Goal: Task Accomplishment & Management: Complete application form

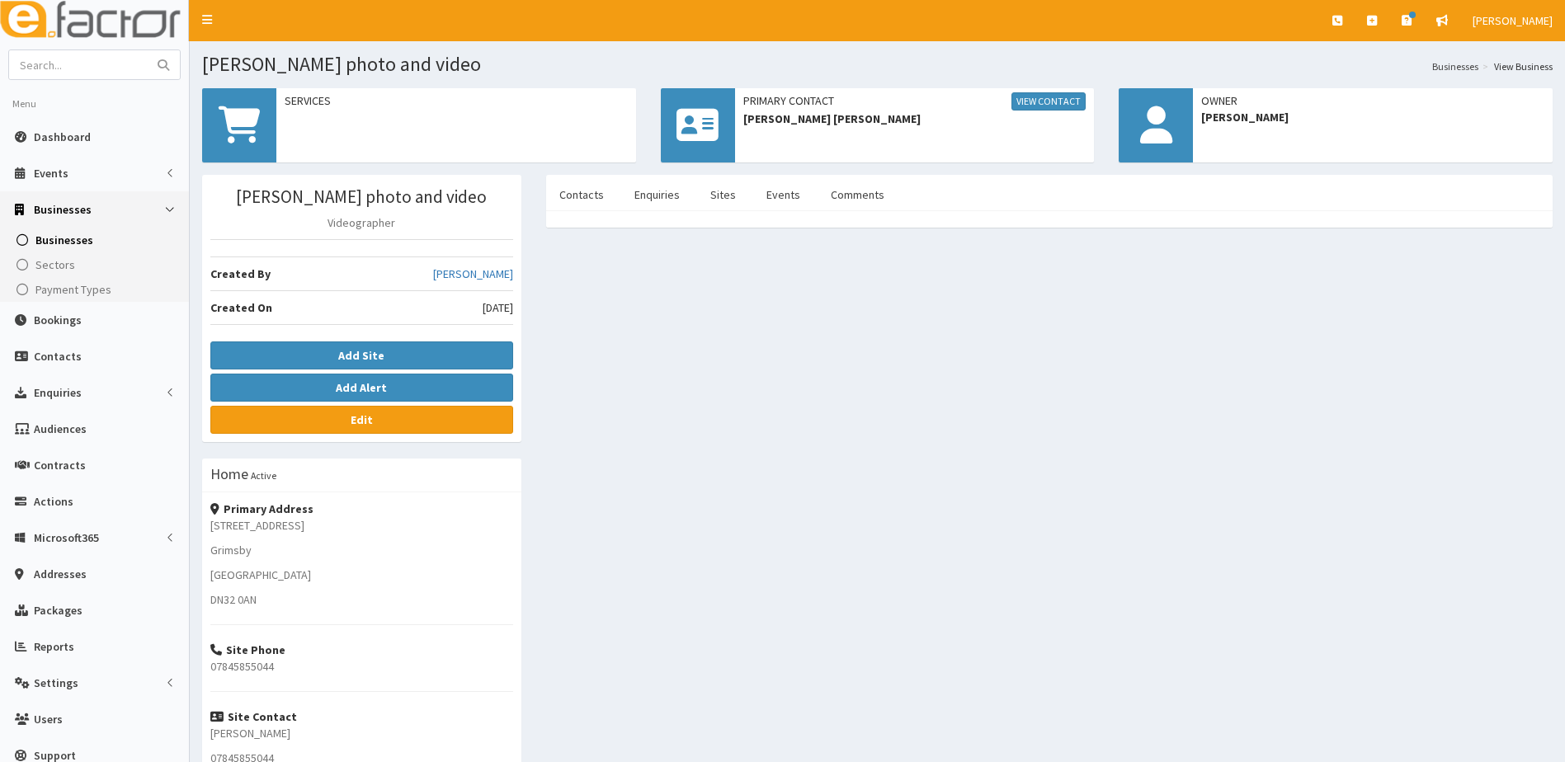
click at [641, 615] on div "Jay Smith photo and video Videographer Created By Hazel Wilson Created On 2nd O…" at bounding box center [877, 533] width 1375 height 716
click at [1045, 101] on link "View Contact" at bounding box center [1048, 101] width 74 height 18
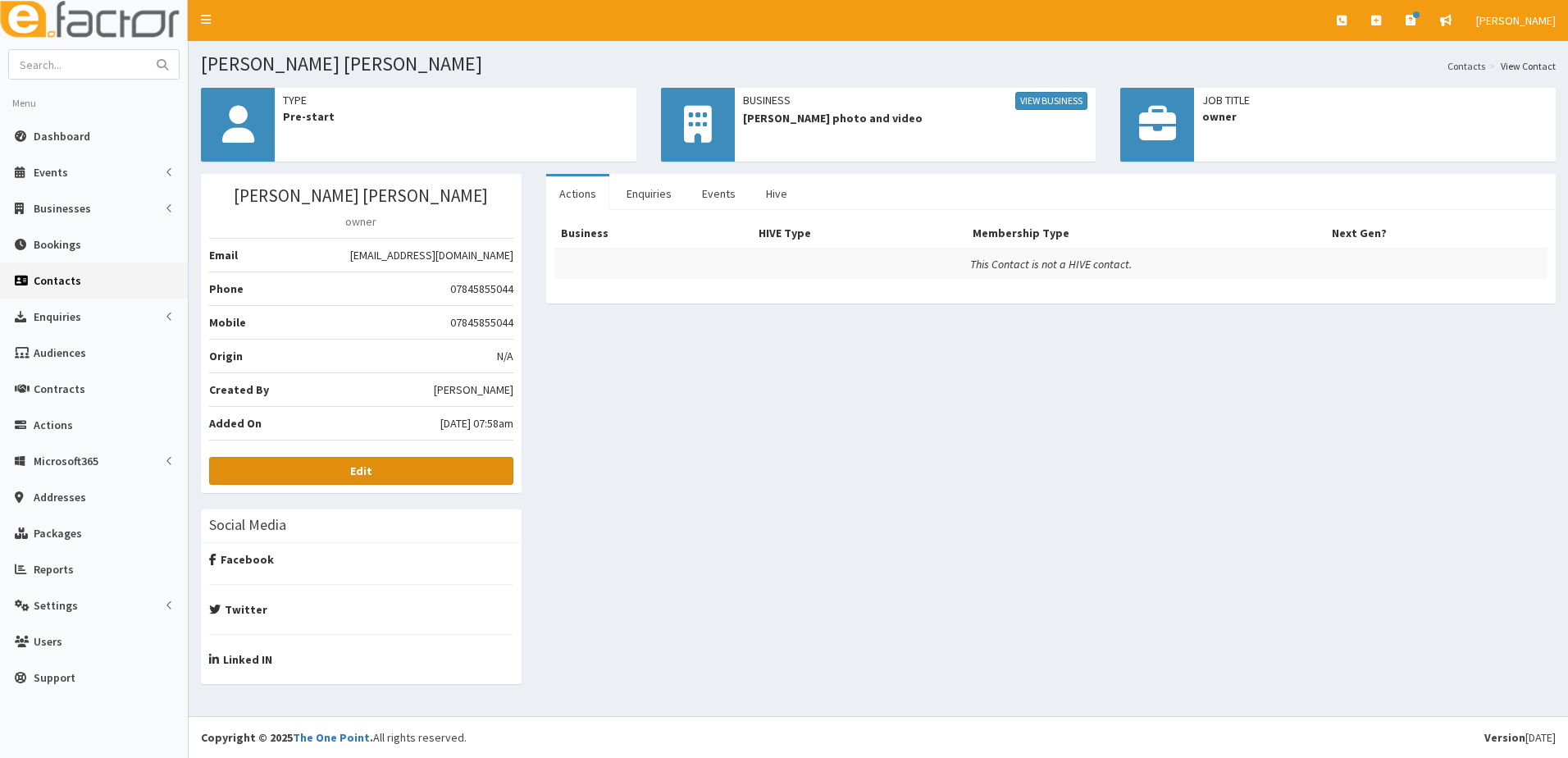
click at [354, 477] on b "Edit" at bounding box center [361, 471] width 22 height 15
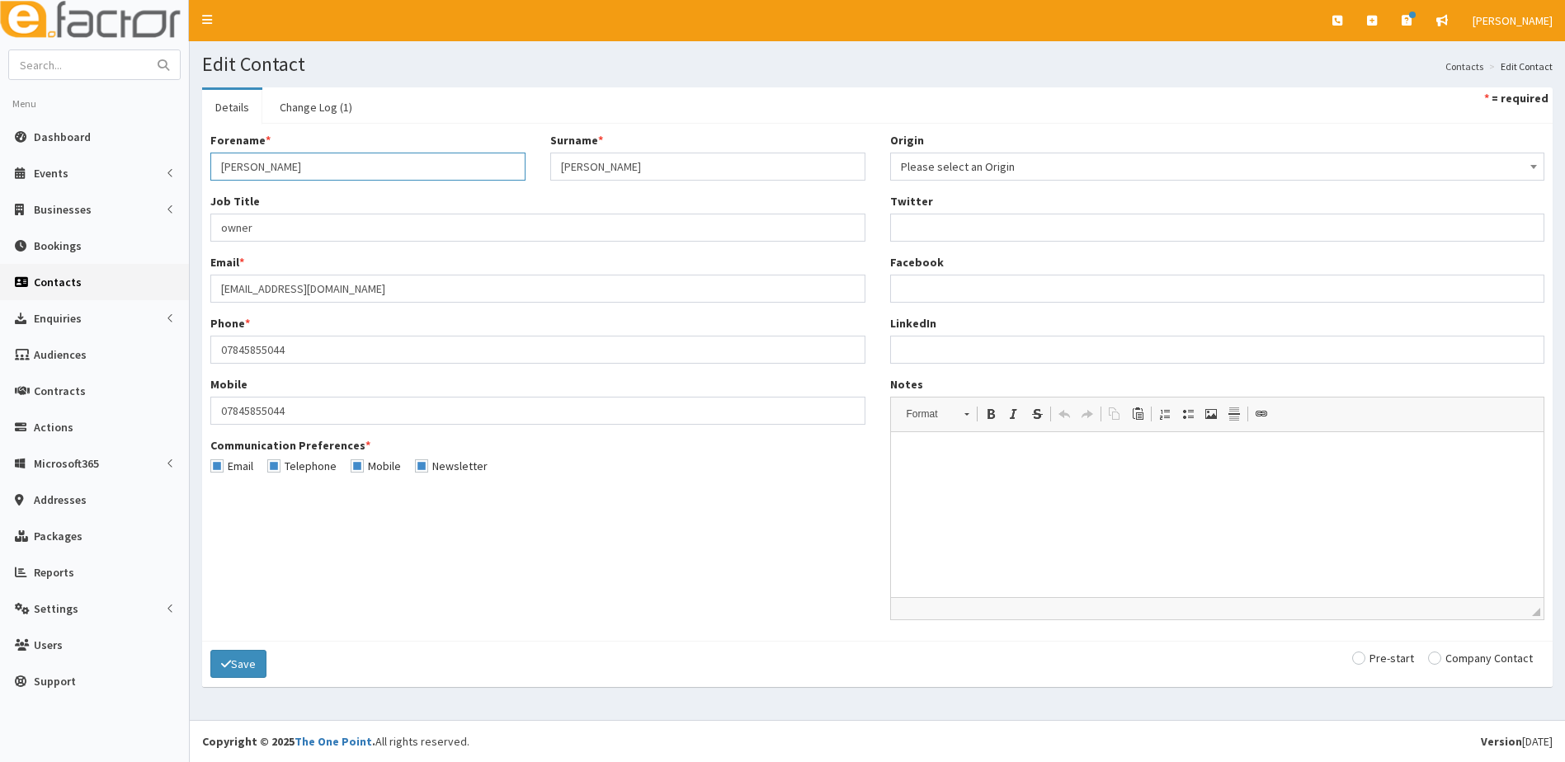
click at [252, 170] on input "Jayme Leah" at bounding box center [367, 167] width 315 height 28
click at [284, 177] on input "Jay Leah" at bounding box center [367, 167] width 315 height 28
type input "[PERSON_NAME]"
click at [374, 597] on div "Forename * Jay Surname * Smith Job Title * owner Email * ay@jaysmithphotovideo.…" at bounding box center [877, 382] width 1359 height 501
click at [248, 667] on button "Save" at bounding box center [238, 664] width 56 height 28
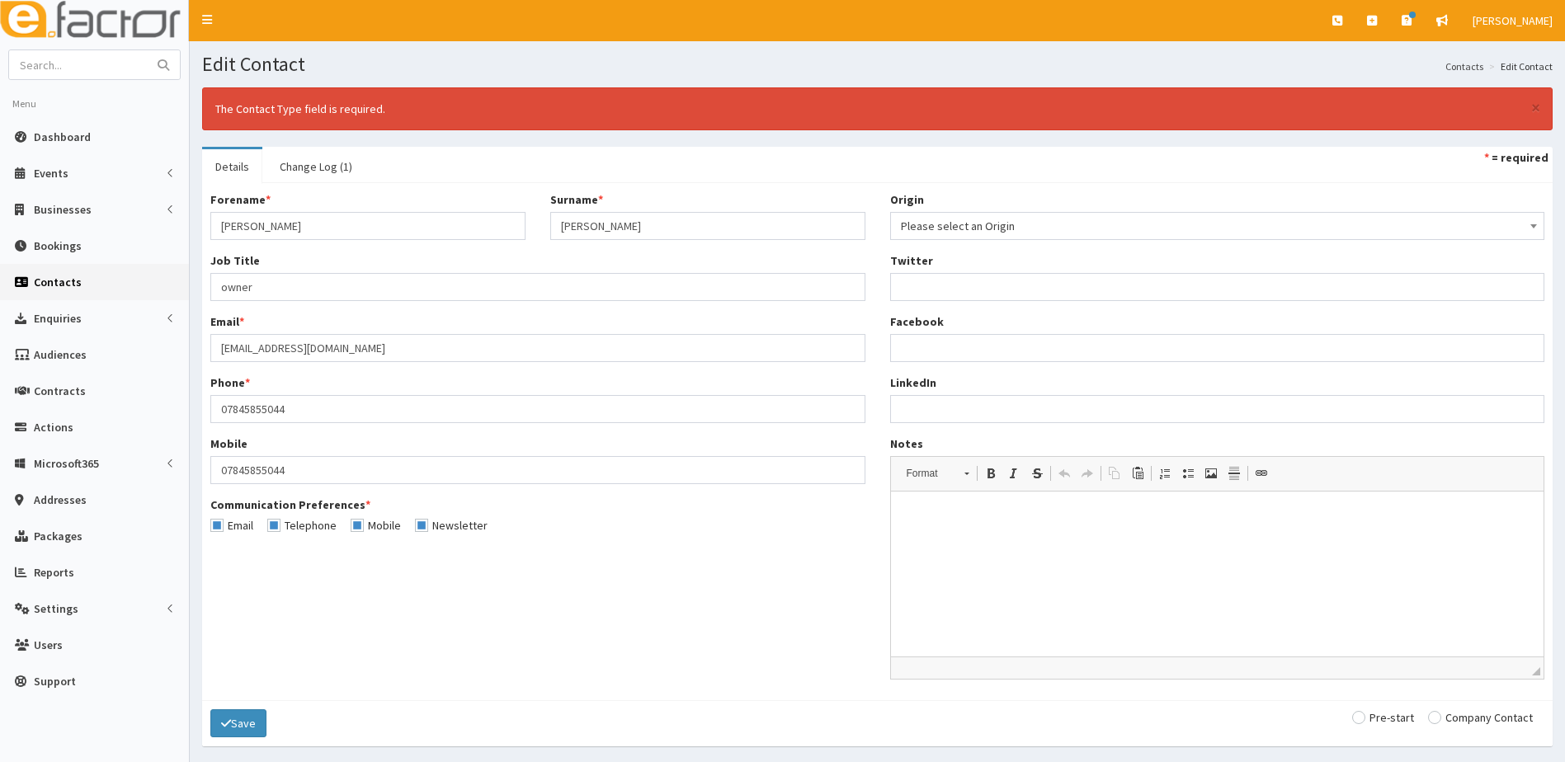
drag, startPoint x: 1360, startPoint y: 720, endPoint x: 1092, endPoint y: 720, distance: 268.1
click at [1360, 720] on input "radio" at bounding box center [1383, 718] width 62 height 12
radio input "true"
click at [235, 723] on button "Save" at bounding box center [238, 724] width 56 height 28
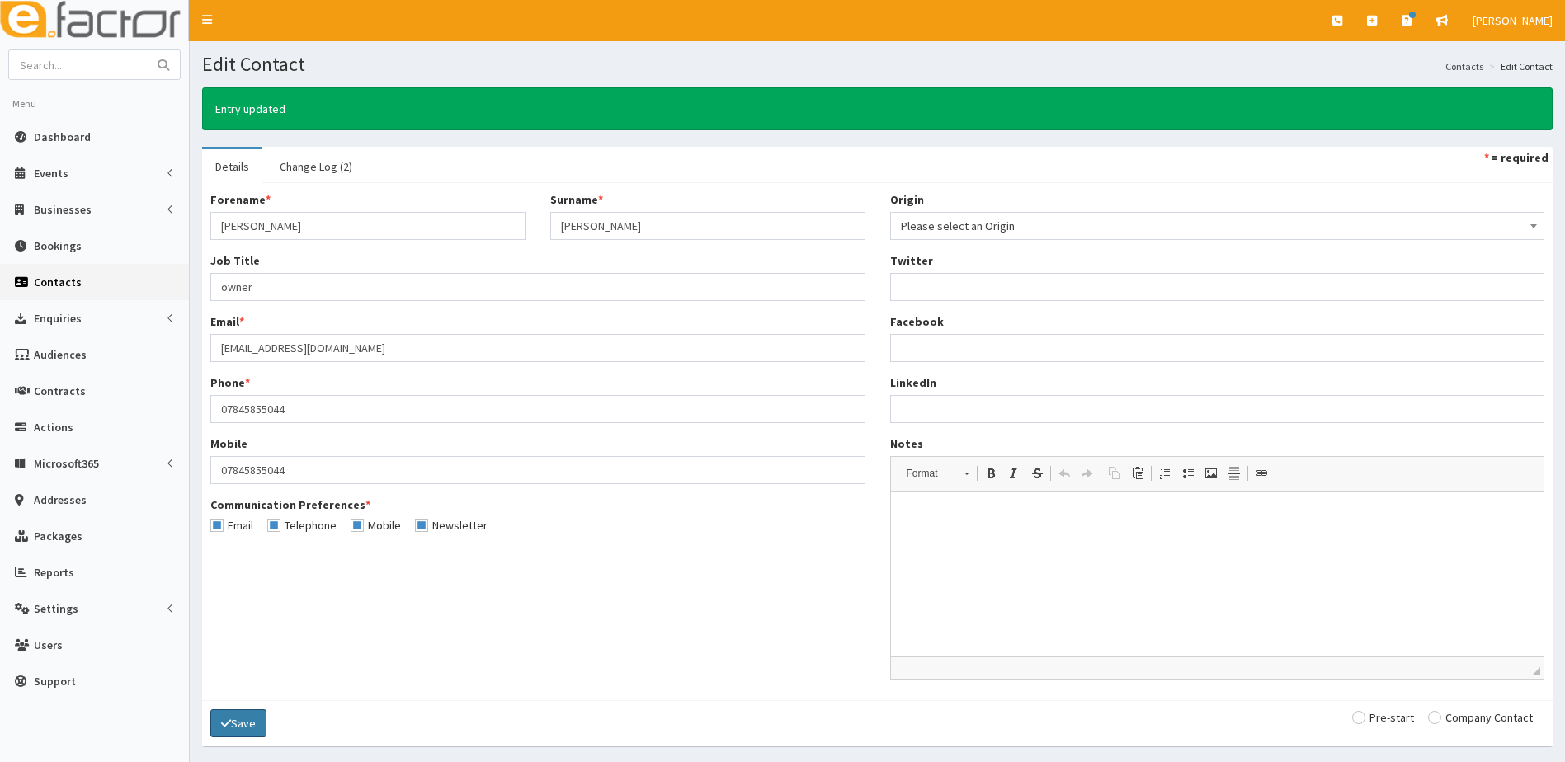
click at [235, 732] on button "Save" at bounding box center [238, 724] width 56 height 28
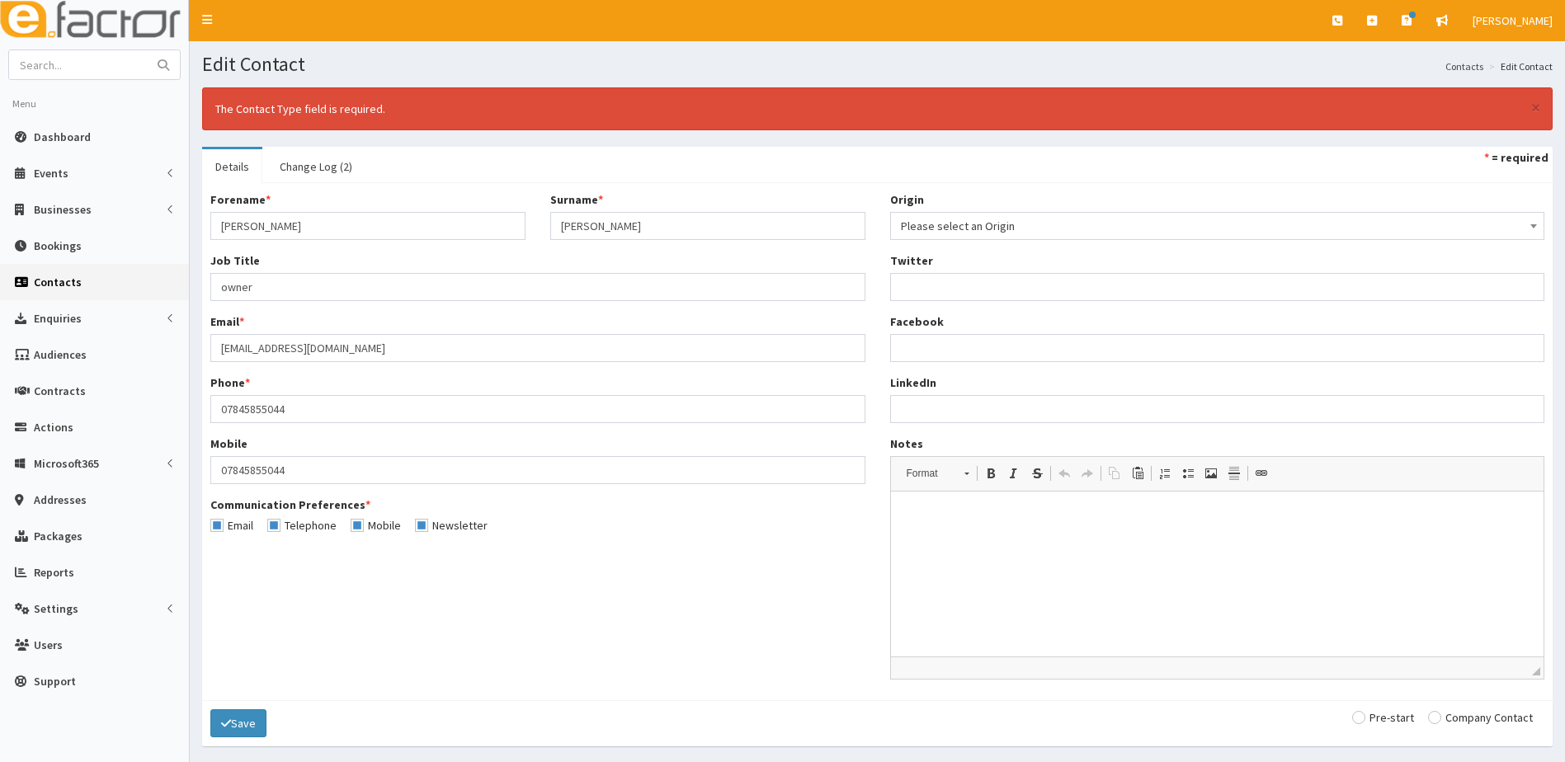
drag, startPoint x: 1364, startPoint y: 724, endPoint x: 1320, endPoint y: 722, distance: 43.8
click at [1363, 723] on input "radio" at bounding box center [1383, 718] width 62 height 12
radio input "true"
click at [244, 726] on button "Save" at bounding box center [238, 724] width 56 height 28
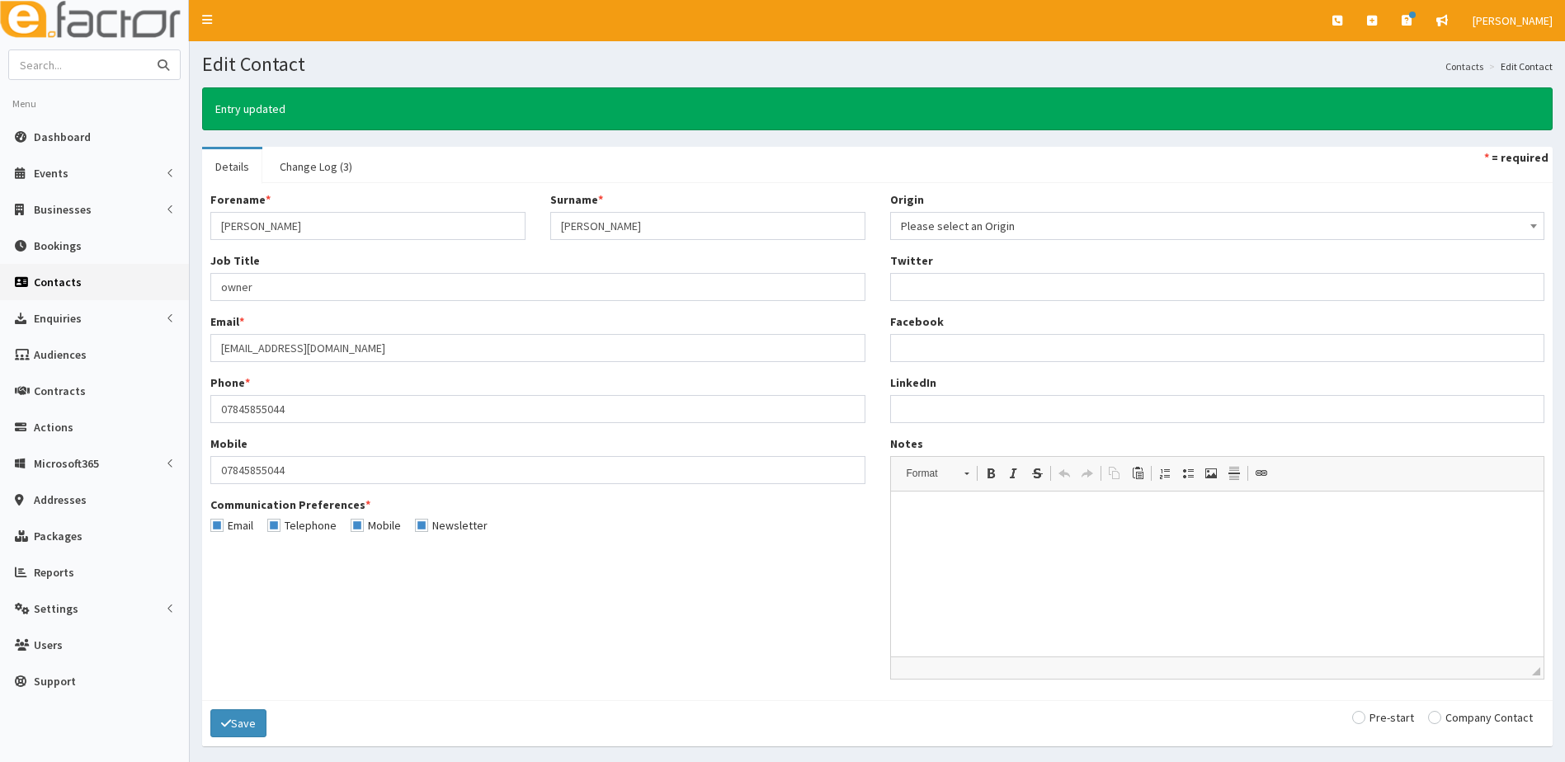
click at [50, 64] on input "text" at bounding box center [78, 64] width 139 height 29
type input "s"
type input "brunskill"
click at [147, 50] on button "submit" at bounding box center [163, 64] width 33 height 29
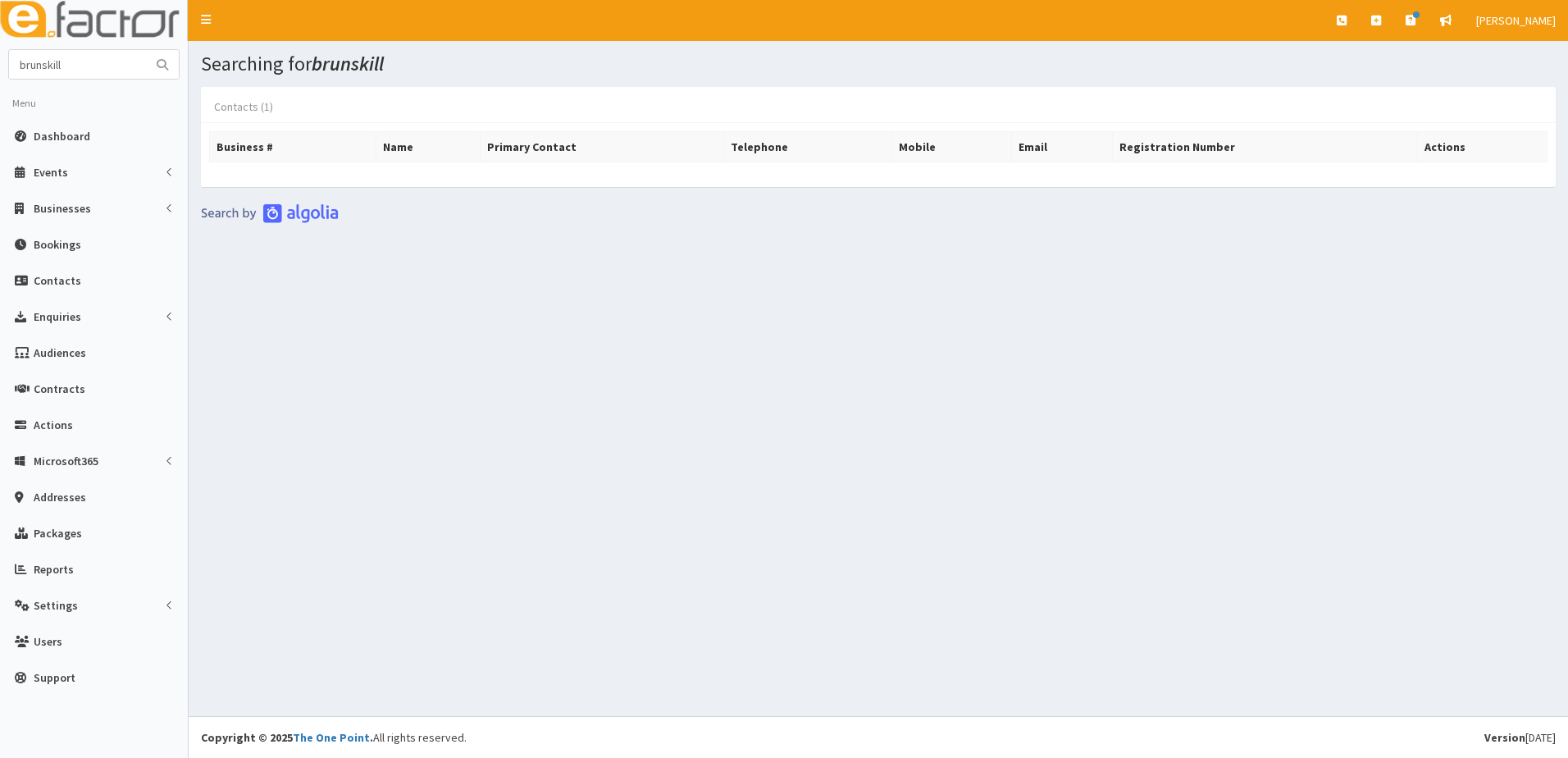
click at [231, 107] on link "Contacts (1)" at bounding box center [244, 106] width 86 height 35
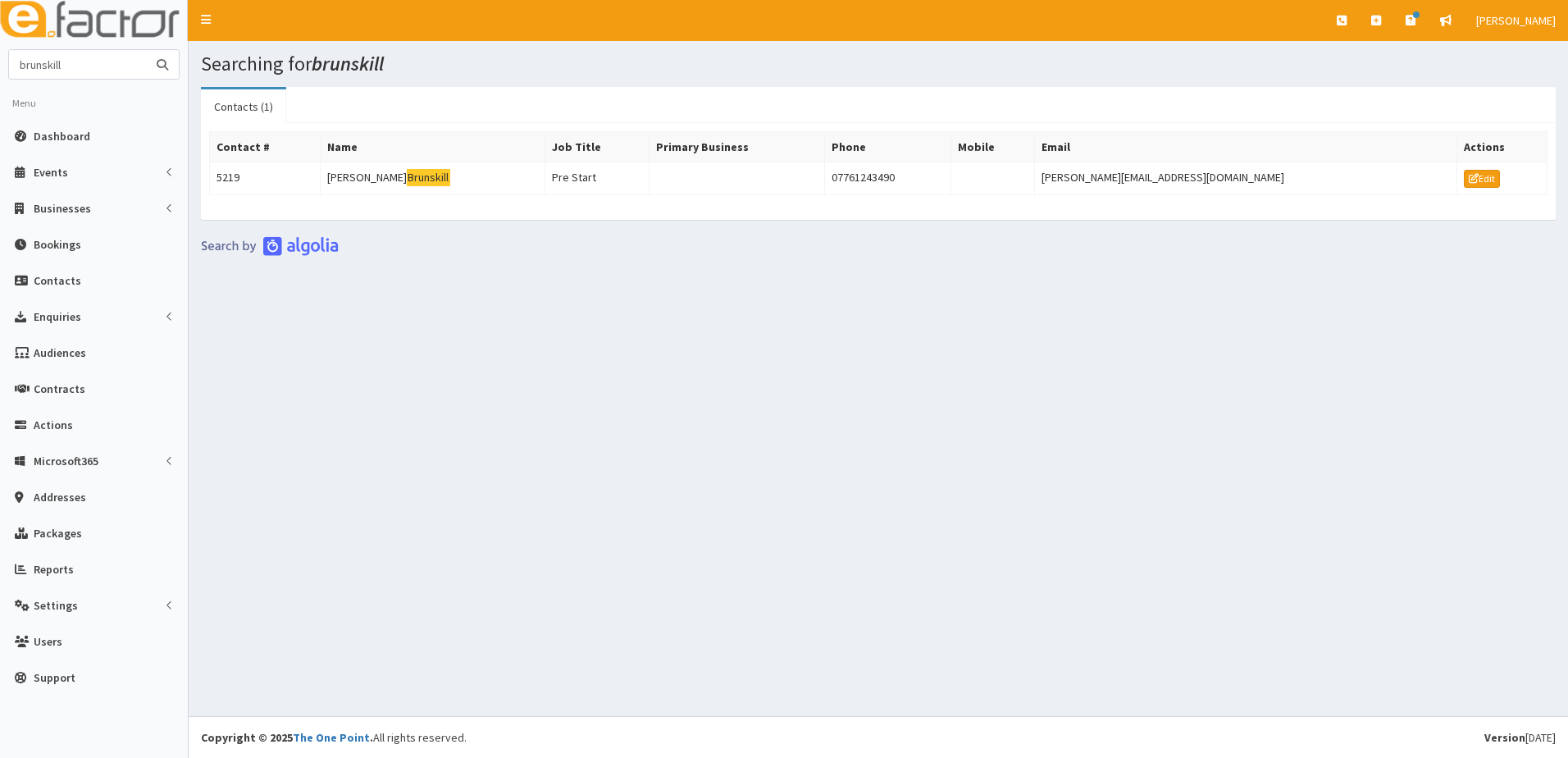
click at [54, 72] on input "brunskill" at bounding box center [78, 64] width 138 height 29
drag, startPoint x: 102, startPoint y: 71, endPoint x: -54, endPoint y: 63, distance: 156.2
click at [0, 63] on html "E Toggle navigation Quick Create Create Business Create Booking" at bounding box center [784, 379] width 1568 height 758
type input "s"
type input "wsbit"
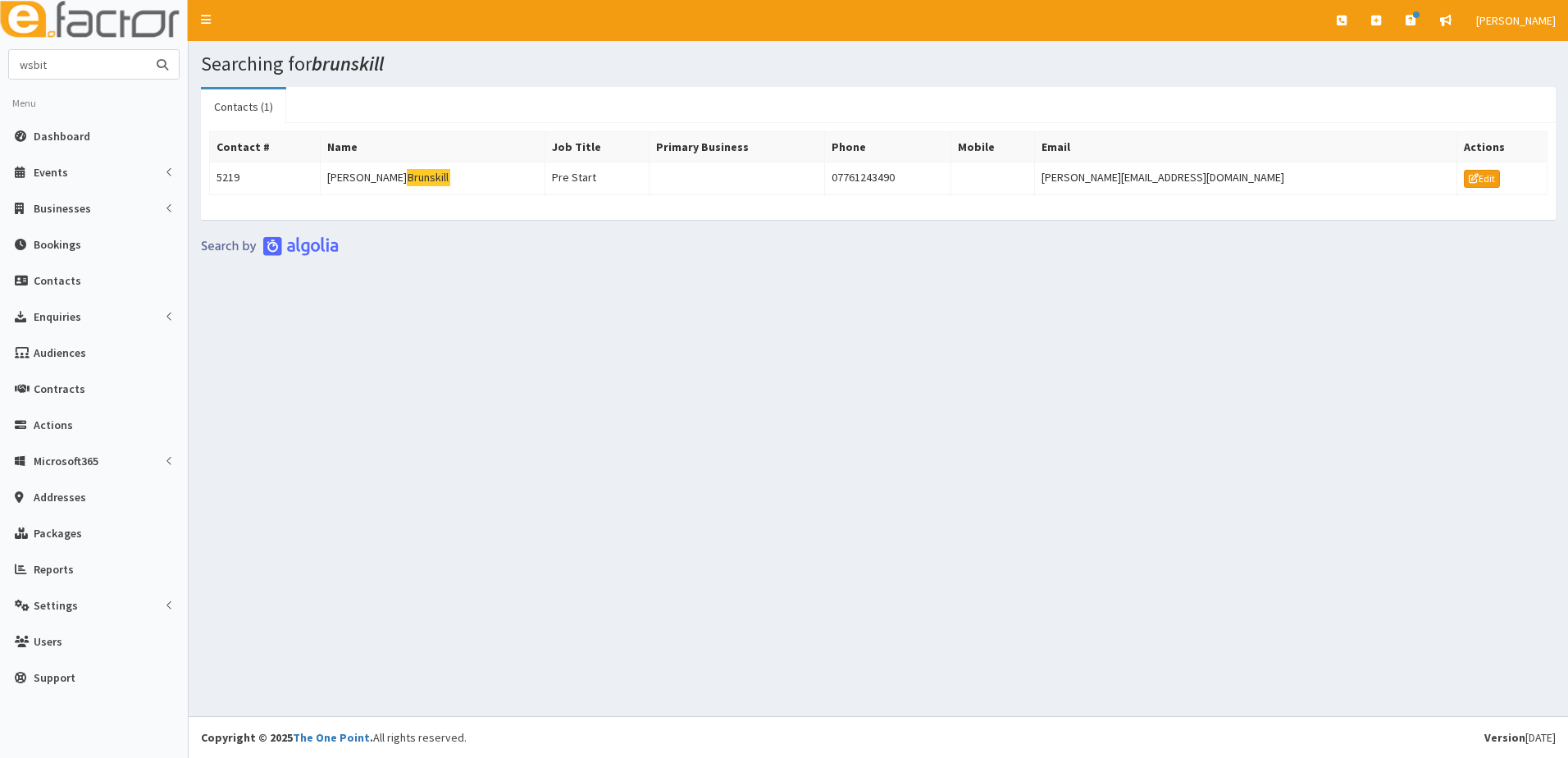
click at [146, 50] on button "submit" at bounding box center [162, 64] width 33 height 29
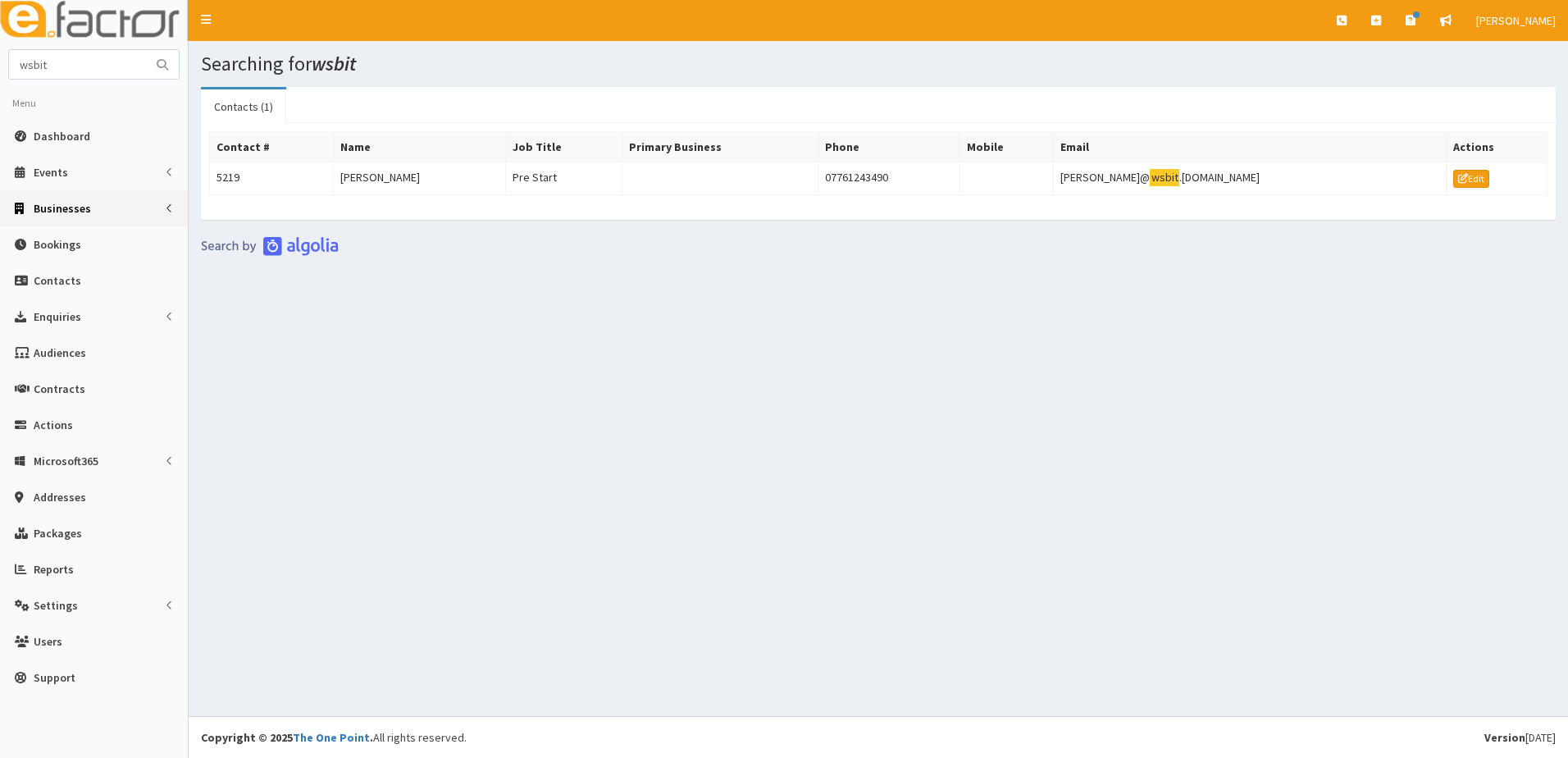
click at [60, 205] on span "Businesses" at bounding box center [63, 208] width 58 height 15
click at [63, 243] on span "Businesses" at bounding box center [63, 239] width 57 height 15
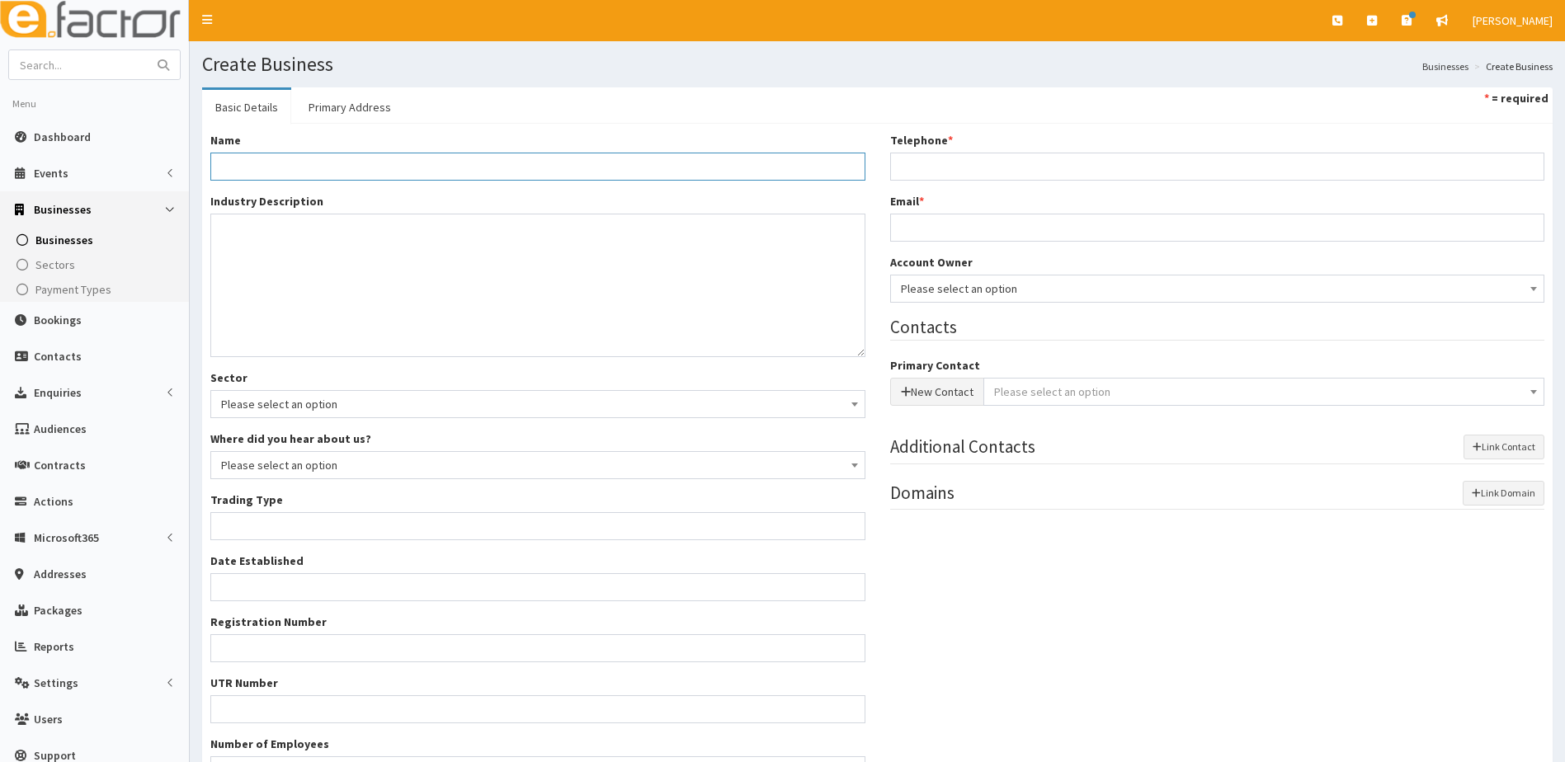
click at [306, 171] on input "Name *" at bounding box center [537, 167] width 655 height 28
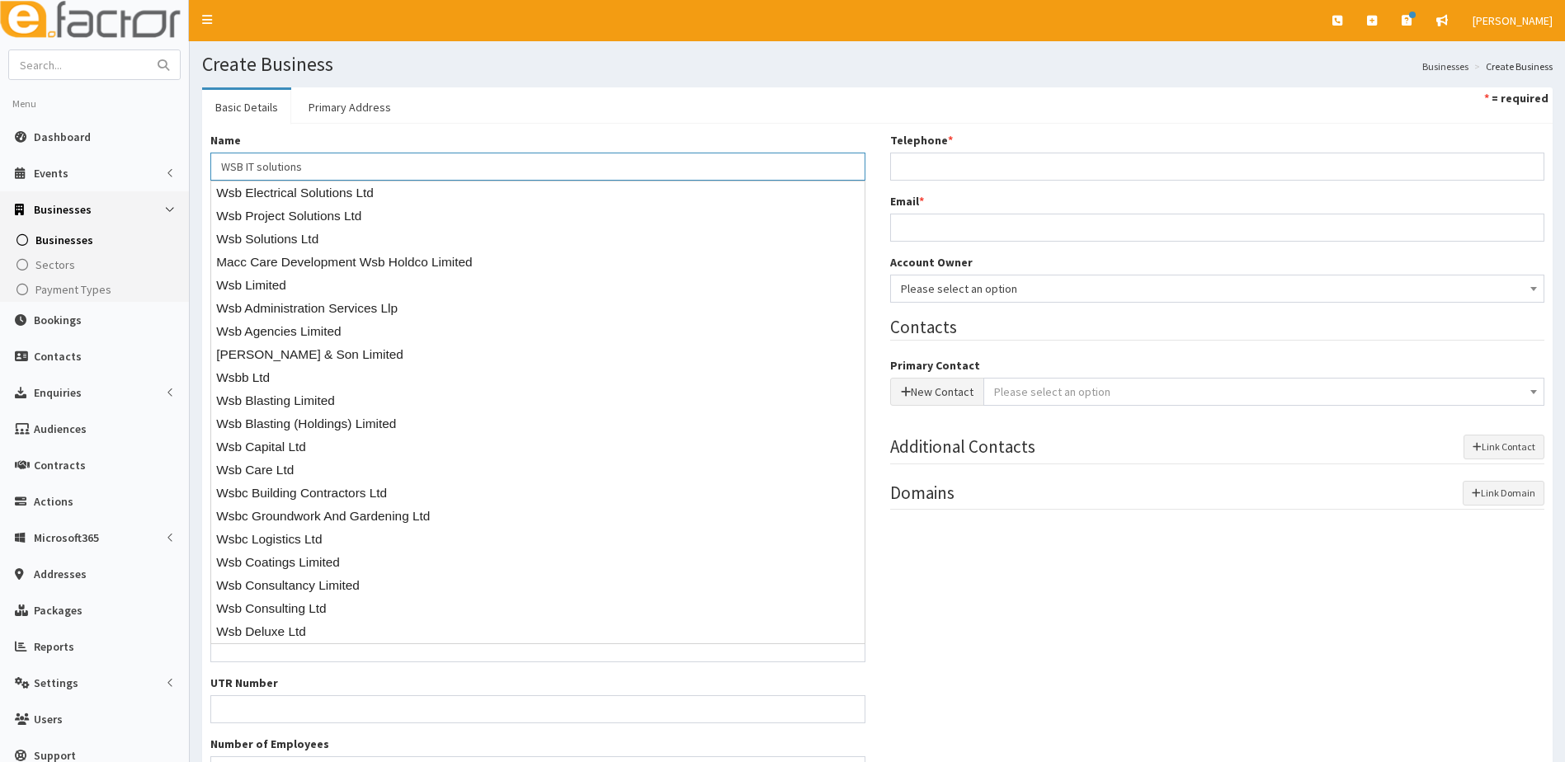
type input "WSB IT solutions"
click at [388, 134] on div "Name * WSB IT solutions" at bounding box center [537, 156] width 655 height 49
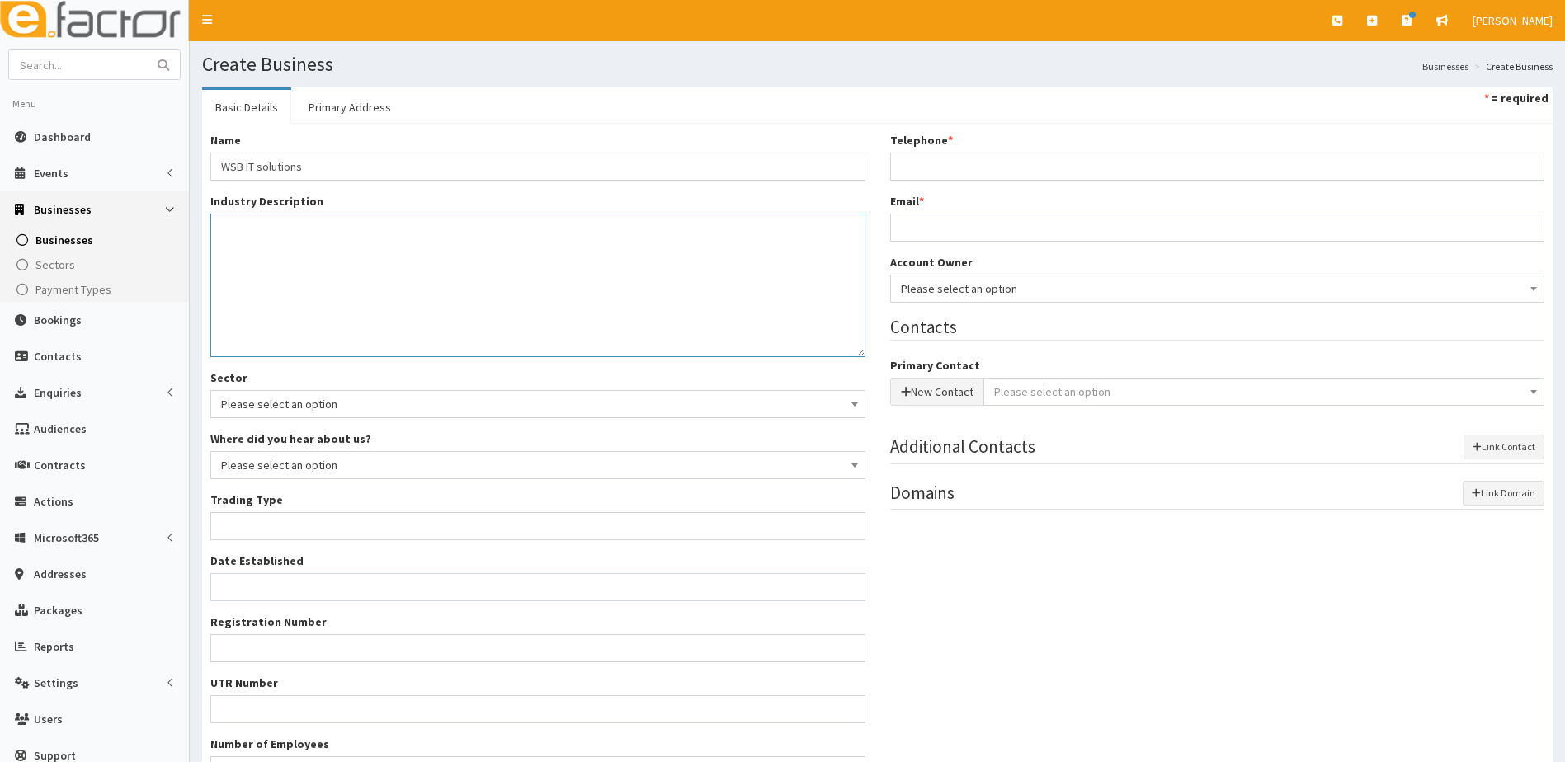
click at [272, 246] on textarea "Industry Description *" at bounding box center [537, 286] width 655 height 144
type textarea "i"
type textarea "IT"
click at [956, 170] on input "Telephone *" at bounding box center [1217, 167] width 655 height 28
paste input "07761 243490"
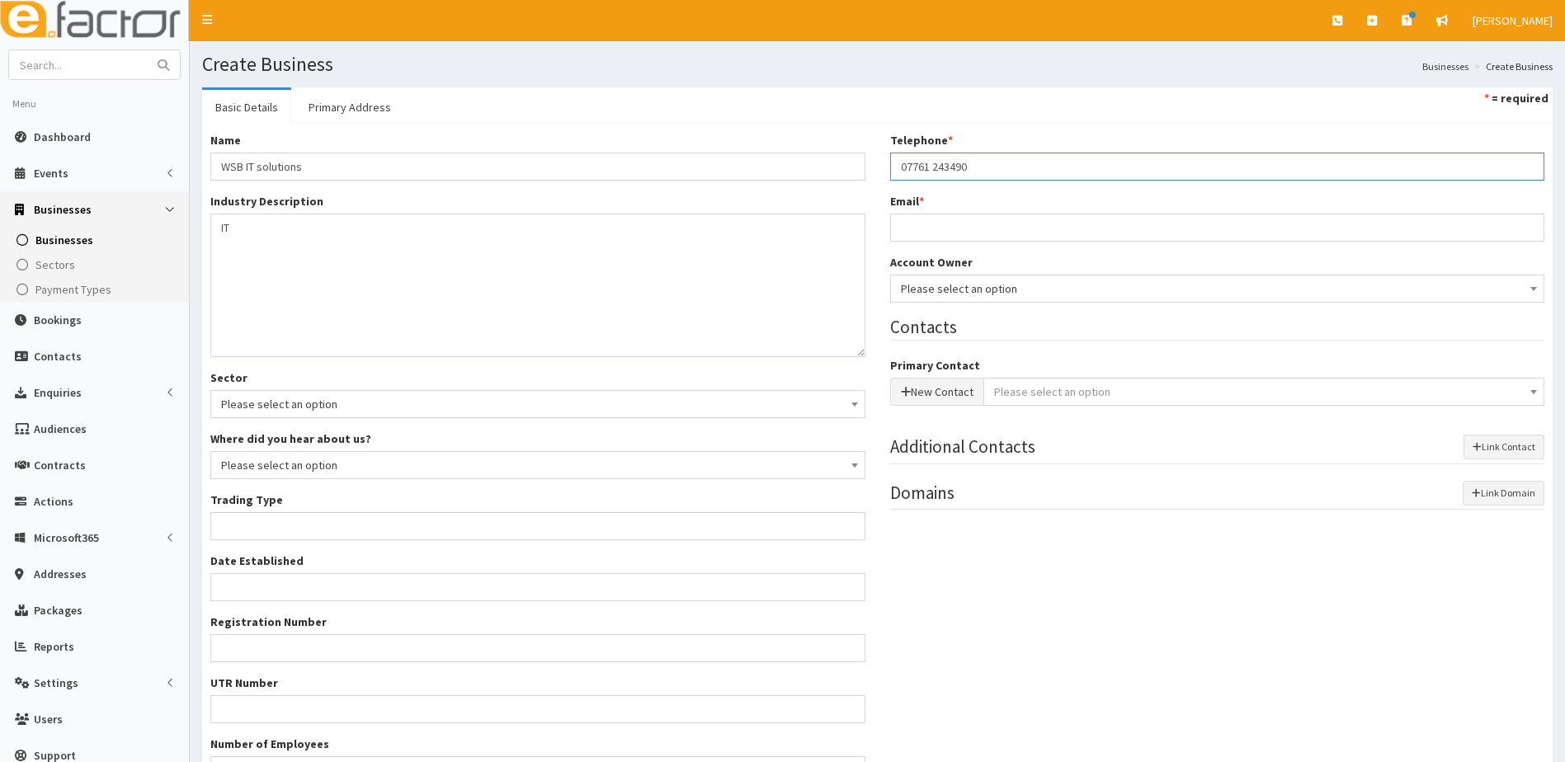
type input "07761 243490"
click at [918, 226] on input "Email *" at bounding box center [1217, 228] width 655 height 28
paste input "[PERSON_NAME][EMAIL_ADDRESS][DOMAIN_NAME]"
type input "[PERSON_NAME][EMAIL_ADDRESS][DOMAIN_NAME]"
click at [942, 393] on button "New Contact" at bounding box center [937, 392] width 94 height 28
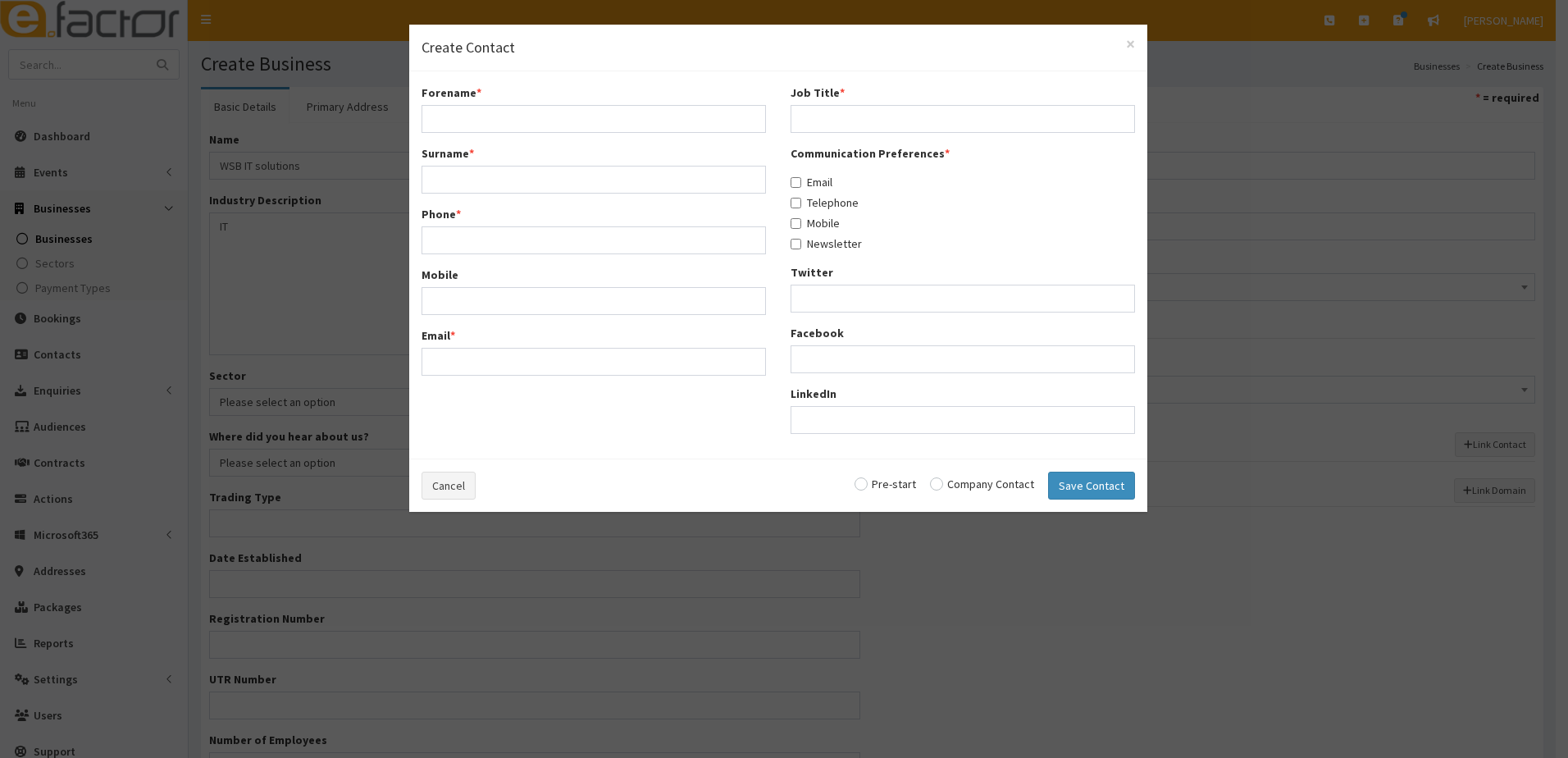
click at [1031, 606] on div "× Create Contact Forename * Surname * Phone * Mobile Email * * *" at bounding box center [784, 379] width 1568 height 758
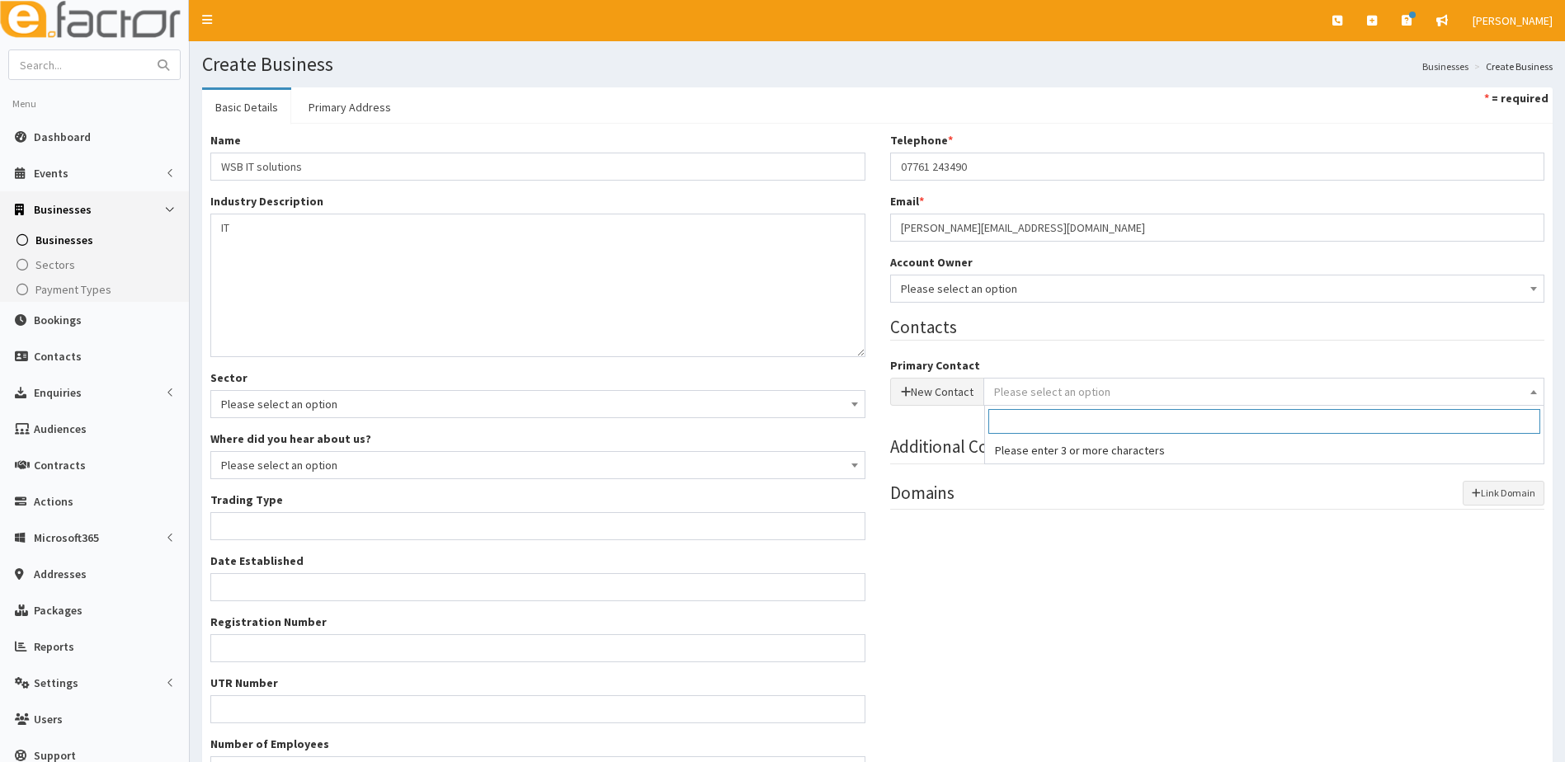
click at [1040, 397] on span "Please select an option" at bounding box center [1052, 391] width 116 height 15
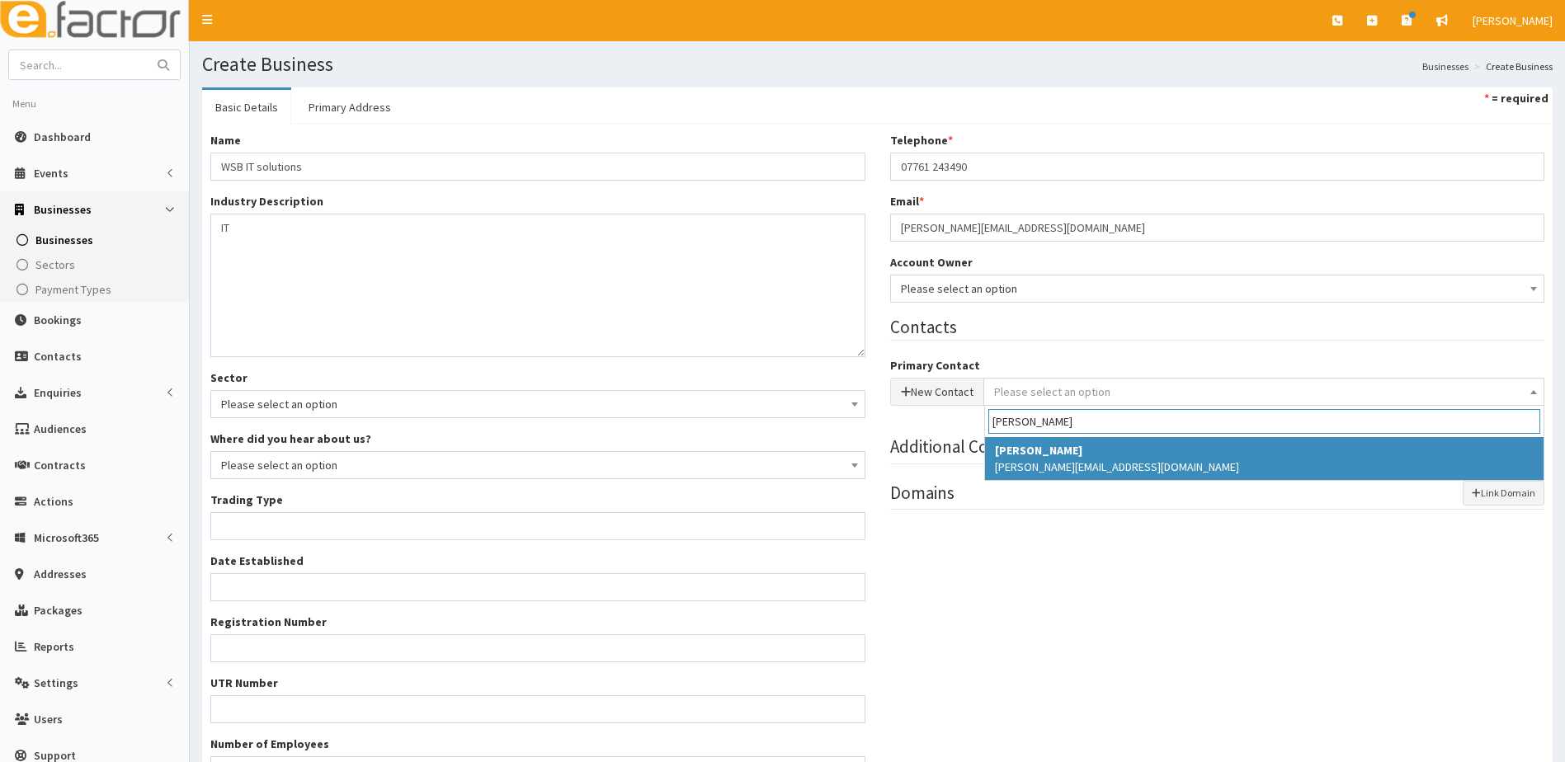
type input "brunski"
select select "5219"
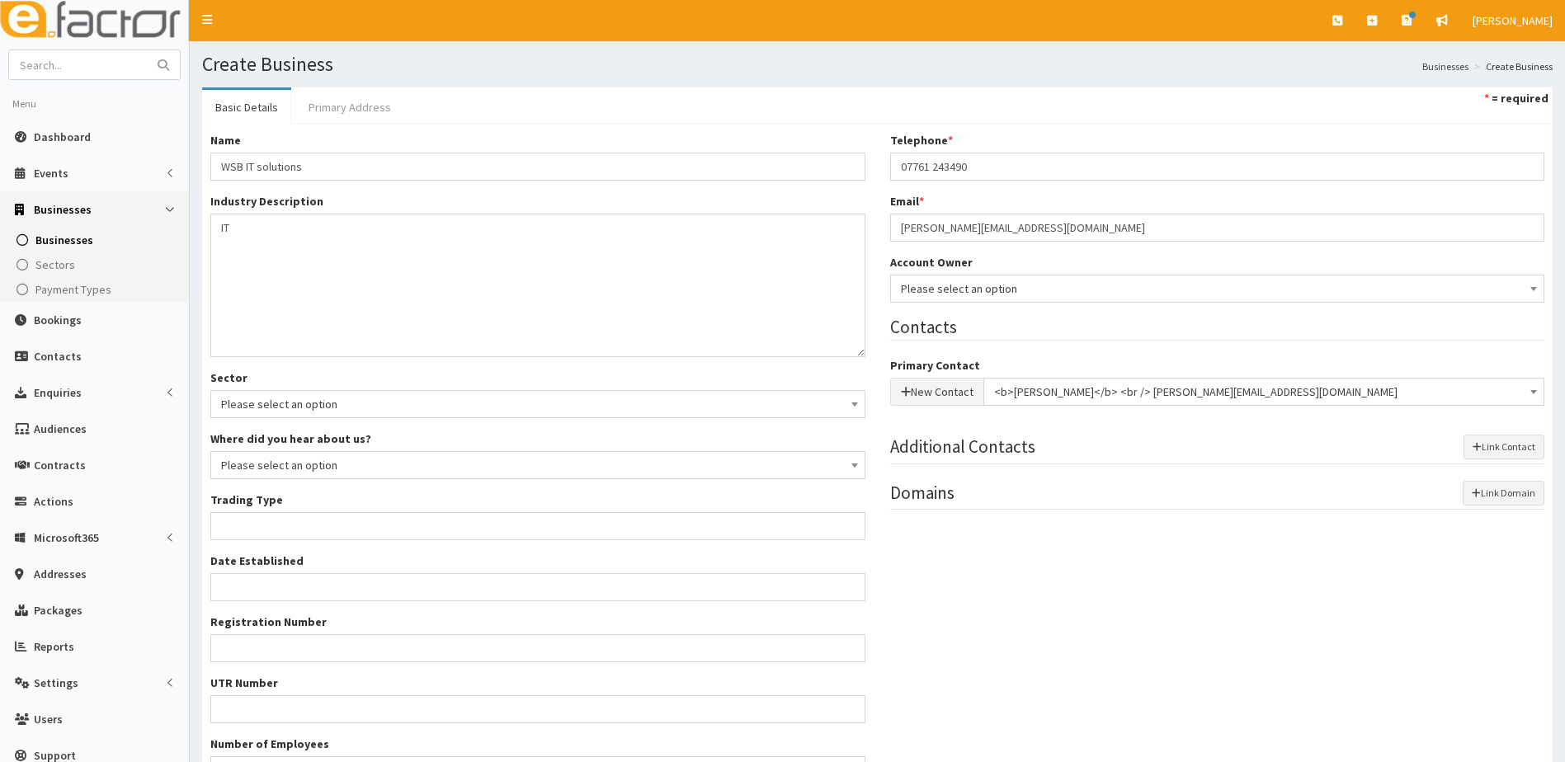
click at [359, 106] on link "Primary Address" at bounding box center [349, 107] width 109 height 35
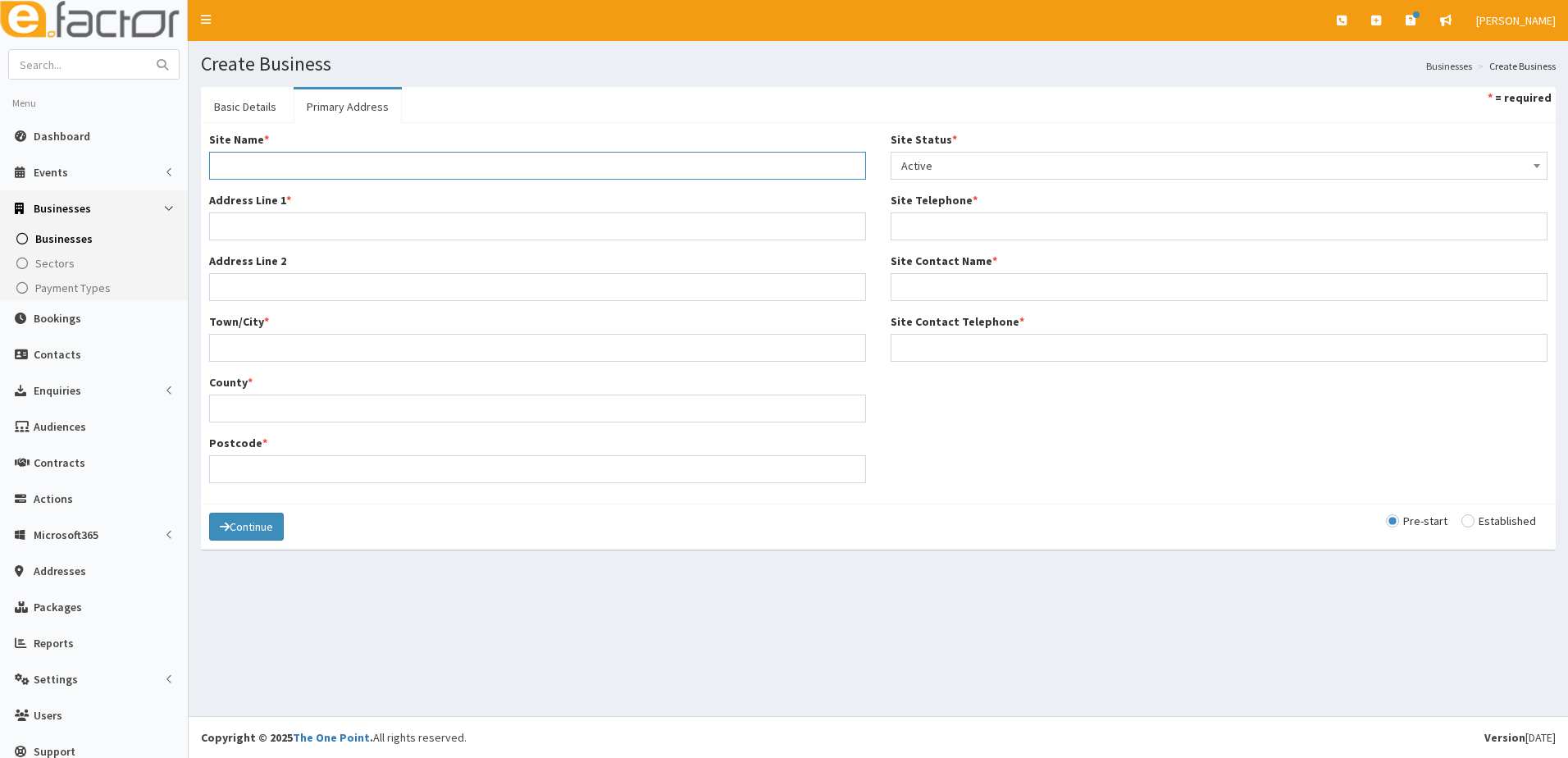
click at [249, 166] on input "Site Name *" at bounding box center [537, 166] width 657 height 28
type input "Home"
type input "[GEOGRAPHIC_DATA]"
click at [209, 513] on button "Continue" at bounding box center [246, 527] width 75 height 28
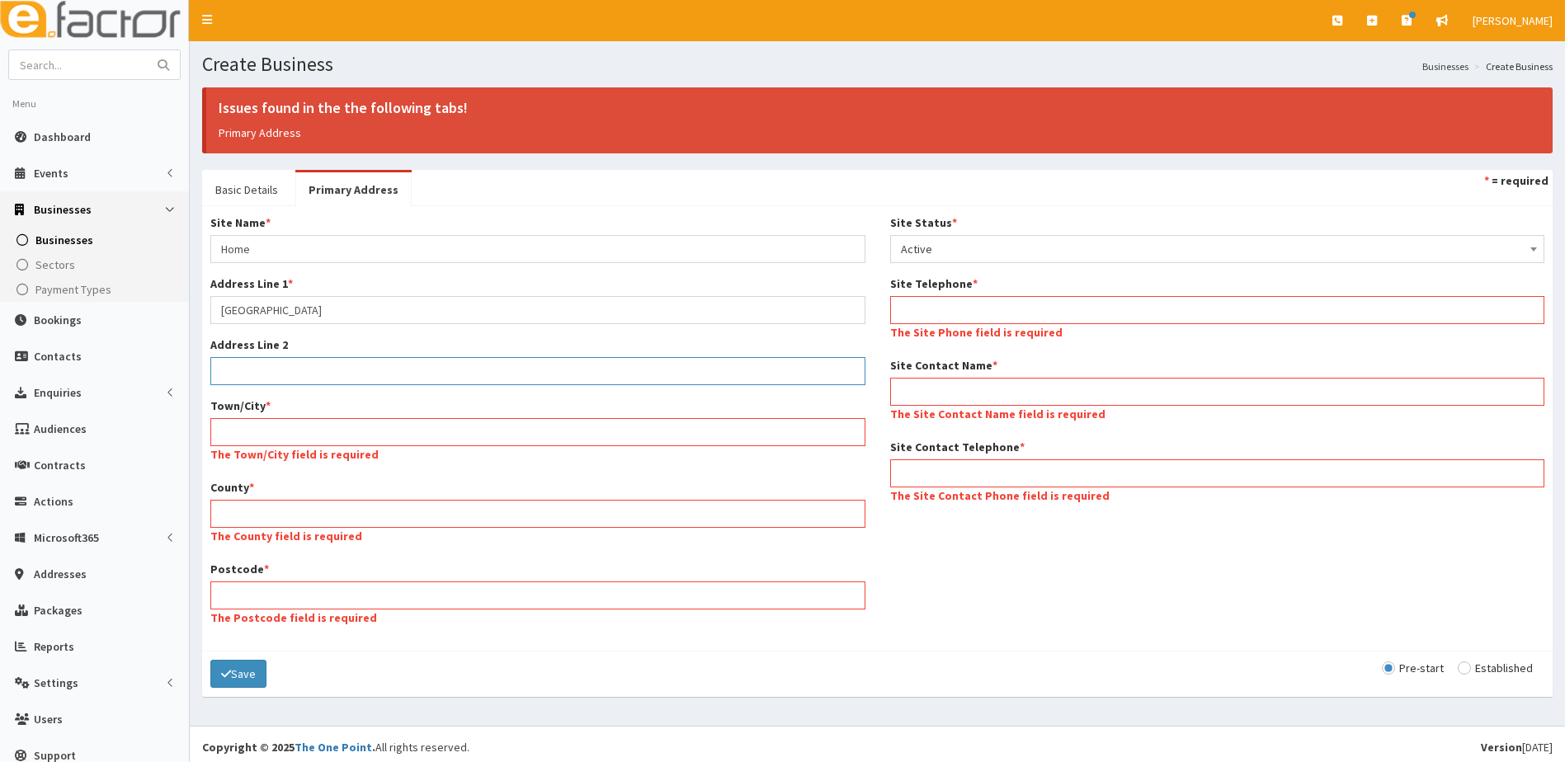
click at [259, 376] on input "Address Line 2" at bounding box center [537, 371] width 655 height 28
type input "[PERSON_NAME]"
click at [246, 431] on input "Town/City *" at bounding box center [537, 432] width 655 height 28
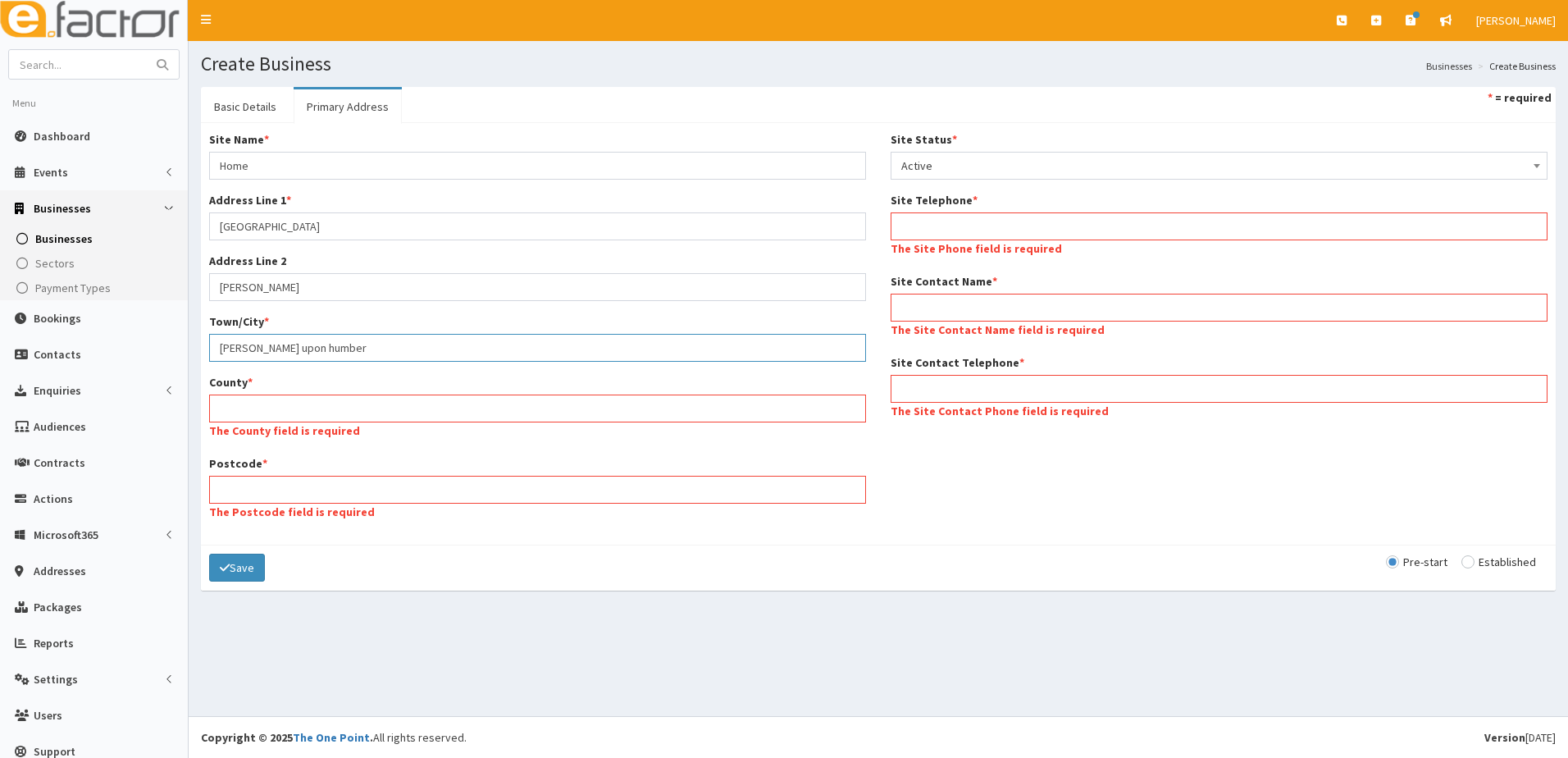
type input "[PERSON_NAME] upon humber"
click at [274, 406] on input "County *" at bounding box center [537, 409] width 657 height 28
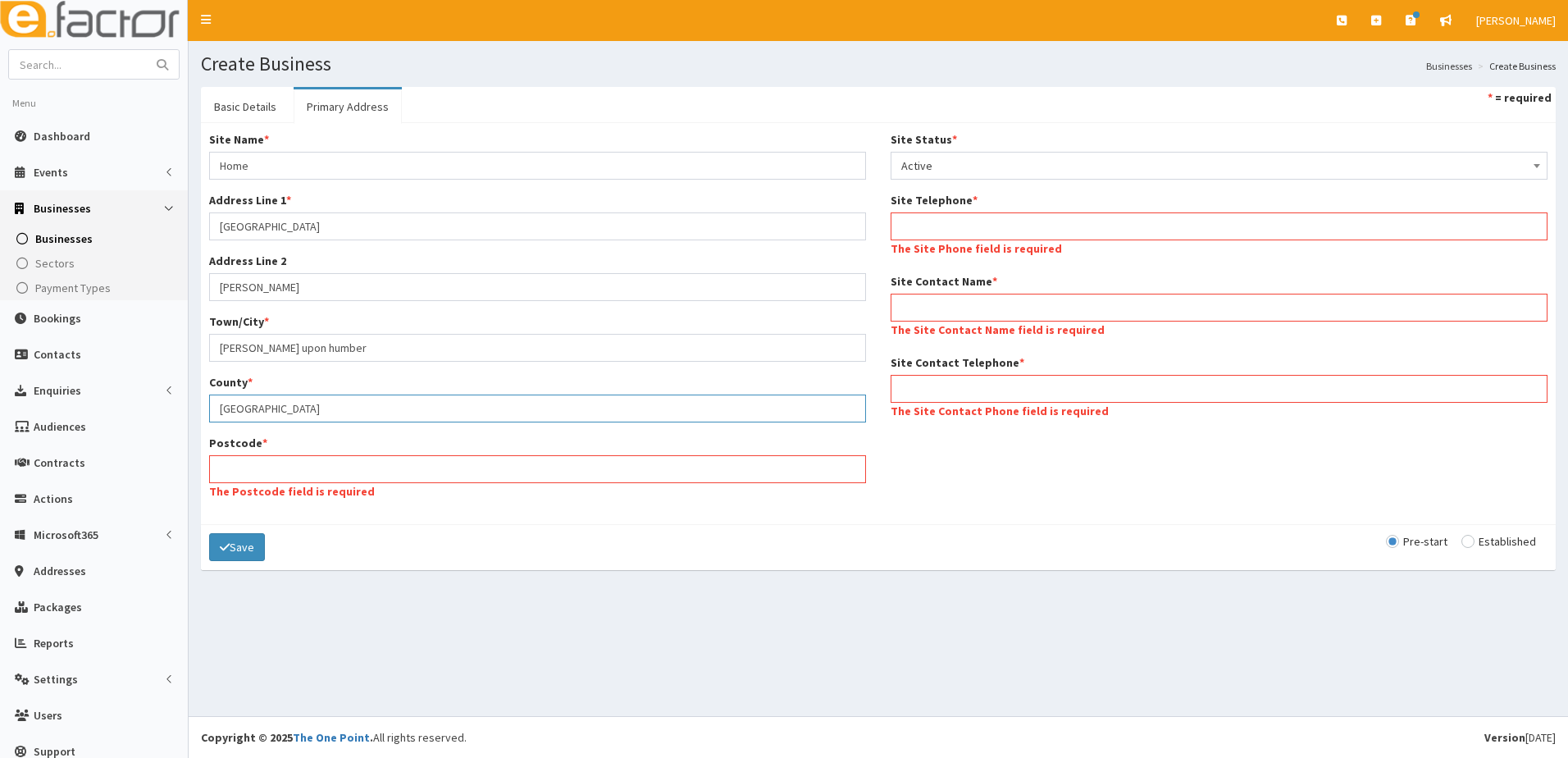
type input "[GEOGRAPHIC_DATA]"
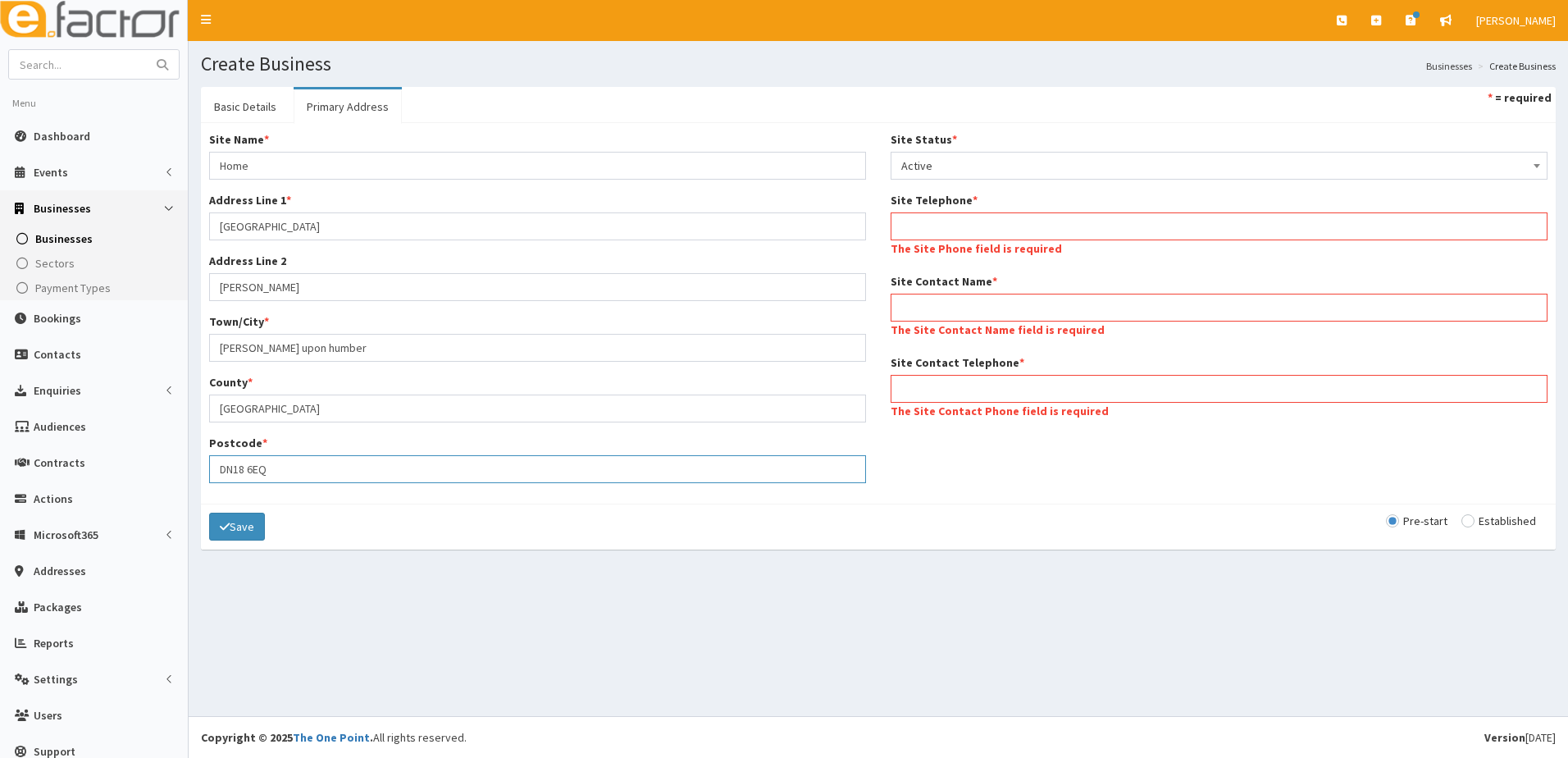
type input "DN18 6EQ"
click at [936, 227] on input "Site Telephone *" at bounding box center [1219, 227] width 657 height 28
click at [930, 216] on input "Site Telephone *" at bounding box center [1219, 227] width 657 height 28
paste input "07761 243490"
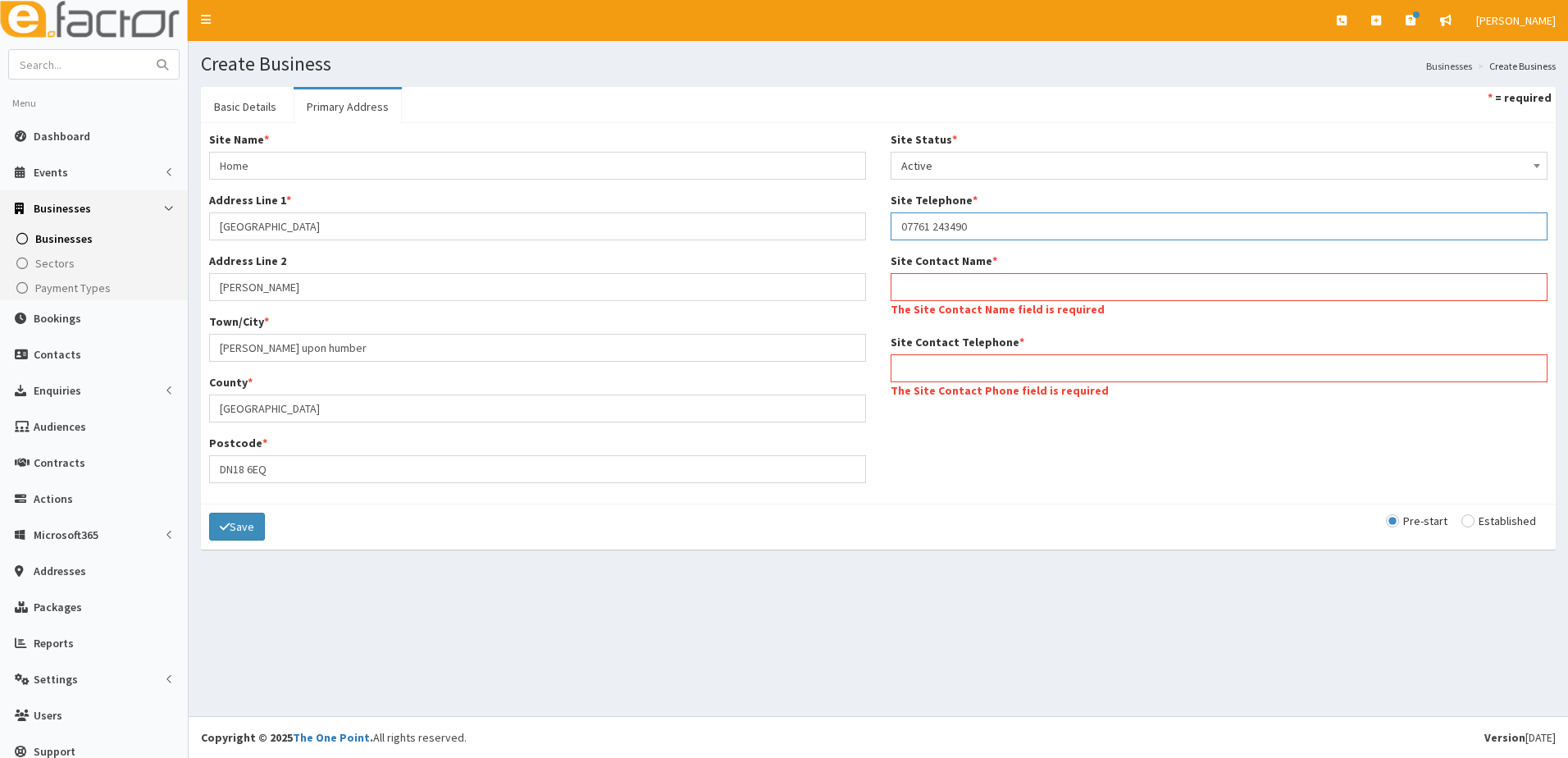
click at [927, 226] on input "07761 243490" at bounding box center [1219, 227] width 657 height 28
type input "07761243490"
click at [931, 288] on input "Site Contact Name *" at bounding box center [1219, 287] width 657 height 28
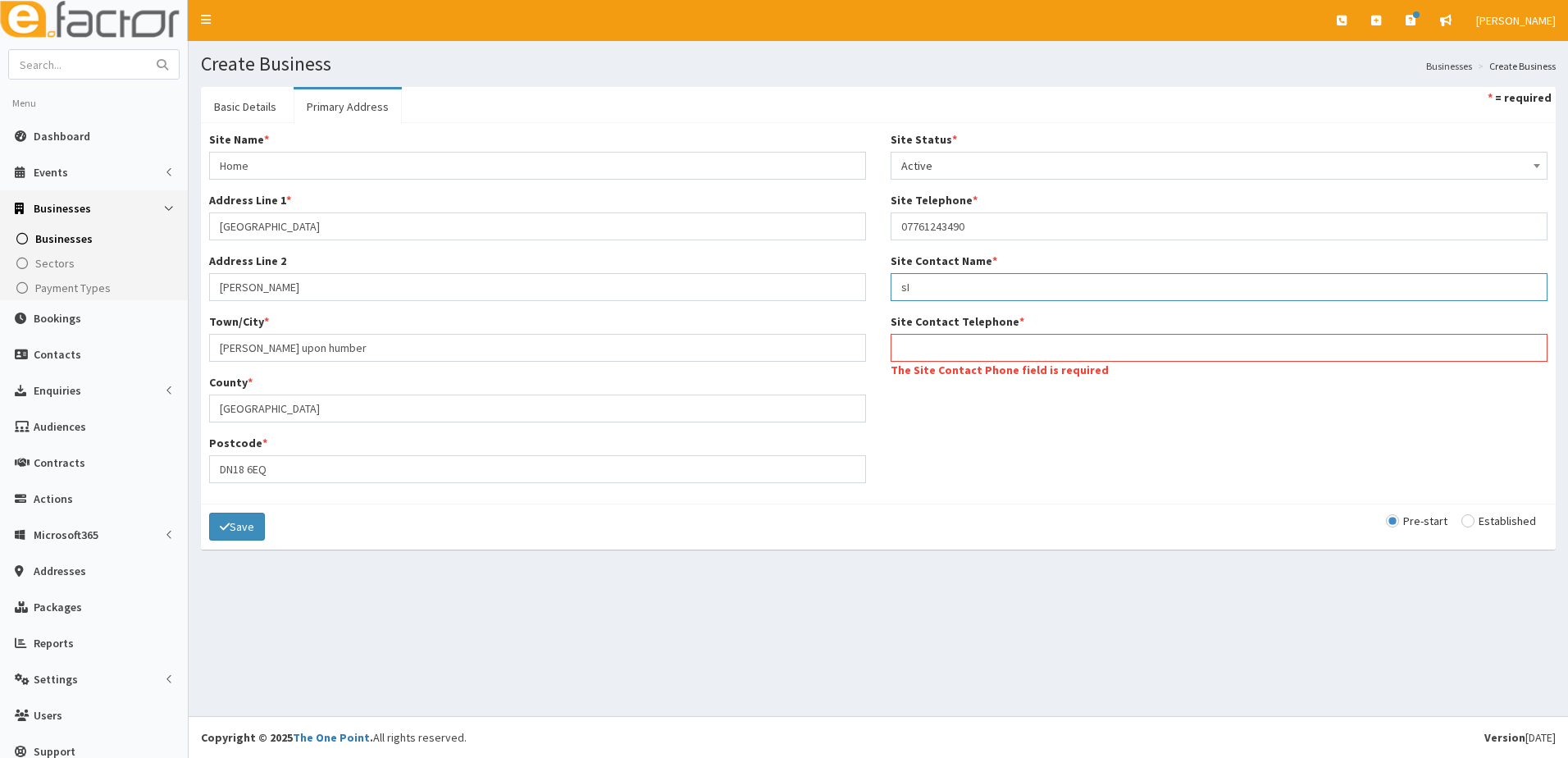
type input "s"
type input "[PERSON_NAME]"
click at [944, 349] on input "Site Contact Telephone *" at bounding box center [1219, 348] width 657 height 28
paste input "07761 243490"
type input "07761243490"
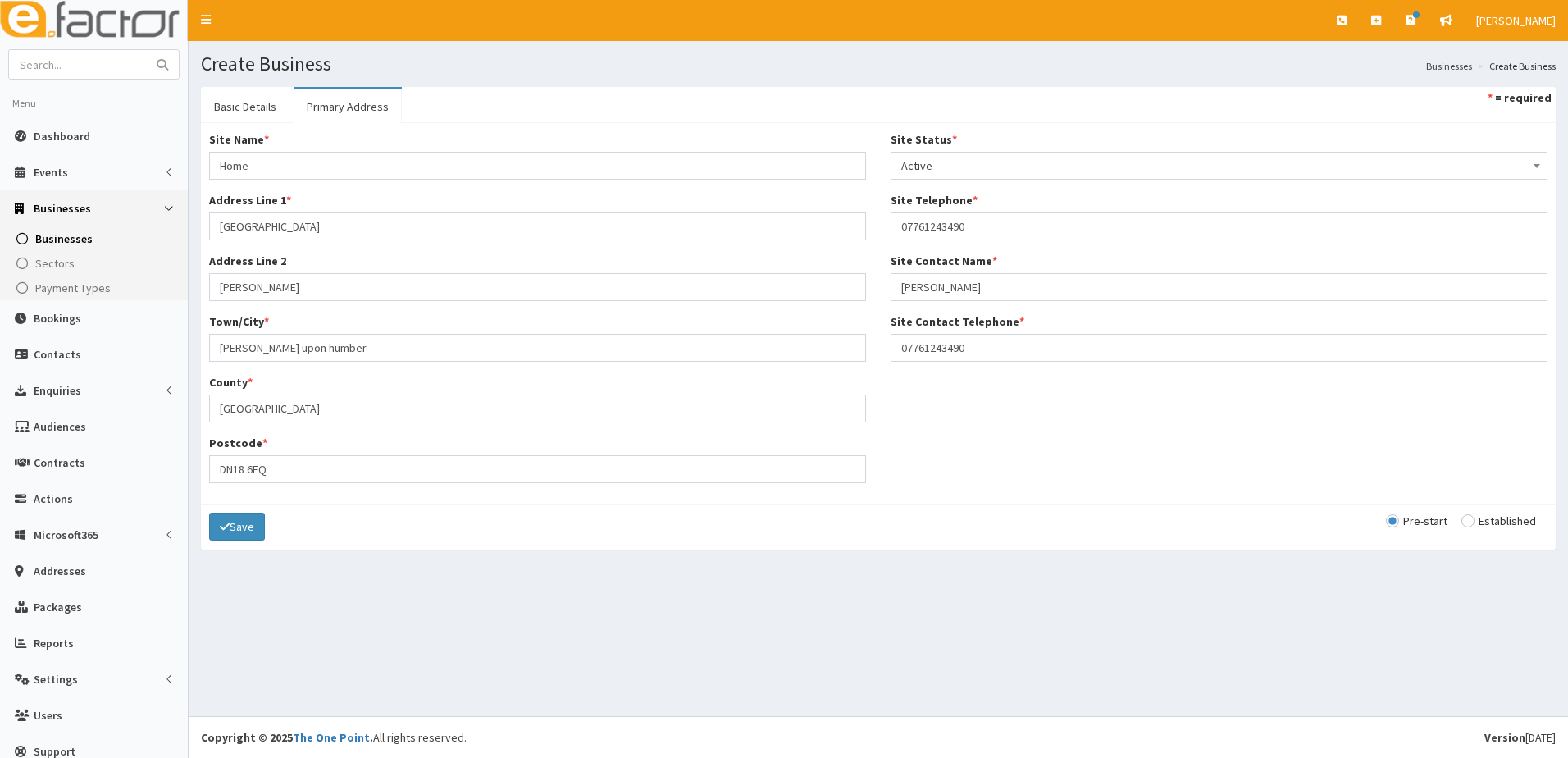
click at [1462, 522] on input "radio" at bounding box center [1498, 521] width 75 height 12
radio input "true"
click at [244, 533] on button "Save" at bounding box center [237, 527] width 56 height 28
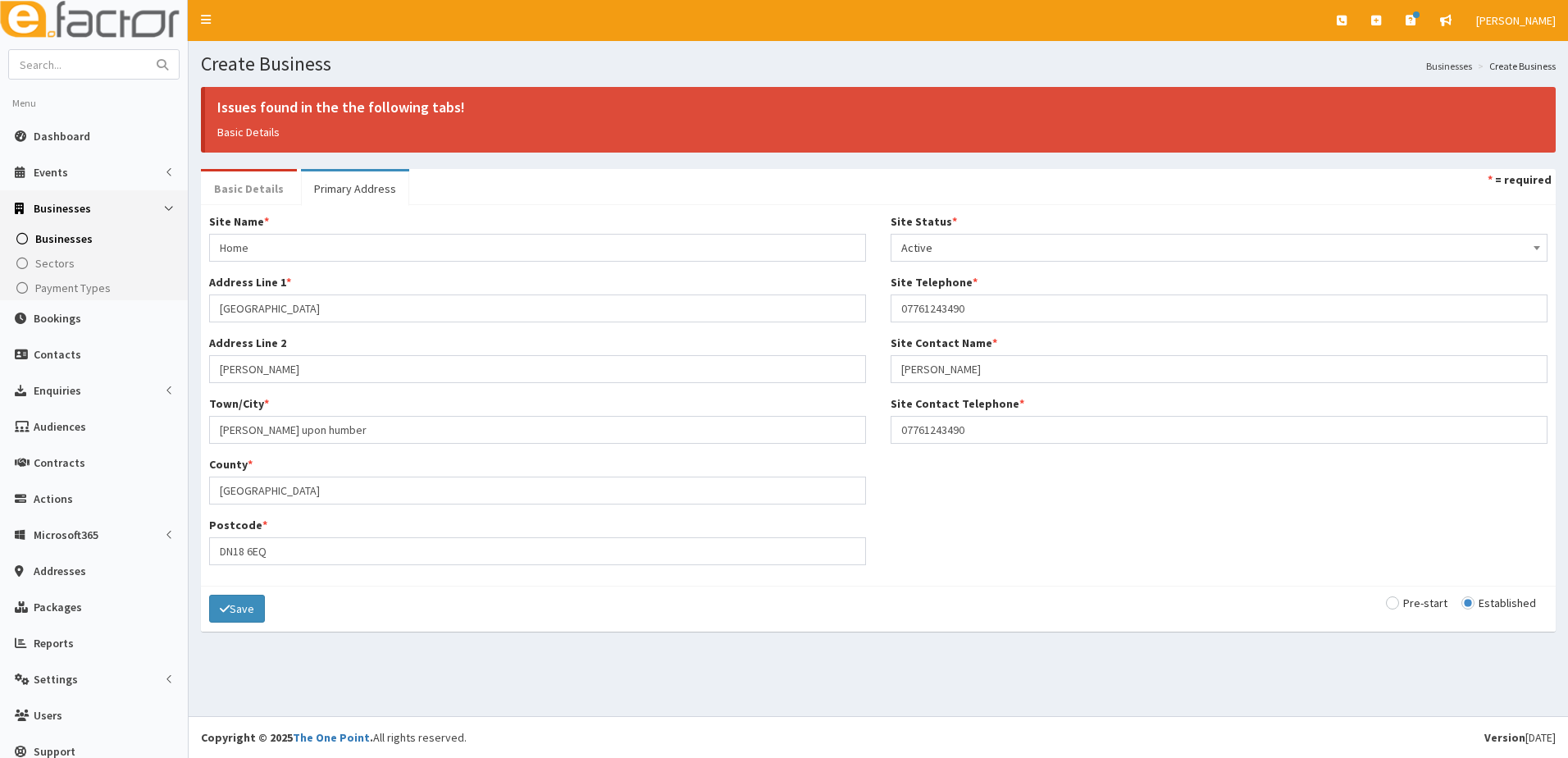
click at [254, 192] on link "Basic Details" at bounding box center [249, 188] width 96 height 35
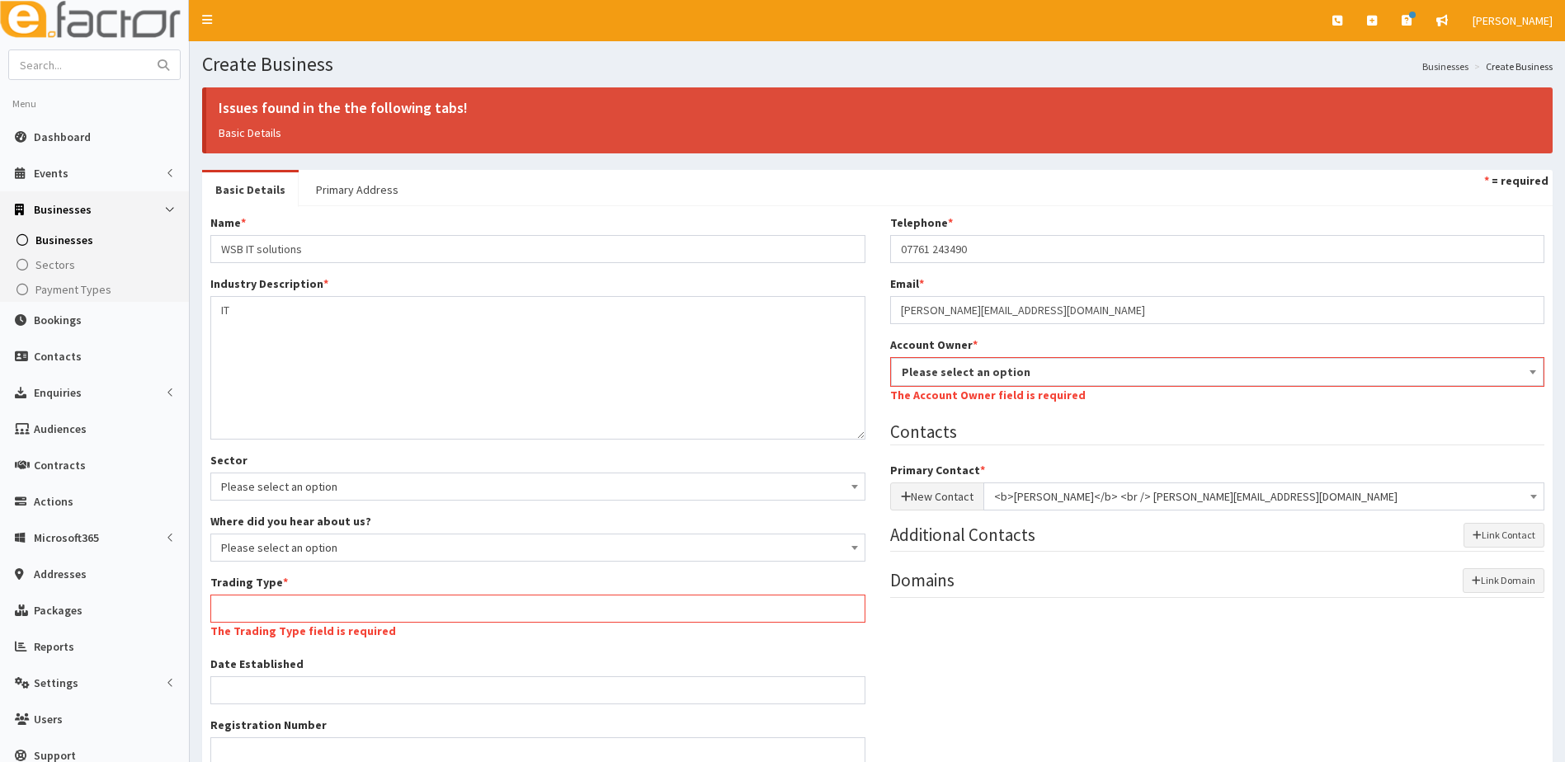
click at [1093, 374] on span "Please select an option" at bounding box center [1218, 372] width 632 height 23
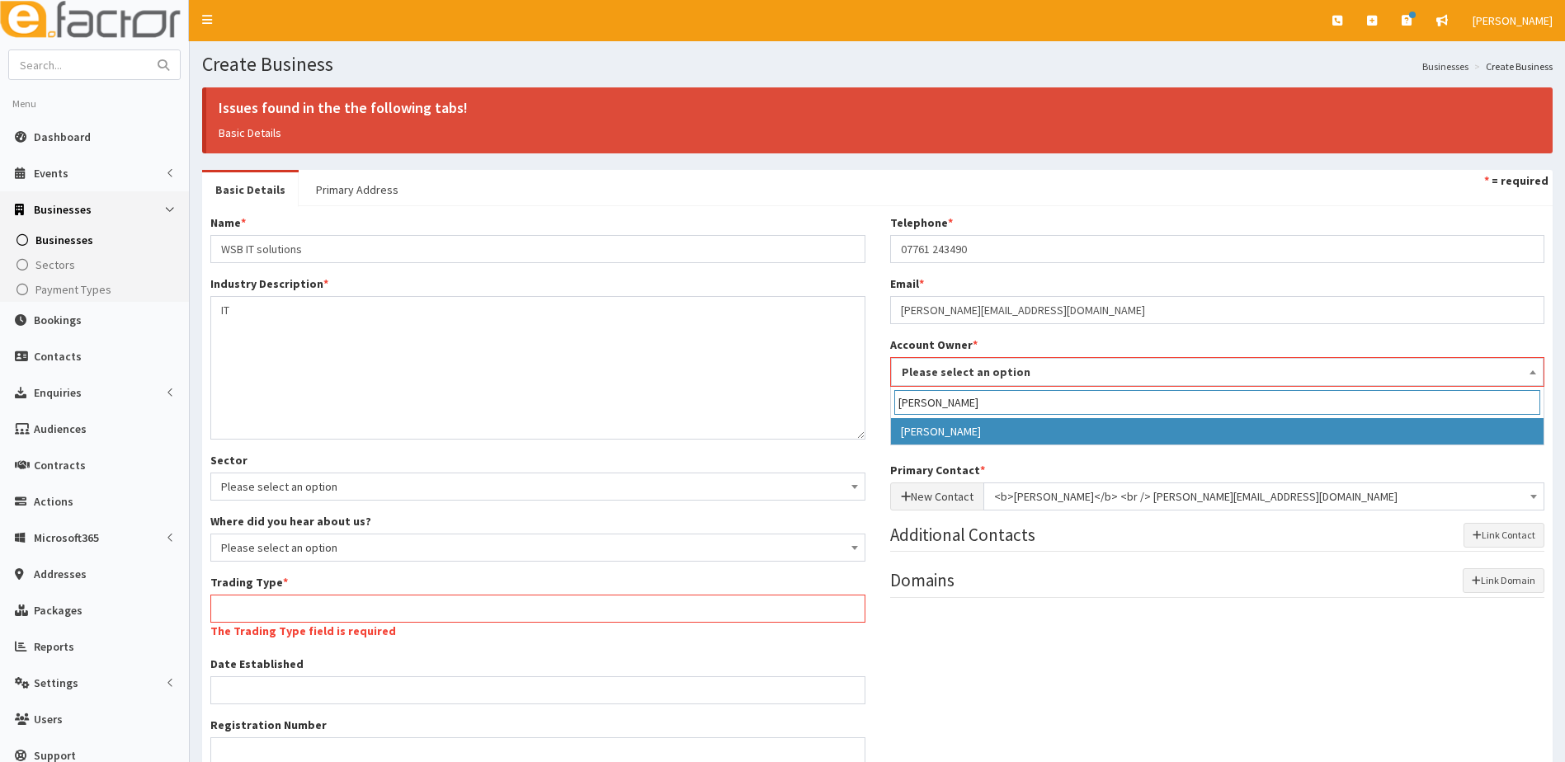
type input "Hazel"
select select "39"
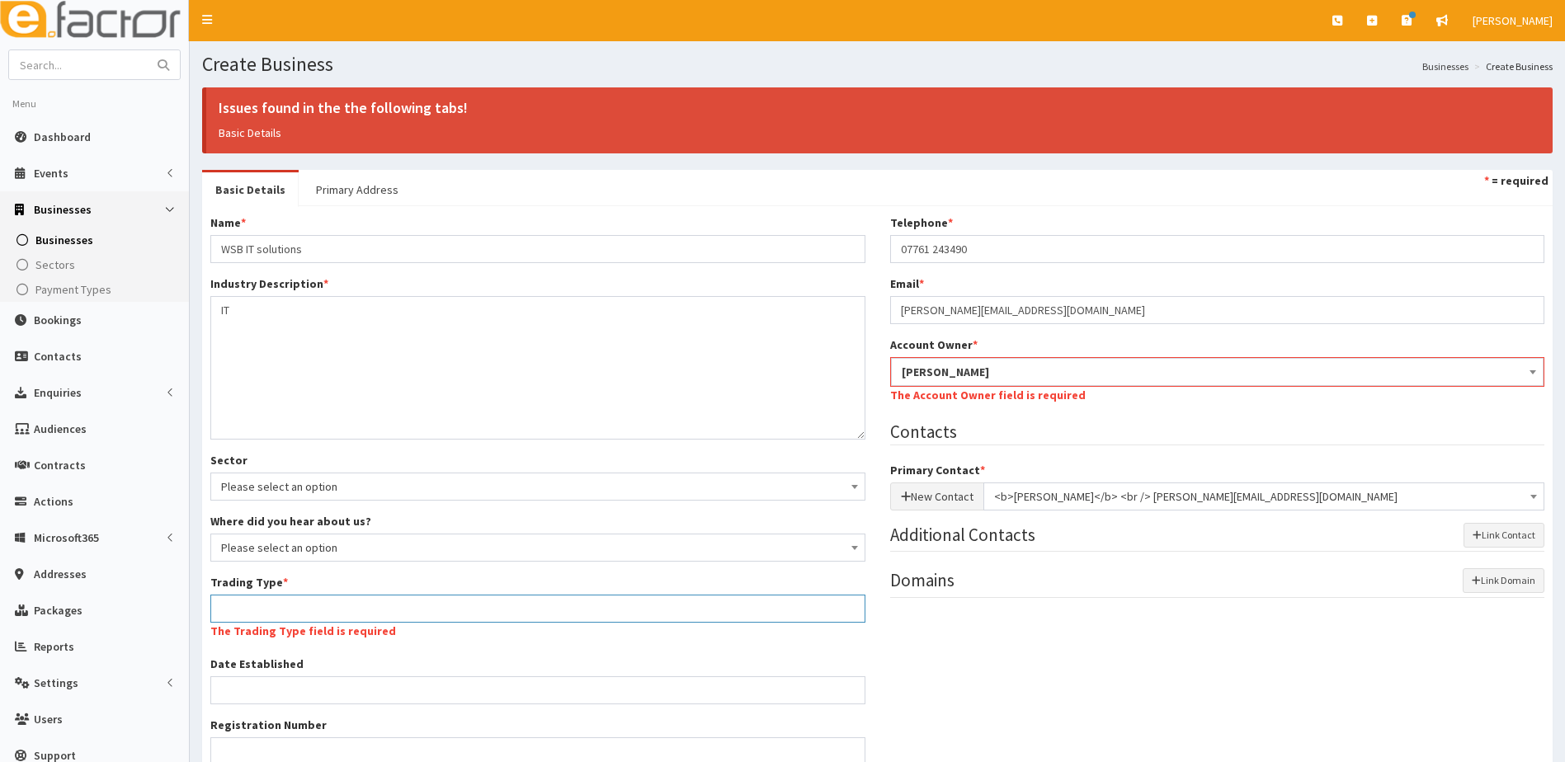
click at [269, 607] on input "Trading Type *" at bounding box center [537, 609] width 655 height 28
type input "unknown"
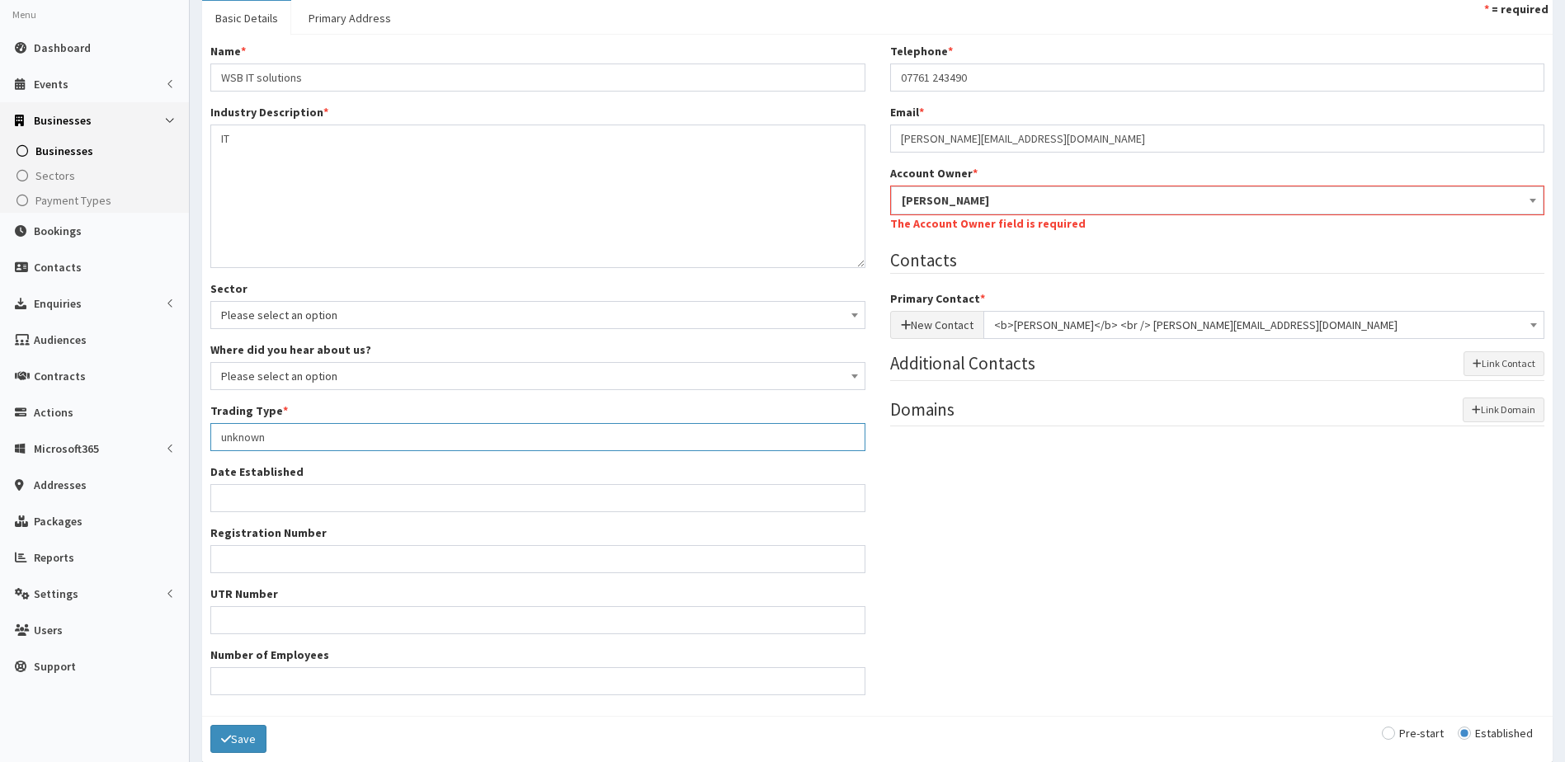
scroll to position [160, 0]
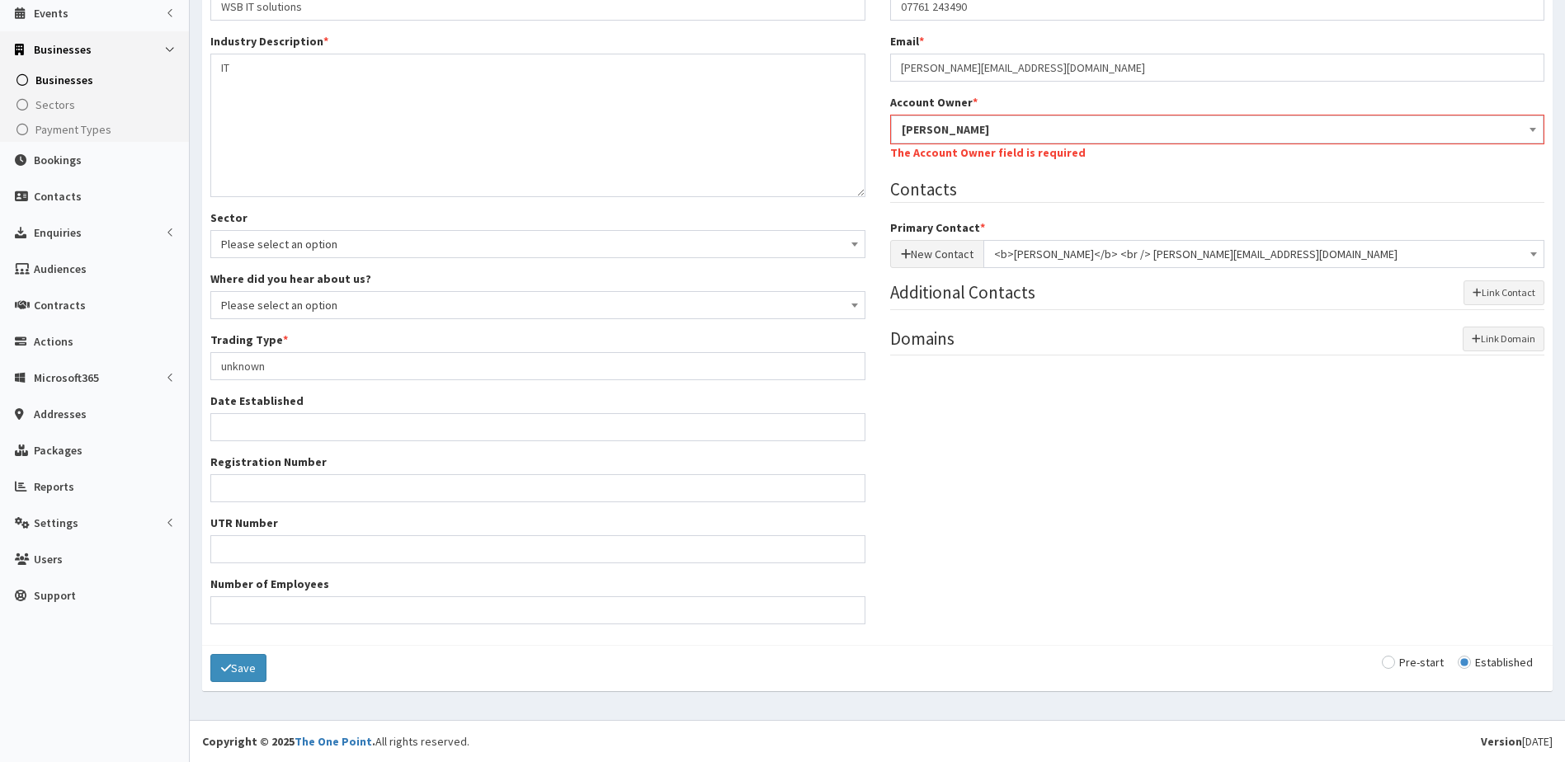
click at [1390, 660] on input "radio" at bounding box center [1413, 663] width 62 height 12
radio input "true"
click at [234, 670] on button "Save" at bounding box center [238, 668] width 56 height 28
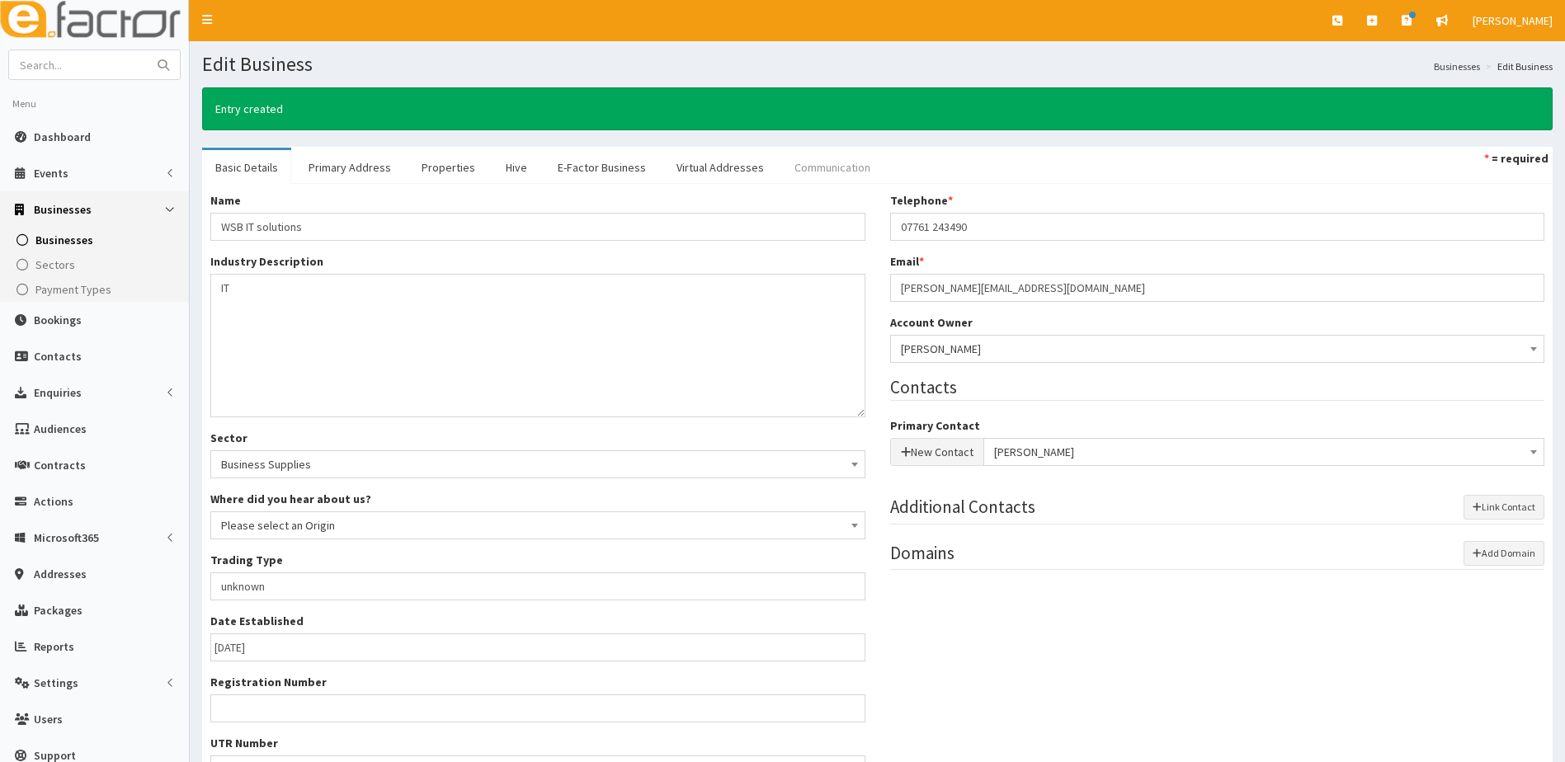
click at [815, 167] on link "Communication" at bounding box center [832, 167] width 102 height 35
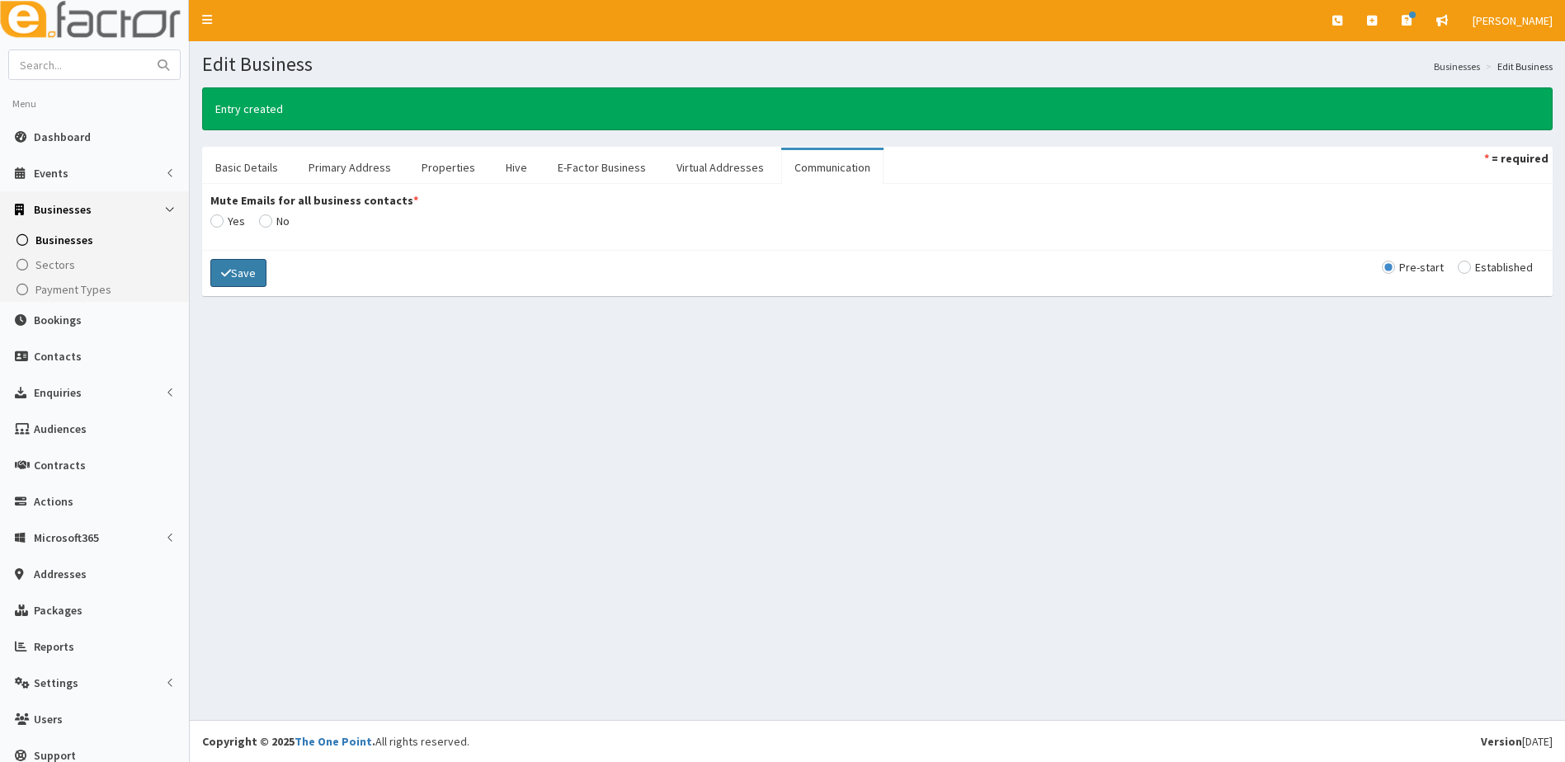
click at [244, 273] on button "Save" at bounding box center [238, 273] width 56 height 28
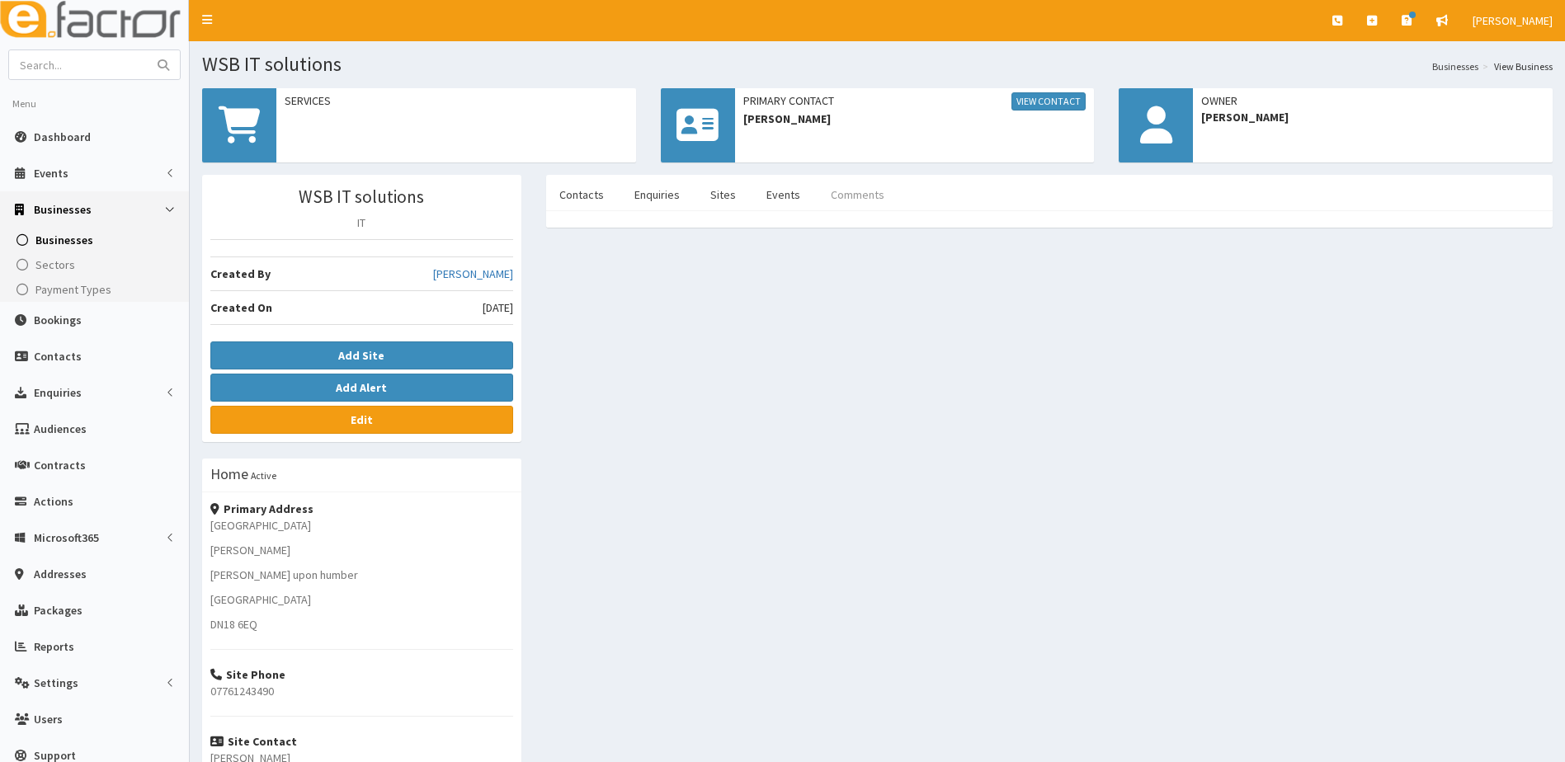
click at [872, 192] on link "Comments" at bounding box center [858, 194] width 80 height 35
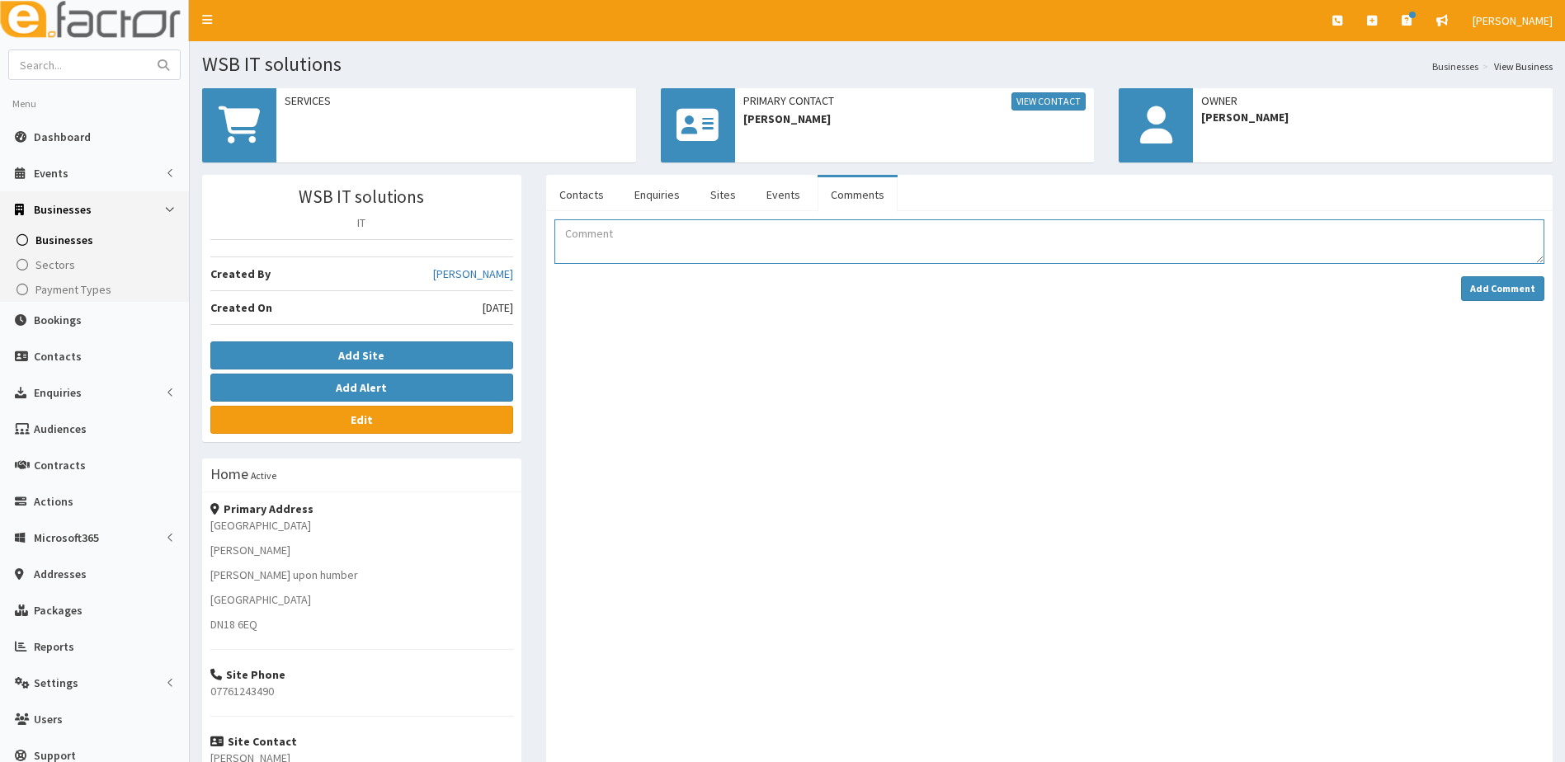
click at [625, 239] on textarea "Comment" at bounding box center [1049, 241] width 990 height 45
click at [734, 232] on textarea "Simon has attended BYOB in BRIGG Oct 25" at bounding box center [1049, 241] width 990 height 45
drag, startPoint x: 804, startPoint y: 234, endPoint x: 560, endPoint y: 234, distance: 243.4
click at [560, 234] on textarea "Simon has attended BYOB in Brigg Oct 25" at bounding box center [1049, 241] width 990 height 45
type textarea "Simon has attended BYOB in Brigg Oct 25"
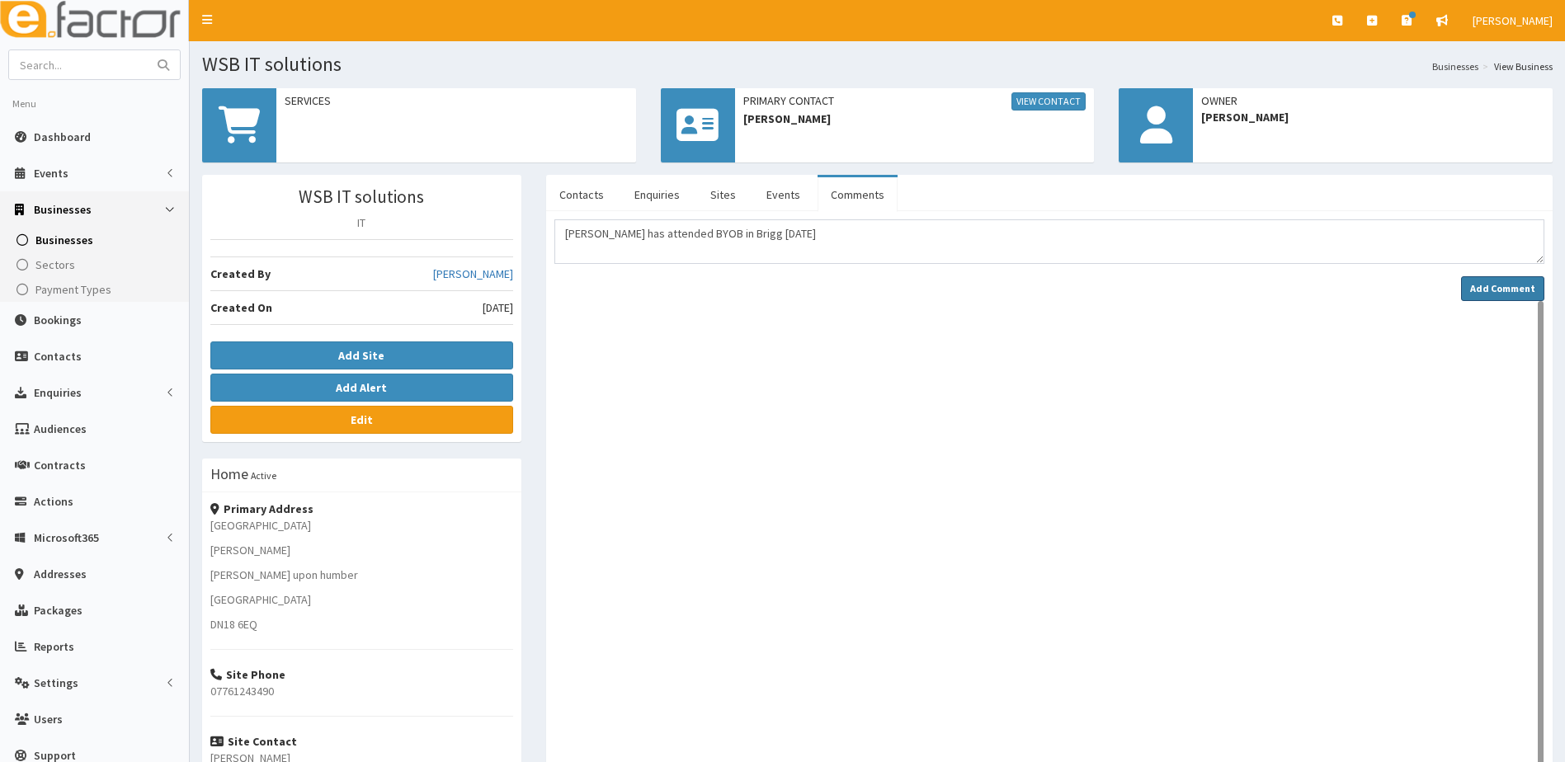
click at [1517, 289] on strong "Add Comment" at bounding box center [1502, 288] width 65 height 12
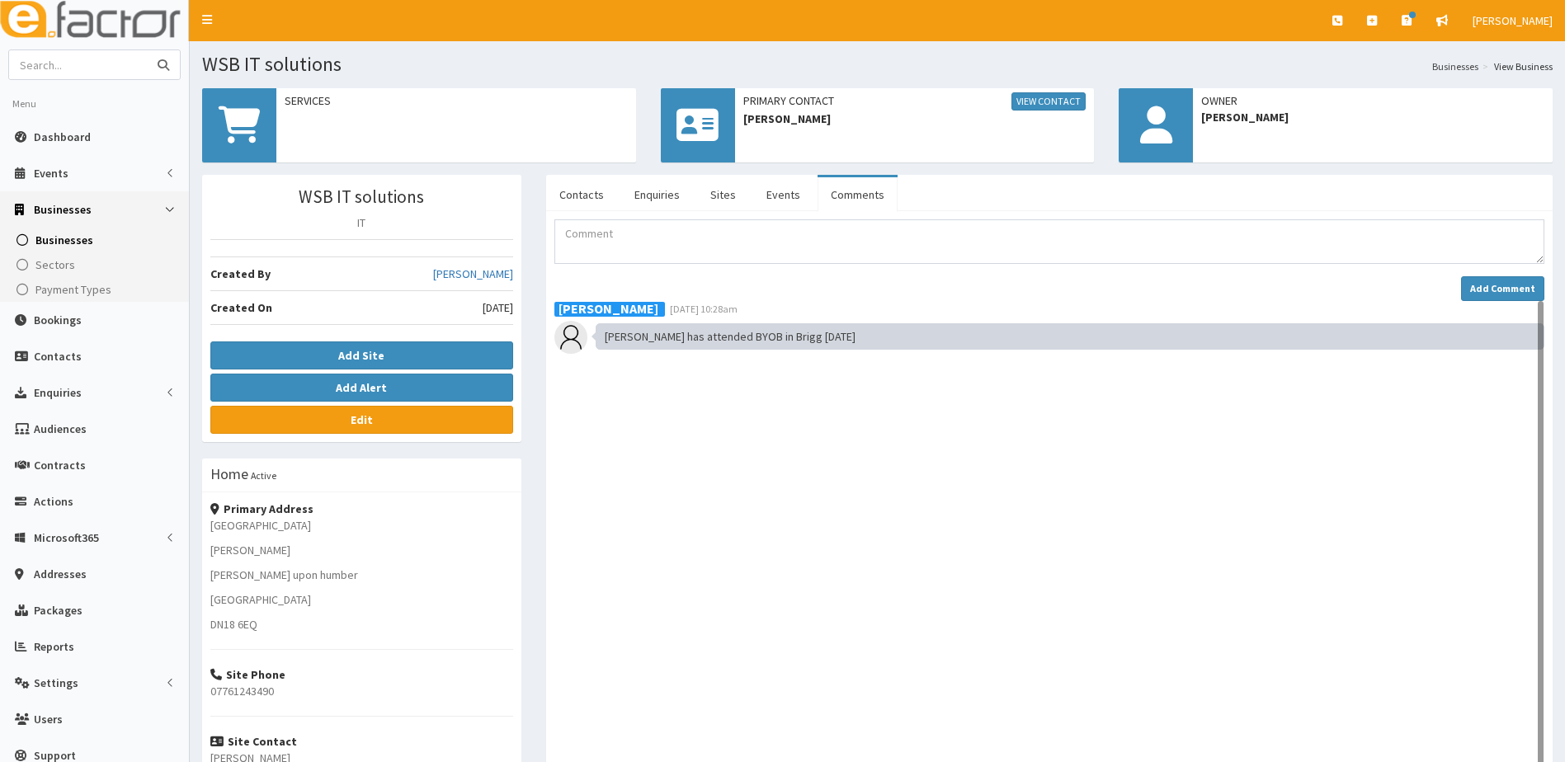
click at [83, 65] on input "text" at bounding box center [78, 64] width 139 height 29
type input "hewerdine"
click at [147, 50] on button "submit" at bounding box center [163, 64] width 33 height 29
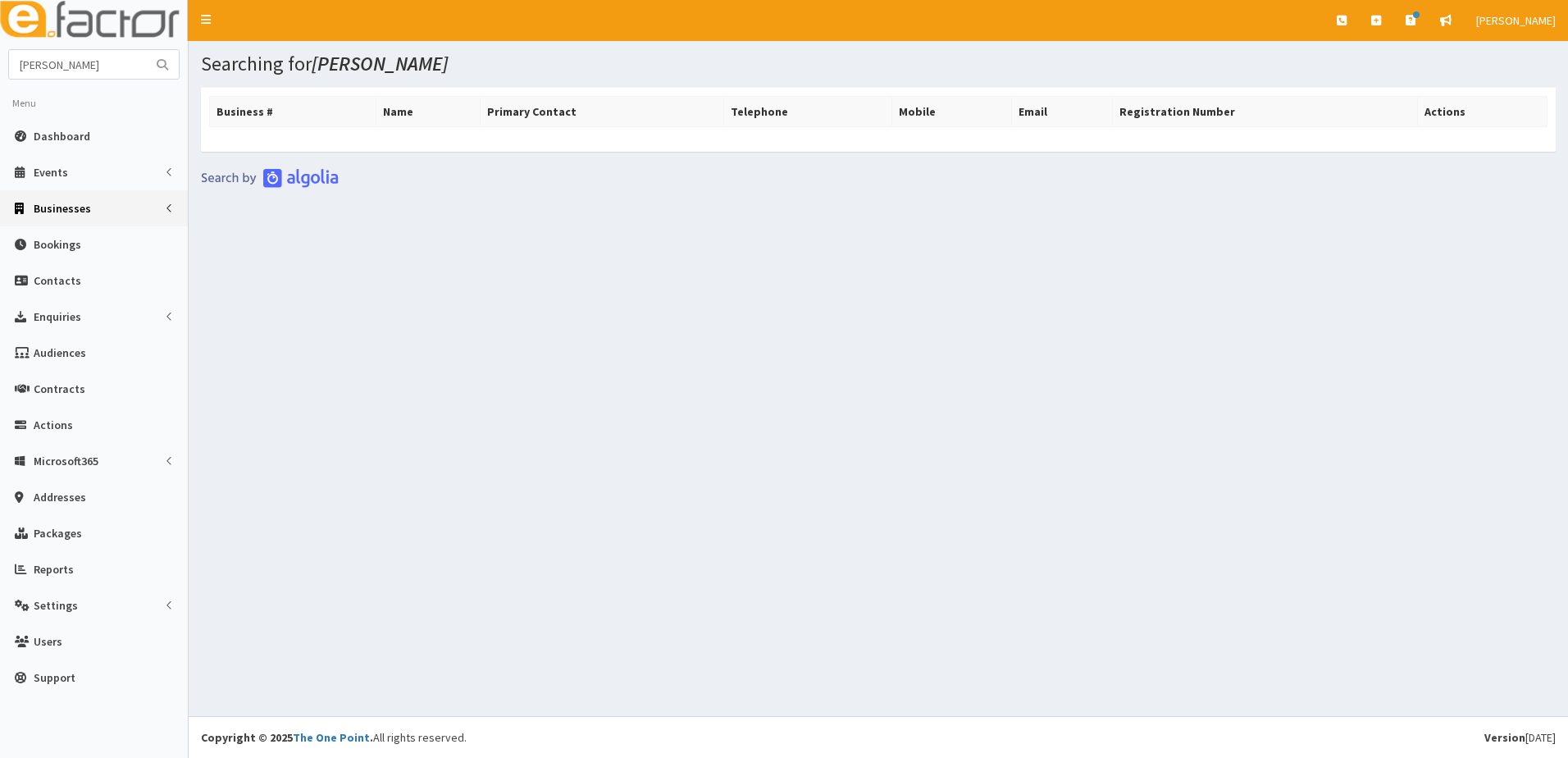
click at [74, 207] on span "Businesses" at bounding box center [63, 208] width 58 height 15
click at [63, 242] on span "Businesses" at bounding box center [63, 239] width 57 height 15
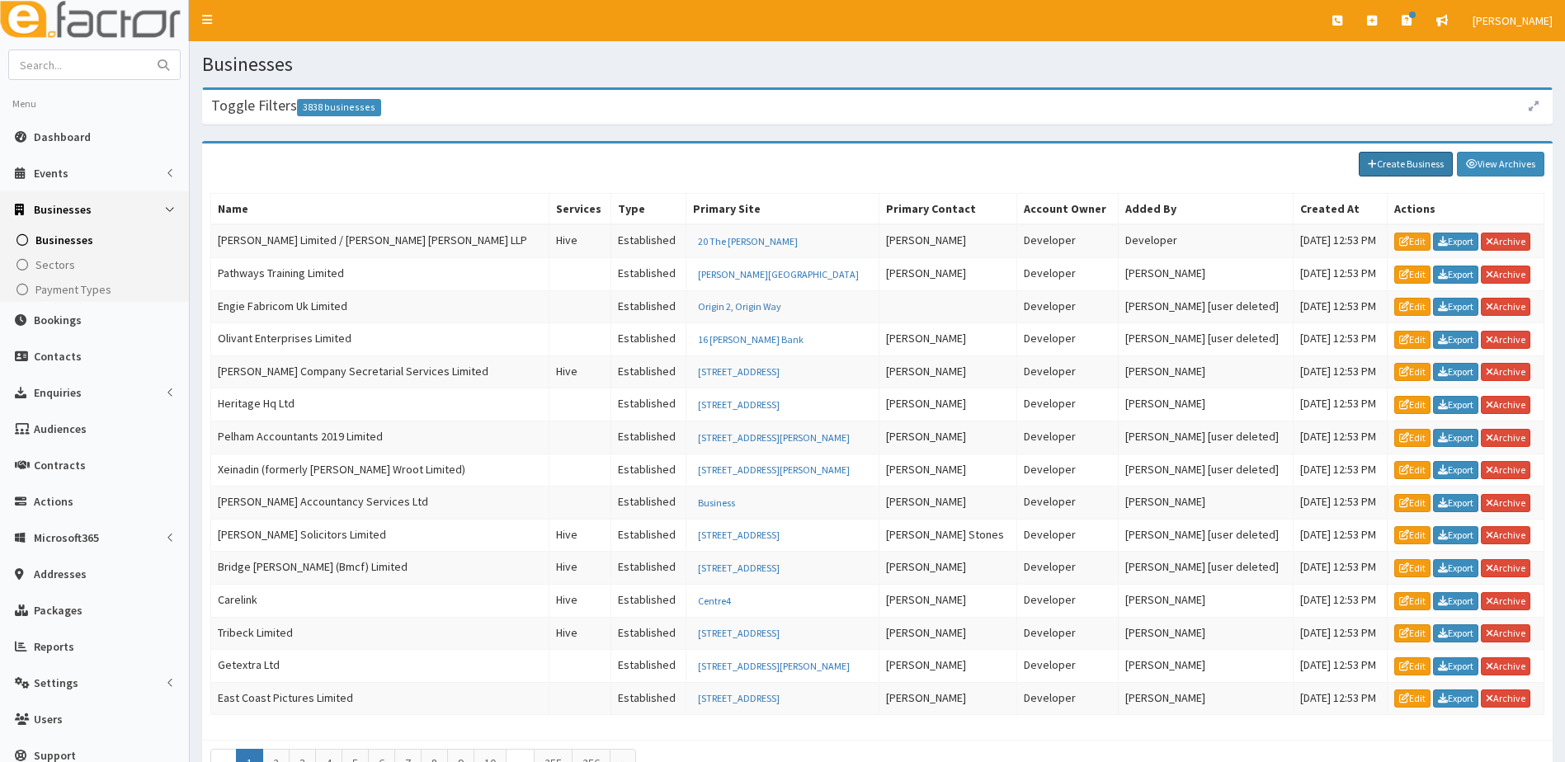
click at [1388, 163] on link "Create Business" at bounding box center [1406, 164] width 94 height 25
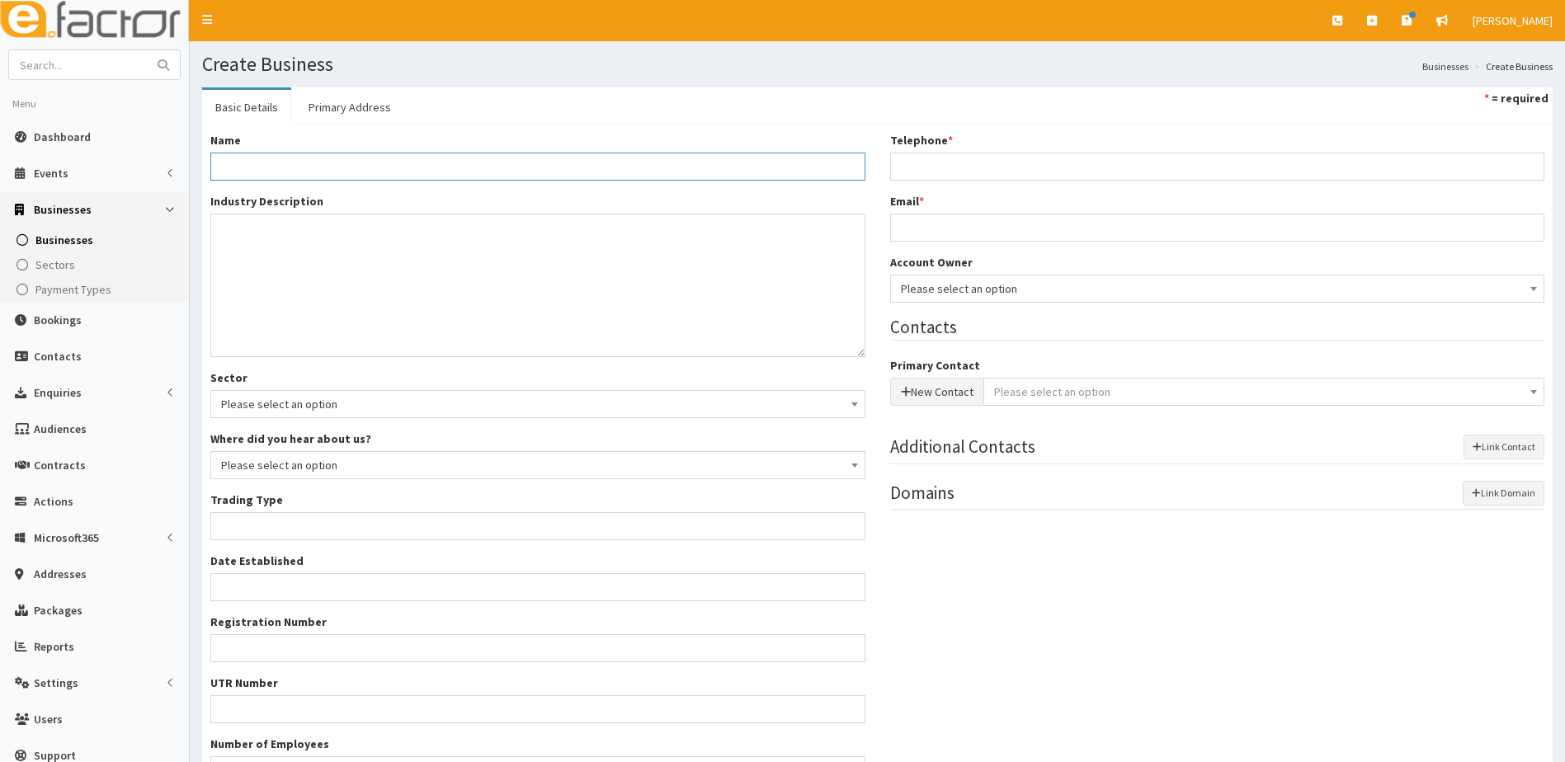
click at [264, 163] on input "Name *" at bounding box center [537, 167] width 655 height 28
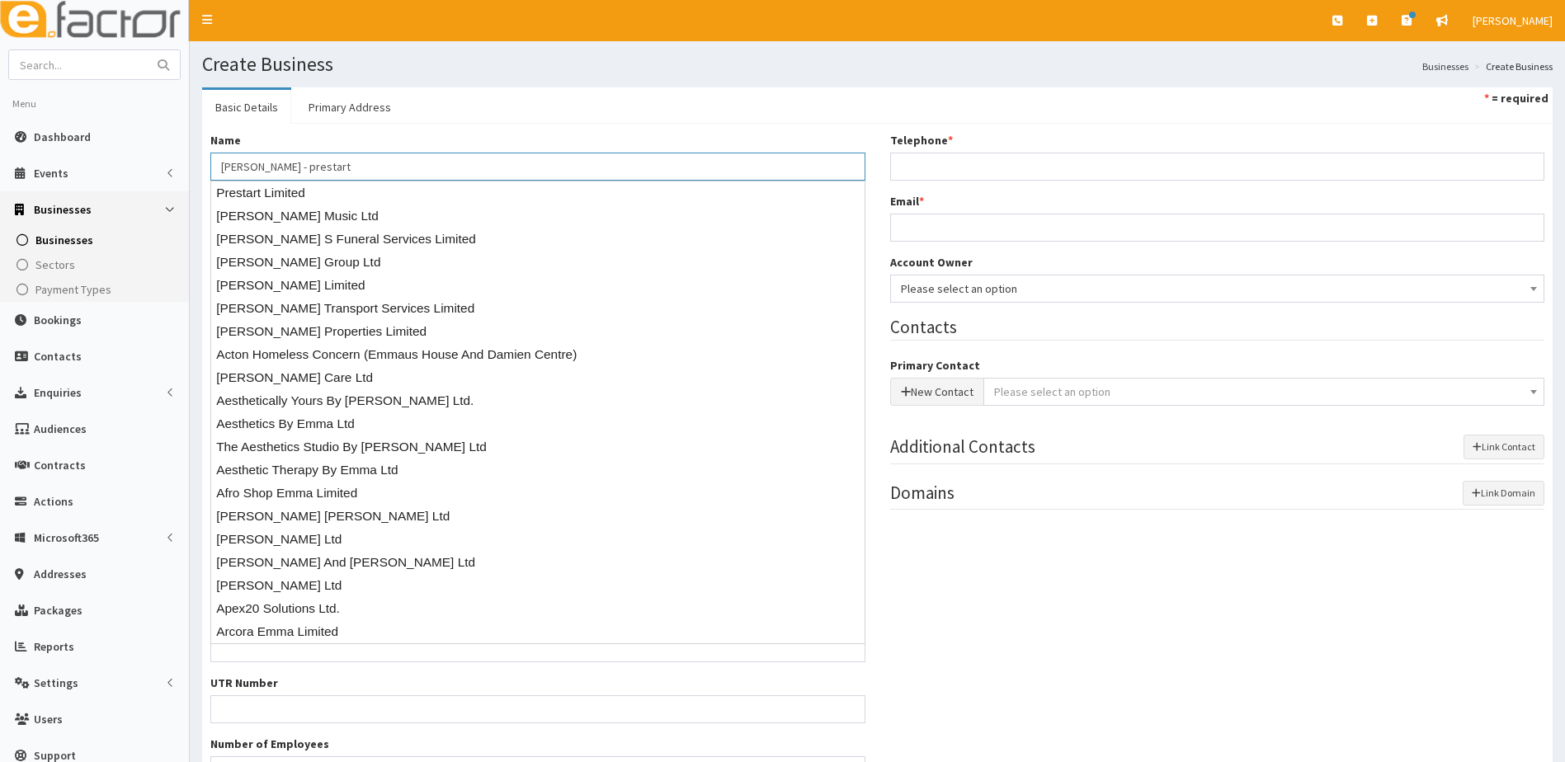
type input "Emma Hewerdine - prestart"
click at [435, 130] on div "Name * Emma Hewerdine - prestart Industry Description * Sector Please select an…" at bounding box center [877, 464] width 1351 height 681
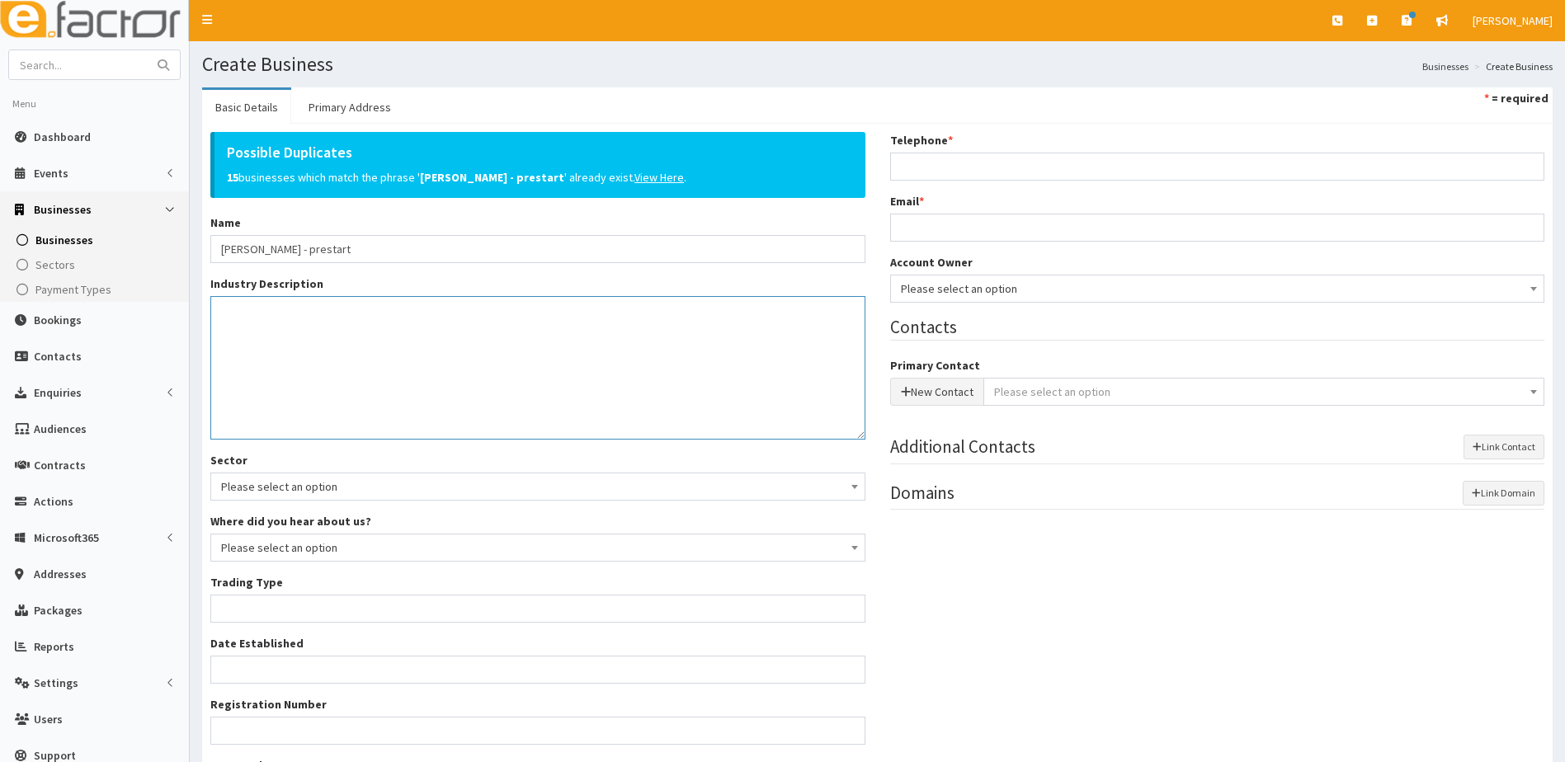
click at [266, 353] on textarea "Industry Description *" at bounding box center [537, 368] width 655 height 144
click at [361, 382] on textarea "Councsellor" at bounding box center [537, 368] width 655 height 144
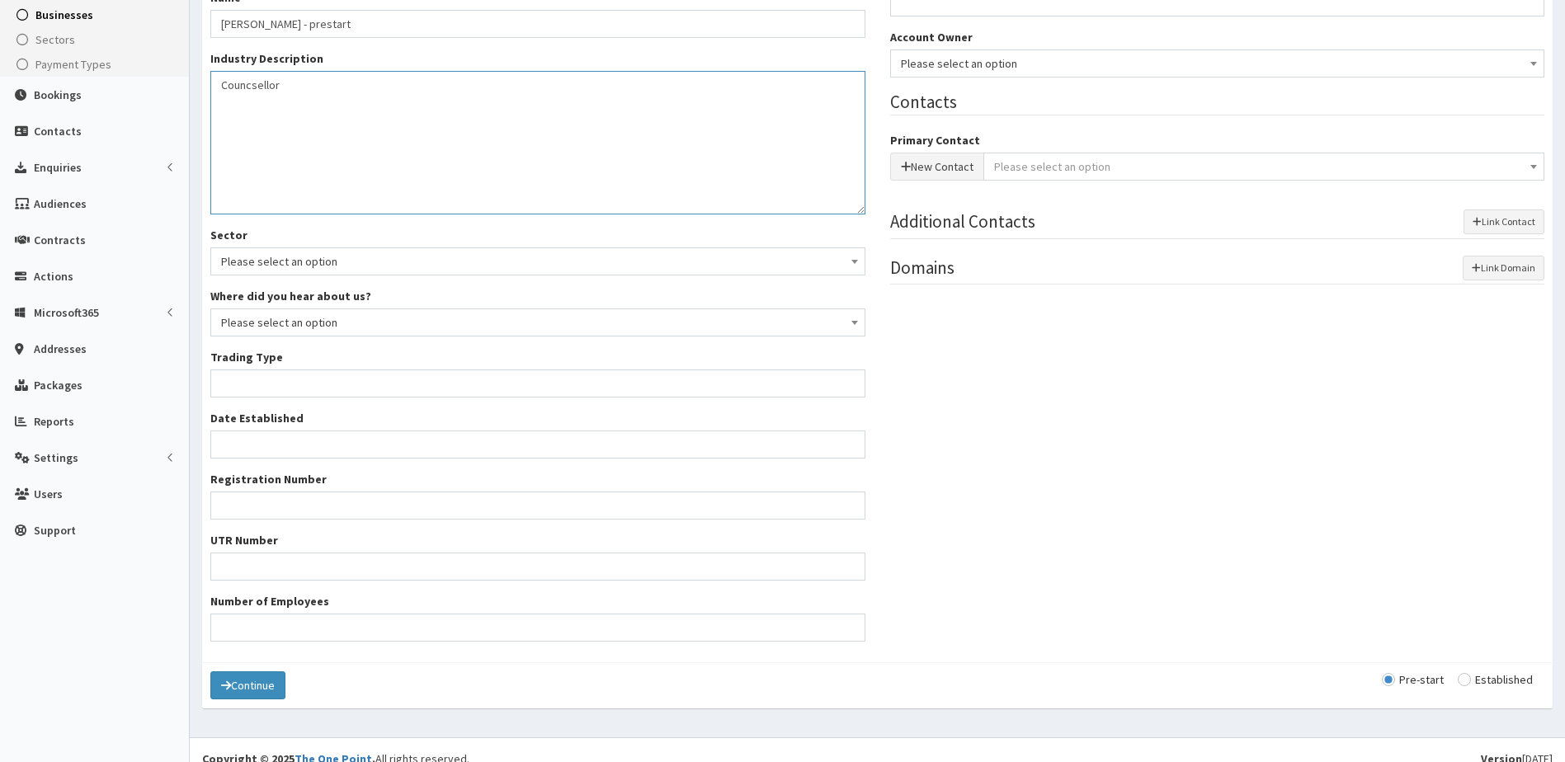
scroll to position [243, 0]
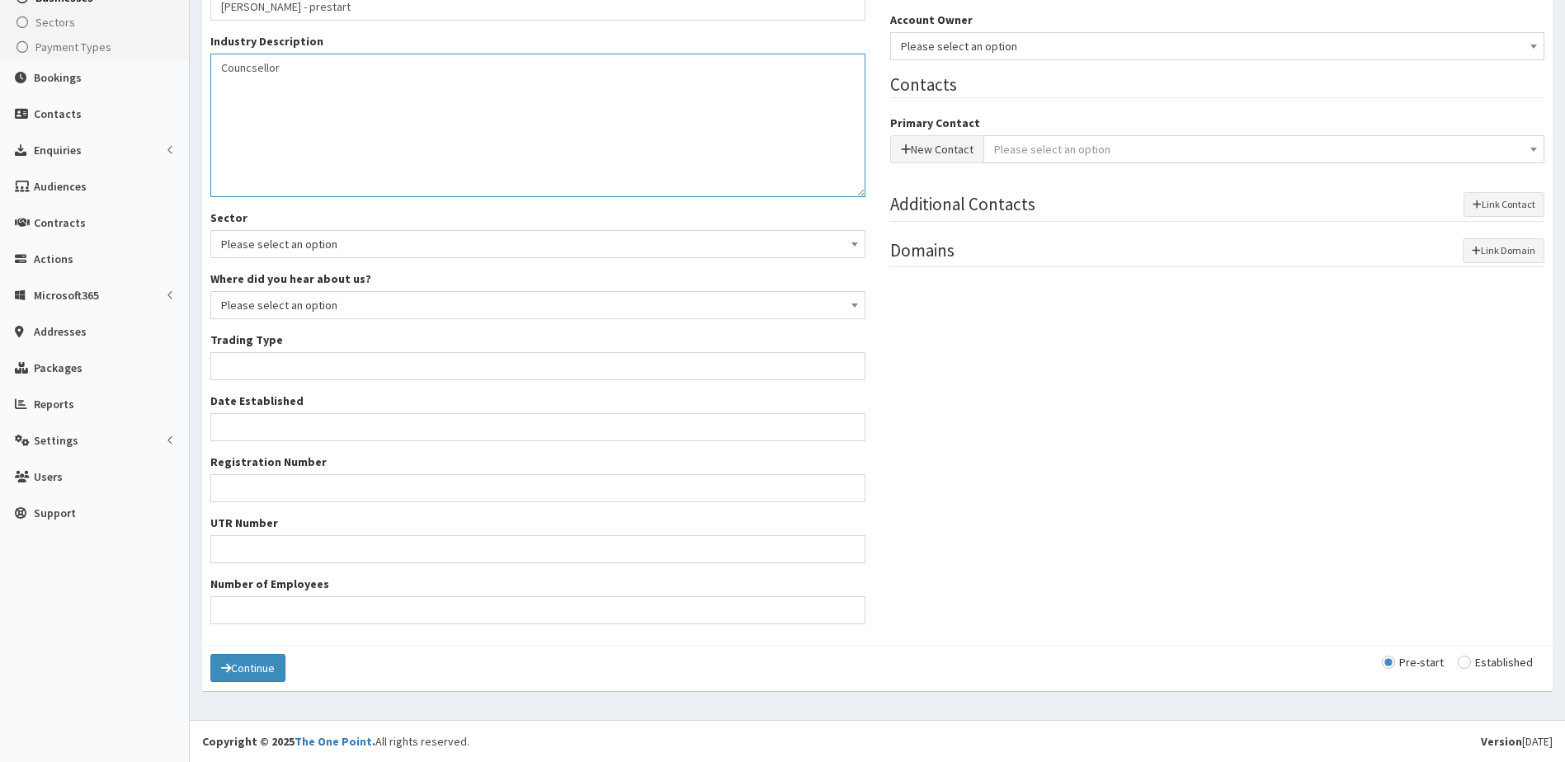
type textarea "Councsellor"
click at [247, 363] on input "Trading Type *" at bounding box center [537, 366] width 655 height 28
type input "unknown"
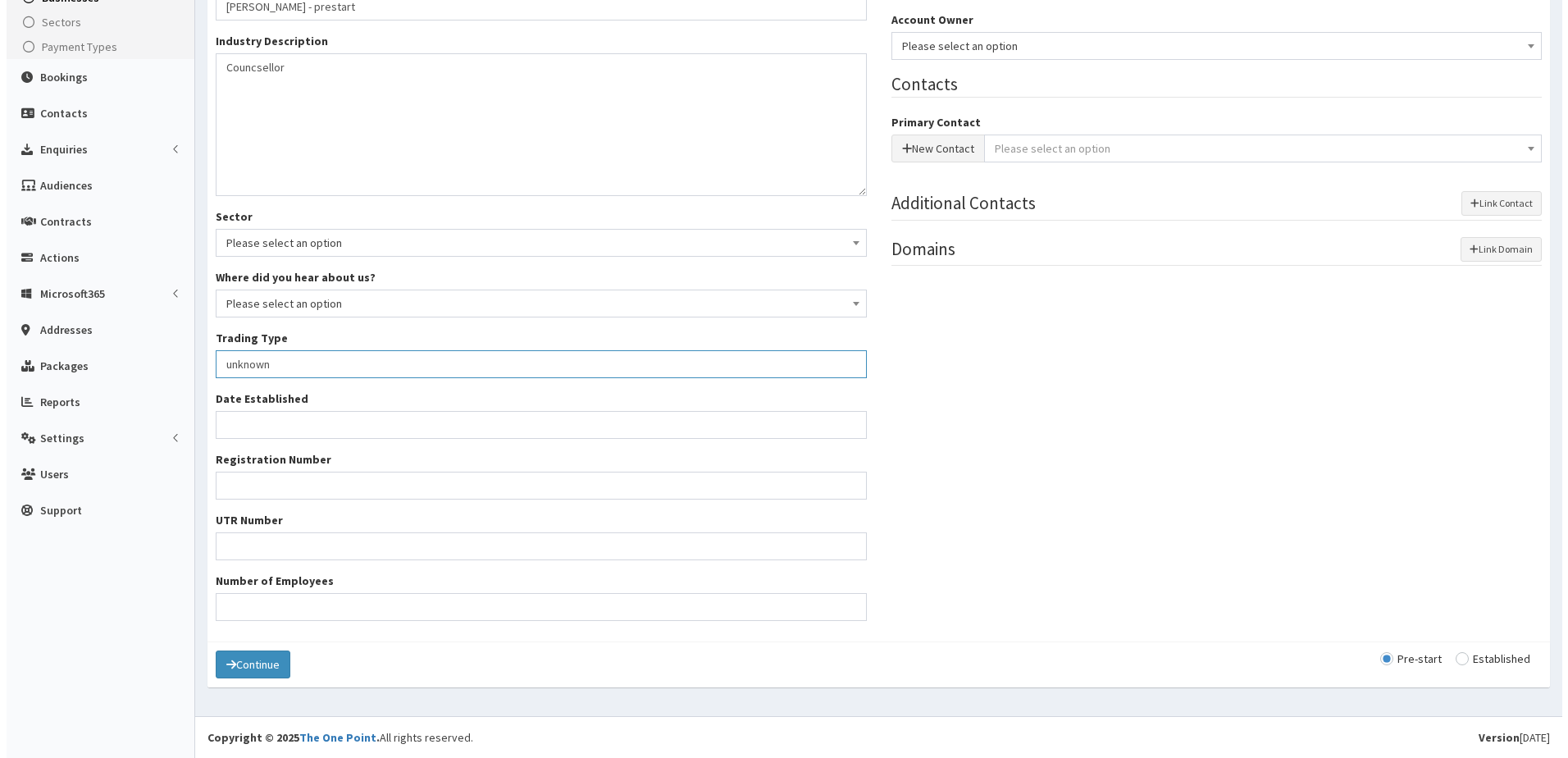
scroll to position [0, 0]
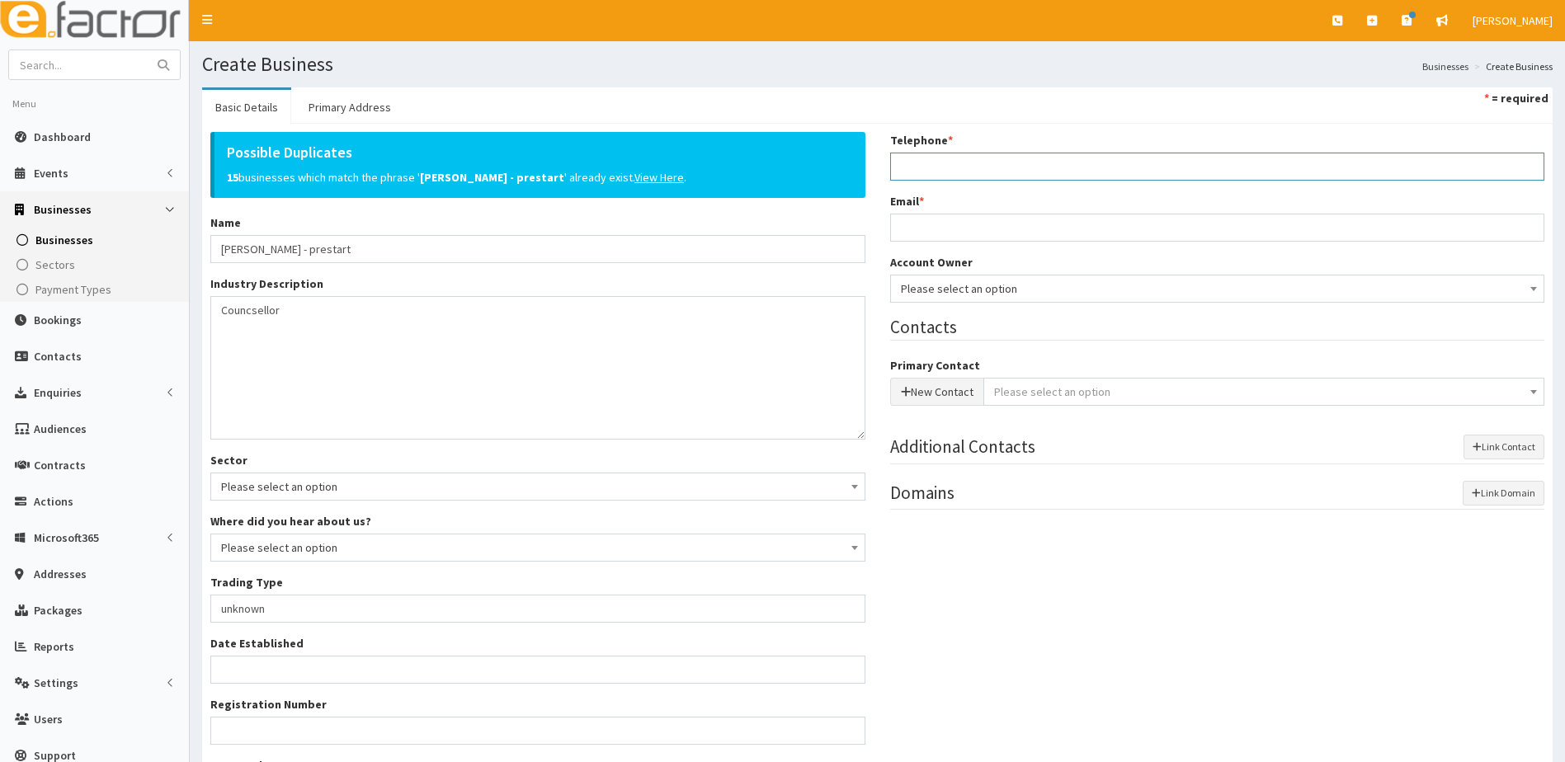
click at [936, 161] on input "Telephone *" at bounding box center [1217, 167] width 655 height 28
click at [931, 167] on input "Telephone *" at bounding box center [1217, 167] width 655 height 28
paste input "07716866398"
type input "07716866398"
drag, startPoint x: 934, startPoint y: 220, endPoint x: 921, endPoint y: 219, distance: 13.3
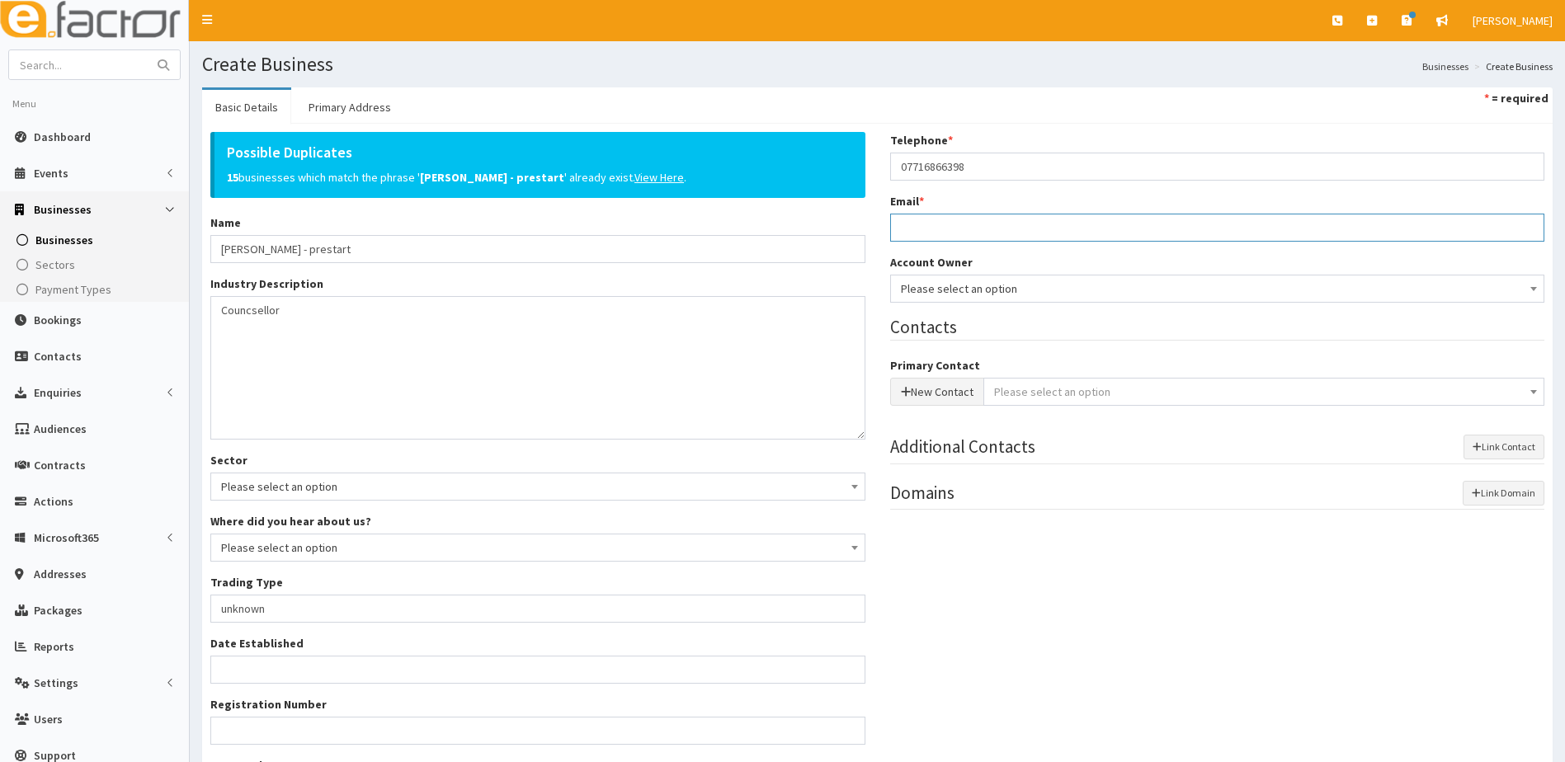
click at [934, 220] on input "Email *" at bounding box center [1217, 228] width 655 height 28
click at [918, 226] on input "Email *" at bounding box center [1217, 228] width 655 height 28
paste input "emma14_1991@msn.com"
type input "emma14_1991@msn.com"
click at [1020, 294] on span "Please select an option" at bounding box center [1218, 288] width 634 height 23
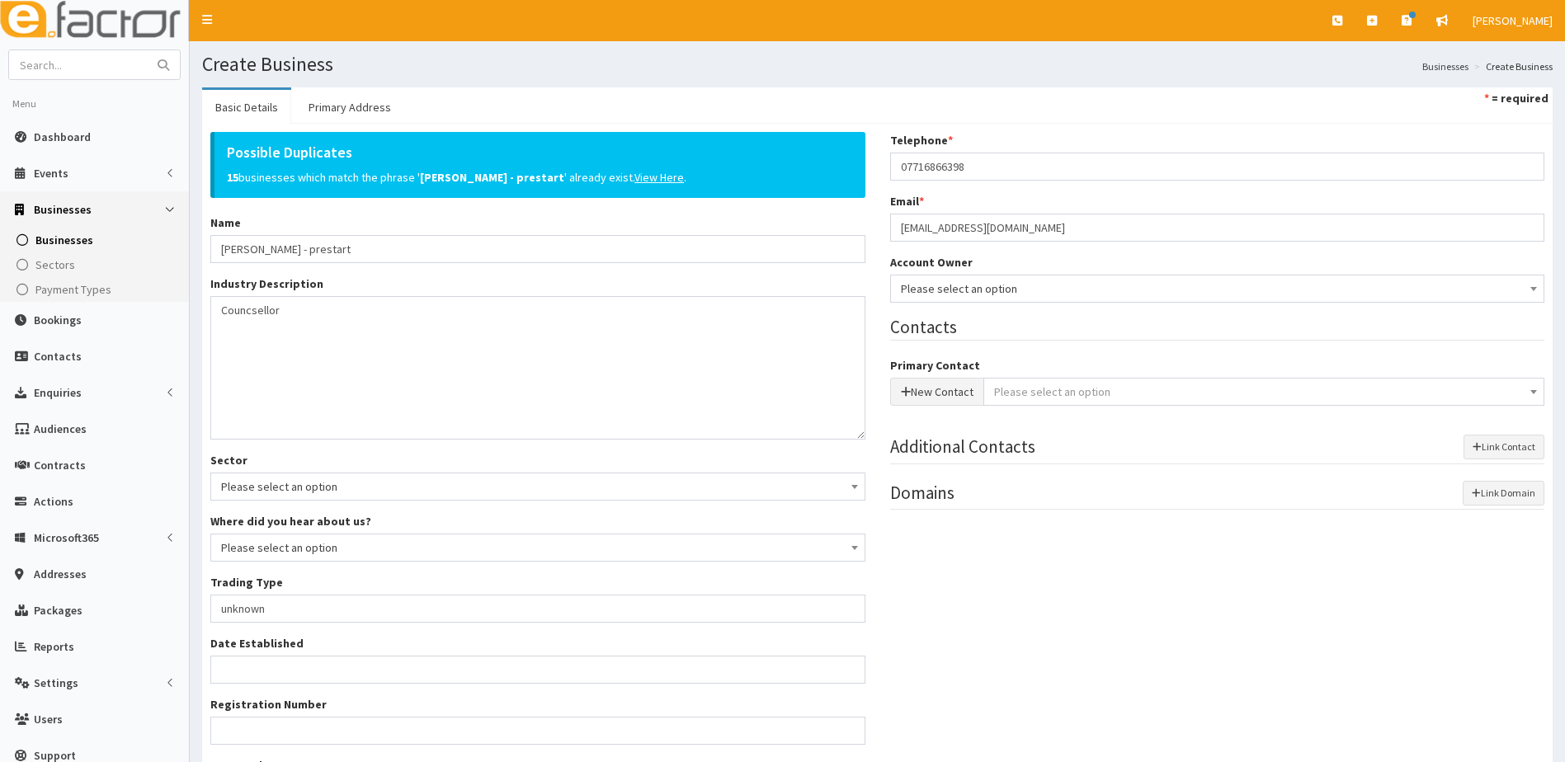
click at [1035, 610] on div "Possible Duplicates 15 businesses which match the phrase ' Emma Hewerdine - pre…" at bounding box center [877, 505] width 1359 height 747
drag, startPoint x: 950, startPoint y: 408, endPoint x: 936, endPoint y: 396, distance: 18.8
click at [950, 407] on div at bounding box center [1217, 414] width 655 height 17
click at [936, 396] on button "New Contact" at bounding box center [937, 392] width 94 height 28
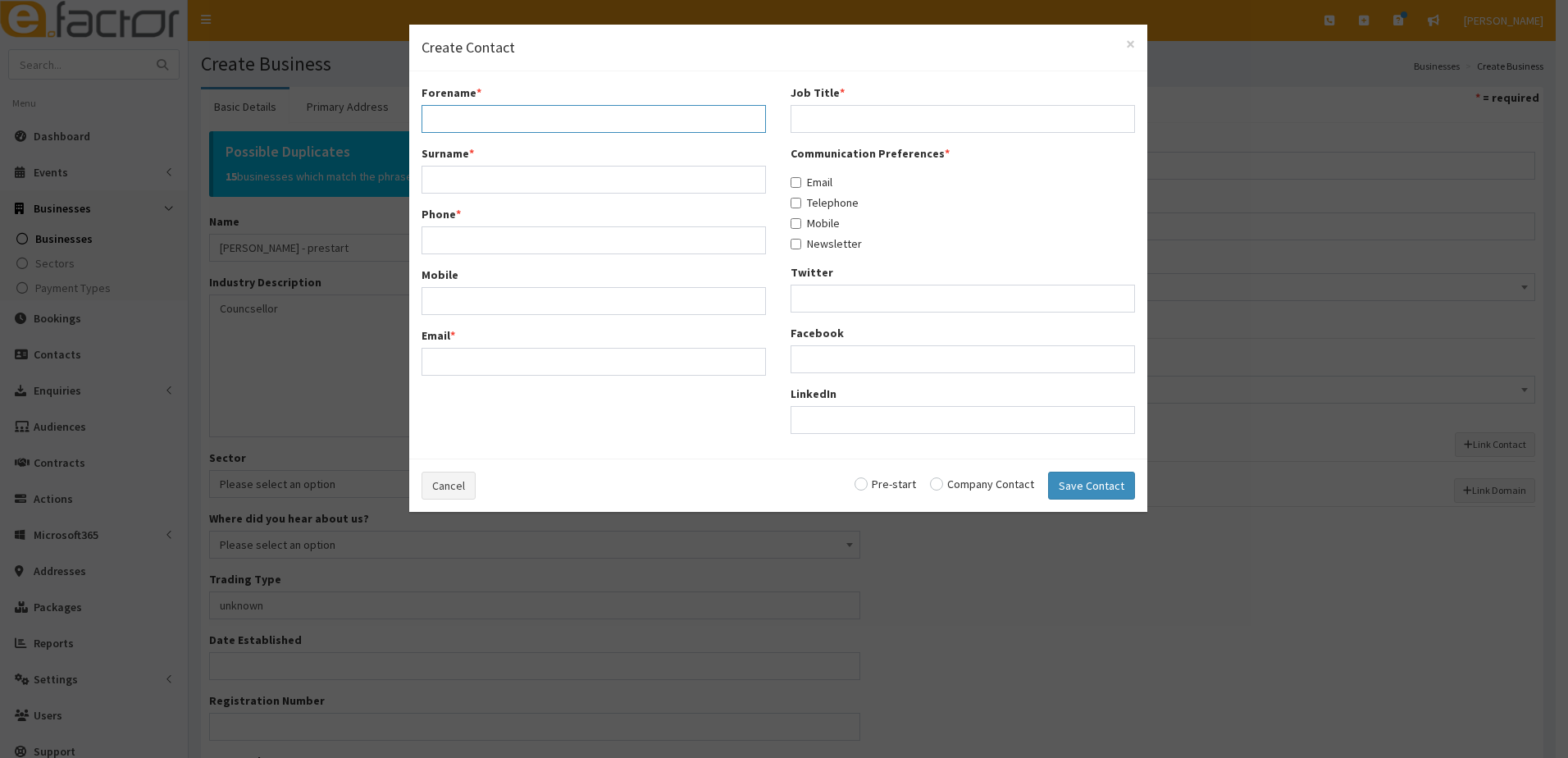
click at [481, 118] on input "Forename *" at bounding box center [594, 119] width 345 height 28
type input "Emma"
type input "Hewerdine"
click at [456, 243] on input "Phone *" at bounding box center [594, 241] width 345 height 28
paste input "07716866398"
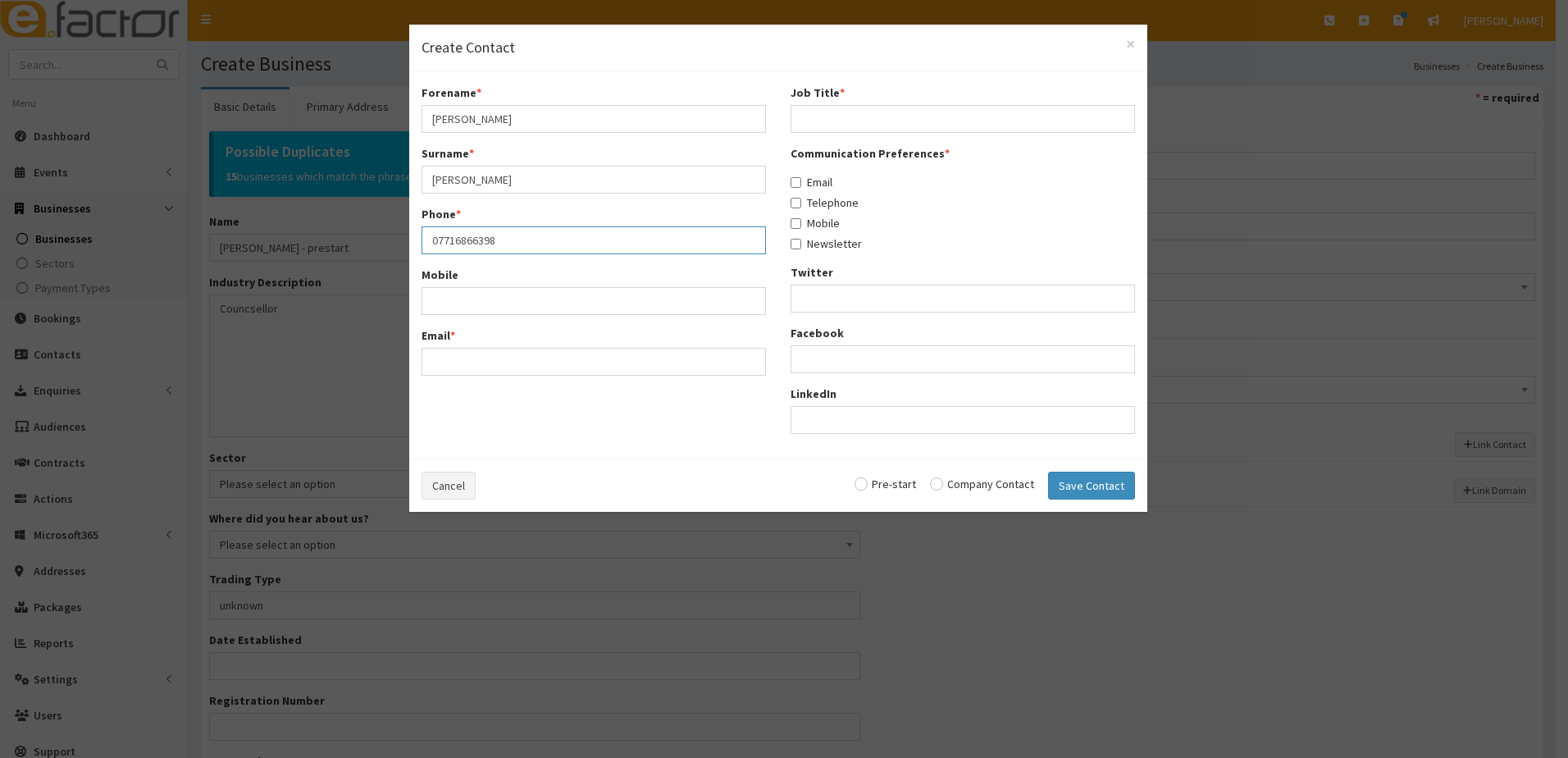
type input "07716866398"
click at [449, 299] on input "Mobile" at bounding box center [594, 301] width 345 height 28
paste input "07716866398"
type input "07716866398"
click at [462, 364] on input "Email *" at bounding box center [594, 362] width 345 height 28
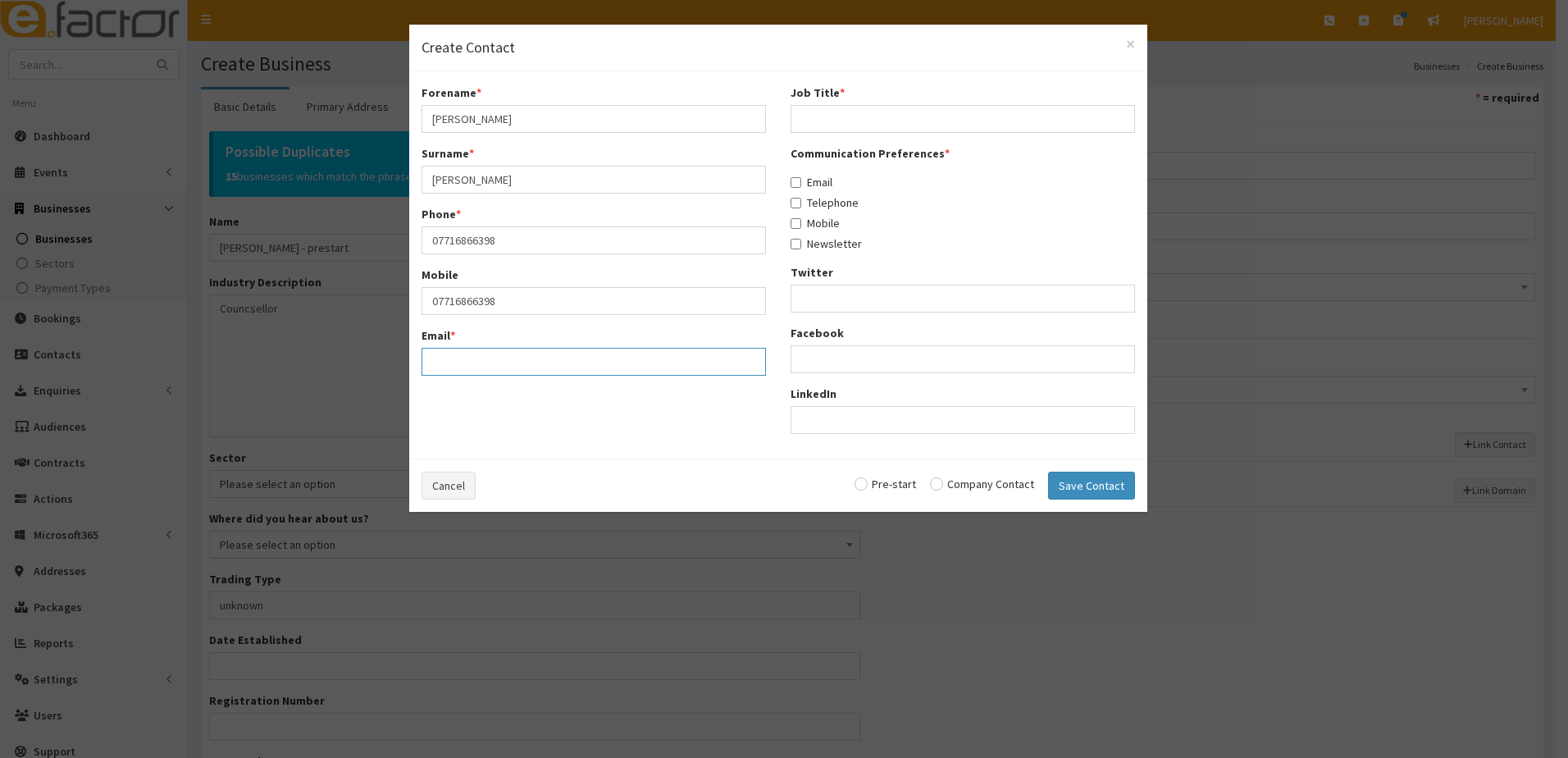
click at [488, 373] on input "Email *" at bounding box center [594, 362] width 345 height 28
paste input "emma14_1991@msn.com"
type input "emma14_1991@msn.com"
click at [840, 119] on input "Job Title *" at bounding box center [962, 119] width 345 height 28
type input "owner"
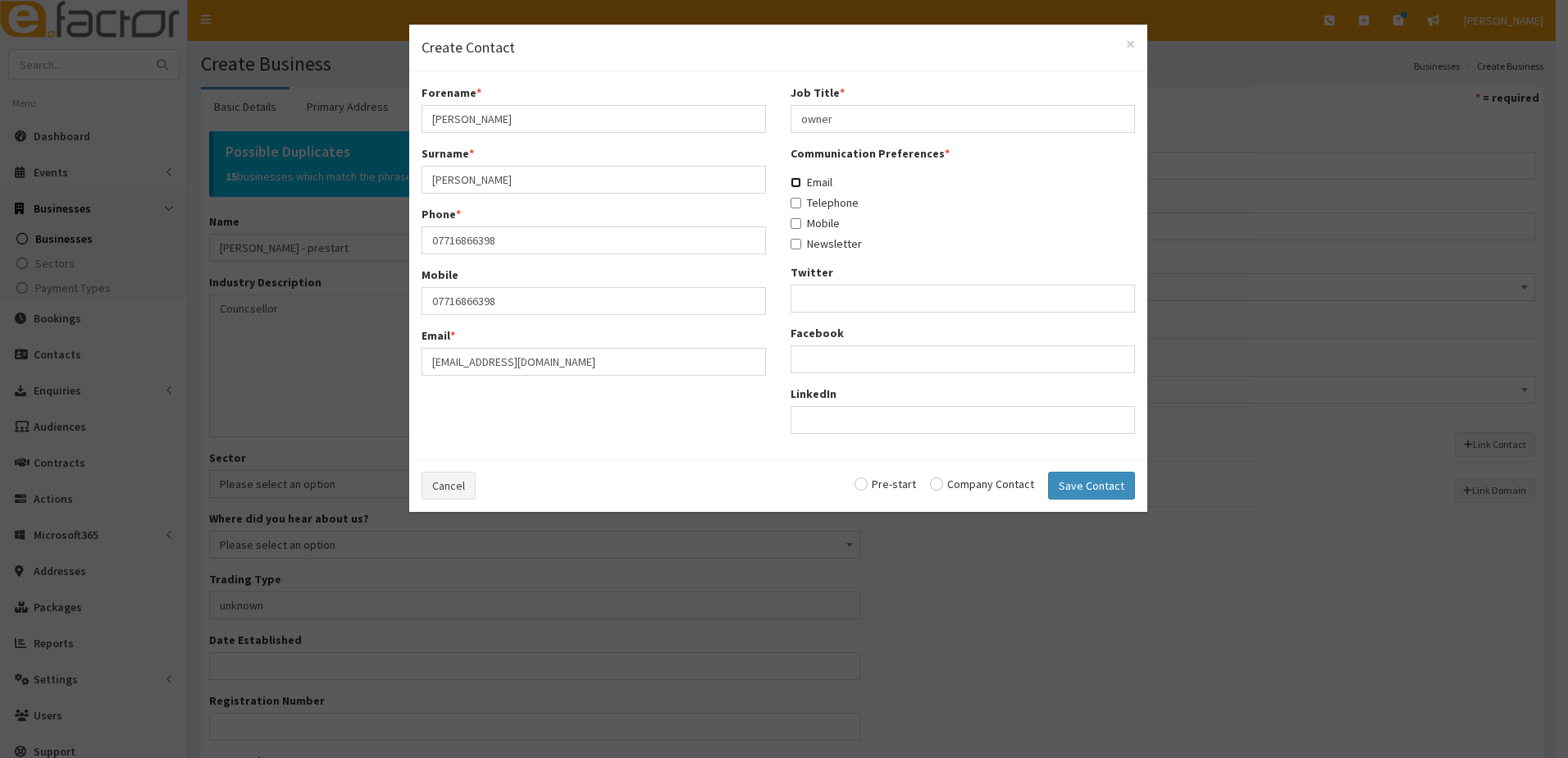
click at [792, 182] on input "Email" at bounding box center [795, 182] width 11 height 11
checkbox input "true"
click at [799, 203] on input "Telephone" at bounding box center [795, 203] width 11 height 11
checkbox input "true"
click at [795, 228] on input "Mobile" at bounding box center [795, 223] width 11 height 11
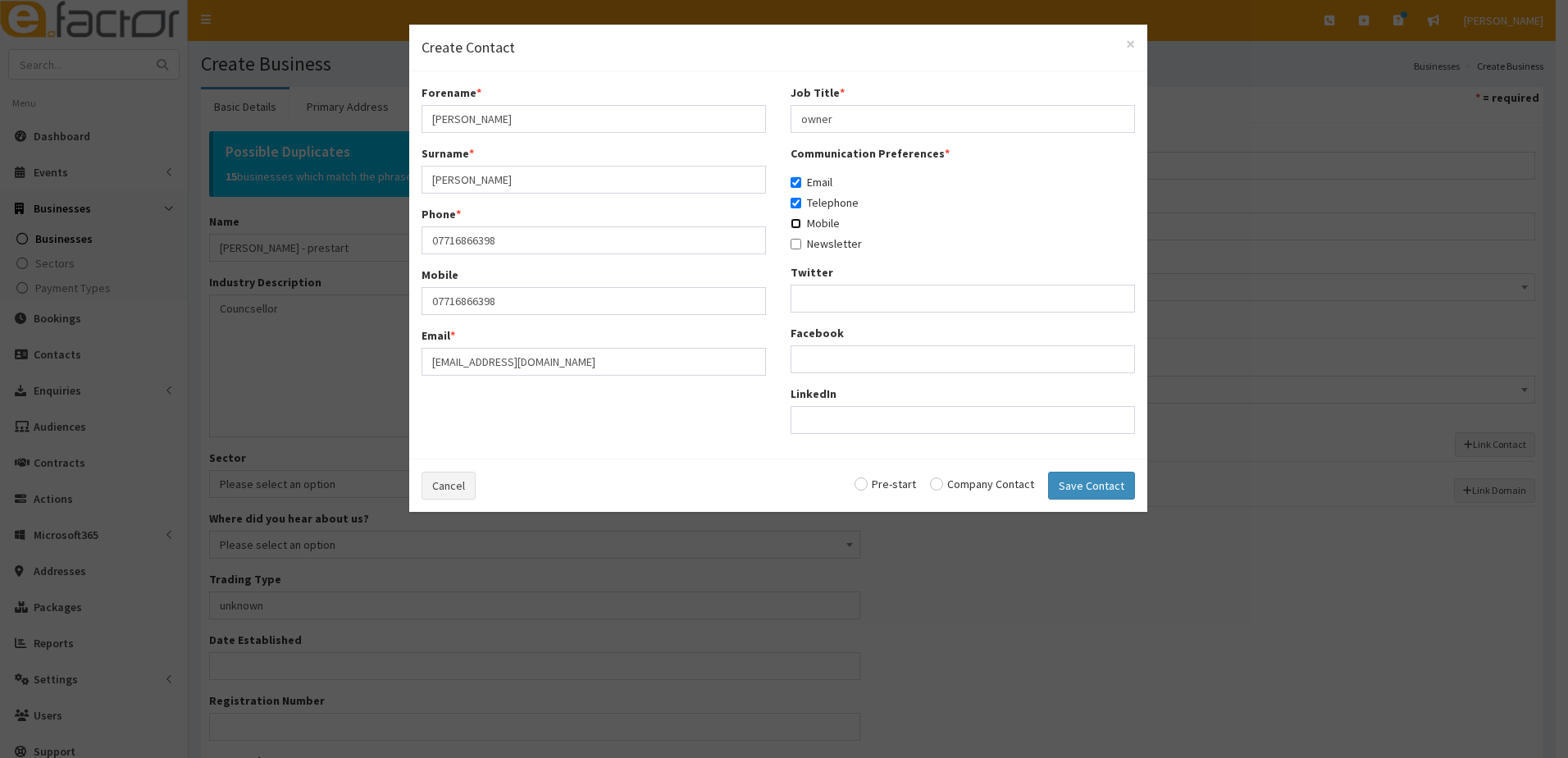
checkbox input "true"
click at [799, 245] on input "Newsletter" at bounding box center [795, 244] width 11 height 11
checkbox input "true"
click at [872, 485] on input "radio" at bounding box center [886, 484] width 62 height 12
radio input "true"
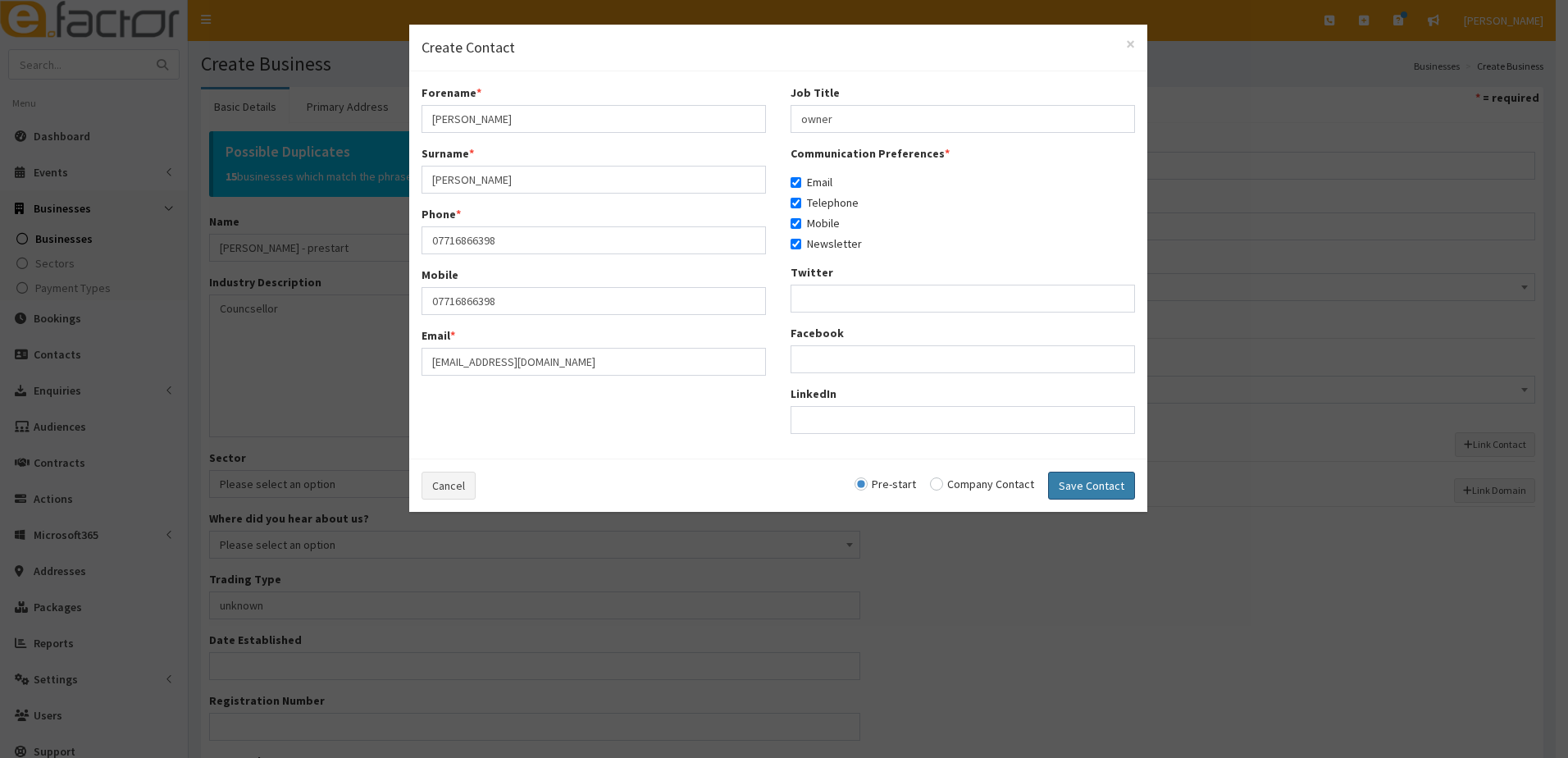
click at [1081, 491] on button "Save Contact" at bounding box center [1091, 485] width 87 height 28
checkbox input "false"
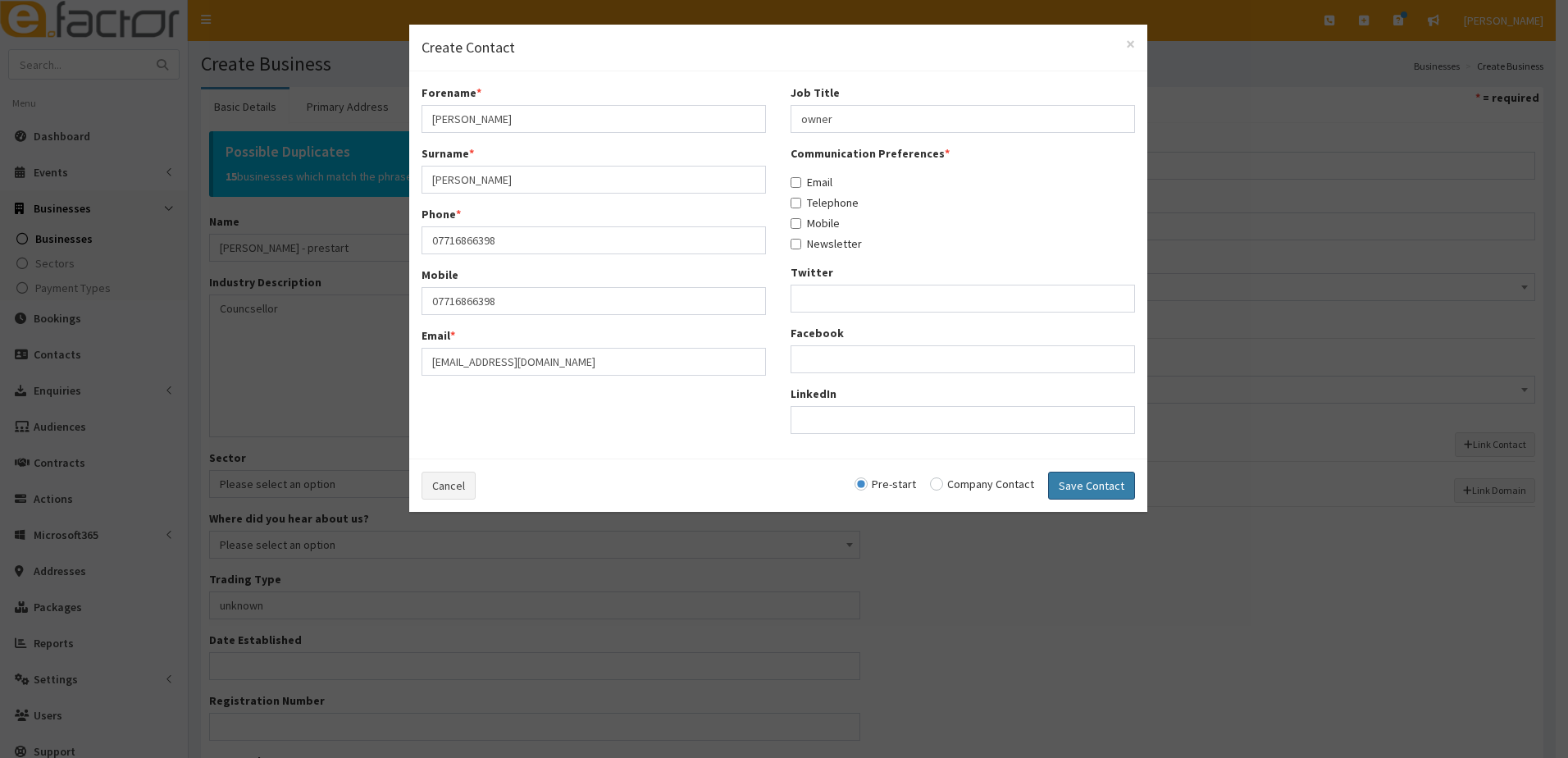
radio input "false"
select select "5284"
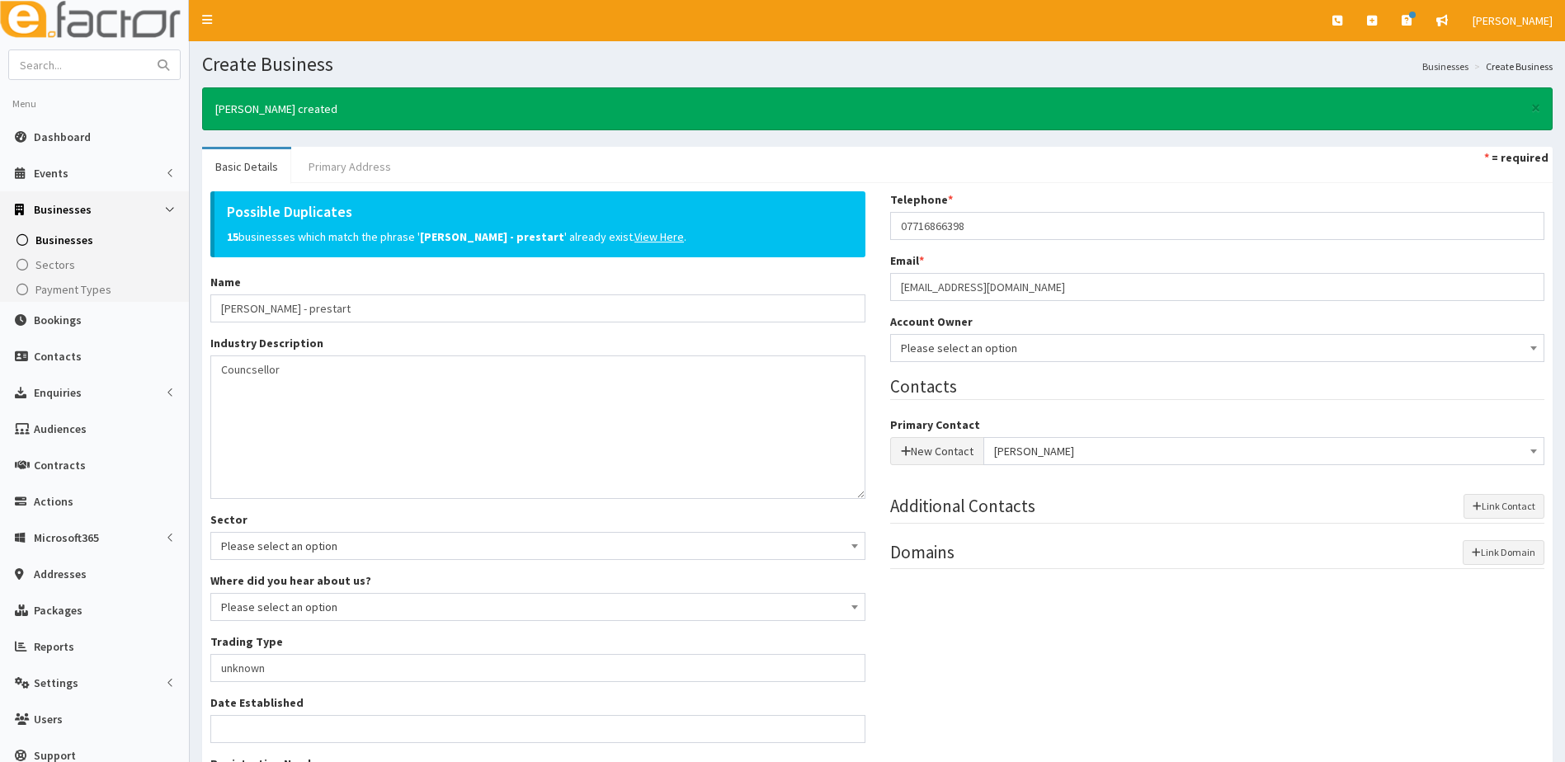
click at [351, 169] on link "Primary Address" at bounding box center [349, 166] width 109 height 35
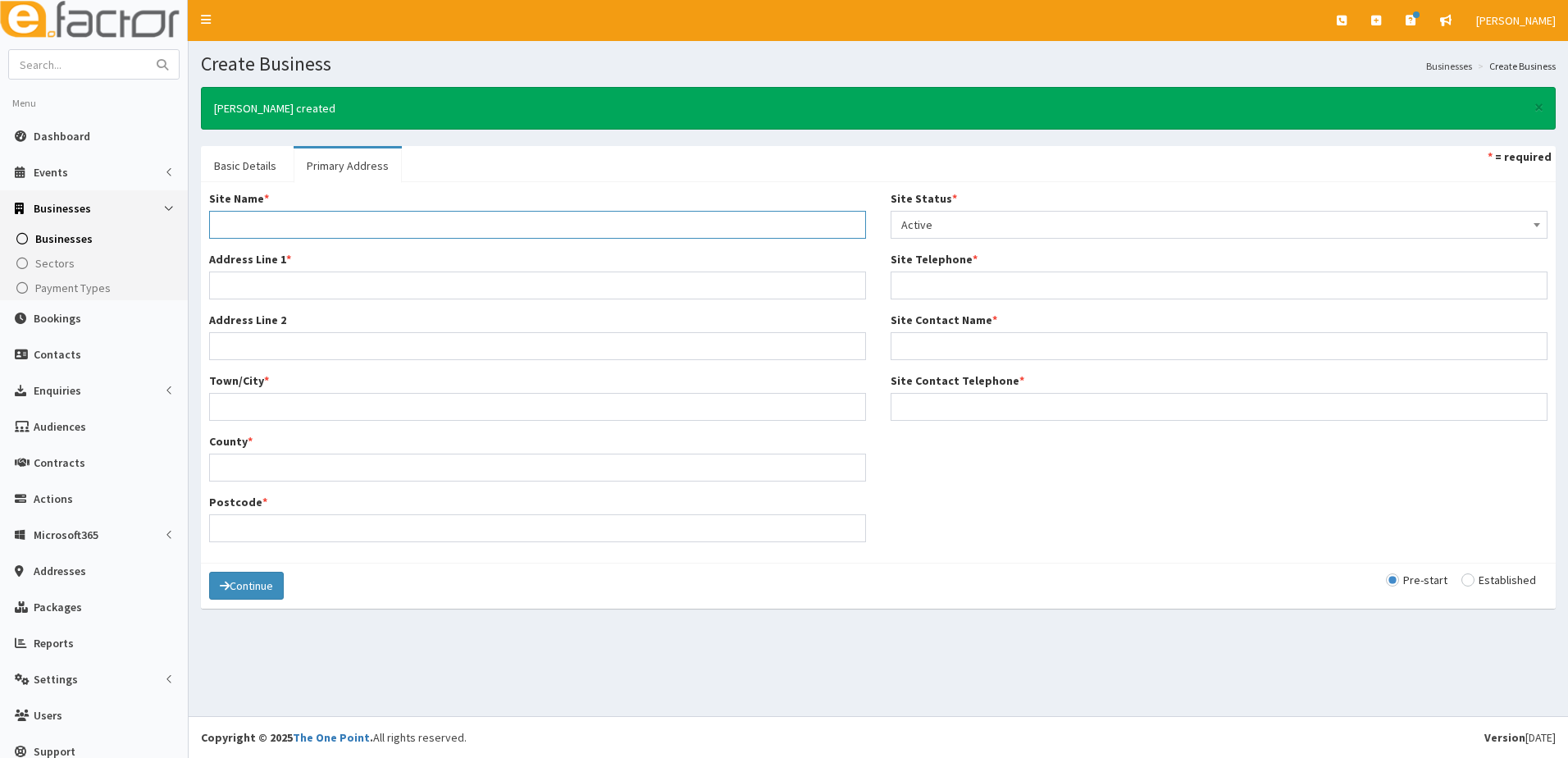
click at [238, 229] on input "Site Name *" at bounding box center [537, 225] width 657 height 28
type input "Home"
click at [261, 289] on input "Address Line 1 *" at bounding box center [537, 285] width 657 height 28
type input "7 Clarendon Road"
type input "Grimsby"
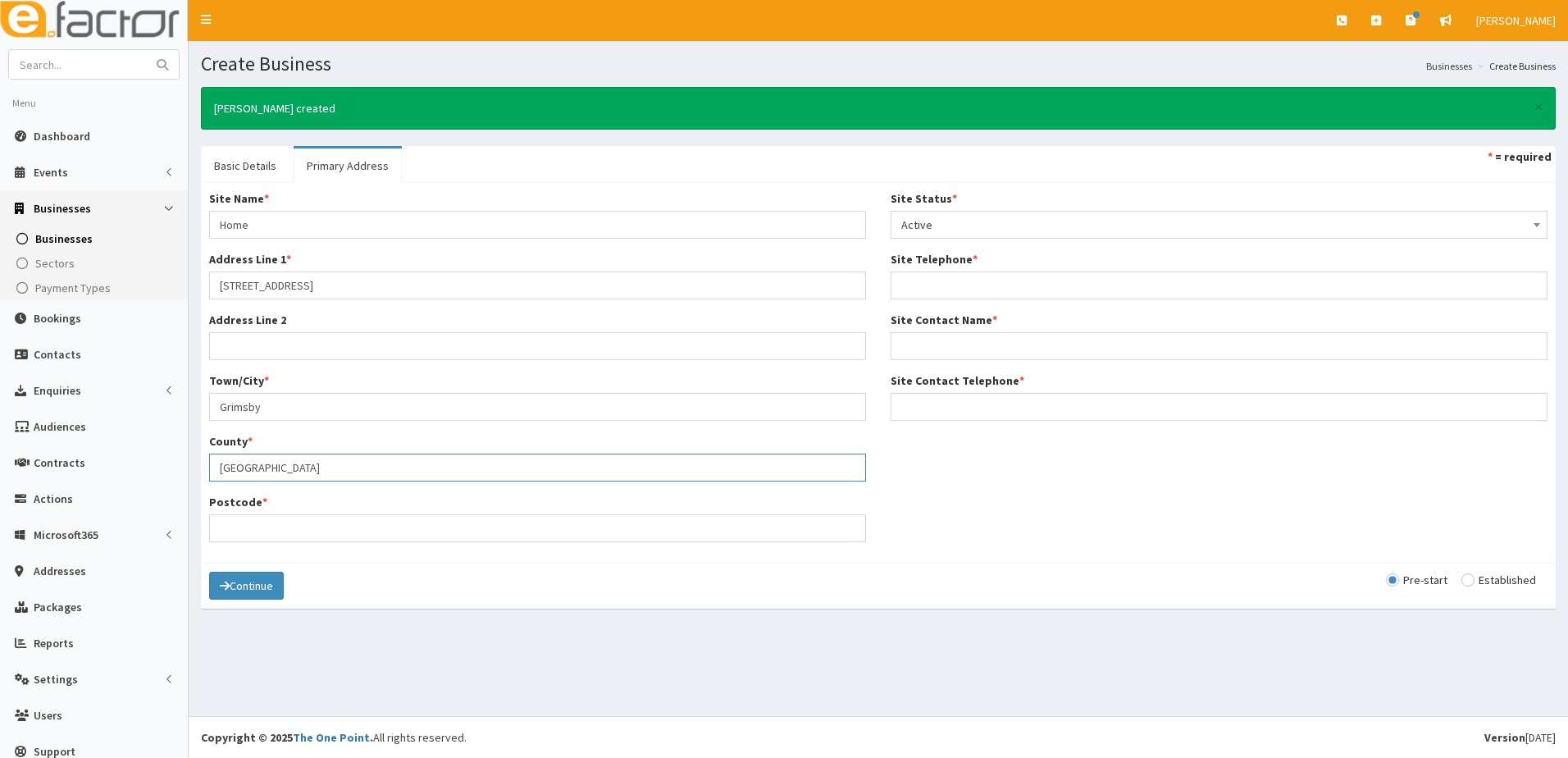
type input "North East lincolnshire"
type input "DN34 5SE"
click at [940, 284] on input "Site Telephone *" at bounding box center [1219, 285] width 657 height 28
paste input "07716866398"
type input "07716866398"
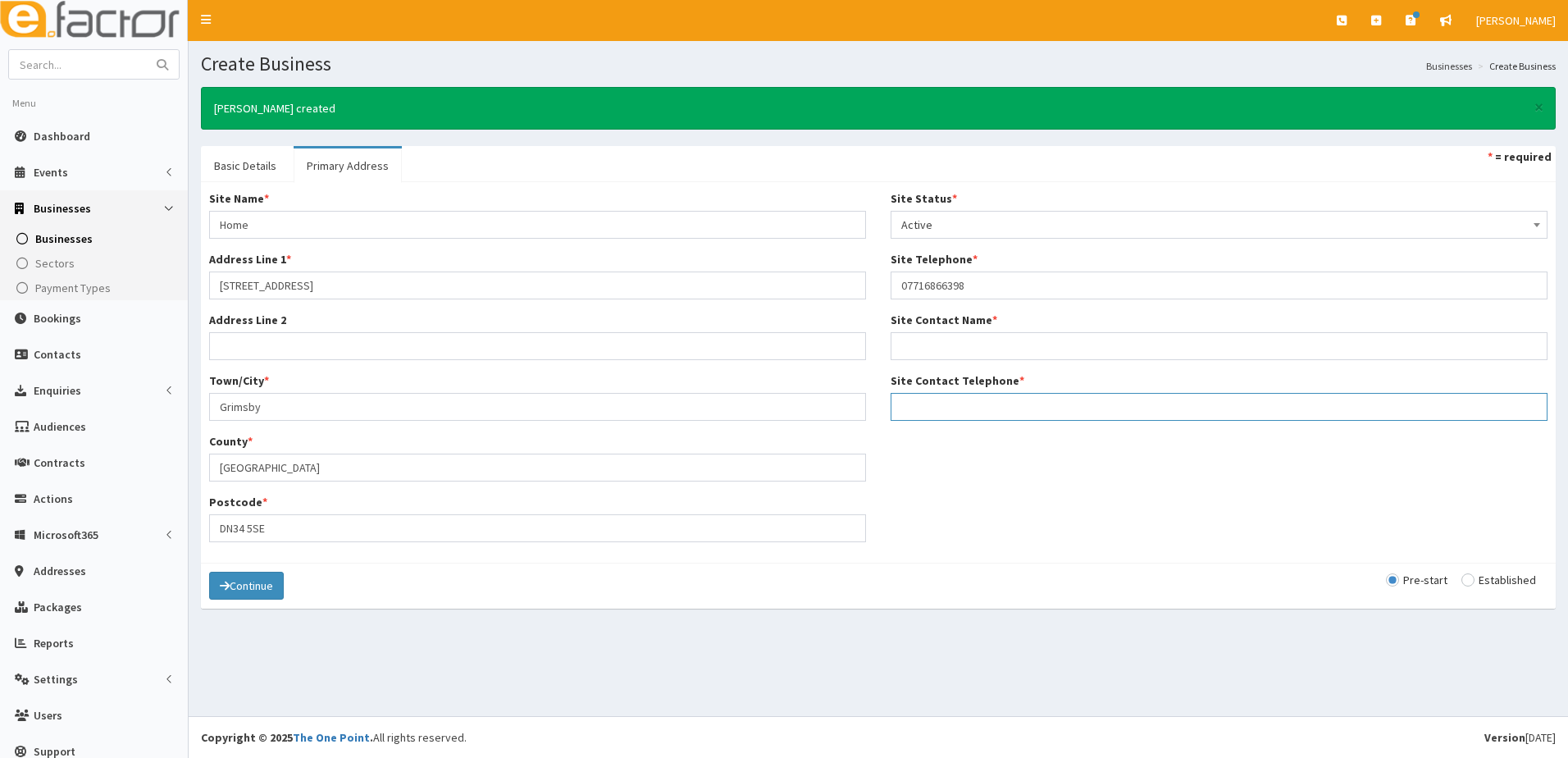
click at [934, 406] on input "Site Contact Telephone *" at bounding box center [1219, 407] width 657 height 28
paste input "07716866398"
type input "07716866398"
click at [906, 345] on input "Site Contact Name *" at bounding box center [1219, 346] width 657 height 28
paste input "Emma Hewerdine"
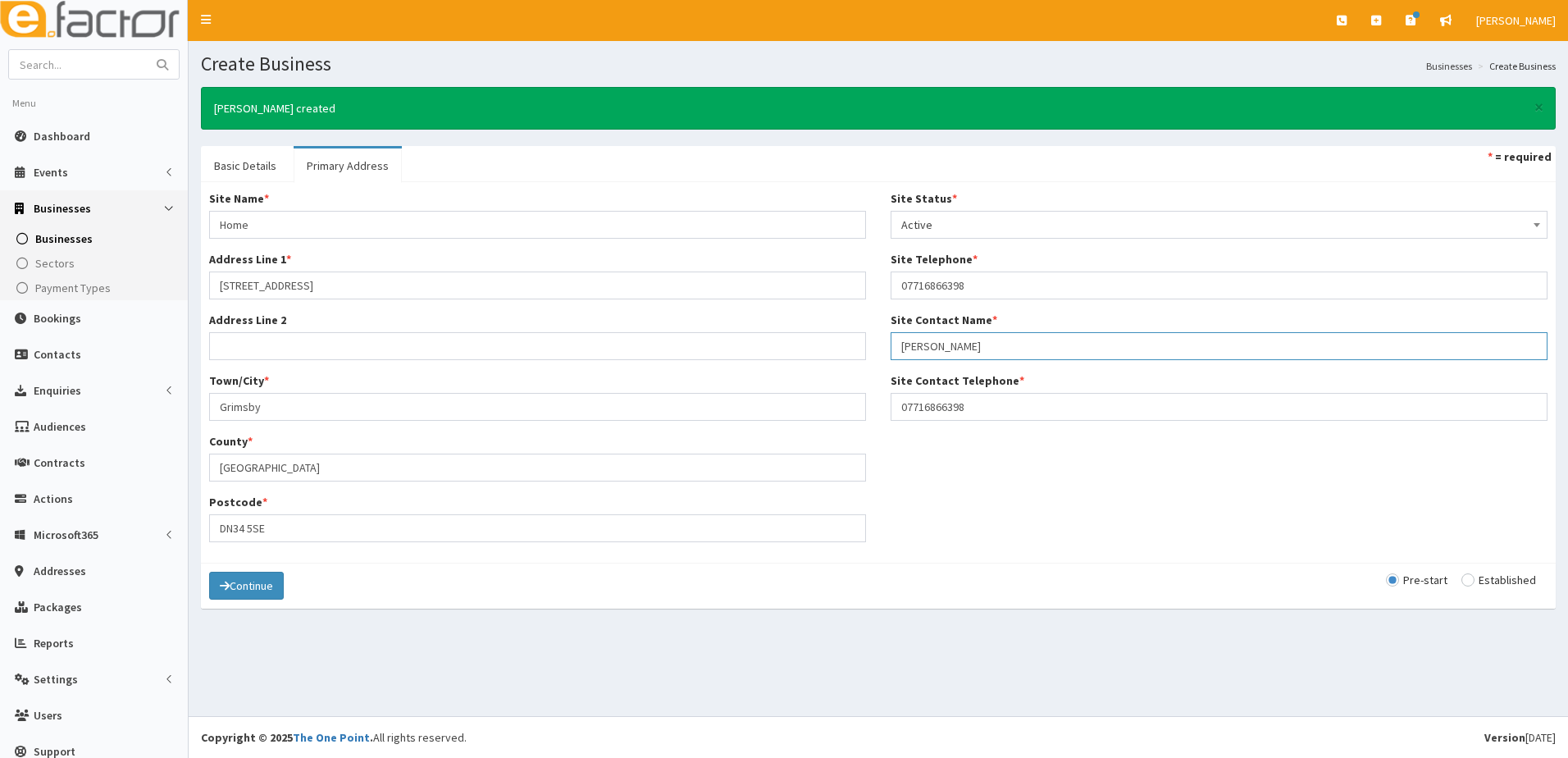
drag, startPoint x: 928, startPoint y: 345, endPoint x: 971, endPoint y: 345, distance: 43.0
click at [931, 345] on input "Emma Hewerdine" at bounding box center [1219, 346] width 657 height 28
type input "[PERSON_NAME]"
click at [253, 588] on button "Continue" at bounding box center [246, 586] width 75 height 28
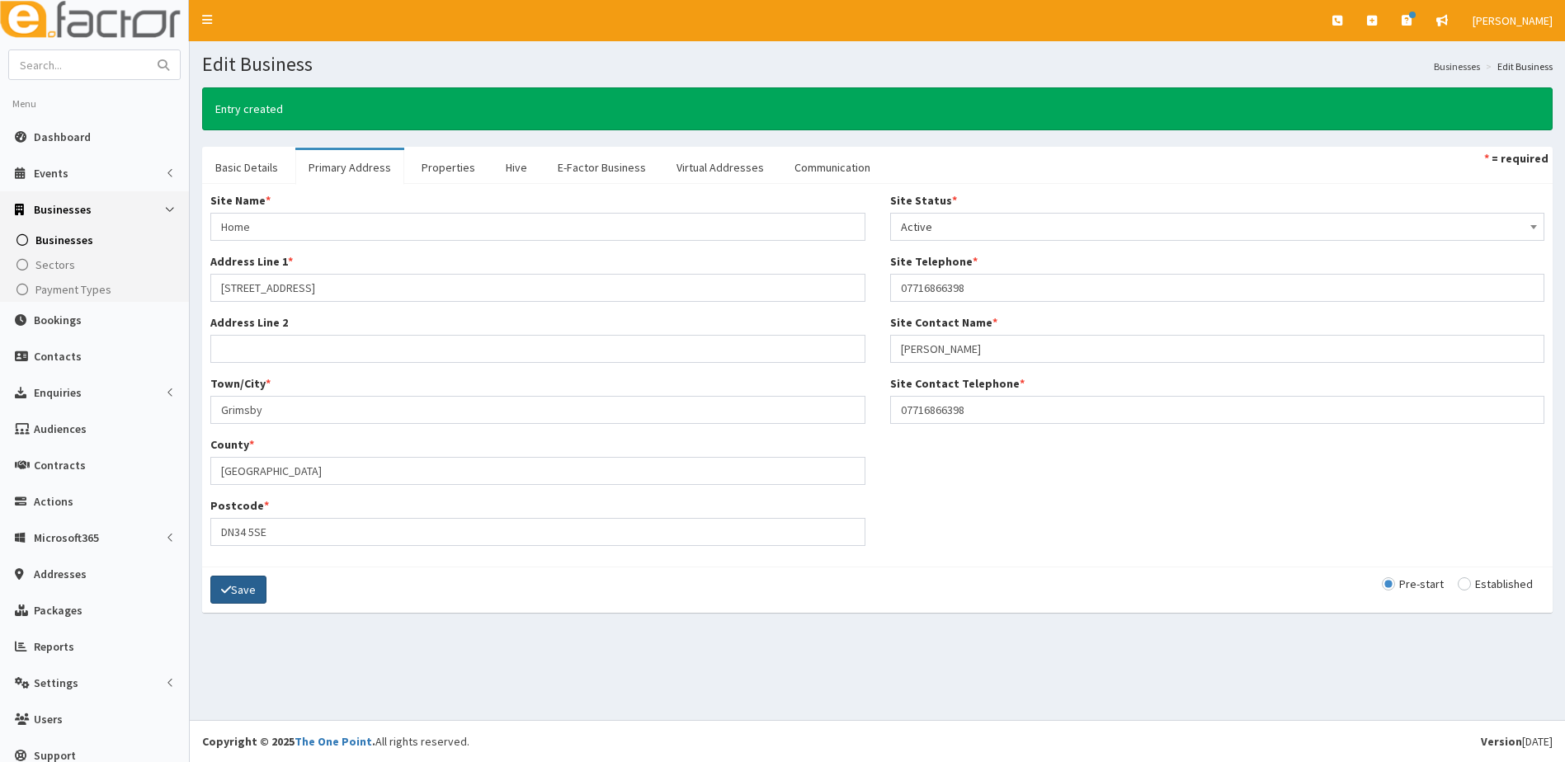
click at [254, 591] on button "Save" at bounding box center [238, 590] width 56 height 28
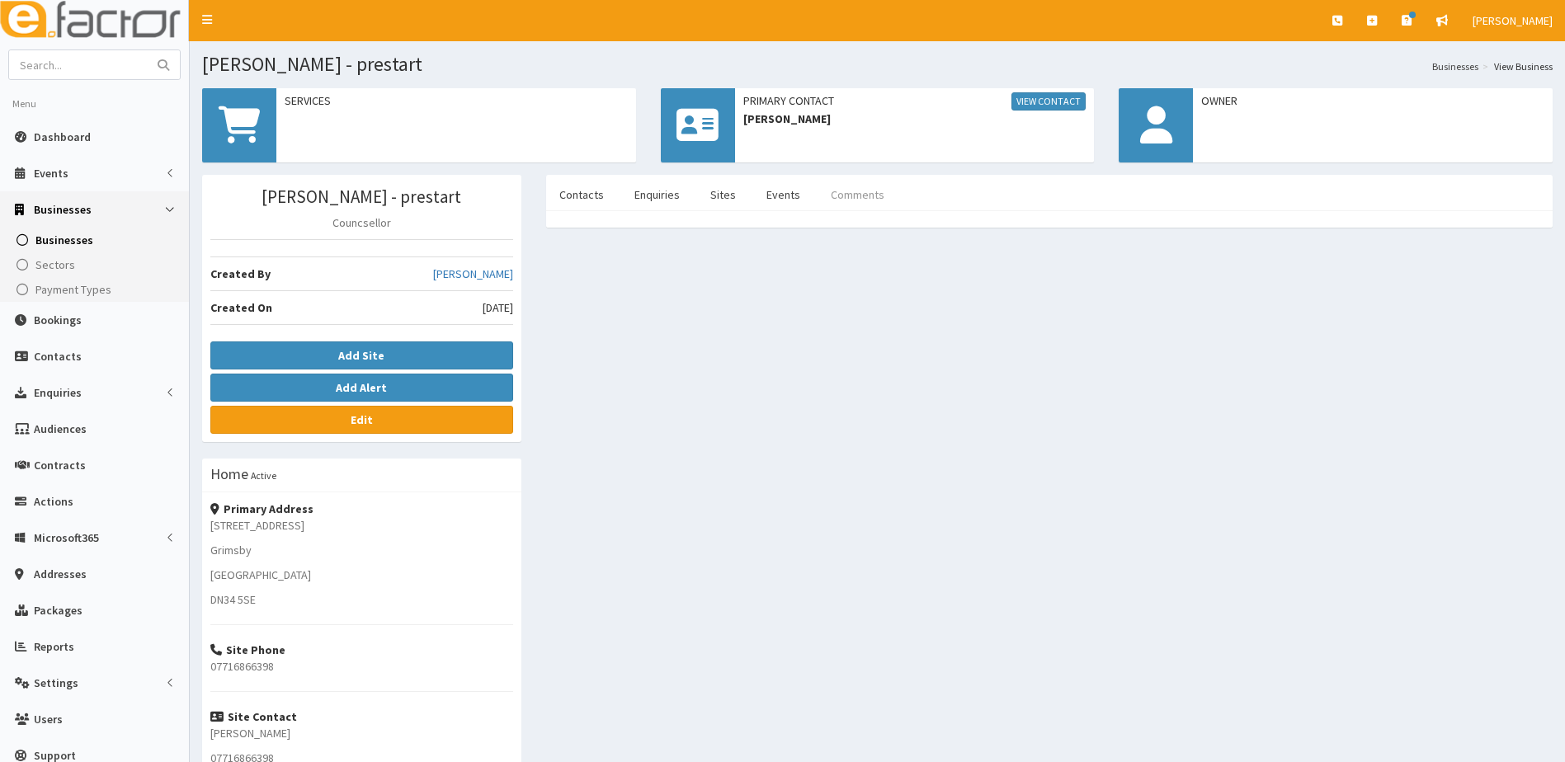
click at [849, 191] on link "Comments" at bounding box center [858, 194] width 80 height 35
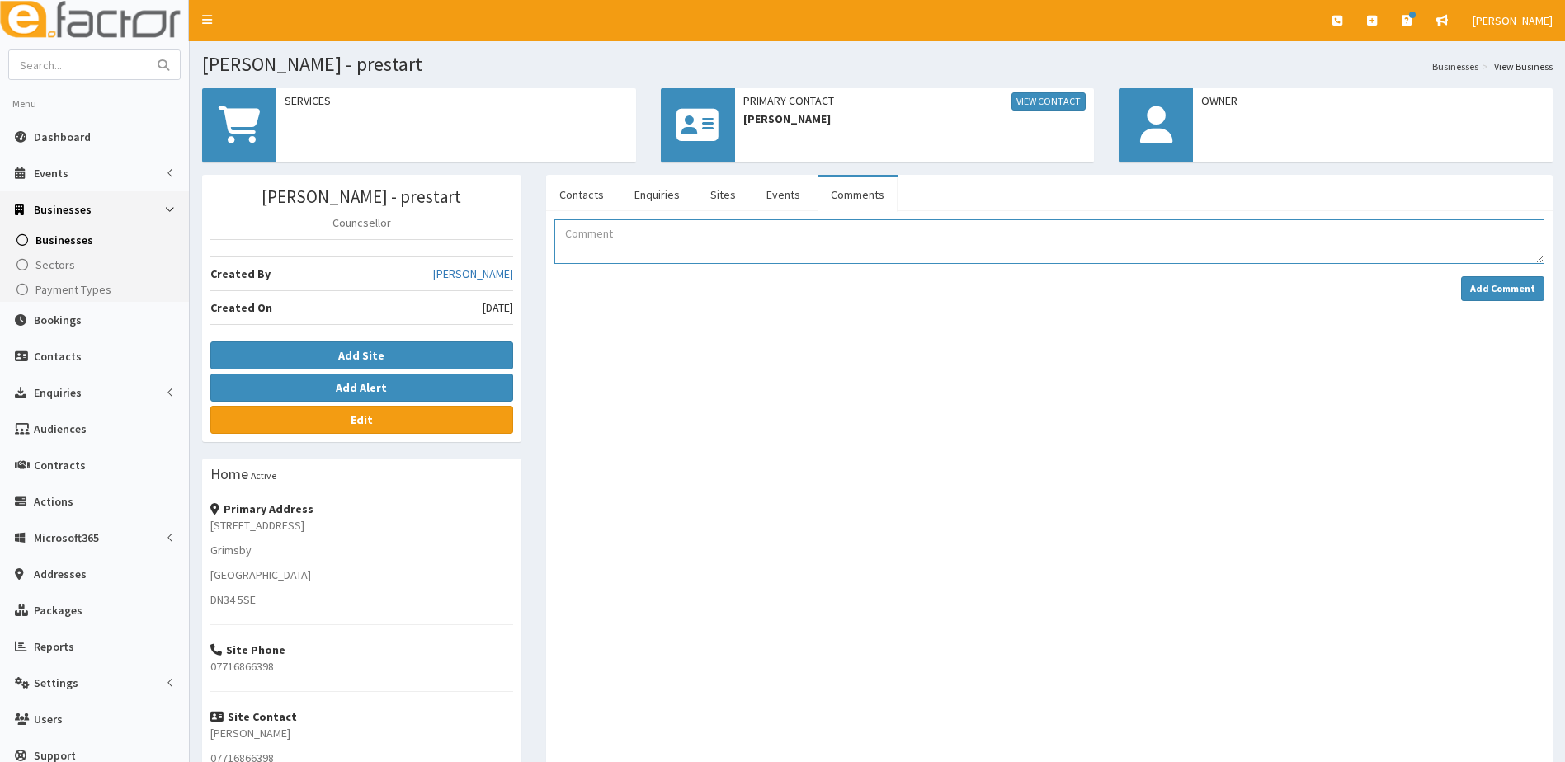
click at [592, 238] on textarea "Comment" at bounding box center [1049, 241] width 990 height 45
type textarea "e"
paste textarea "[PERSON_NAME]"
drag, startPoint x: 717, startPoint y: 238, endPoint x: 596, endPoint y: 240, distance: 120.5
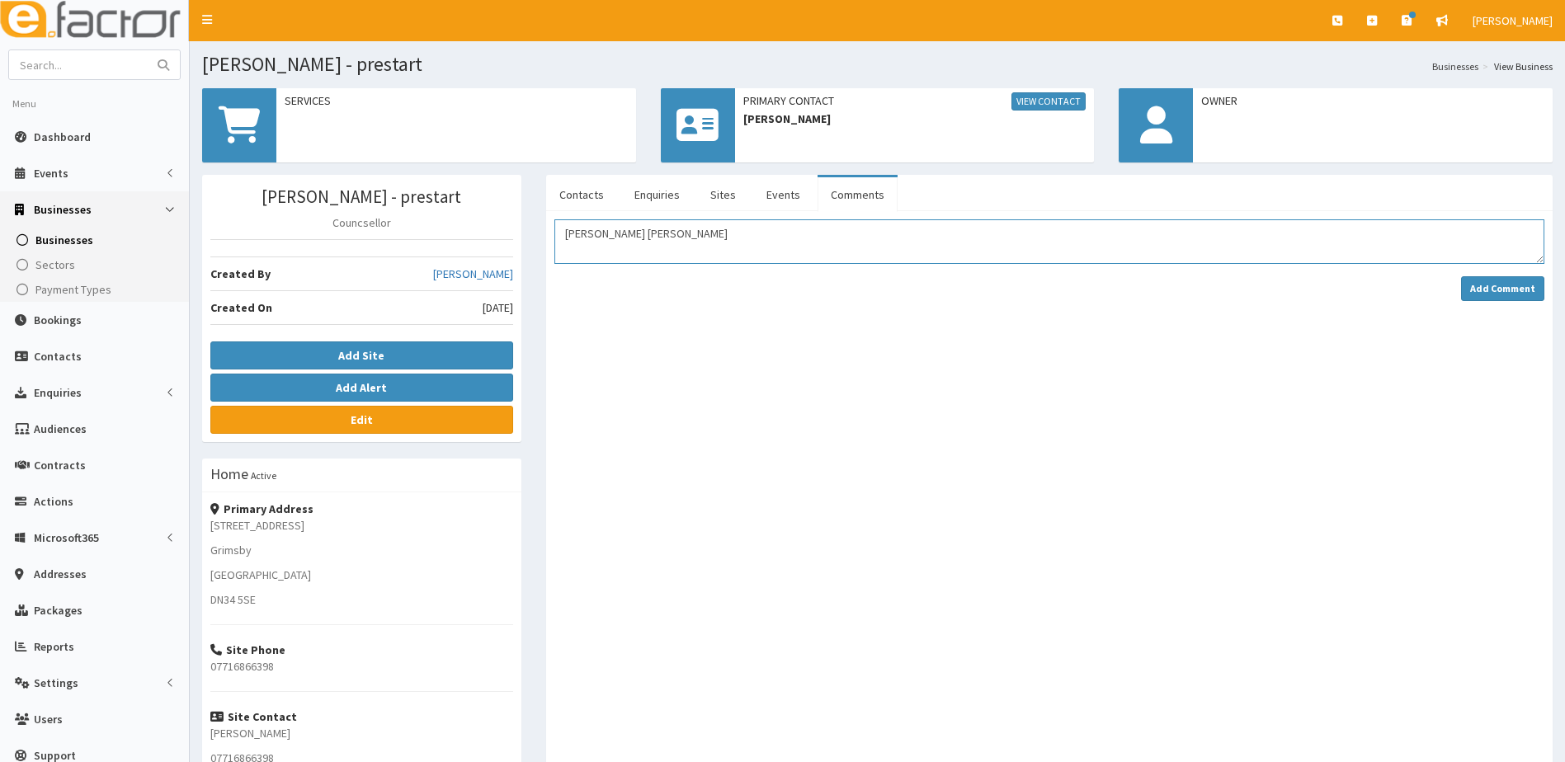
click at [596, 240] on textarea "Emma Emma Hewerdine" at bounding box center [1049, 241] width 990 height 45
click at [716, 231] on textarea "Emma attended BYOB Brigg OCt 25" at bounding box center [1049, 241] width 990 height 45
type textarea "Emma attended BYOB Brigg Oct 25"
click at [1503, 288] on strong "Add Comment" at bounding box center [1502, 288] width 65 height 12
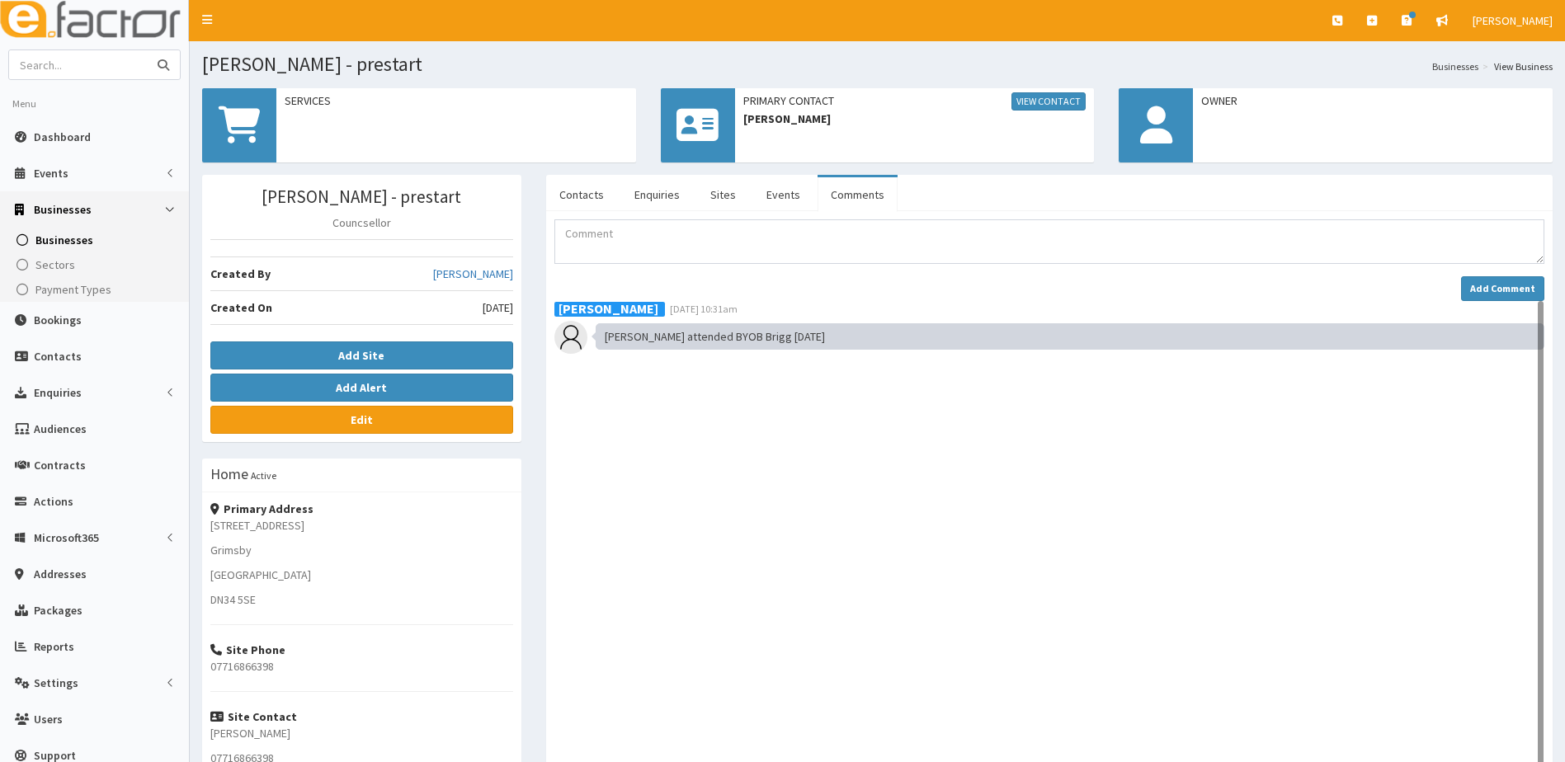
click at [90, 63] on input "text" at bounding box center [78, 64] width 139 height 29
type input "humpfreys"
click at [147, 50] on button "submit" at bounding box center [163, 64] width 33 height 29
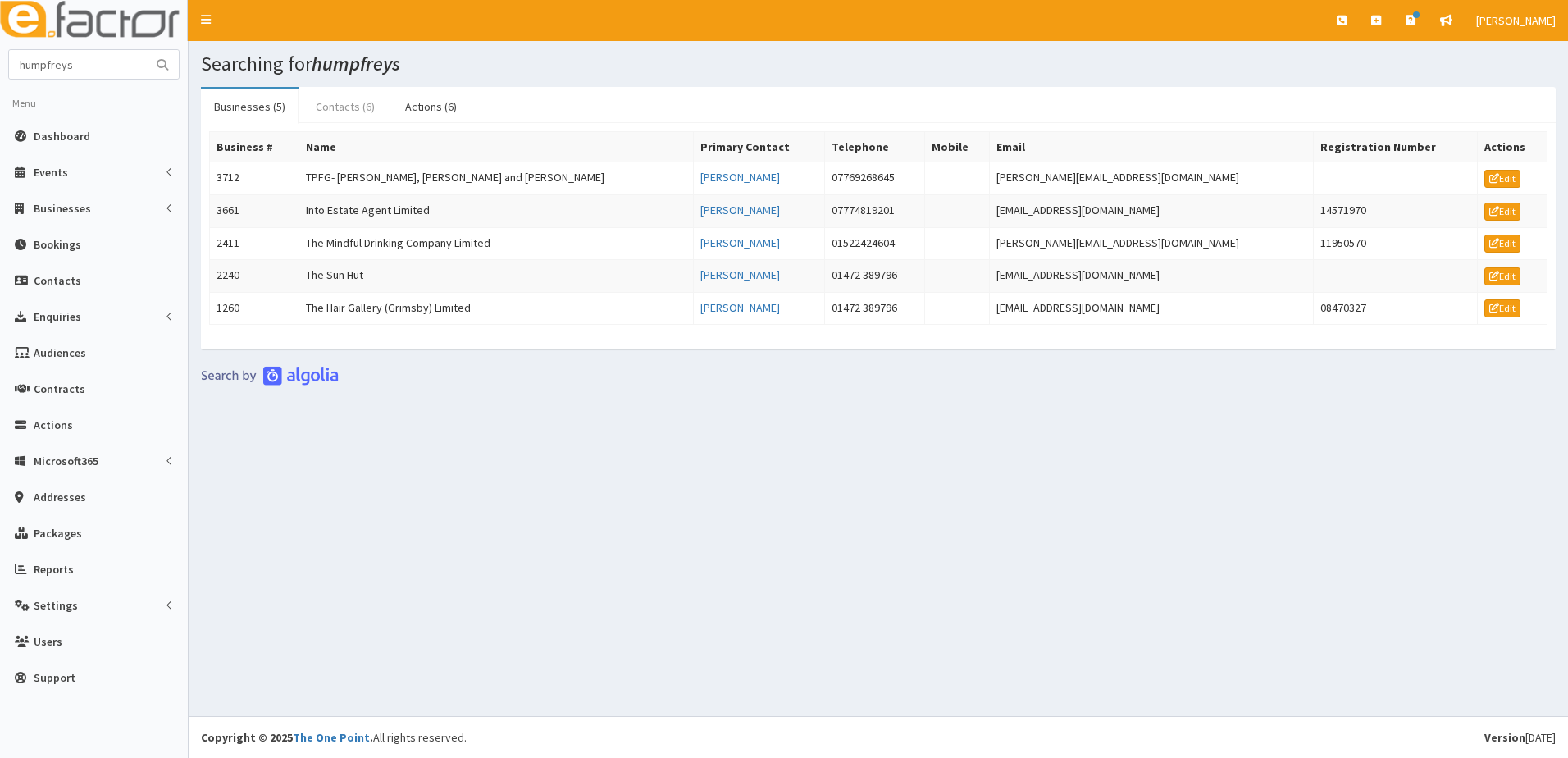
click at [329, 117] on link "Contacts (6)" at bounding box center [345, 106] width 86 height 35
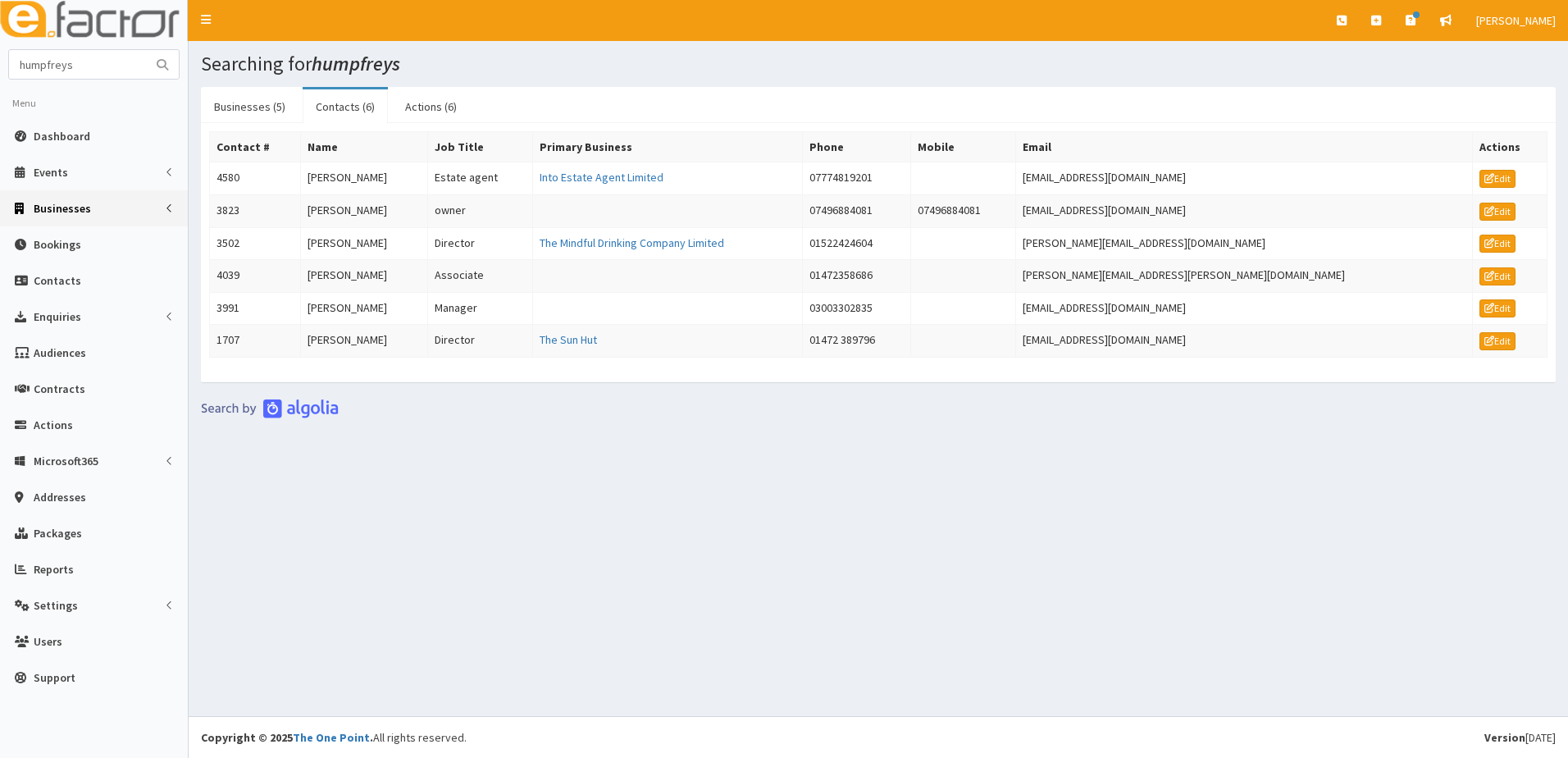
click at [65, 204] on span "Businesses" at bounding box center [63, 208] width 58 height 15
click at [64, 232] on span "Businesses" at bounding box center [63, 239] width 57 height 15
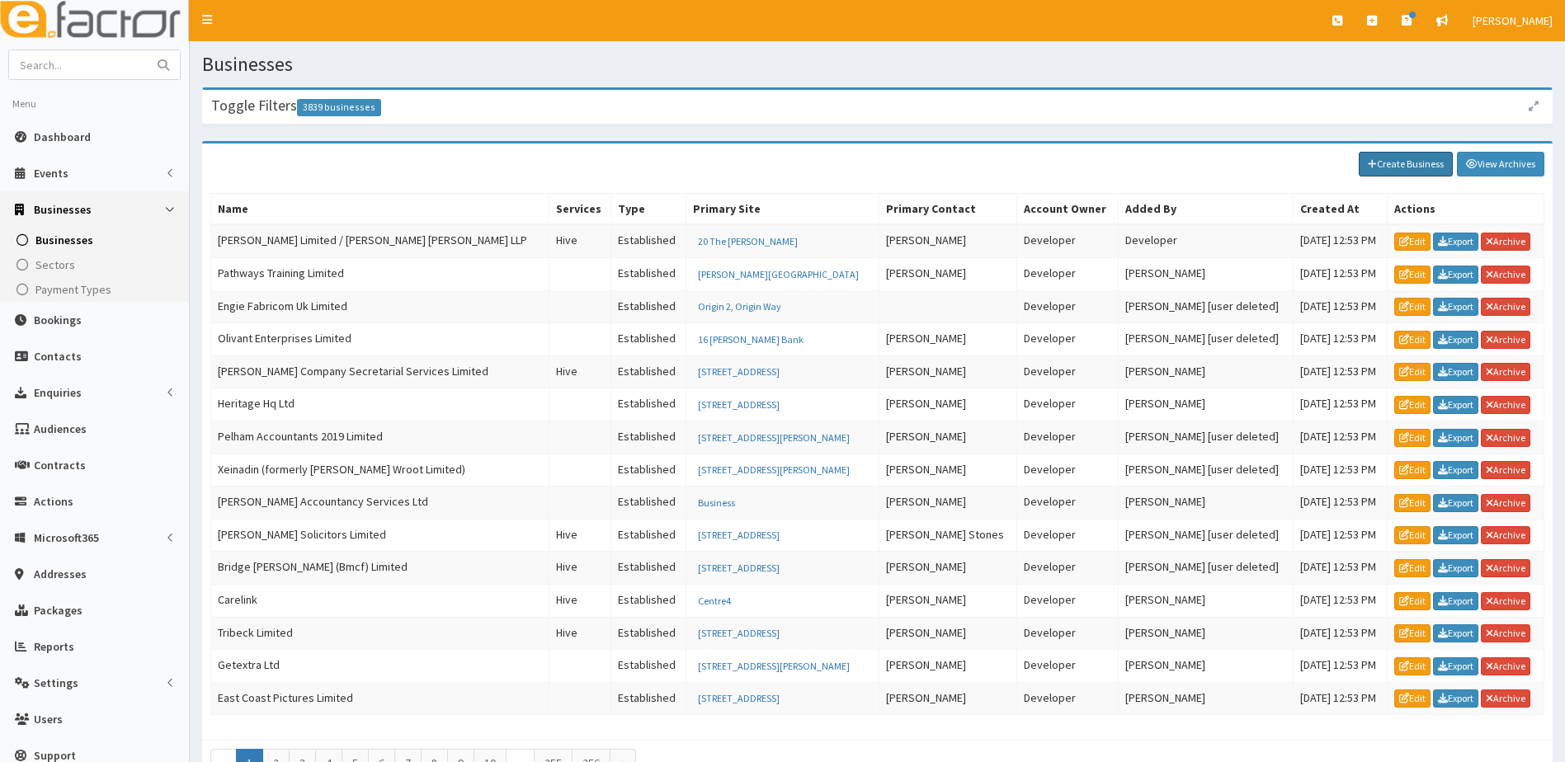
click at [1420, 171] on link "Create Business" at bounding box center [1406, 164] width 94 height 25
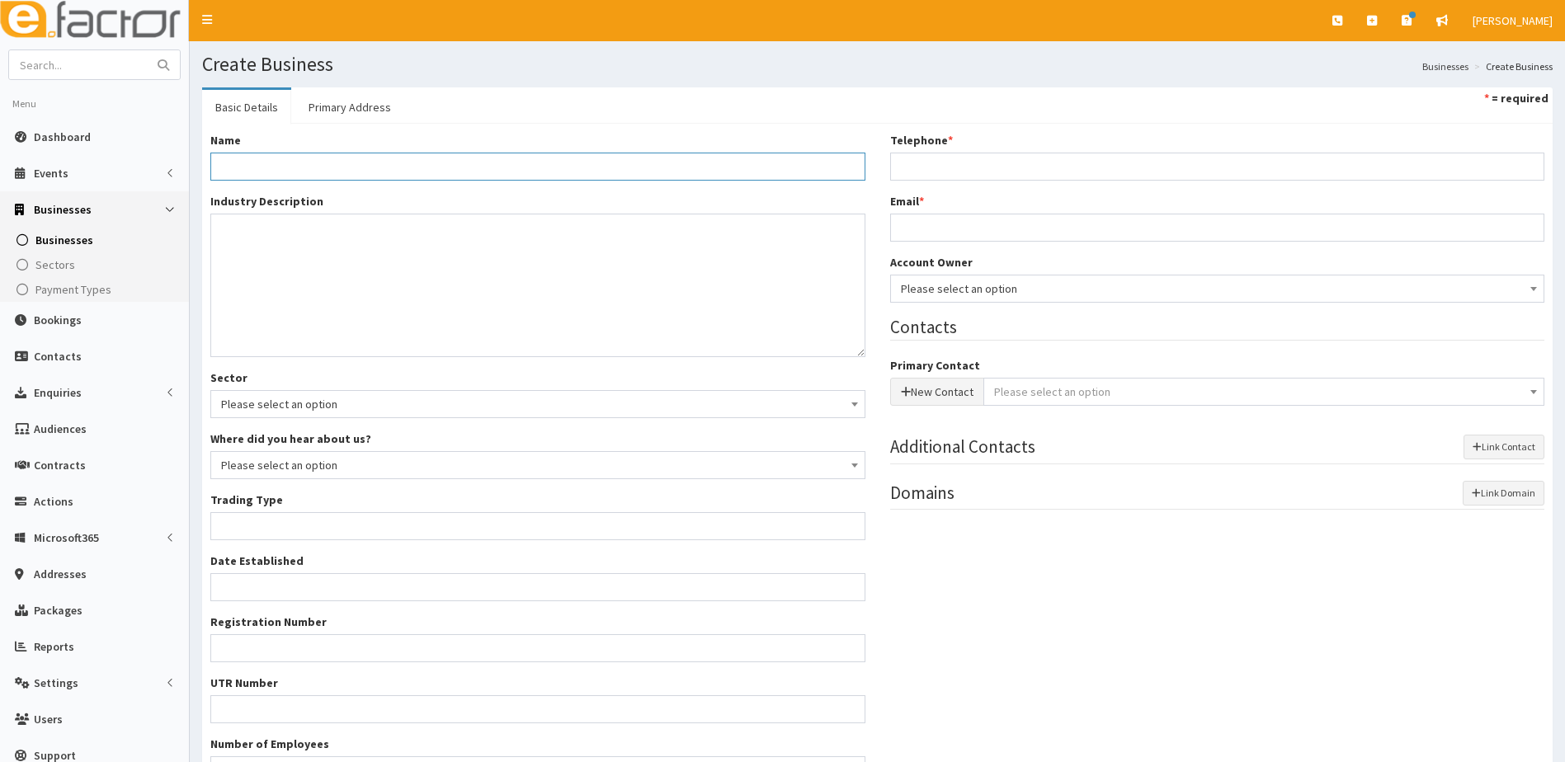
click at [380, 168] on input "Name *" at bounding box center [537, 167] width 655 height 28
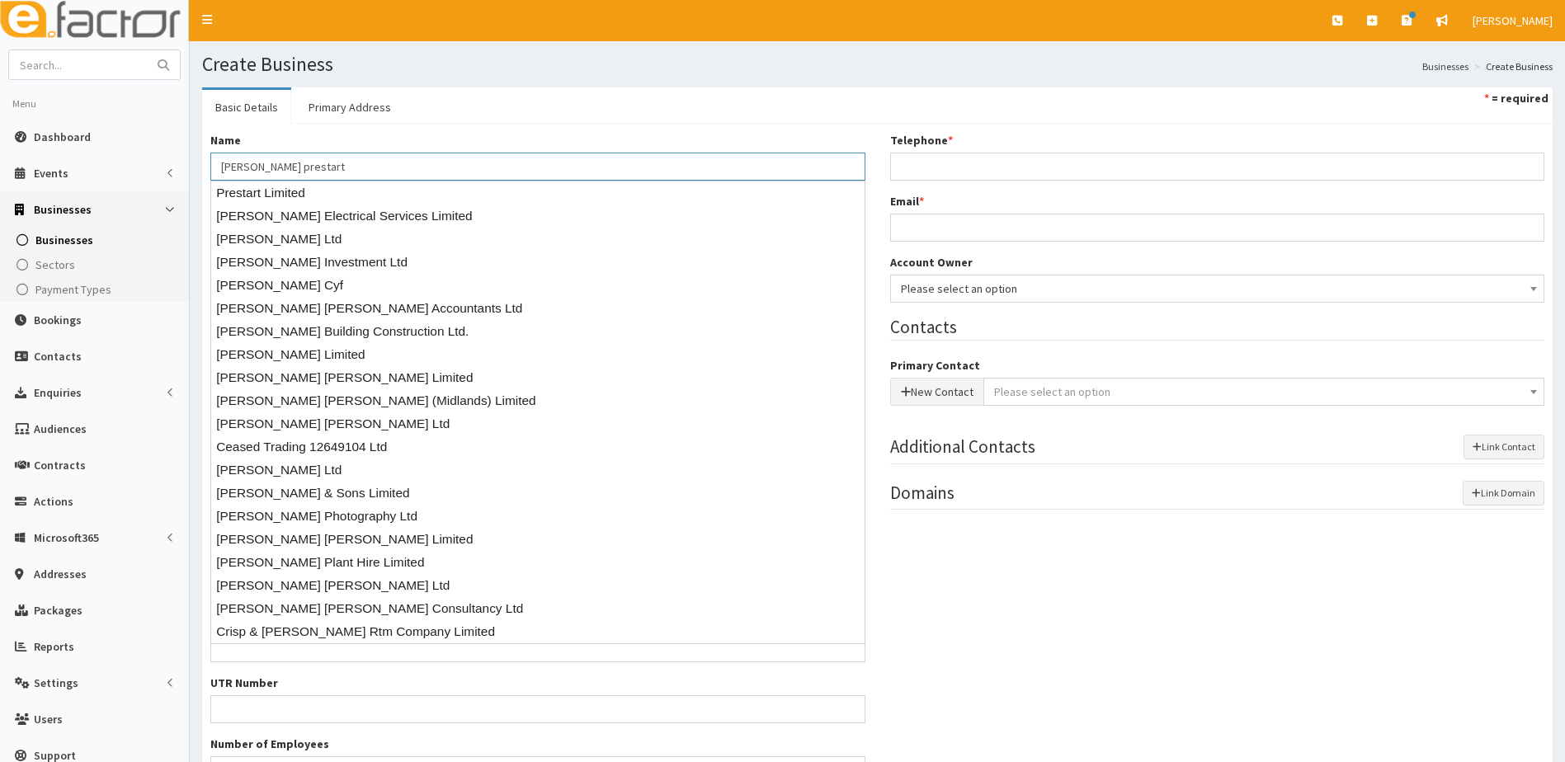
type input "[PERSON_NAME] prestart"
click at [459, 134] on div "Name * [PERSON_NAME] prestart" at bounding box center [537, 156] width 655 height 49
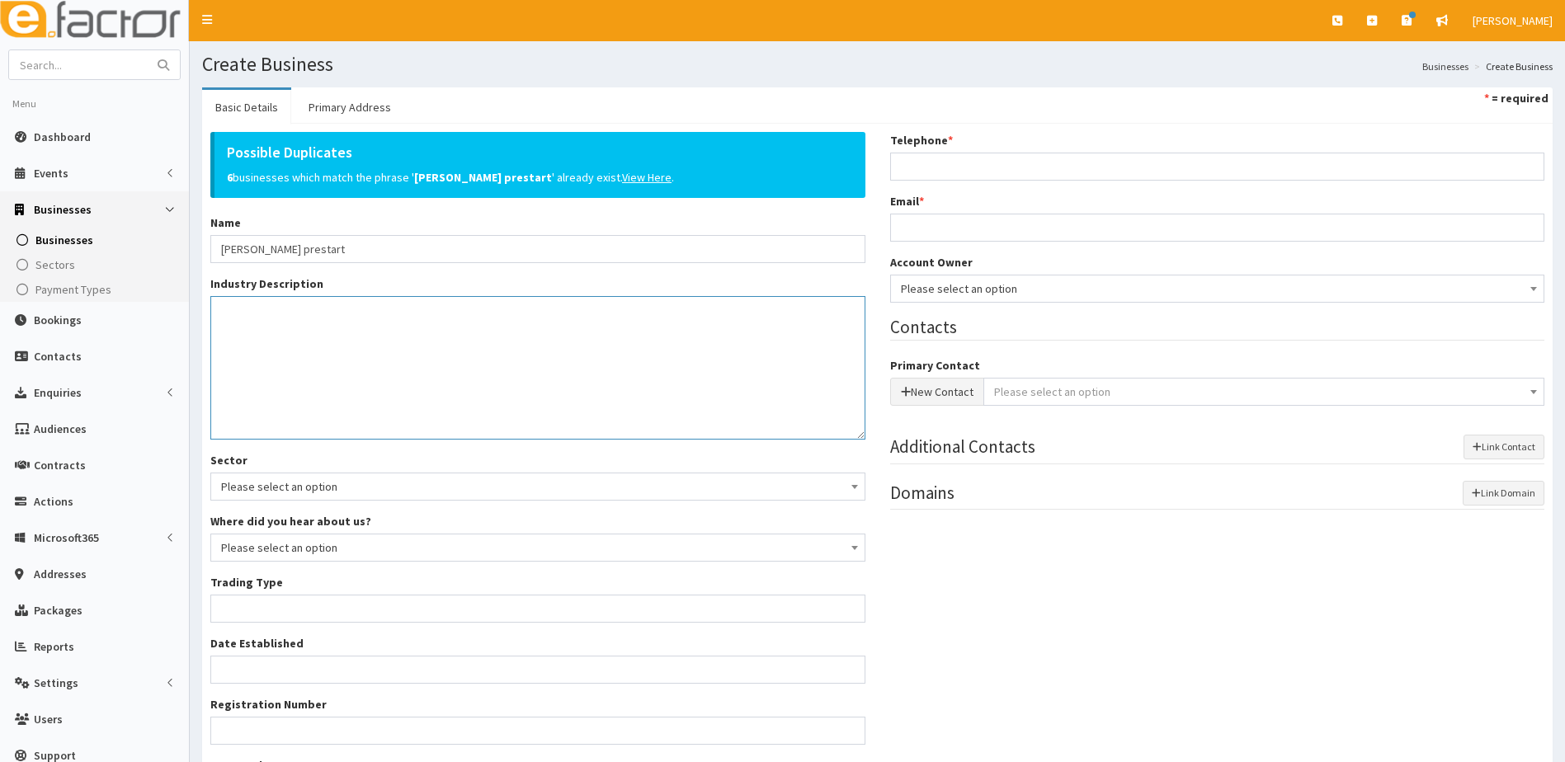
drag, startPoint x: 265, startPoint y: 334, endPoint x: 266, endPoint y: 323, distance: 11.6
click at [265, 334] on textarea "Industry Description *" at bounding box center [537, 368] width 655 height 144
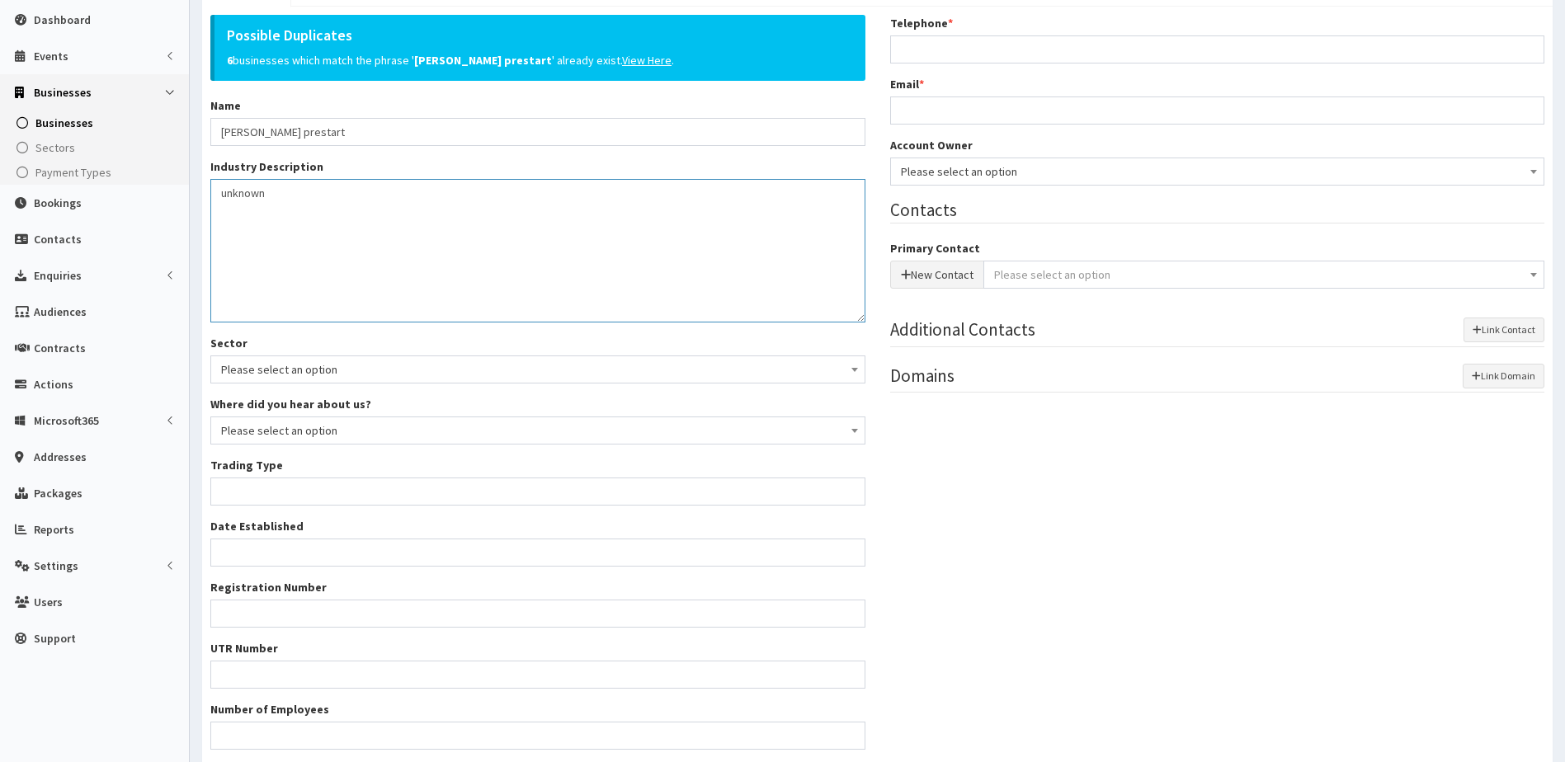
scroll to position [243, 0]
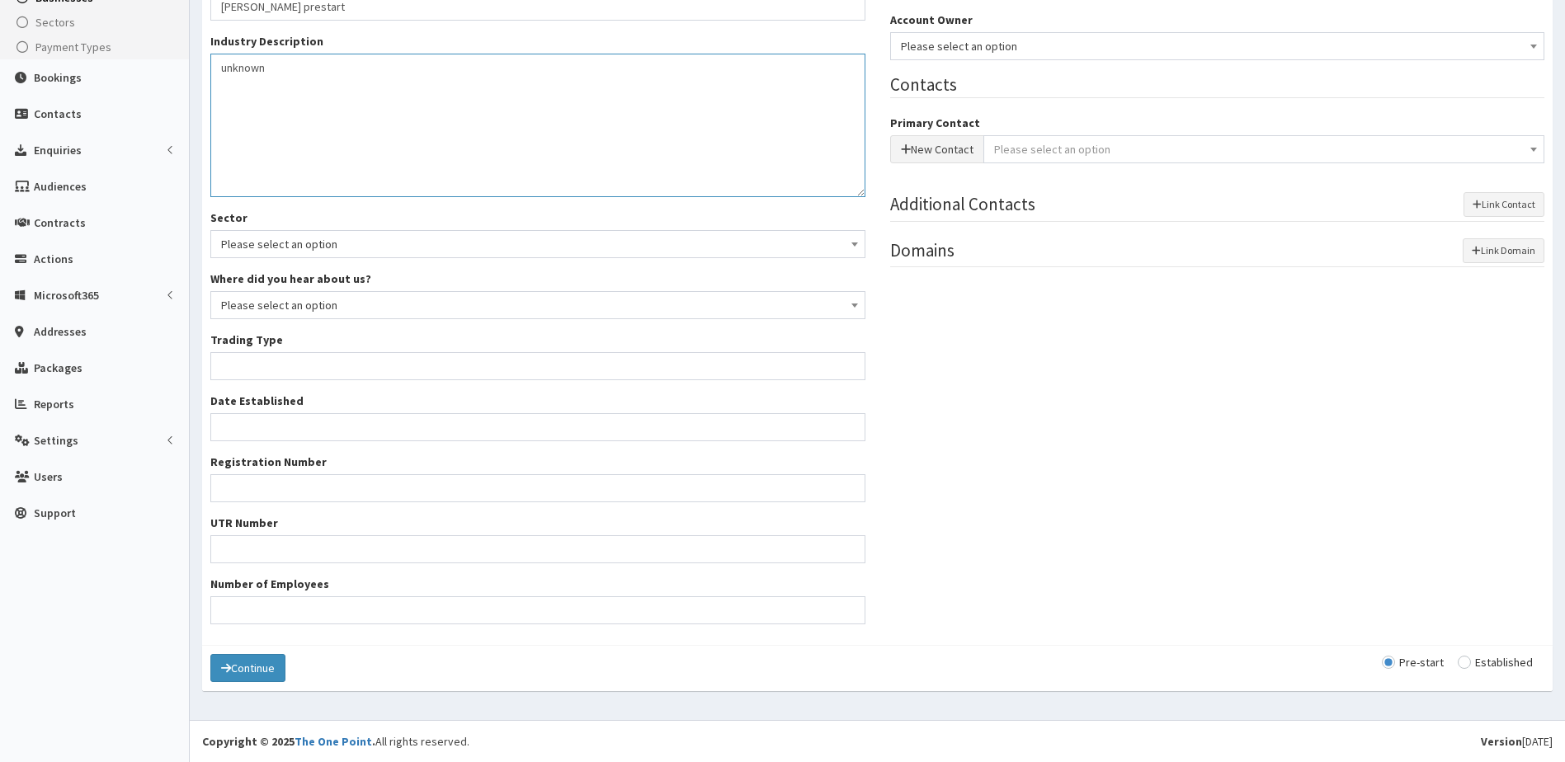
type textarea "unknown"
click at [263, 370] on input "Trading Type *" at bounding box center [537, 366] width 655 height 28
type input "unknown"
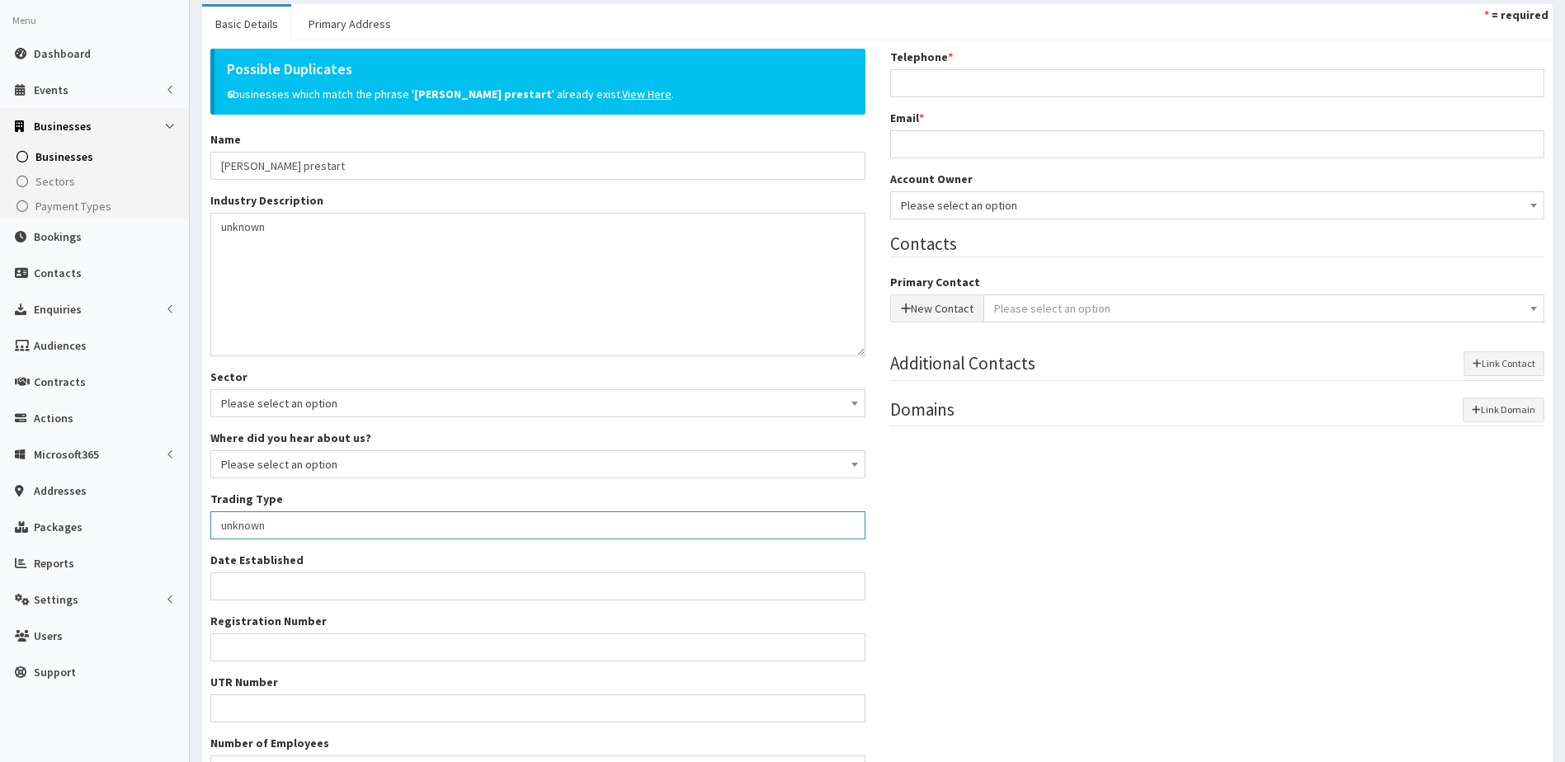
scroll to position [0, 0]
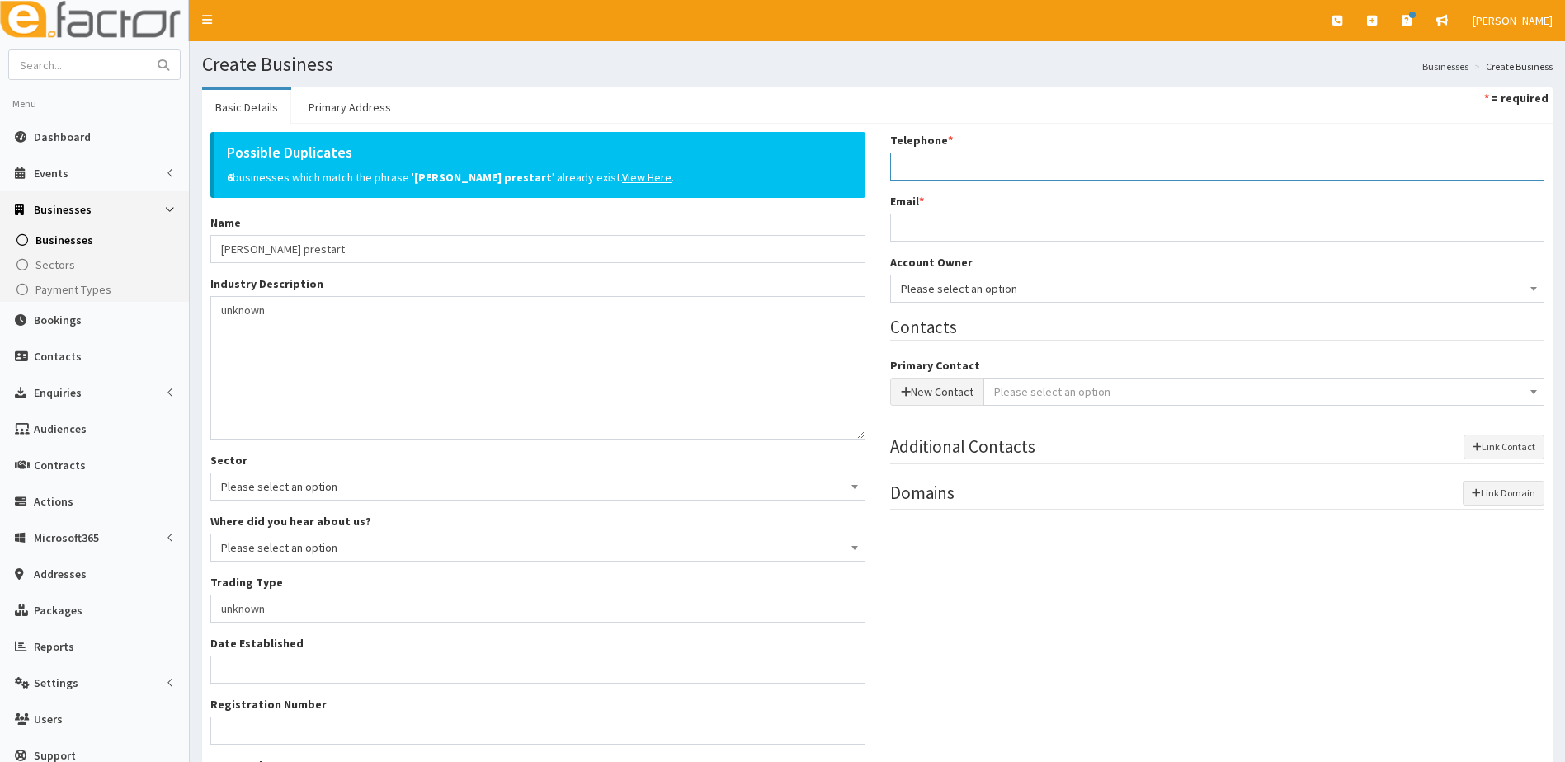
click at [928, 174] on input "Telephone *" at bounding box center [1217, 167] width 655 height 28
click at [937, 167] on input "Telephone *" at bounding box center [1217, 167] width 655 height 28
paste input "07447935107"
type input "07447935107"
click at [965, 229] on input "Email *" at bounding box center [1217, 228] width 655 height 28
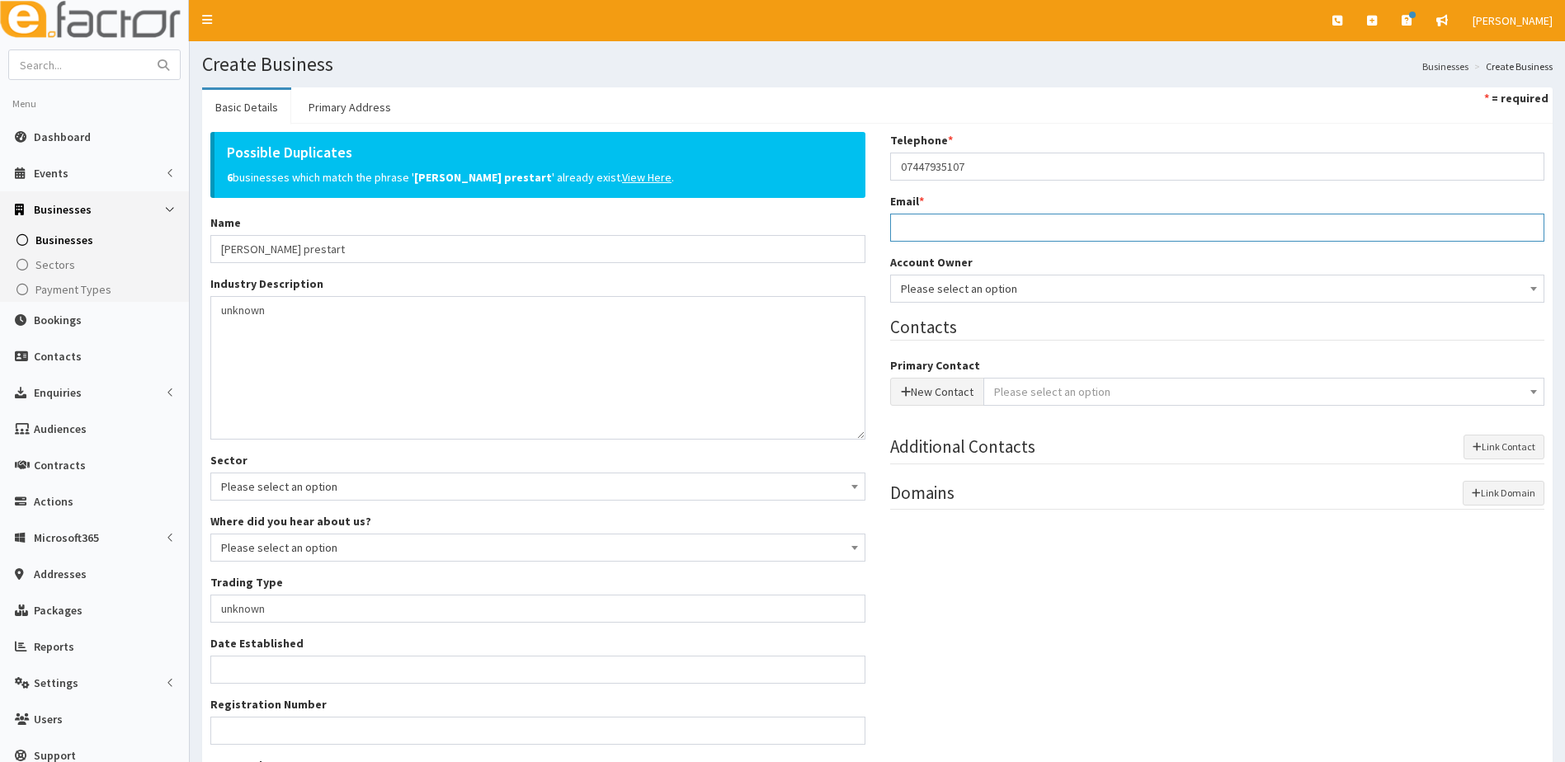
paste input "[EMAIL_ADDRESS][DOMAIN_NAME]"
type input "[EMAIL_ADDRESS][DOMAIN_NAME]"
click at [977, 292] on span "Please select an option" at bounding box center [1218, 288] width 634 height 23
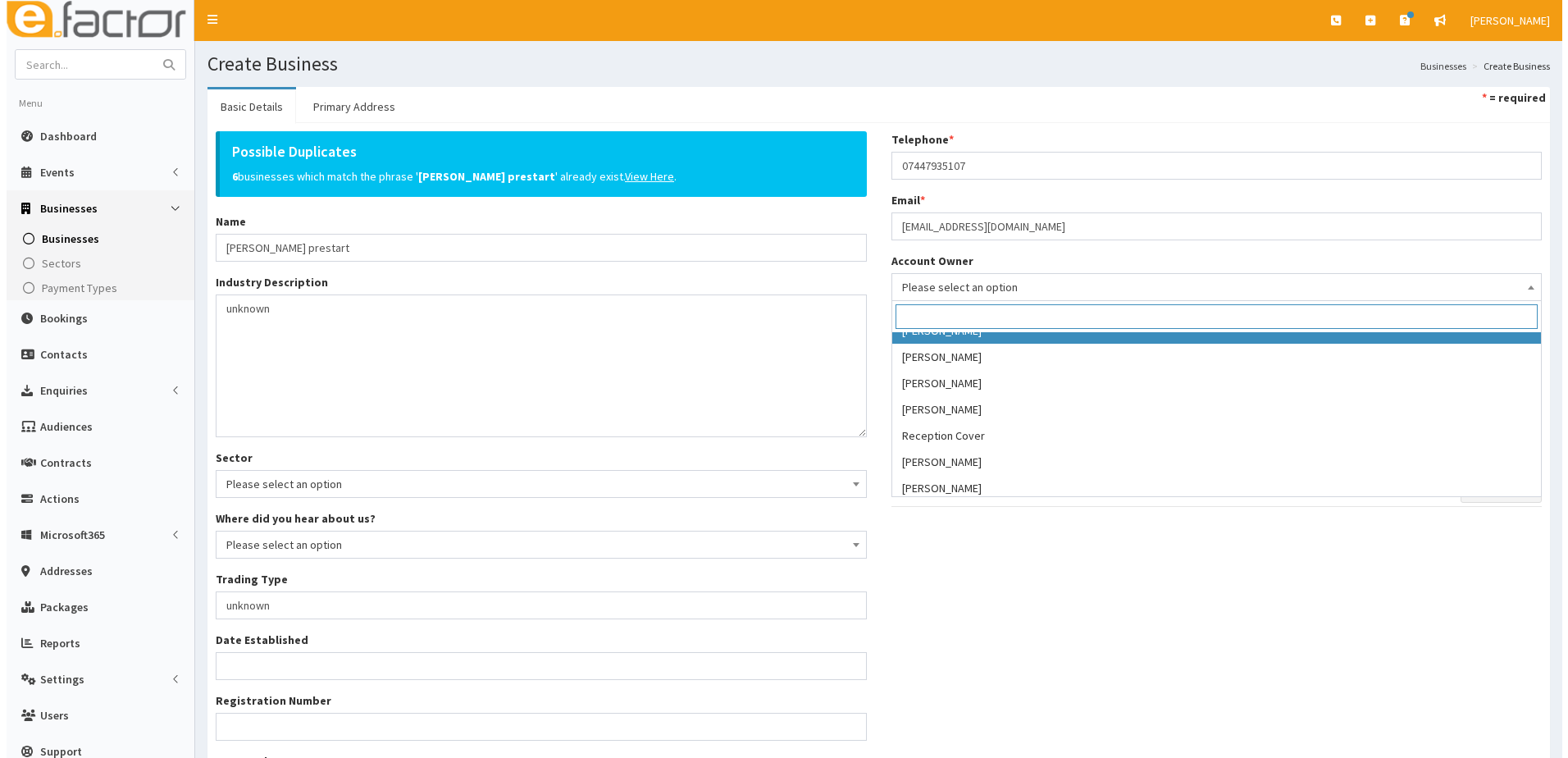
scroll to position [328, 0]
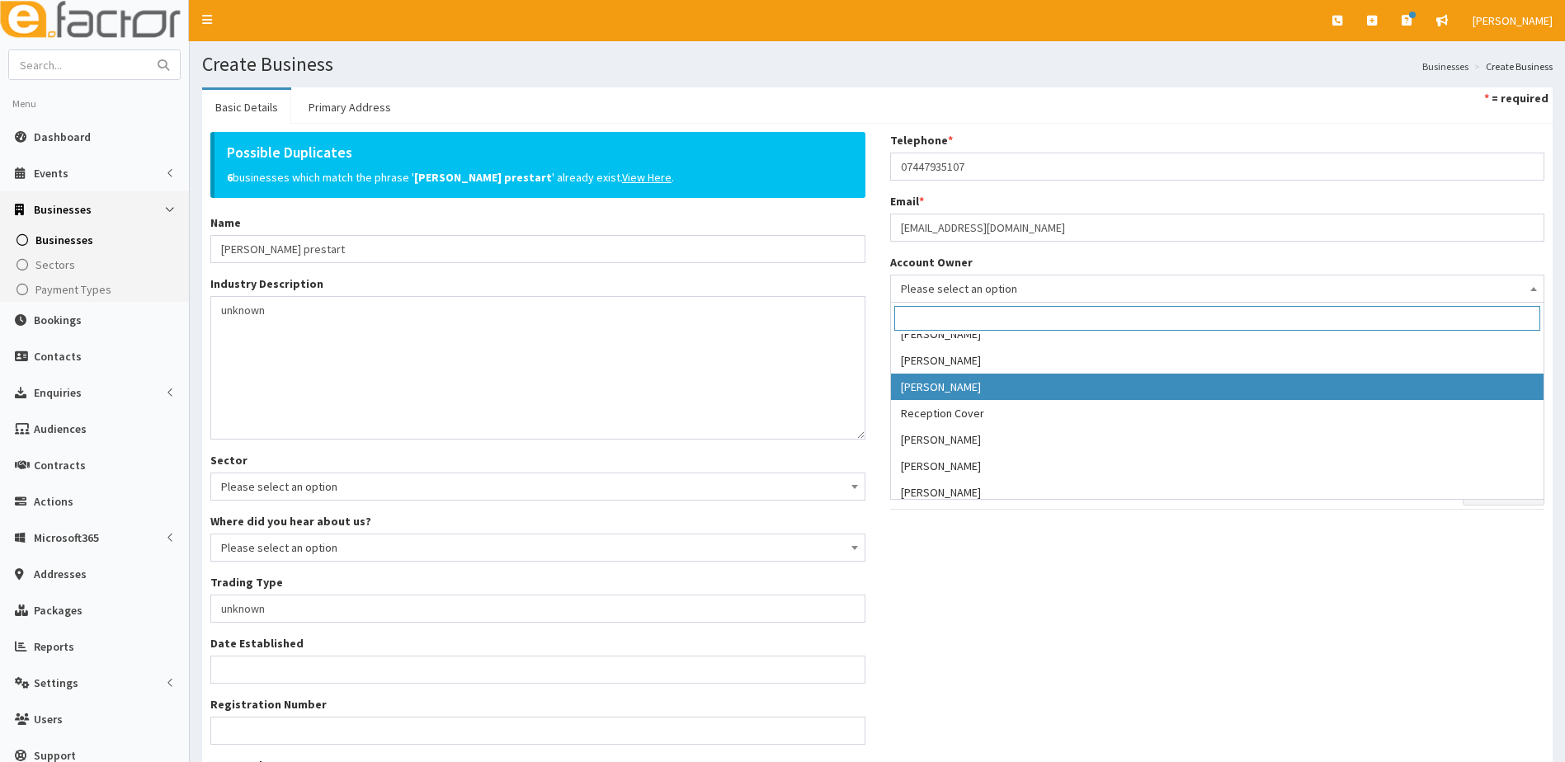
select select "39"
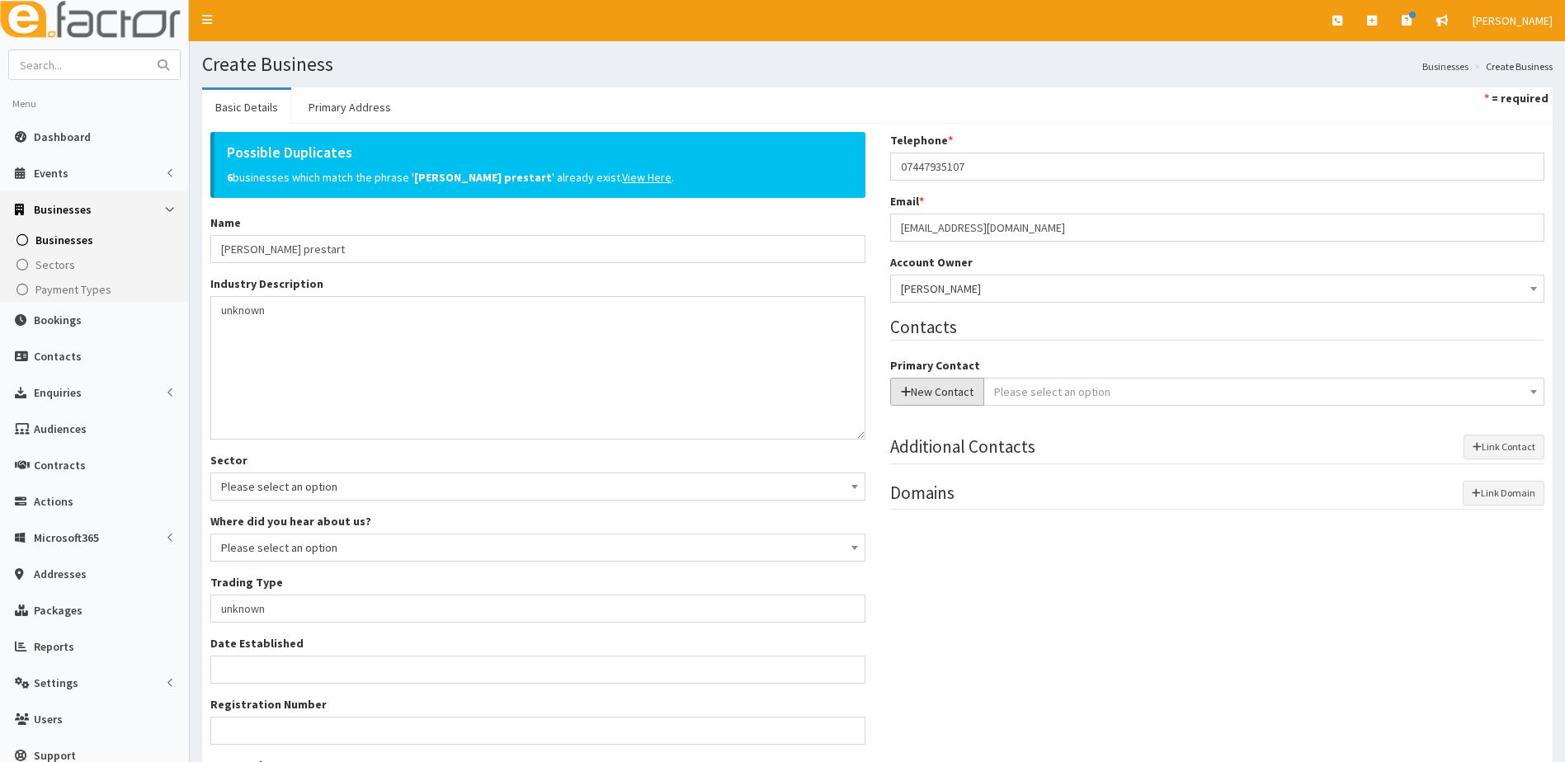
click at [921, 398] on button "New Contact" at bounding box center [937, 392] width 94 height 28
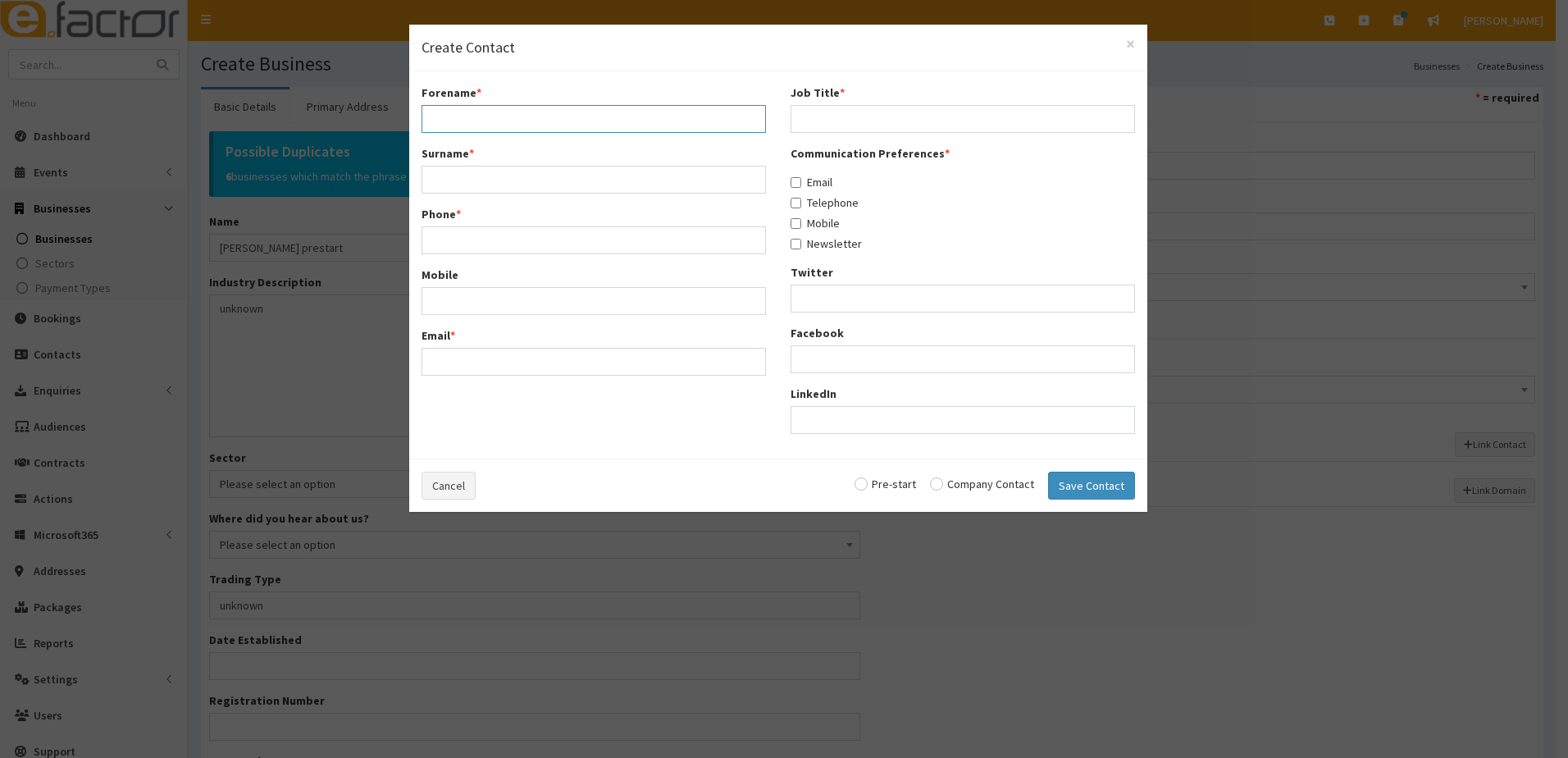
click at [493, 115] on input "Forename *" at bounding box center [594, 119] width 345 height 28
type input "Katie"
type input "Humphreys"
paste input "k.humphreys1989@hotmail.co.uk"
type input "k"
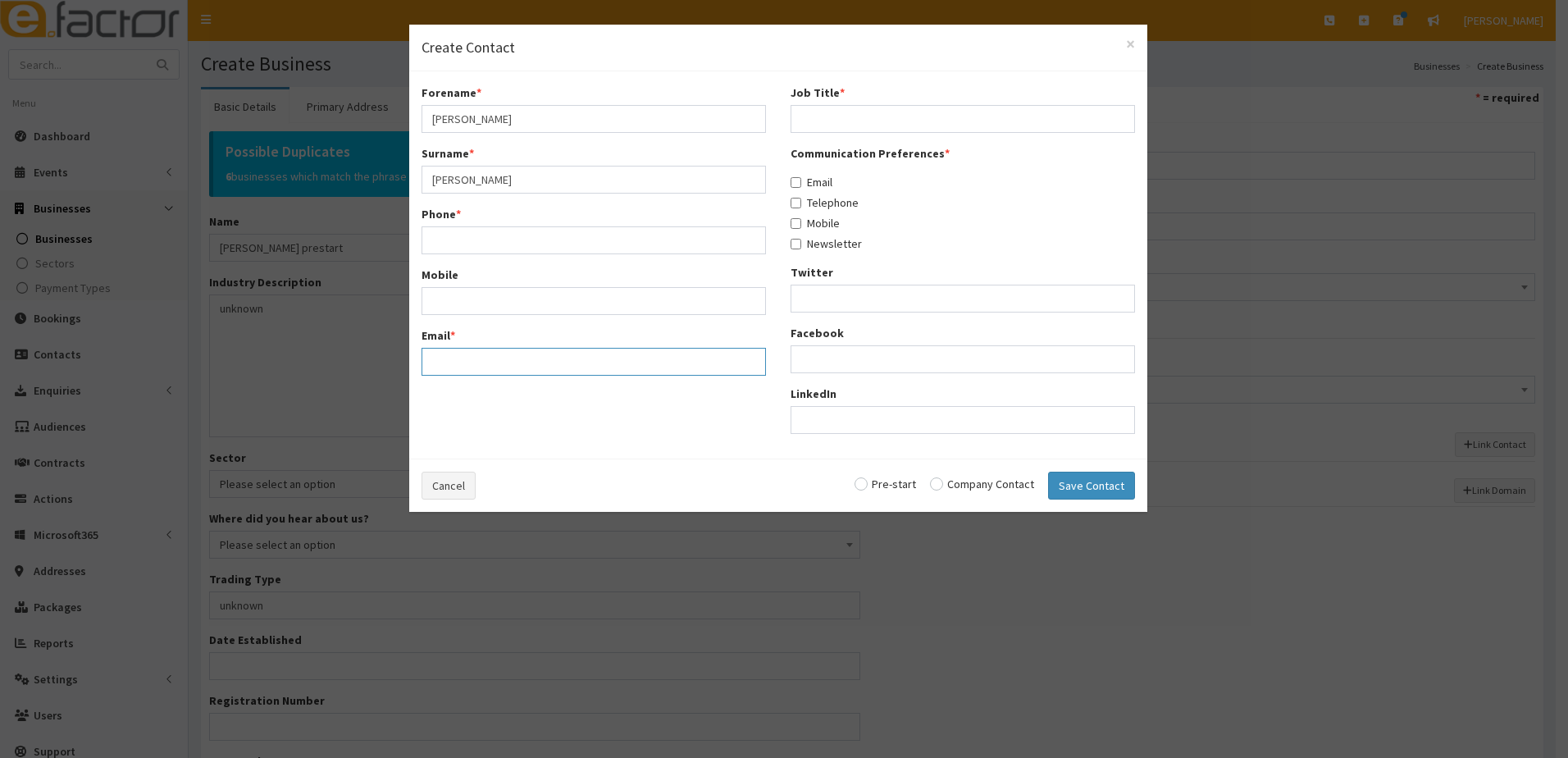
click at [453, 366] on input "Email *" at bounding box center [594, 362] width 345 height 28
paste input "k.humphreys1989@hotmail.co.uk"
type input "k.humphreys1989@hotmail.co.uk"
click at [469, 237] on input "Phone *" at bounding box center [594, 241] width 345 height 28
paste input "07447935107"
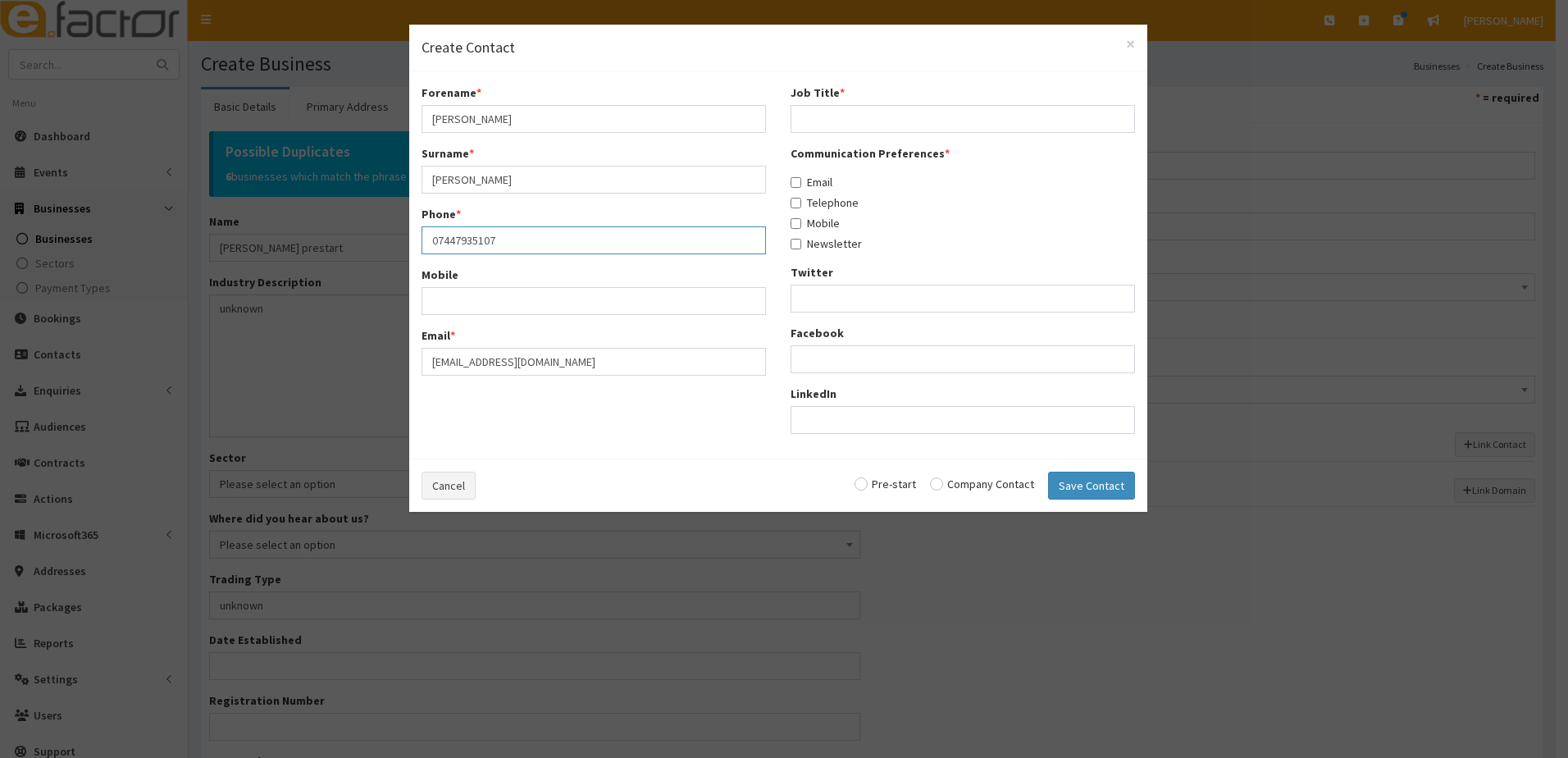
type input "07447935107"
click at [447, 295] on input "Mobile" at bounding box center [594, 301] width 345 height 28
paste input "07447935107"
type input "07447935107"
click at [865, 119] on input "Job Title *" at bounding box center [962, 119] width 345 height 28
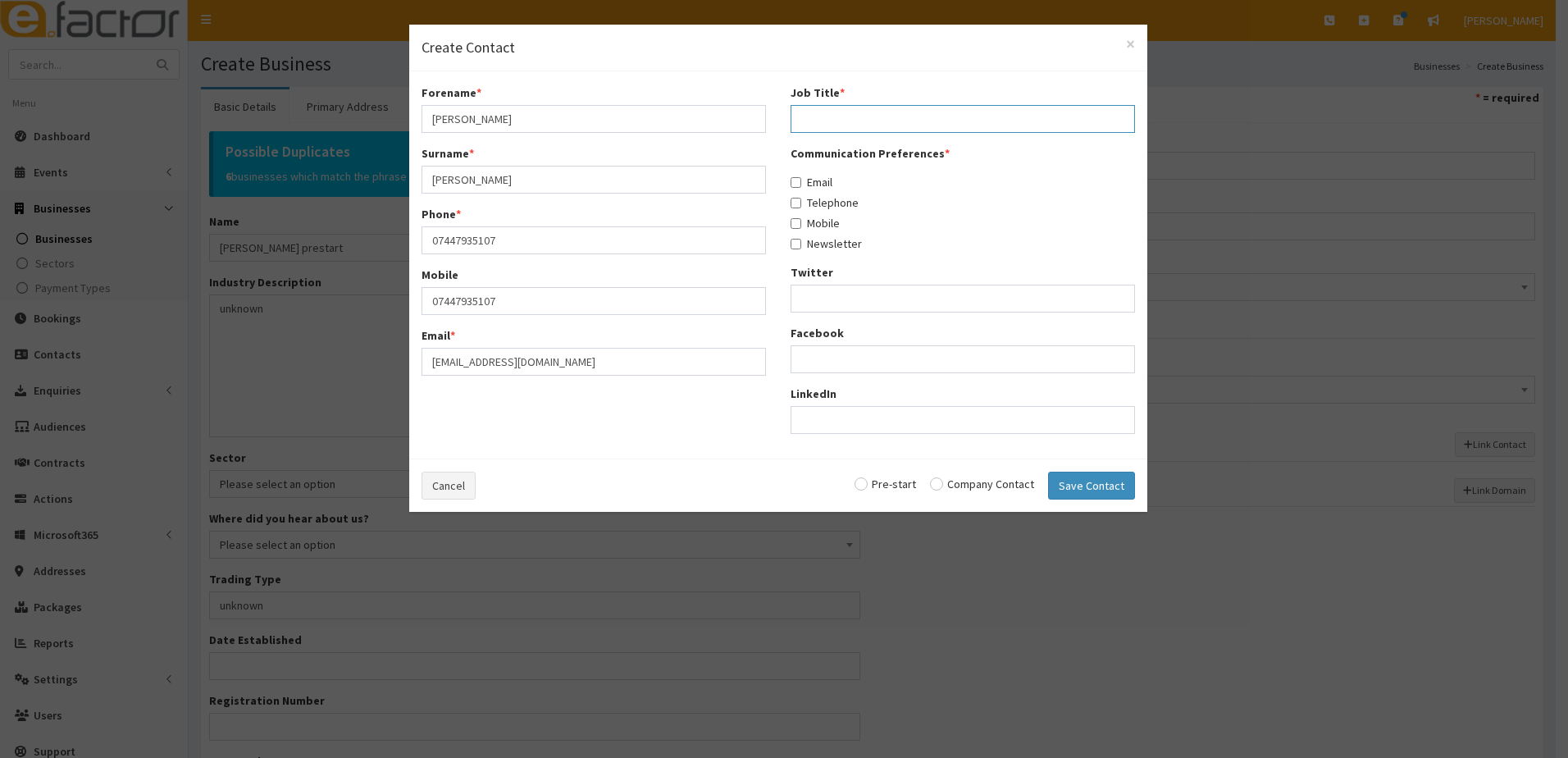
type input "unknown"
drag, startPoint x: 794, startPoint y: 176, endPoint x: 803, endPoint y: 195, distance: 21.0
click at [794, 176] on label "Email" at bounding box center [811, 182] width 42 height 17
click at [794, 177] on input "Email" at bounding box center [795, 182] width 11 height 11
checkbox input "true"
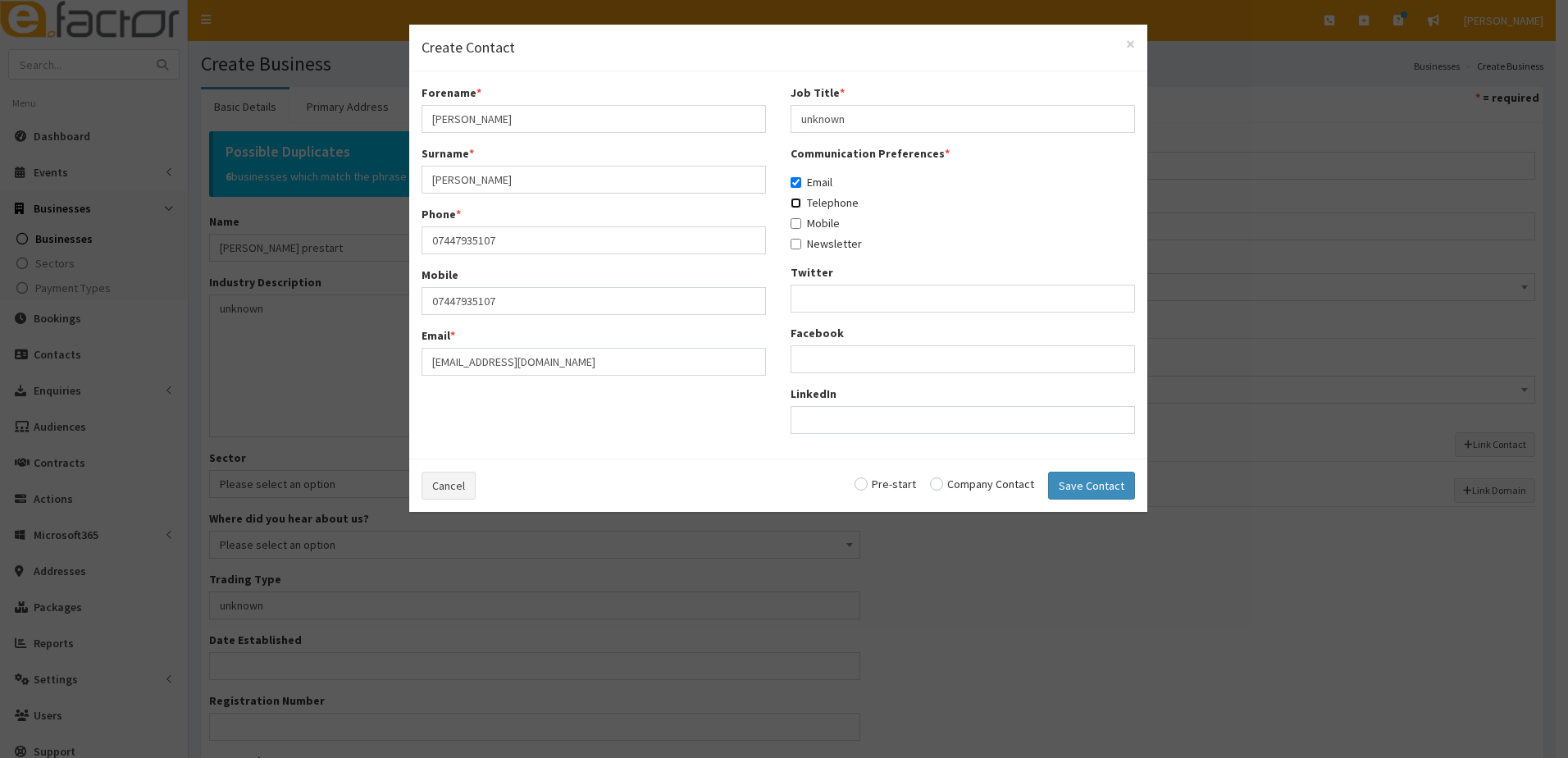
click at [799, 206] on input "Telephone" at bounding box center [795, 203] width 11 height 11
checkbox input "true"
click at [799, 223] on input "Mobile" at bounding box center [795, 223] width 11 height 11
checkbox input "true"
click at [798, 240] on input "Newsletter" at bounding box center [795, 244] width 11 height 11
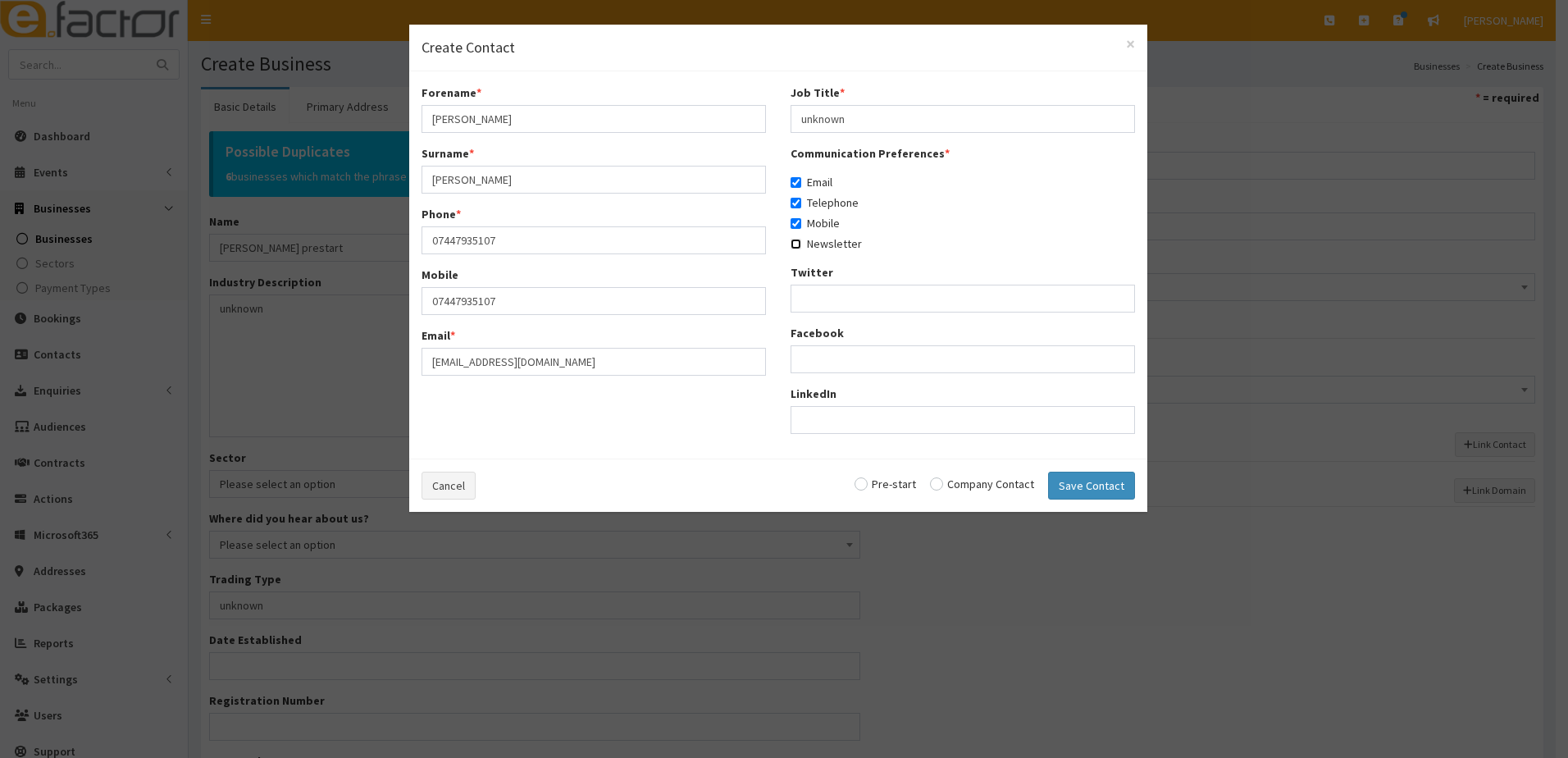
checkbox input "true"
click at [868, 484] on input "radio" at bounding box center [886, 484] width 62 height 12
radio input "true"
click at [1100, 476] on button "Save Contact" at bounding box center [1091, 485] width 87 height 28
checkbox input "false"
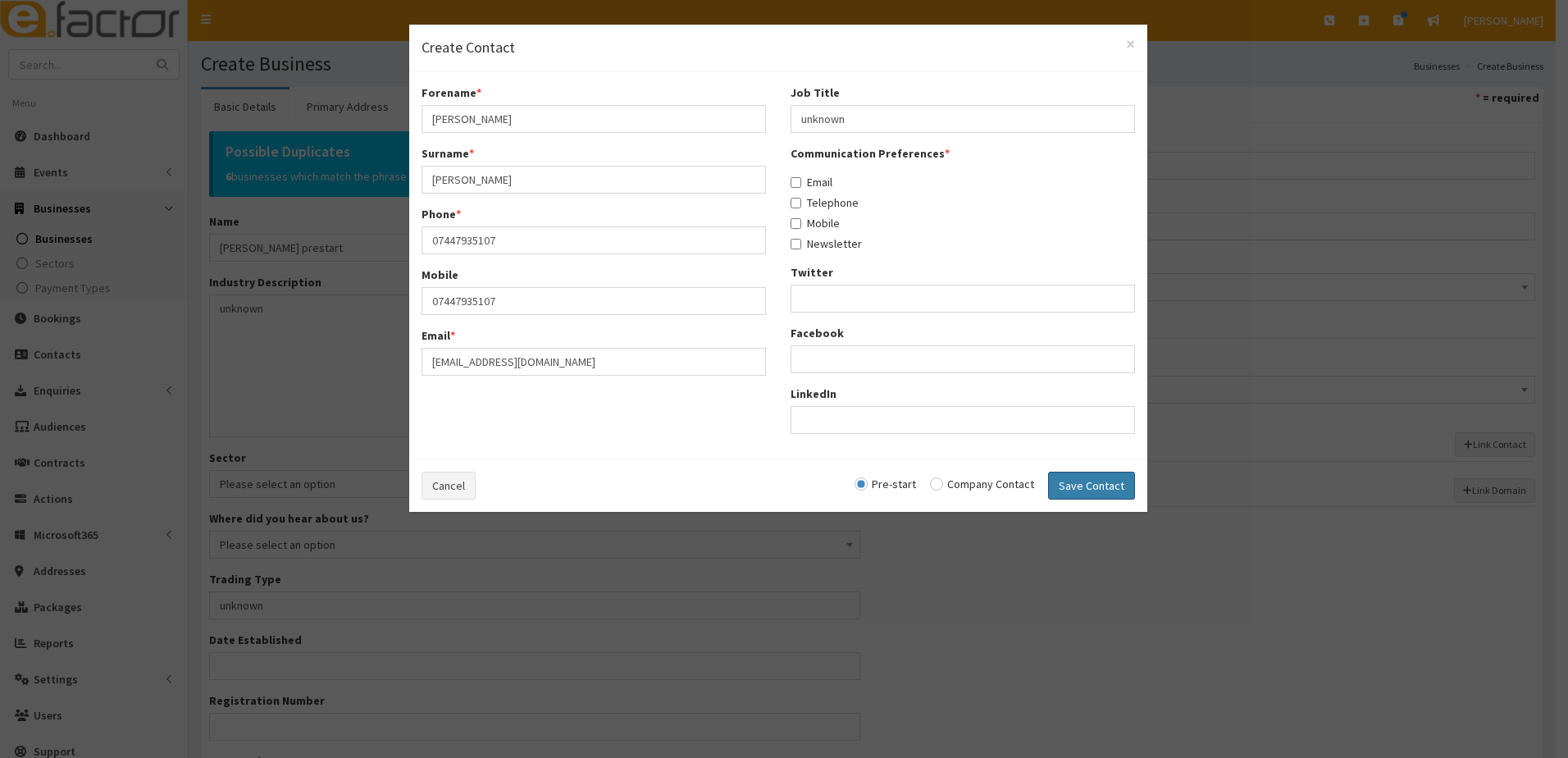
checkbox input "false"
radio input "false"
select select "5285"
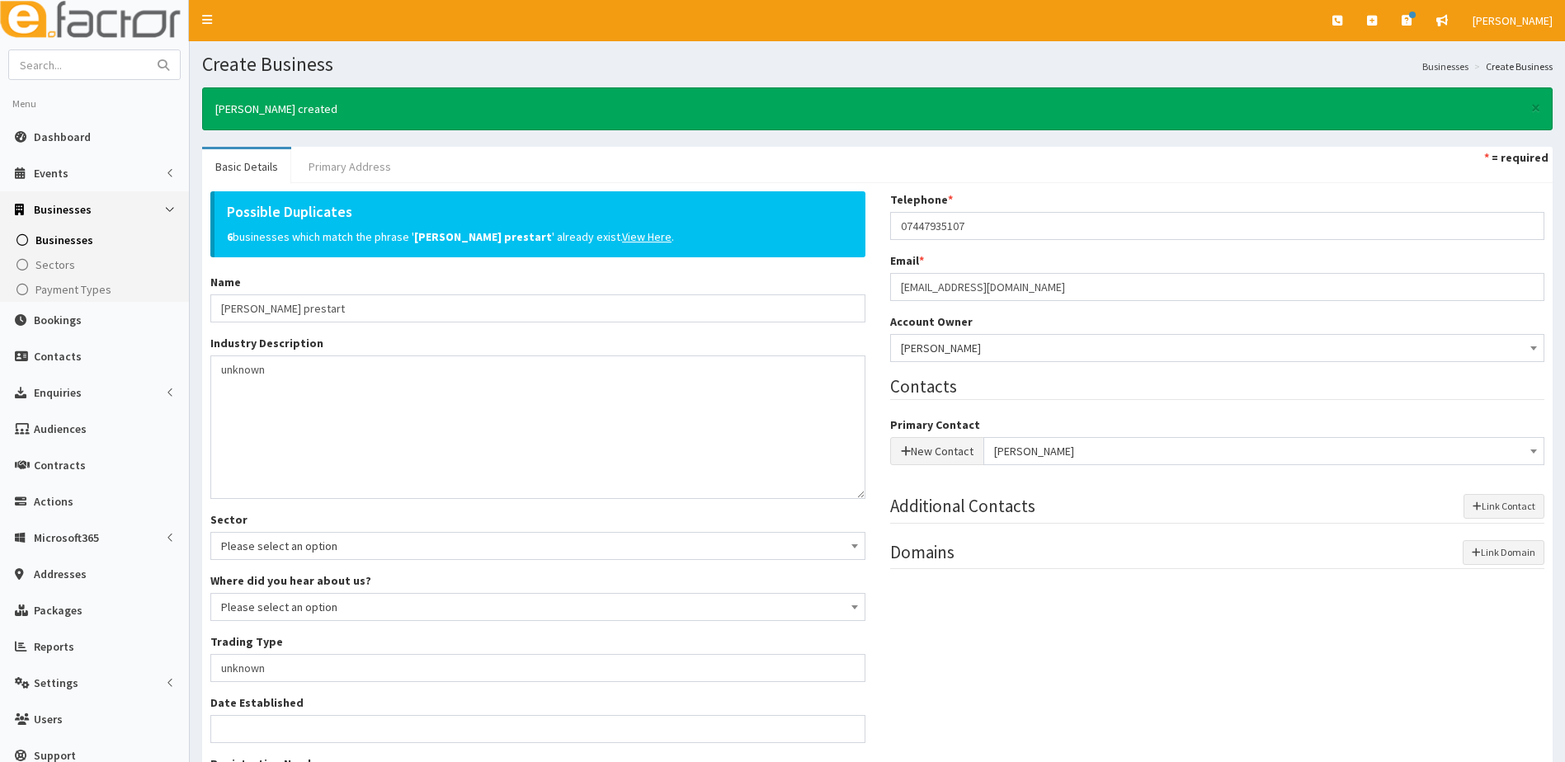
click at [347, 167] on link "Primary Address" at bounding box center [349, 166] width 109 height 35
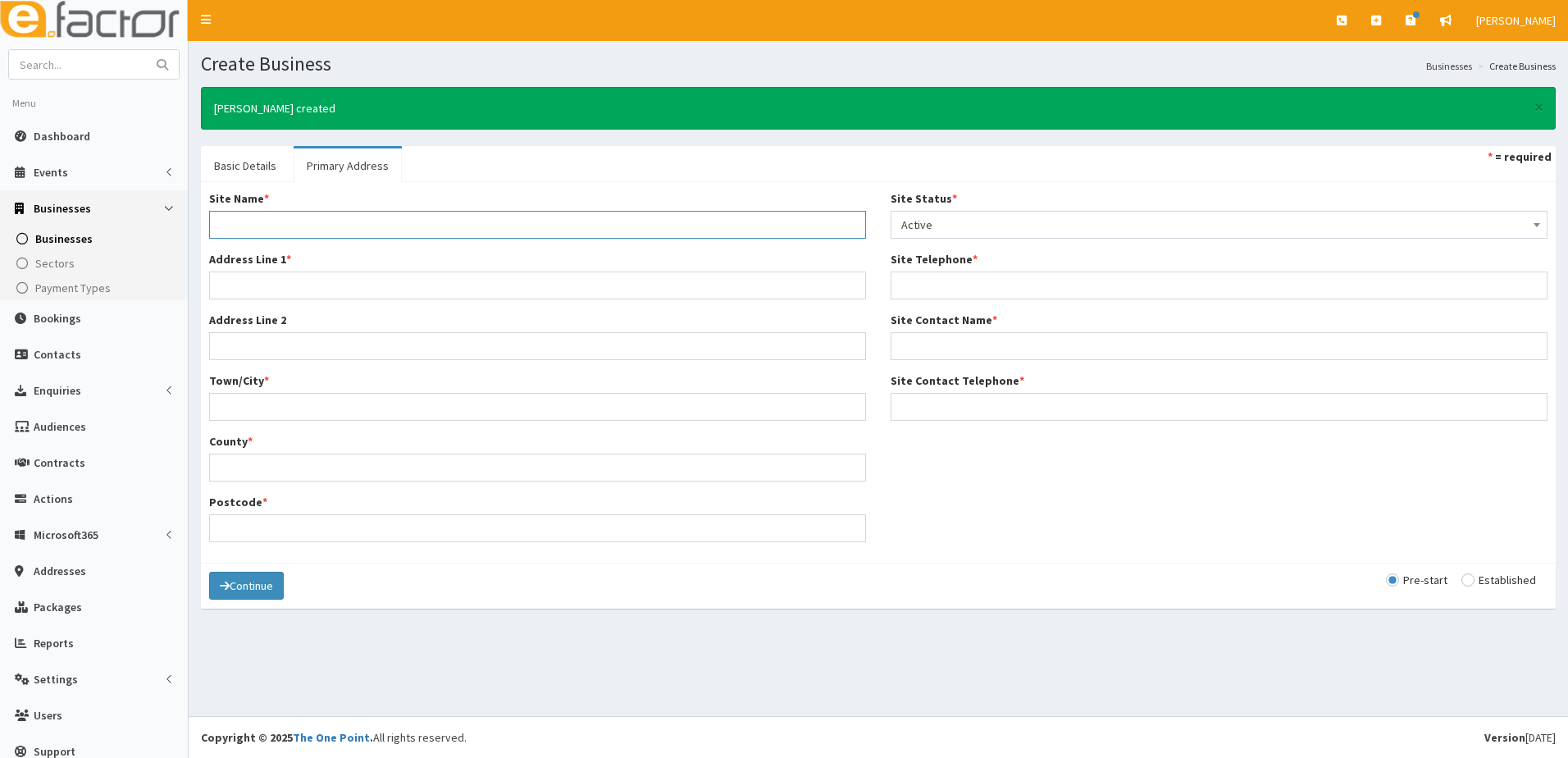
click at [266, 217] on input "Site Name *" at bounding box center [537, 225] width 657 height 28
type input "Home"
type input "4 Kensington Place"
type input "Grimsby"
click at [272, 467] on input "North East incolnshire" at bounding box center [537, 468] width 657 height 28
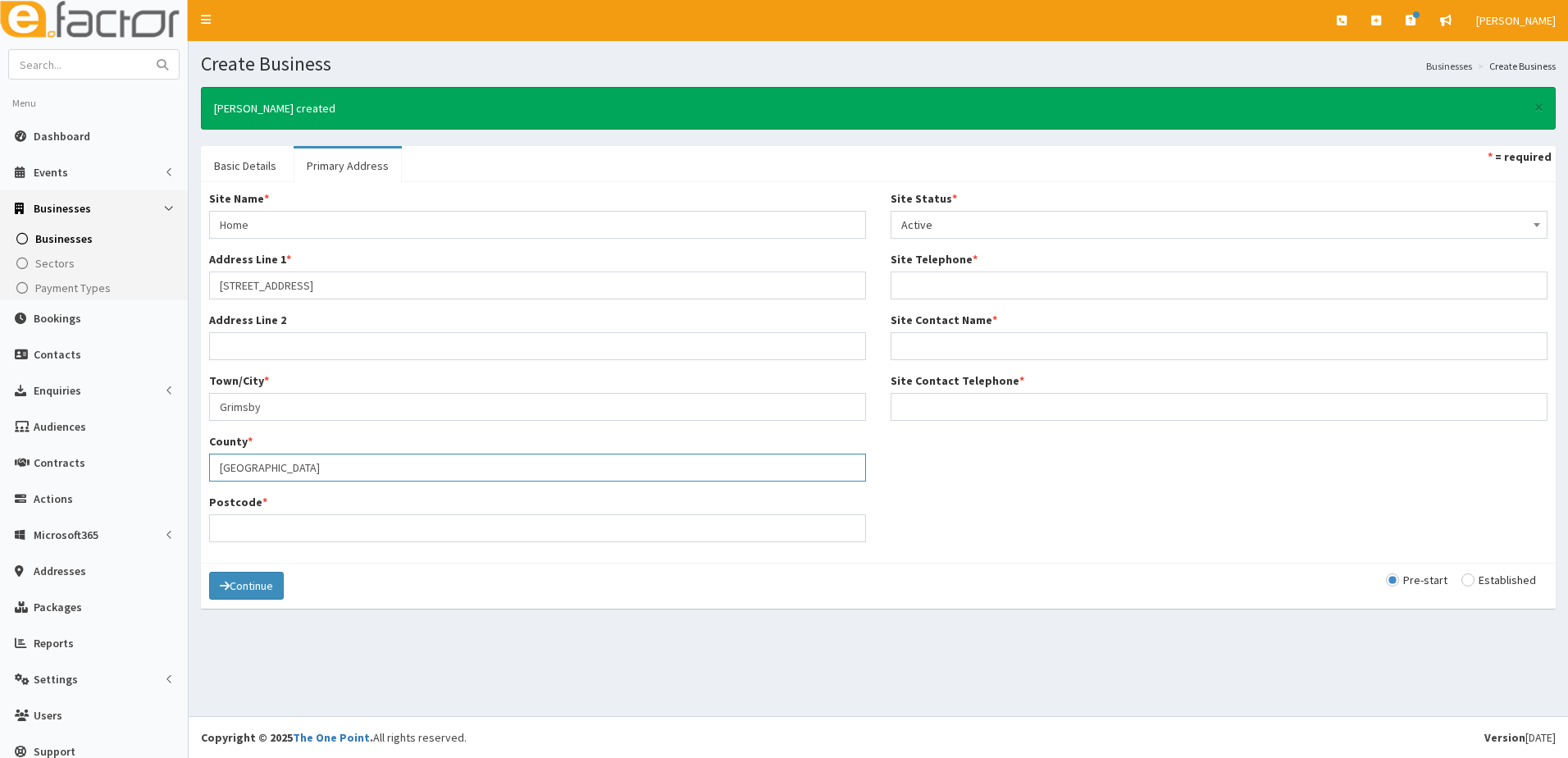
type input "North East Lincolnshire"
click at [269, 526] on input "Postcode *" at bounding box center [537, 528] width 657 height 28
type input "DN33 2JW"
click at [996, 293] on input "Site Telephone *" at bounding box center [1219, 285] width 657 height 28
paste input "07447935107"
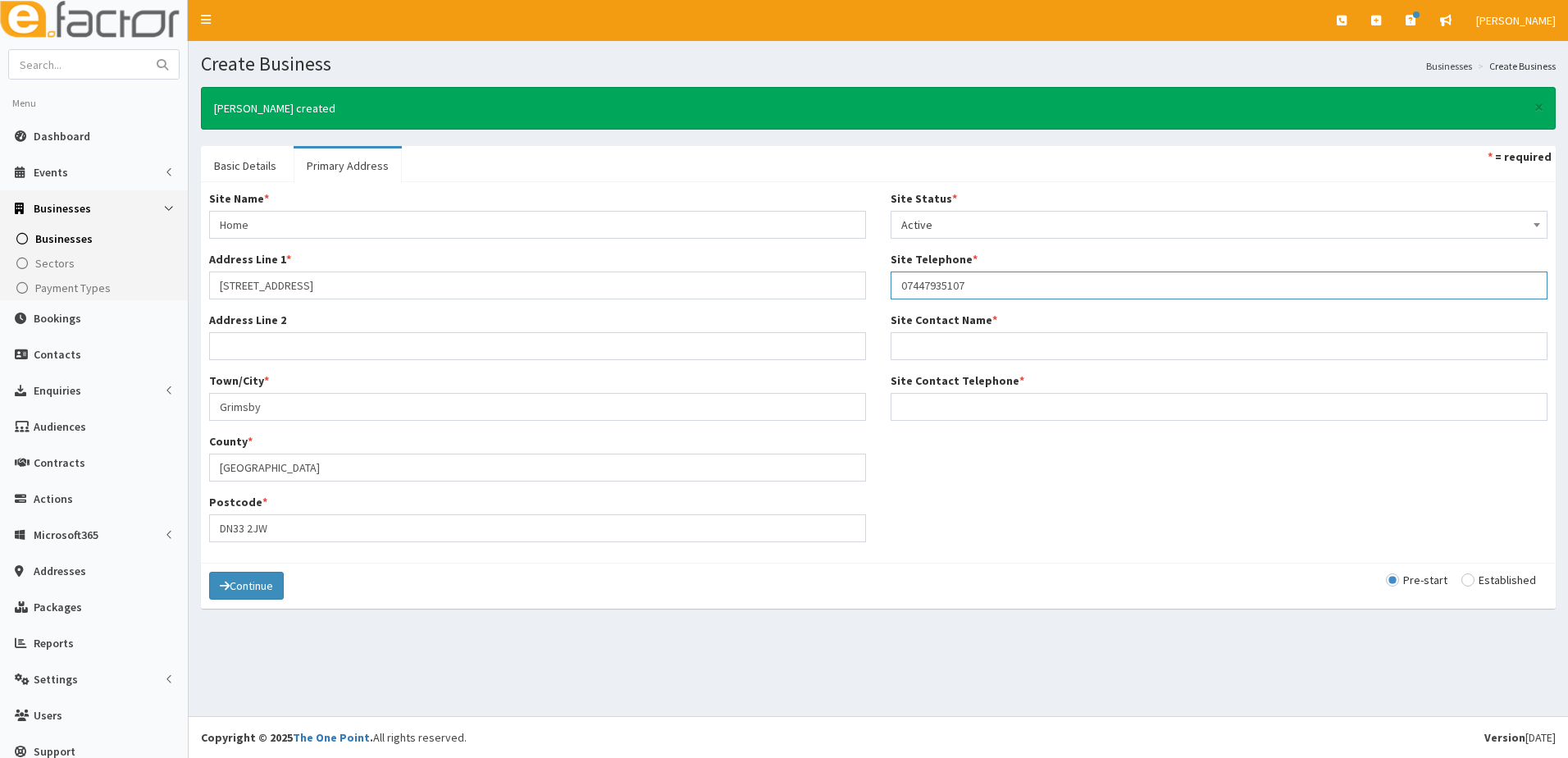
type input "07447935107"
click at [940, 340] on input "Site Contact Name *" at bounding box center [1219, 346] width 657 height 28
paste input "07447935107"
type input "07447935107"
drag, startPoint x: 967, startPoint y: 346, endPoint x: 865, endPoint y: 354, distance: 102.3
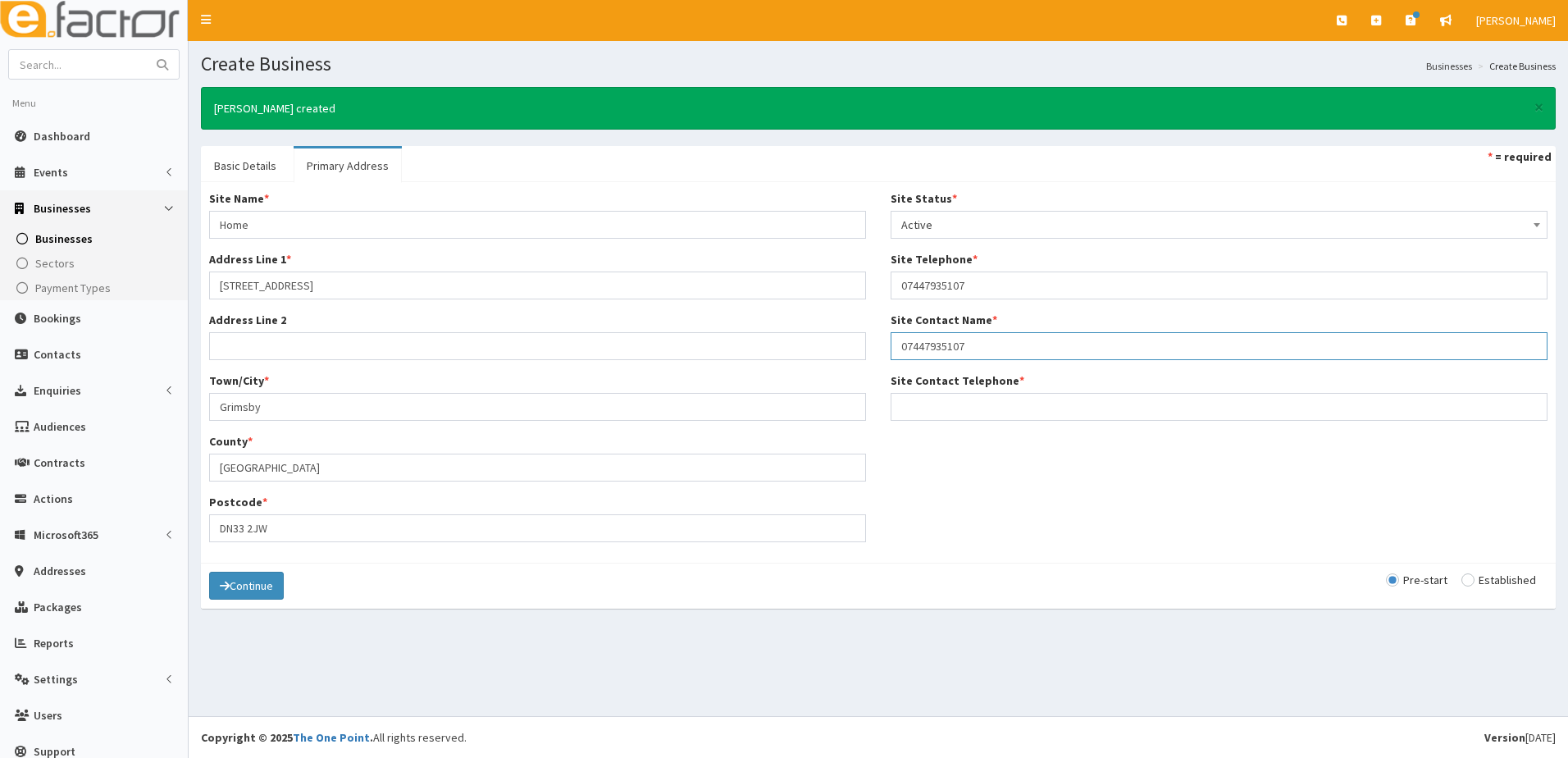
click at [865, 354] on div "Site Name * Home Address Line 1 * 4 Kensington Place Address Line 2 Town/City *…" at bounding box center [878, 372] width 1363 height 364
click at [935, 406] on input "Site Contact Telephone *" at bounding box center [1219, 407] width 657 height 28
paste input "07447935107"
type input "07447935107"
click at [922, 348] on input "Site Contact Name *" at bounding box center [1219, 346] width 657 height 28
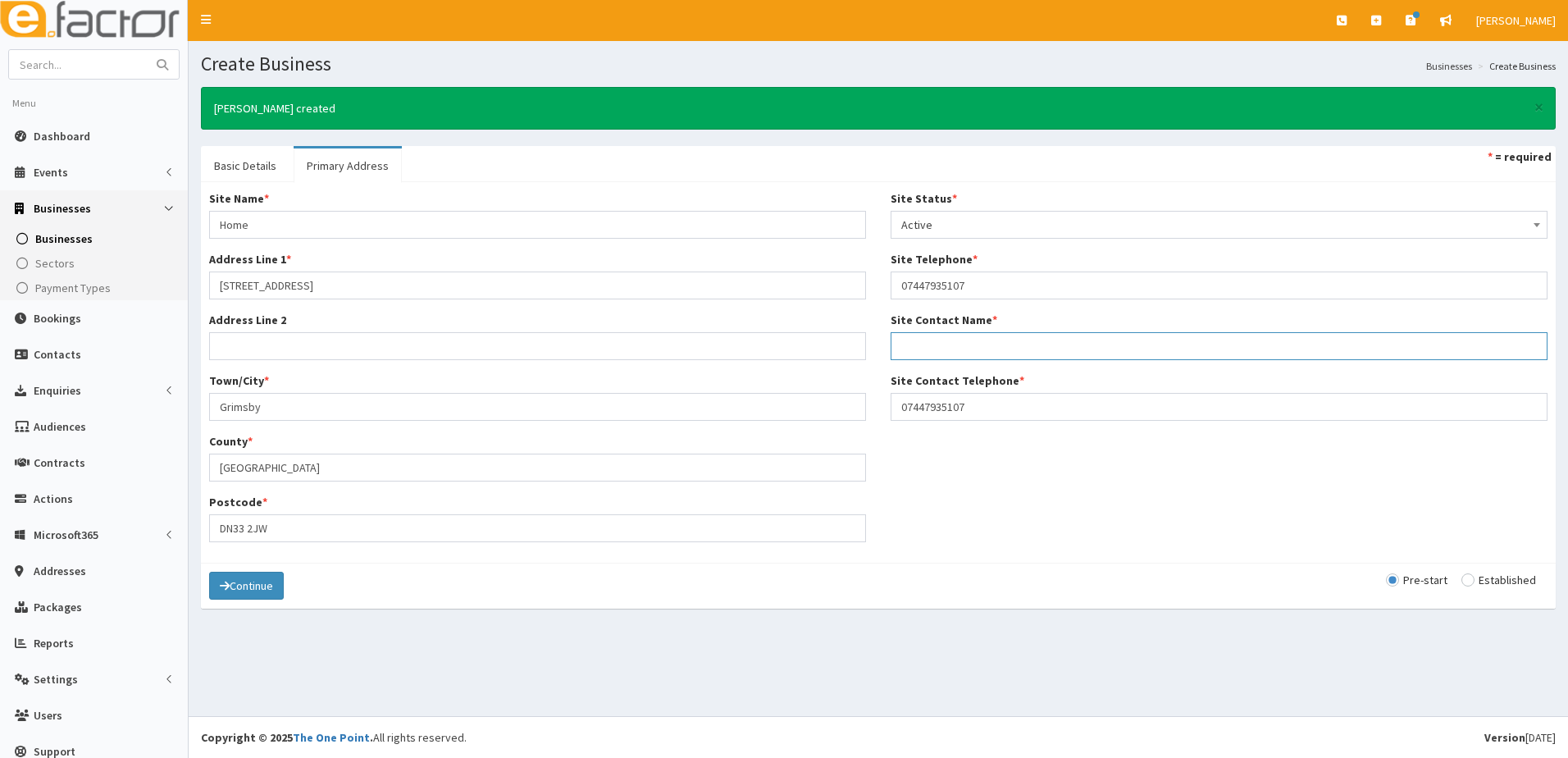
paste input "k.humphreys1989@hotmail.co.uk"
type input "k.humphreys1989@hotmail.co.uk"
click at [247, 591] on button "Continue" at bounding box center [246, 586] width 75 height 28
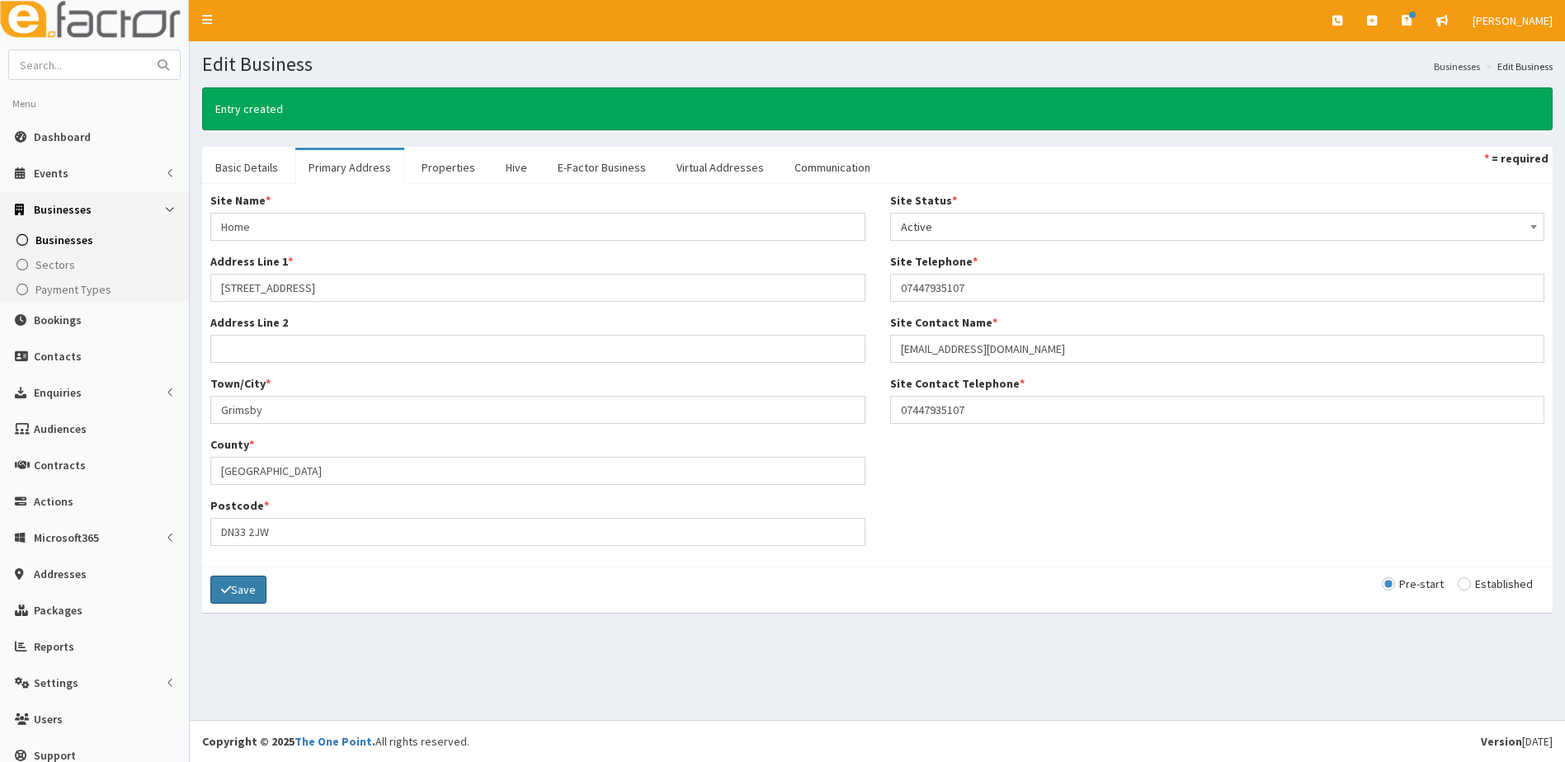
click at [252, 597] on button "Save" at bounding box center [238, 590] width 56 height 28
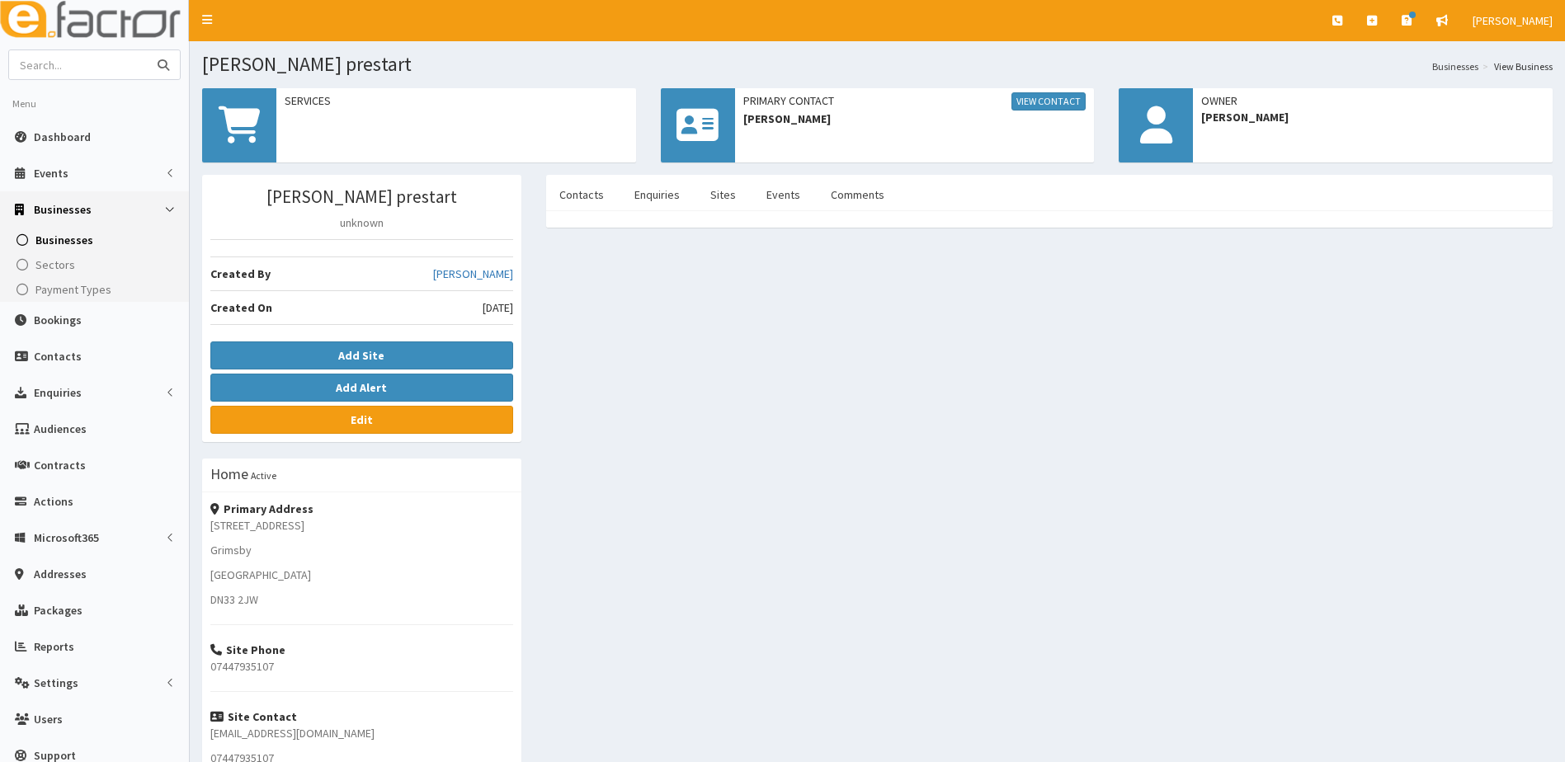
click at [94, 66] on input "text" at bounding box center [78, 64] width 139 height 29
type input "[PERSON_NAME]"
click at [147, 50] on button "submit" at bounding box center [163, 64] width 33 height 29
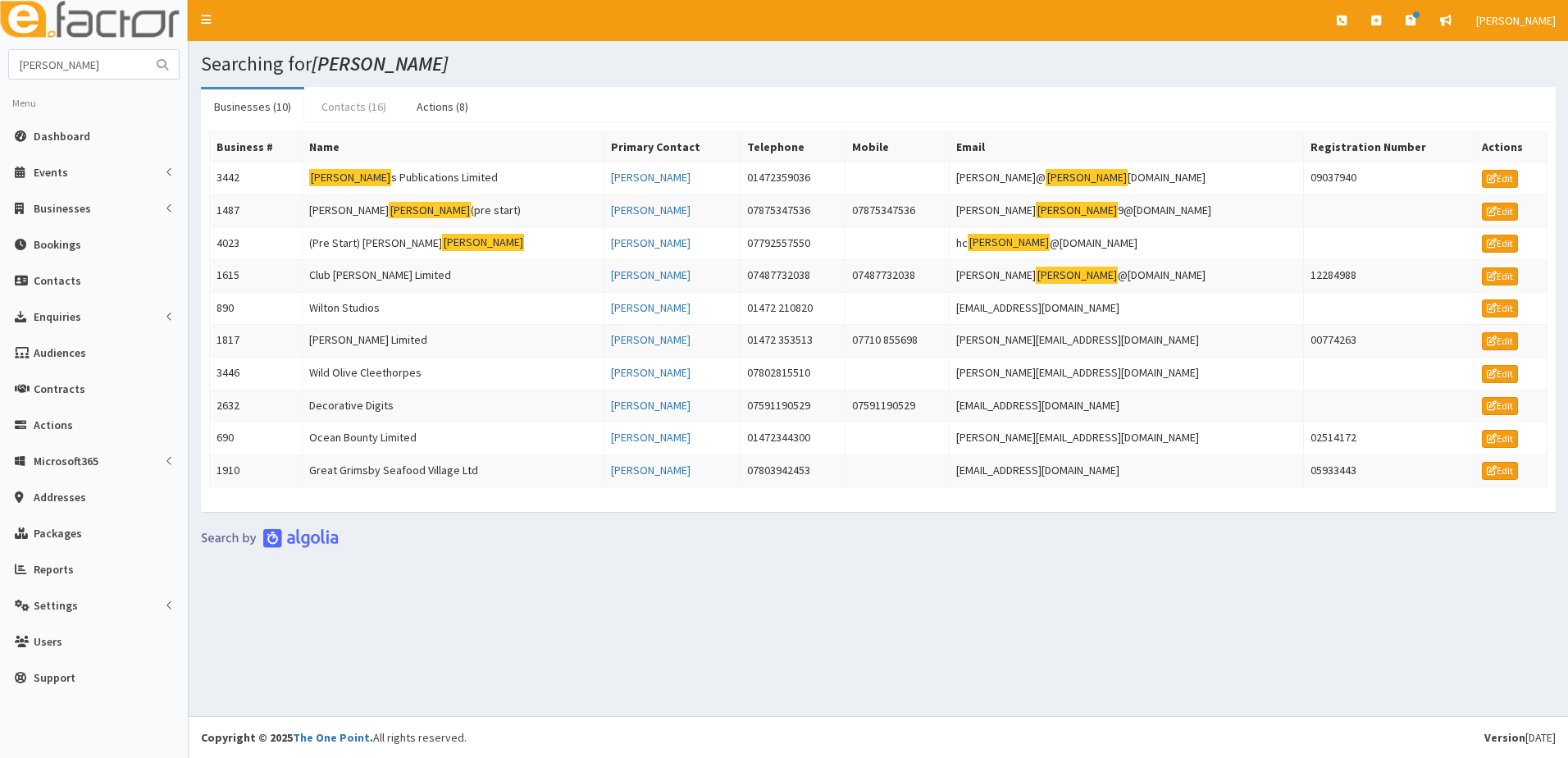
click at [357, 107] on link "Contacts (16)" at bounding box center [354, 106] width 91 height 35
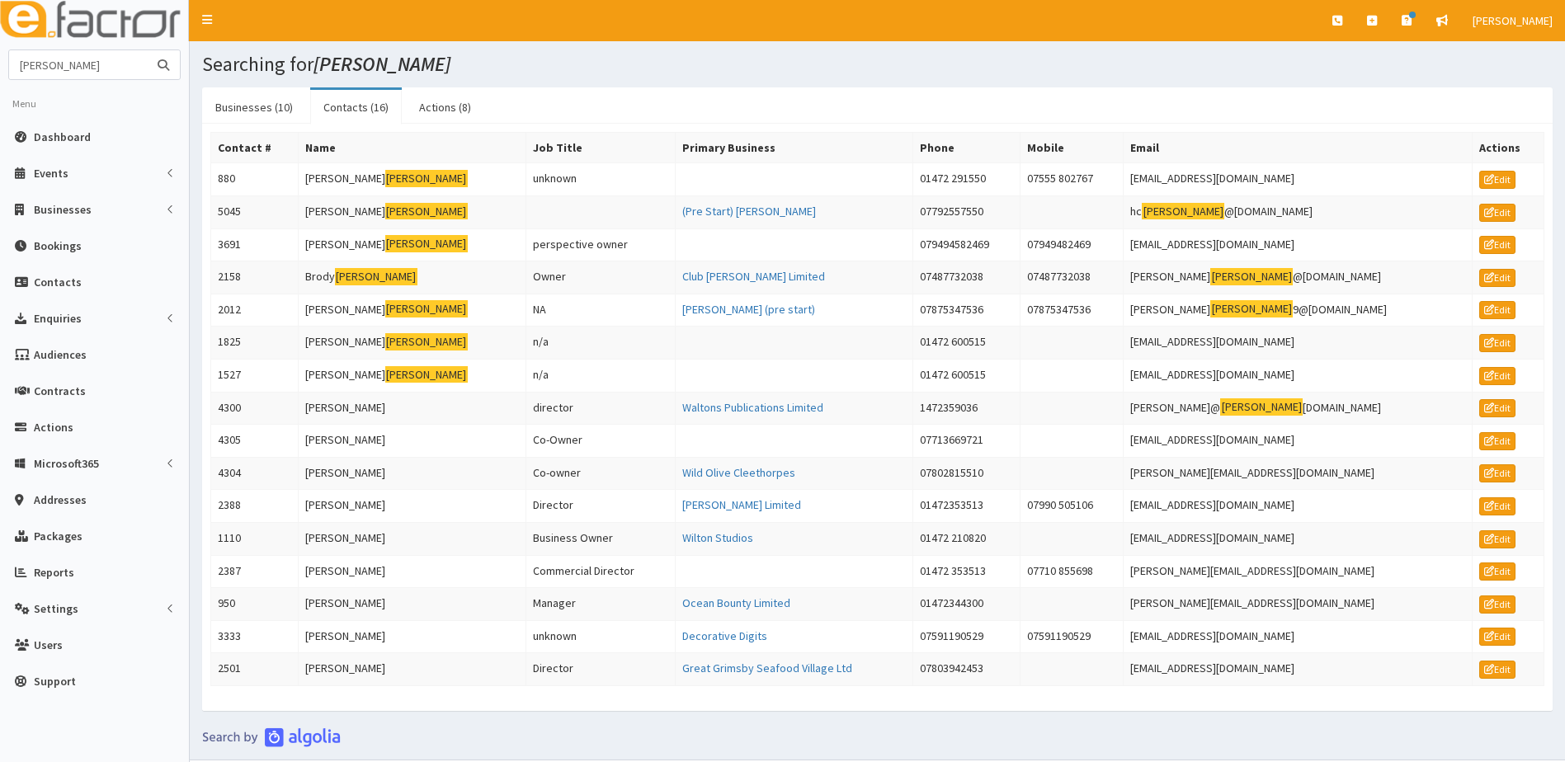
click at [76, 62] on input "[PERSON_NAME]" at bounding box center [78, 64] width 139 height 29
type input "W"
type input "DAN73"
click at [147, 50] on button "submit" at bounding box center [163, 64] width 33 height 29
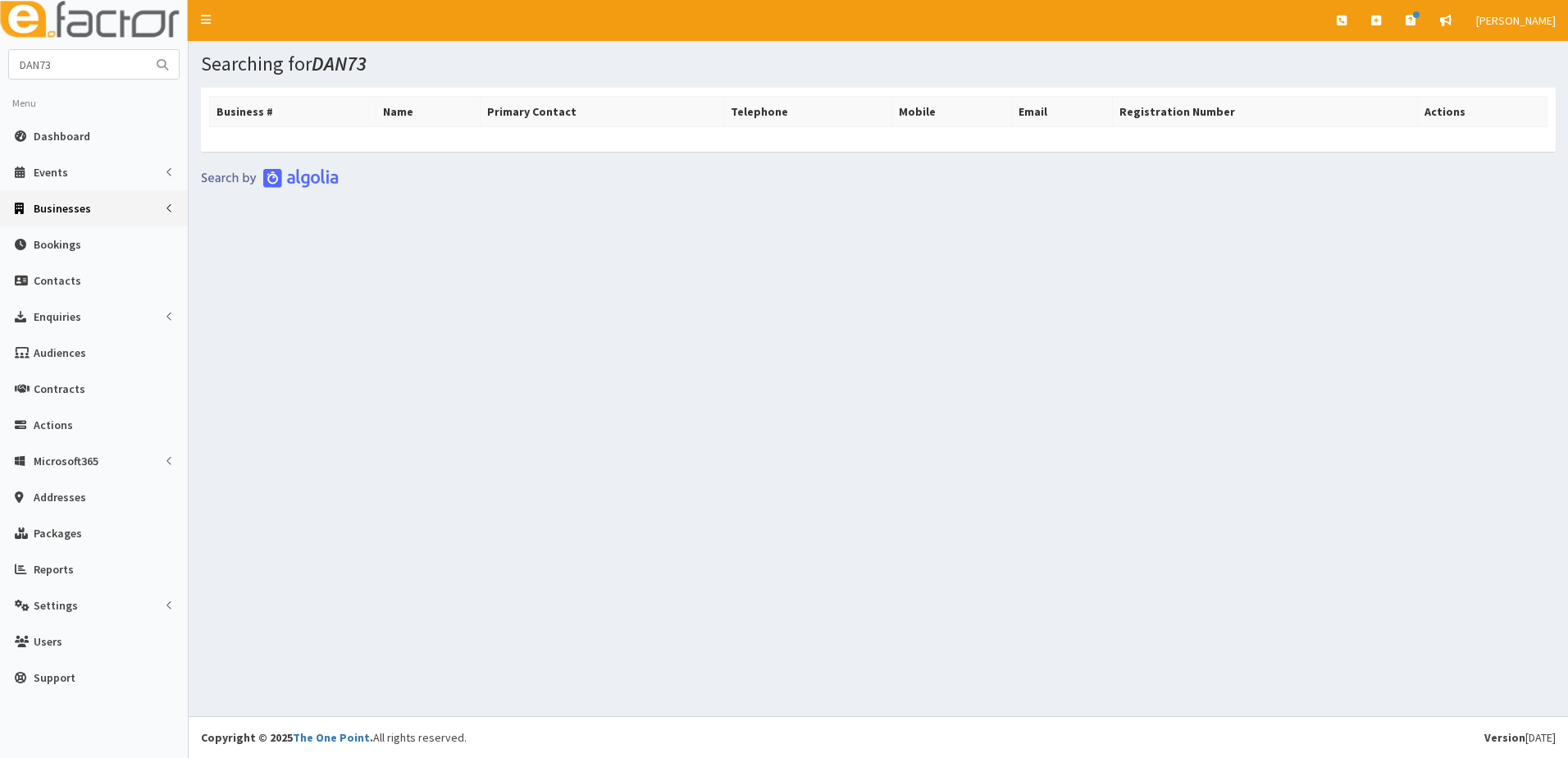
click at [73, 215] on span "Businesses" at bounding box center [63, 208] width 58 height 15
click at [68, 242] on span "Businesses" at bounding box center [63, 239] width 57 height 15
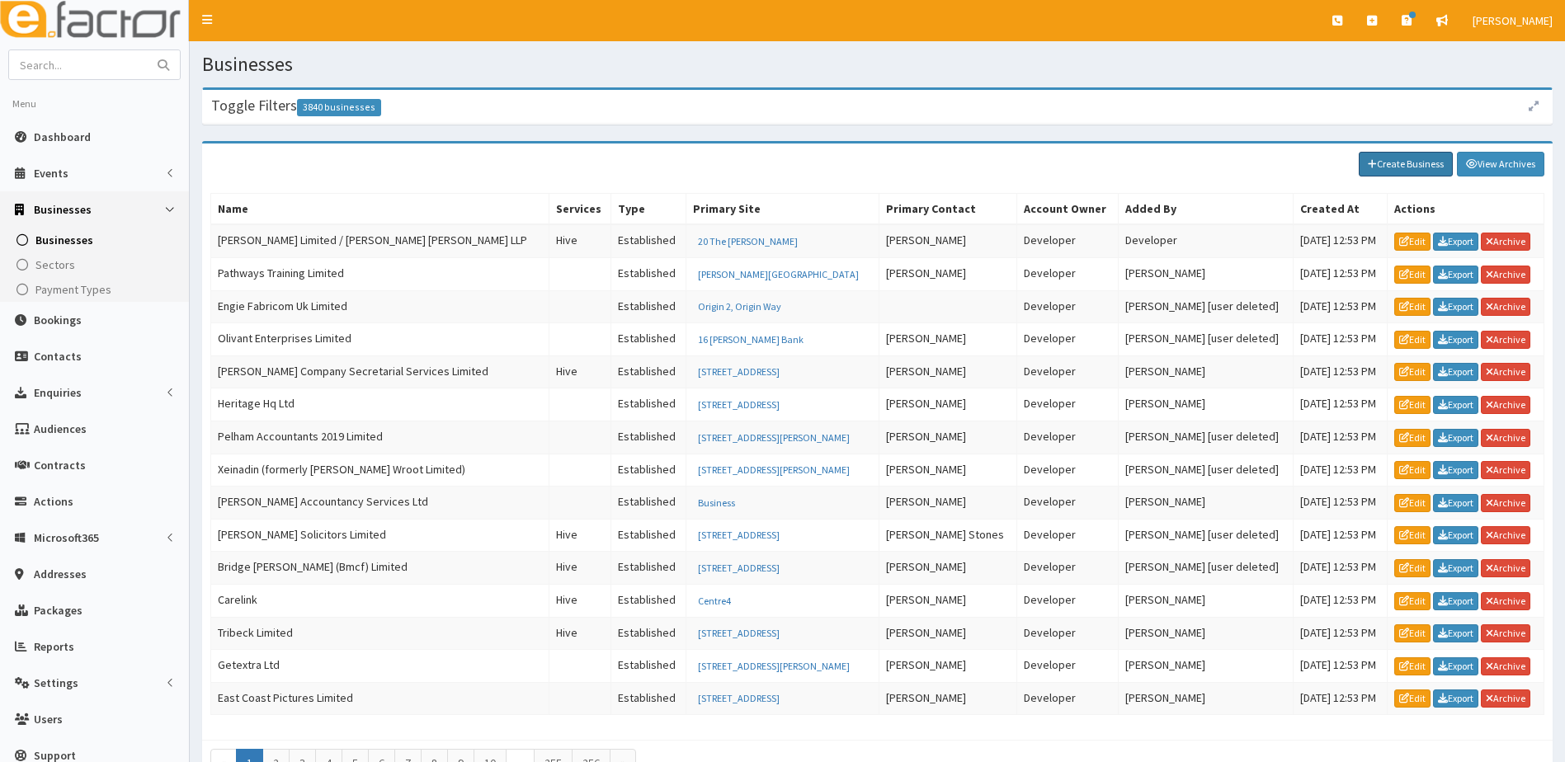
click at [1403, 156] on link "Create Business" at bounding box center [1406, 164] width 94 height 25
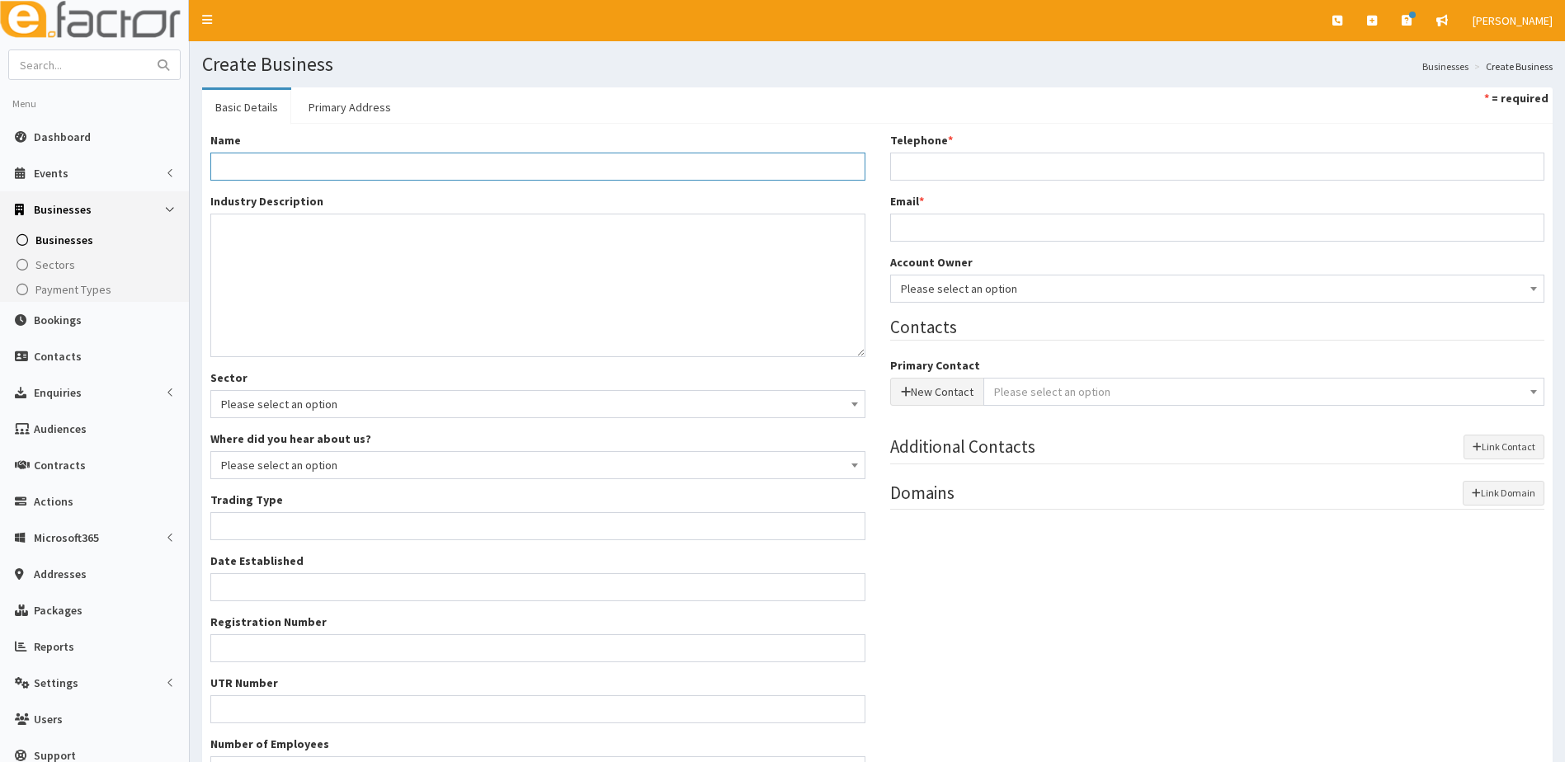
click at [285, 163] on input "Name *" at bounding box center [537, 167] width 655 height 28
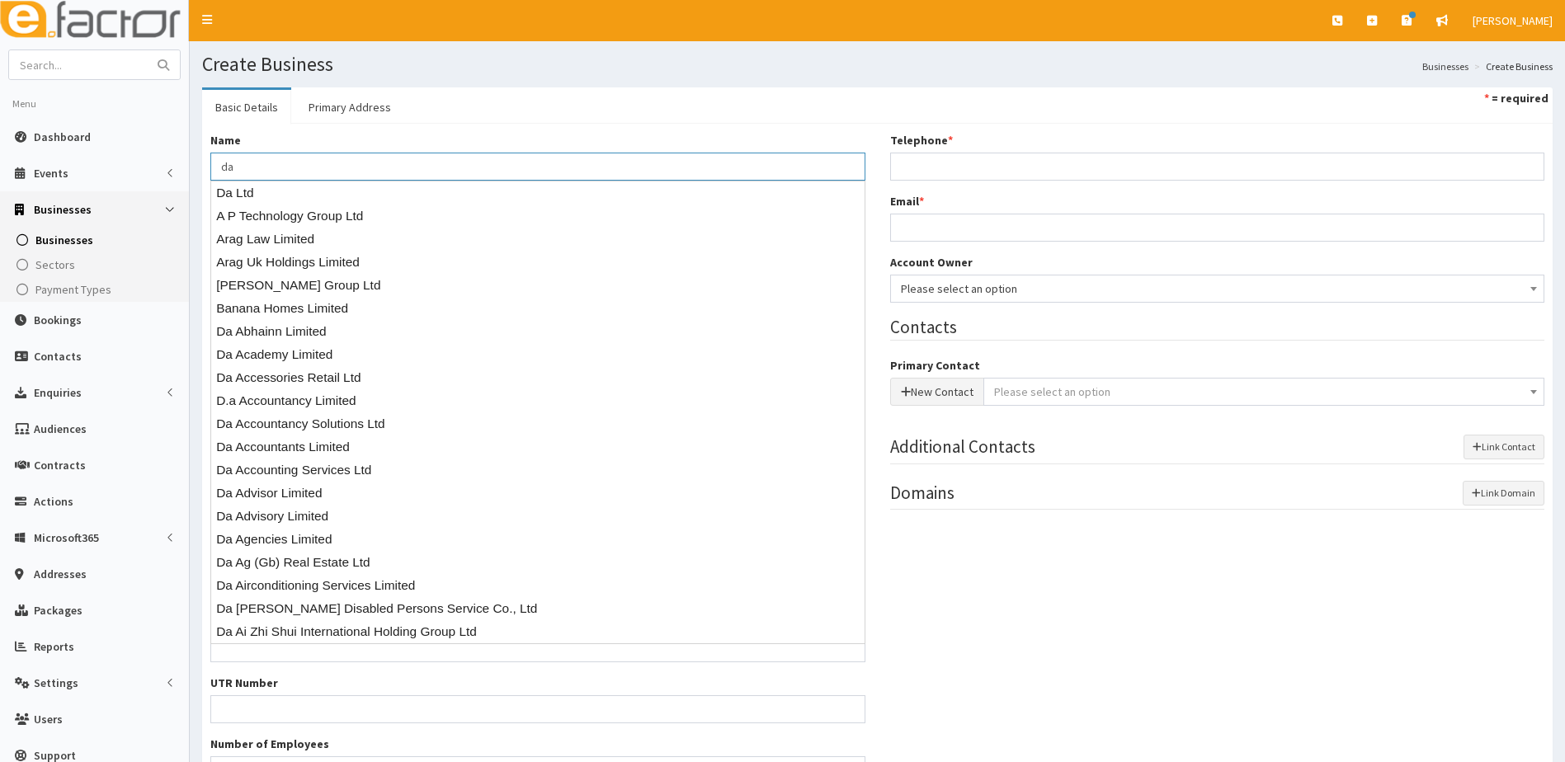
type input "d"
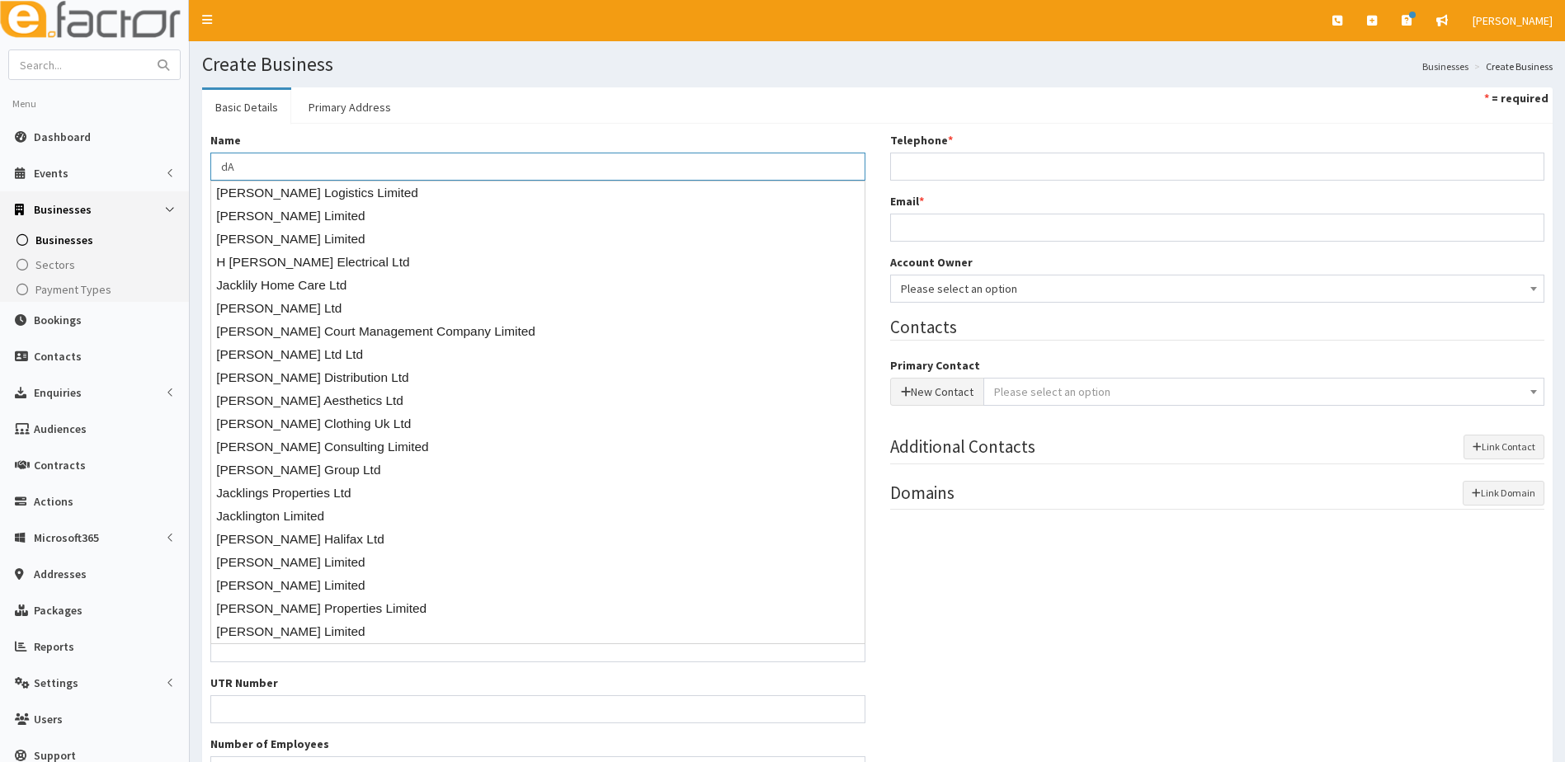
type input "d"
type input "[PERSON_NAME] - prestart"
click at [424, 129] on div "Name * [PERSON_NAME] - prestart Industry Description * Sector Please select an …" at bounding box center [877, 464] width 1351 height 681
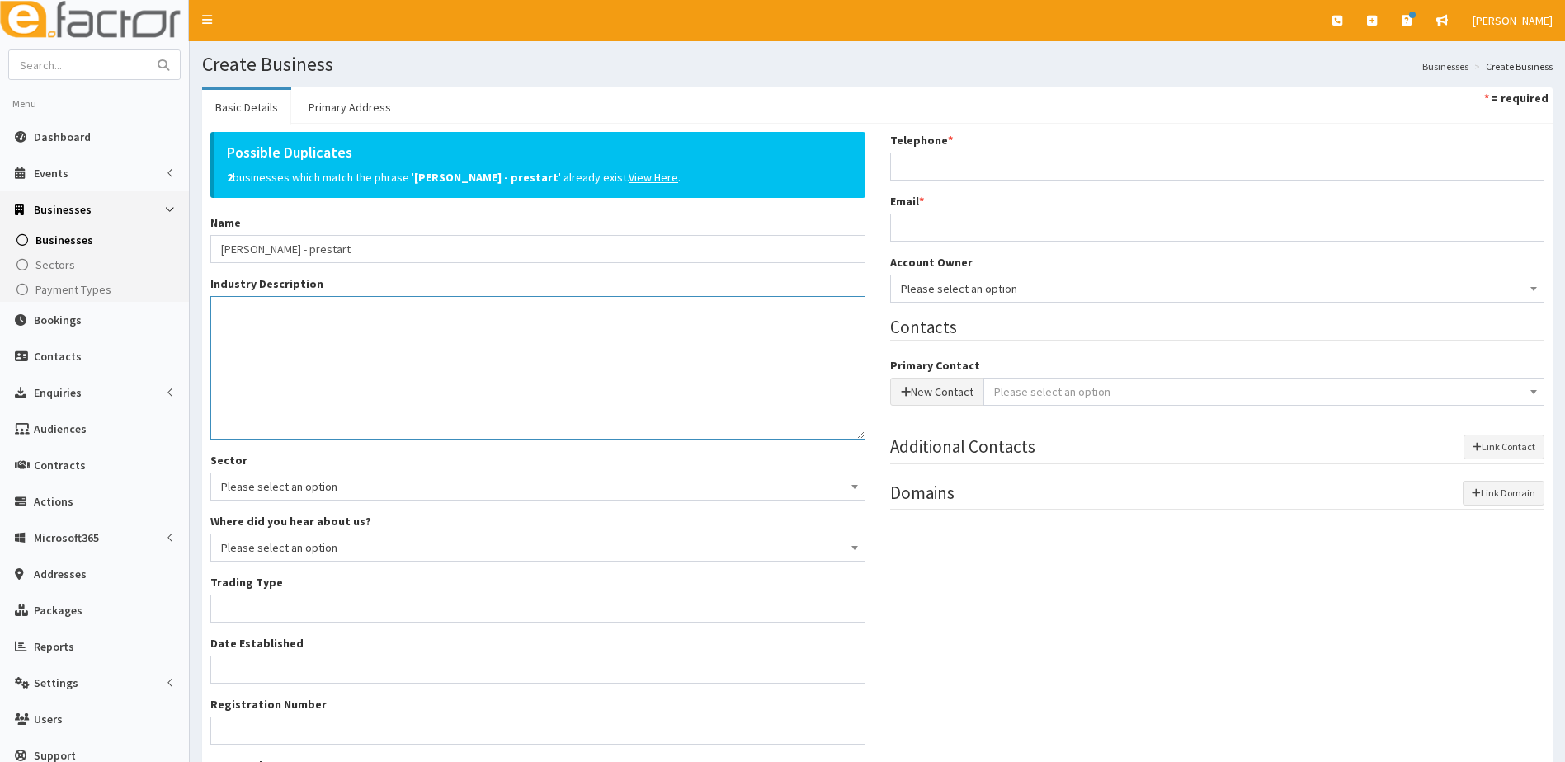
click at [268, 315] on textarea "Industry Description *" at bounding box center [537, 368] width 655 height 144
type textarea "Unknown"
click at [629, 175] on u "View Here" at bounding box center [654, 177] width 50 height 15
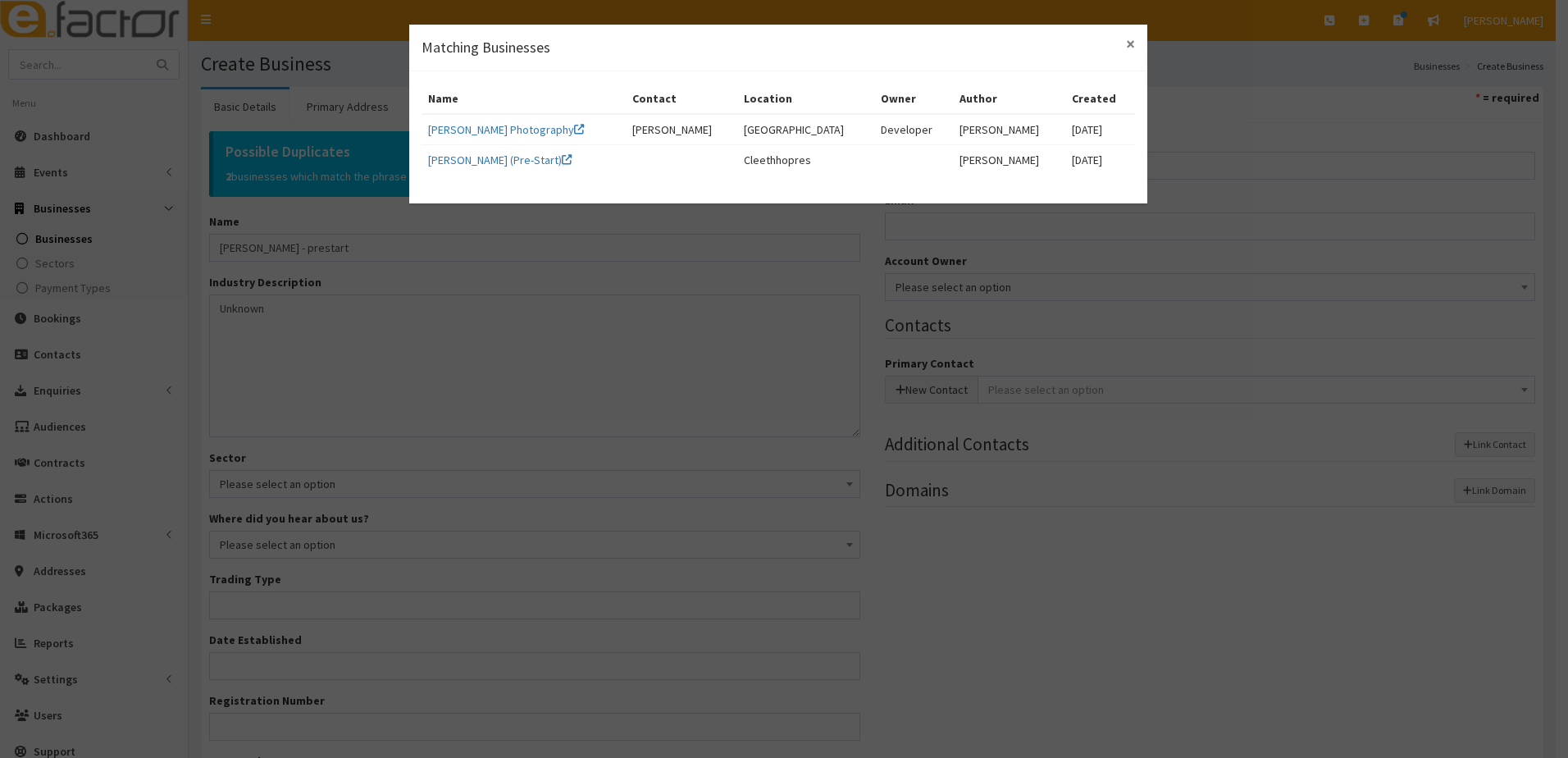
click at [1134, 45] on span "×" at bounding box center [1131, 44] width 9 height 22
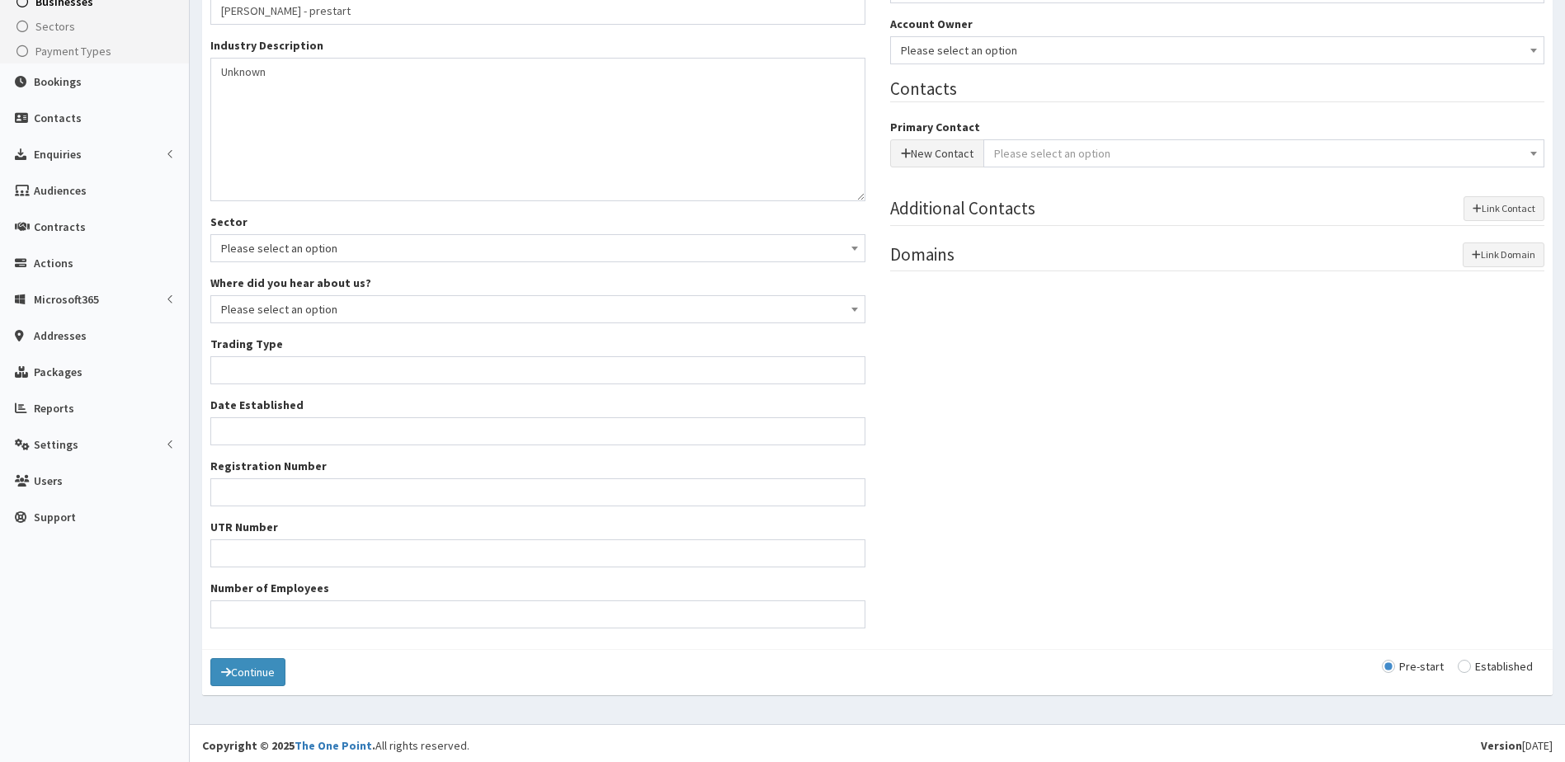
scroll to position [243, 0]
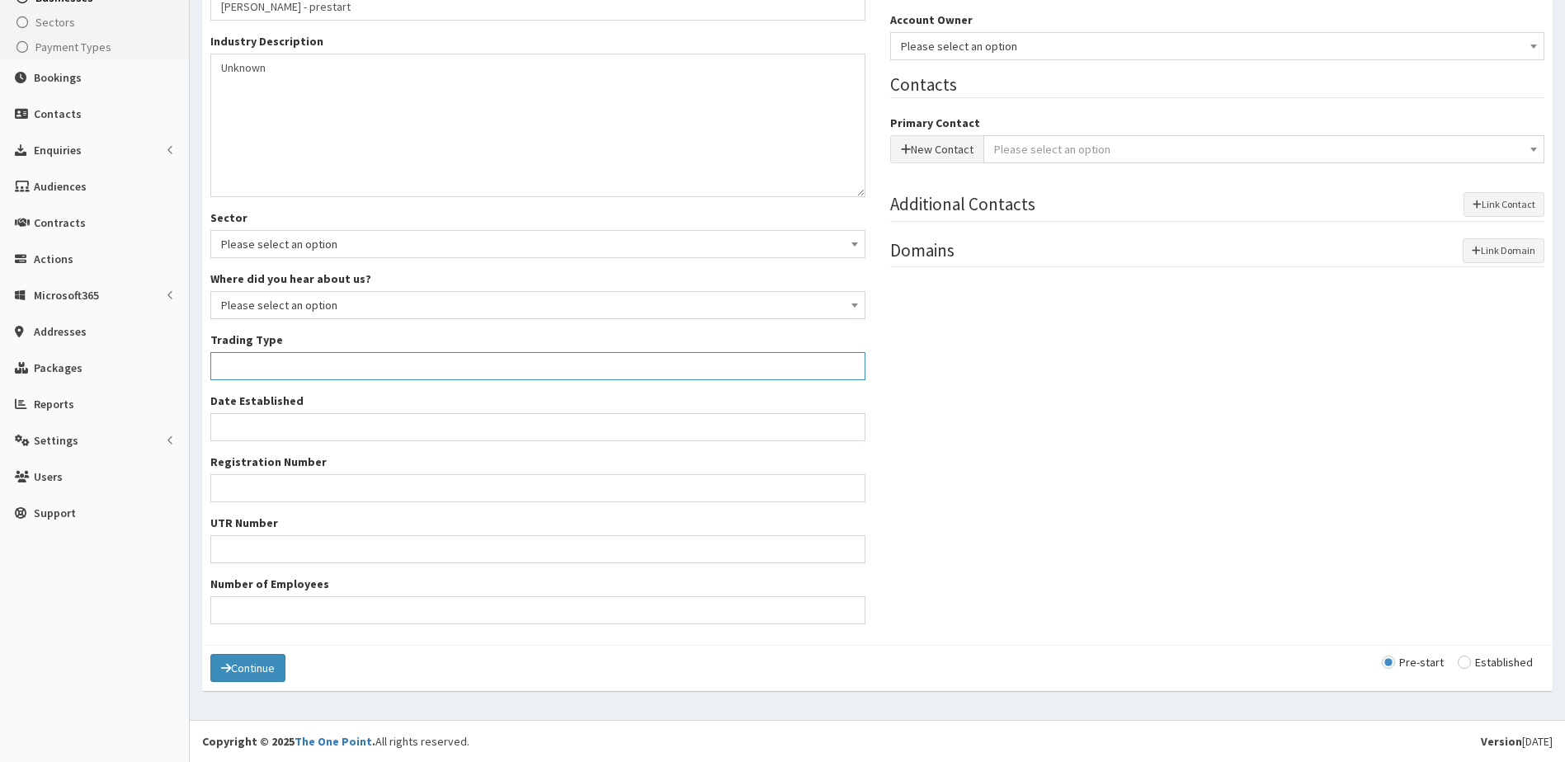
click at [237, 367] on input "Trading Type *" at bounding box center [537, 366] width 655 height 28
type input "unknown"
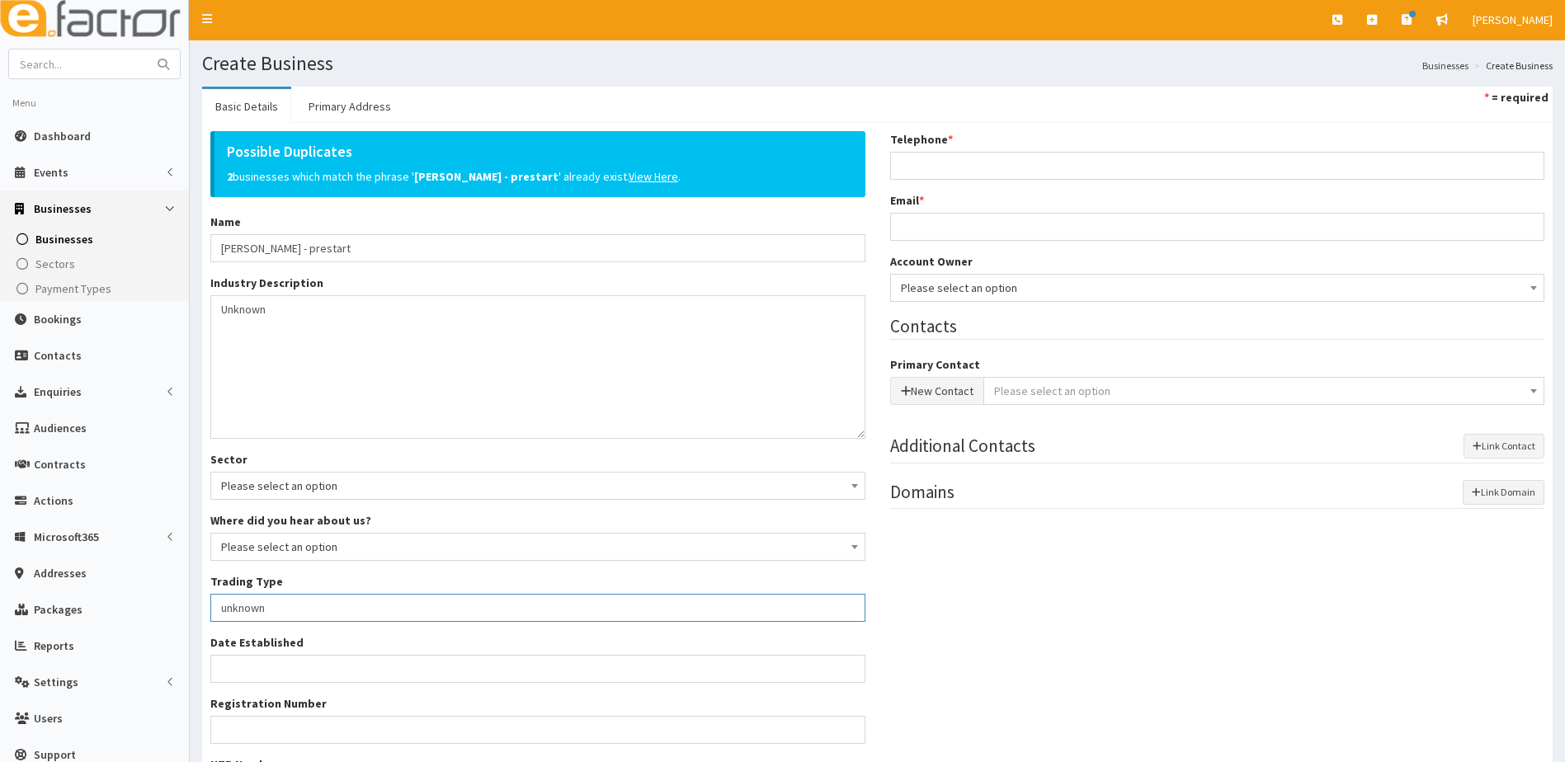
scroll to position [0, 0]
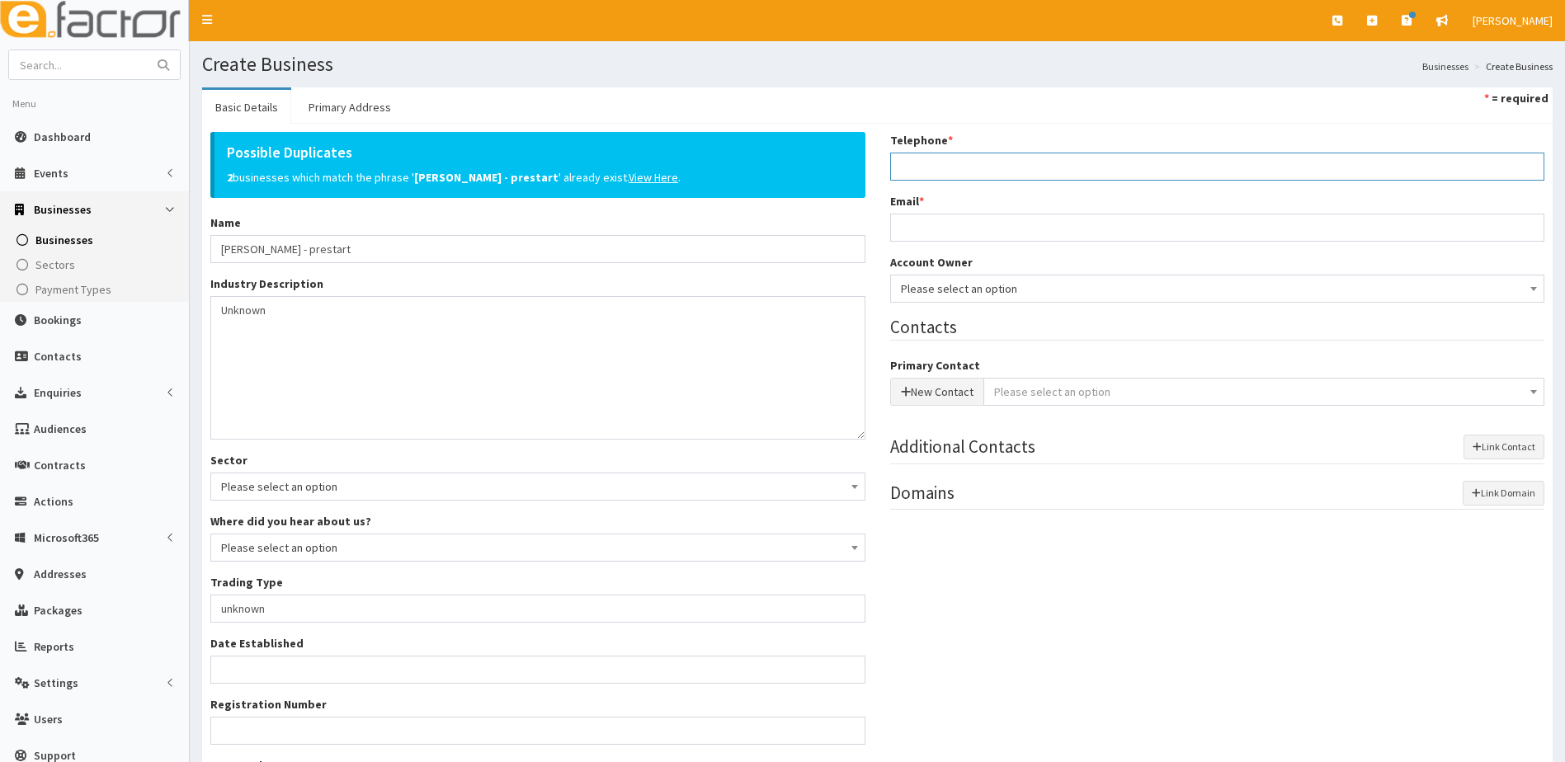
click at [940, 162] on input "Telephone *" at bounding box center [1217, 167] width 655 height 28
drag, startPoint x: 997, startPoint y: 176, endPoint x: 986, endPoint y: 165, distance: 15.2
click at [997, 176] on input "Telephone *" at bounding box center [1217, 167] width 655 height 28
paste input "07848834273"
type input "07848834273"
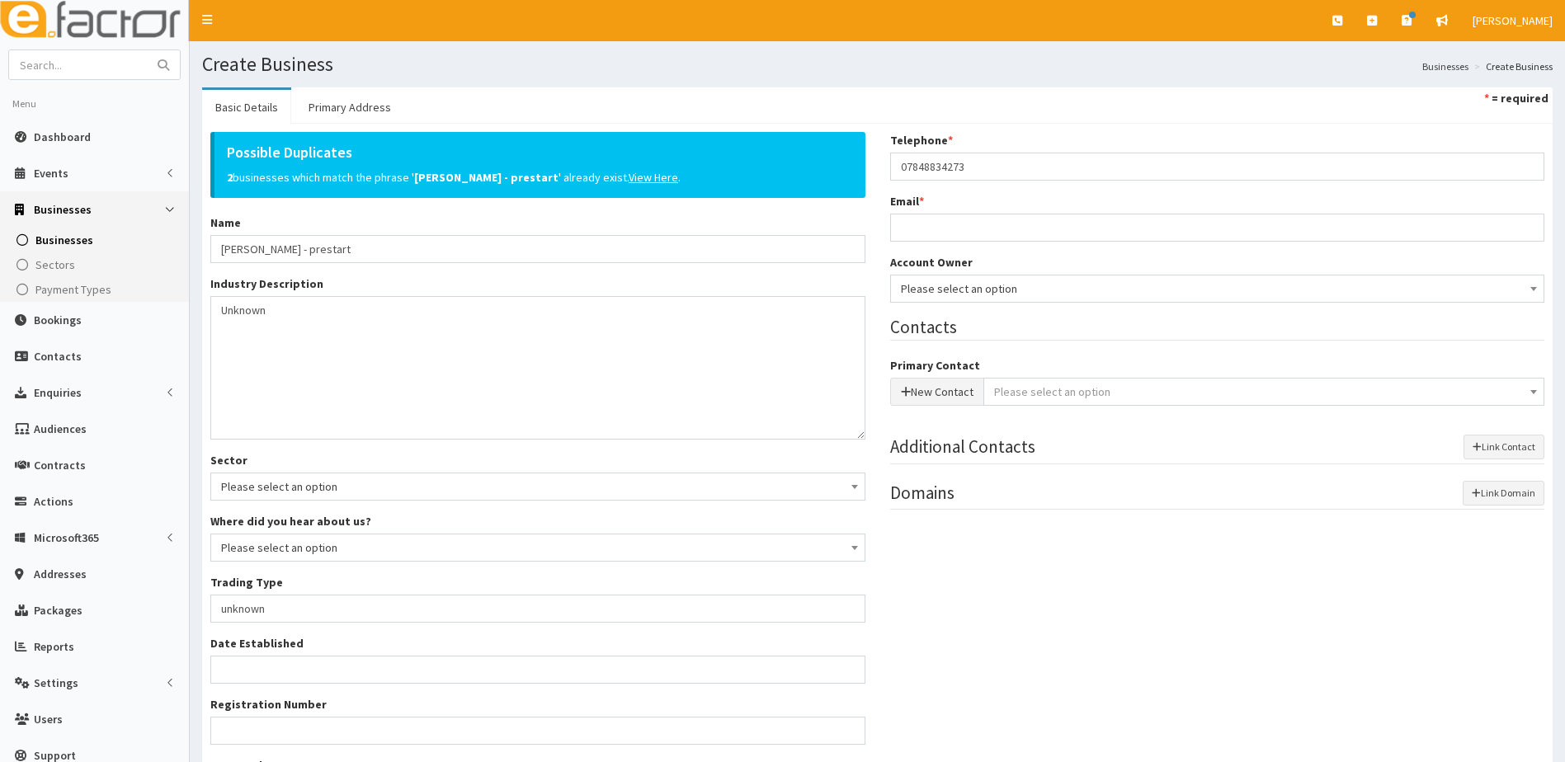
click at [1091, 594] on div "Possible Duplicates 2 businesses which match the phrase ' Dan Jacklin - prestar…" at bounding box center [877, 505] width 1359 height 747
click at [908, 223] on input "Email *" at bounding box center [1217, 228] width 655 height 28
click at [953, 233] on input "Email *" at bounding box center [1217, 228] width 655 height 28
paste input "[EMAIL_ADDRESS][DOMAIN_NAME]"
type input "[EMAIL_ADDRESS][DOMAIN_NAME]"
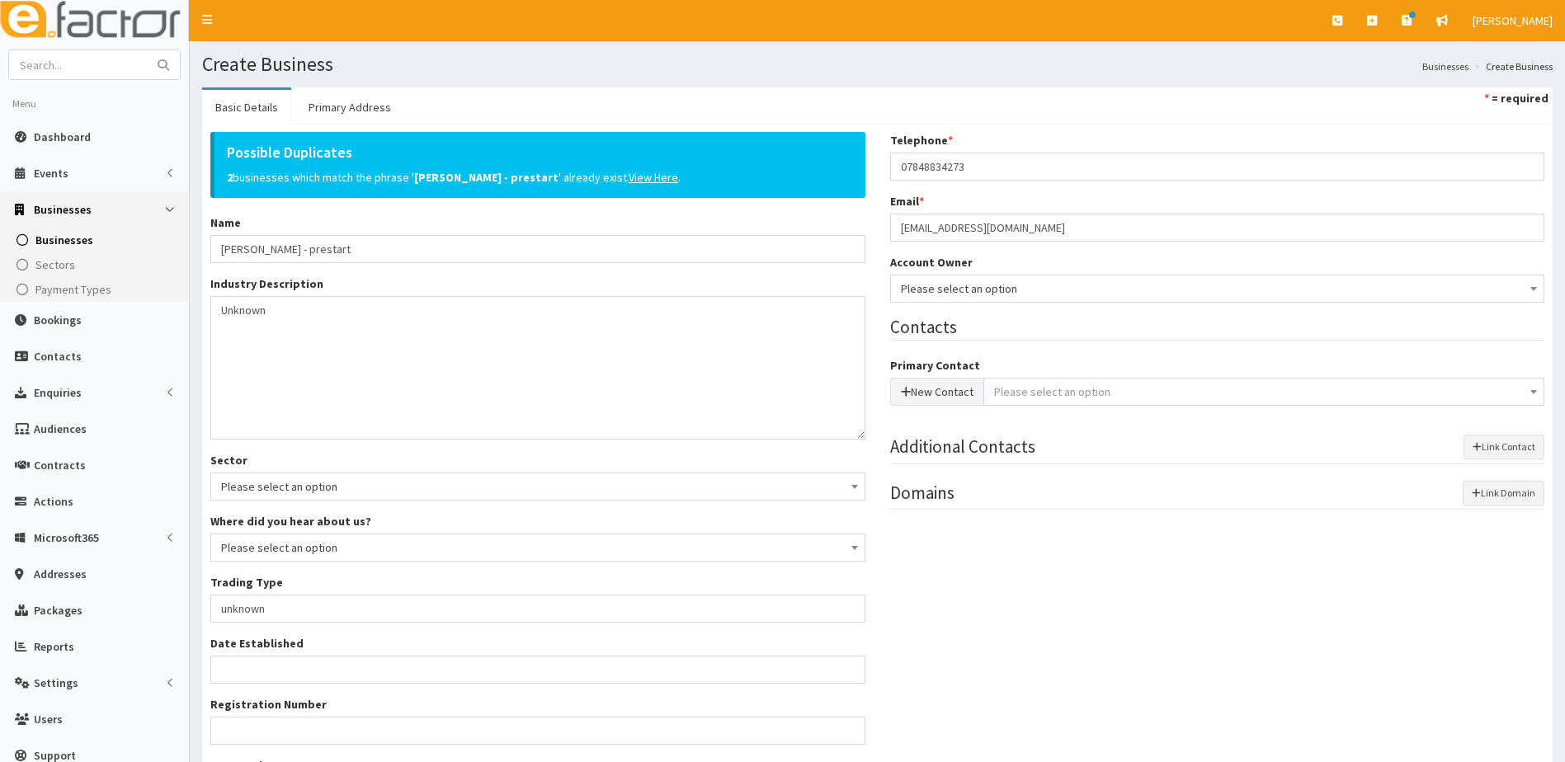
click at [1074, 579] on div "Possible Duplicates 2 businesses which match the phrase ' Dan Jacklin - prestar…" at bounding box center [877, 505] width 1359 height 747
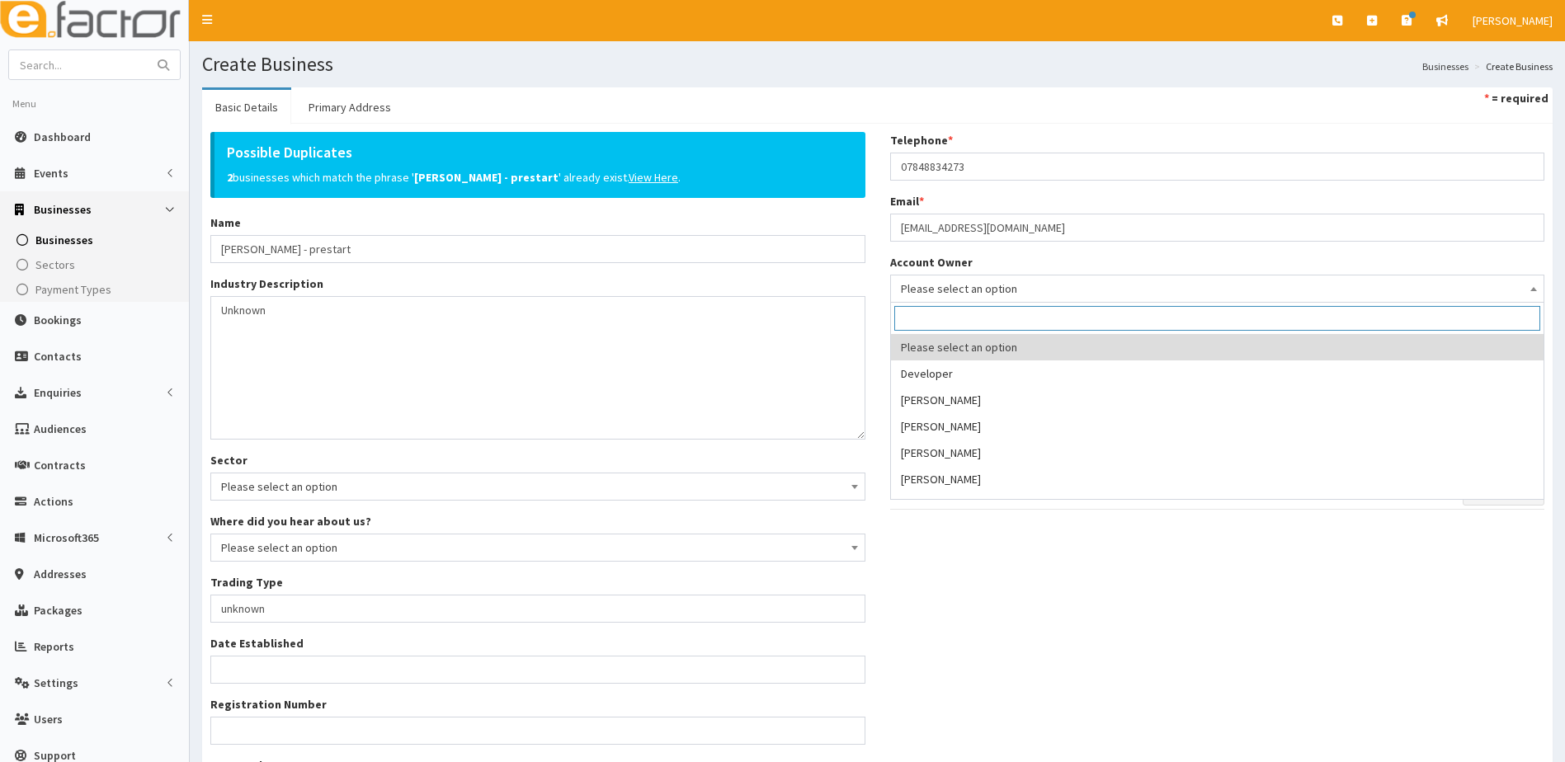
click at [934, 291] on span "Please select an option" at bounding box center [1218, 288] width 634 height 23
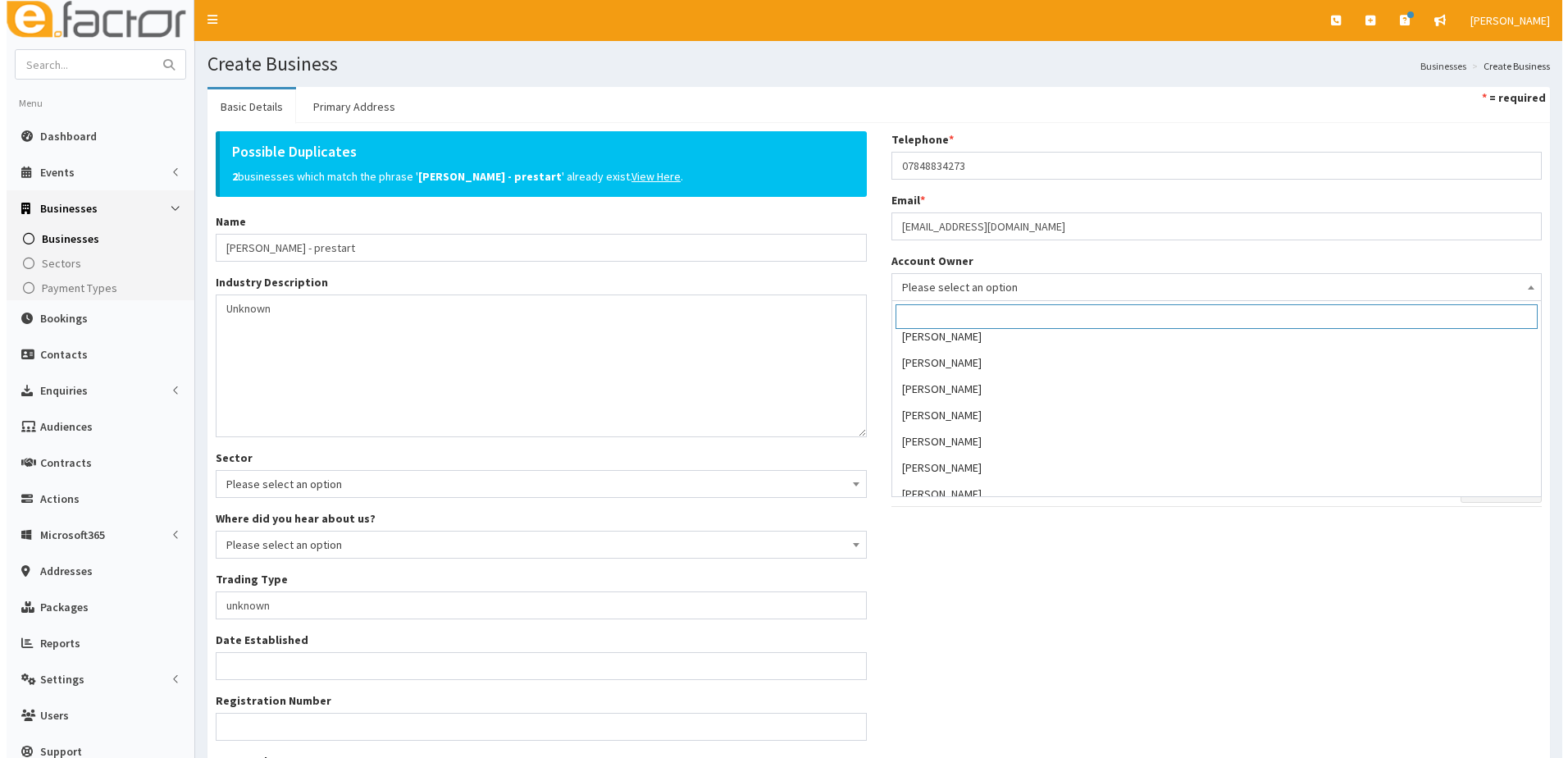
scroll to position [247, 0]
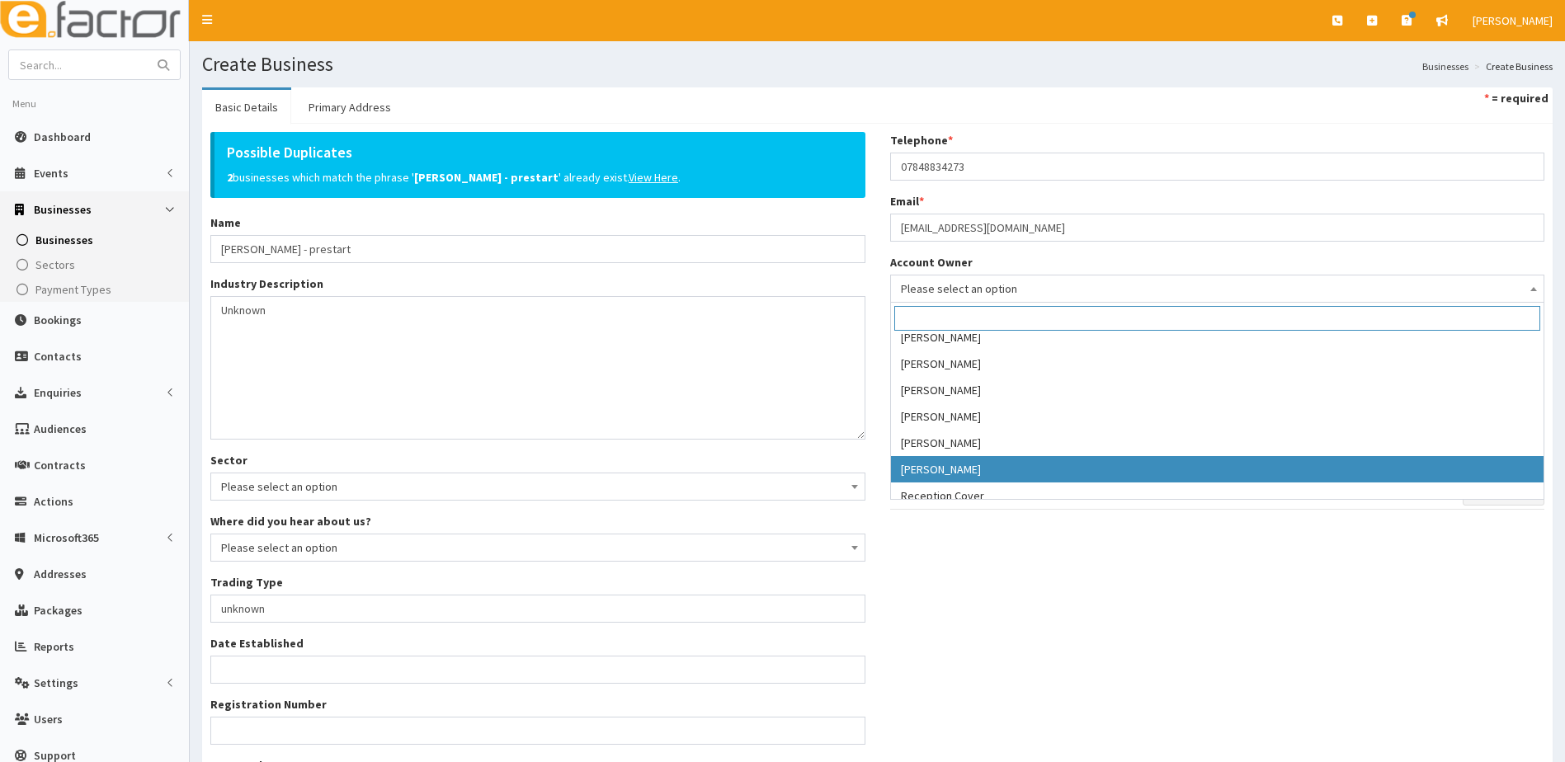
select select "39"
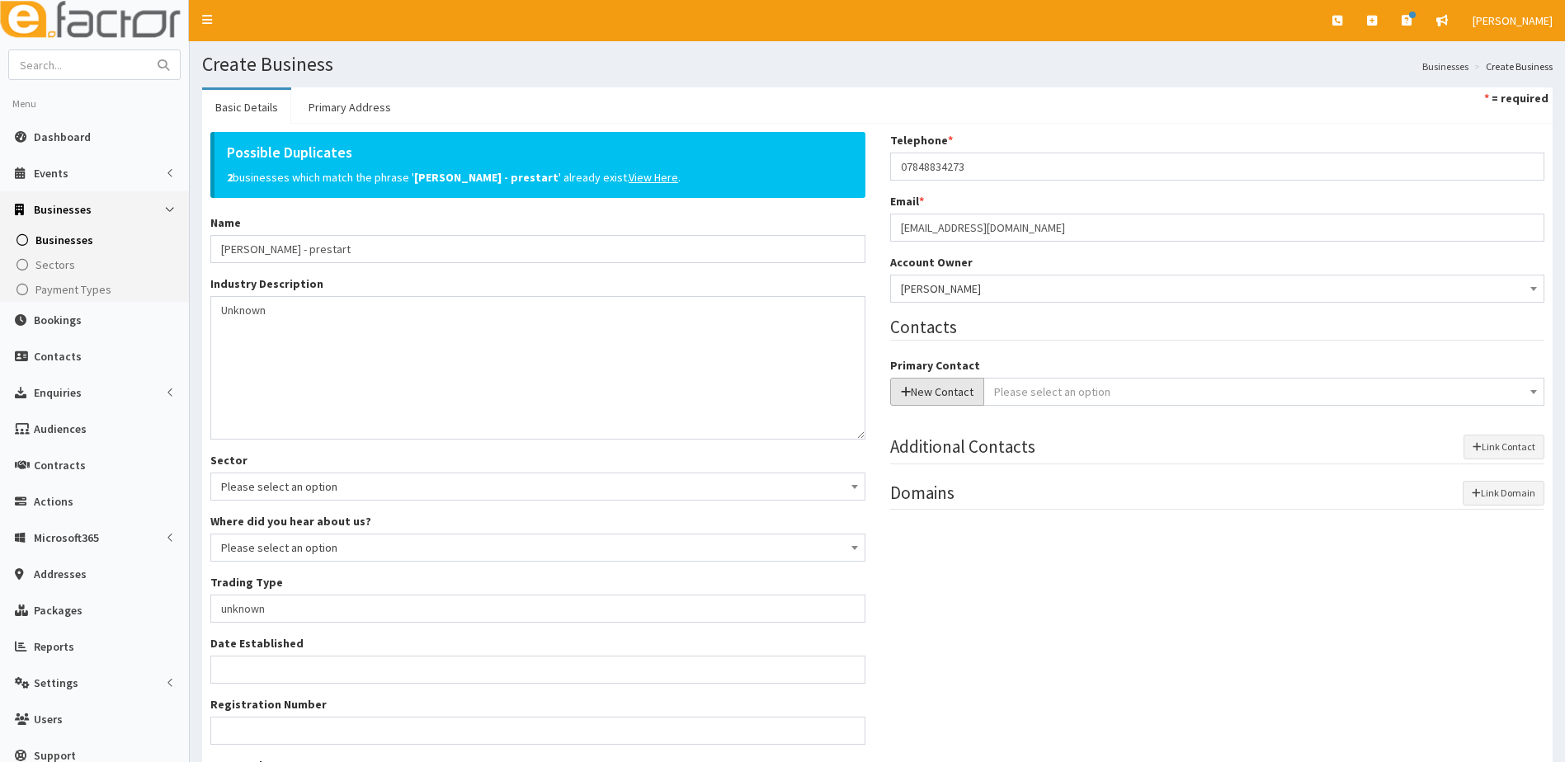
click at [934, 389] on button "New Contact" at bounding box center [937, 392] width 94 height 28
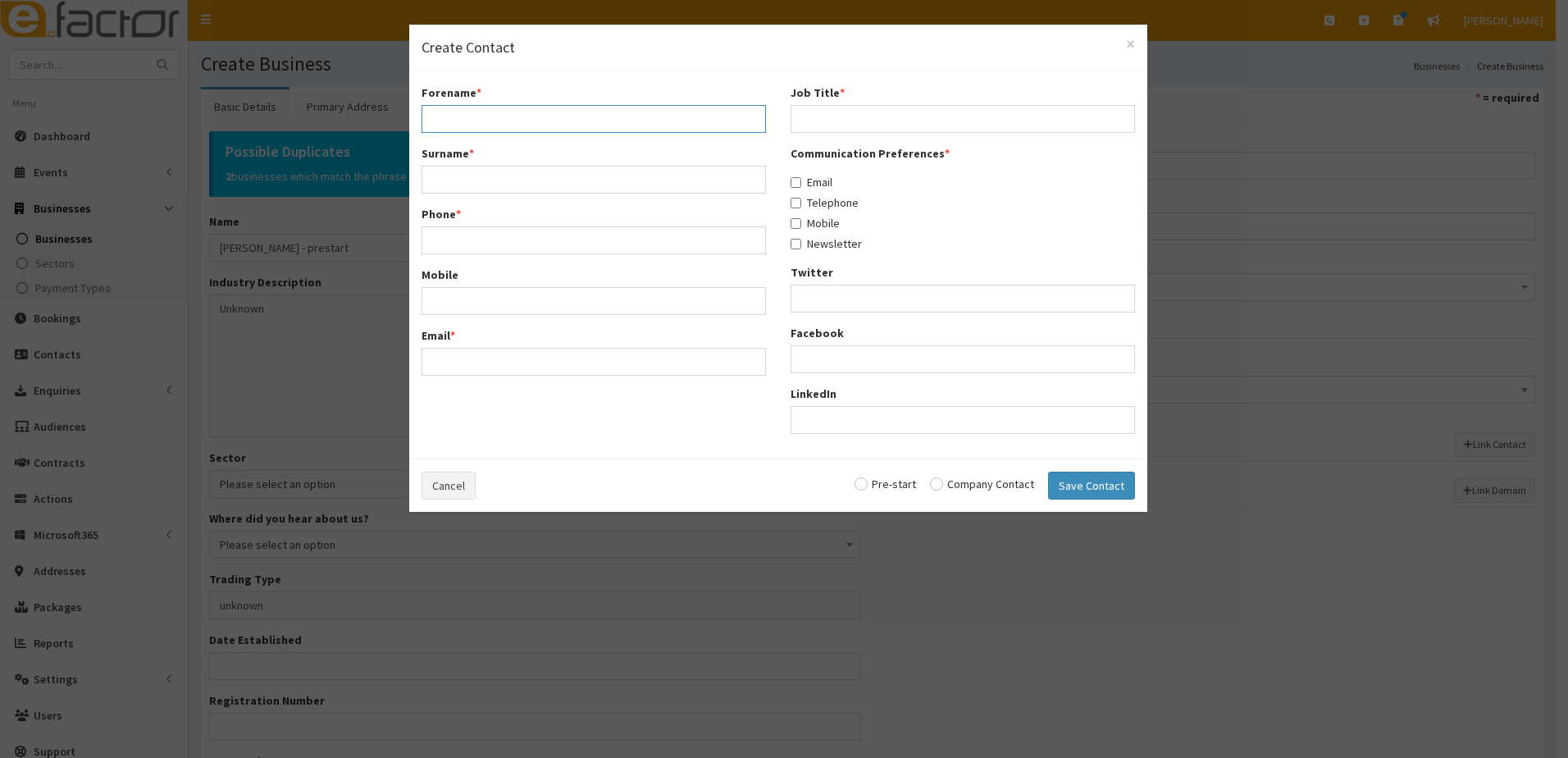
click at [466, 120] on input "Forename *" at bounding box center [594, 119] width 345 height 28
type input "Dan"
type input "Jacklin"
click at [456, 239] on input "Phone *" at bounding box center [594, 241] width 345 height 28
paste input "07848834273"
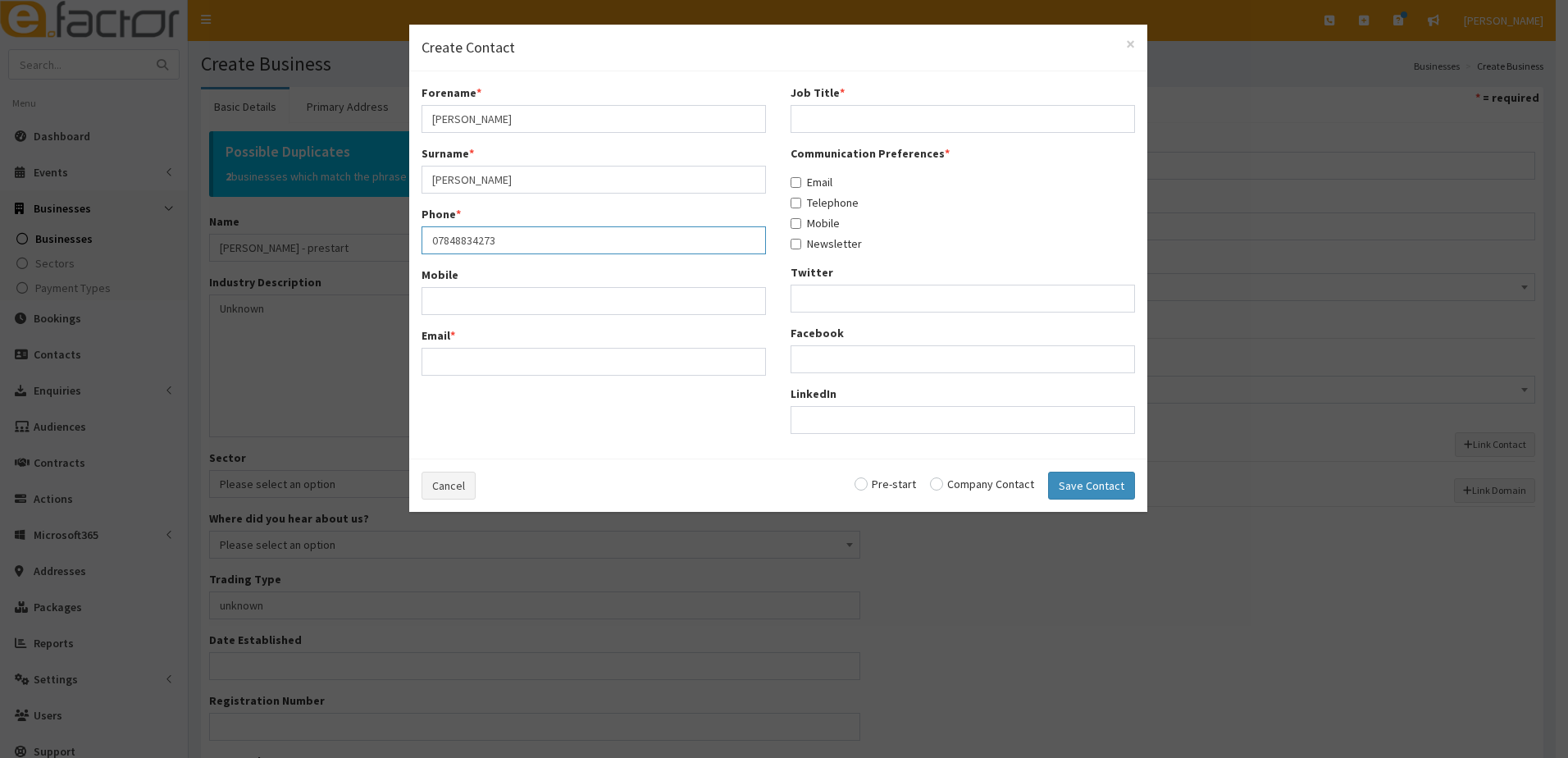
type input "07848834273"
click at [434, 306] on input "Mobile" at bounding box center [594, 301] width 345 height 28
paste input "07848834273"
type input "07848834273"
click at [453, 462] on div "Cancel Pre-start Company Contact Save Contact" at bounding box center [779, 485] width 739 height 54
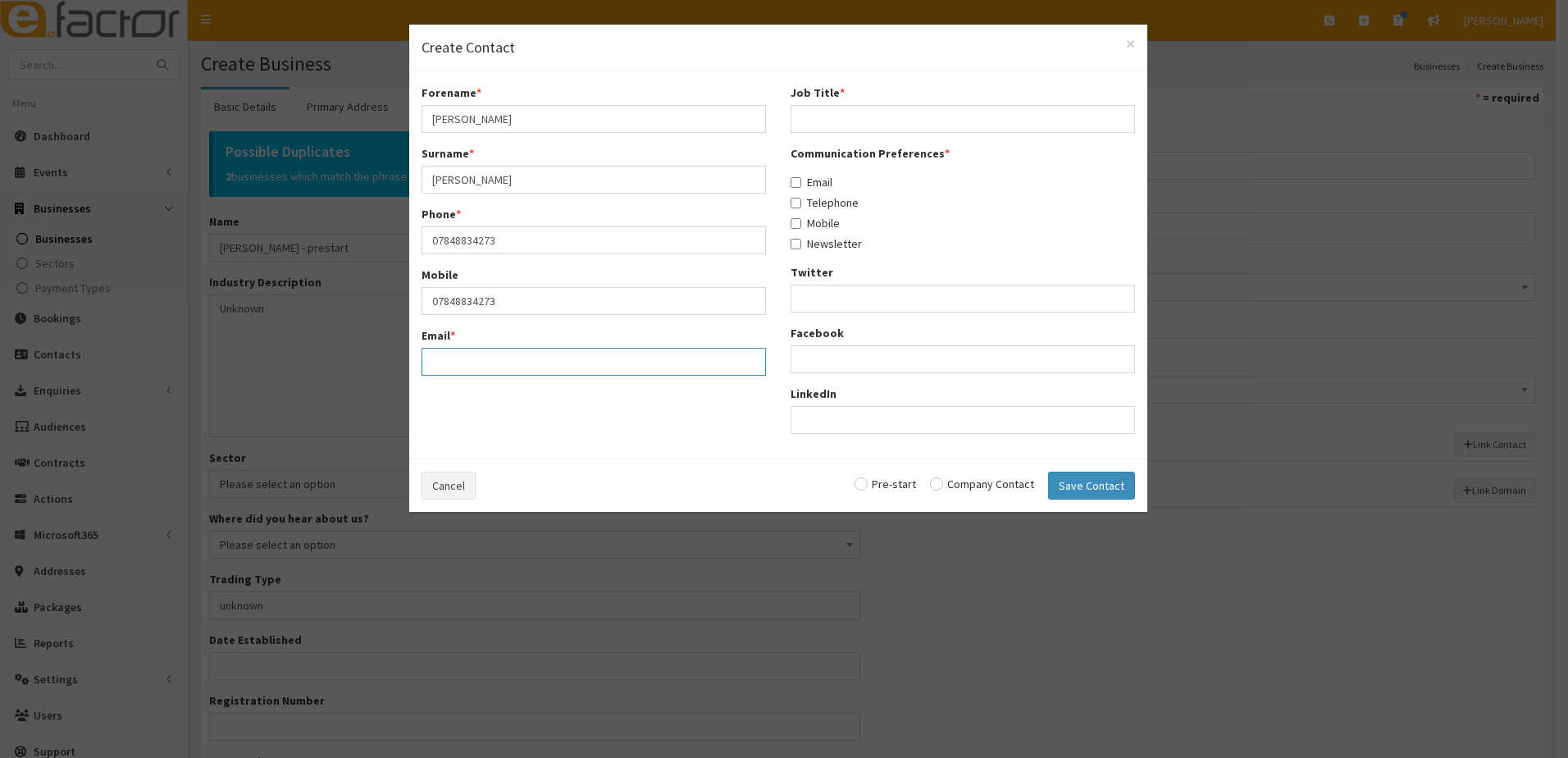
click at [475, 359] on input "Email *" at bounding box center [594, 362] width 345 height 28
paste input "[EMAIL_ADDRESS][DOMAIN_NAME]"
type input "[EMAIL_ADDRESS][DOMAIN_NAME]"
drag, startPoint x: 879, startPoint y: 105, endPoint x: 883, endPoint y: 115, distance: 10.8
click at [879, 105] on input "Job Title *" at bounding box center [962, 119] width 345 height 28
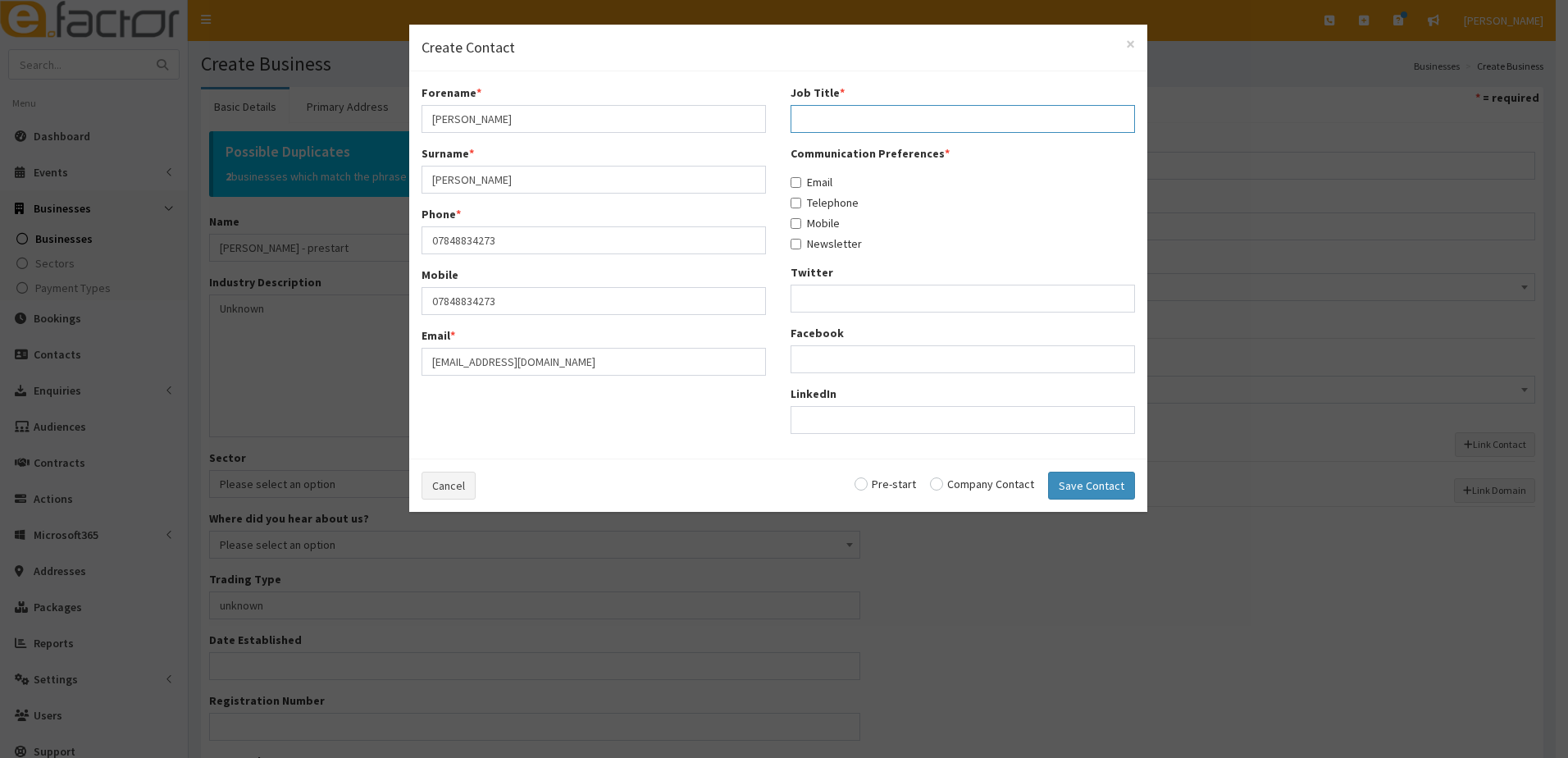
type input "owner"
click at [800, 185] on input "Email" at bounding box center [795, 182] width 11 height 11
checkbox input "true"
click at [794, 203] on input "Telephone" at bounding box center [795, 203] width 11 height 11
checkbox input "true"
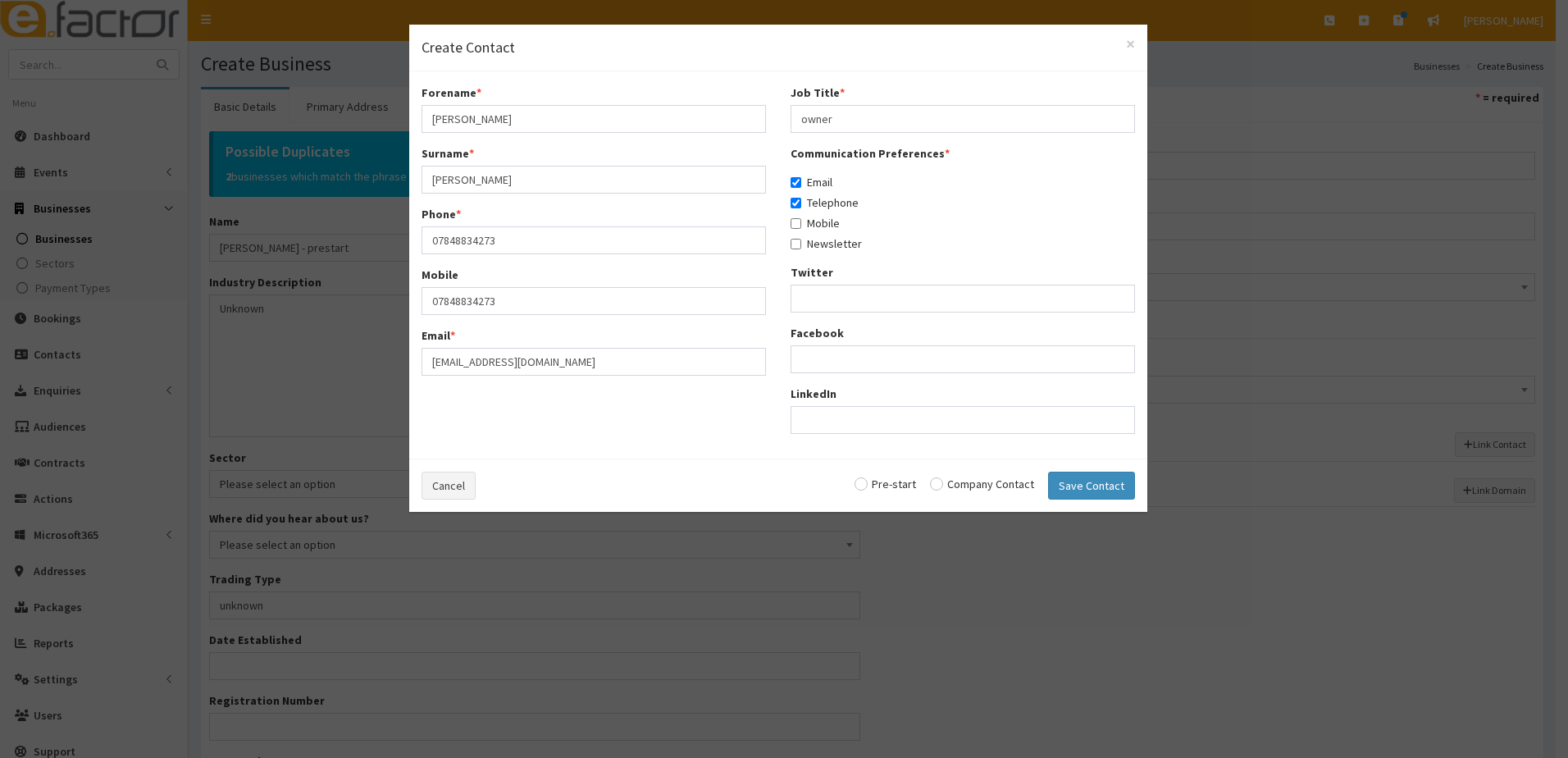
click at [800, 218] on label "Mobile" at bounding box center [815, 223] width 50 height 17
drag, startPoint x: 800, startPoint y: 218, endPoint x: 794, endPoint y: 225, distance: 9.2
click at [794, 224] on input "Mobile" at bounding box center [795, 223] width 11 height 11
checkbox input "true"
click at [795, 239] on input "Newsletter" at bounding box center [795, 244] width 11 height 11
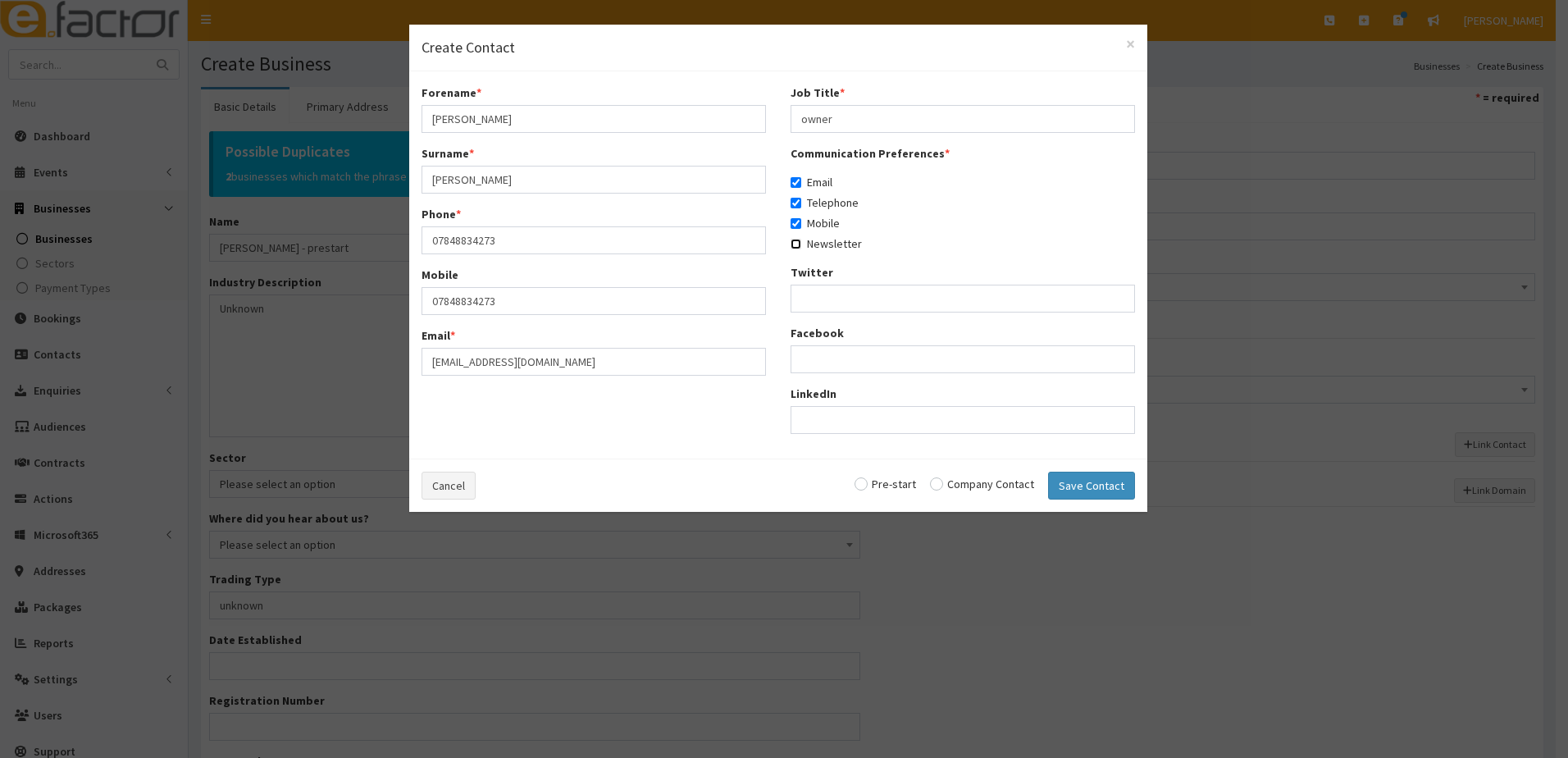
checkbox input "true"
click at [869, 485] on input "radio" at bounding box center [886, 484] width 62 height 12
radio input "true"
click at [1087, 485] on button "Save Contact" at bounding box center [1091, 485] width 87 height 28
checkbox input "false"
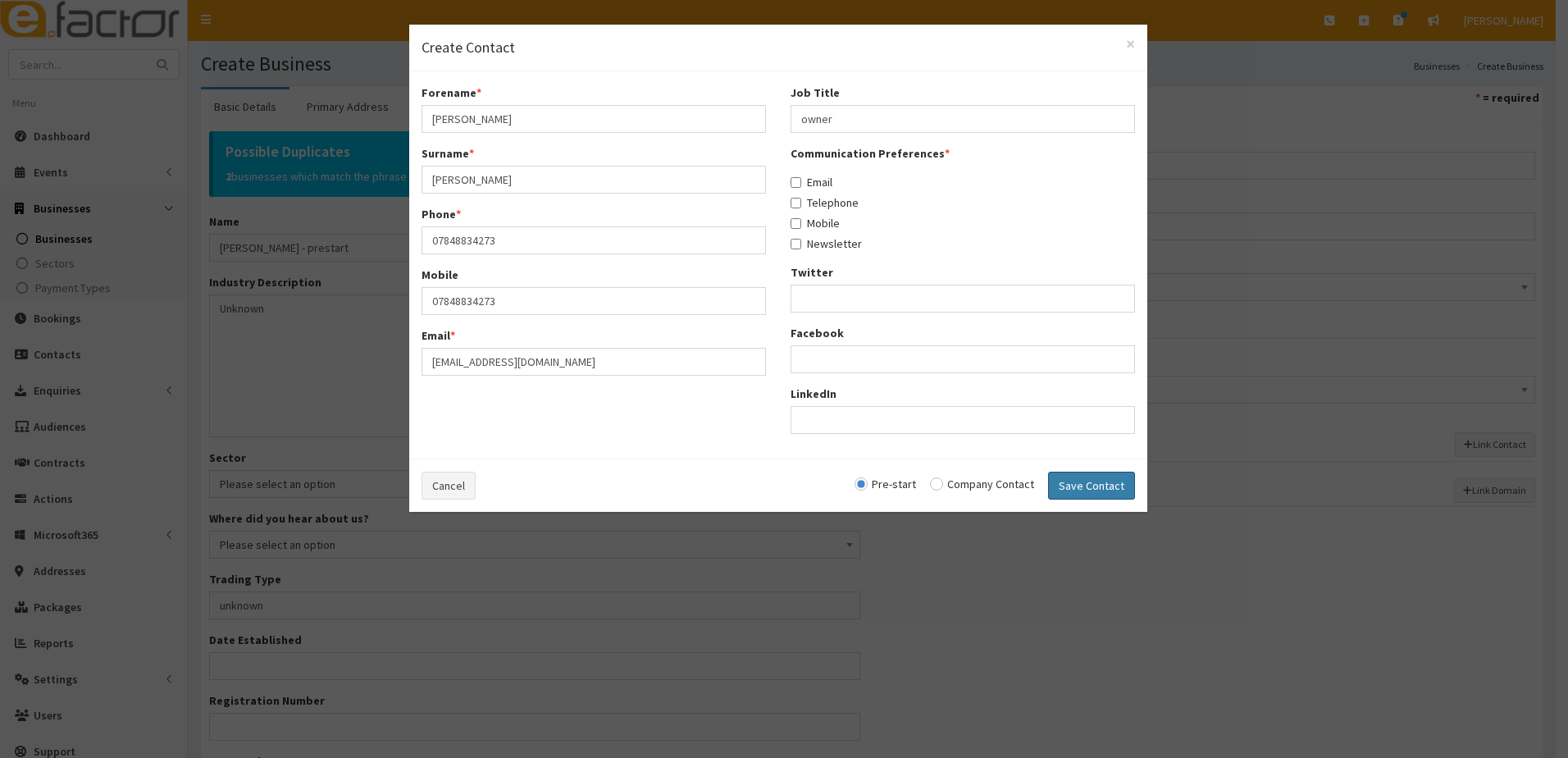
checkbox input "false"
radio input "false"
select select "5286"
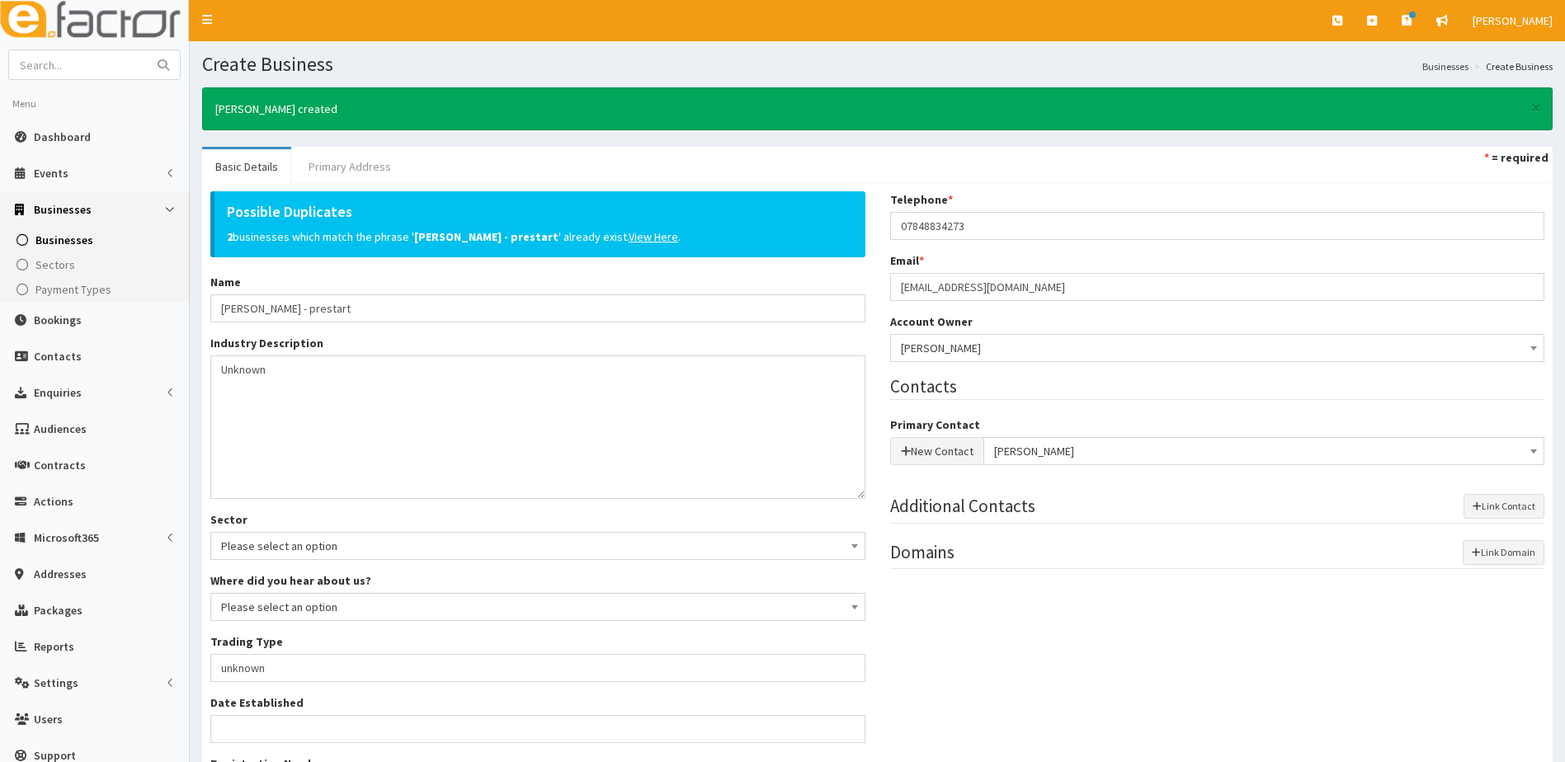
click at [349, 169] on link "Primary Address" at bounding box center [349, 166] width 109 height 35
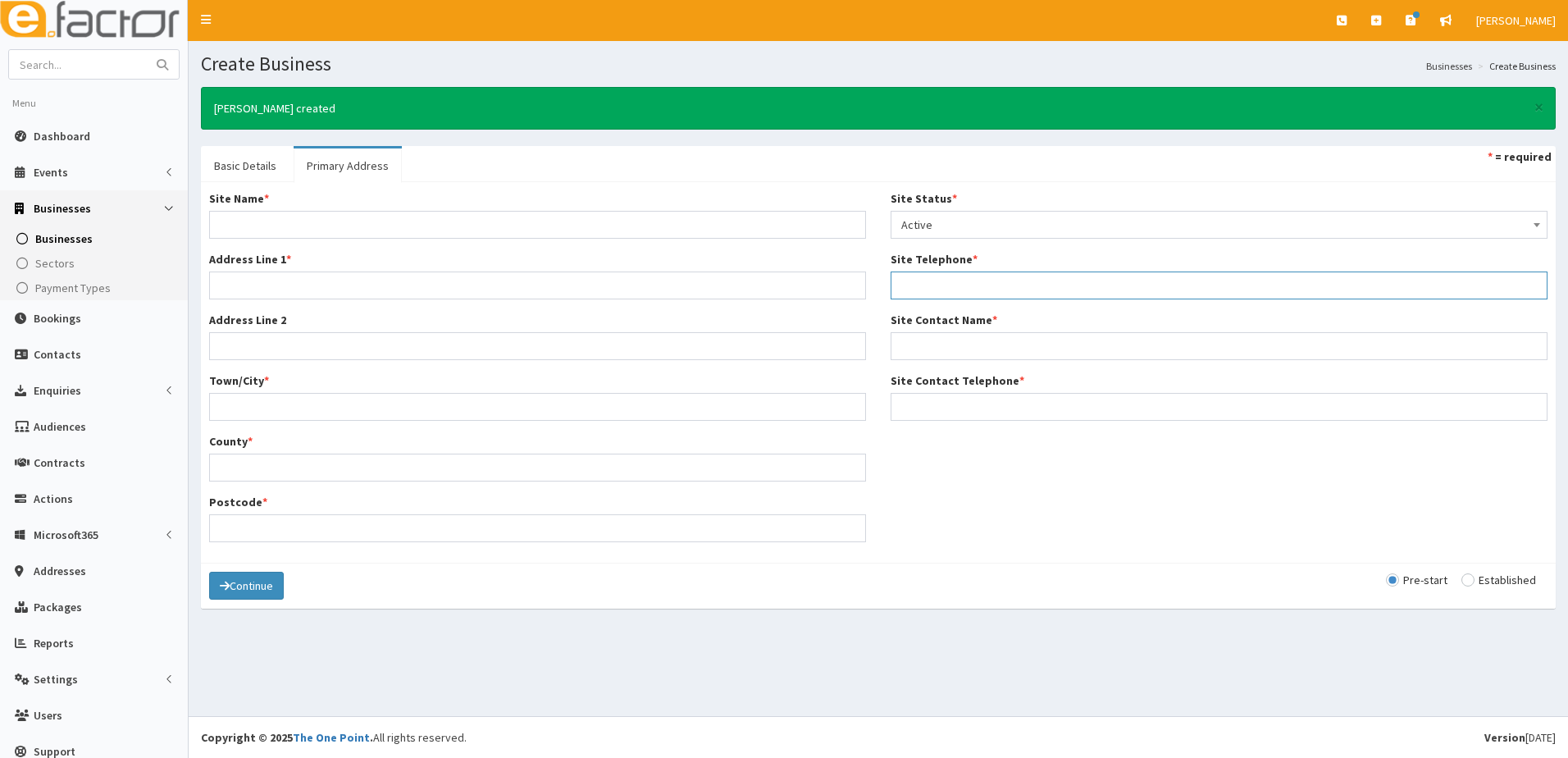
click at [919, 284] on input "Site Telephone *" at bounding box center [1219, 285] width 657 height 28
paste input "[EMAIL_ADDRESS][DOMAIN_NAME]"
type input "[EMAIL_ADDRESS][DOMAIN_NAME]"
drag, startPoint x: 1042, startPoint y: 288, endPoint x: 848, endPoint y: 291, distance: 194.0
click at [848, 291] on div "Site Name * Address Line 1 * Address Line 2 Town/City * County * Postcode * Sit…" at bounding box center [878, 372] width 1363 height 364
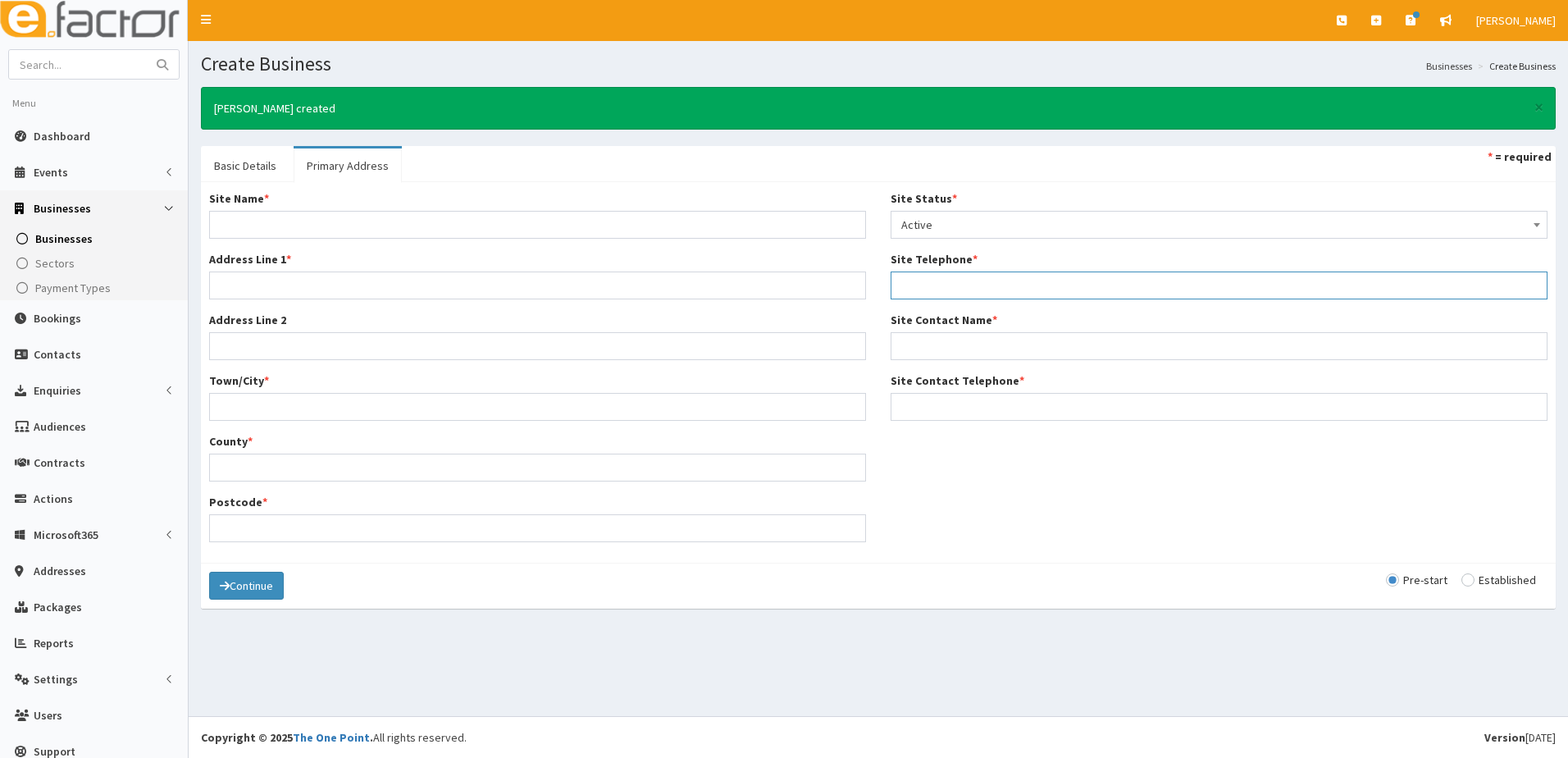
click at [943, 288] on input "Site Telephone *" at bounding box center [1219, 285] width 657 height 28
paste input "07848834273"
type input "07848834273"
click at [903, 405] on input "Site Contact Telephone *" at bounding box center [1219, 407] width 657 height 28
paste input "07848834273"
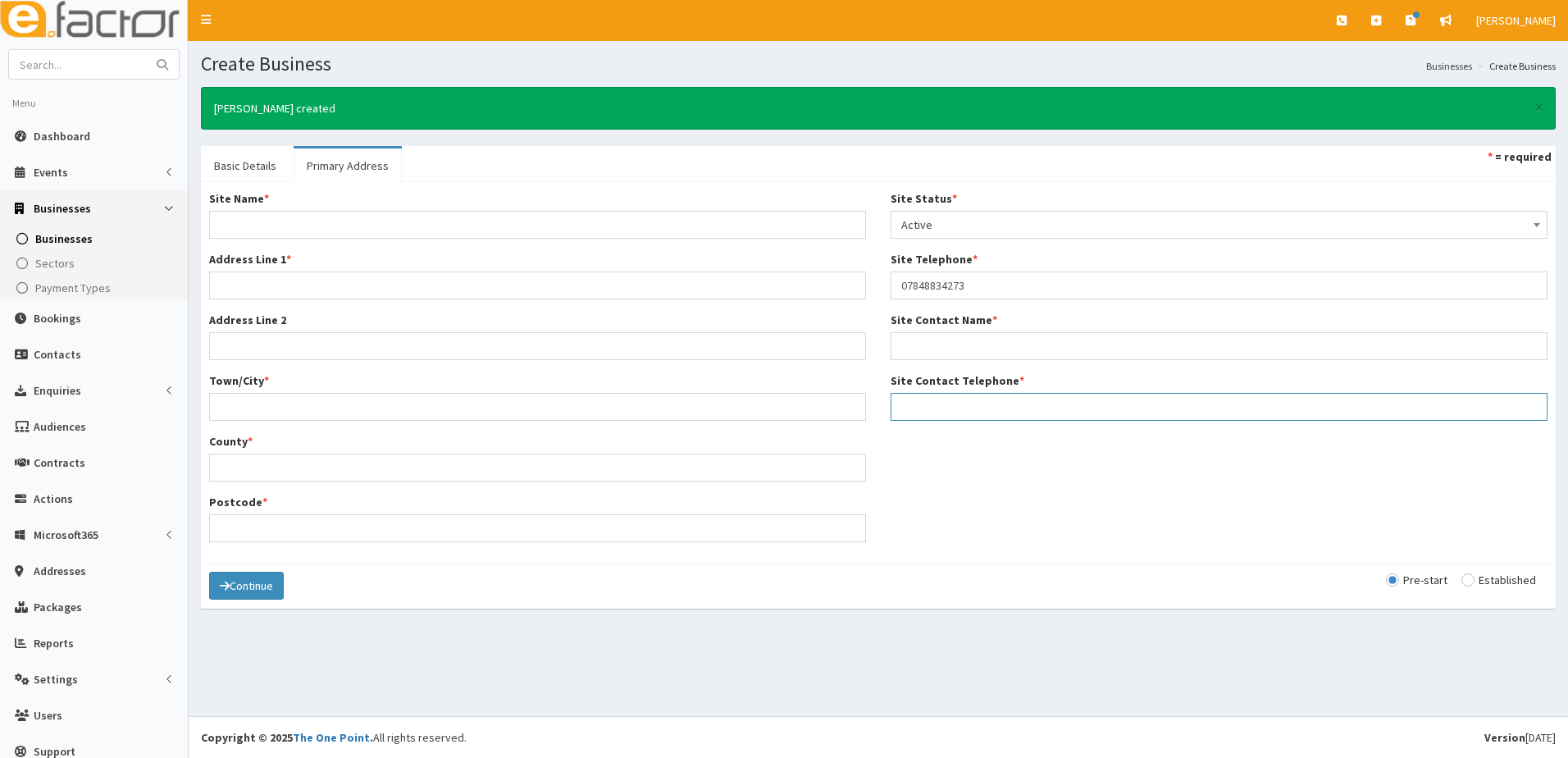
type input "07848834273"
type input "152 Scartho road"
type input "Waltham"
type input "07848834273"
click at [926, 353] on input "Site Contact Name *" at bounding box center [1219, 346] width 657 height 28
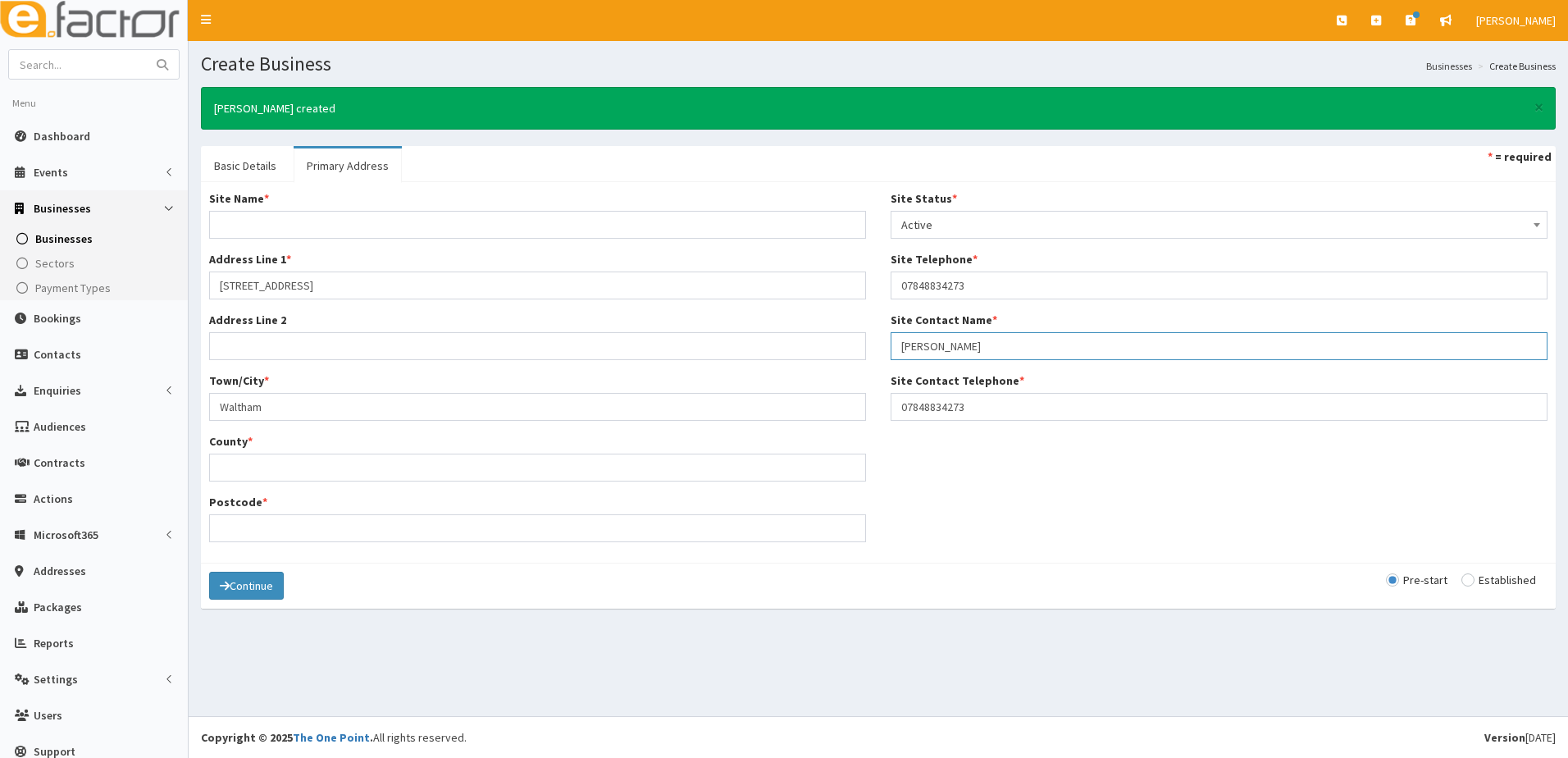
type input "Dan Jacklin"
click at [239, 225] on input "Site Name *" at bounding box center [537, 225] width 657 height 28
type input "h"
type input "Home"
click at [261, 469] on input "North Esat lincolnshire" at bounding box center [537, 468] width 657 height 28
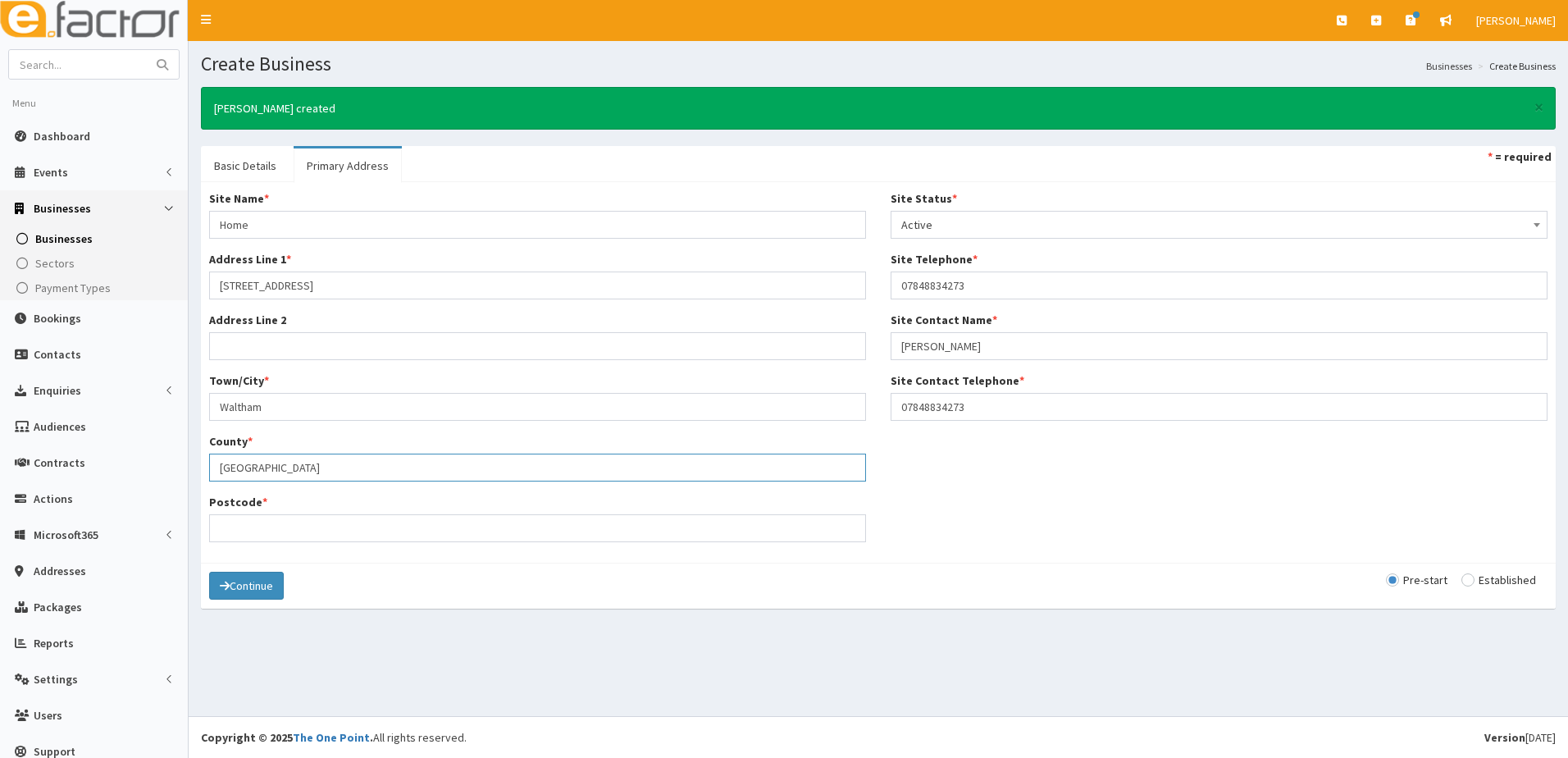
type input "North East Lincolnshire"
click at [223, 526] on input "Postcode *" at bounding box center [537, 528] width 657 height 28
click at [271, 523] on input "Postcode *" at bounding box center [537, 528] width 657 height 28
paste input "DN33 2BS"
type input "DN33 2BS"
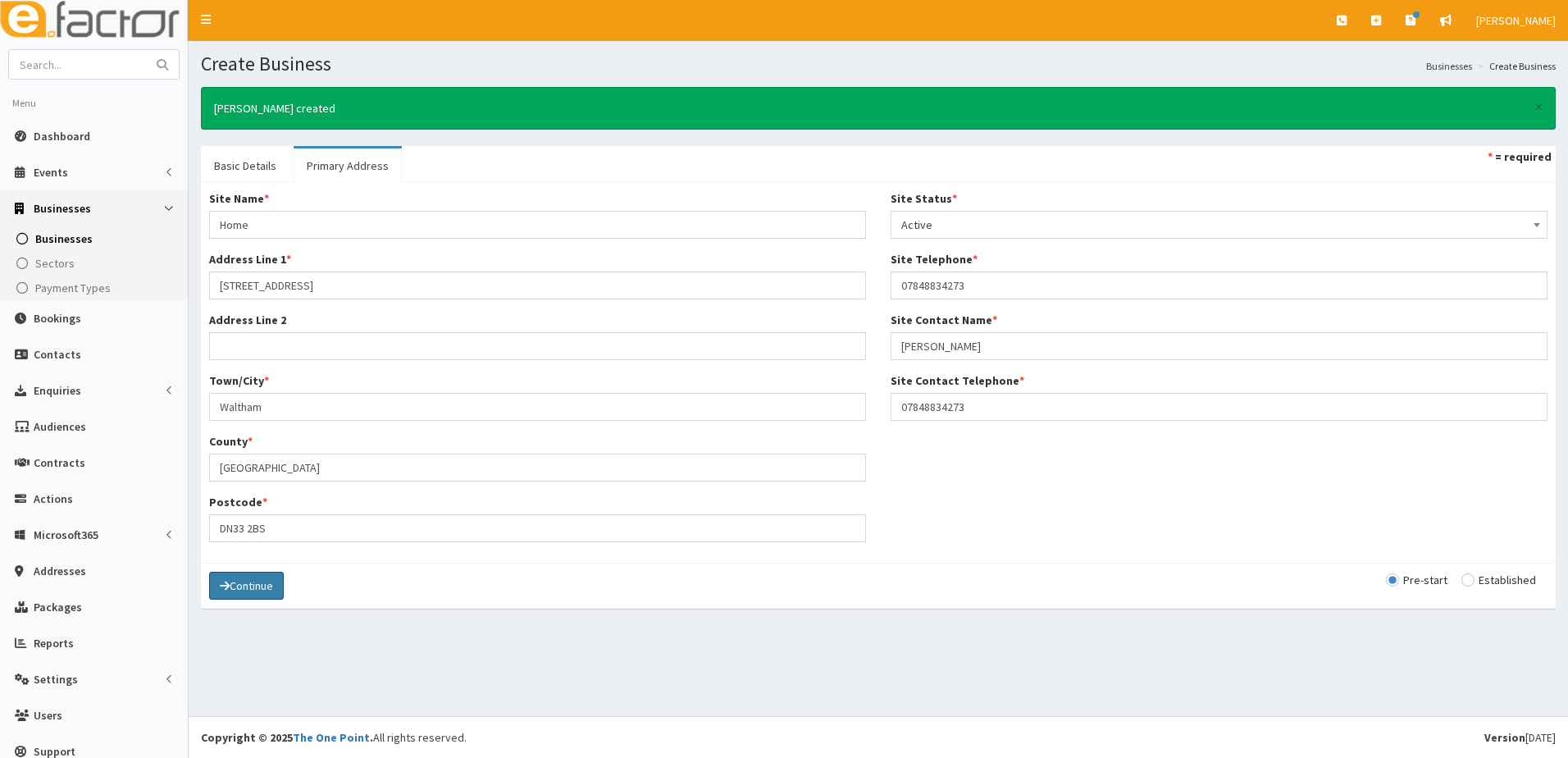
click at [242, 590] on button "Continue" at bounding box center [246, 586] width 75 height 28
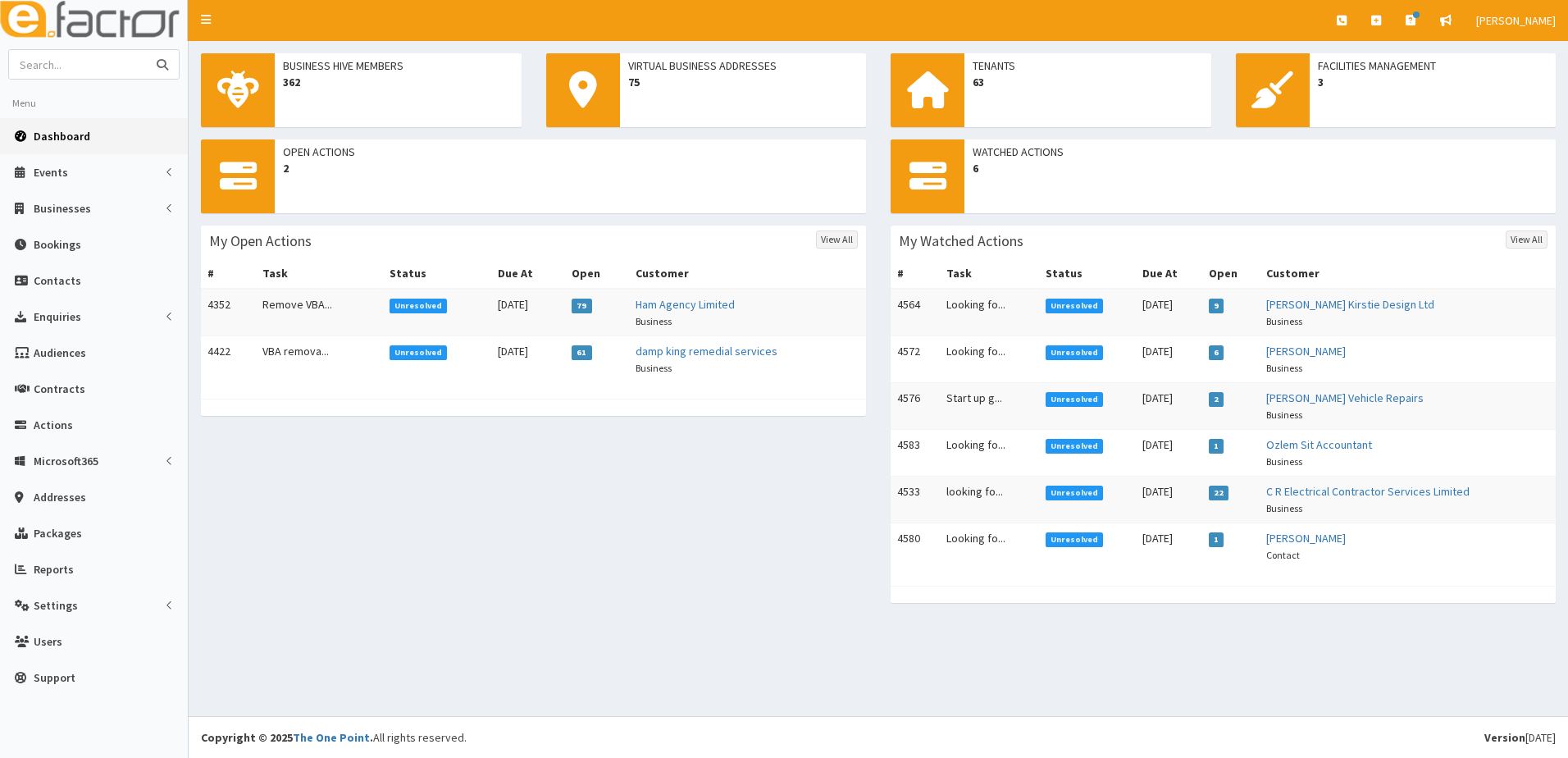
click at [60, 64] on input "text" at bounding box center [78, 64] width 138 height 29
paste input "07848834273"
type input "07848834273"
click at [160, 64] on icon "submit" at bounding box center [163, 65] width 12 height 12
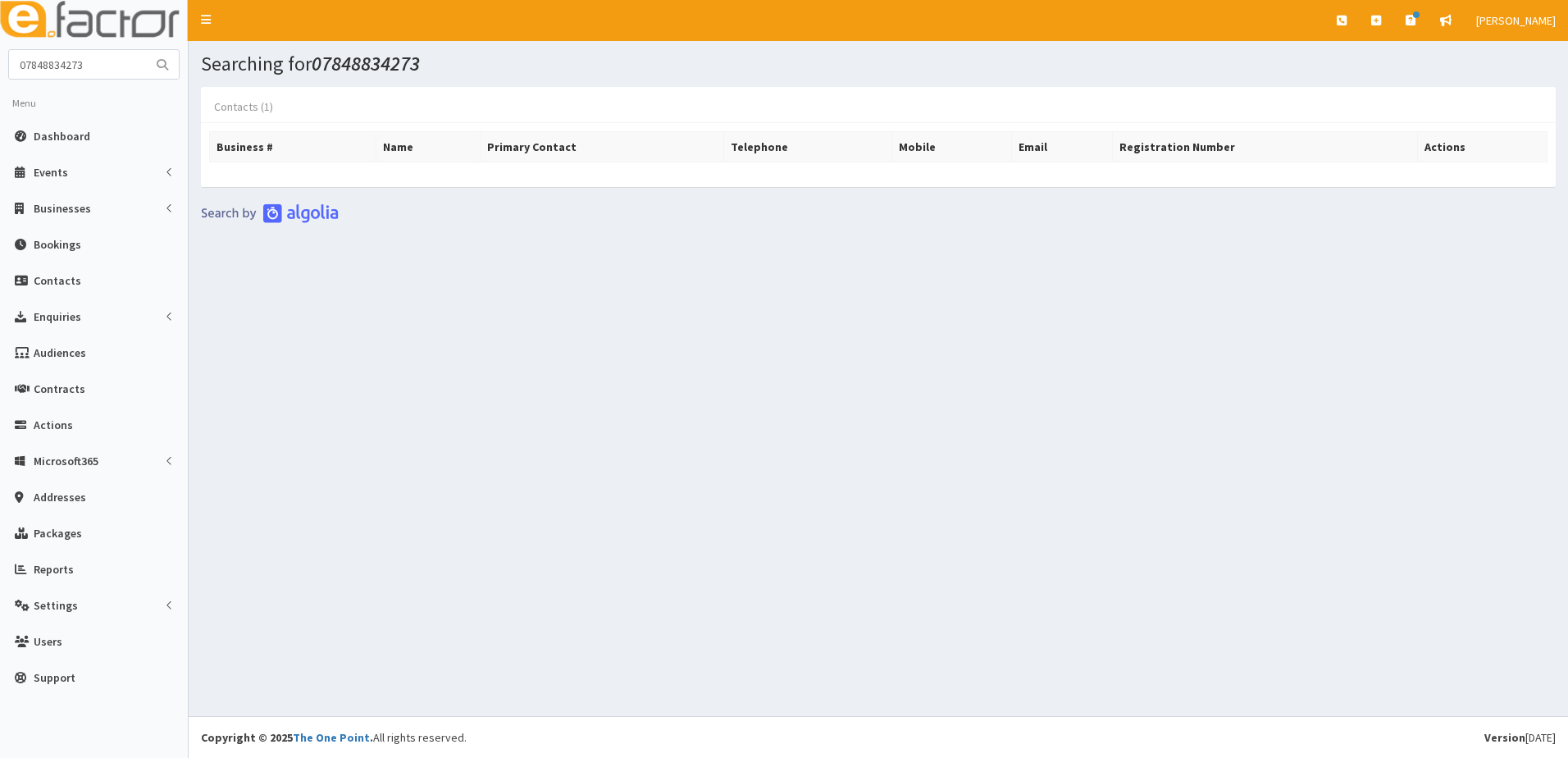
click at [256, 105] on link "Contacts (1)" at bounding box center [244, 106] width 86 height 35
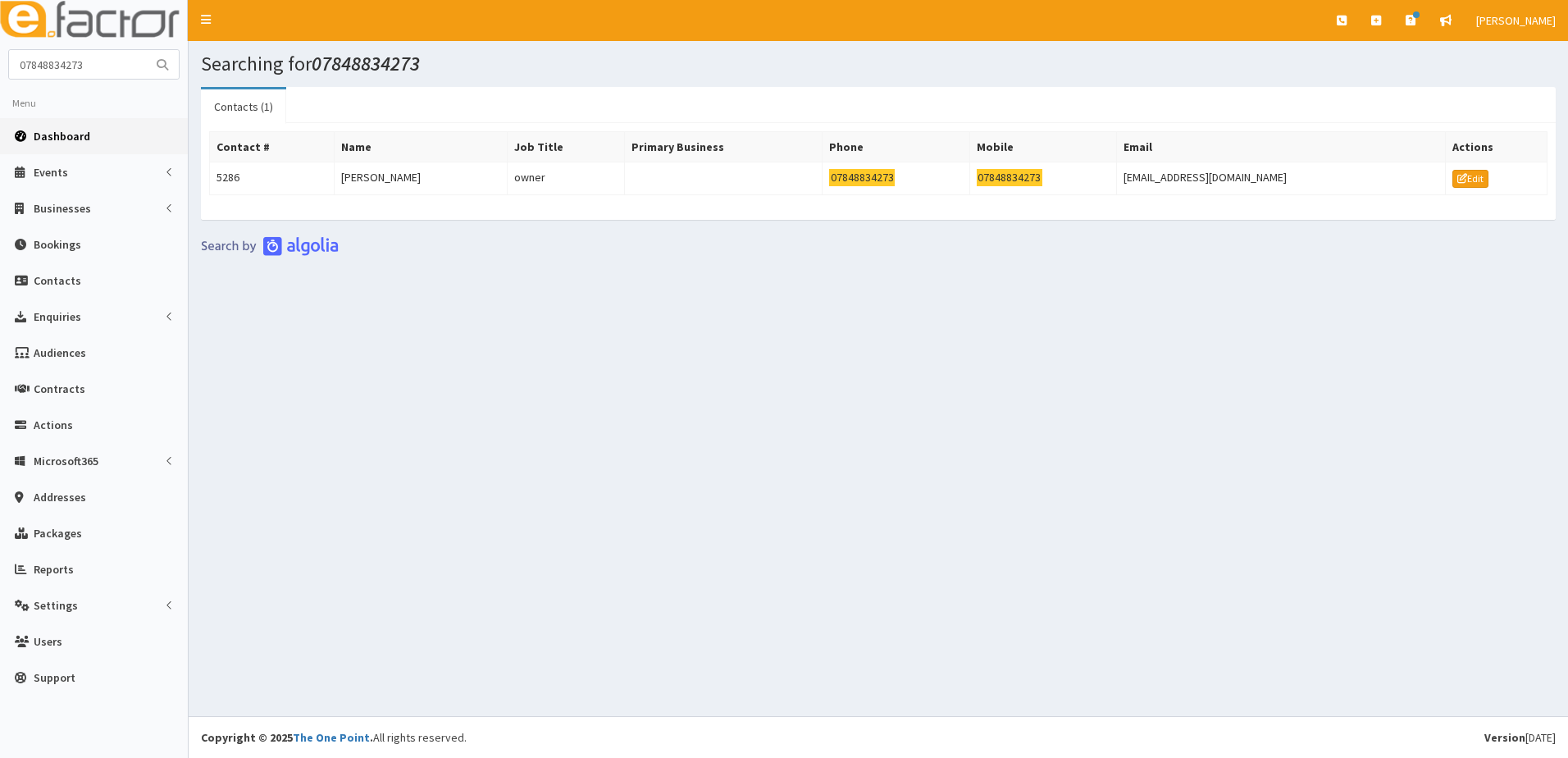
click at [39, 135] on span "Dashboard" at bounding box center [62, 136] width 57 height 15
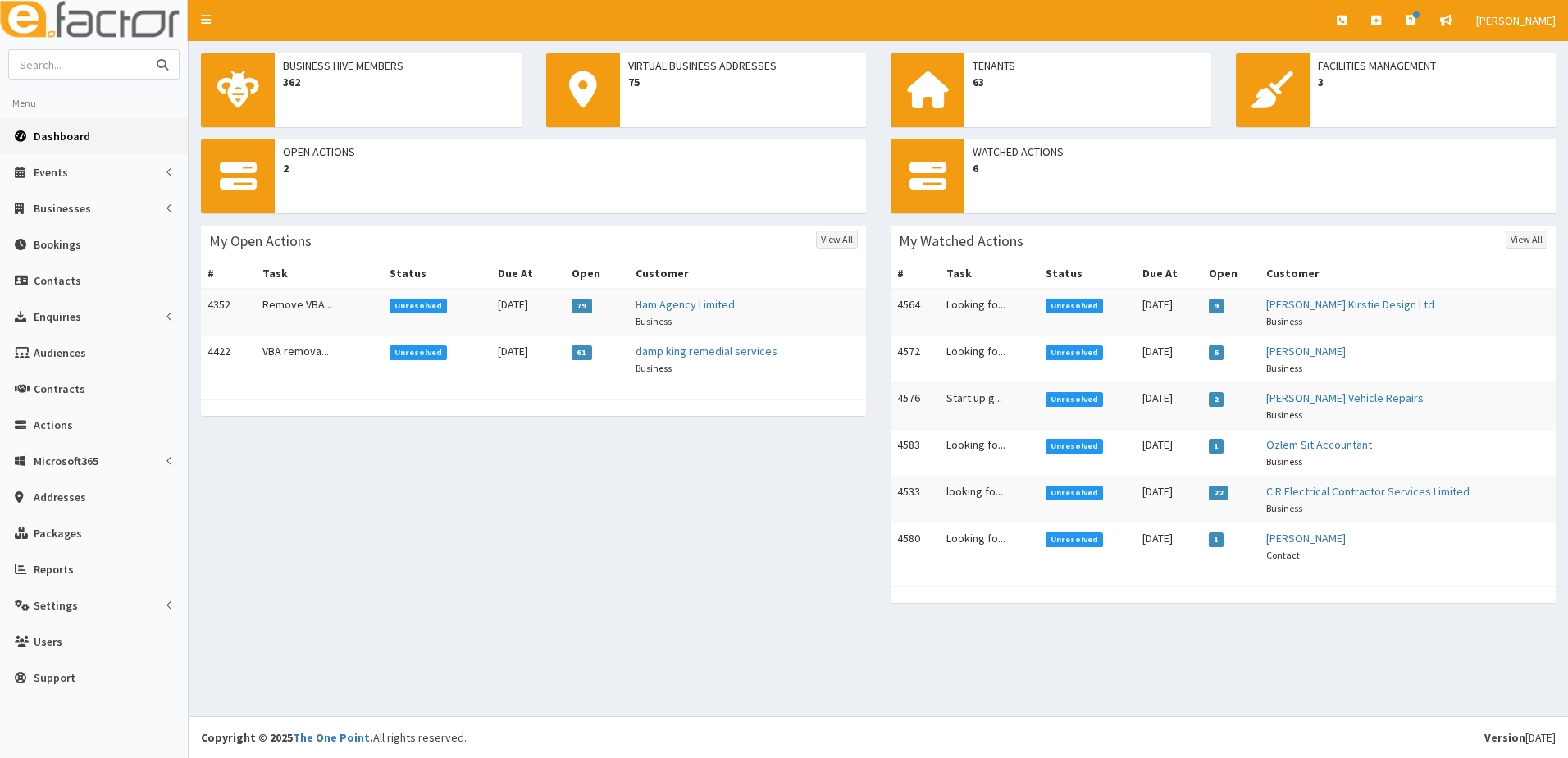
click at [102, 61] on input "text" at bounding box center [78, 64] width 138 height 29
type input "B"
type input "[PERSON_NAME]"
click at [146, 50] on button "submit" at bounding box center [162, 64] width 33 height 29
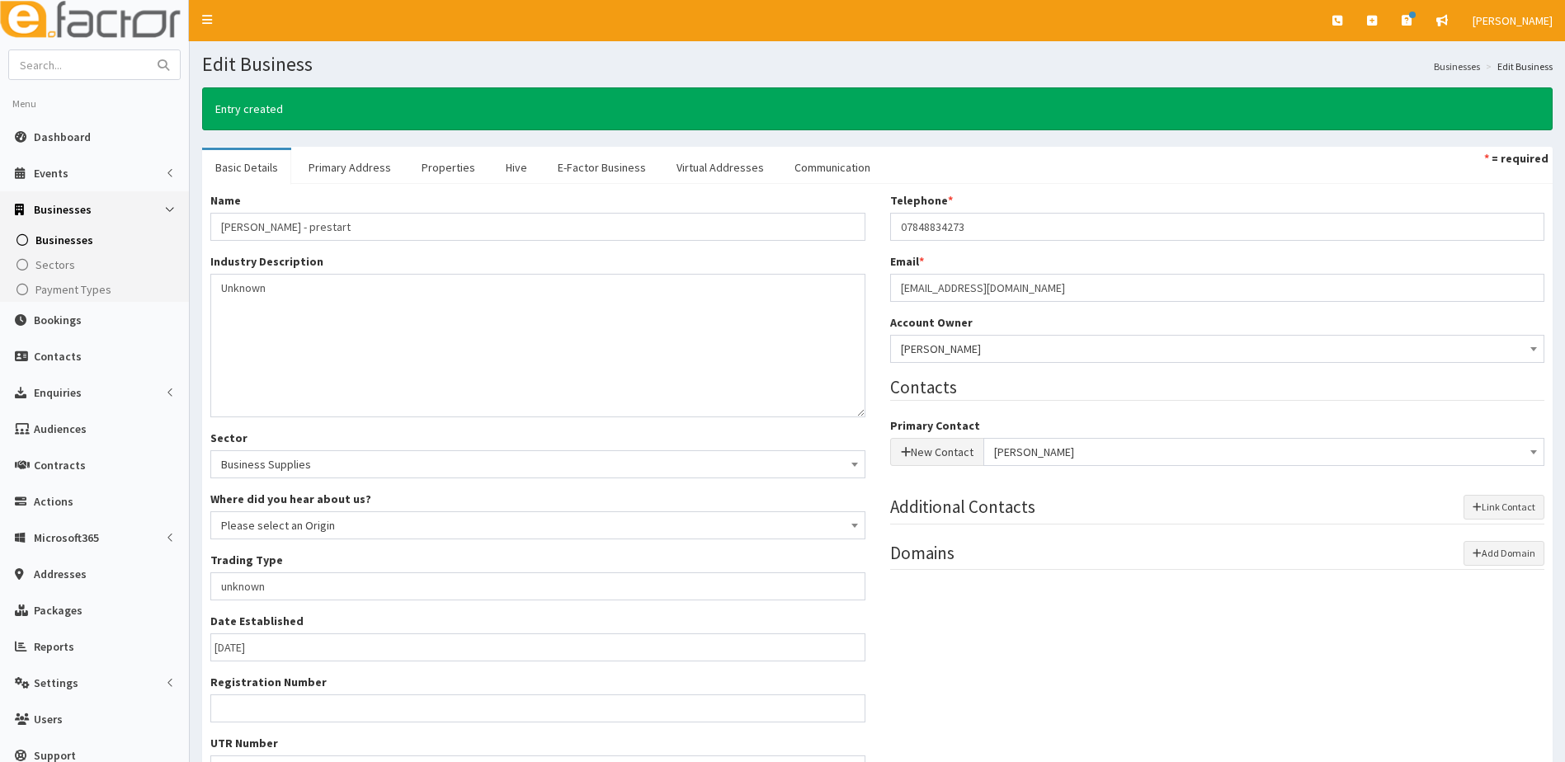
scroll to position [221, 0]
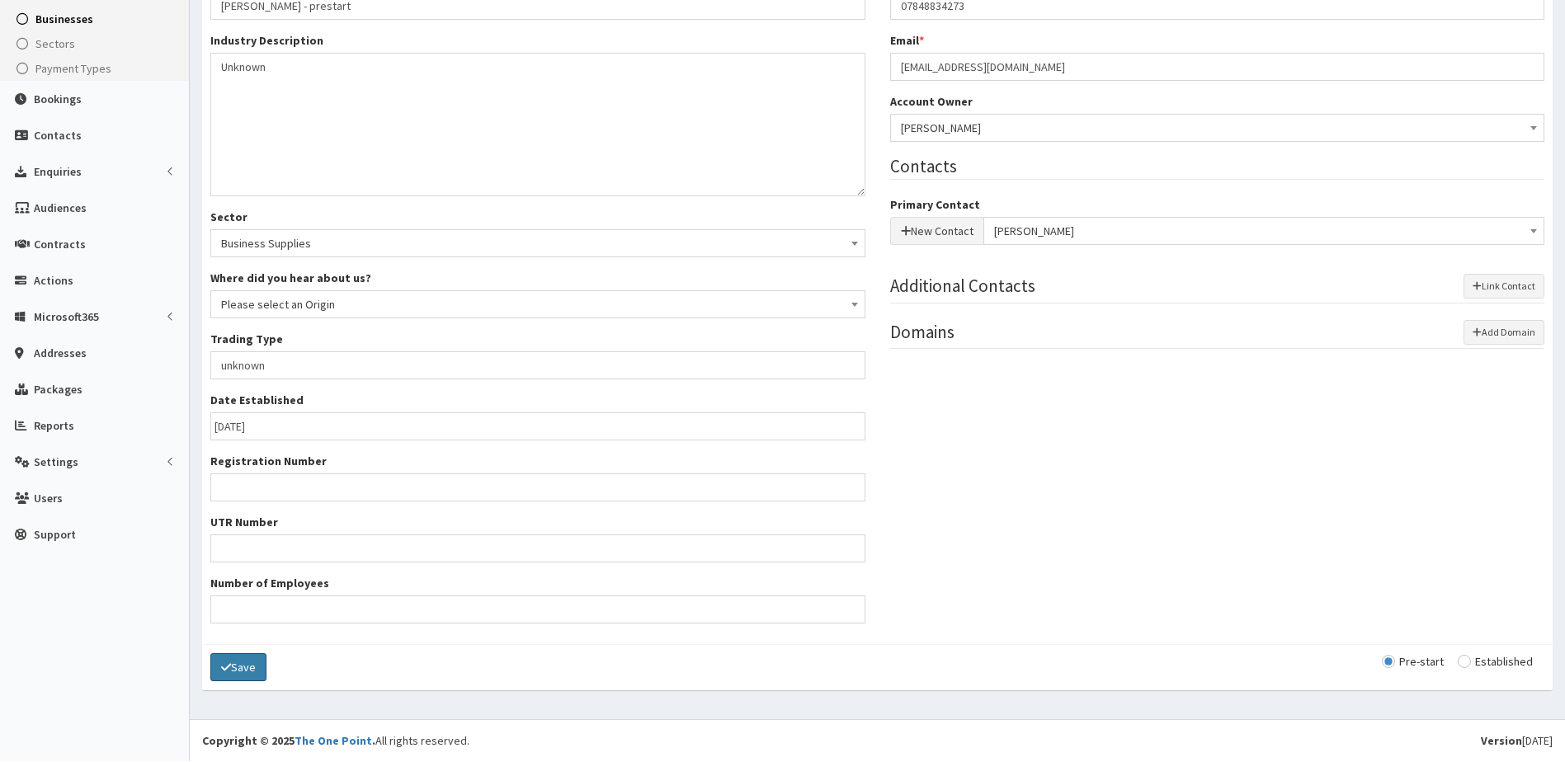
click at [246, 670] on button "Save" at bounding box center [238, 667] width 56 height 28
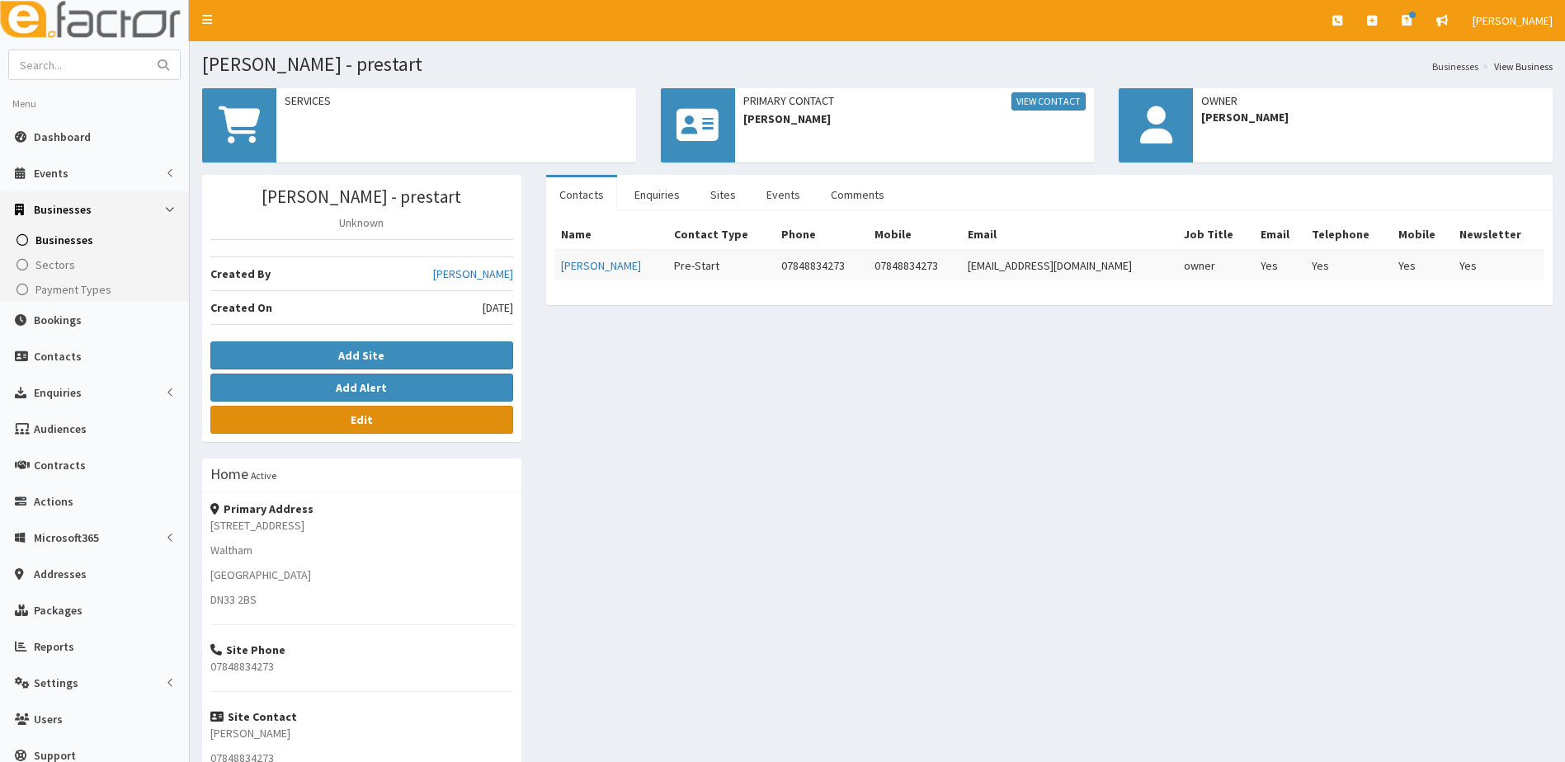
click at [351, 416] on b "Edit" at bounding box center [362, 420] width 22 height 15
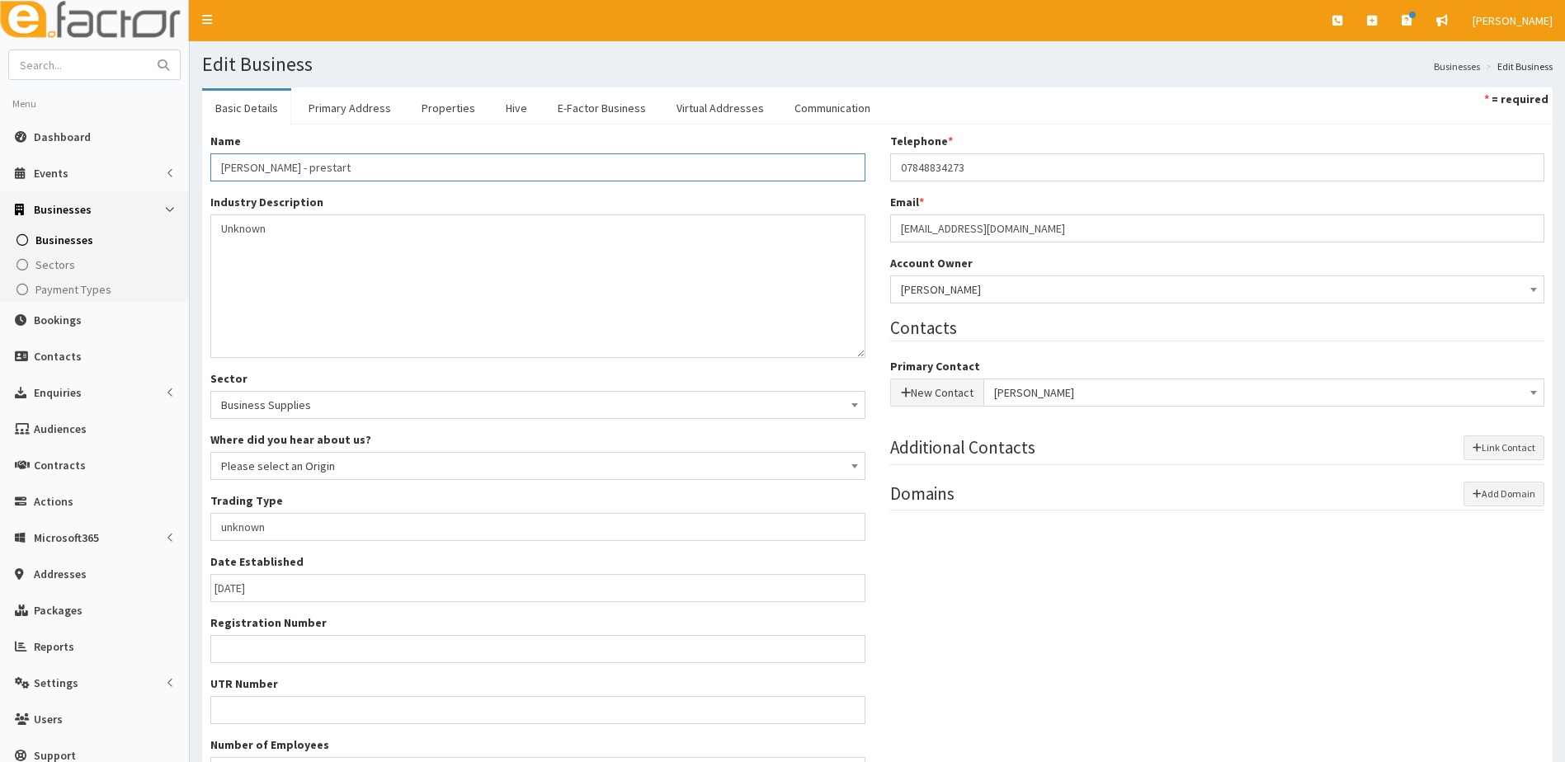
drag, startPoint x: 275, startPoint y: 167, endPoint x: 245, endPoint y: 167, distance: 29.7
click at [245, 167] on input "[PERSON_NAME] - prestart" at bounding box center [537, 167] width 655 height 28
type input "[PERSON_NAME] - prestart"
click at [392, 266] on textarea "Unknown" at bounding box center [537, 287] width 655 height 144
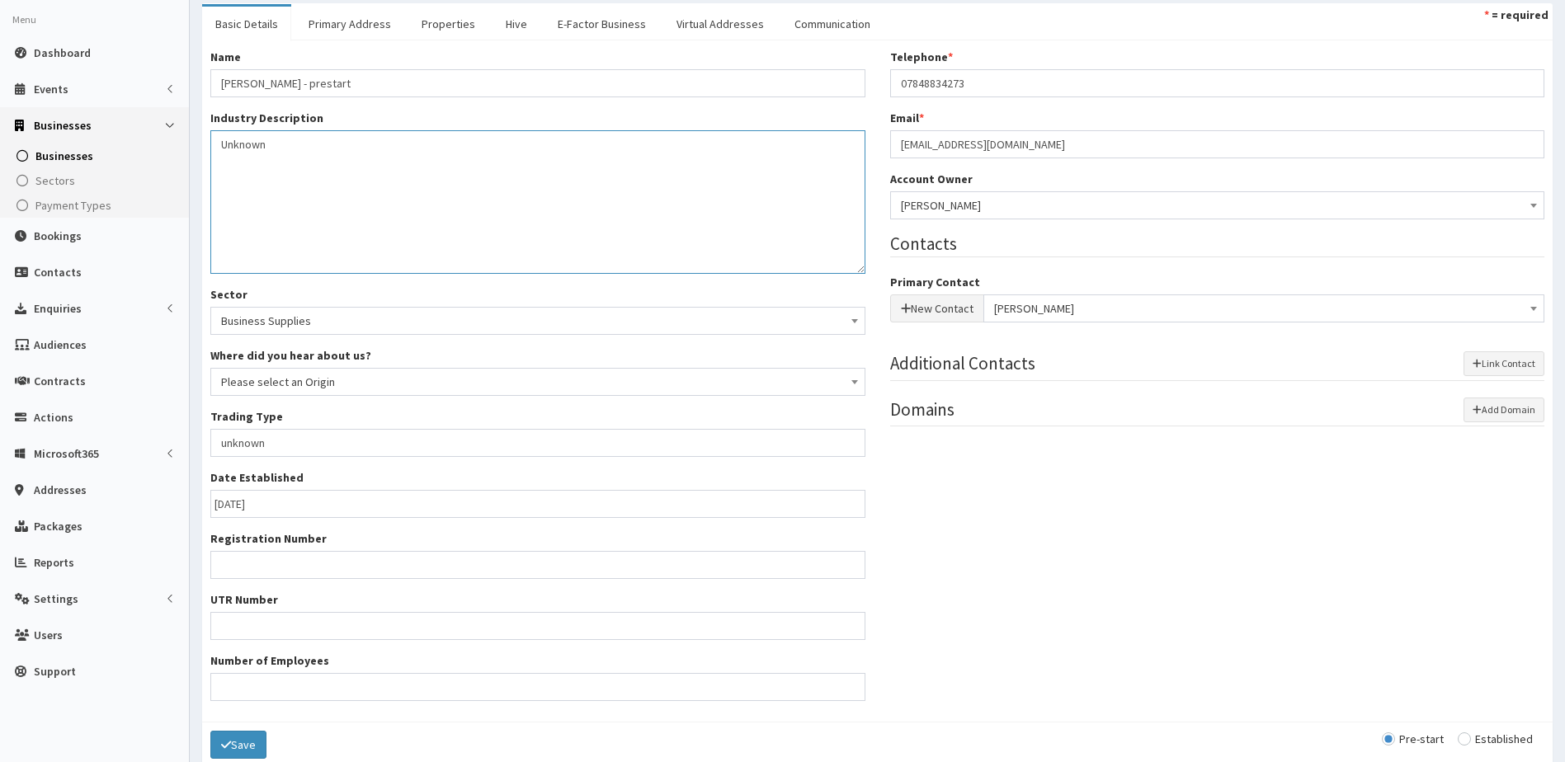
scroll to position [162, 0]
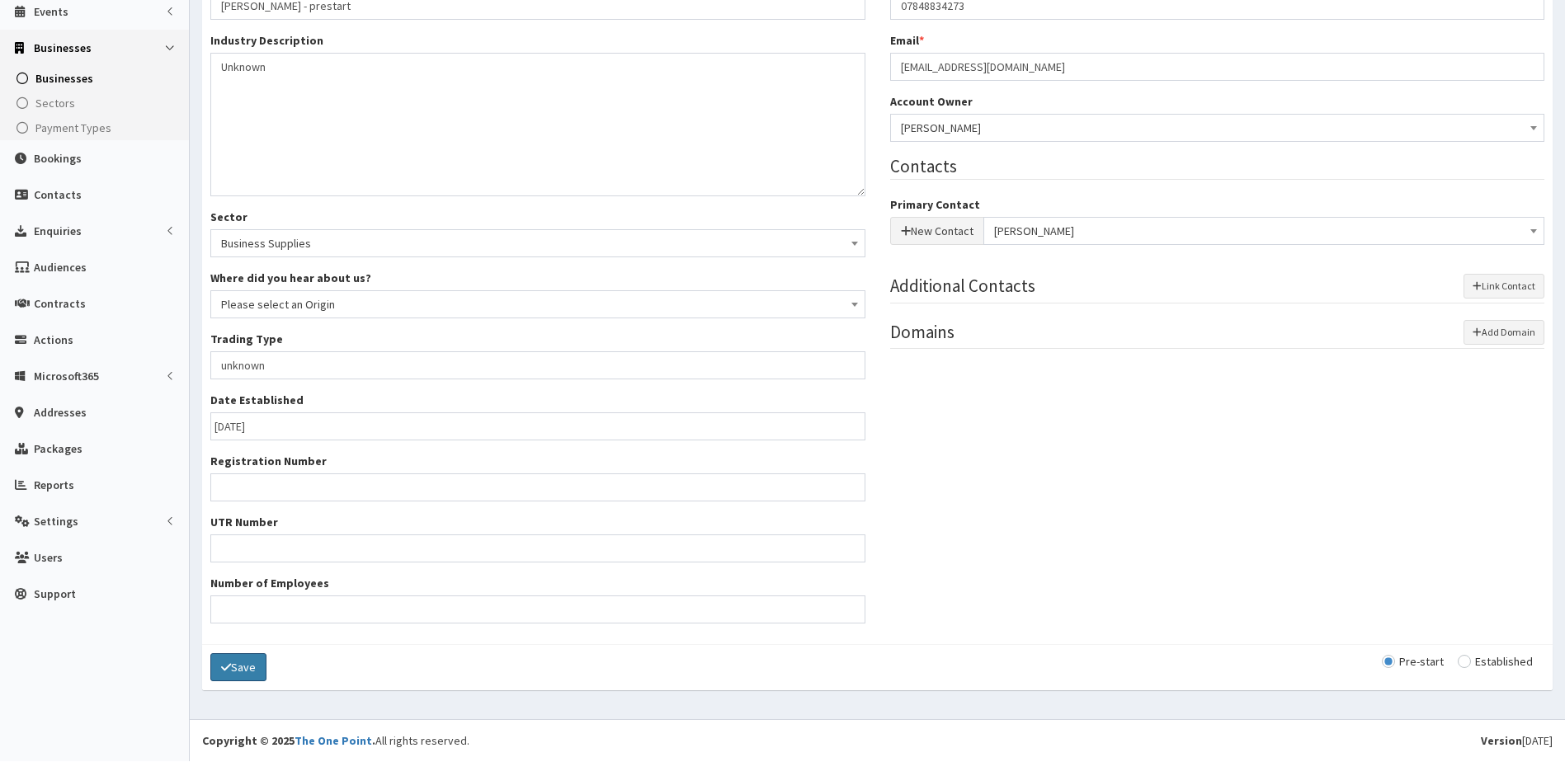
click at [231, 673] on button "Save" at bounding box center [238, 667] width 56 height 28
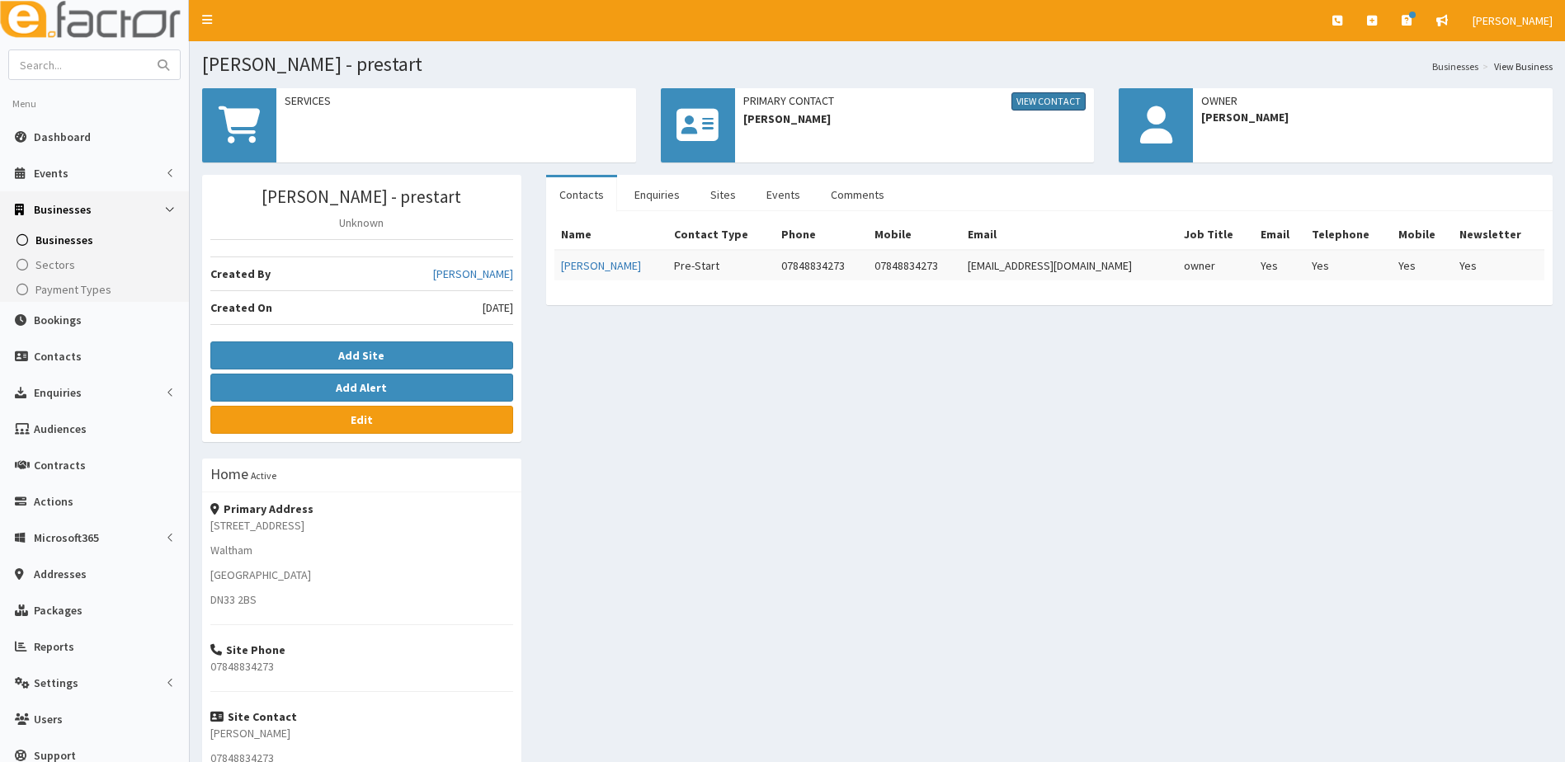
click at [1066, 103] on link "View Contact" at bounding box center [1048, 101] width 74 height 18
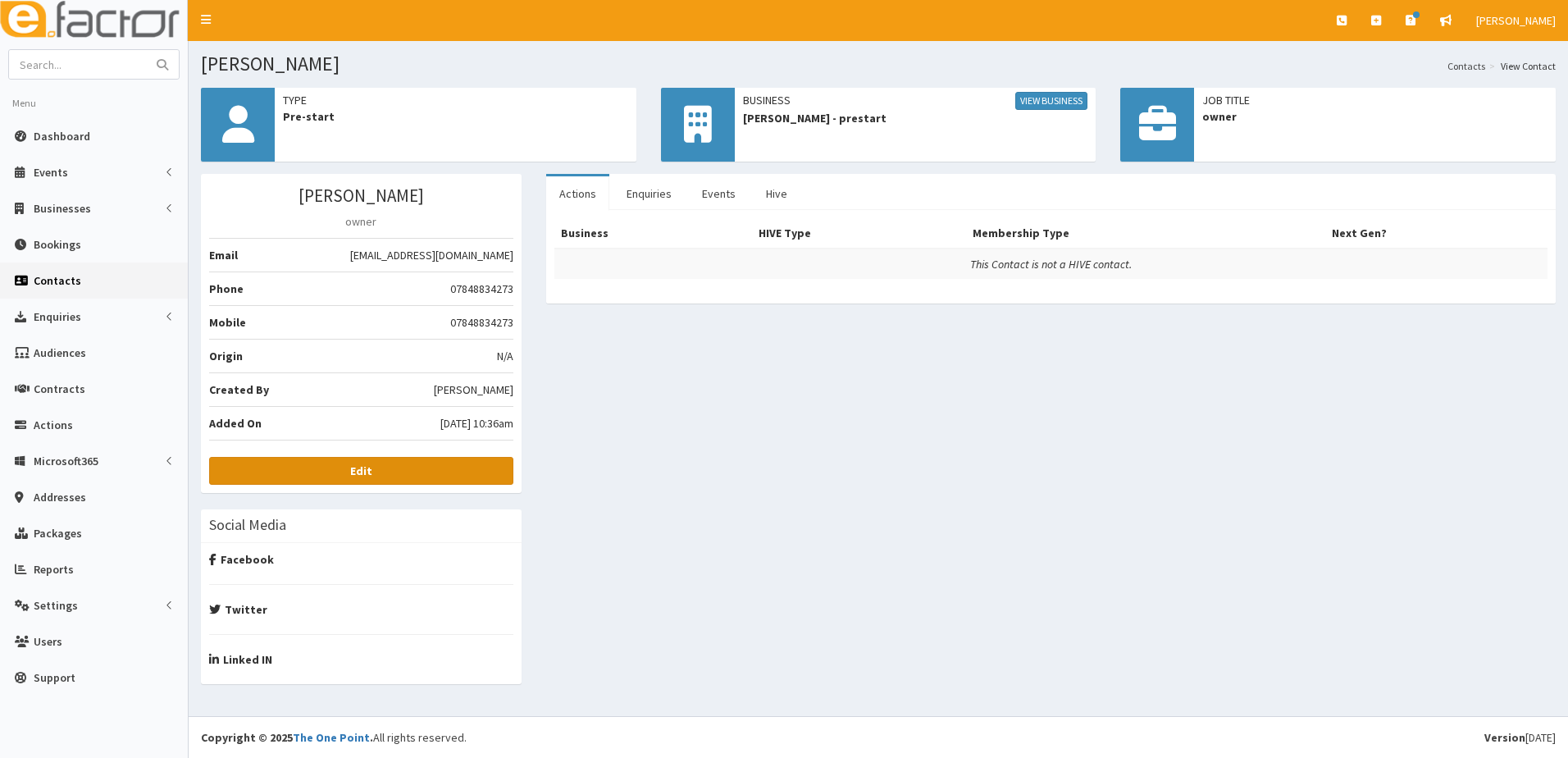
click at [369, 472] on b "Edit" at bounding box center [361, 471] width 22 height 15
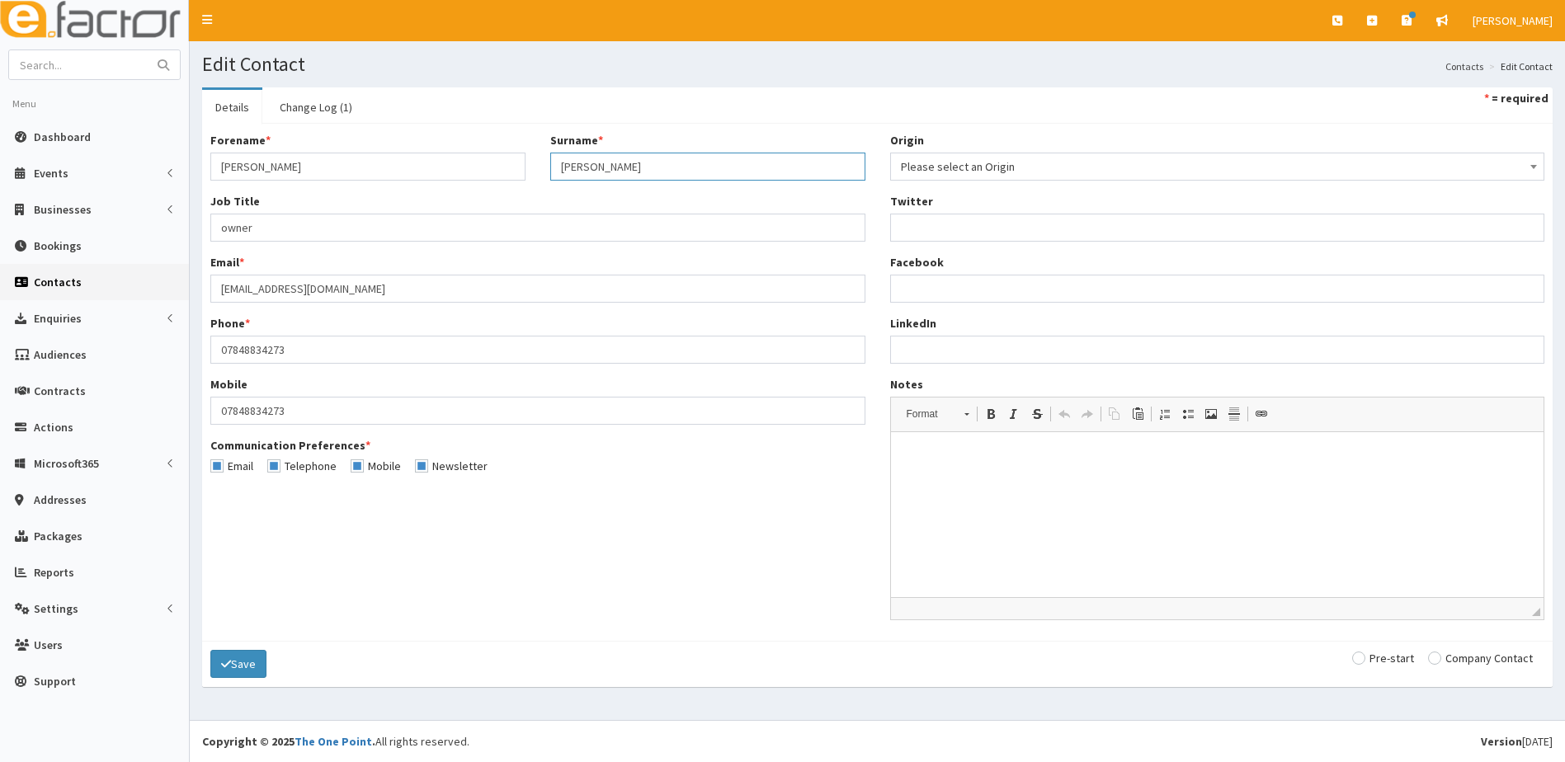
drag, startPoint x: 543, startPoint y: 167, endPoint x: 528, endPoint y: 169, distance: 14.9
click at [529, 169] on div "Forename * [PERSON_NAME] Surname * [PERSON_NAME]" at bounding box center [538, 162] width 680 height 61
type input "[PERSON_NAME]"
click at [269, 169] on input "[PERSON_NAME]" at bounding box center [367, 167] width 315 height 28
type input "[PERSON_NAME]"
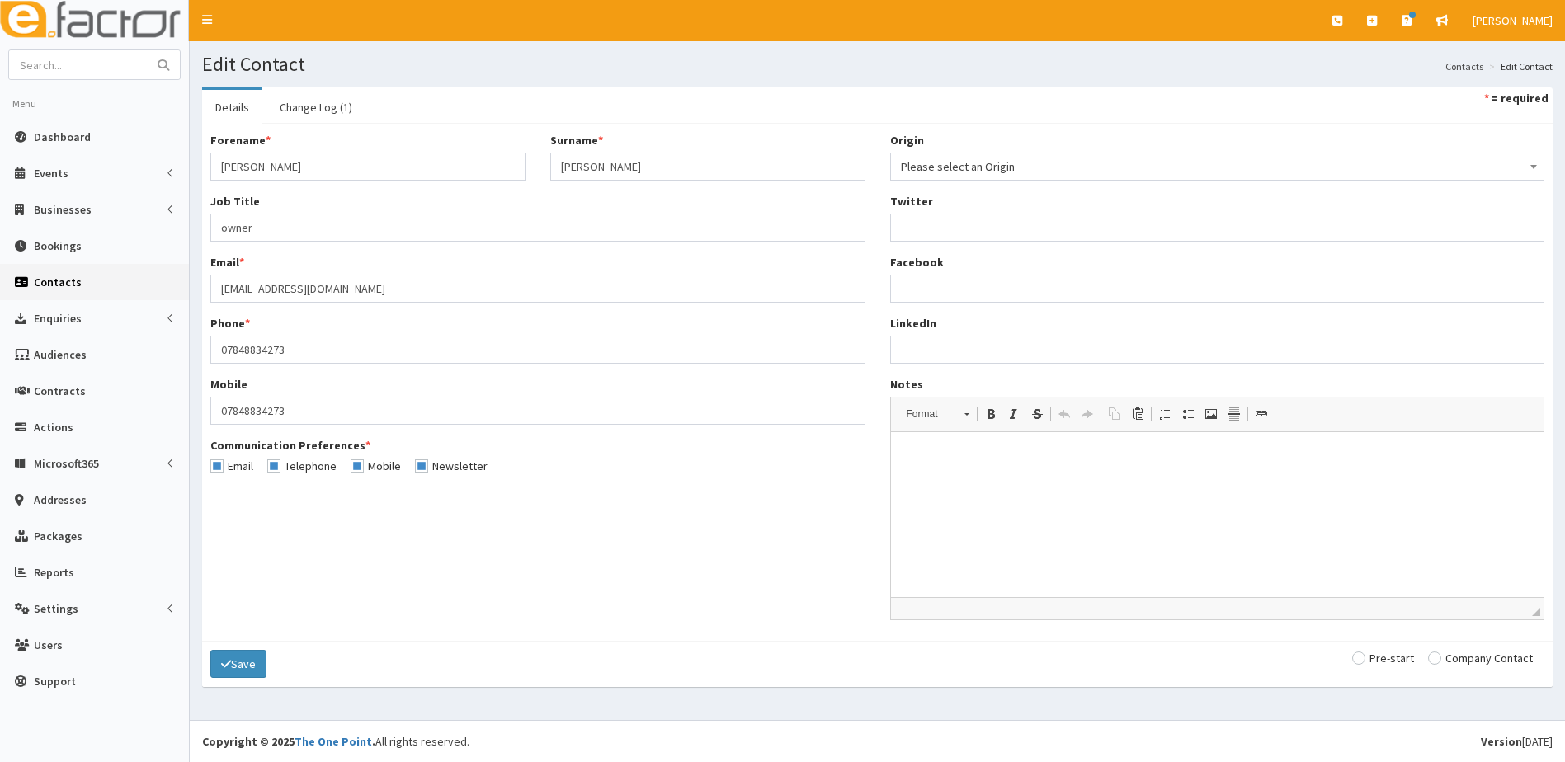
drag, startPoint x: 657, startPoint y: 658, endPoint x: 635, endPoint y: 629, distance: 36.6
click at [654, 657] on div "Save Pre-start Company Contact" at bounding box center [877, 664] width 1351 height 46
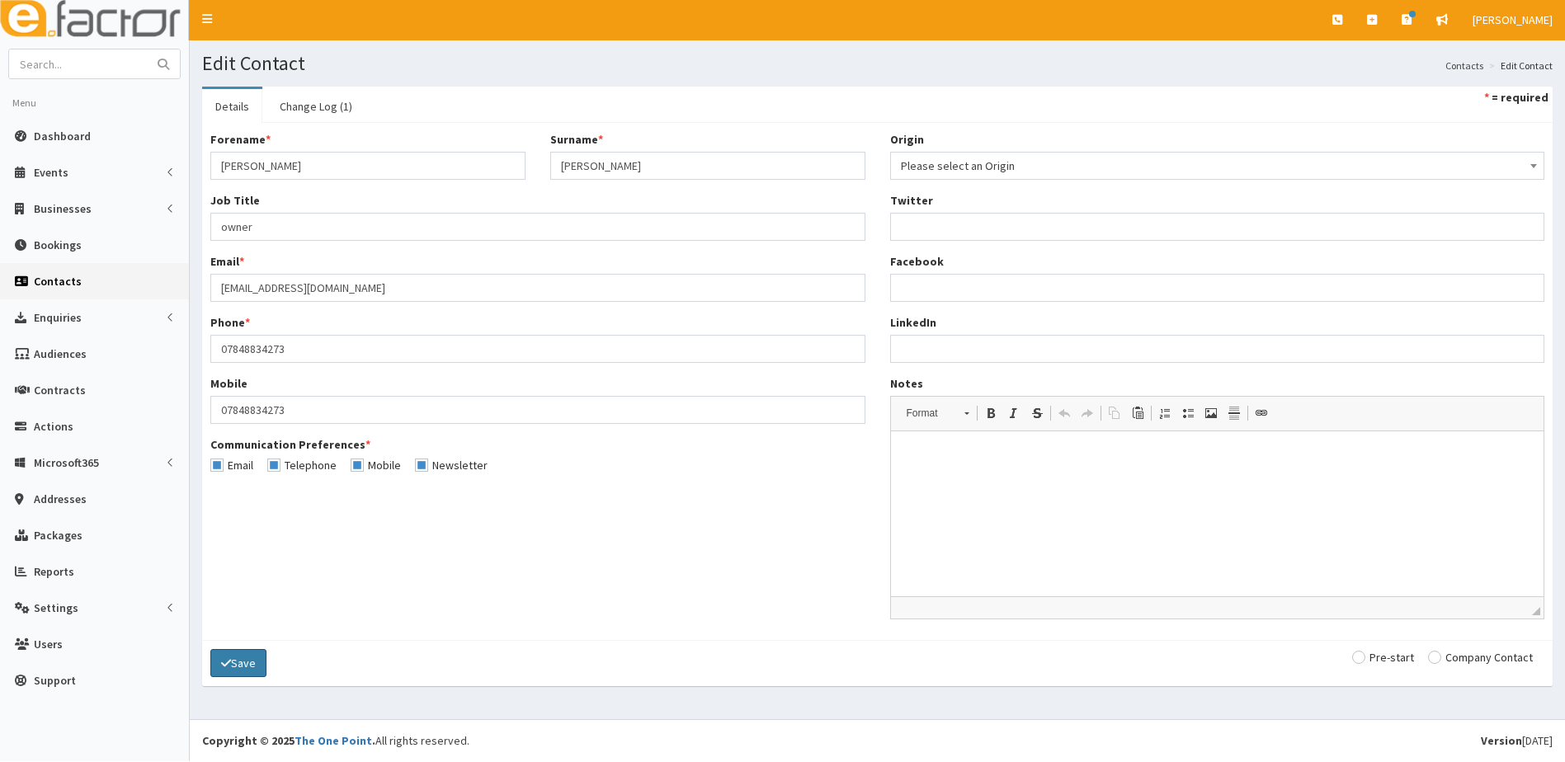
click at [232, 660] on button "Save" at bounding box center [238, 663] width 56 height 28
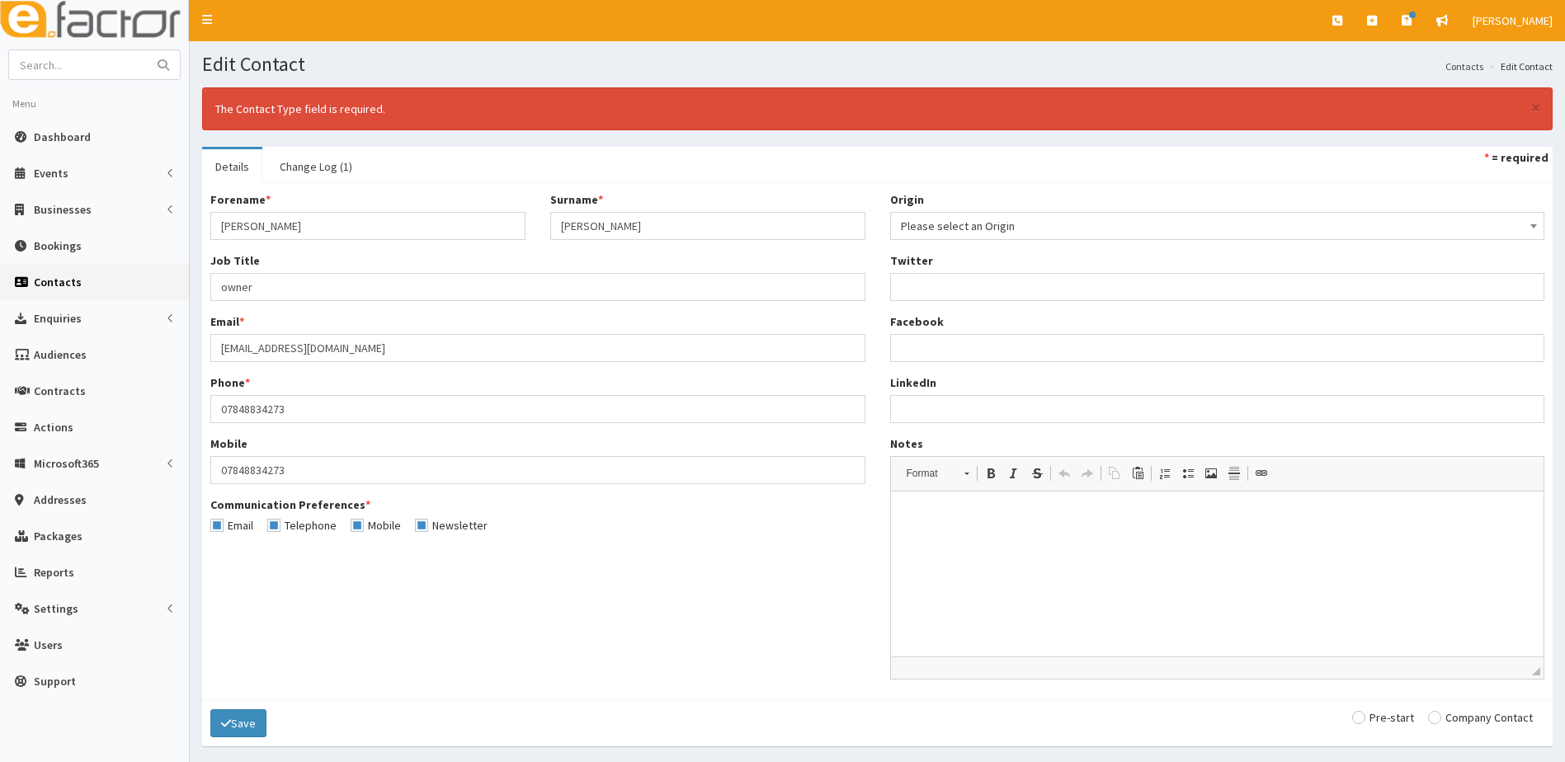
click at [1370, 723] on input "radio" at bounding box center [1383, 718] width 62 height 12
radio input "true"
click at [244, 725] on button "Save" at bounding box center [238, 724] width 56 height 28
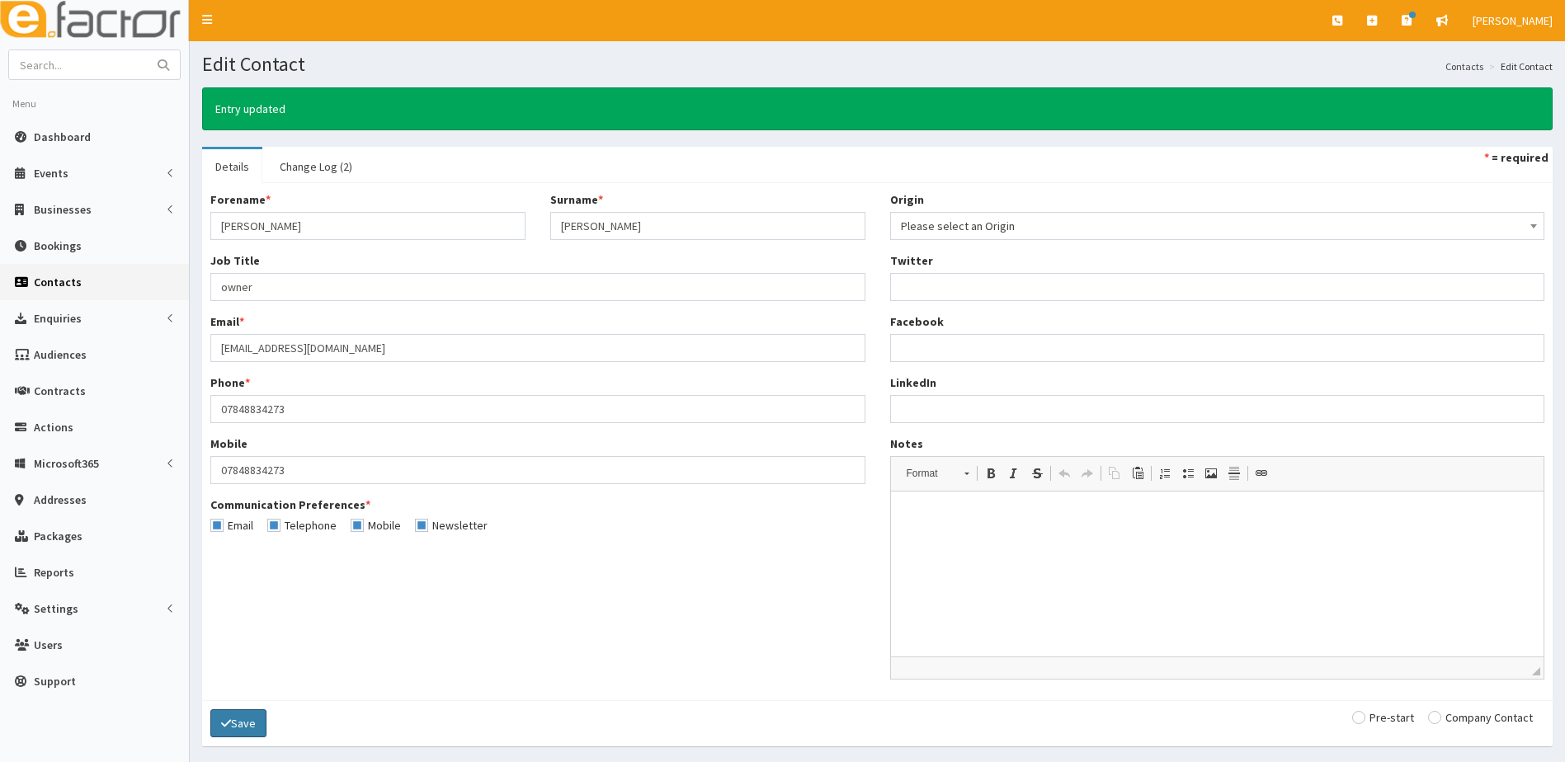
click at [250, 727] on button "Save" at bounding box center [238, 724] width 56 height 28
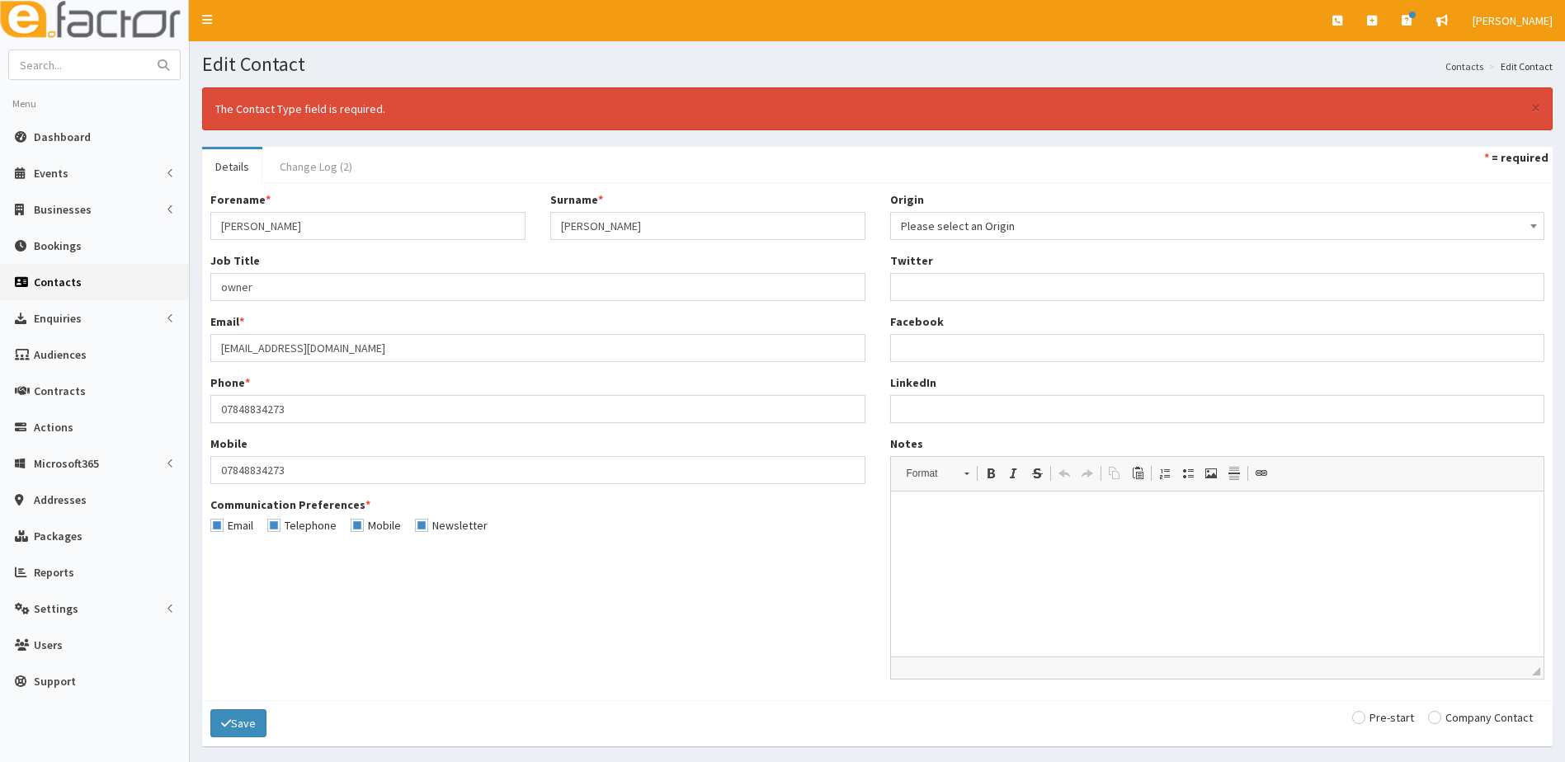
click at [311, 161] on link "Change Log (2)" at bounding box center [315, 166] width 99 height 35
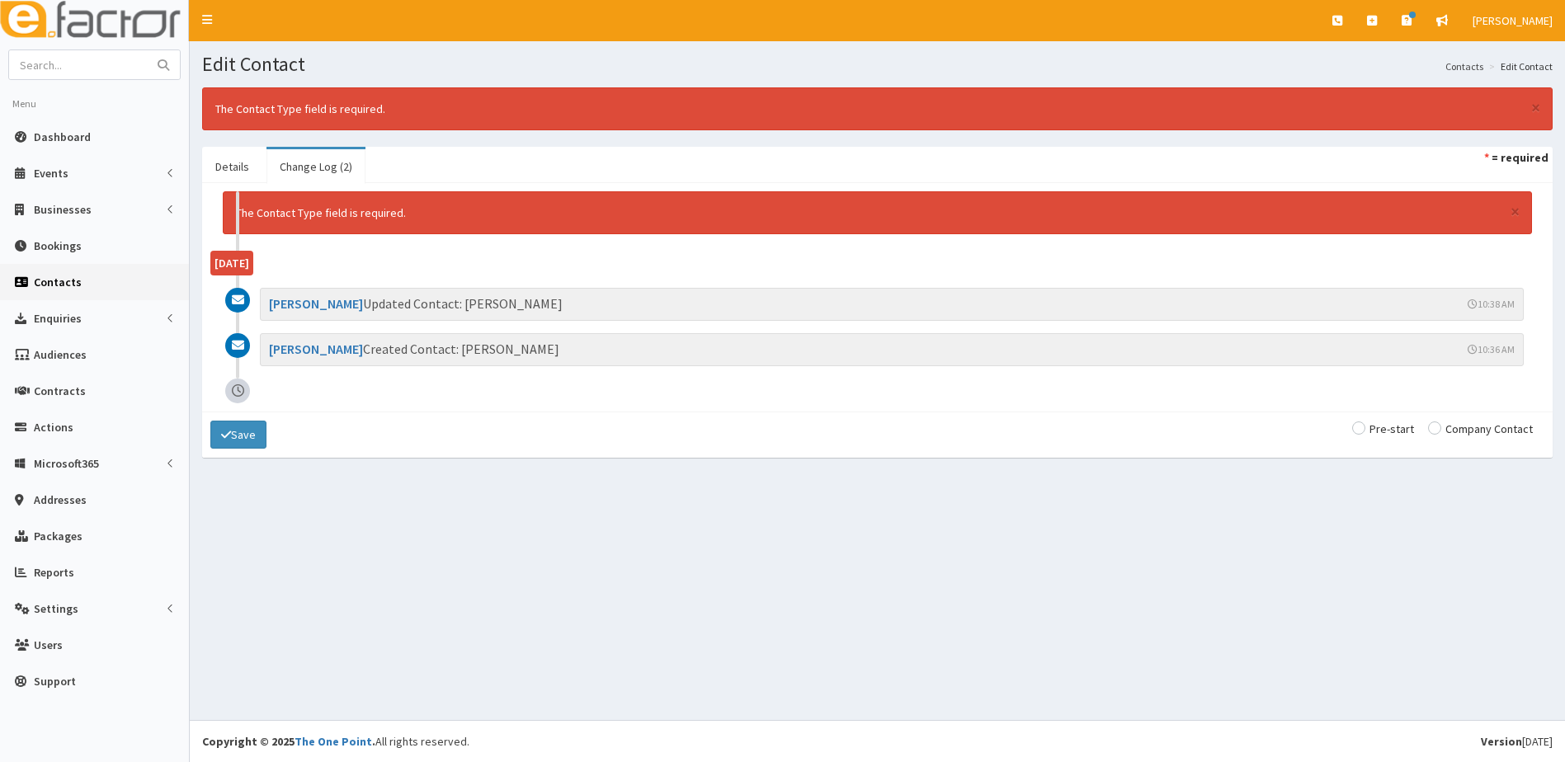
click at [1363, 430] on input "radio" at bounding box center [1383, 429] width 62 height 12
radio input "true"
click at [244, 437] on button "Save" at bounding box center [238, 435] width 56 height 28
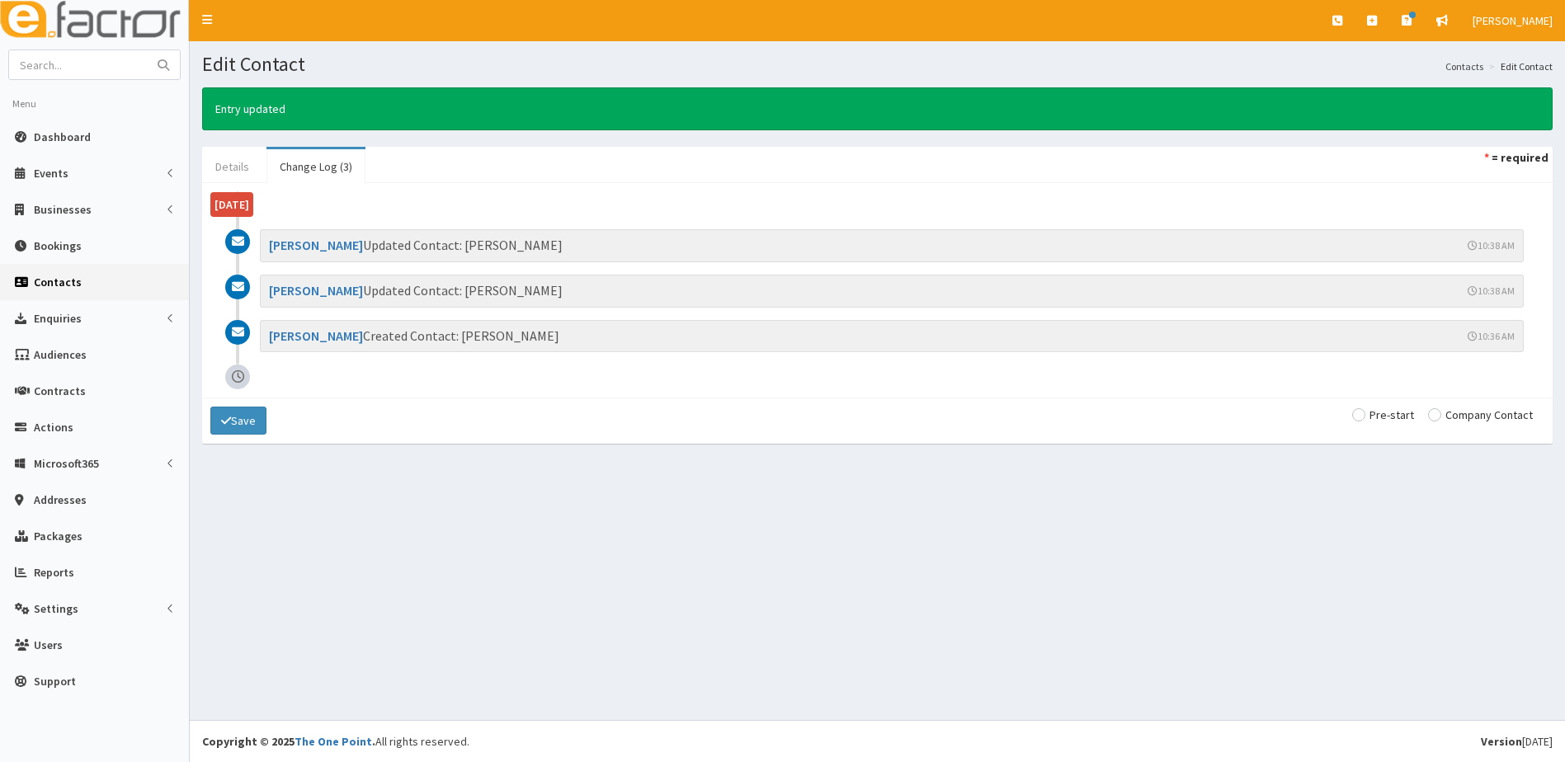
click at [240, 169] on link "Details" at bounding box center [232, 166] width 60 height 35
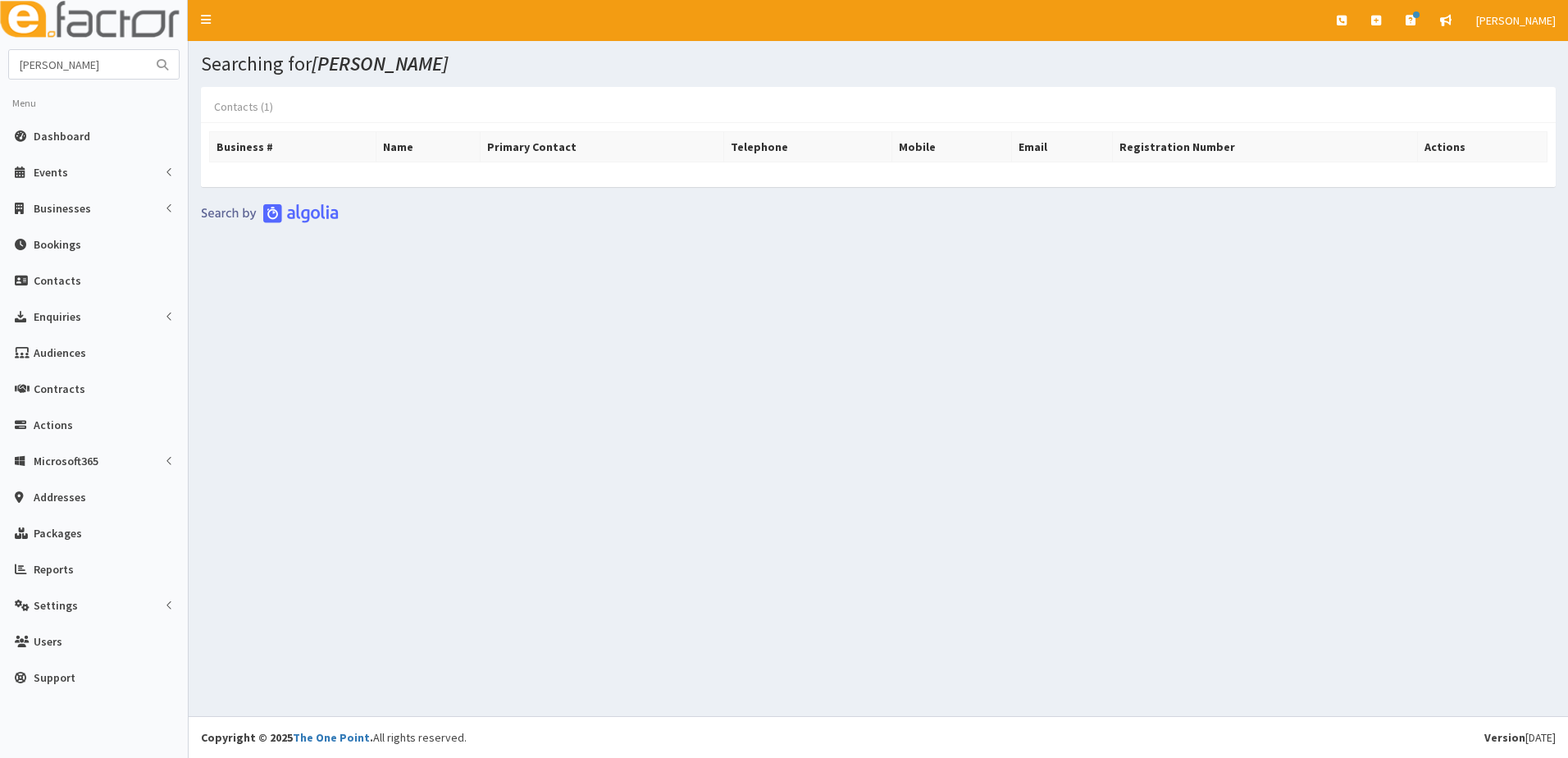
click at [230, 109] on link "Contacts (1)" at bounding box center [244, 106] width 86 height 35
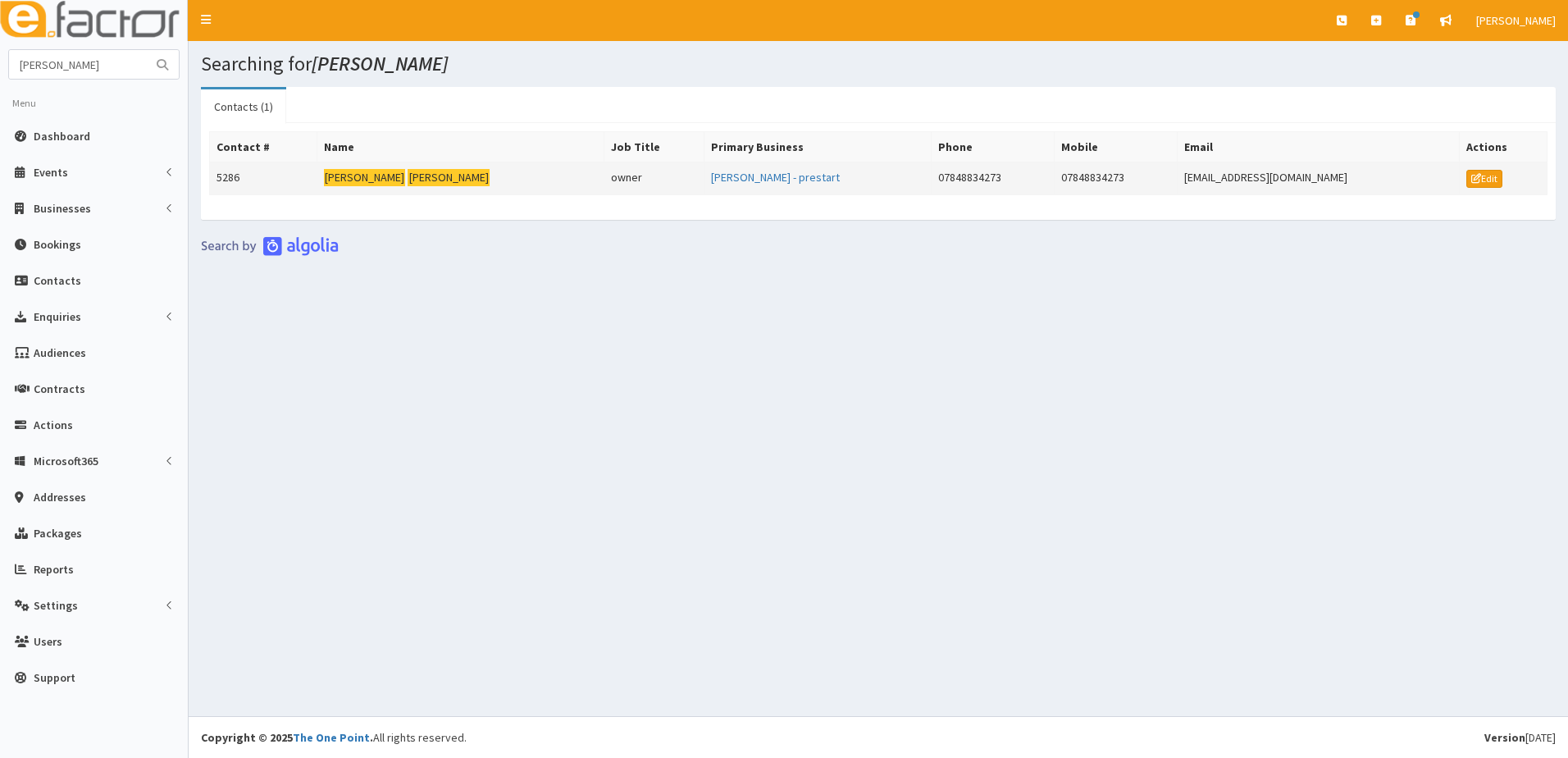
click at [239, 176] on td "5286" at bounding box center [263, 178] width 107 height 33
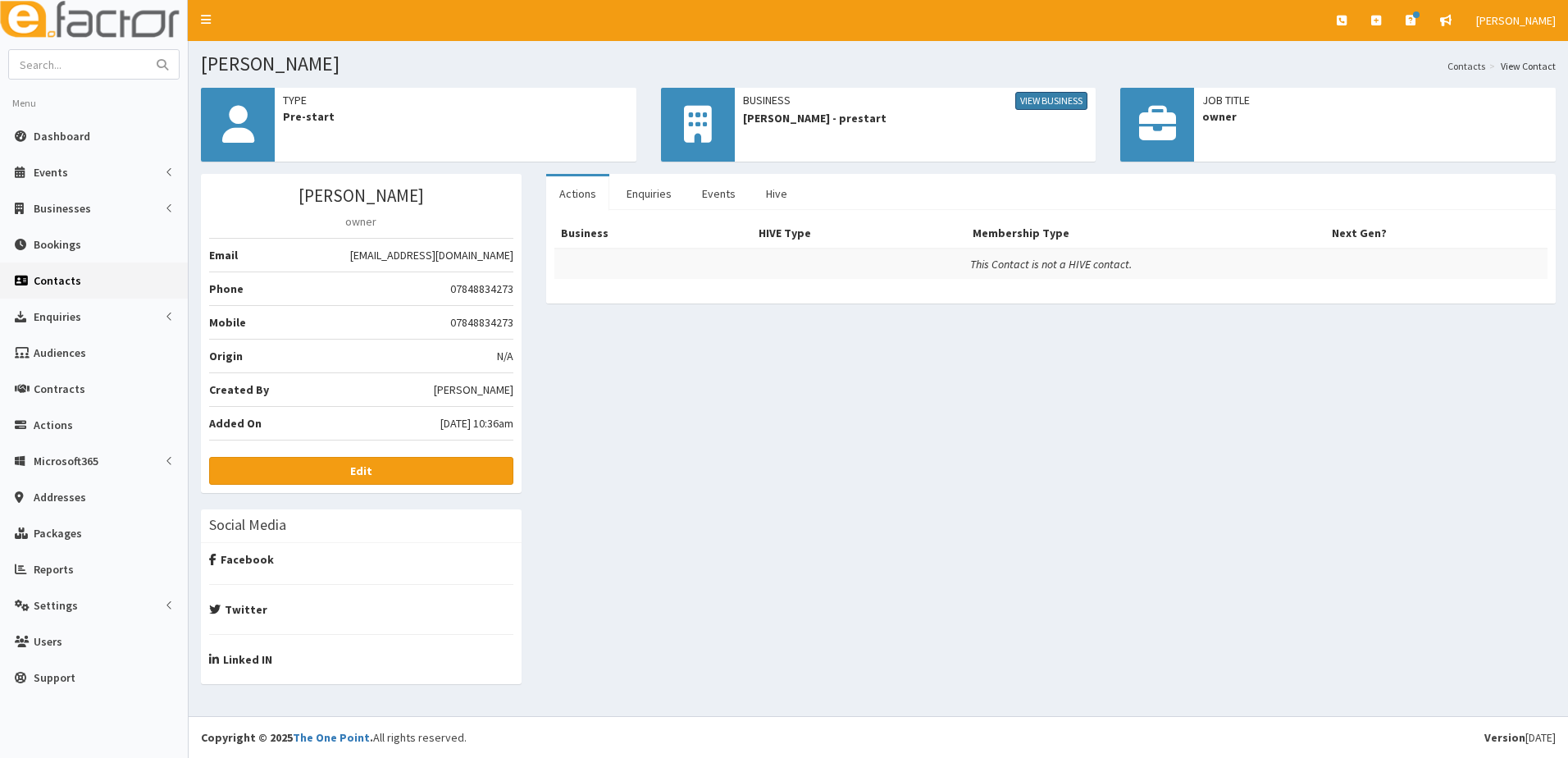
click at [1054, 103] on link "View Business" at bounding box center [1051, 100] width 73 height 18
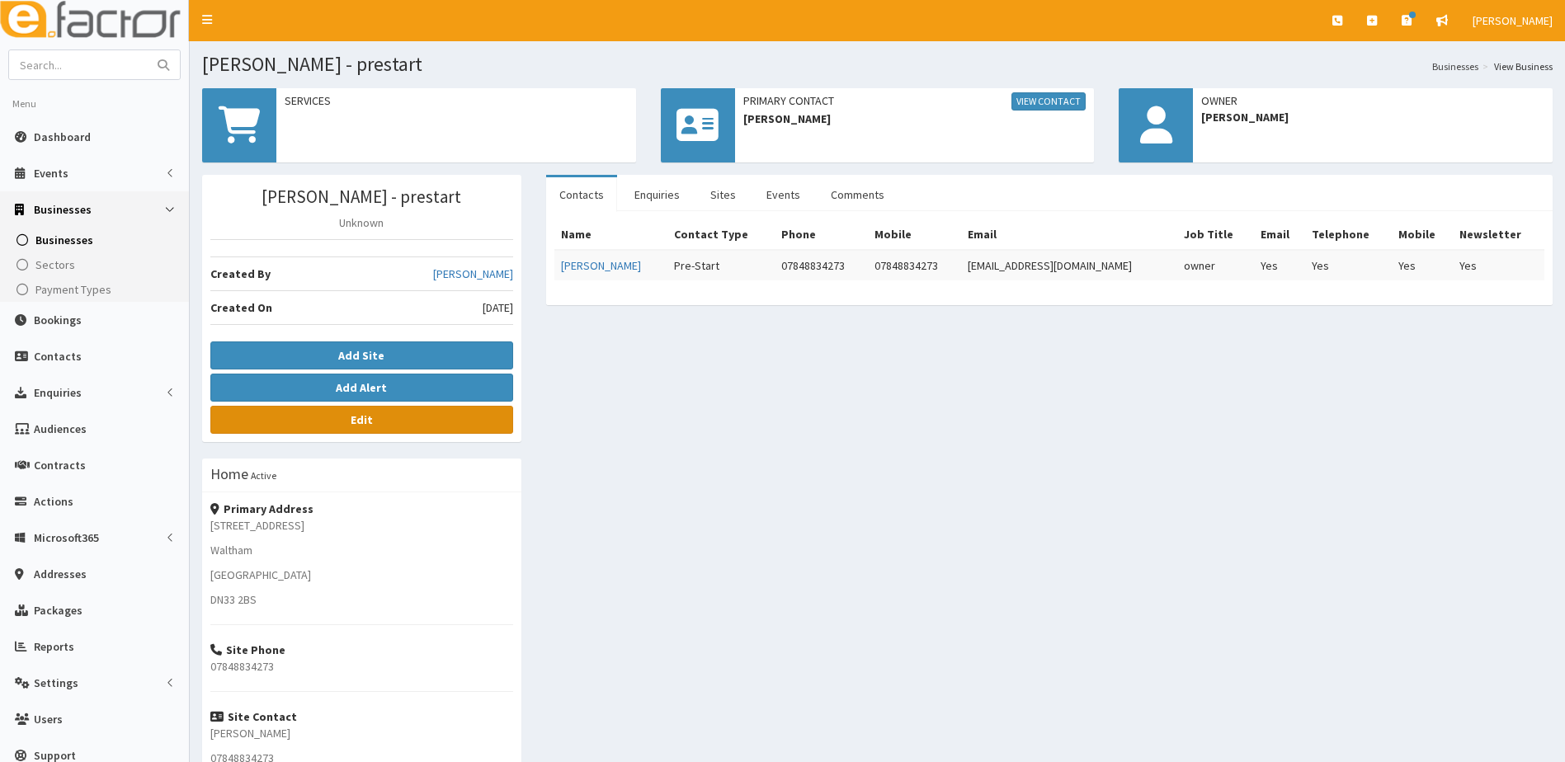
click at [336, 420] on link "Edit" at bounding box center [361, 420] width 303 height 28
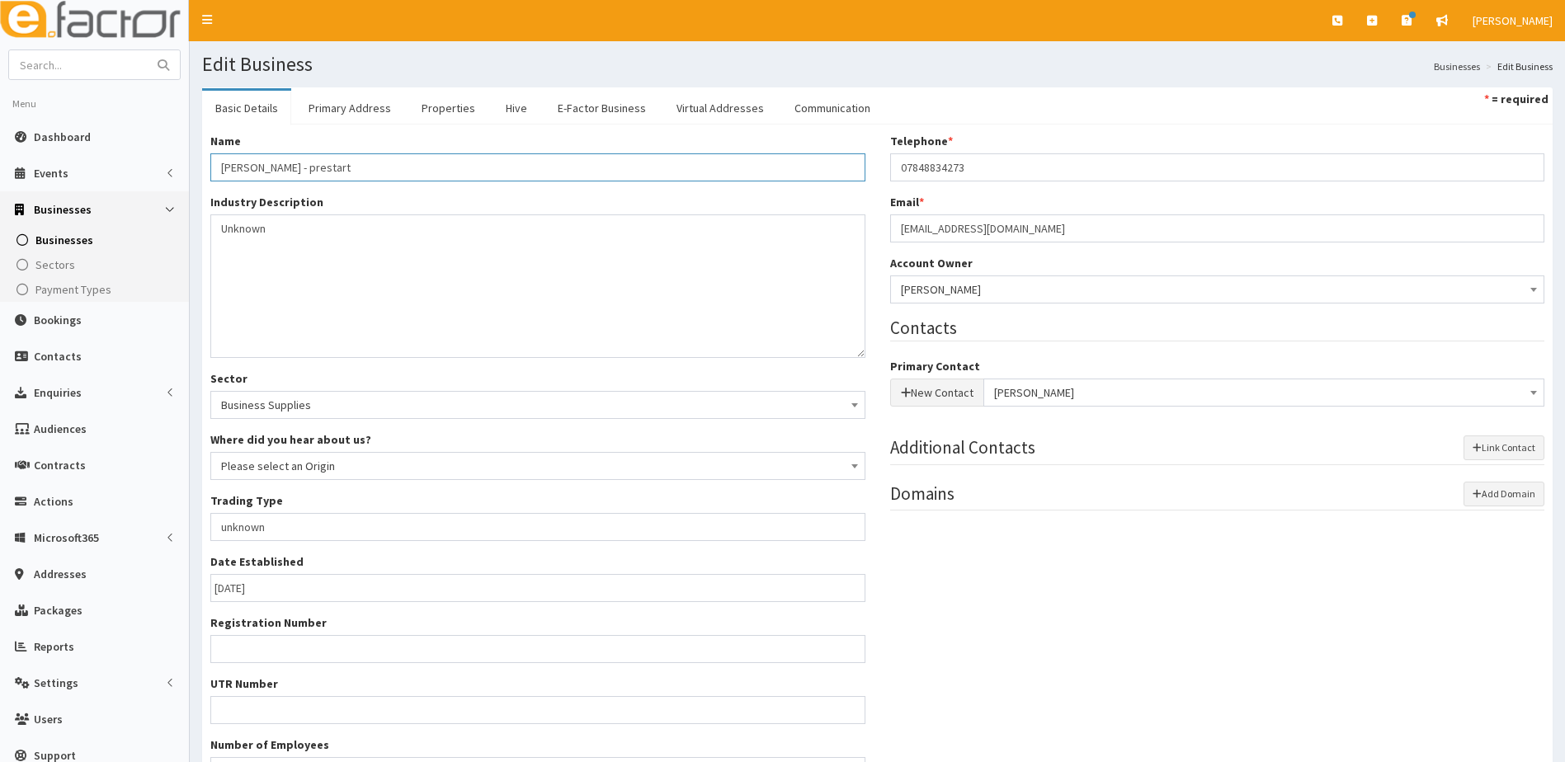
click at [242, 166] on input "Dan Walton - prestart" at bounding box center [537, 167] width 655 height 28
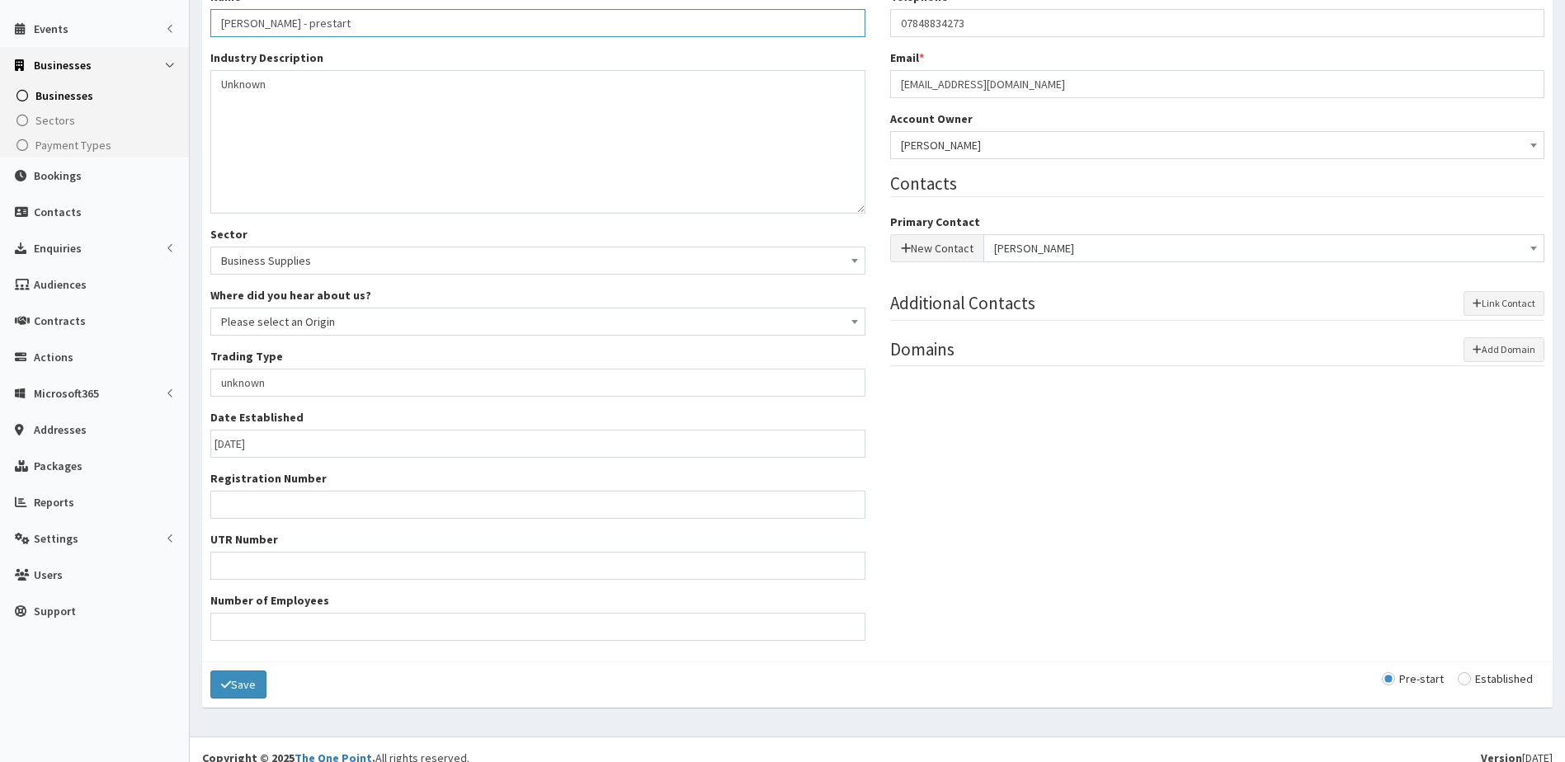
scroll to position [162, 0]
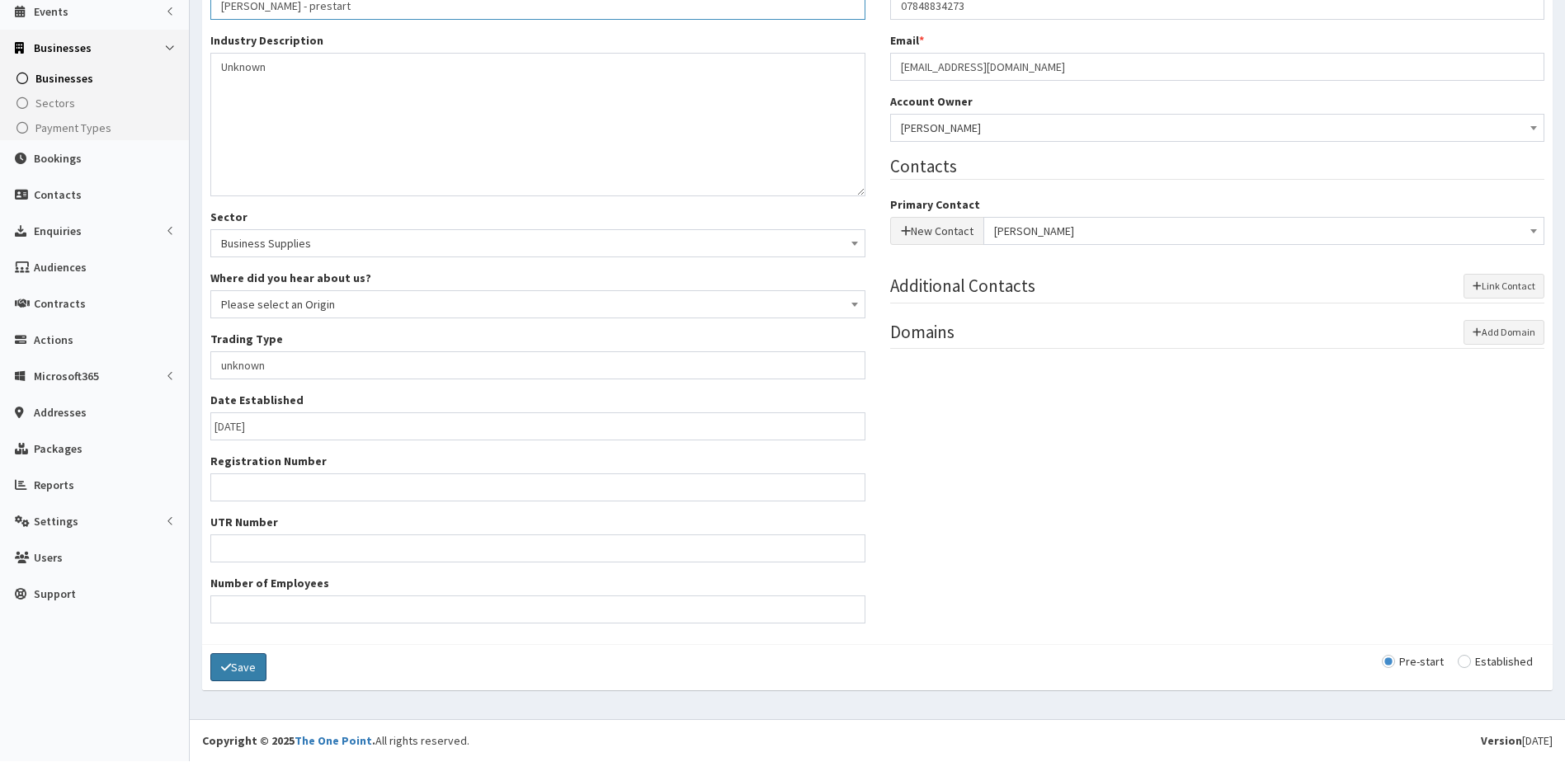
type input "[PERSON_NAME] - prestart"
click at [239, 675] on button "Save" at bounding box center [238, 667] width 56 height 28
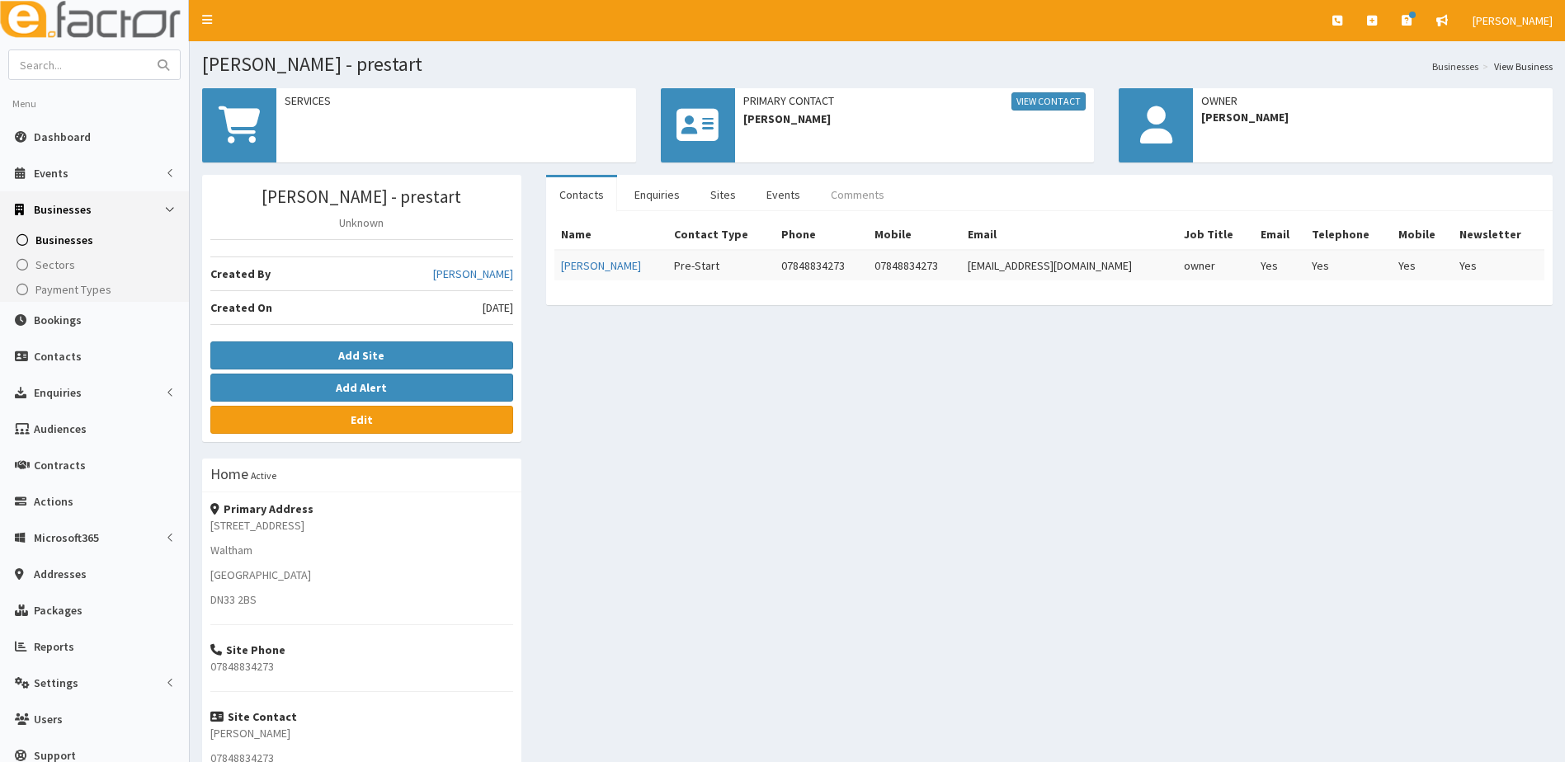
click at [864, 185] on link "Comments" at bounding box center [858, 194] width 80 height 35
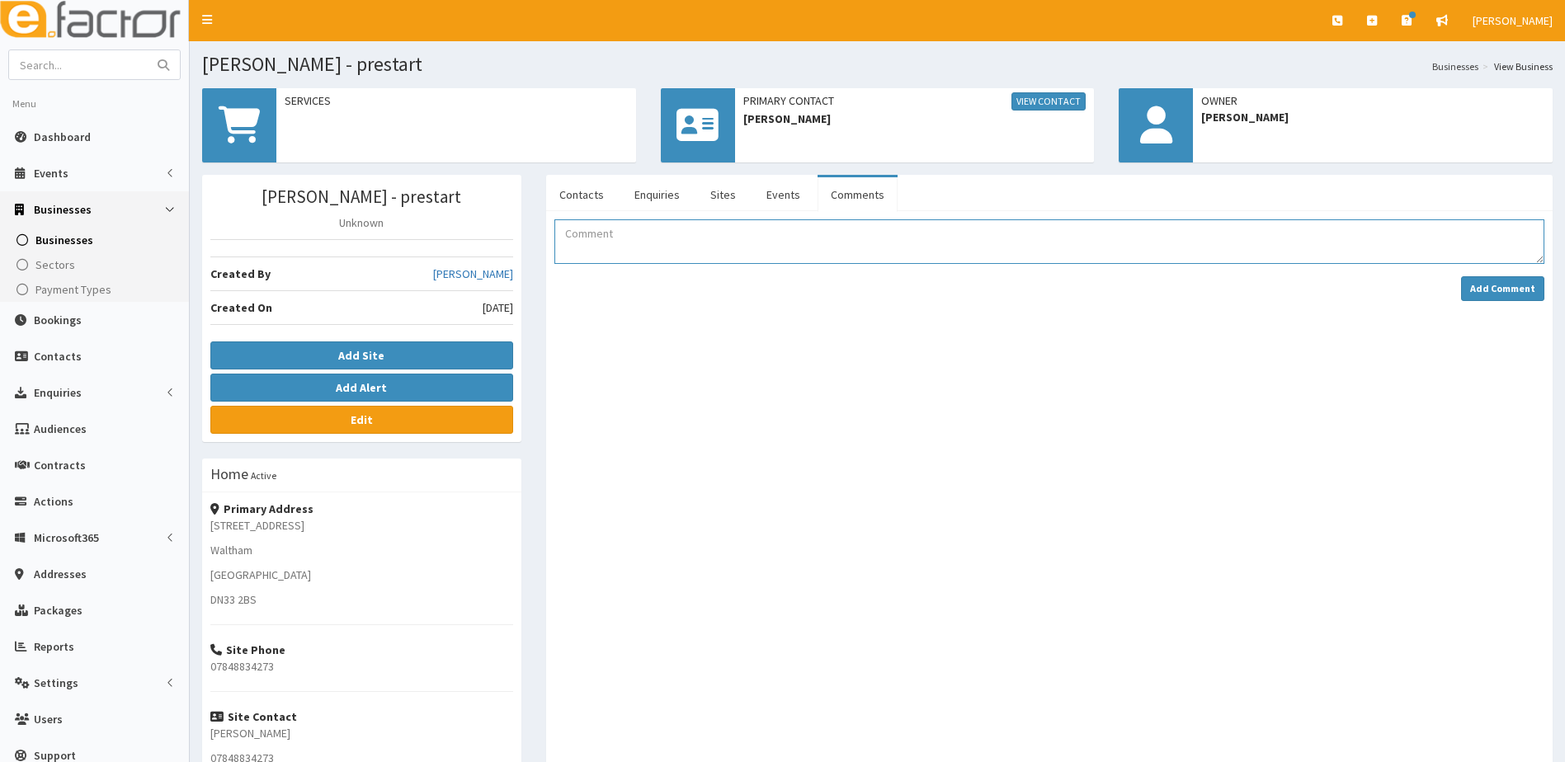
click at [620, 236] on textarea "Comment" at bounding box center [1049, 241] width 990 height 45
click at [722, 235] on textarea "[PERSON_NAME] has attended BYOB in Brig [DATE]" at bounding box center [1049, 241] width 990 height 45
type textarea "[PERSON_NAME] has attended BYOB in Brigg [DATE]"
click at [1517, 293] on strong "Add Comment" at bounding box center [1502, 288] width 65 height 12
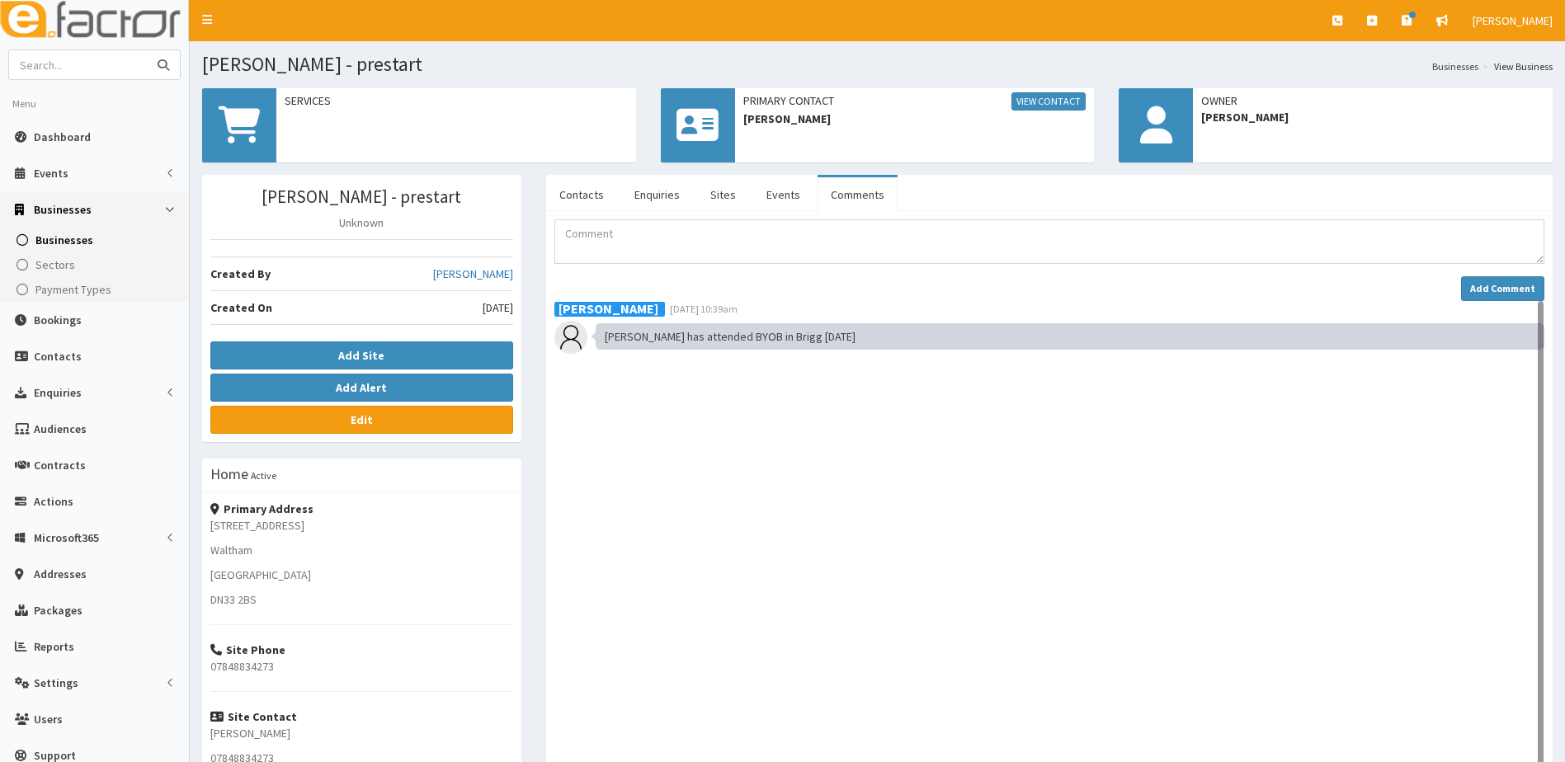
click at [72, 67] on input "text" at bounding box center [78, 64] width 139 height 29
type input "[PERSON_NAME]"
click at [147, 50] on button "submit" at bounding box center [163, 64] width 33 height 29
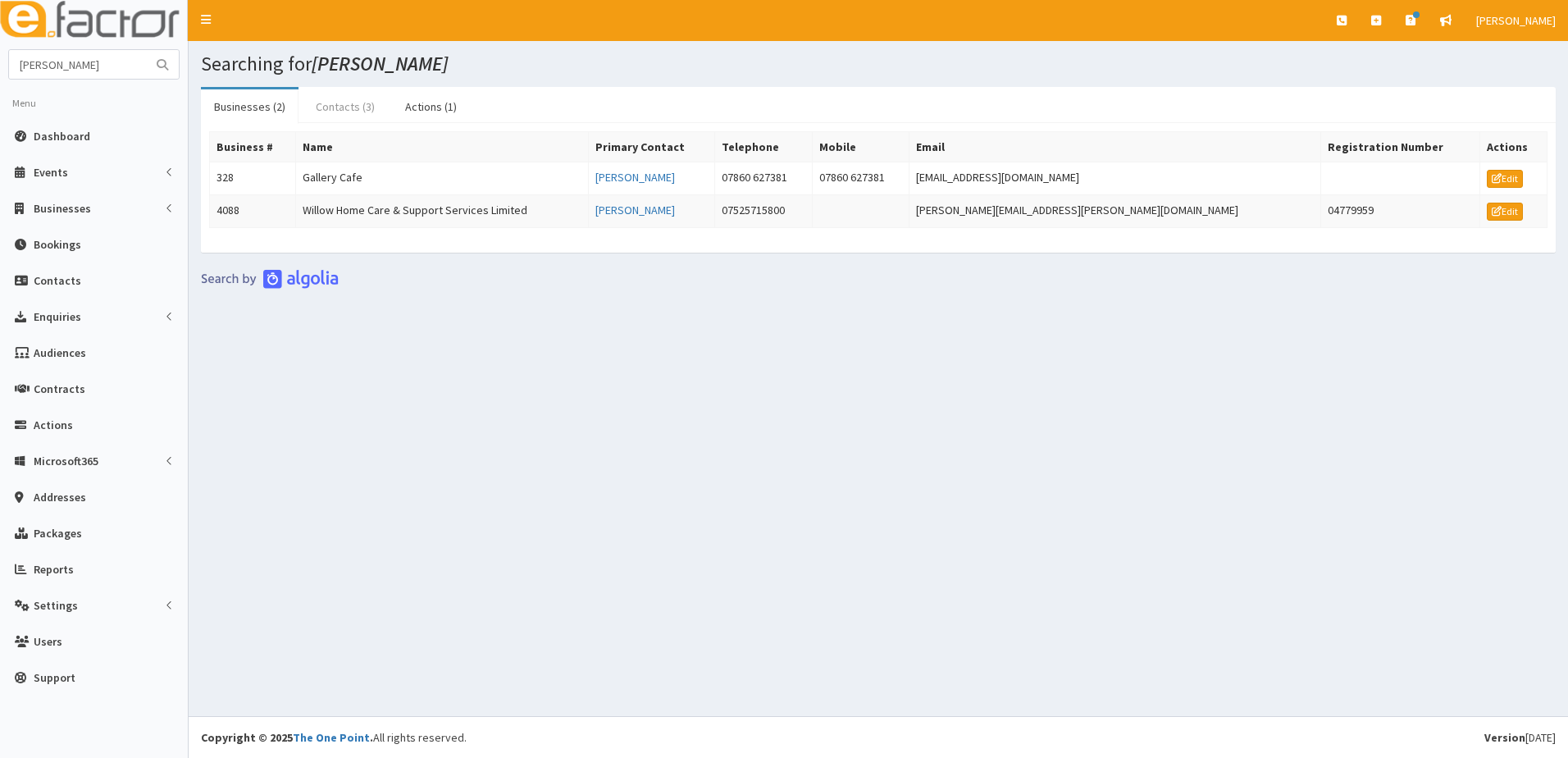
click at [327, 100] on link "Contacts (3)" at bounding box center [345, 106] width 86 height 35
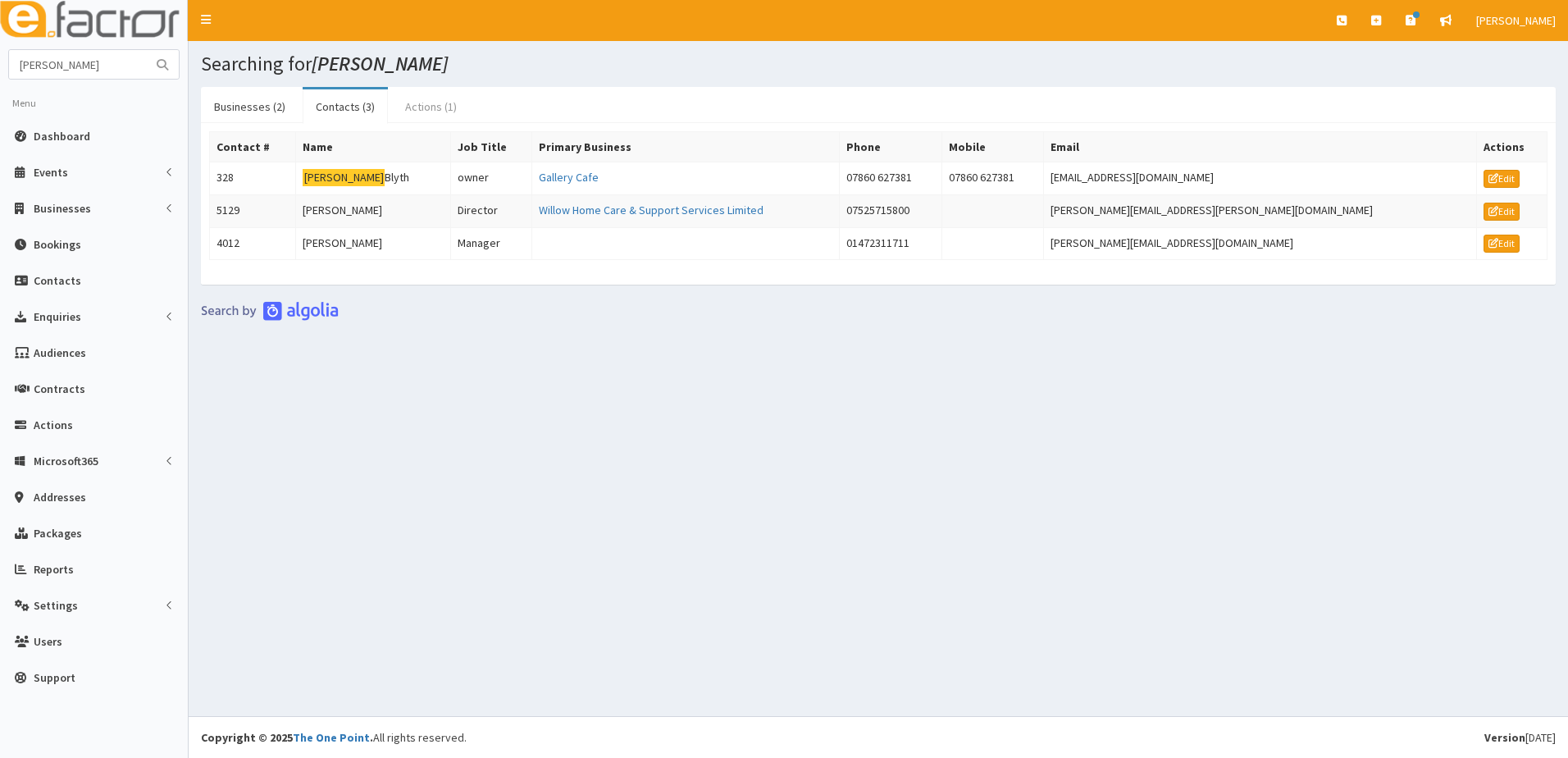
click at [434, 110] on link "Actions (1)" at bounding box center [431, 106] width 78 height 35
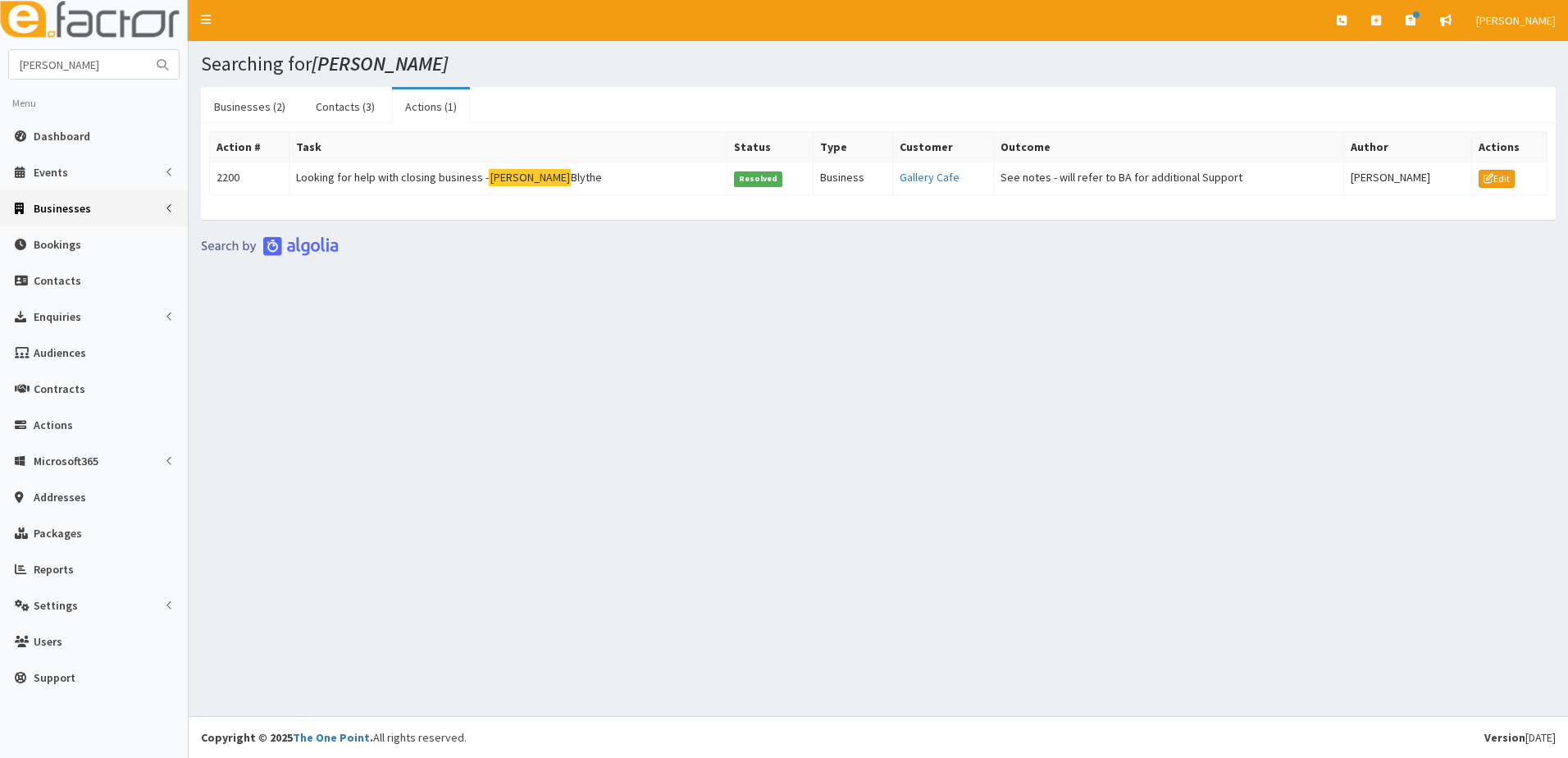
click at [77, 205] on span "Businesses" at bounding box center [63, 208] width 58 height 15
click at [56, 244] on span "Businesses" at bounding box center [63, 239] width 57 height 15
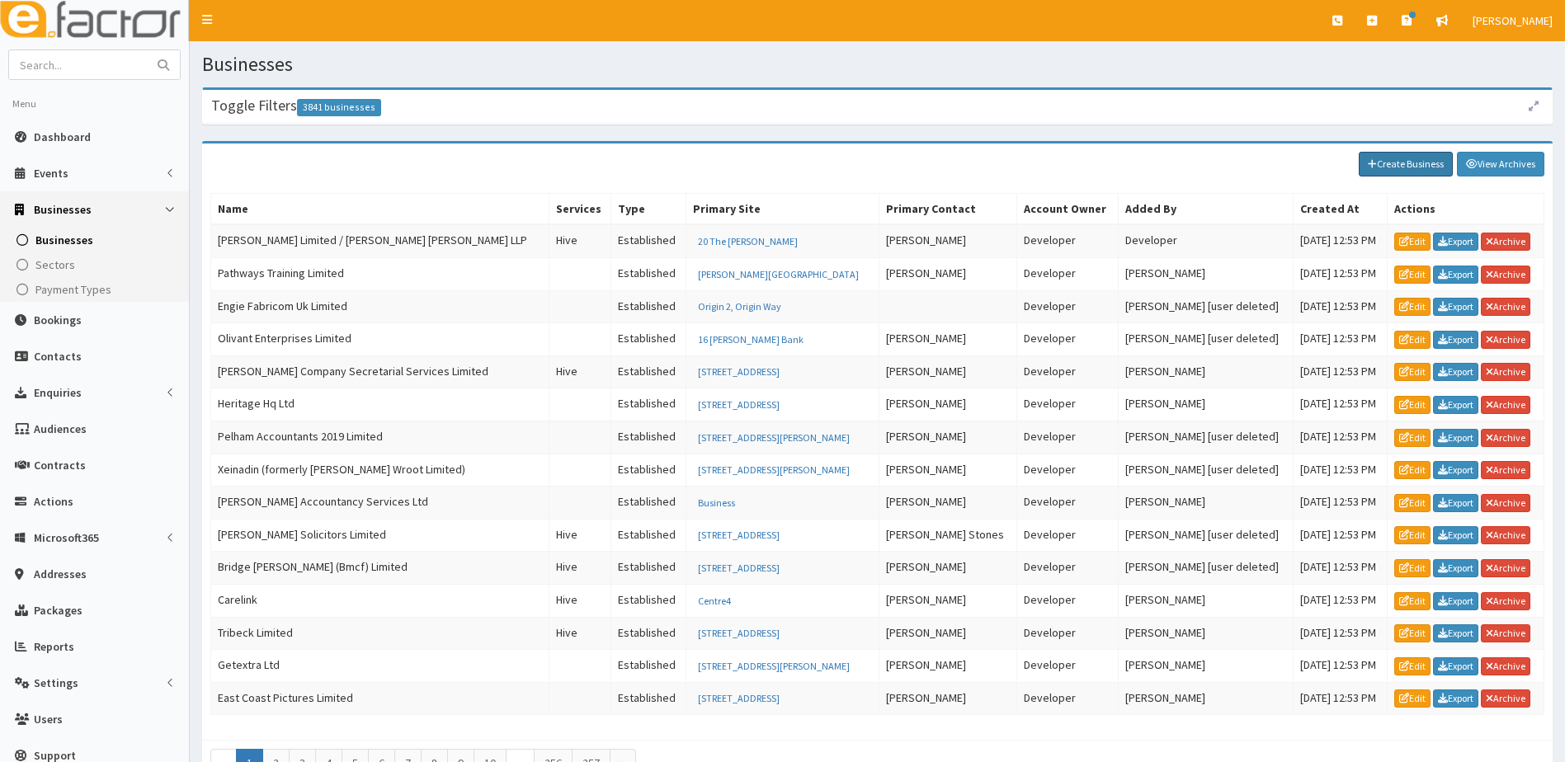
click at [1371, 158] on link "Create Business" at bounding box center [1406, 164] width 94 height 25
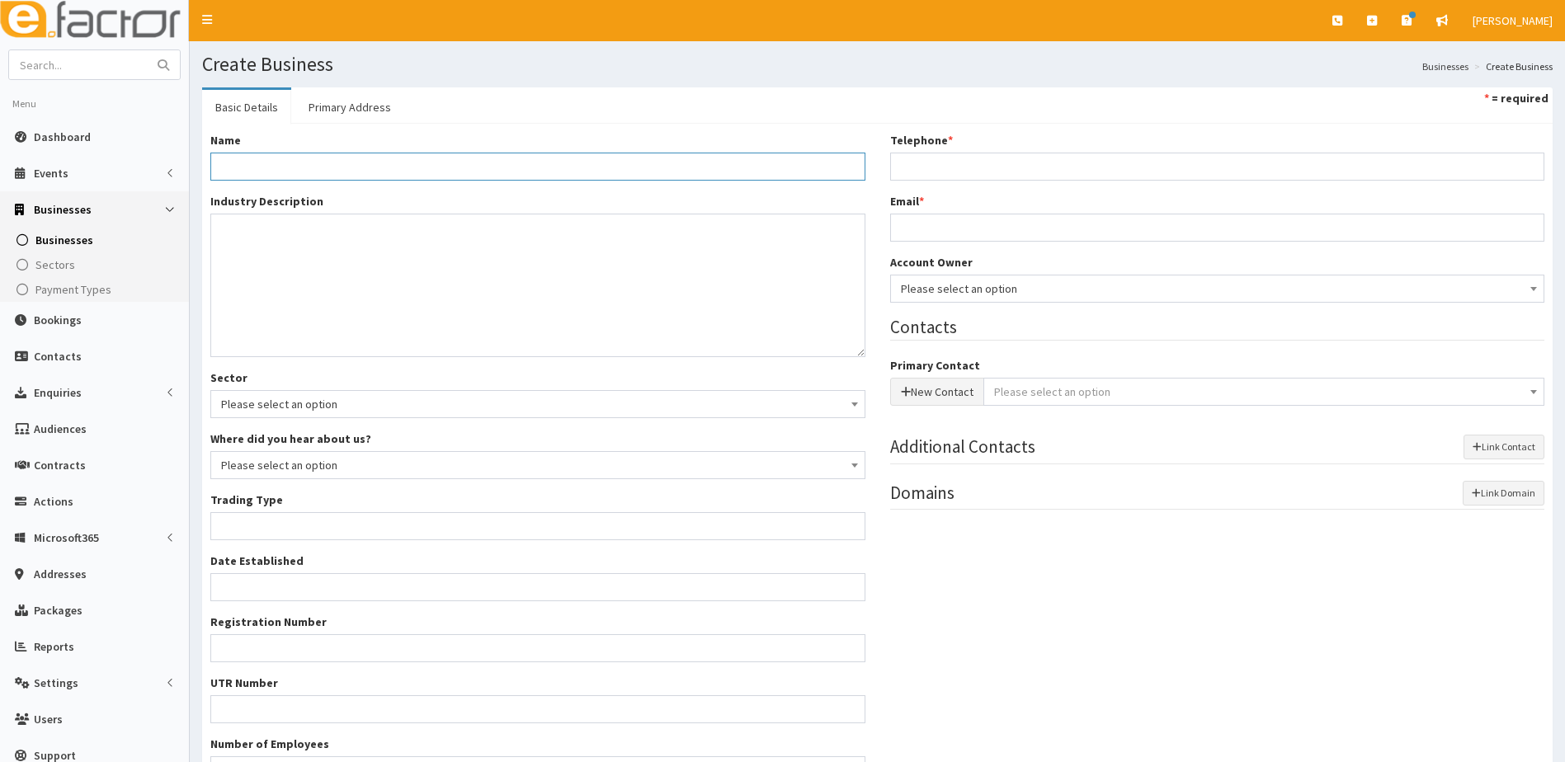
click at [286, 163] on input "Name *" at bounding box center [537, 167] width 655 height 28
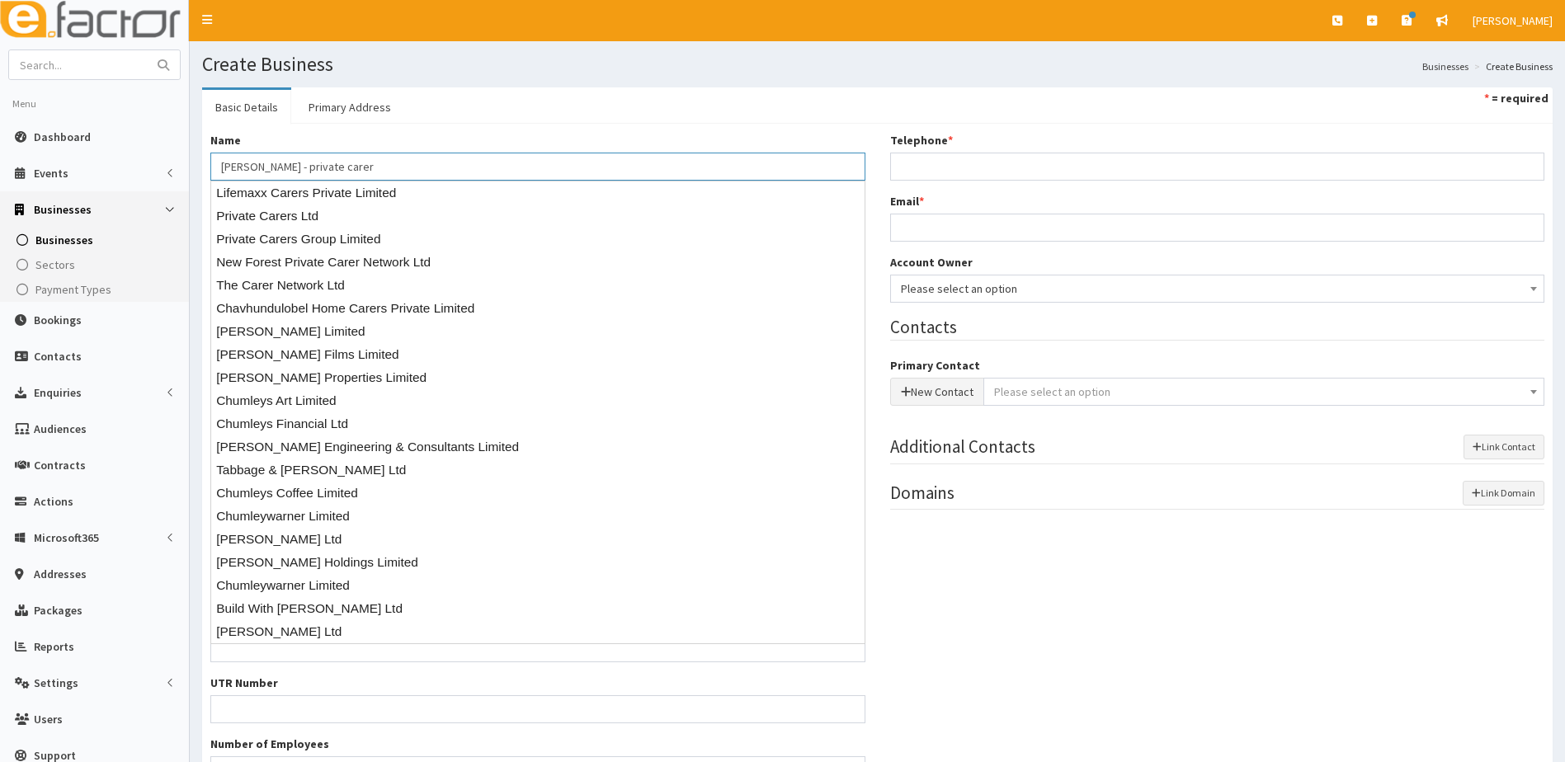
type input "Rosalind Chumley - private carer"
click at [413, 130] on div "Name * Rosalind Chumley - private carer Industry Description * Sector Please se…" at bounding box center [877, 464] width 1351 height 681
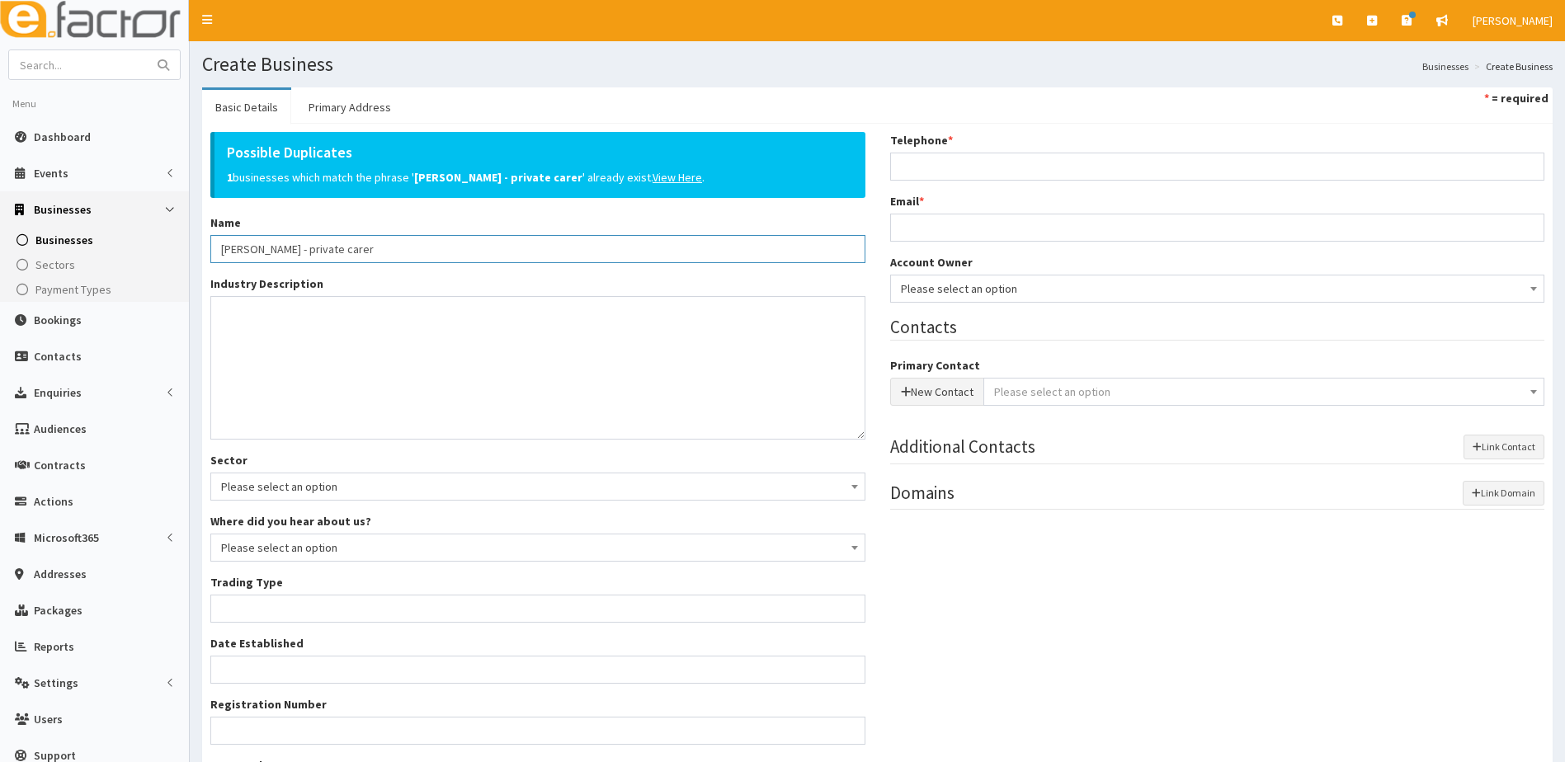
click at [256, 259] on input "Rosalind Chumley - private carer" at bounding box center [537, 249] width 655 height 28
click at [253, 330] on textarea "Industry Description *" at bounding box center [537, 368] width 655 height 144
type textarea "Private Carer"
click at [683, 177] on u "View Here" at bounding box center [678, 177] width 50 height 15
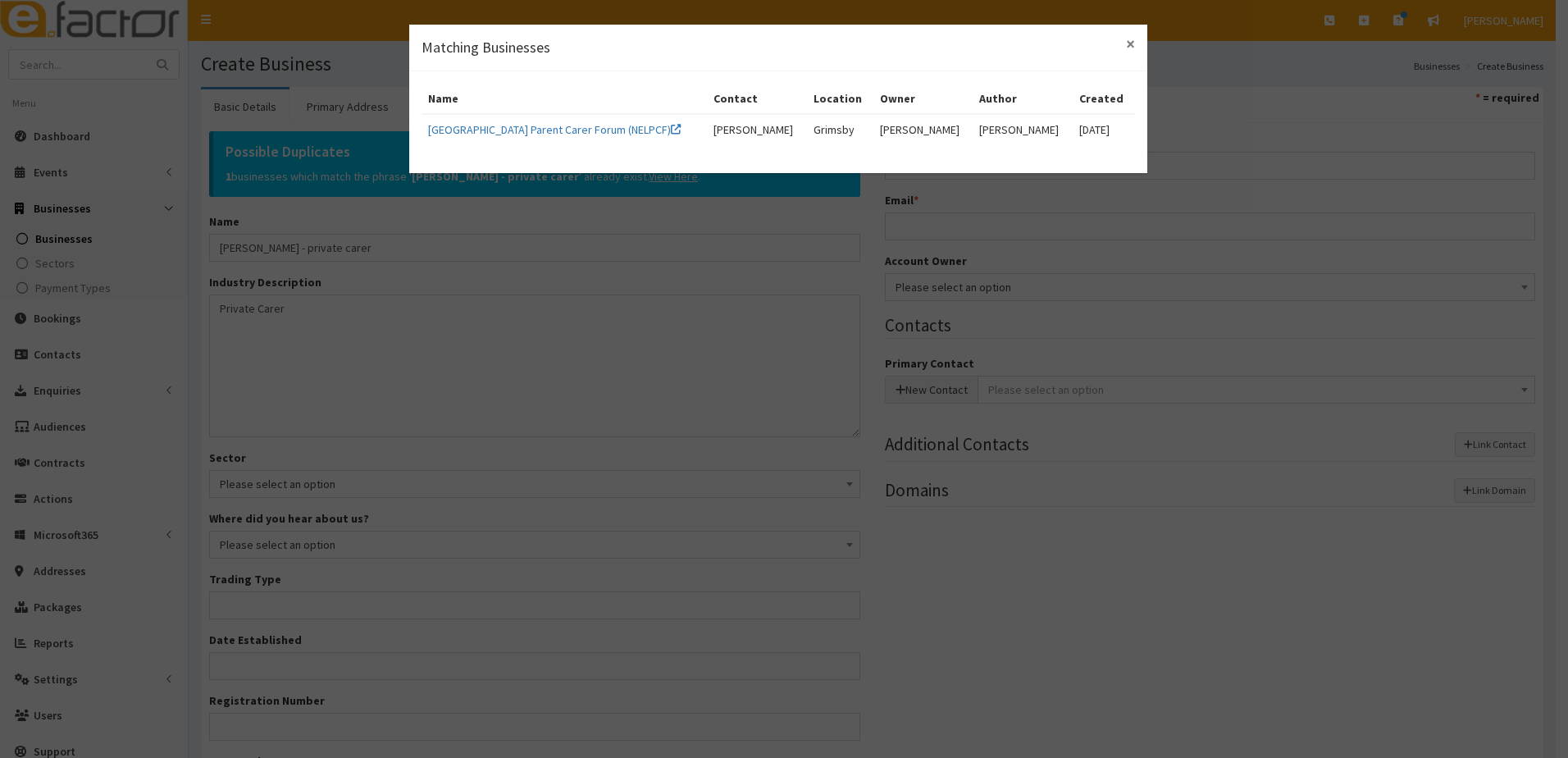
click at [1127, 48] on span "×" at bounding box center [1131, 44] width 9 height 22
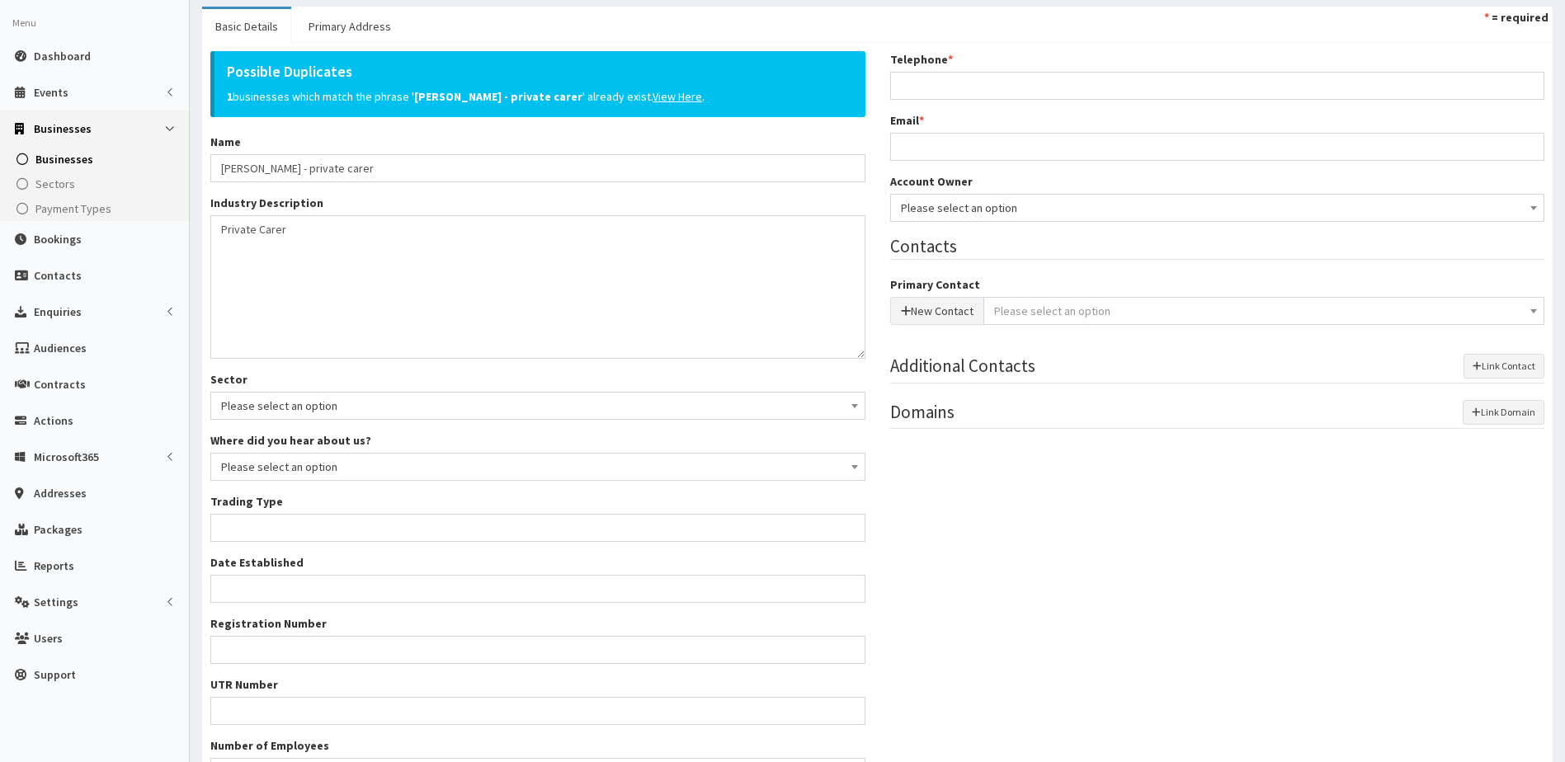
scroll to position [243, 0]
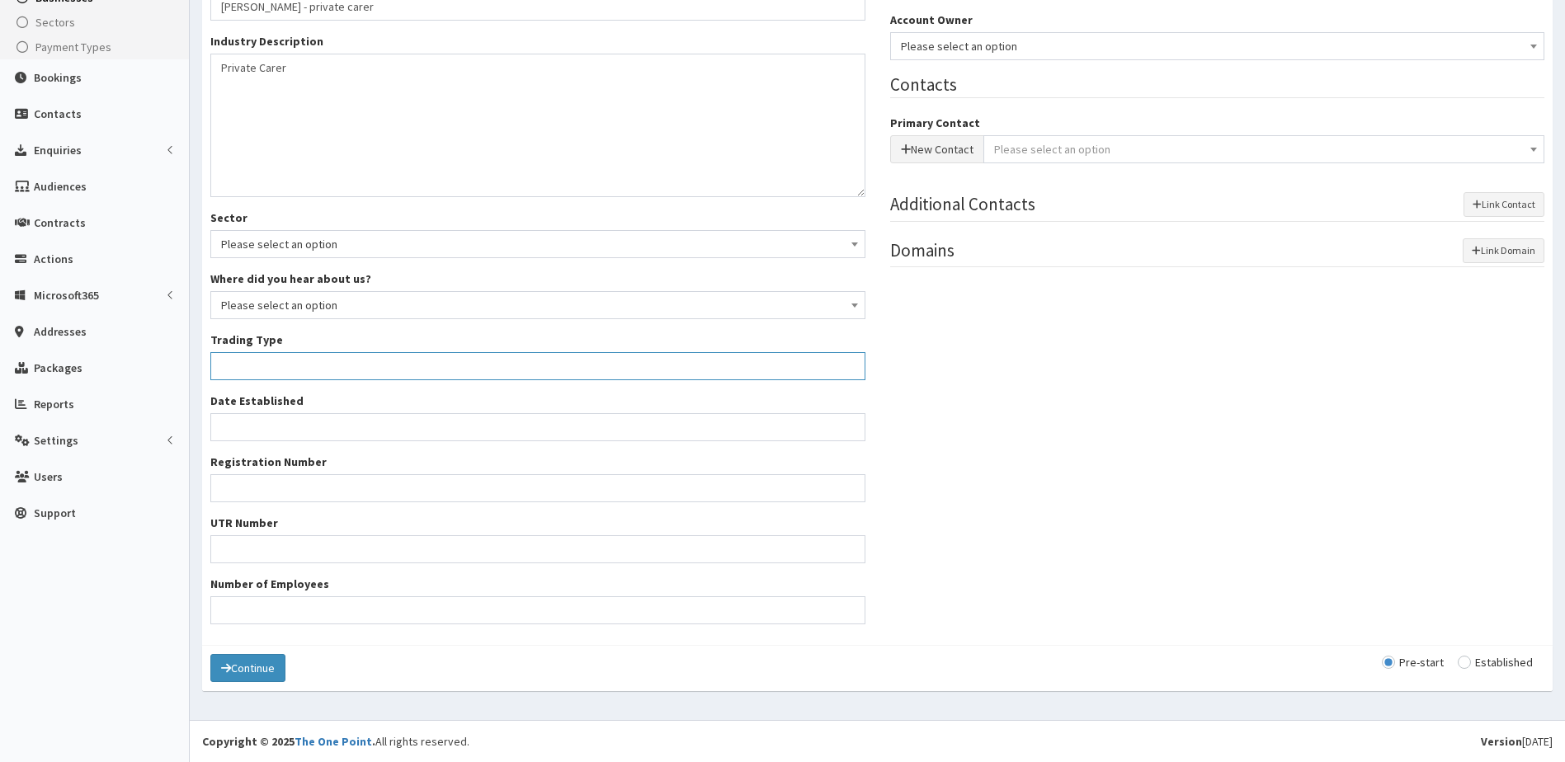
click at [249, 362] on input "Trading Type *" at bounding box center [537, 366] width 655 height 28
type input "unknown"
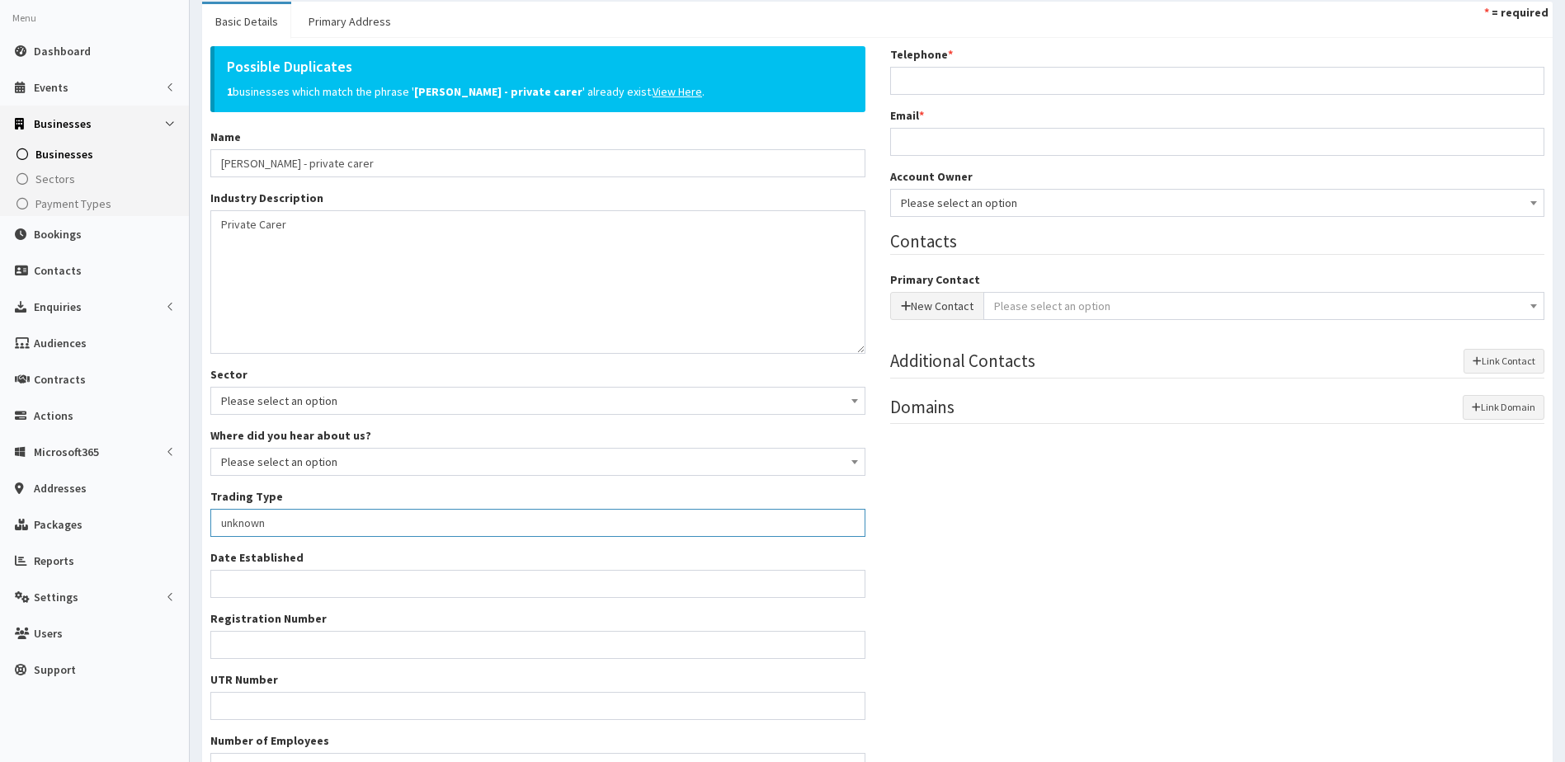
scroll to position [0, 0]
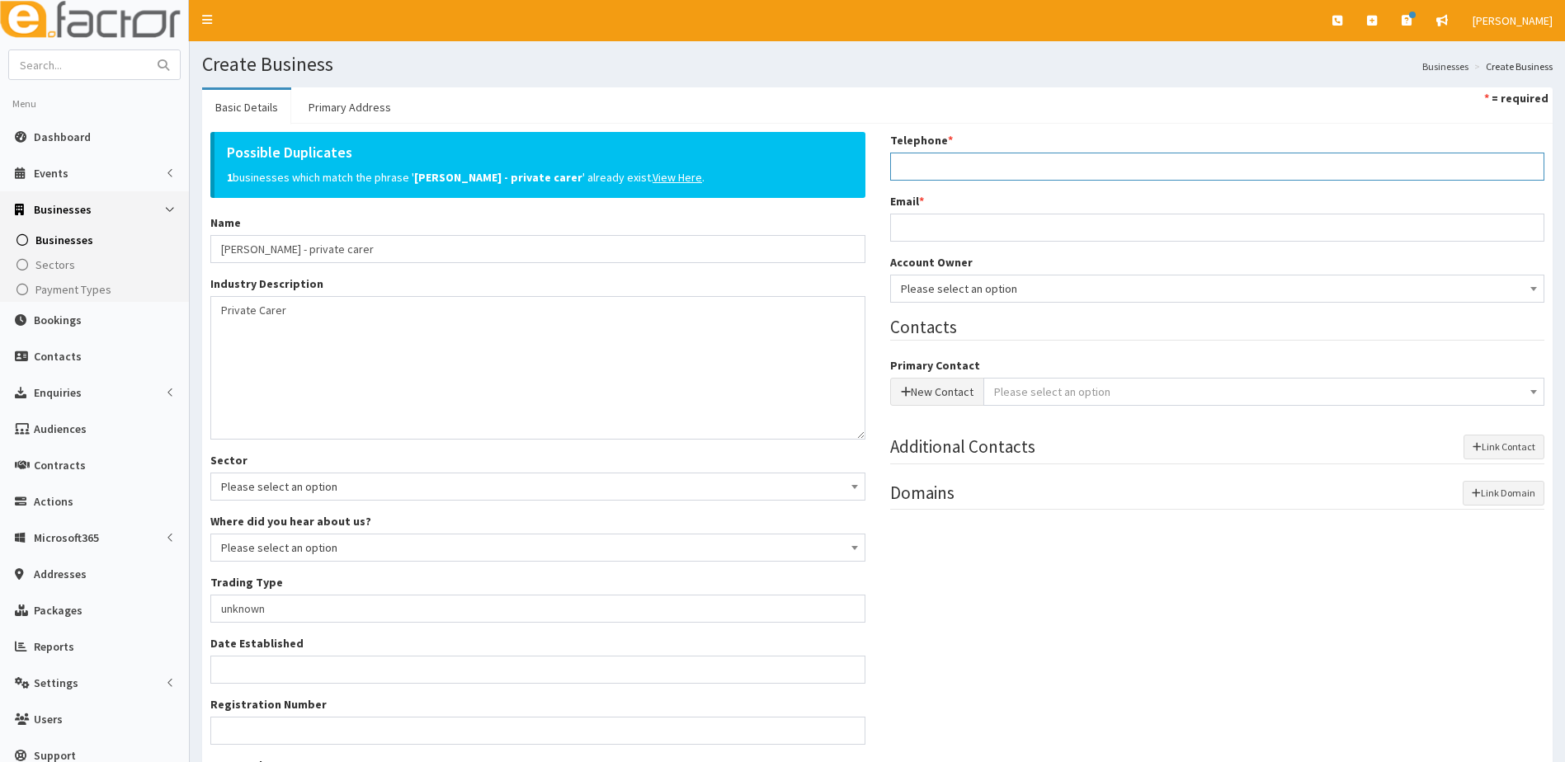
click at [919, 159] on input "Telephone *" at bounding box center [1217, 167] width 655 height 28
click at [950, 165] on input "Telephone *" at bounding box center [1217, 167] width 655 height 28
paste input "07850264157"
type input "07850264157"
drag, startPoint x: 935, startPoint y: 233, endPoint x: 829, endPoint y: 221, distance: 106.2
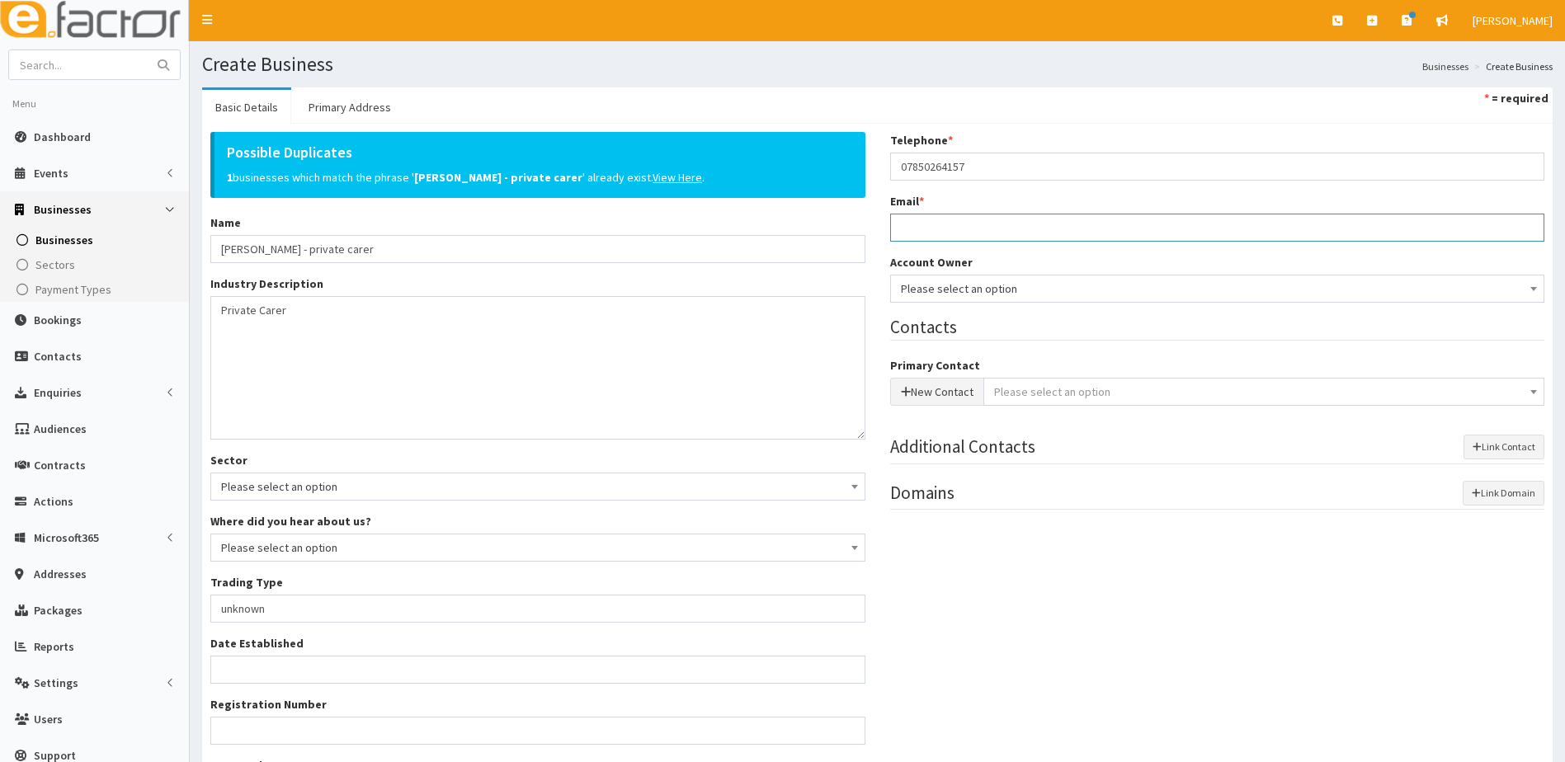
click at [935, 233] on input "Email *" at bounding box center [1217, 228] width 655 height 28
click at [966, 229] on input "Email *" at bounding box center [1217, 228] width 655 height 28
paste input "chumleyros@gmail.com"
type input "chumleyros@gmail.com"
click at [966, 293] on span "Please select an option" at bounding box center [1218, 288] width 634 height 23
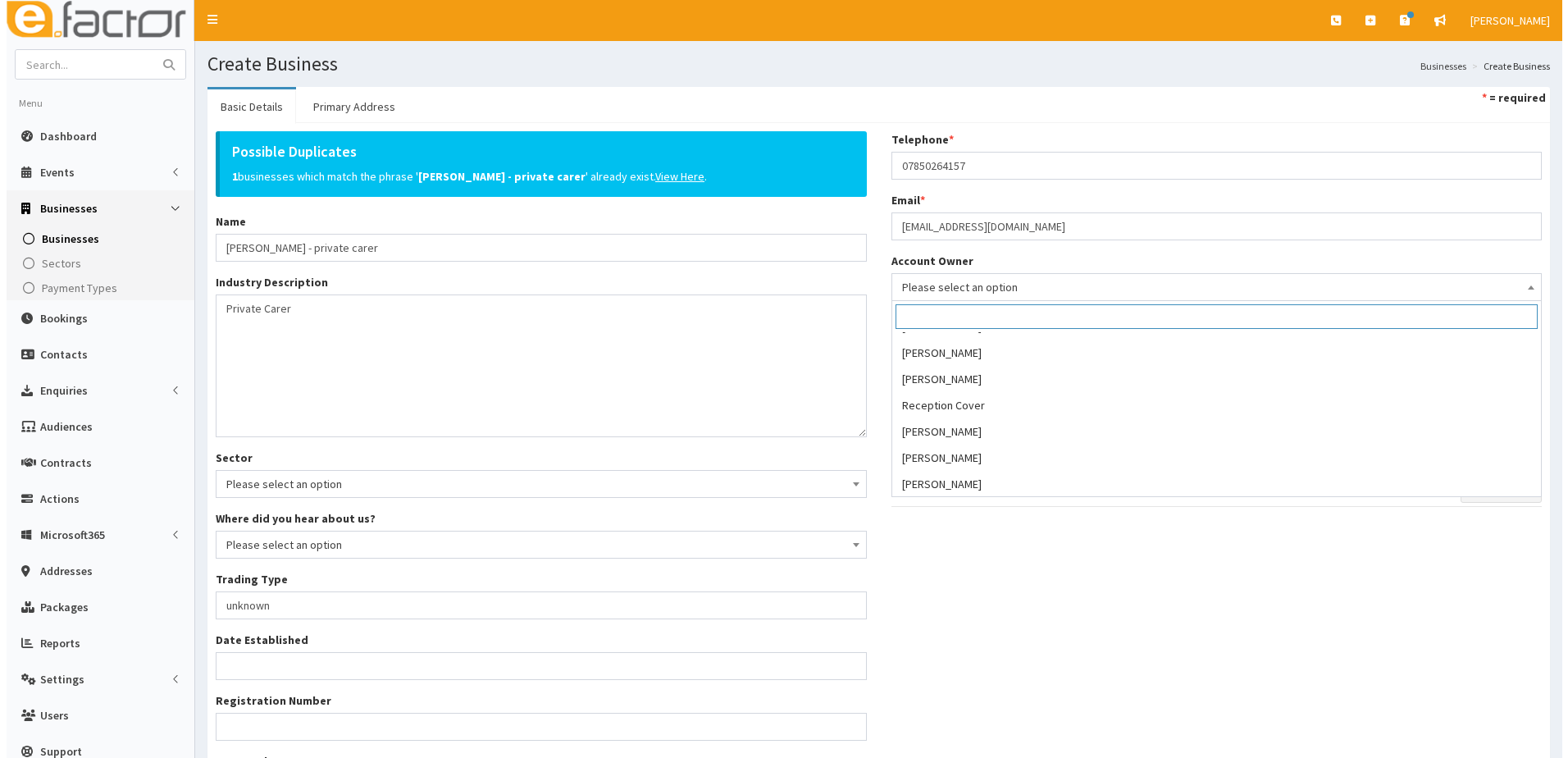
scroll to position [335, 0]
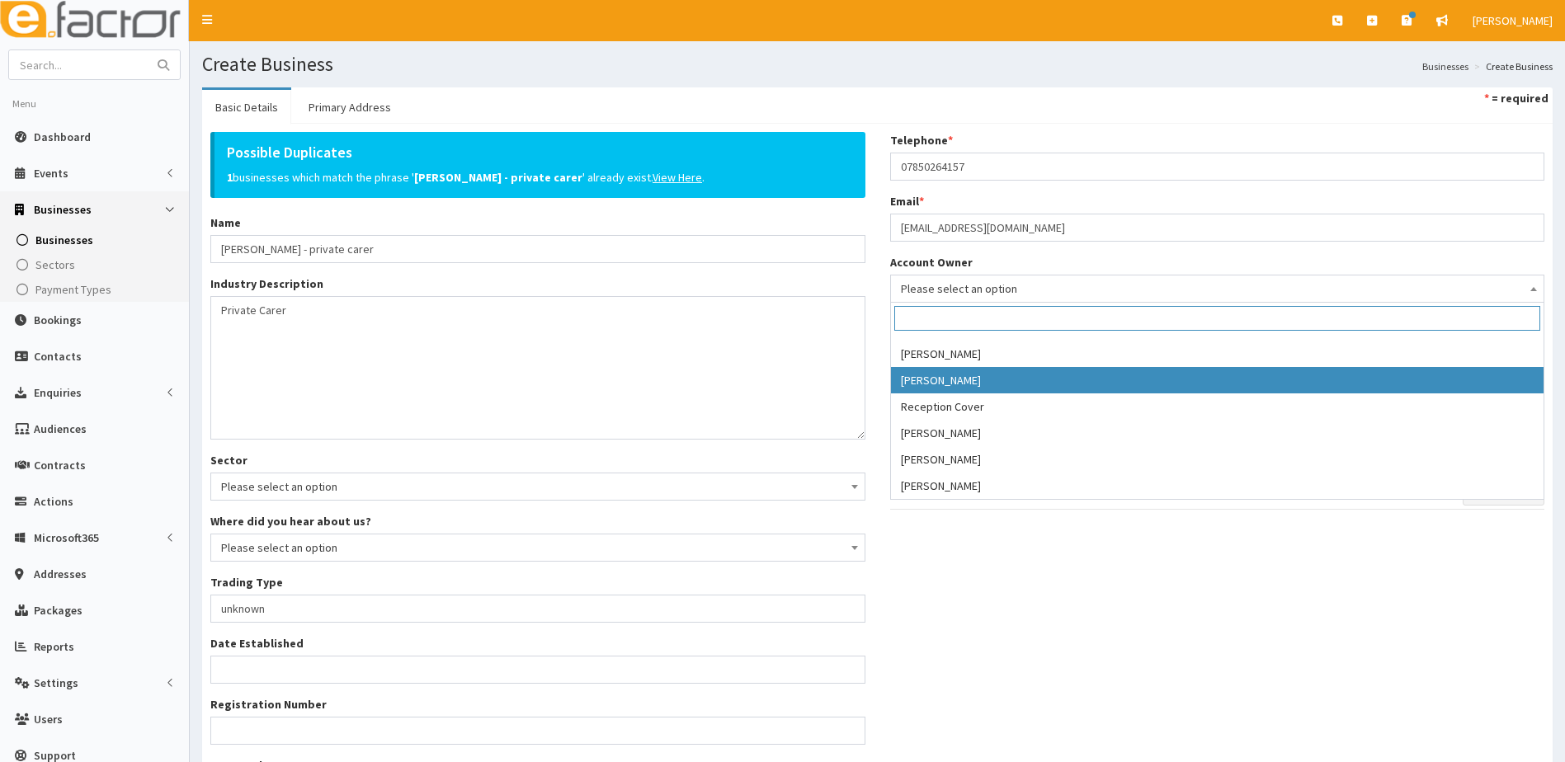
select select "39"
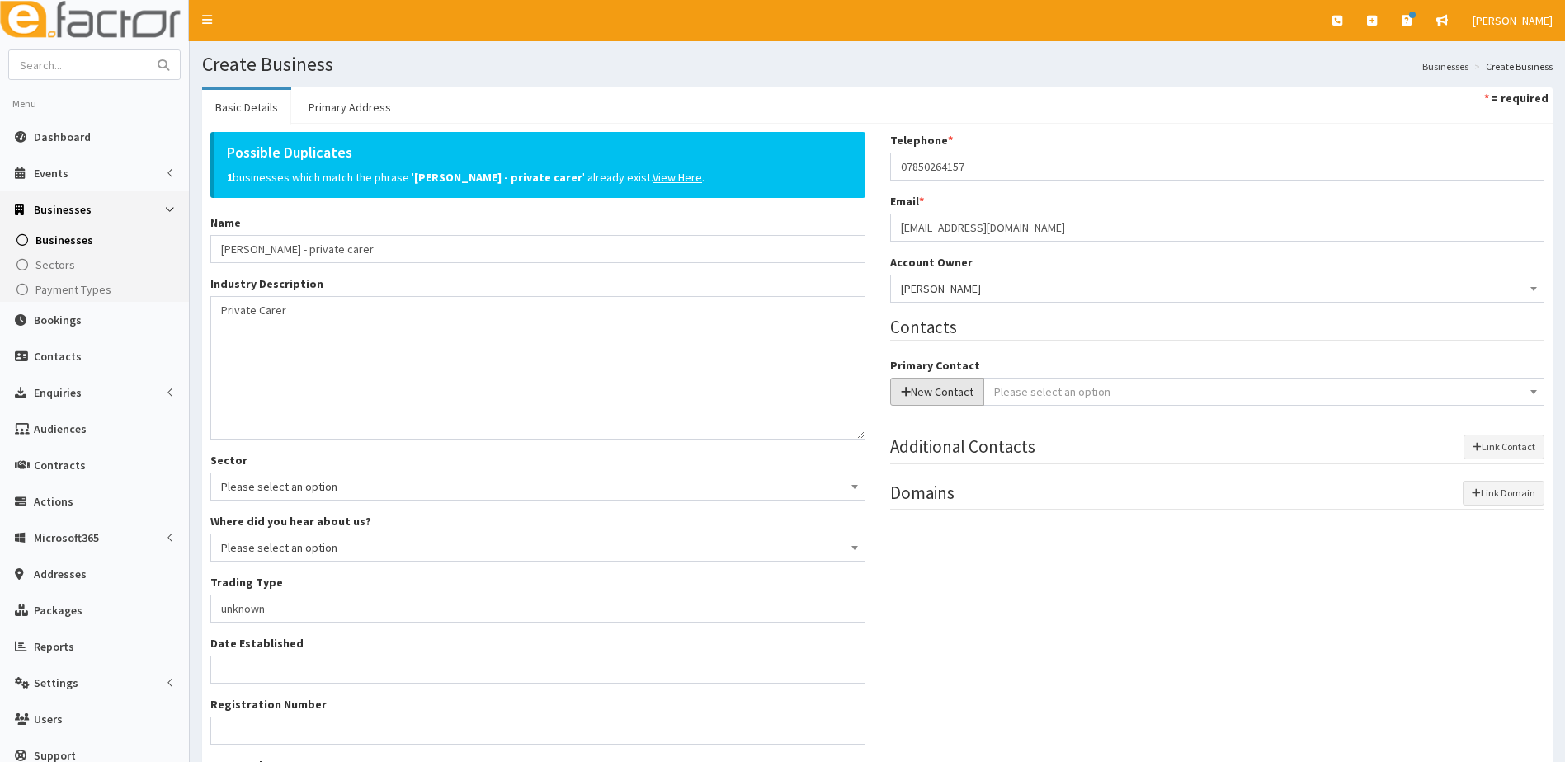
click at [921, 397] on button "New Contact" at bounding box center [937, 392] width 94 height 28
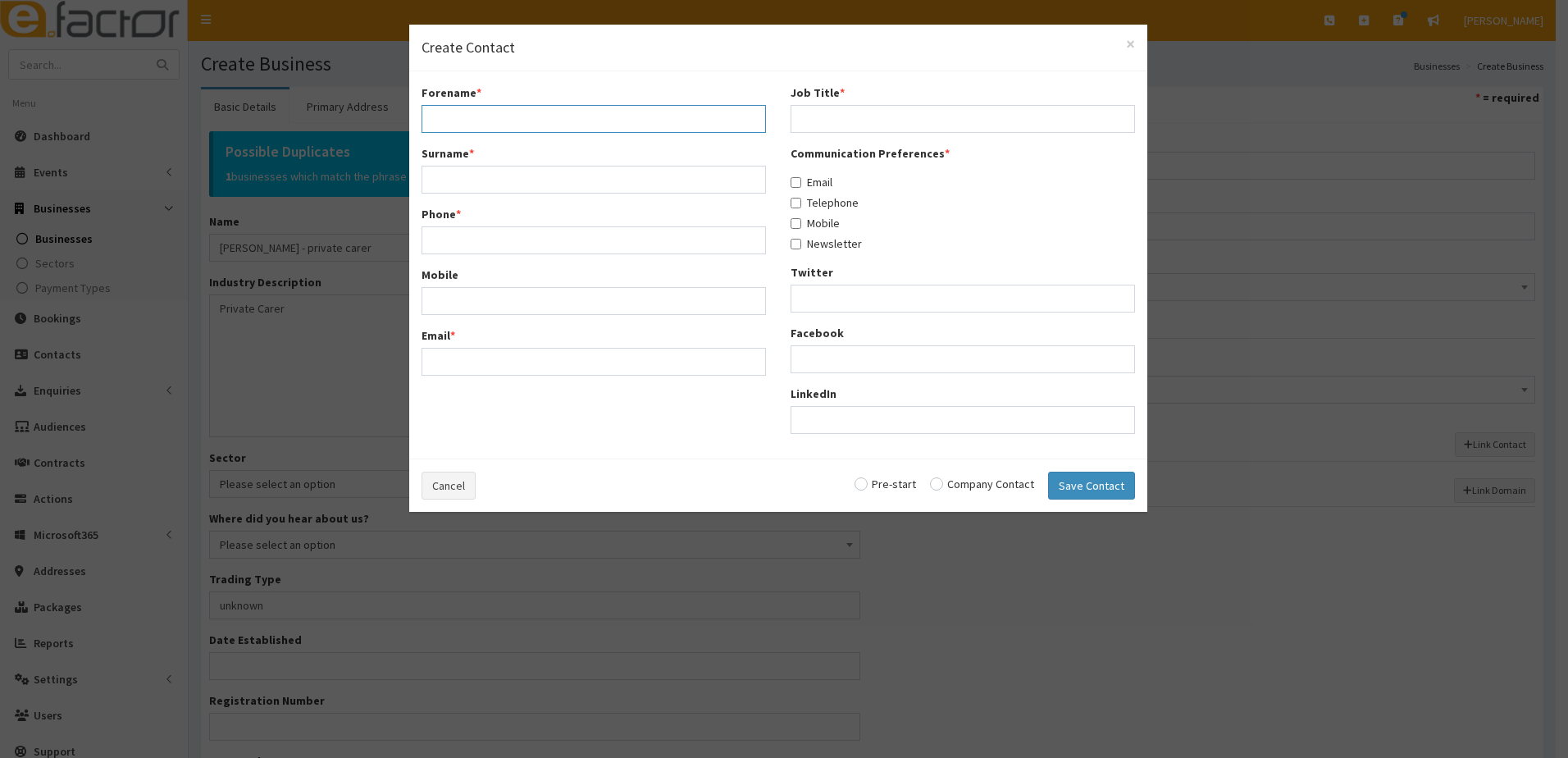
click at [496, 116] on input "Forename *" at bounding box center [594, 119] width 345 height 28
type input "Rosalind"
type input "c"
type input "Chumey"
click at [520, 373] on input "Email *" at bounding box center [594, 362] width 345 height 28
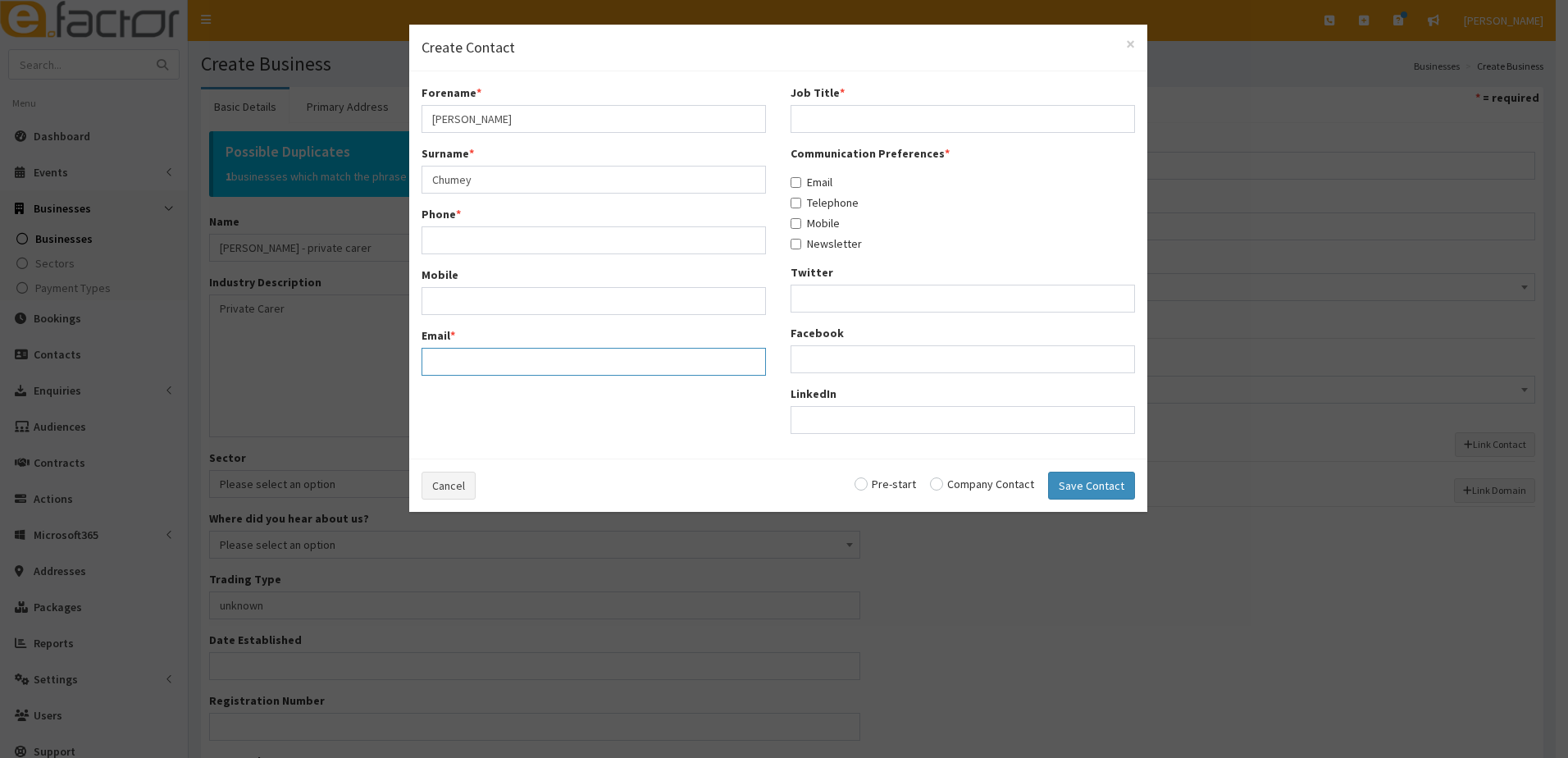
paste input "chumleyros@gmail.com"
type input "chumleyros@gmail.com"
click at [470, 241] on input "Phone *" at bounding box center [594, 241] width 345 height 28
paste input "07850264157"
type input "07850264157"
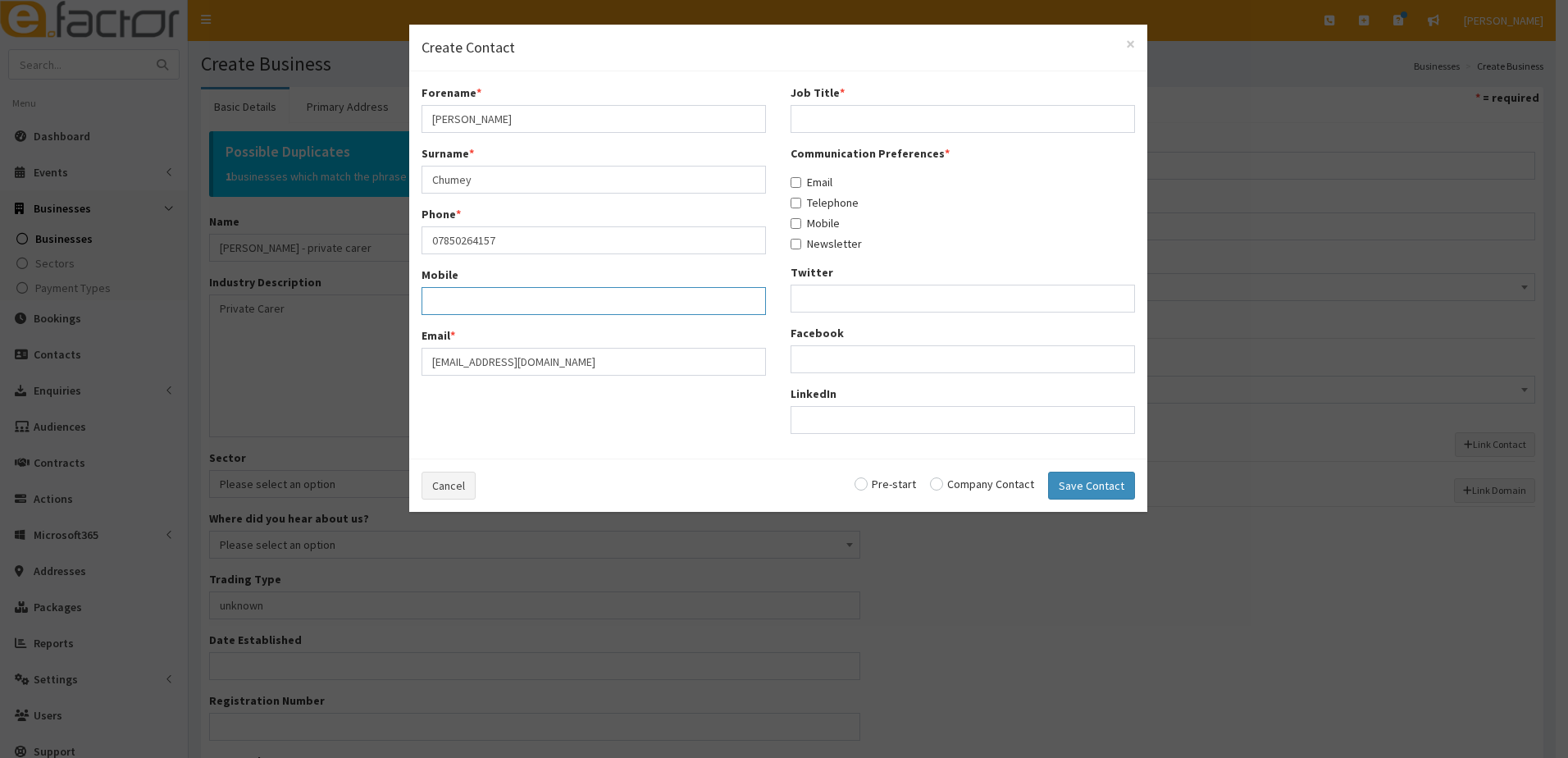
click at [434, 305] on input "Mobile" at bounding box center [594, 301] width 345 height 28
paste input "07850264157"
type input "07850264157"
click at [866, 122] on input "Job Title *" at bounding box center [962, 119] width 345 height 28
type input "unknown"
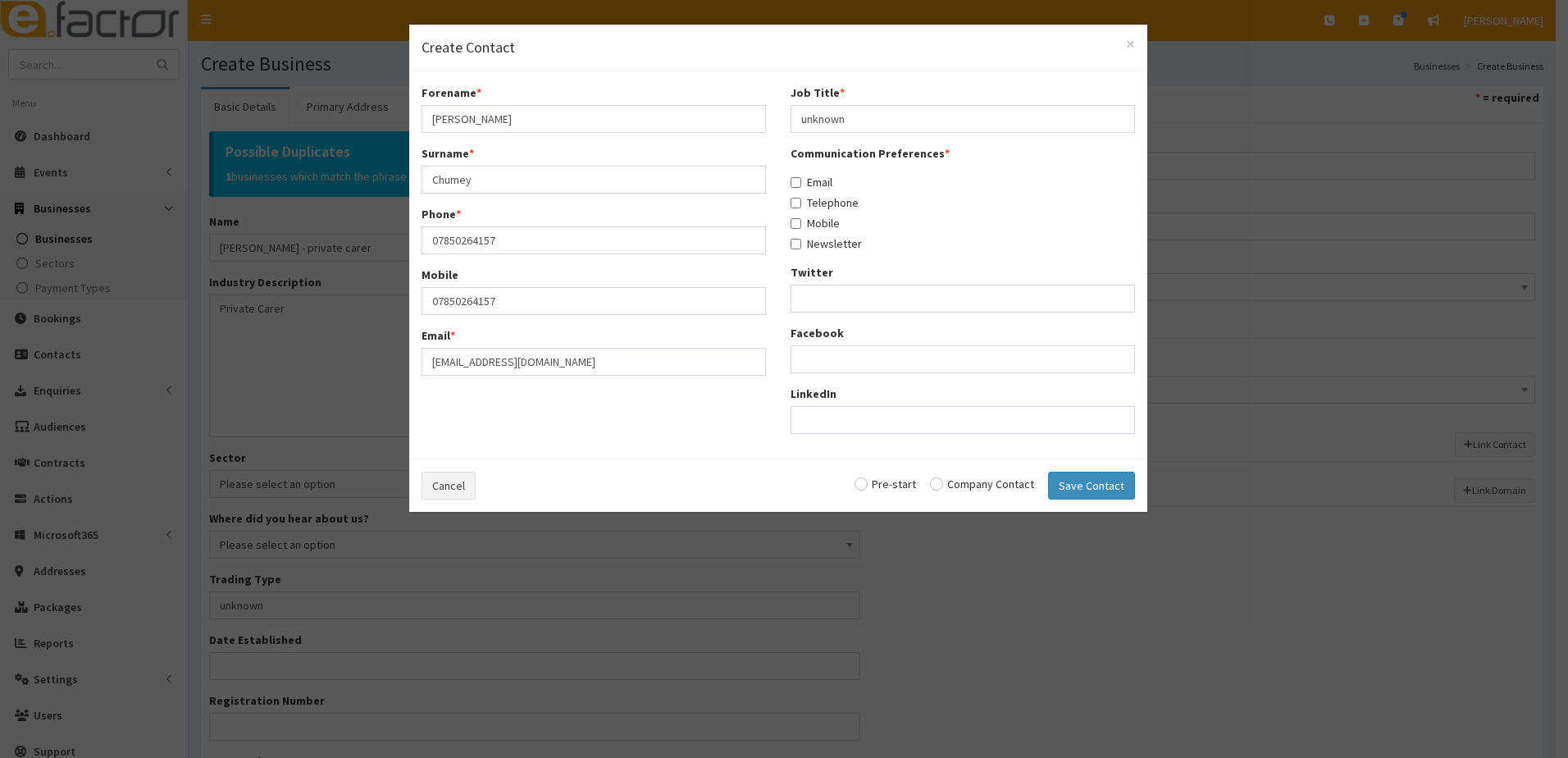
click at [865, 486] on input "radio" at bounding box center [886, 484] width 62 height 12
radio input "true"
click at [1067, 487] on button "Save Contact" at bounding box center [1091, 485] width 87 height 28
radio input "false"
select select "5287"
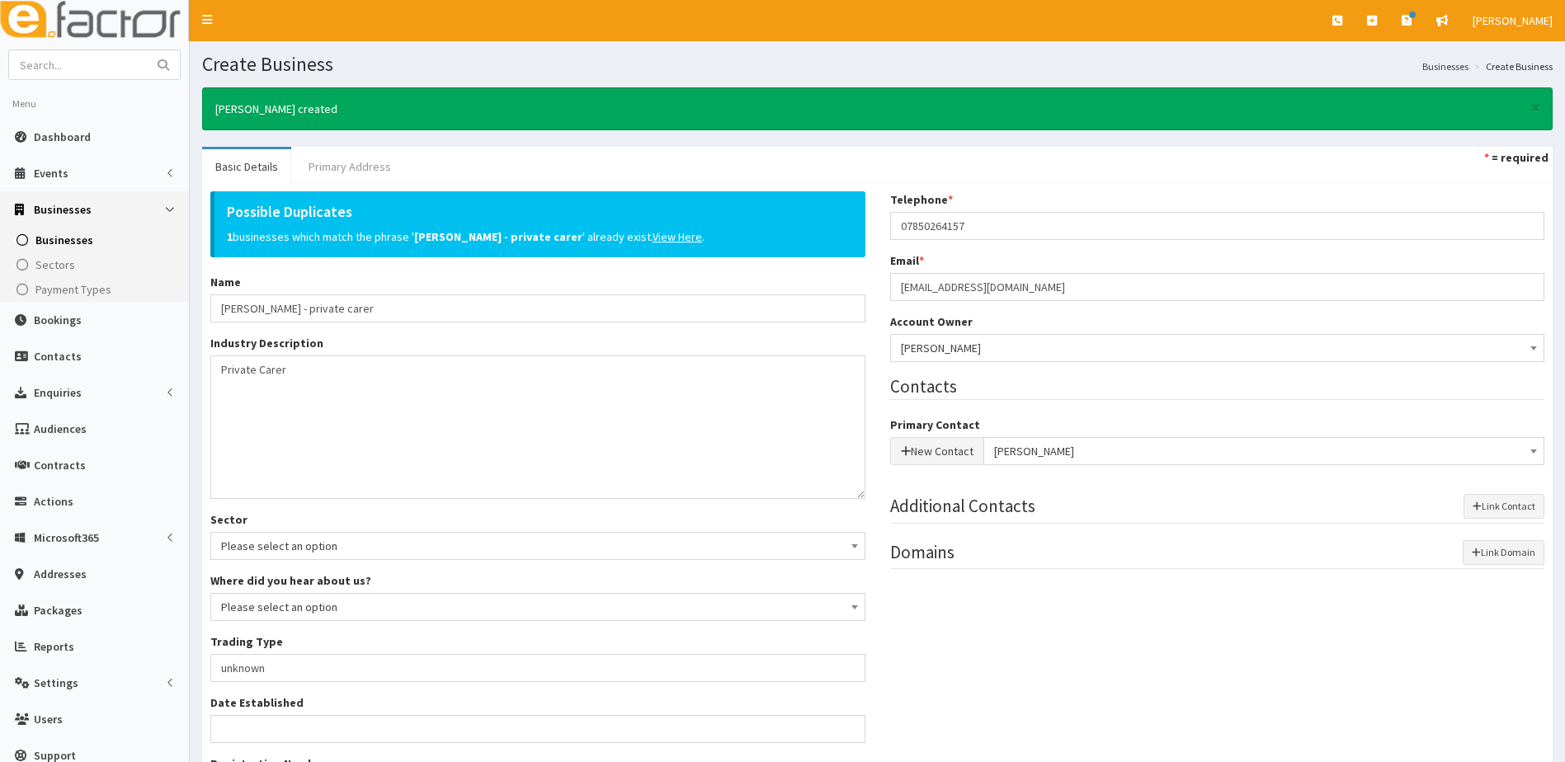
click at [358, 158] on link "Primary Address" at bounding box center [349, 166] width 109 height 35
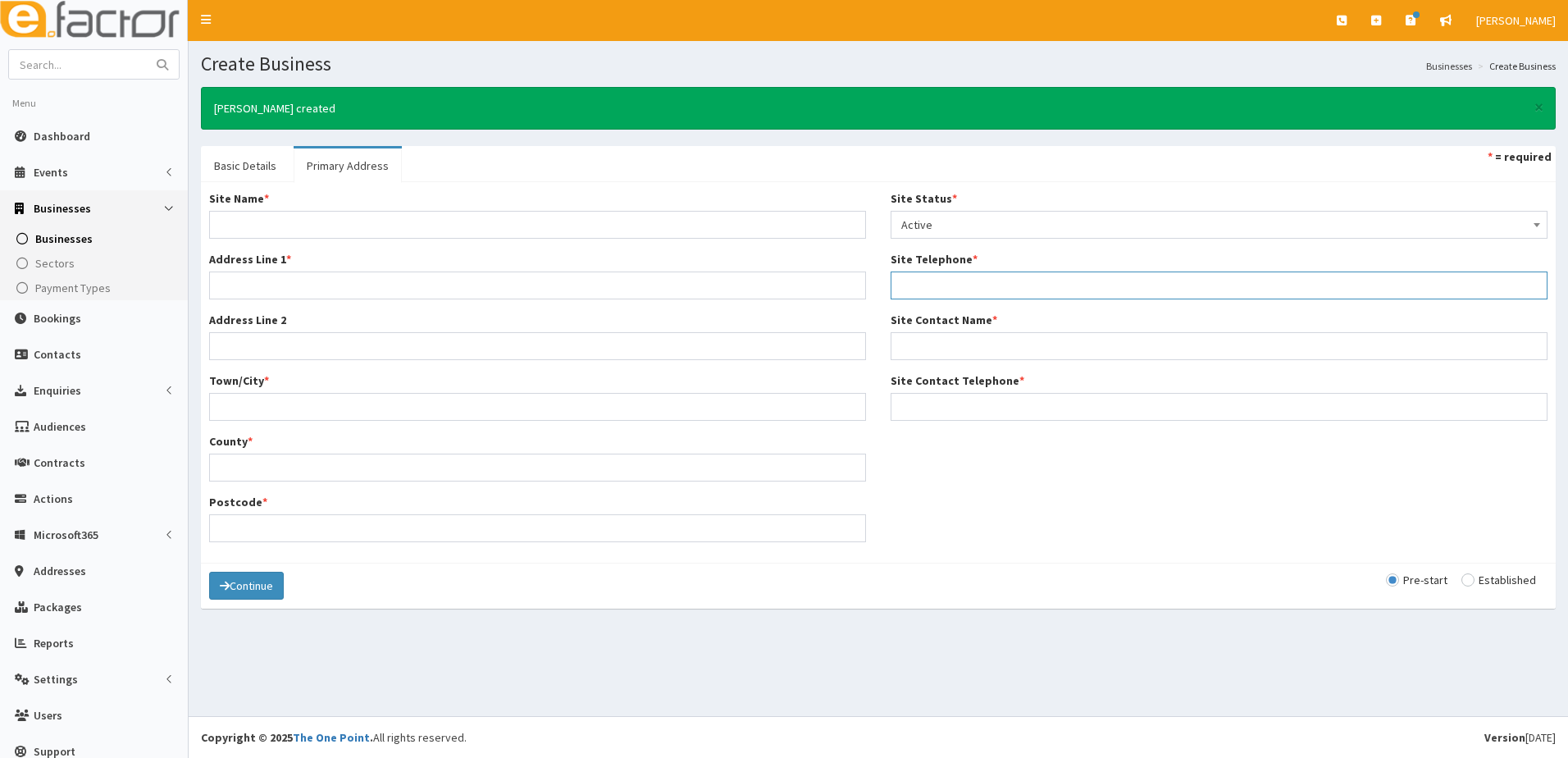
click at [949, 285] on input "Site Telephone *" at bounding box center [1219, 285] width 657 height 28
paste input "07850264157"
type input "07850264157"
click at [938, 405] on input "Site Contact Telephone *" at bounding box center [1219, 407] width 657 height 28
paste input "07850264157"
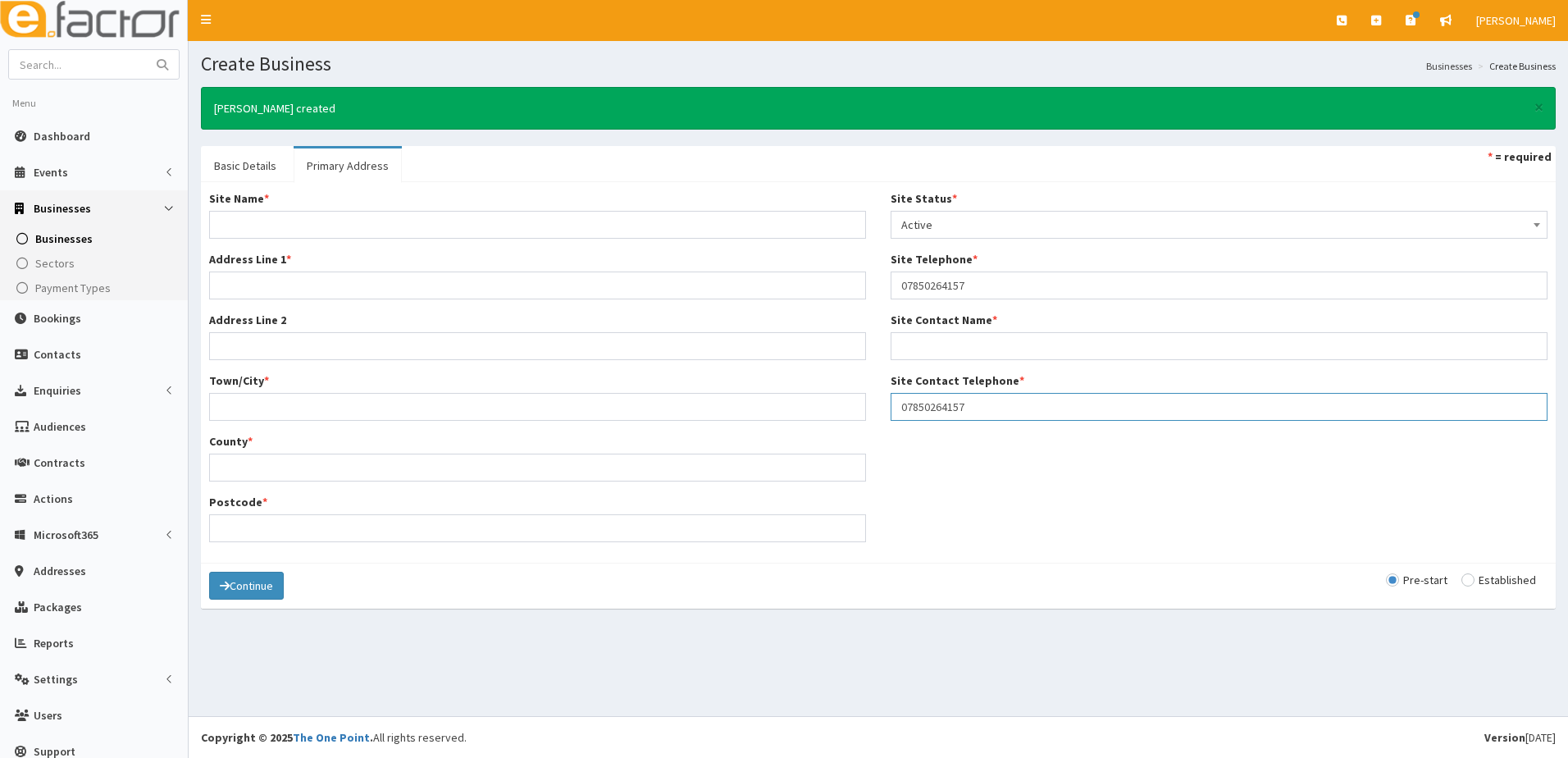
type input "07850264157"
click at [932, 349] on input "Site Contact Name *" at bounding box center [1219, 346] width 657 height 28
type input "Rosalind Chumley"
click at [251, 209] on div "Site Name *" at bounding box center [537, 214] width 657 height 49
click at [250, 218] on input "Site Name *" at bounding box center [537, 225] width 657 height 28
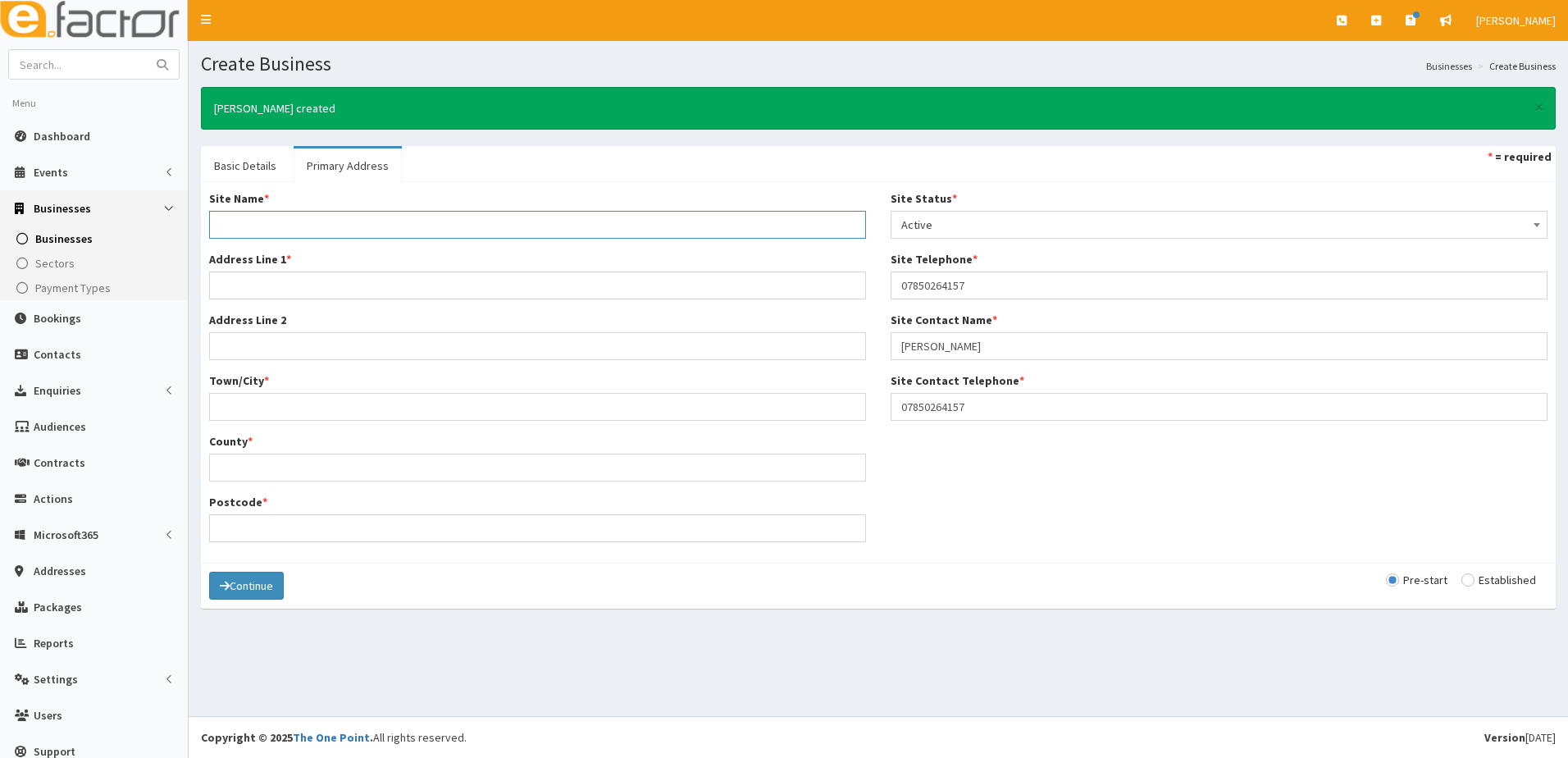
type input "Home"
click at [229, 284] on input "Address Line 1 *" at bounding box center [537, 285] width 657 height 28
type input "22 Beechwood Avenue"
type input "Grimsby"
type input "North East Lincolnshire"
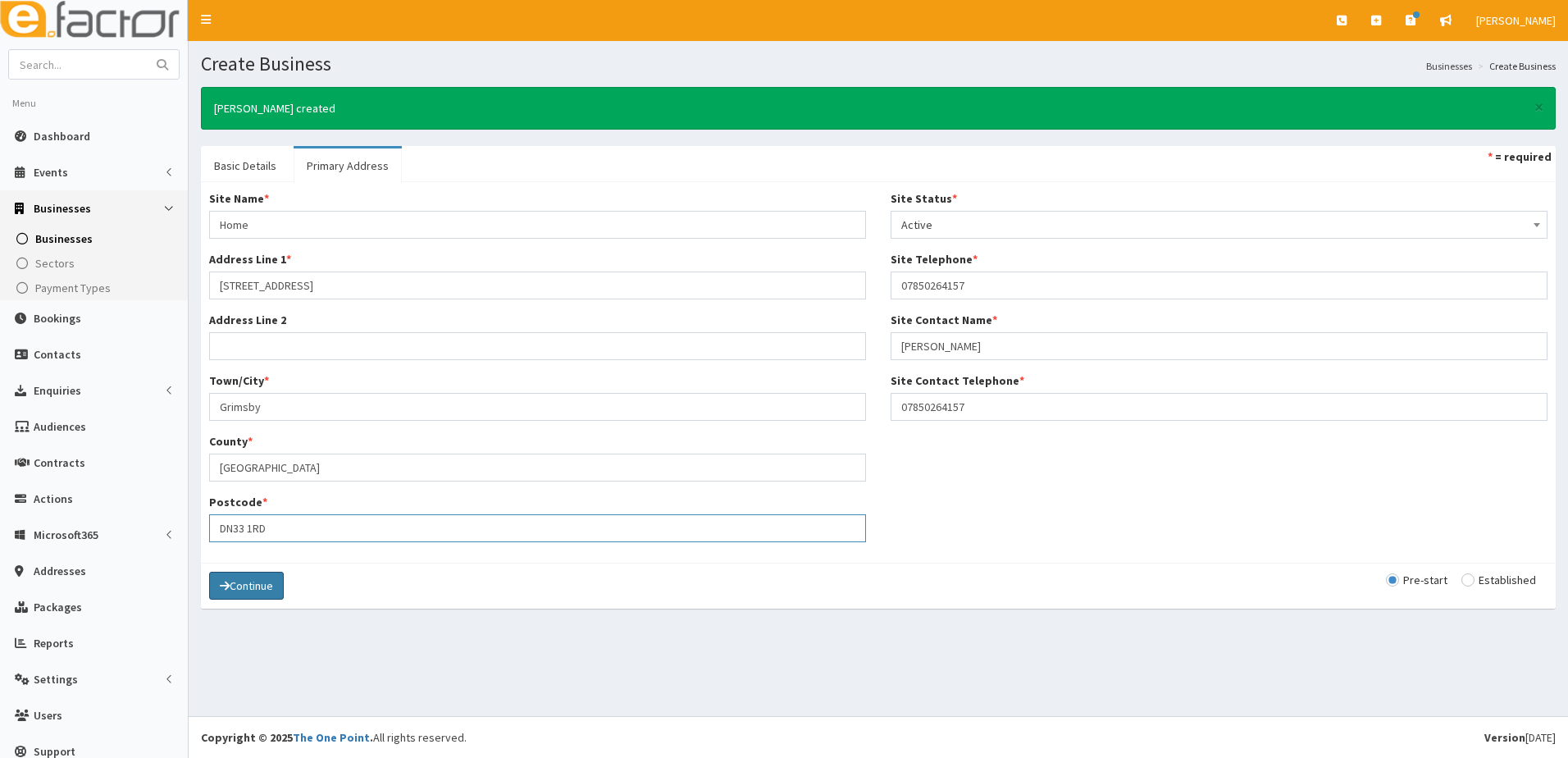
type input "DN33 1RD"
click at [251, 588] on button "Continue" at bounding box center [246, 586] width 75 height 28
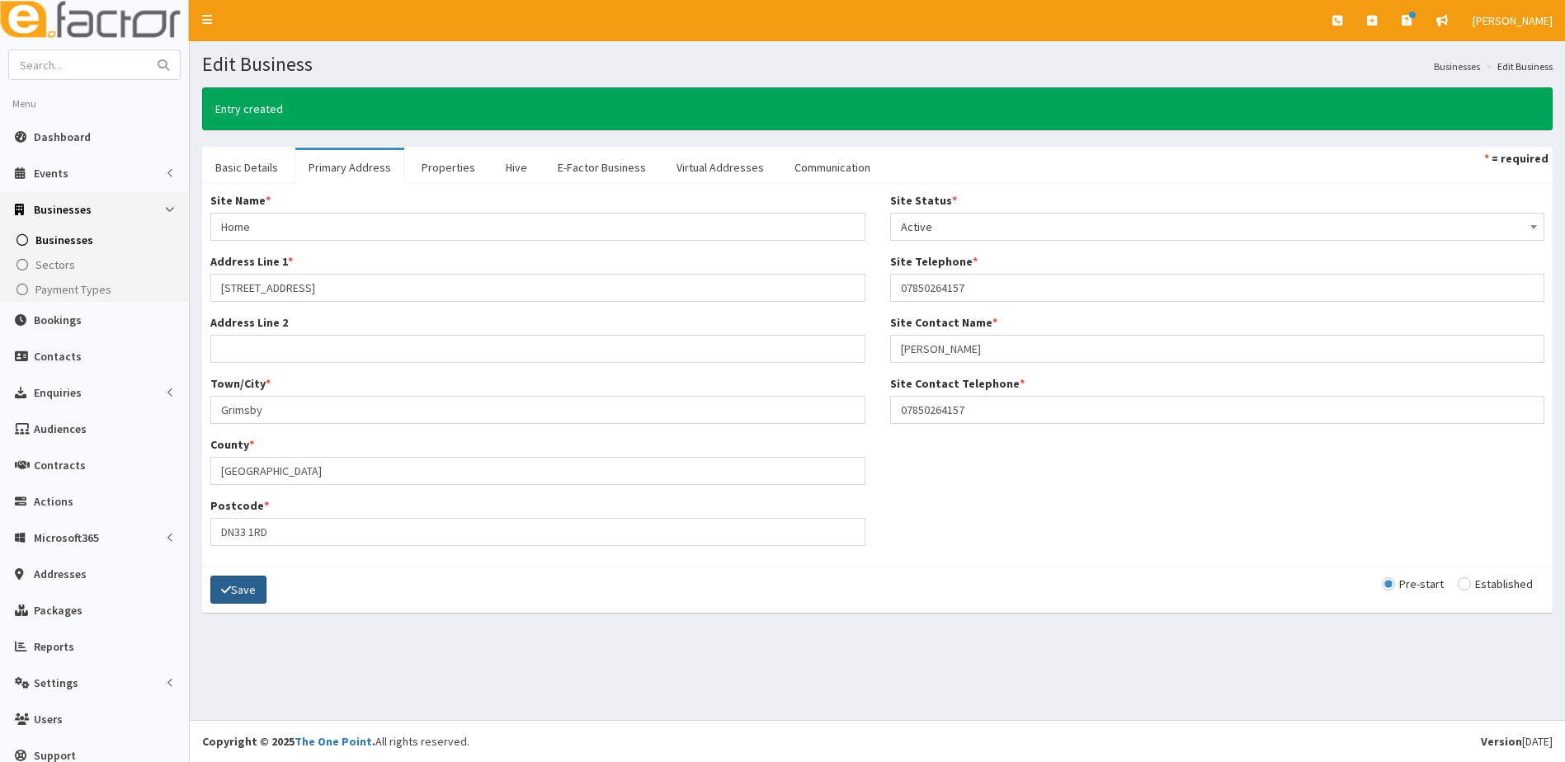
click at [253, 591] on button "Save" at bounding box center [238, 590] width 56 height 28
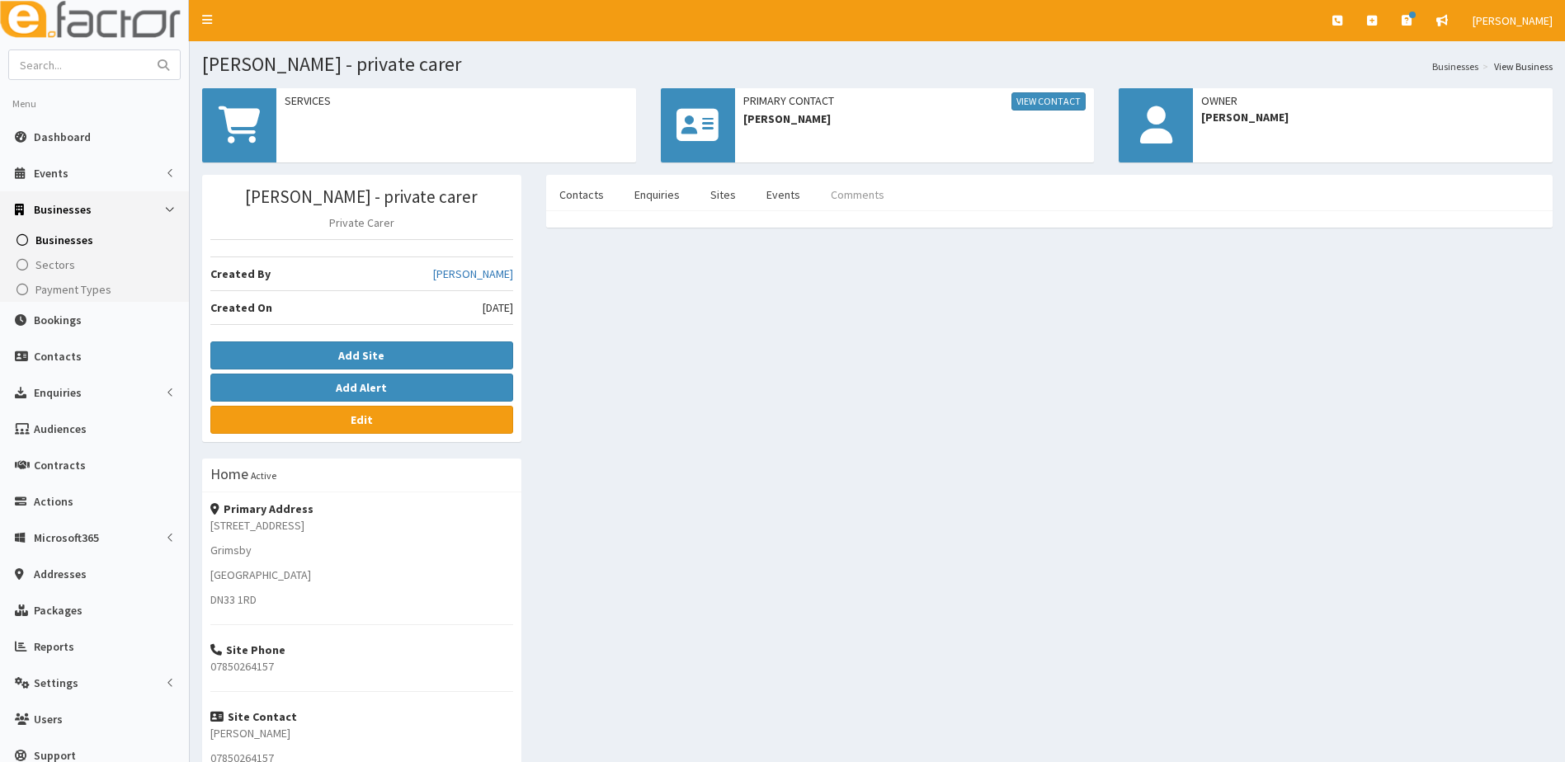
click at [843, 196] on link "Comments" at bounding box center [858, 194] width 80 height 35
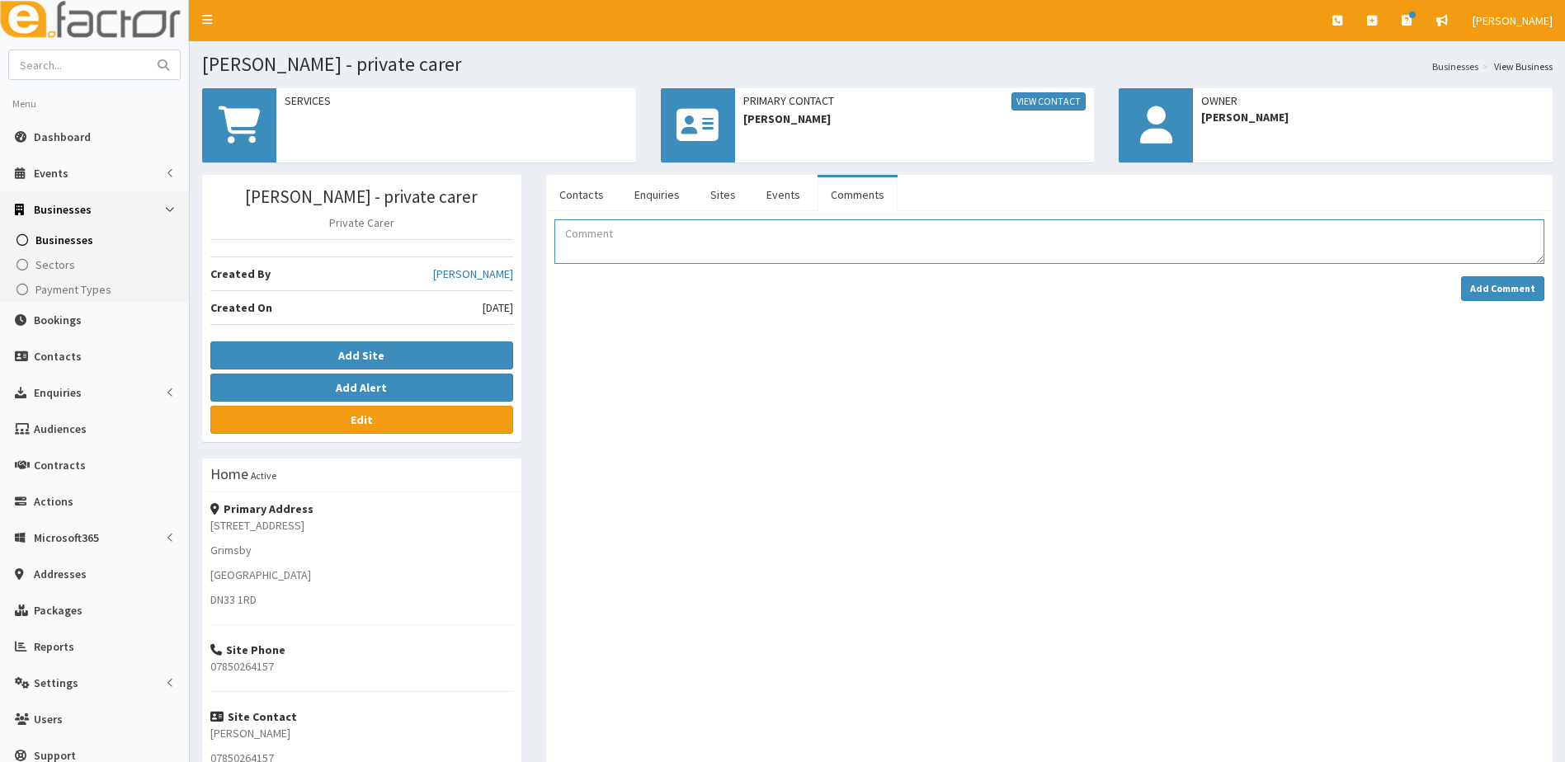
click at [644, 250] on textarea "Comment" at bounding box center [1049, 241] width 990 height 45
type textarea "r"
type textarea "[PERSON_NAME] attended BYOB Brigg [DATE]"
click at [1492, 295] on button "Add Comment" at bounding box center [1502, 288] width 83 height 25
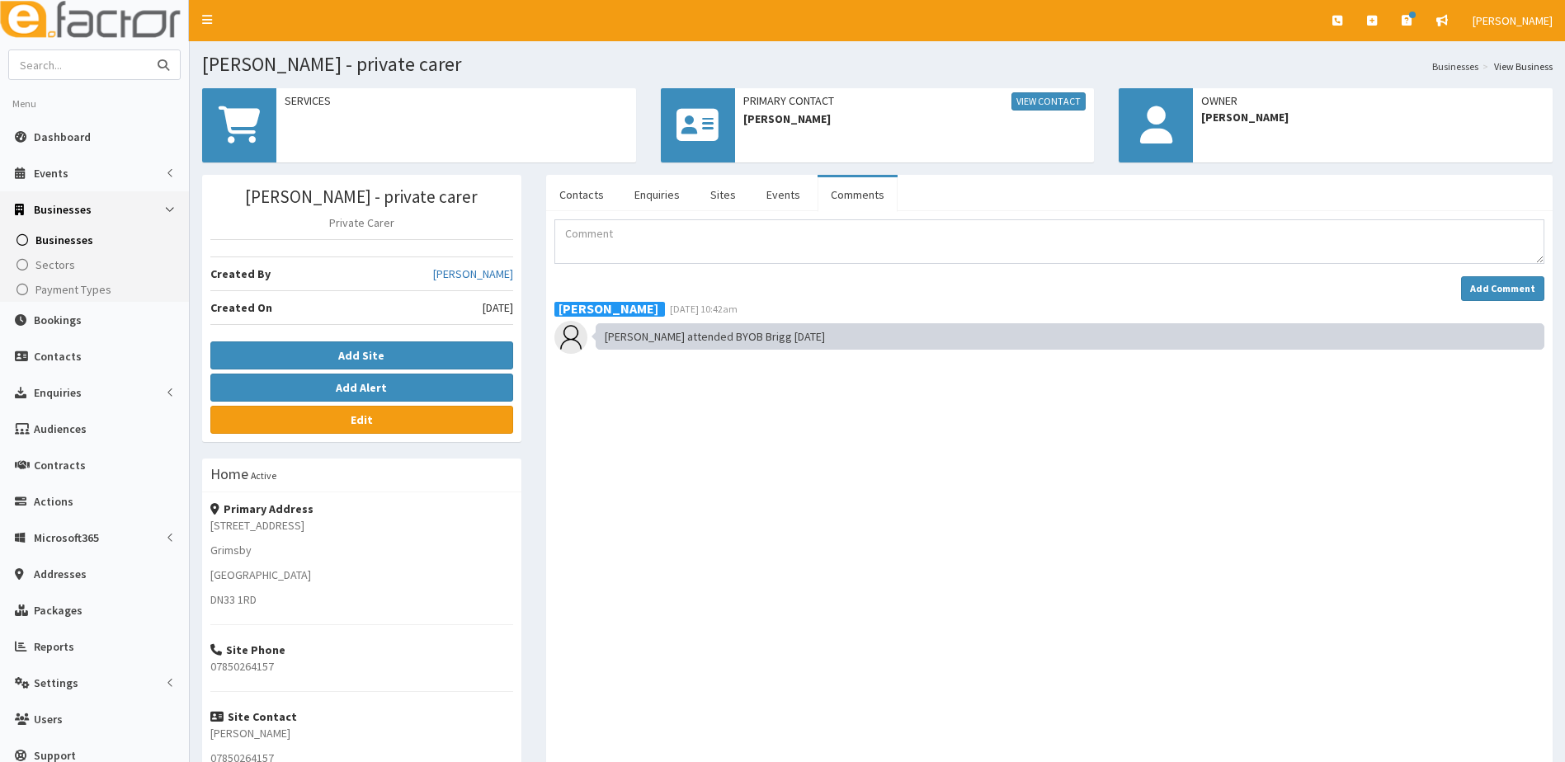
click at [51, 53] on input "text" at bounding box center [78, 64] width 139 height 29
click at [55, 78] on input "text" at bounding box center [78, 64] width 139 height 29
type input "[PERSON_NAME]"
click at [147, 50] on button "submit" at bounding box center [163, 64] width 33 height 29
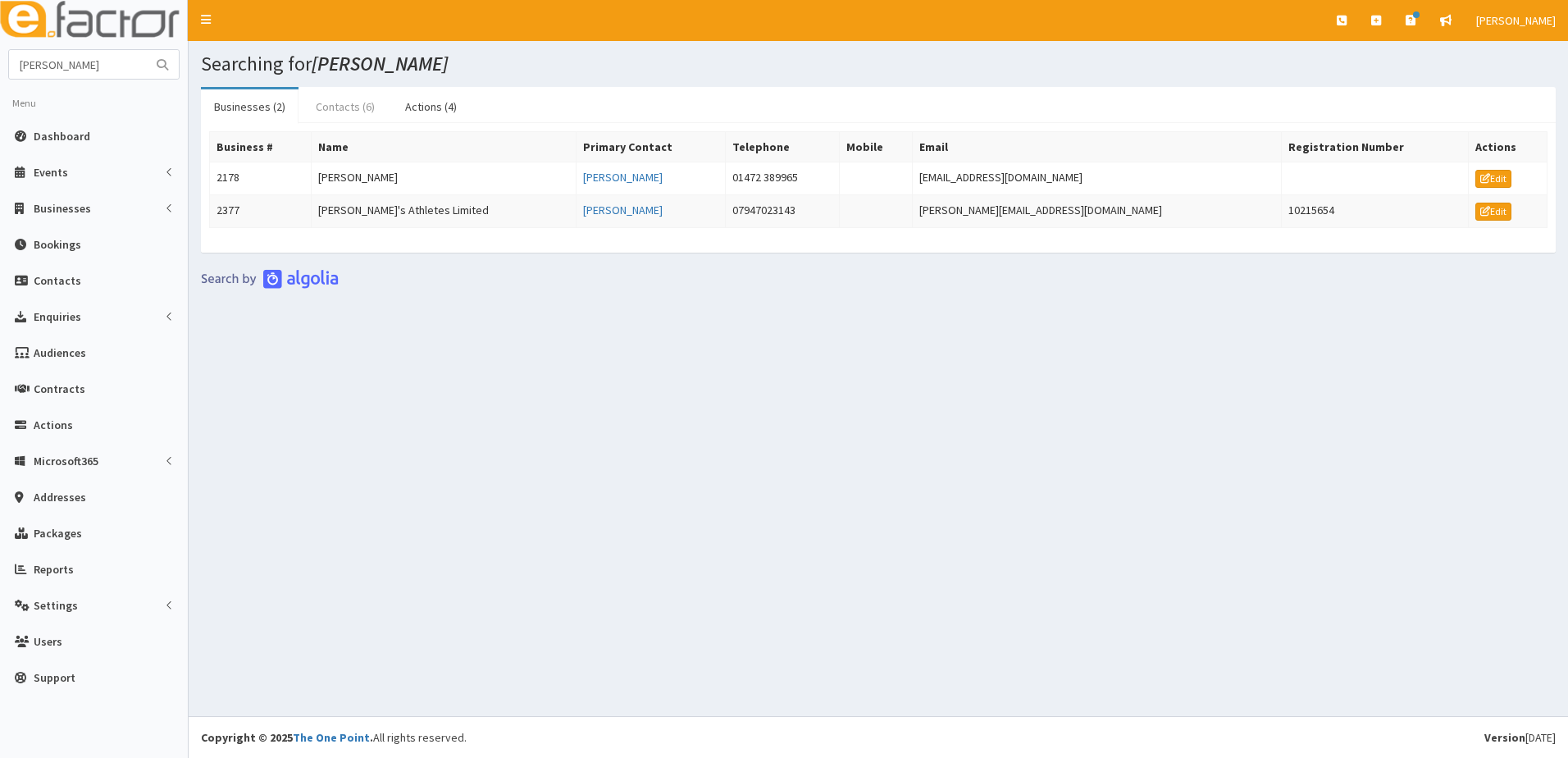
click at [339, 101] on link "Contacts (6)" at bounding box center [345, 106] width 86 height 35
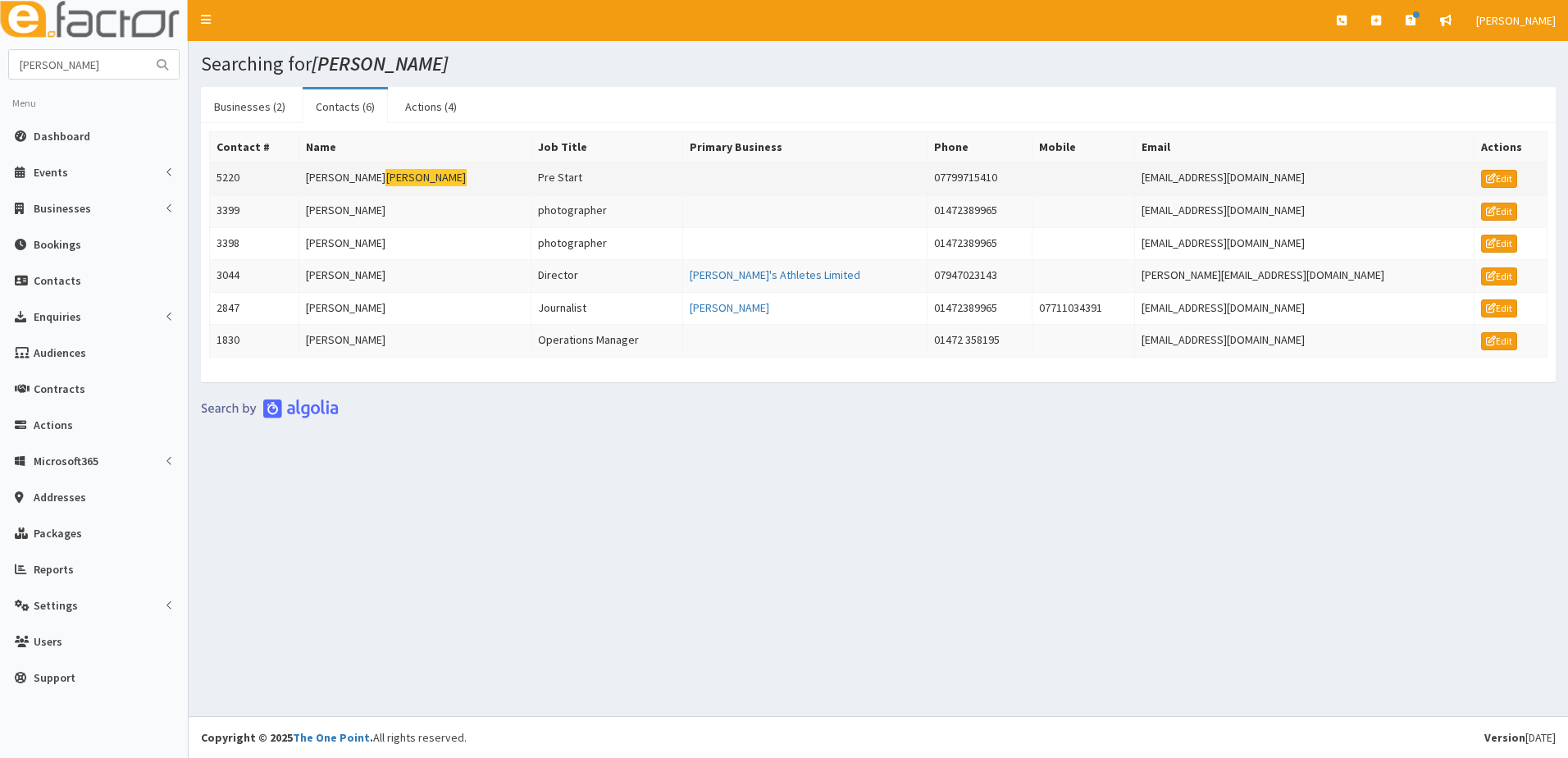
click at [228, 174] on td "5220" at bounding box center [255, 178] width 89 height 33
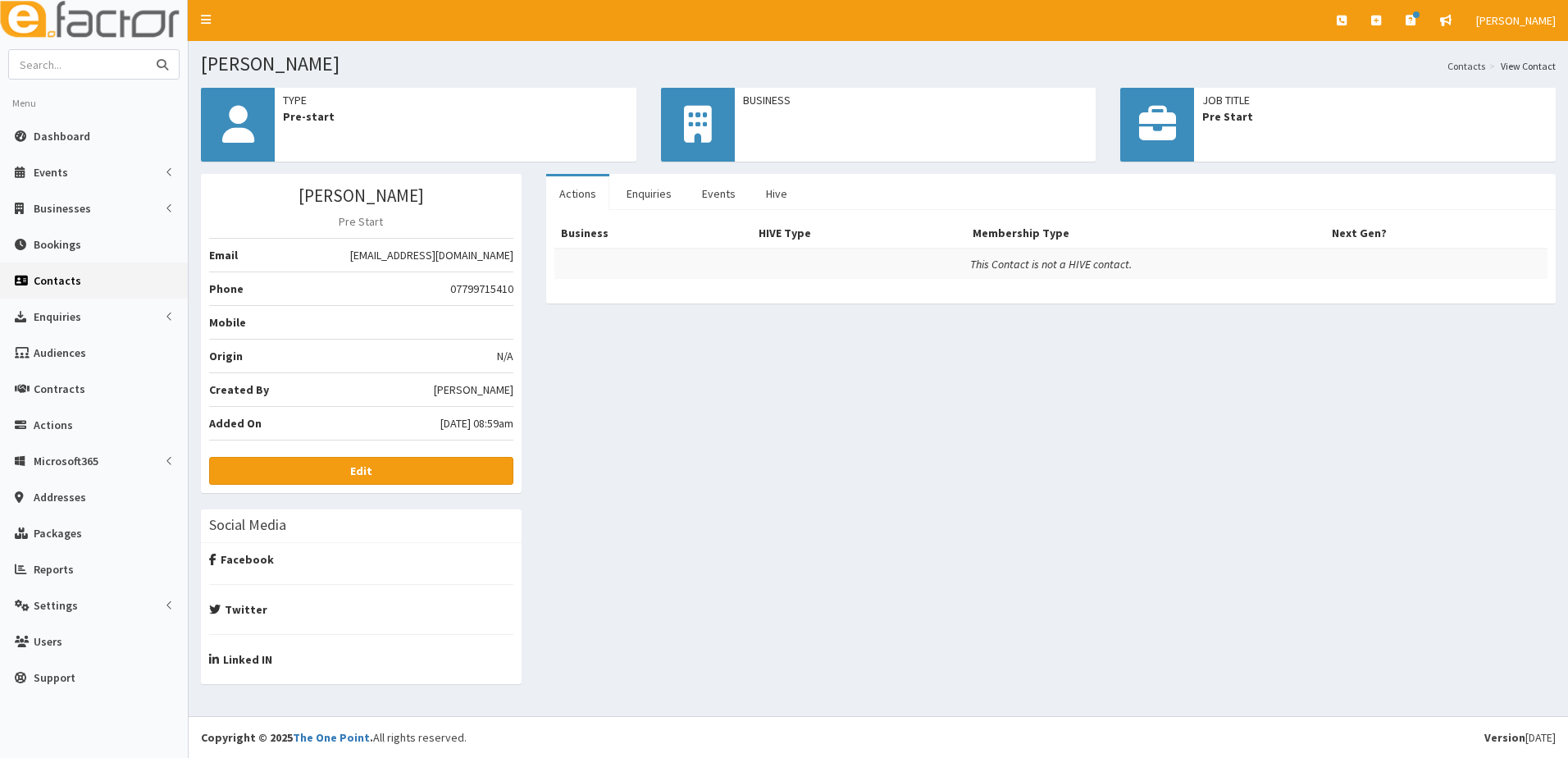
click at [78, 66] on input "text" at bounding box center [78, 64] width 138 height 29
type input "in2btc"
click at [146, 50] on button "submit" at bounding box center [162, 64] width 33 height 29
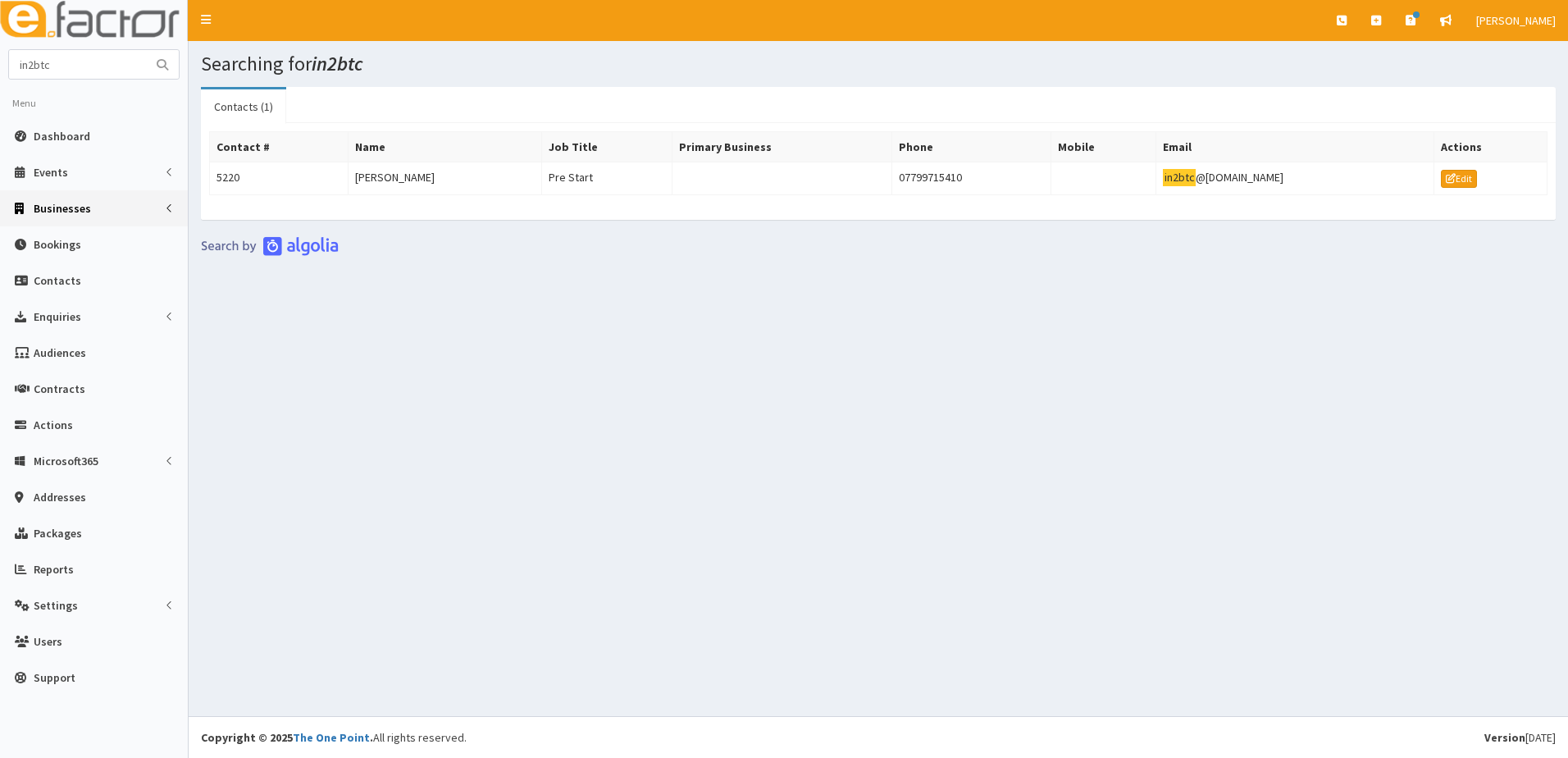
click at [59, 207] on span "Businesses" at bounding box center [63, 208] width 58 height 15
click at [59, 241] on span "Businesses" at bounding box center [63, 239] width 57 height 15
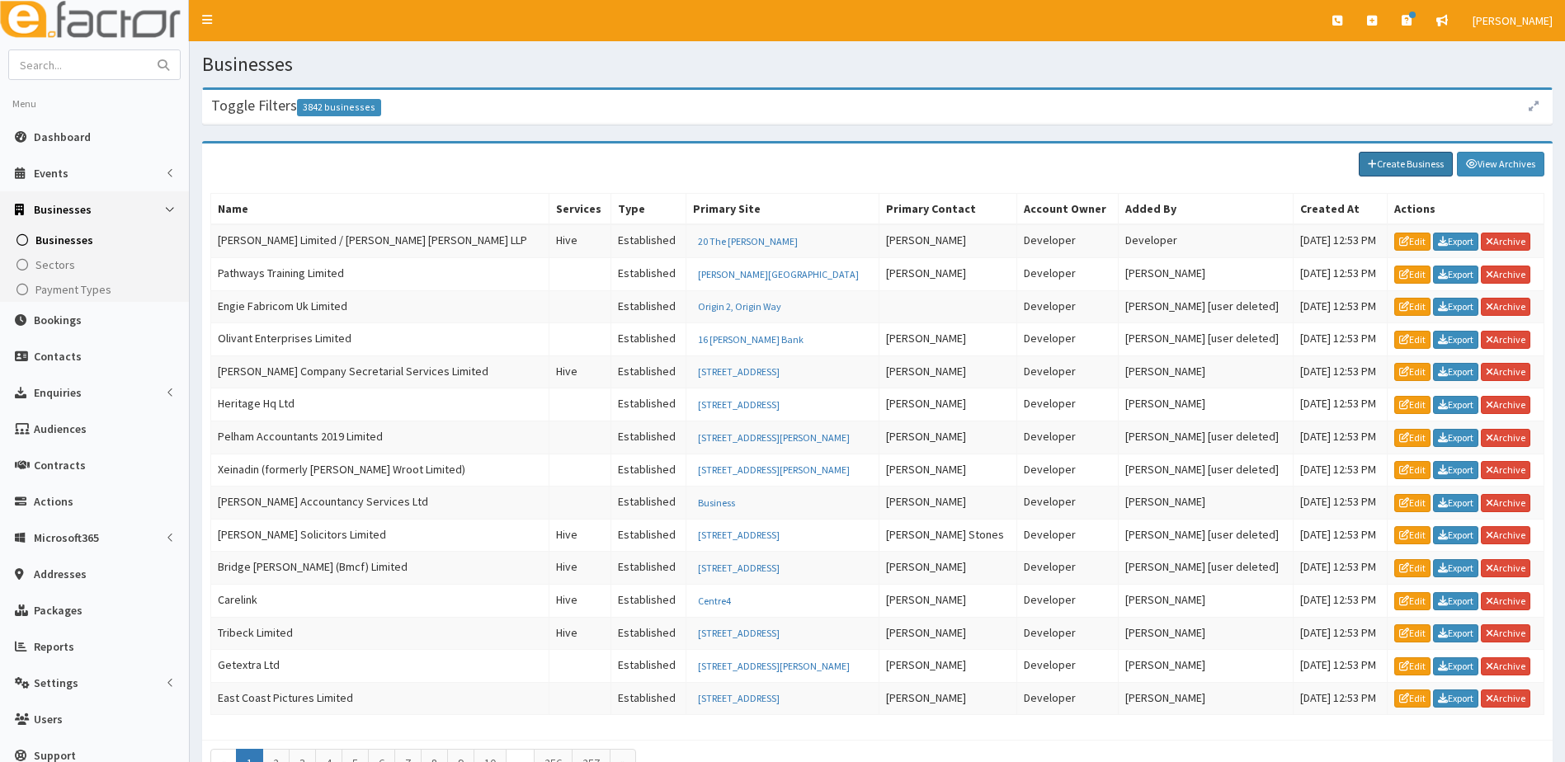
click at [1411, 162] on link "Create Business" at bounding box center [1406, 164] width 94 height 25
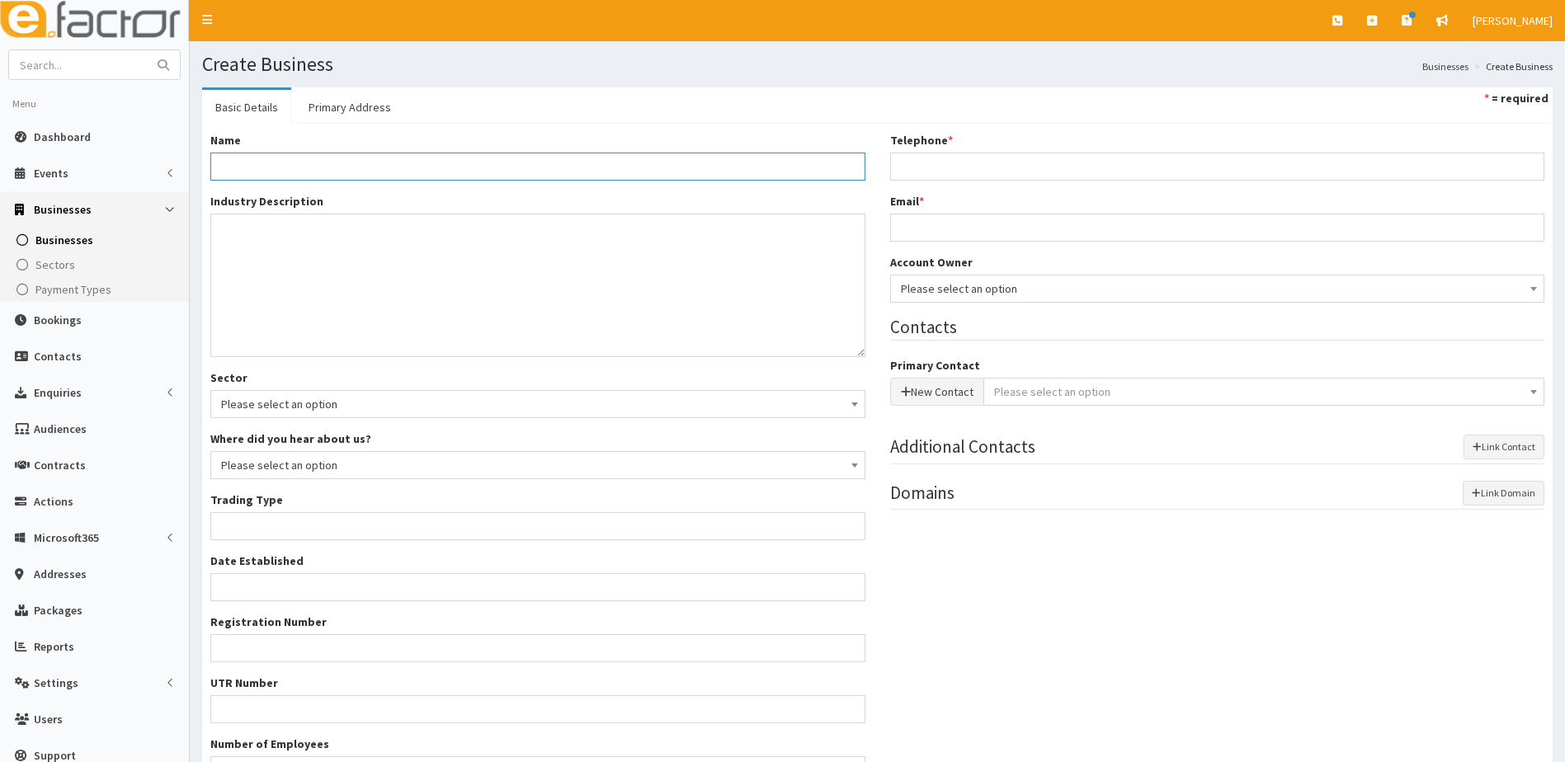
click at [290, 165] on input "Name *" at bounding box center [537, 167] width 655 height 28
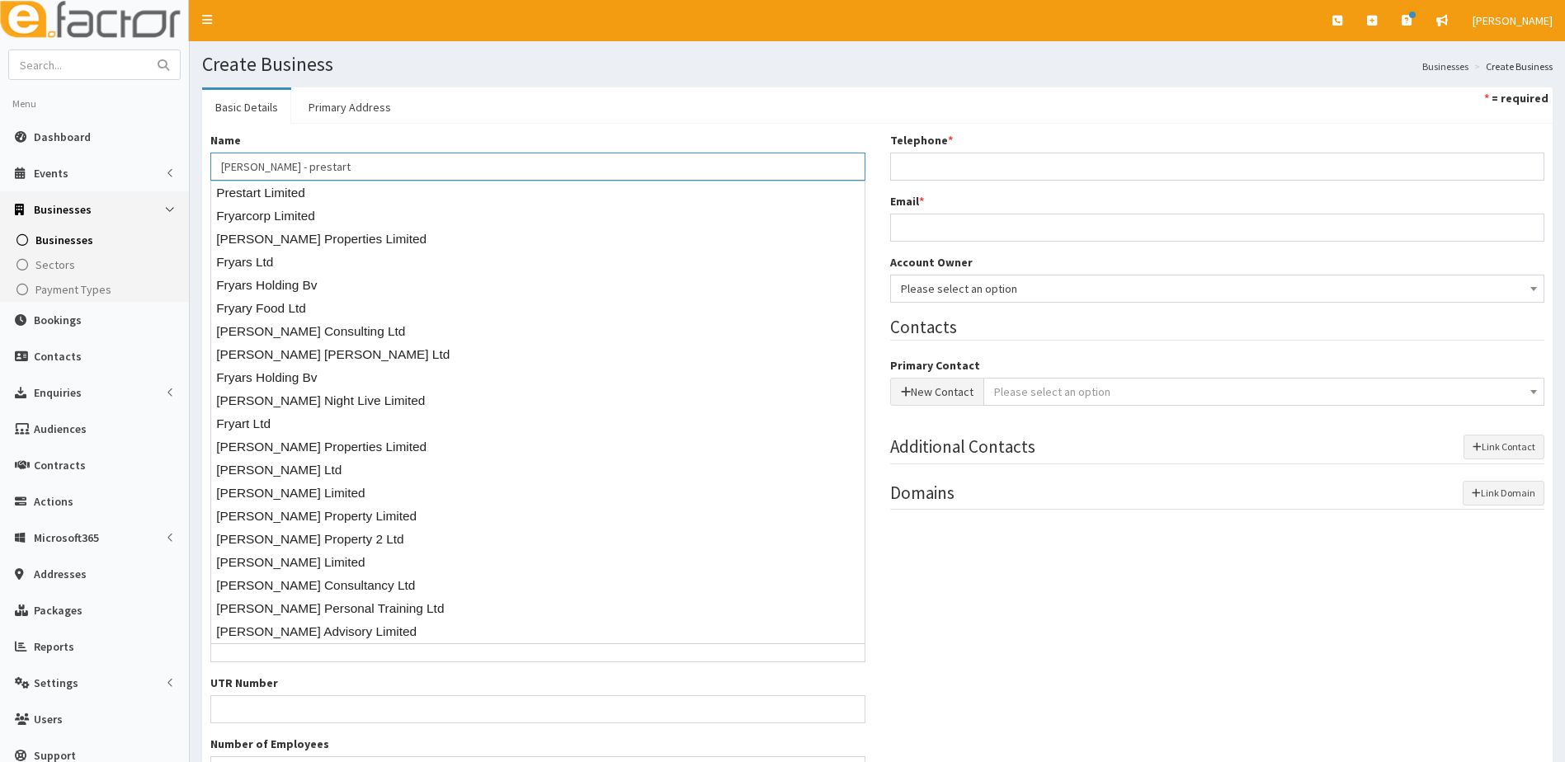
type input "[PERSON_NAME] - prestart"
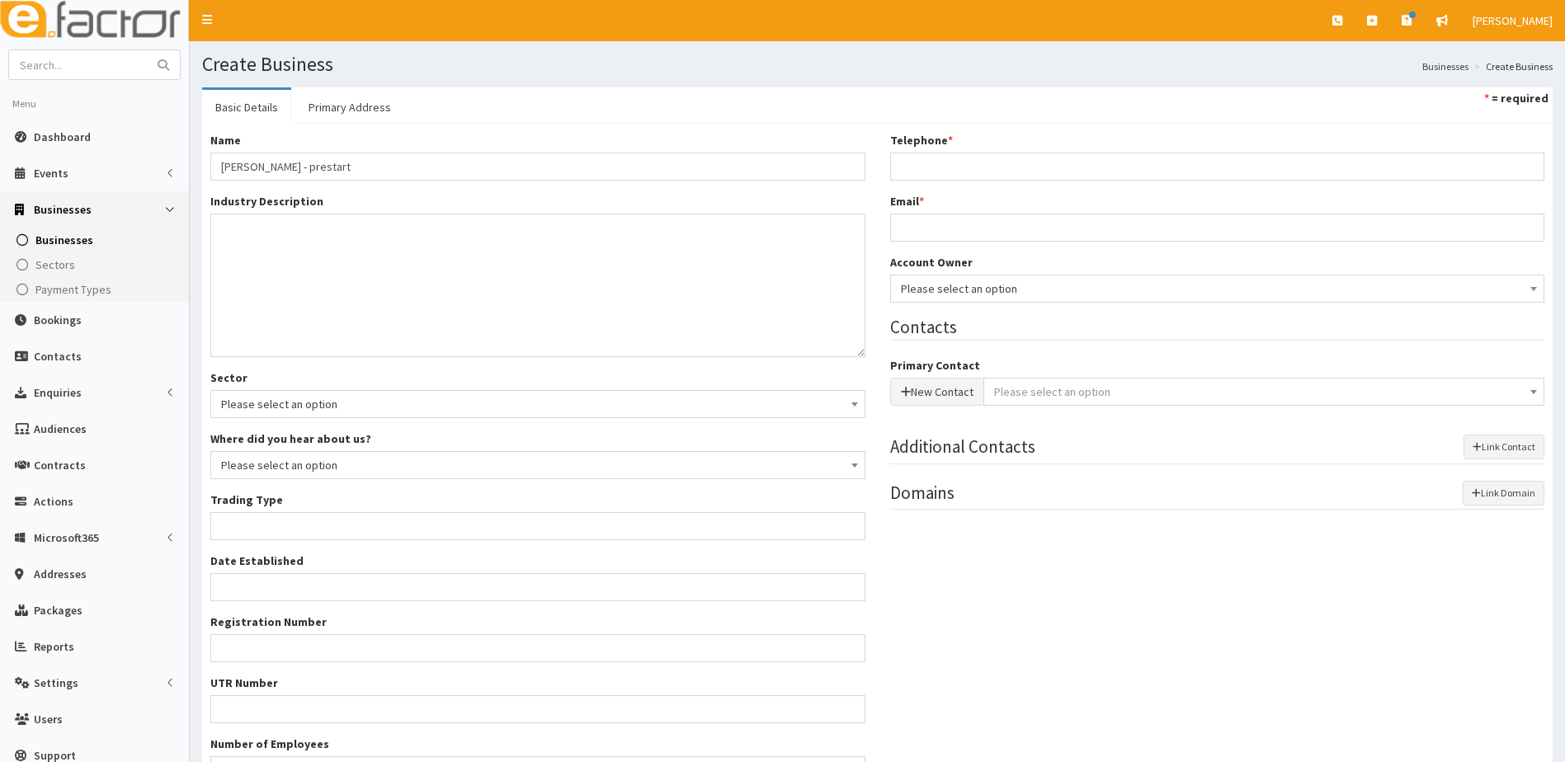
drag, startPoint x: 449, startPoint y: 132, endPoint x: 446, endPoint y: 142, distance: 10.4
click at [452, 135] on div "Name * [PERSON_NAME] - prestart" at bounding box center [537, 156] width 655 height 49
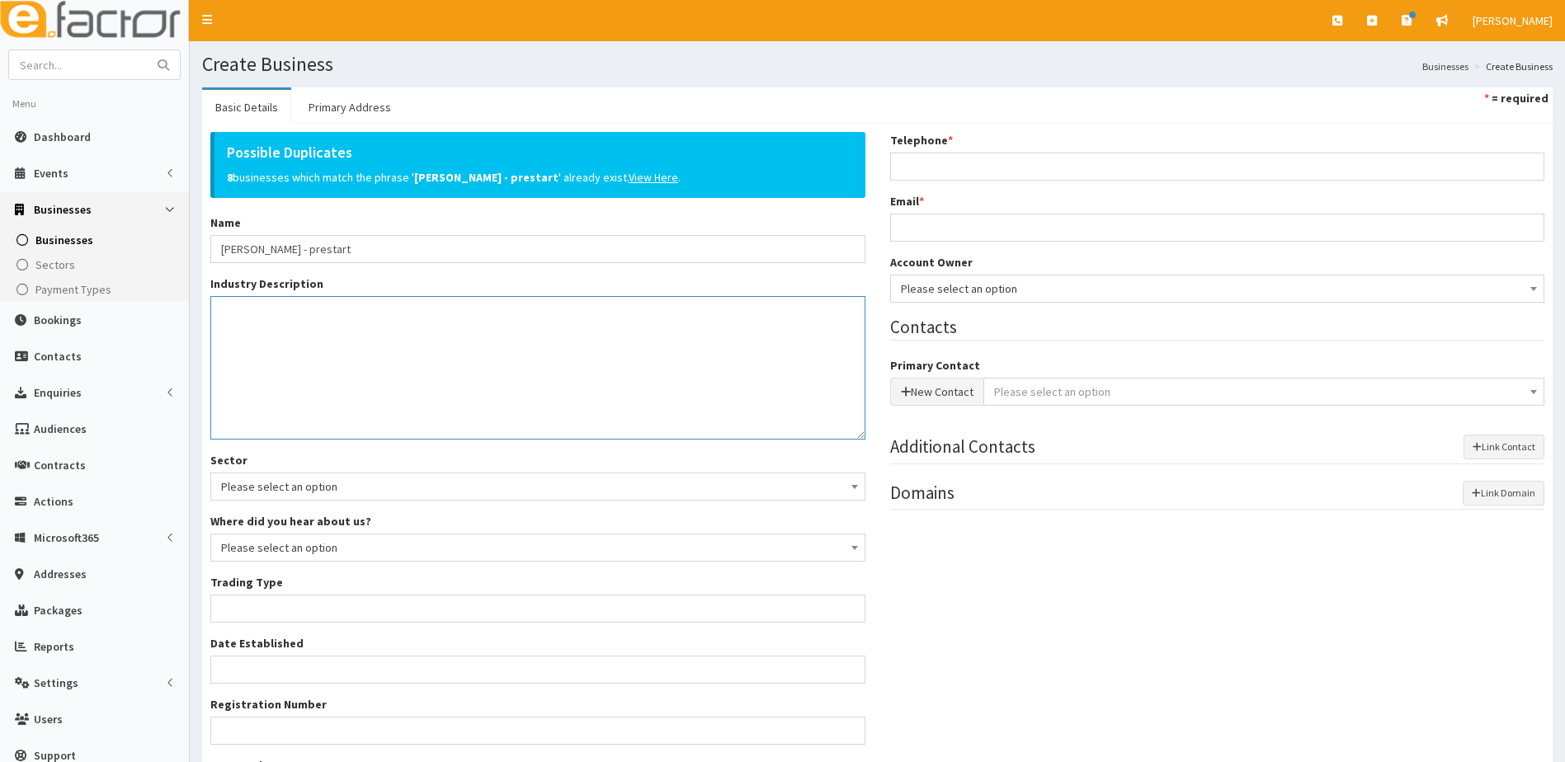
click at [260, 318] on textarea "Industry Description *" at bounding box center [537, 368] width 655 height 144
click at [266, 321] on textarea "Industry Description *" at bounding box center [537, 368] width 655 height 144
type textarea "Freelance writer"
click at [924, 165] on input "Telephone *" at bounding box center [1217, 167] width 655 height 28
click at [907, 166] on input "Telephone *" at bounding box center [1217, 167] width 655 height 28
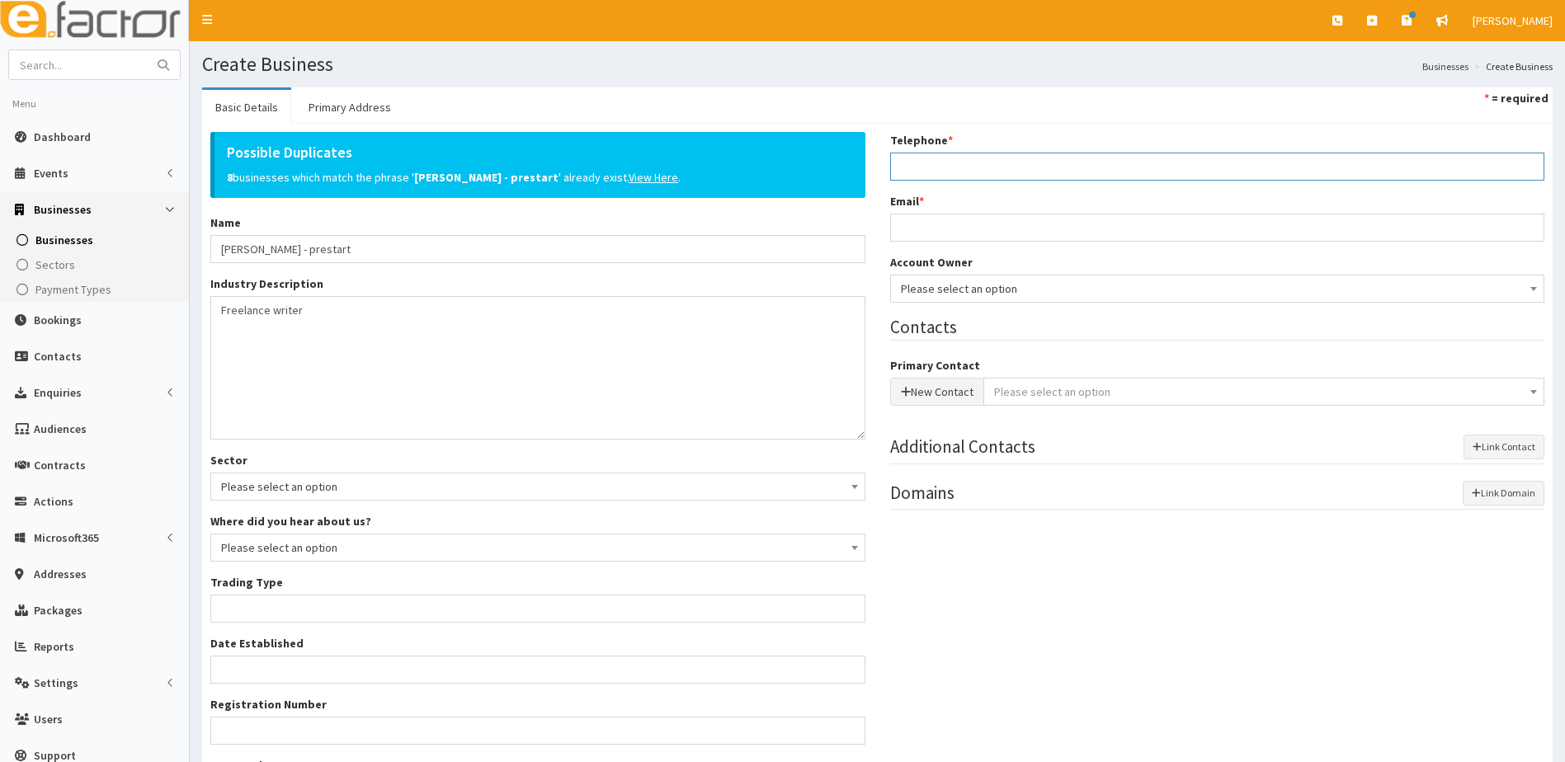
paste input "07828664559"
type input "07828664559"
click at [915, 219] on input "Email *" at bounding box center [1217, 228] width 655 height 28
click at [953, 226] on input "Email *" at bounding box center [1217, 228] width 655 height 28
paste input "[EMAIL_ADDRESS][DOMAIN_NAME]"
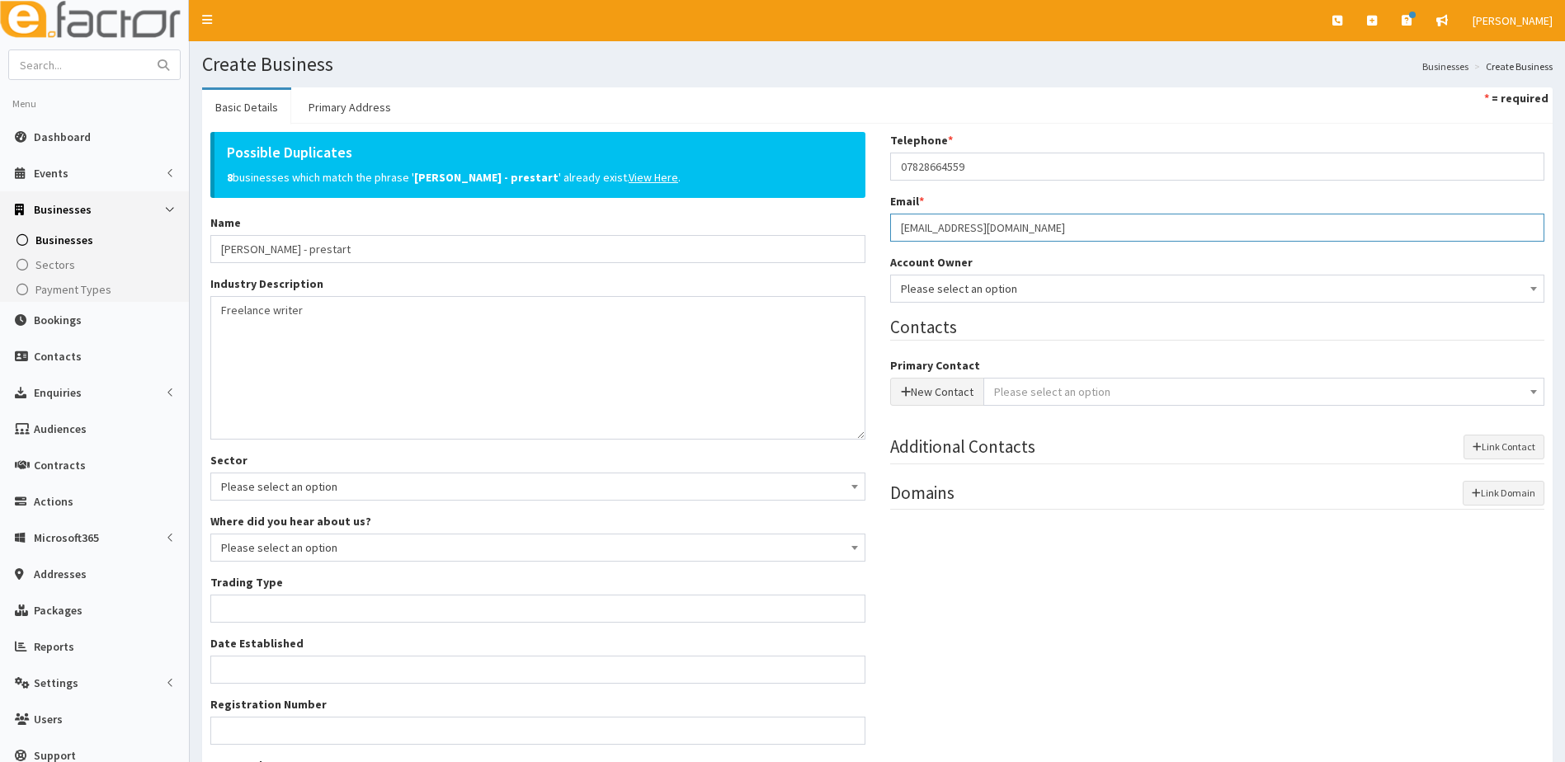
type input "[EMAIL_ADDRESS][DOMAIN_NAME]"
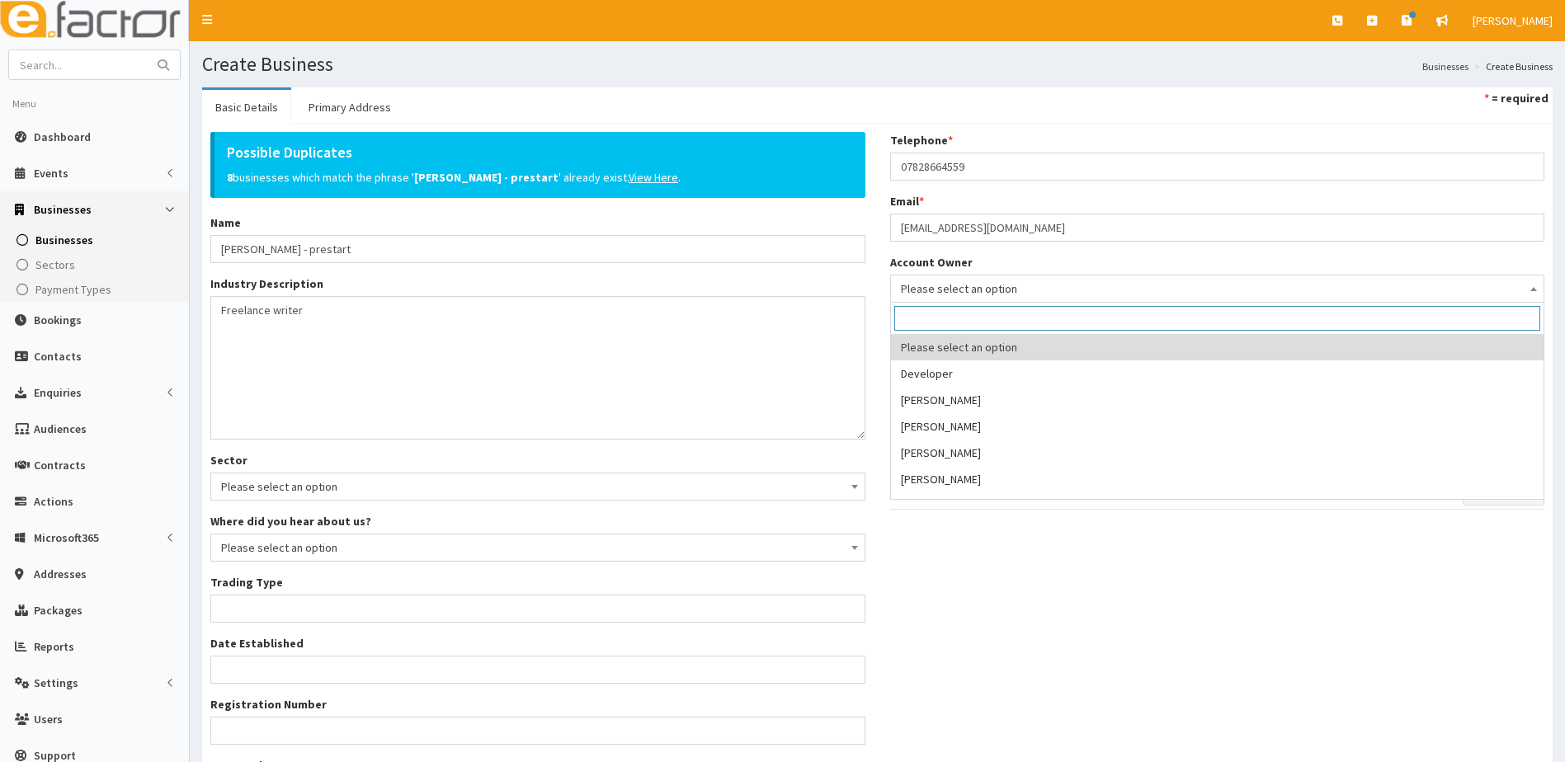
click at [957, 292] on span "Please select an option" at bounding box center [1218, 288] width 634 height 23
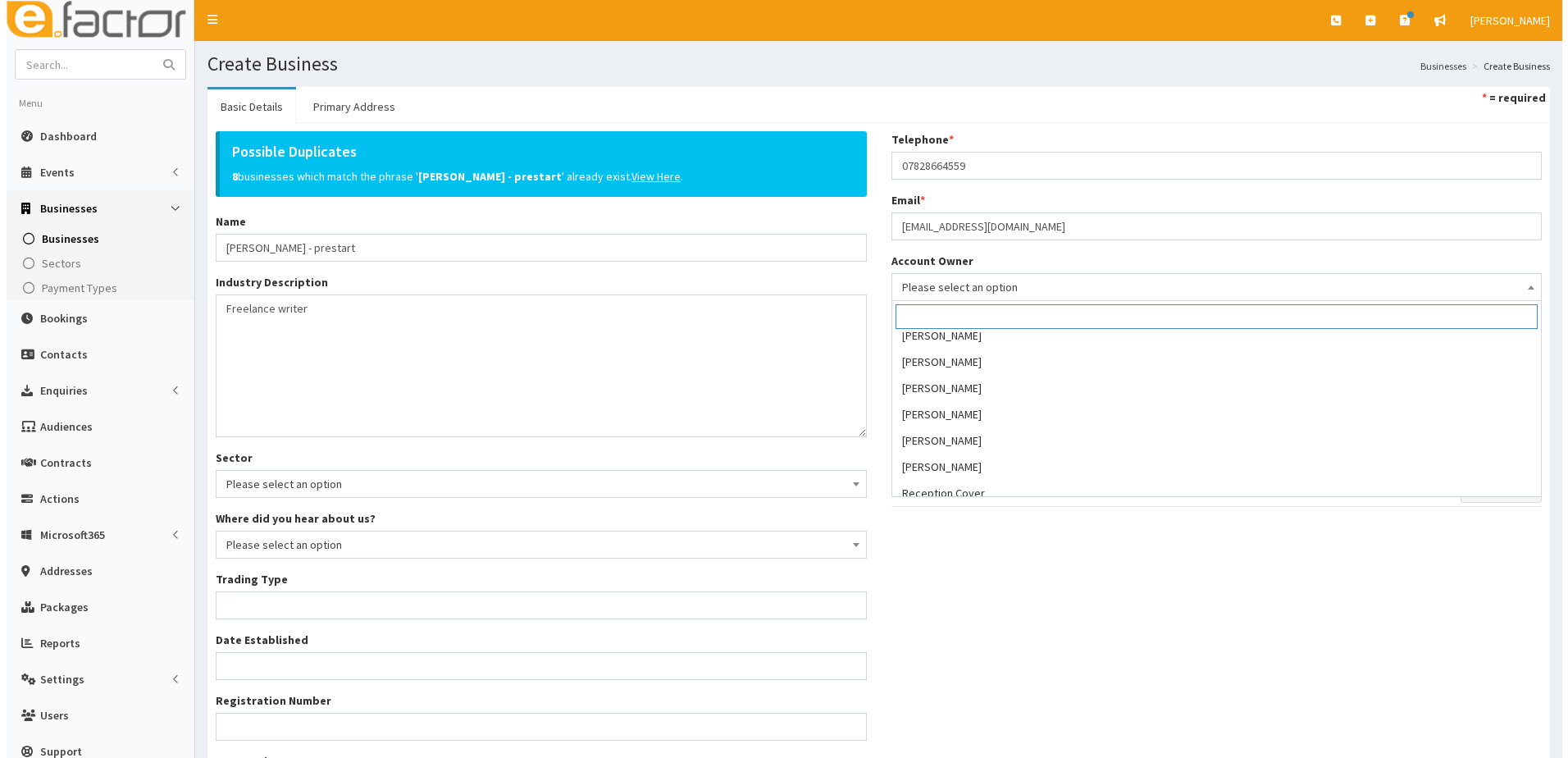
scroll to position [328, 0]
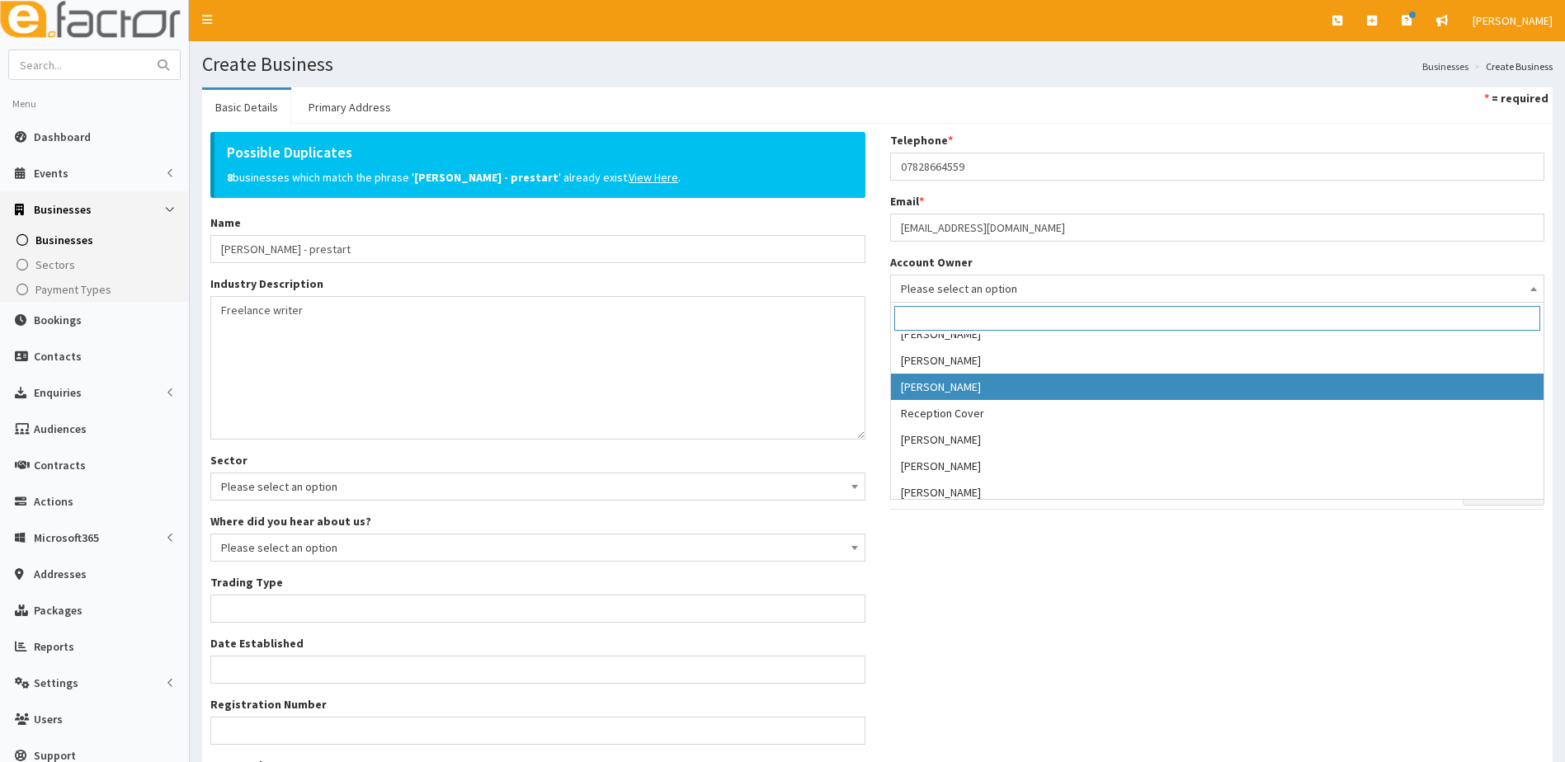
select select "39"
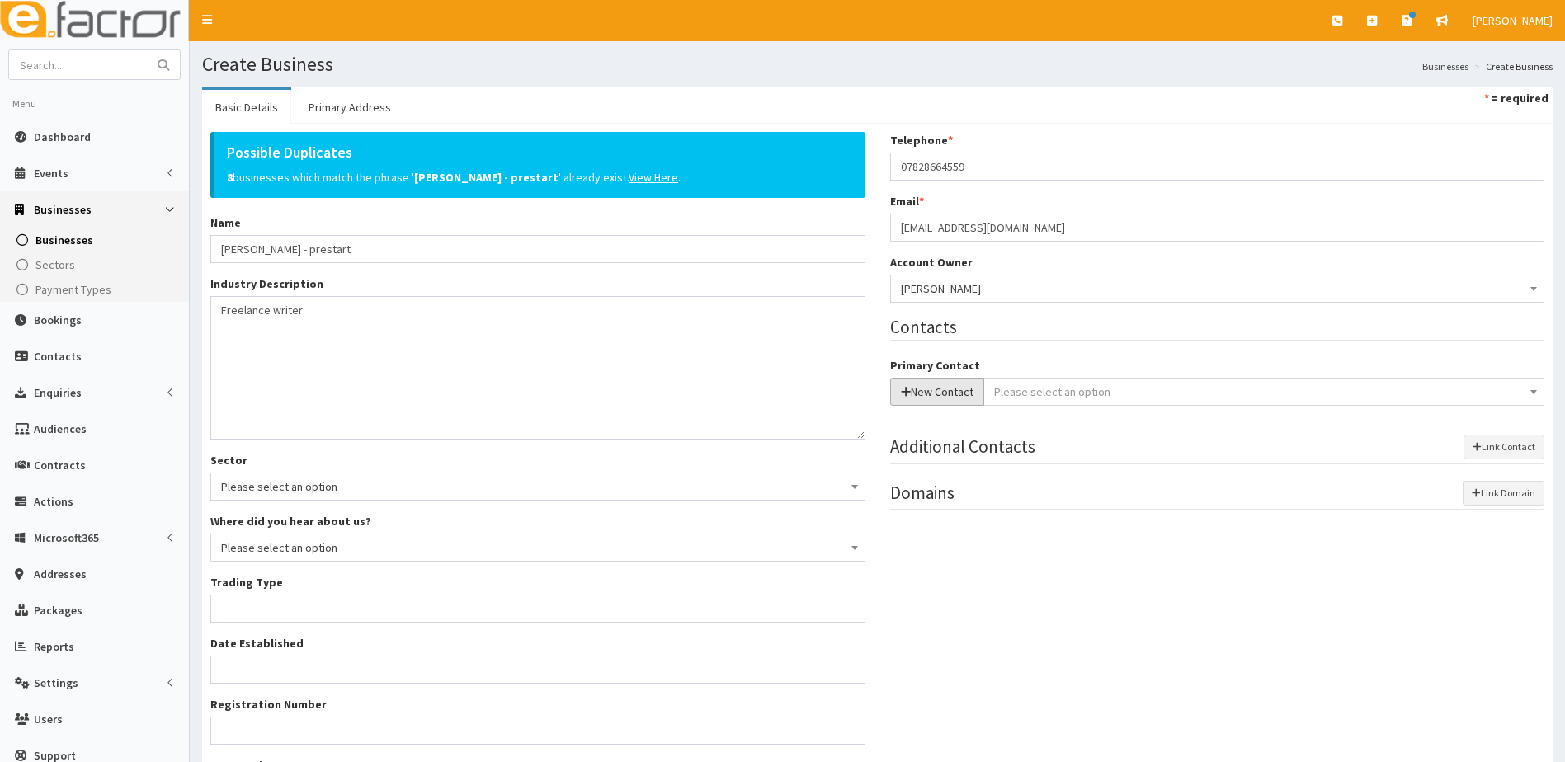
click at [948, 398] on button "New Contact" at bounding box center [937, 392] width 94 height 28
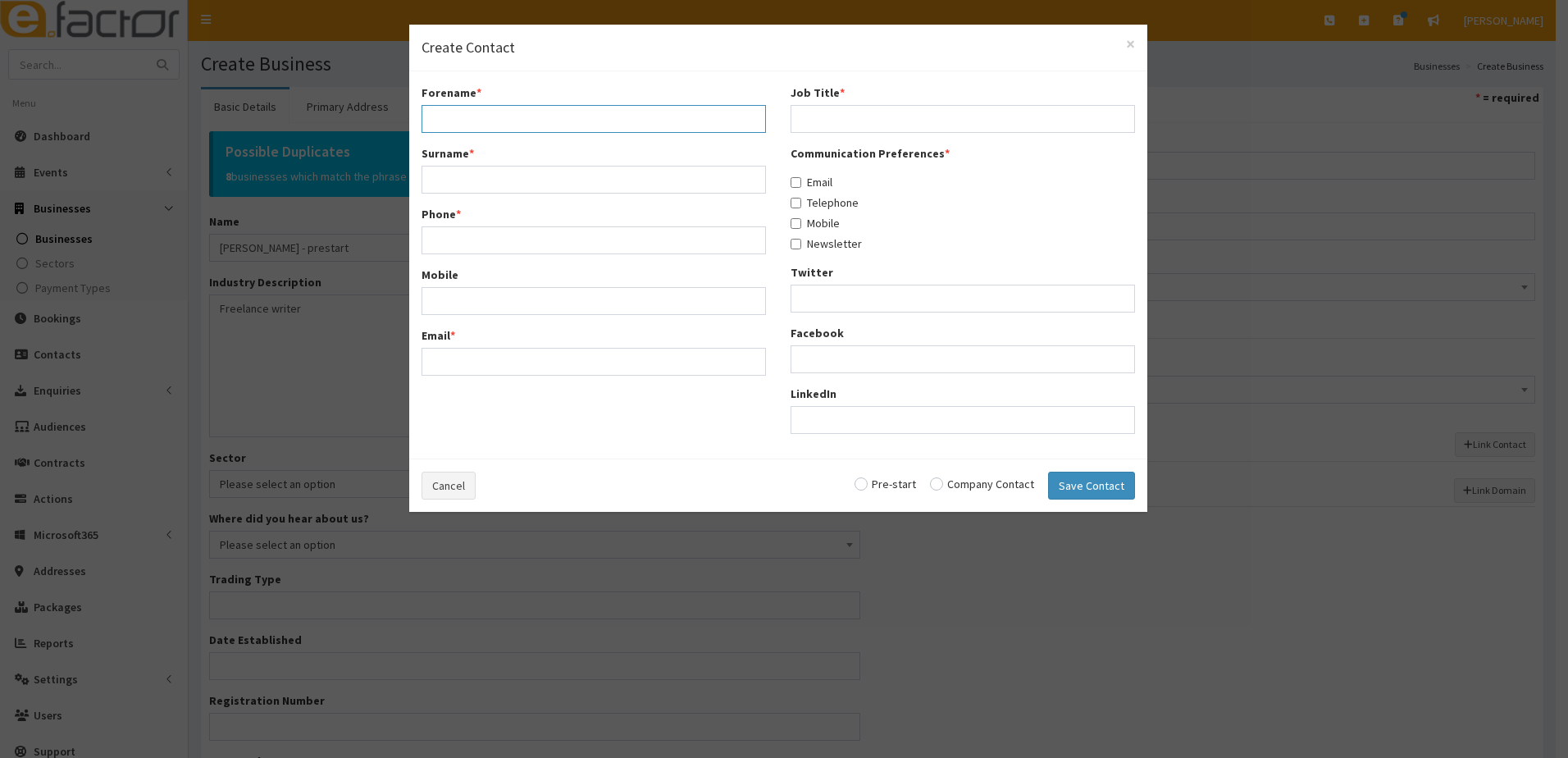
click at [452, 117] on input "Forename *" at bounding box center [594, 119] width 345 height 28
drag, startPoint x: 1124, startPoint y: 45, endPoint x: 1126, endPoint y: 54, distance: 9.2
click at [1124, 45] on h4 "Create Contact" at bounding box center [779, 47] width 714 height 21
click at [1128, 50] on span "×" at bounding box center [1131, 44] width 9 height 22
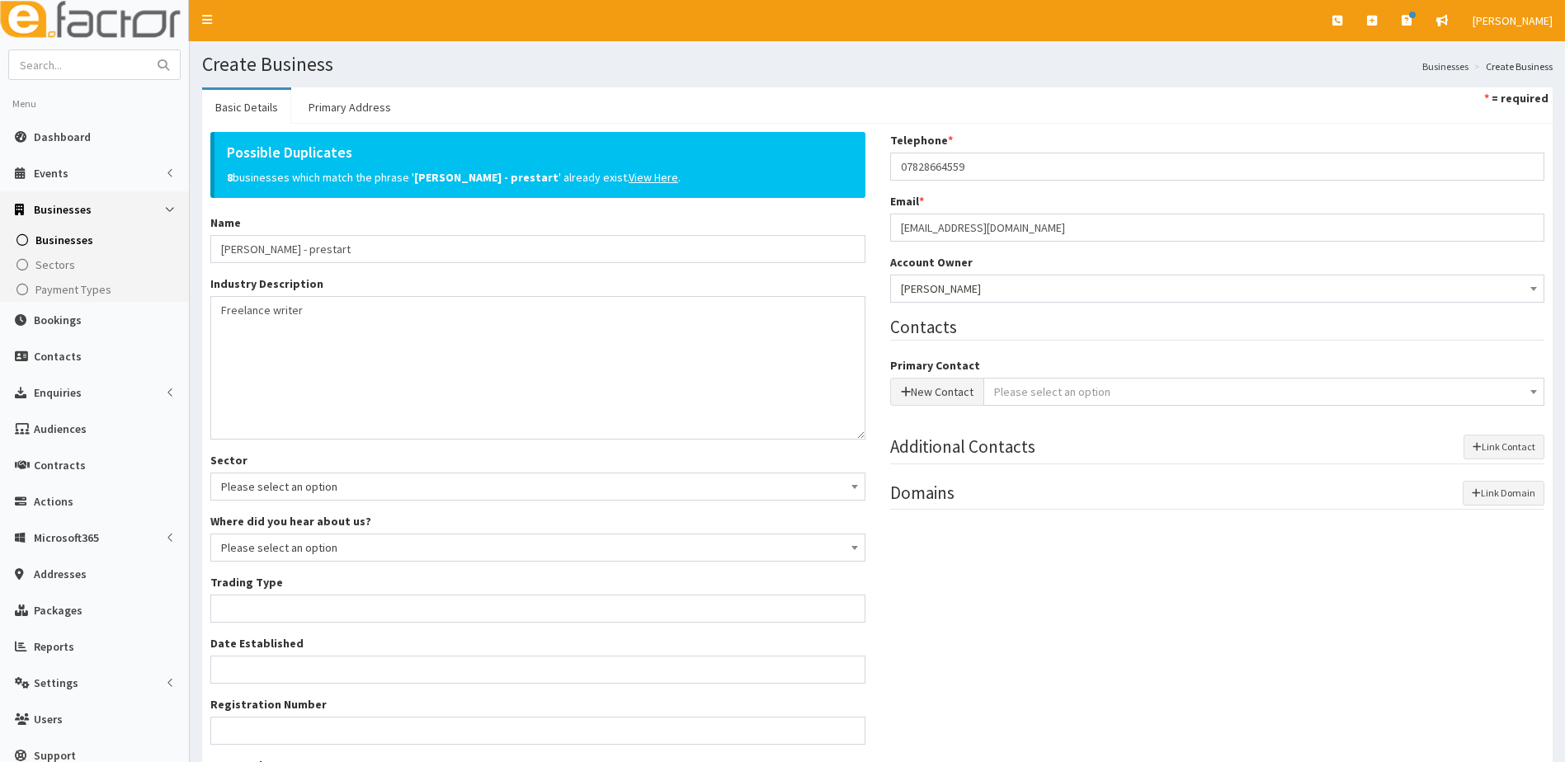
click at [1029, 387] on span "Please select an option" at bounding box center [1052, 391] width 116 height 15
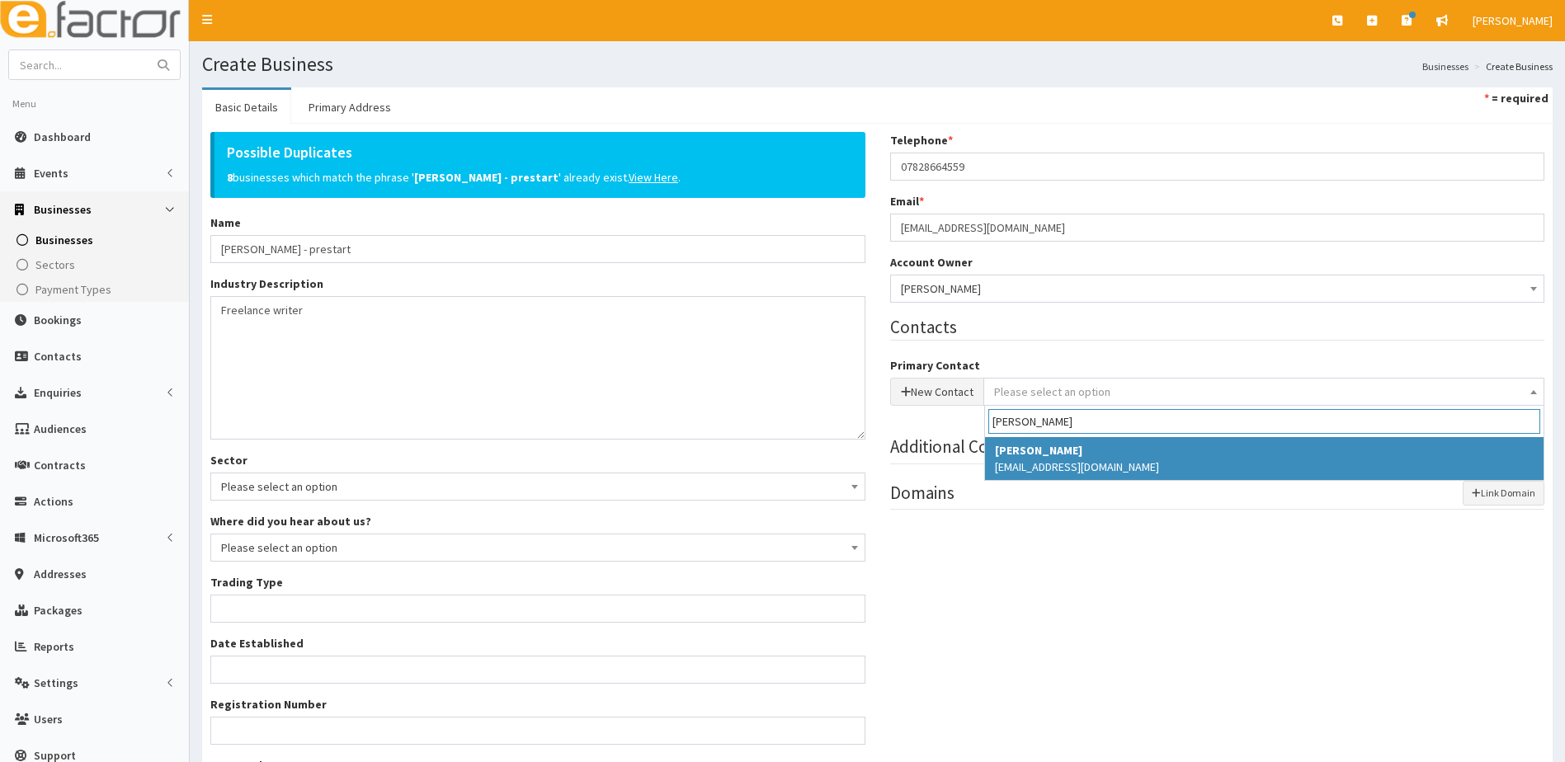
type input "fryar"
select select "5220"
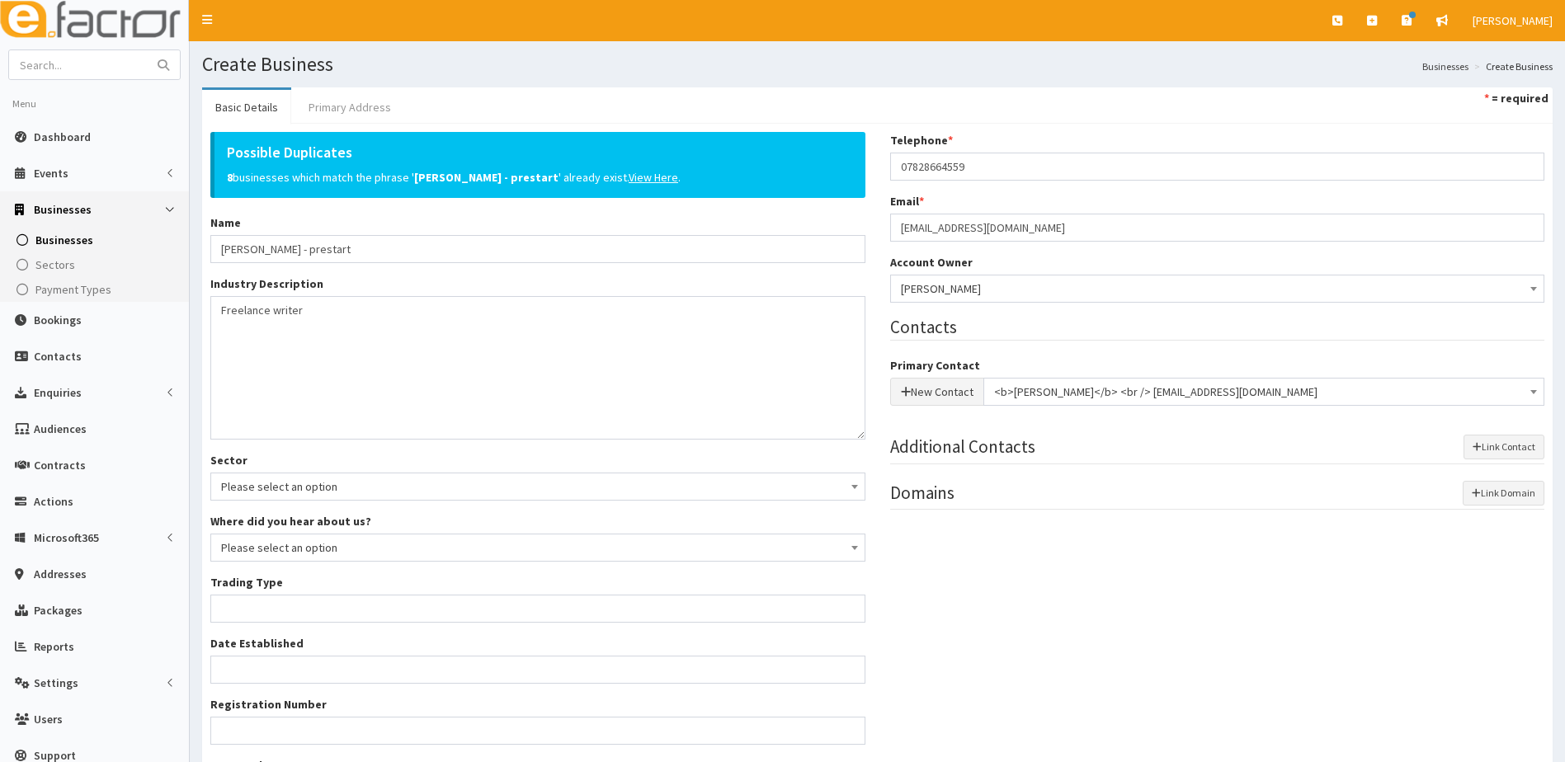
click at [357, 106] on link "Primary Address" at bounding box center [349, 107] width 109 height 35
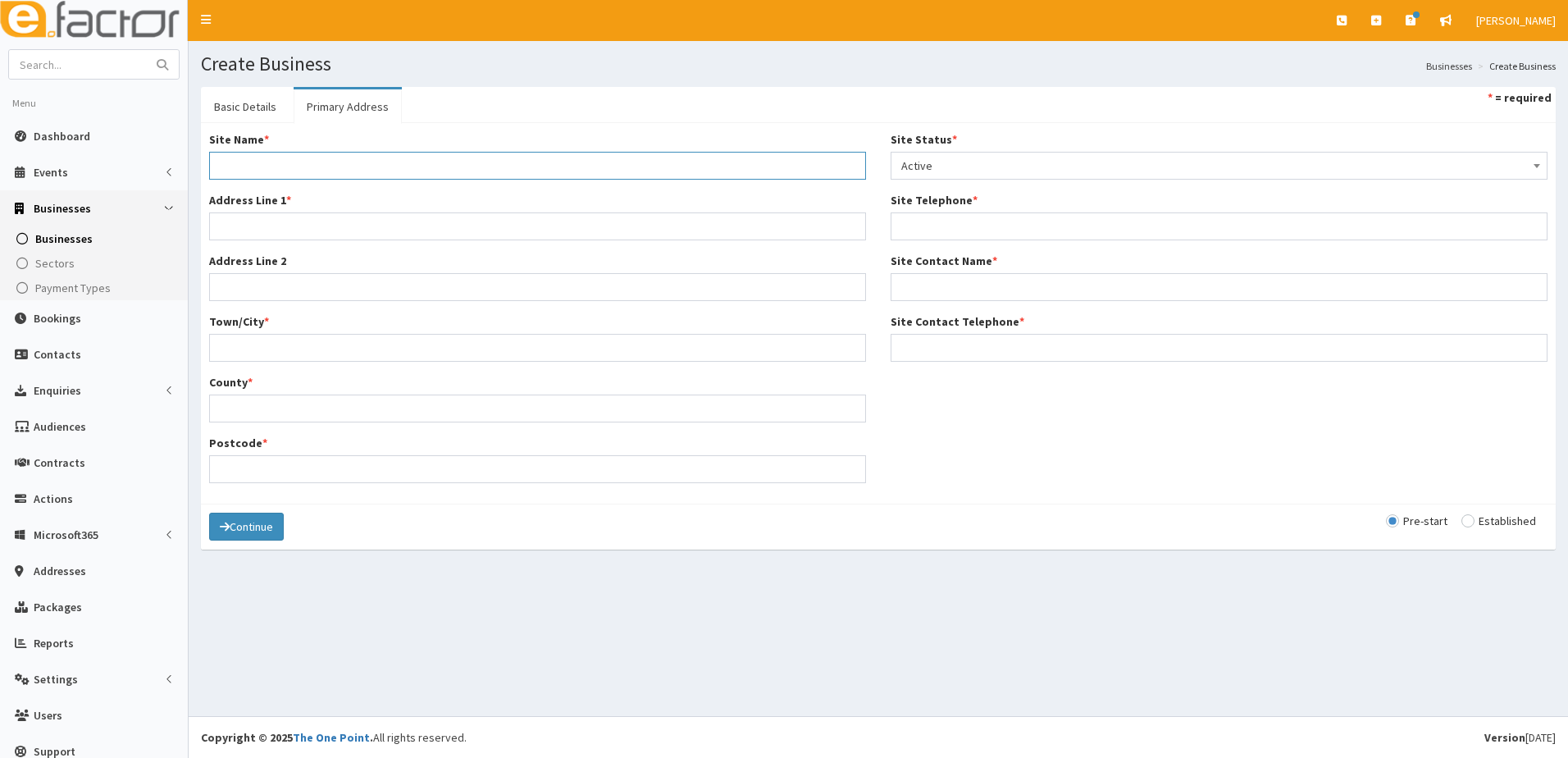
click at [227, 166] on input "Site Name *" at bounding box center [537, 166] width 657 height 28
type input "home"
drag, startPoint x: 209, startPoint y: 229, endPoint x: 217, endPoint y: 228, distance: 8.1
click at [211, 229] on div "Site Name * home Address Line 1 * Address Line 2 Town/City * County * Postcode *" at bounding box center [538, 313] width 682 height 364
click at [221, 227] on input "Address Line 1 *" at bounding box center [537, 227] width 657 height 28
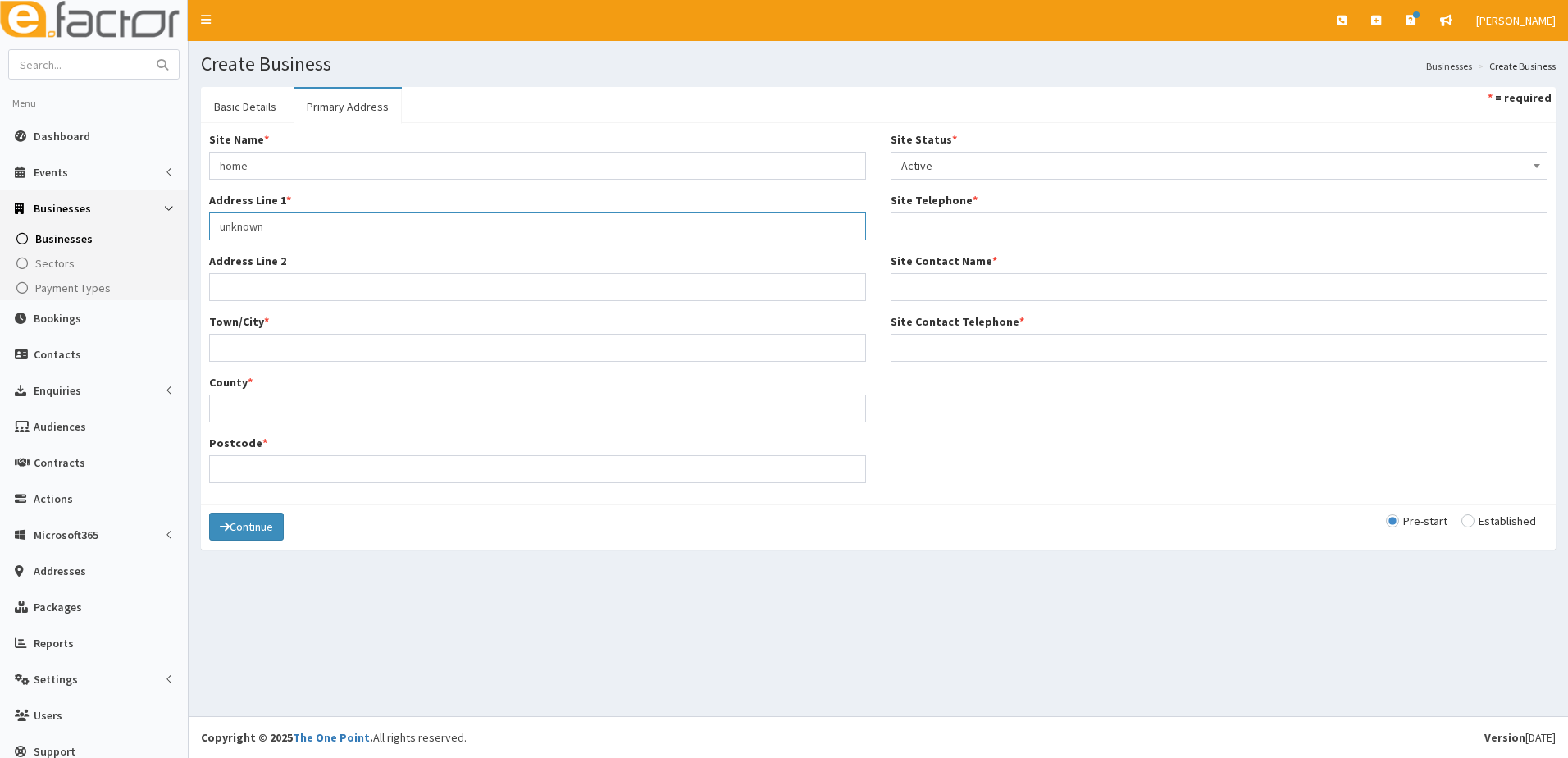
type input "unknown"
click at [246, 467] on input "Postcode *" at bounding box center [537, 470] width 657 height 28
type input "DN35"
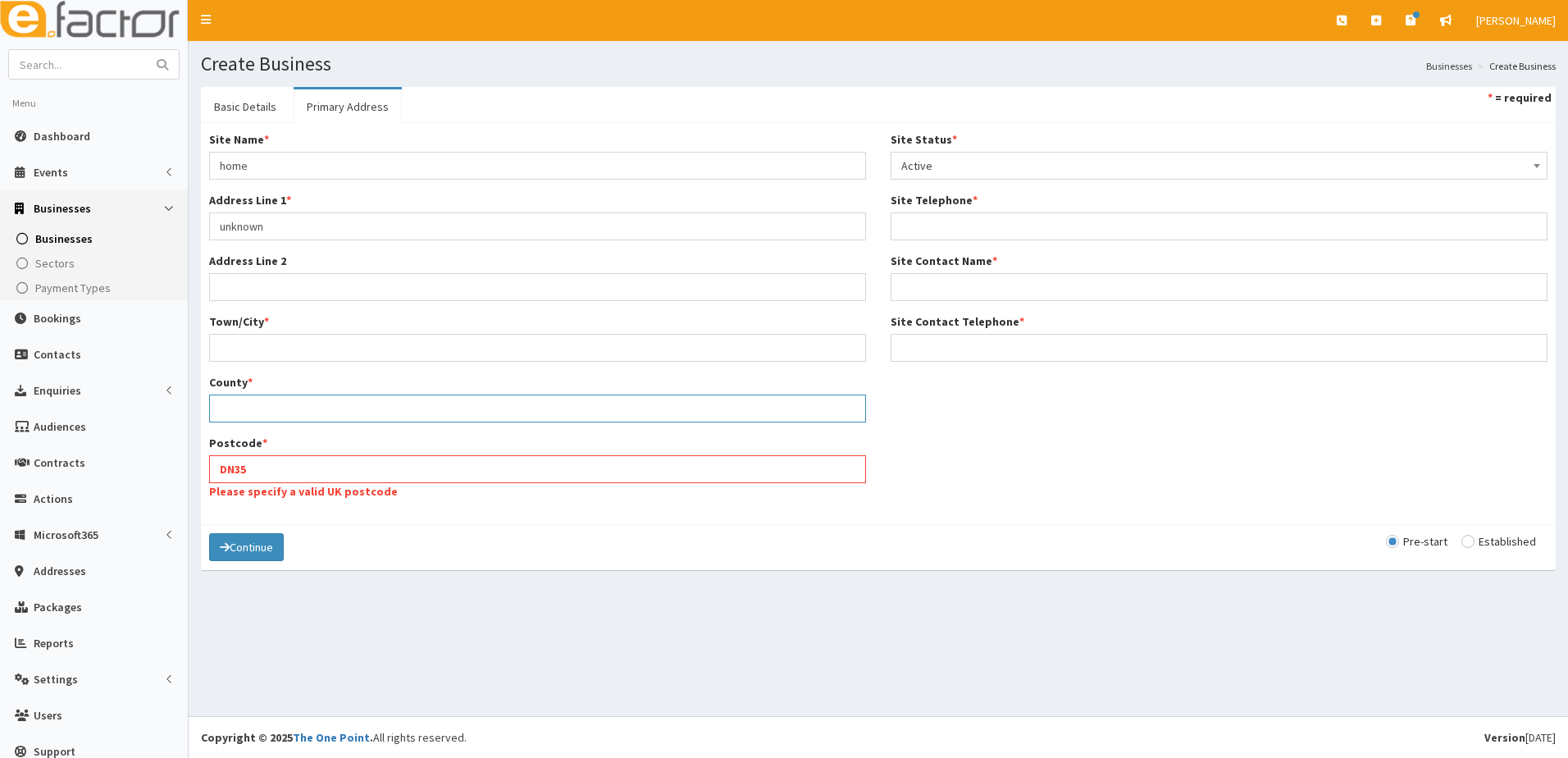
click at [261, 411] on input "County *" at bounding box center [537, 409] width 657 height 28
type input "n"
type input "North East Lincolnshire"
click at [256, 344] on input "Town/City *" at bounding box center [537, 348] width 657 height 28
type input "[GEOGRAPHIC_DATA]"
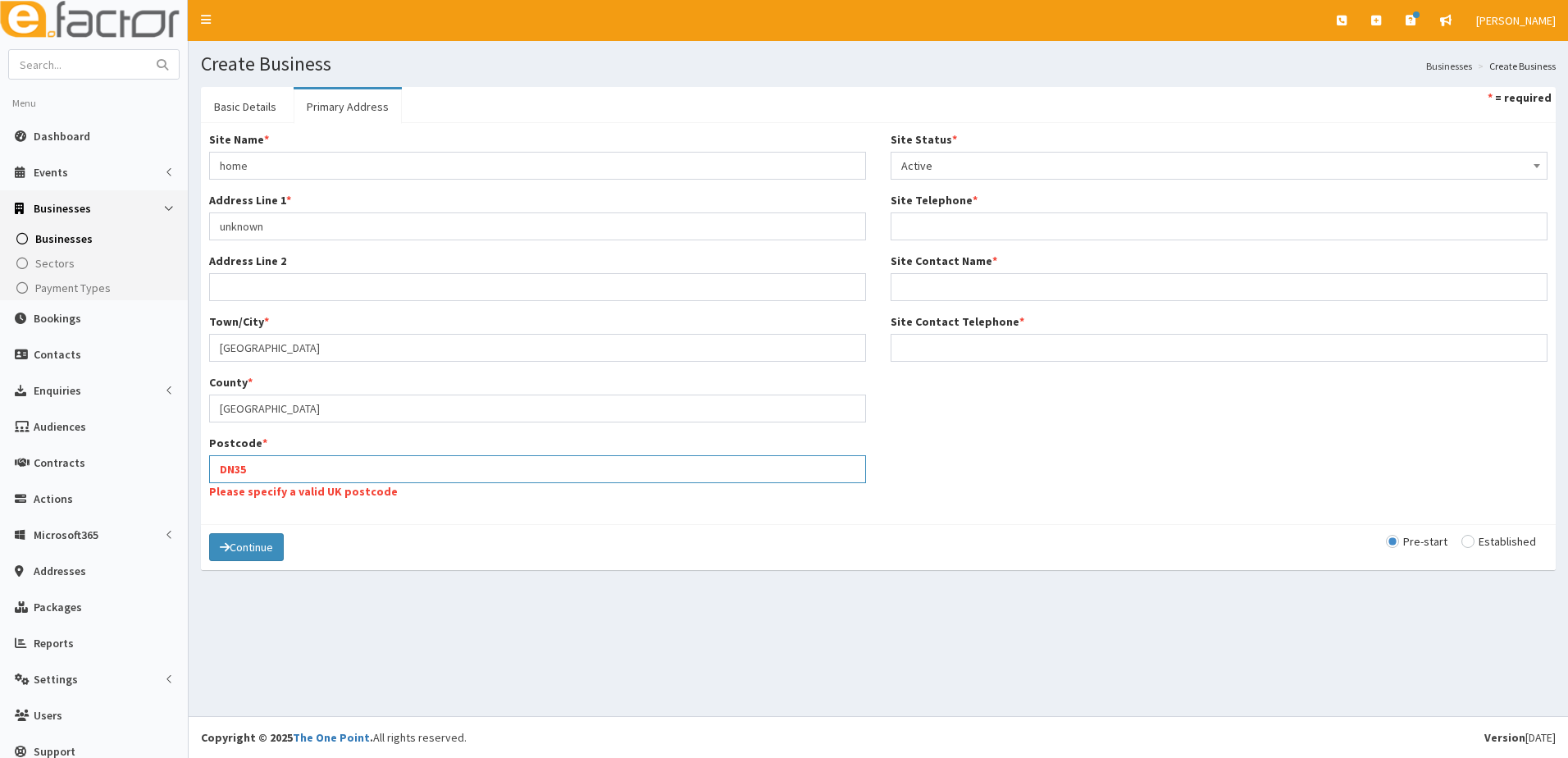
click at [297, 474] on input "DN35" at bounding box center [537, 470] width 657 height 28
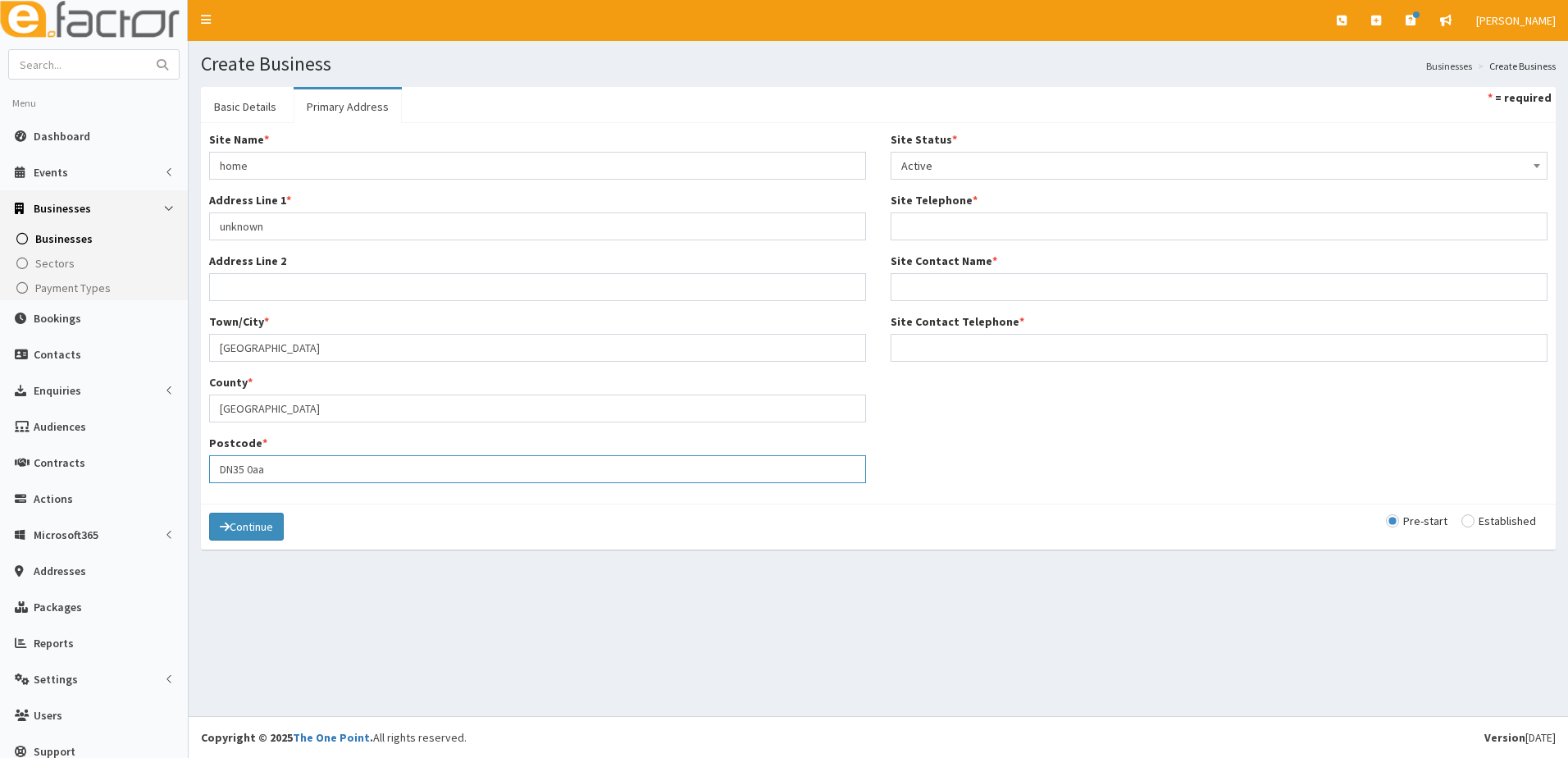
type input "DN35 0aa"
click at [961, 220] on input "Site Telephone *" at bounding box center [1219, 227] width 657 height 28
click at [921, 231] on input "Site Telephone *" at bounding box center [1219, 227] width 657 height 28
paste input "07828664559"
type input "07828664559"
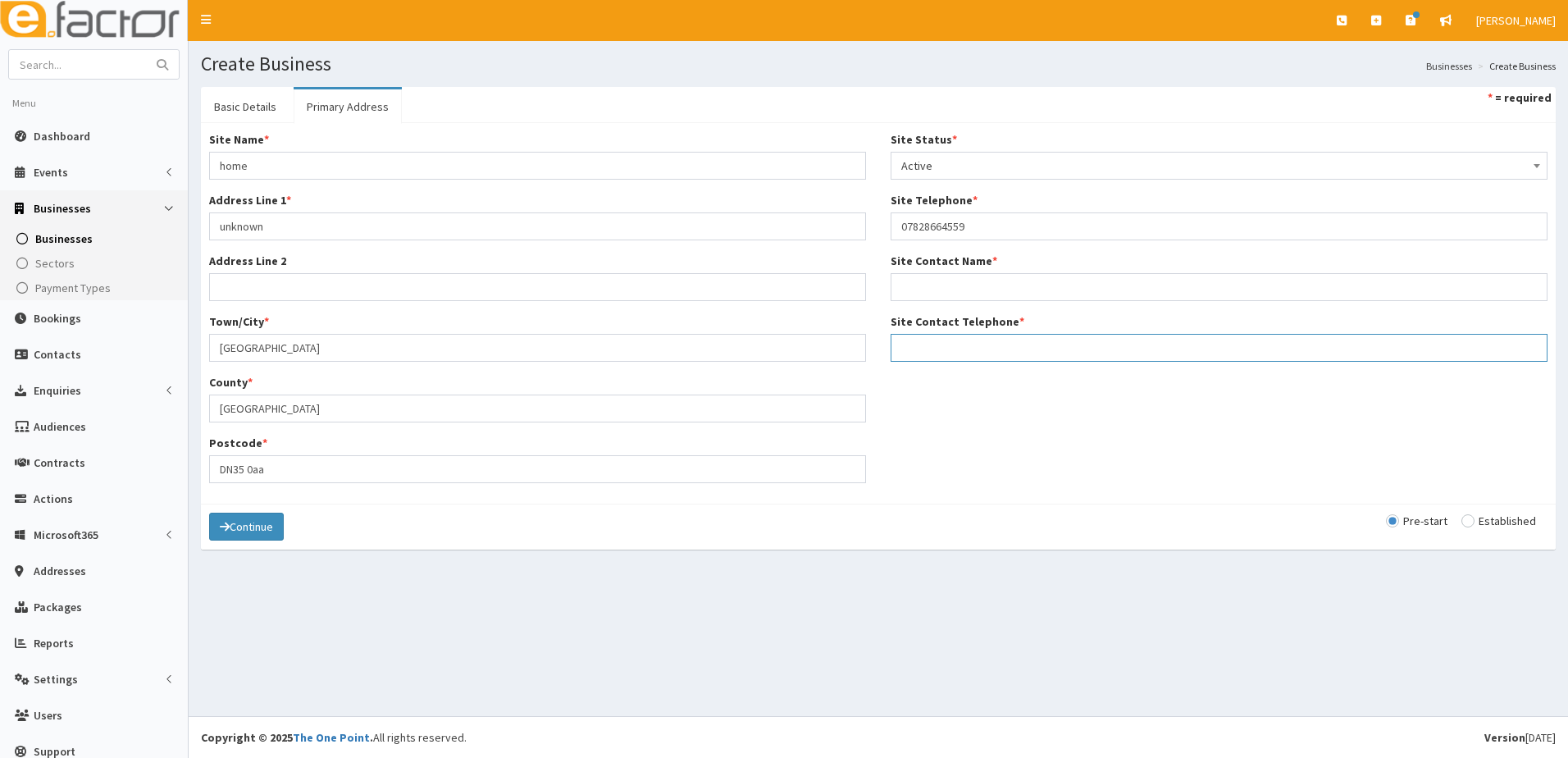
click at [917, 349] on input "Site Contact Telephone *" at bounding box center [1219, 348] width 657 height 28
paste input "07828664559"
type input "07828664559"
click at [924, 286] on input "Site Contact Name *" at bounding box center [1219, 287] width 657 height 28
type input "[PERSON_NAME]"
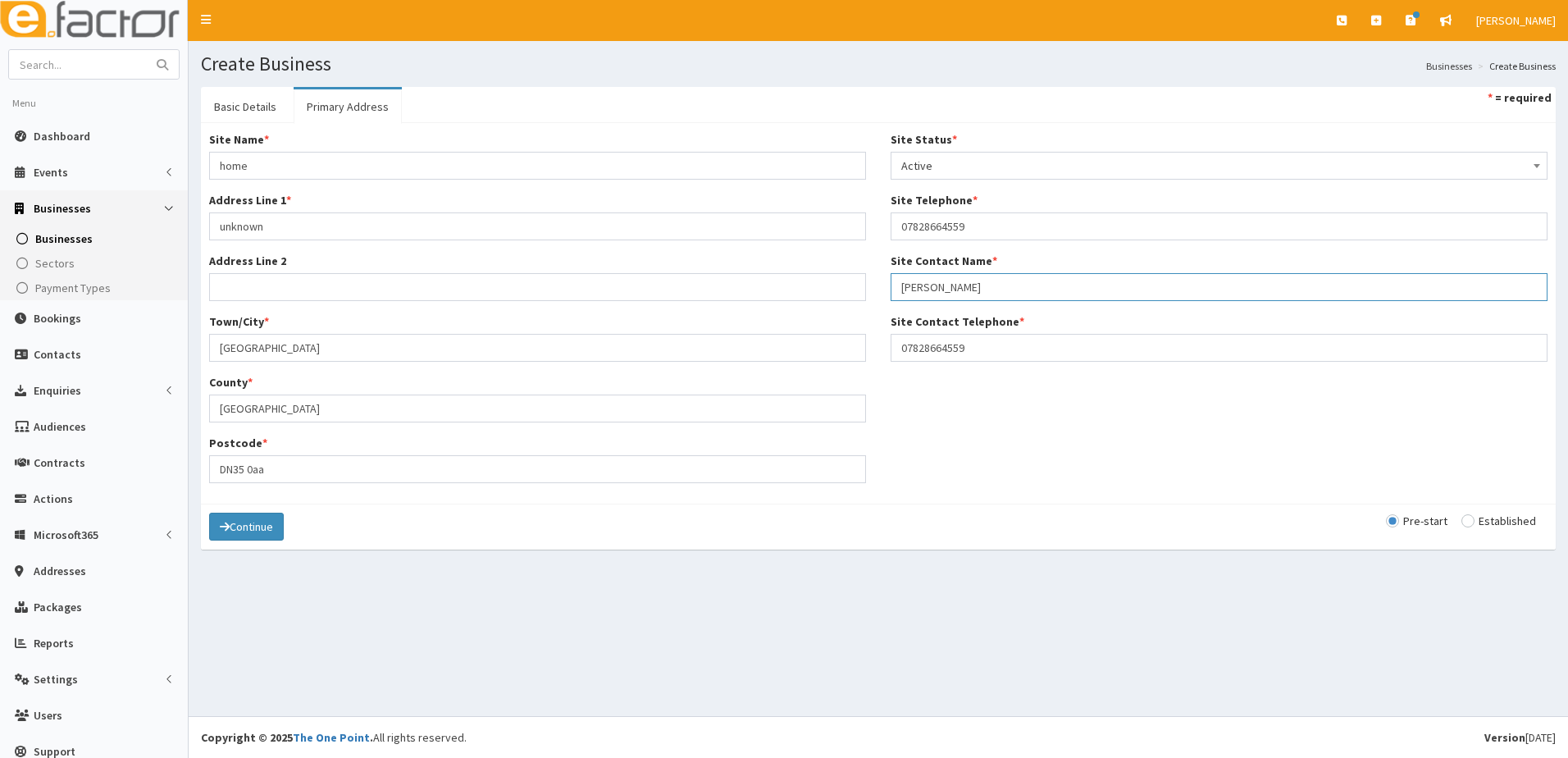
click at [209, 513] on button "Continue" at bounding box center [246, 527] width 75 height 28
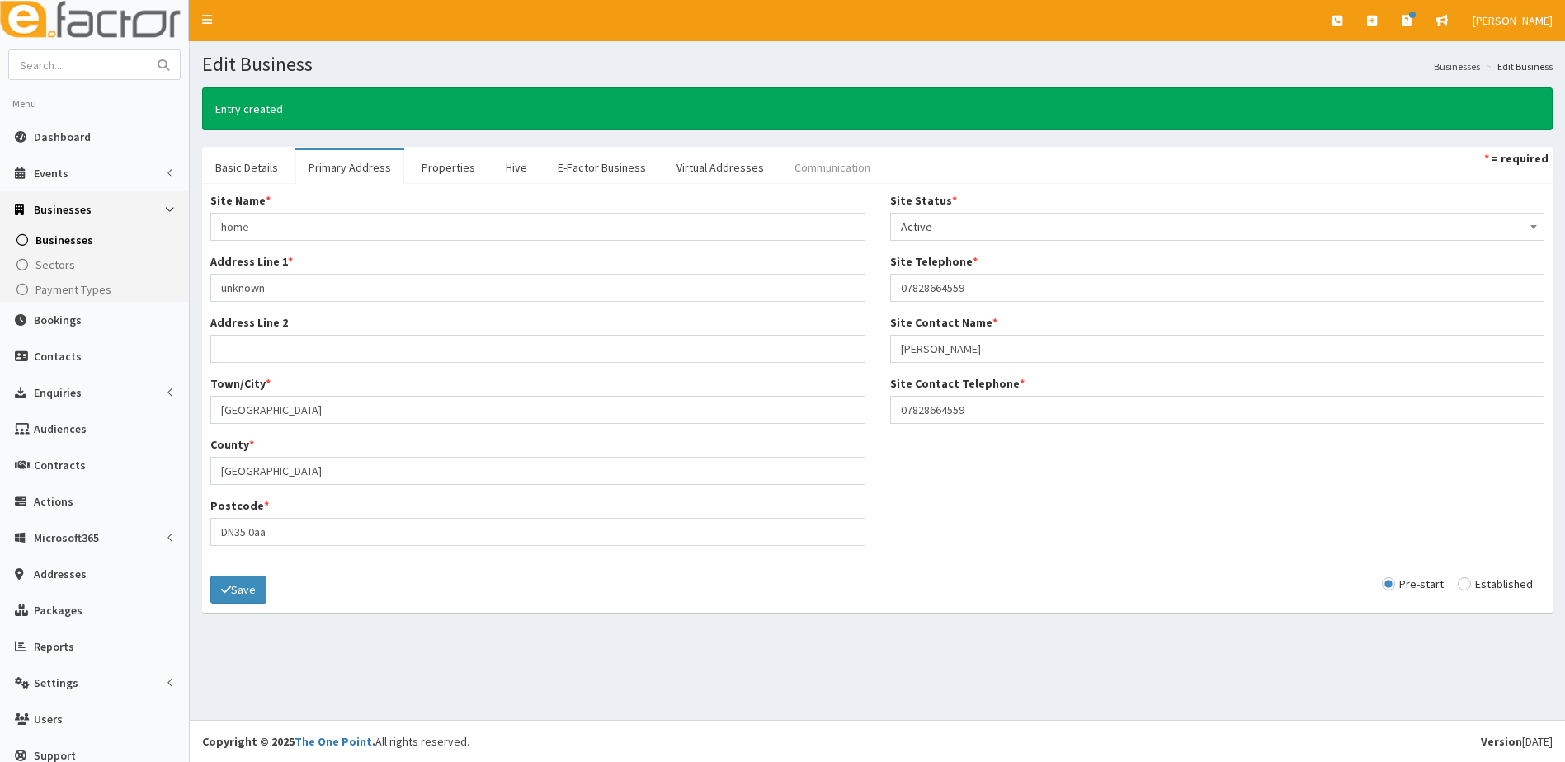
click at [813, 173] on link "Communication" at bounding box center [832, 167] width 102 height 35
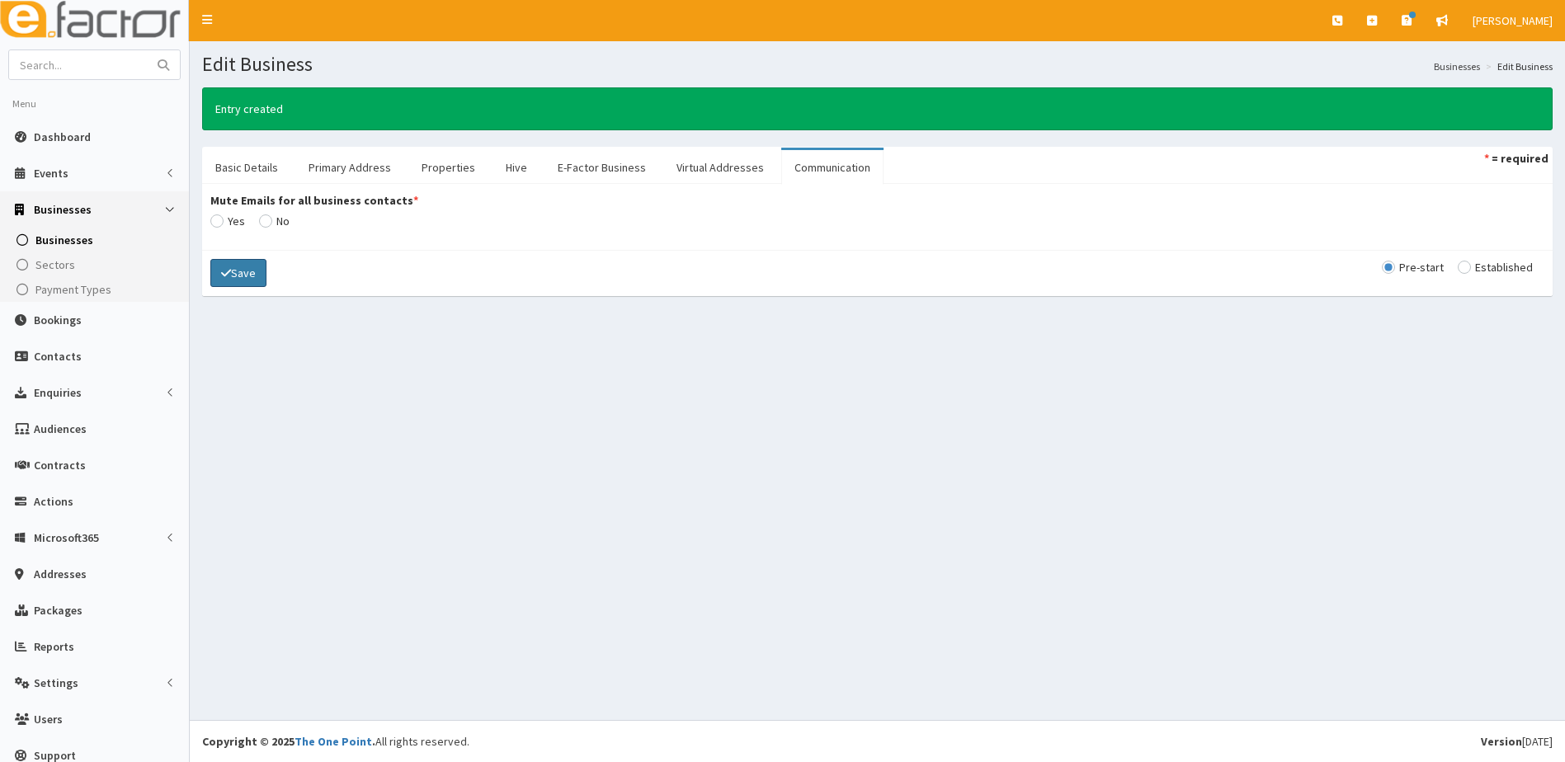
click at [234, 274] on button "Save" at bounding box center [238, 273] width 56 height 28
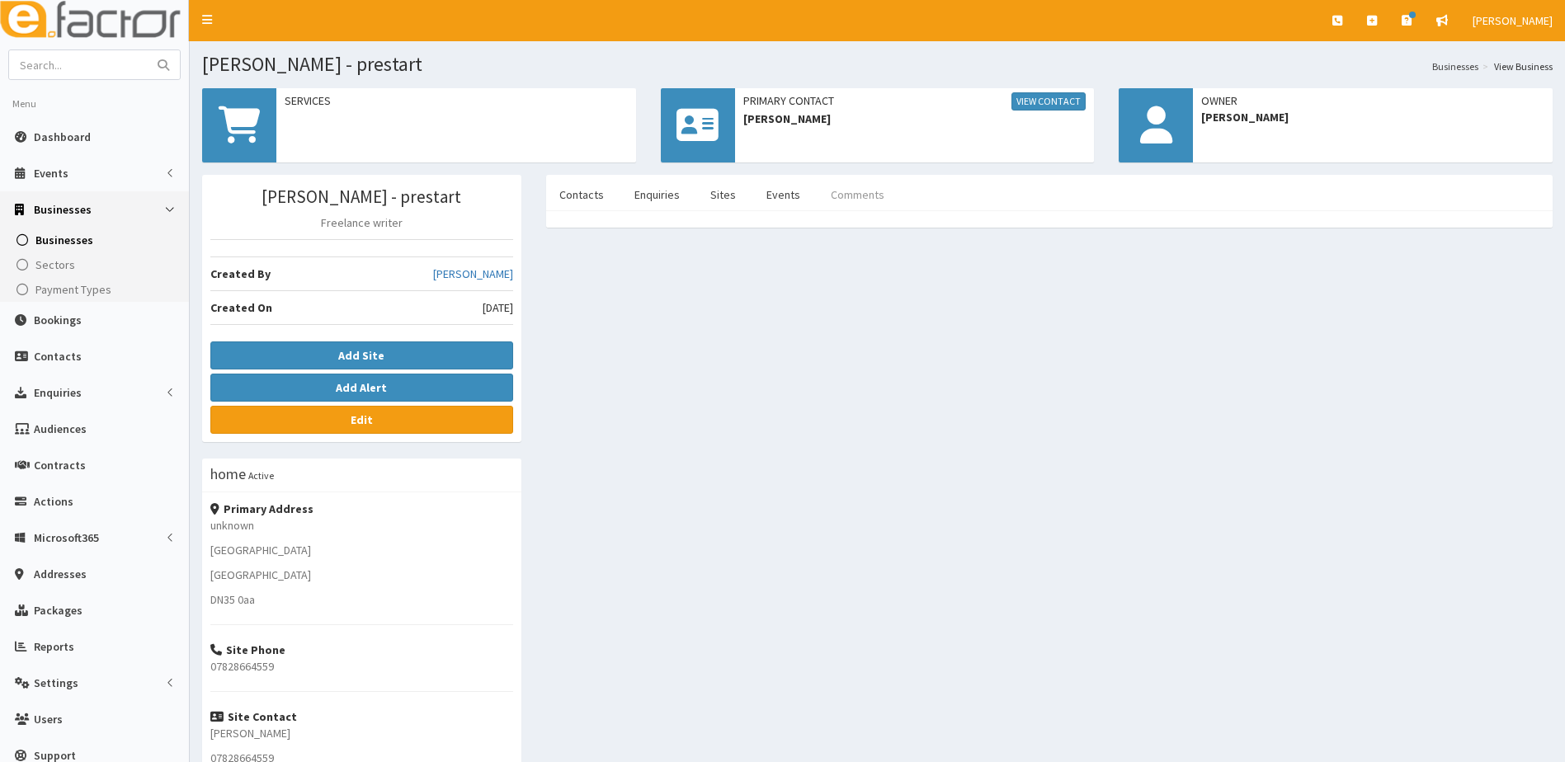
click at [867, 196] on link "Comments" at bounding box center [858, 194] width 80 height 35
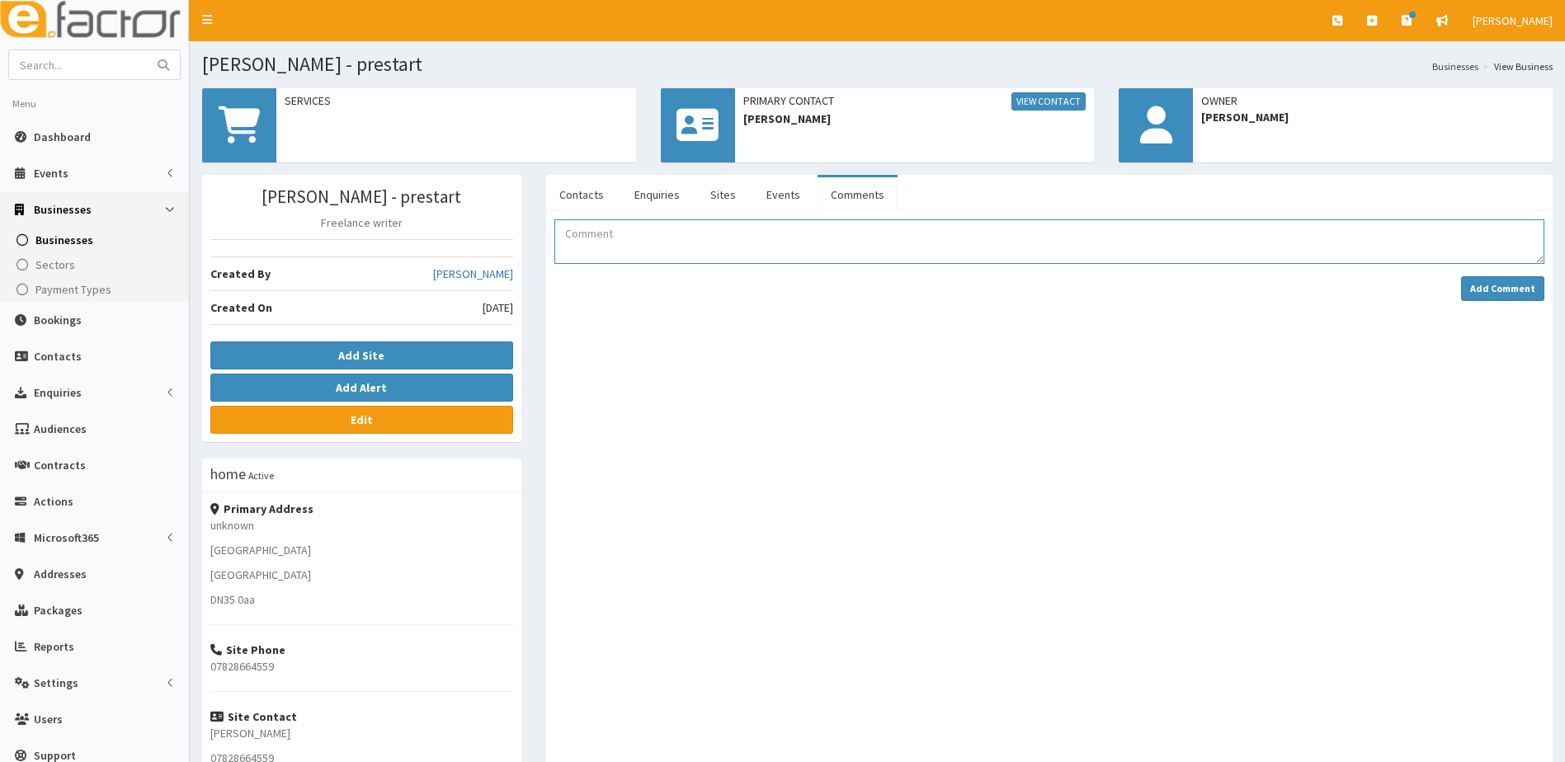
click at [632, 252] on textarea "Comment" at bounding box center [1049, 241] width 990 height 45
type textarea "Full address not given"
click at [1492, 296] on button "Add Comment" at bounding box center [1502, 288] width 83 height 25
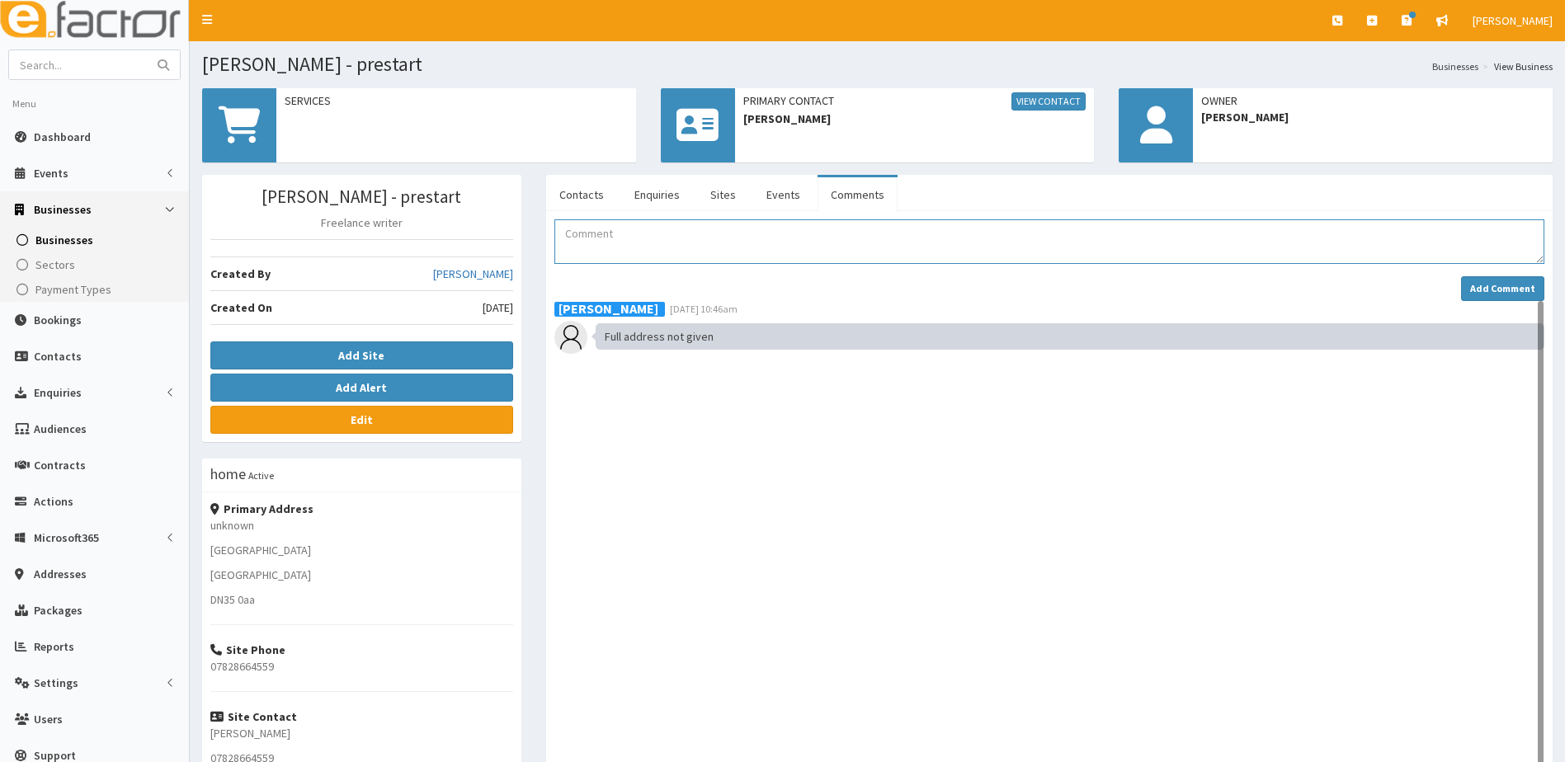
click at [591, 238] on textarea "Comment" at bounding box center [1049, 241] width 990 height 45
type textarea "[PERSON_NAME] attended BYOB Brigg [DATE]"
click at [1516, 291] on strong "Add Comment" at bounding box center [1502, 288] width 65 height 12
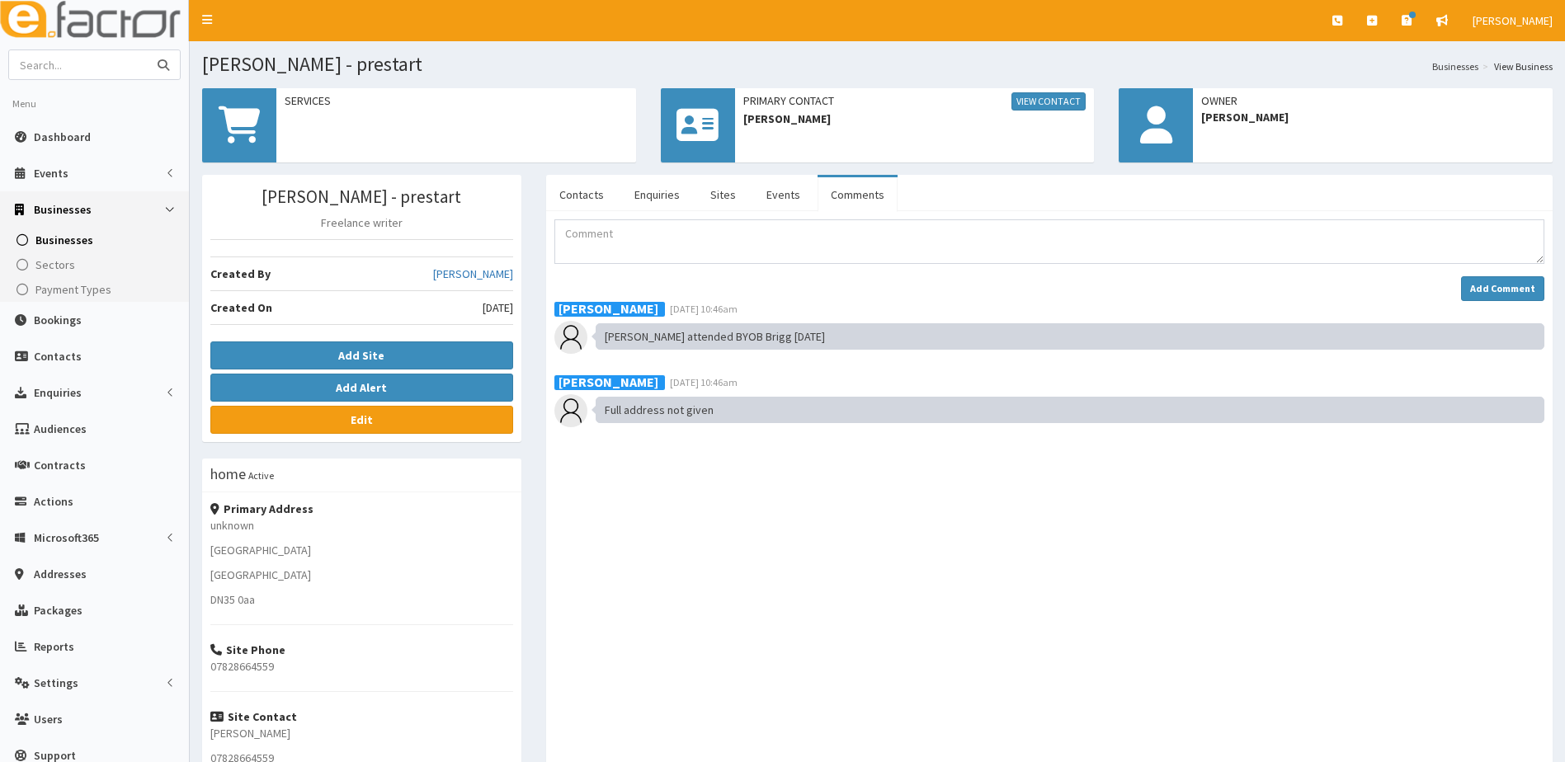
click at [72, 64] on input "text" at bounding box center [78, 64] width 139 height 29
type input "[PERSON_NAME]"
click at [147, 50] on button "submit" at bounding box center [163, 64] width 33 height 29
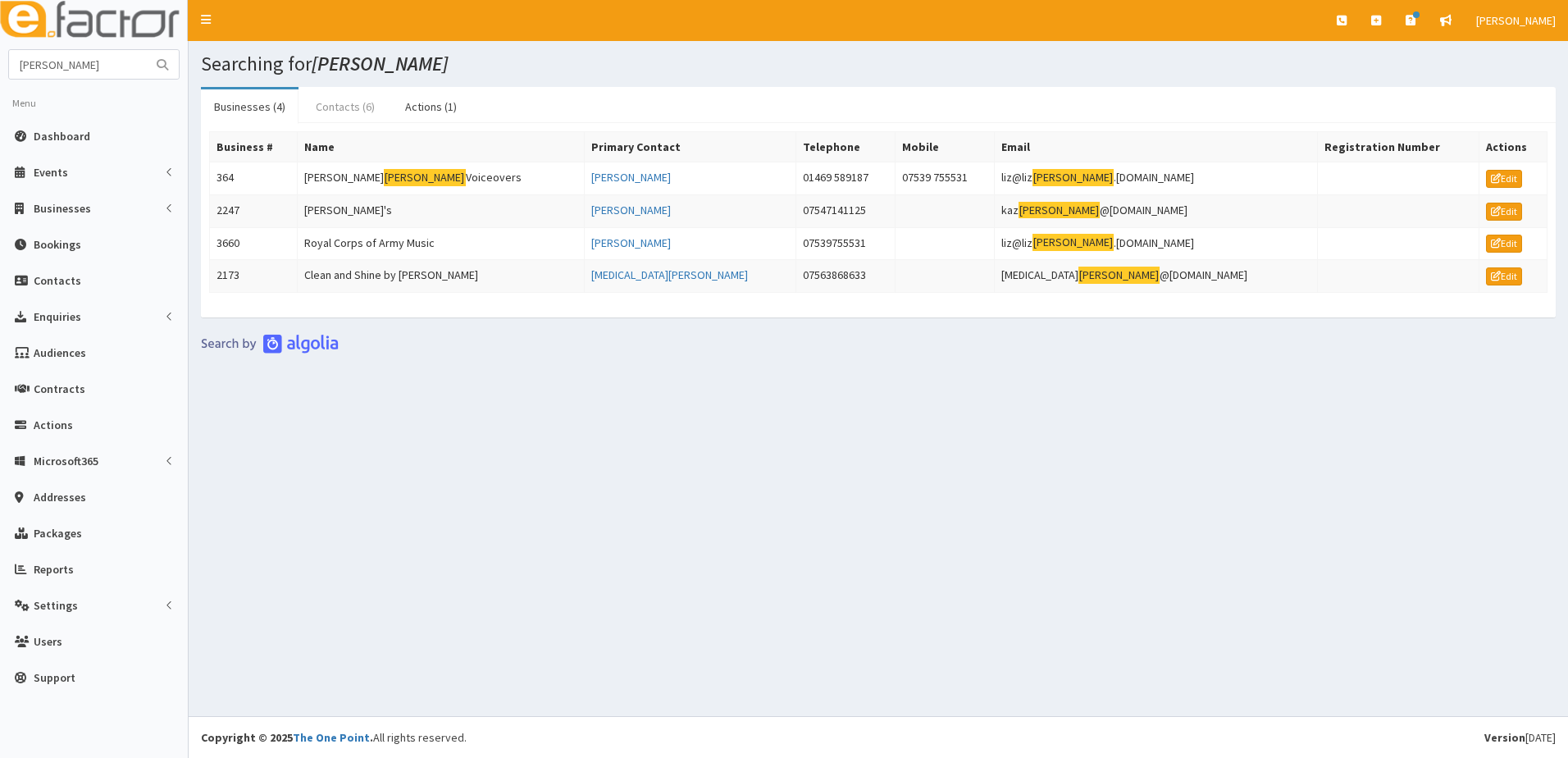
click at [332, 108] on link "Contacts (6)" at bounding box center [345, 106] width 86 height 35
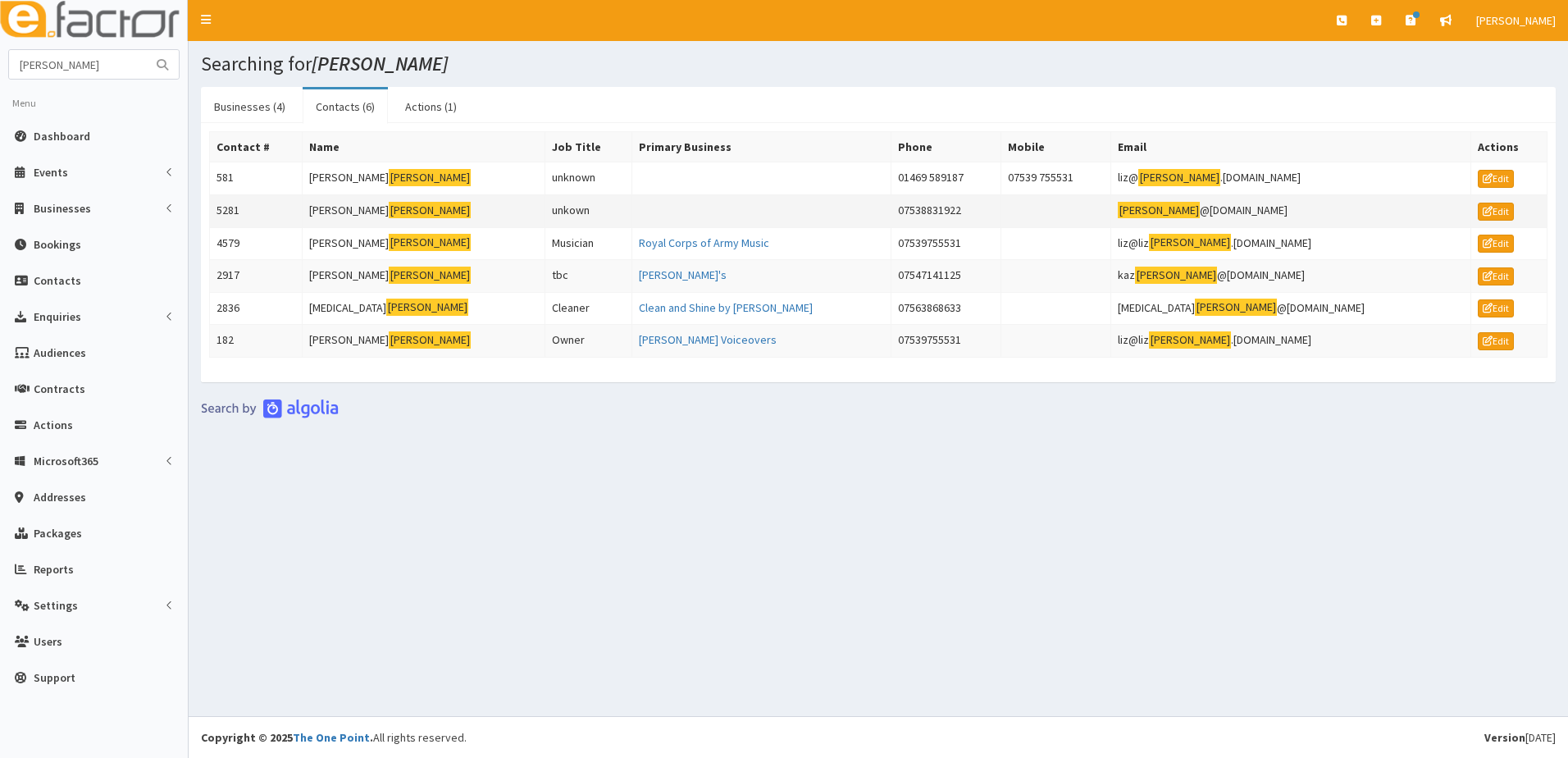
click at [232, 211] on td "5281" at bounding box center [256, 211] width 92 height 33
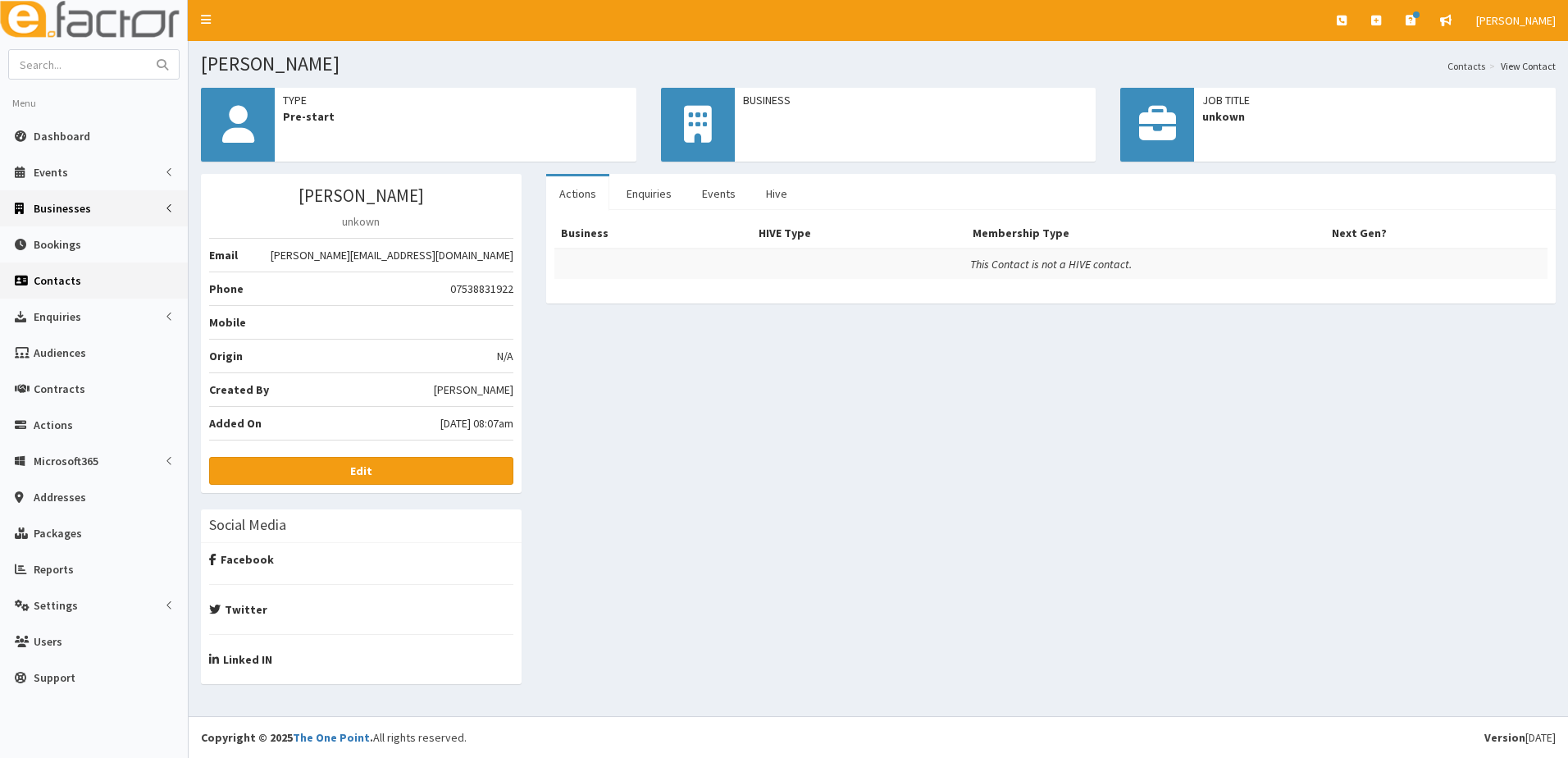
click at [64, 213] on span "Businesses" at bounding box center [63, 208] width 58 height 15
click at [71, 238] on span "Businesses" at bounding box center [63, 239] width 57 height 15
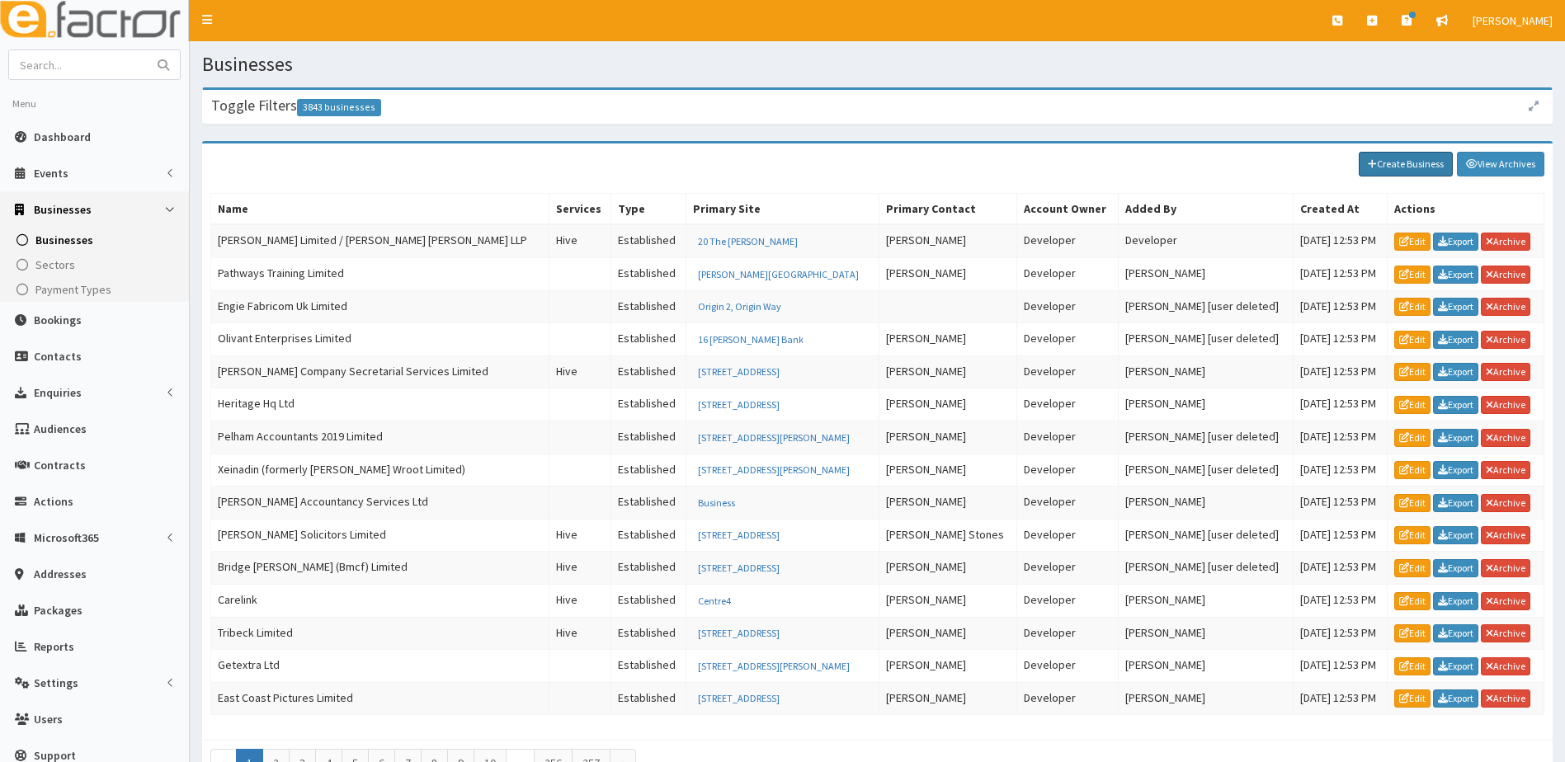
click at [1433, 161] on link "Create Business" at bounding box center [1406, 164] width 94 height 25
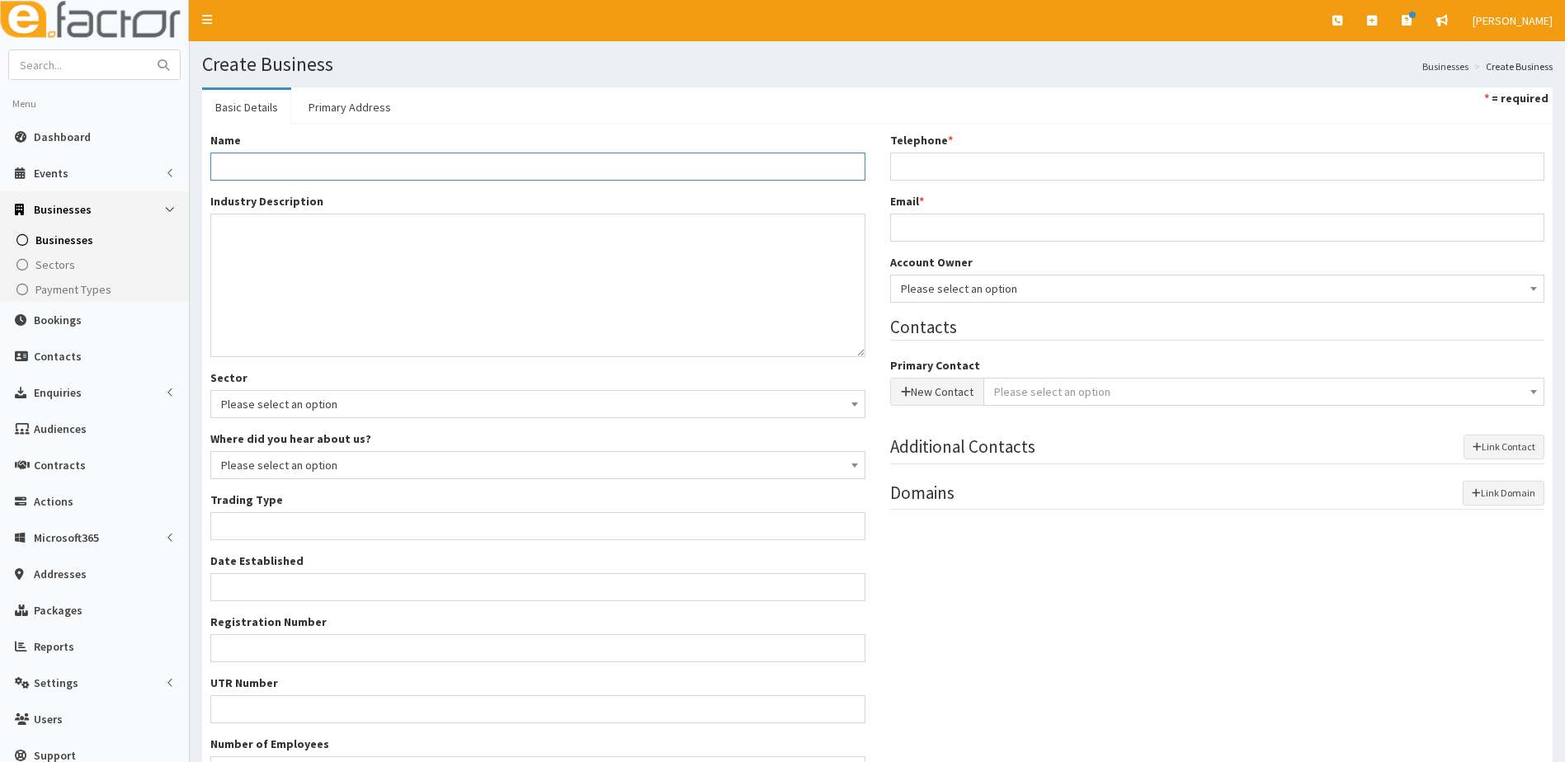
click at [243, 161] on input "Name *" at bounding box center [537, 167] width 655 height 28
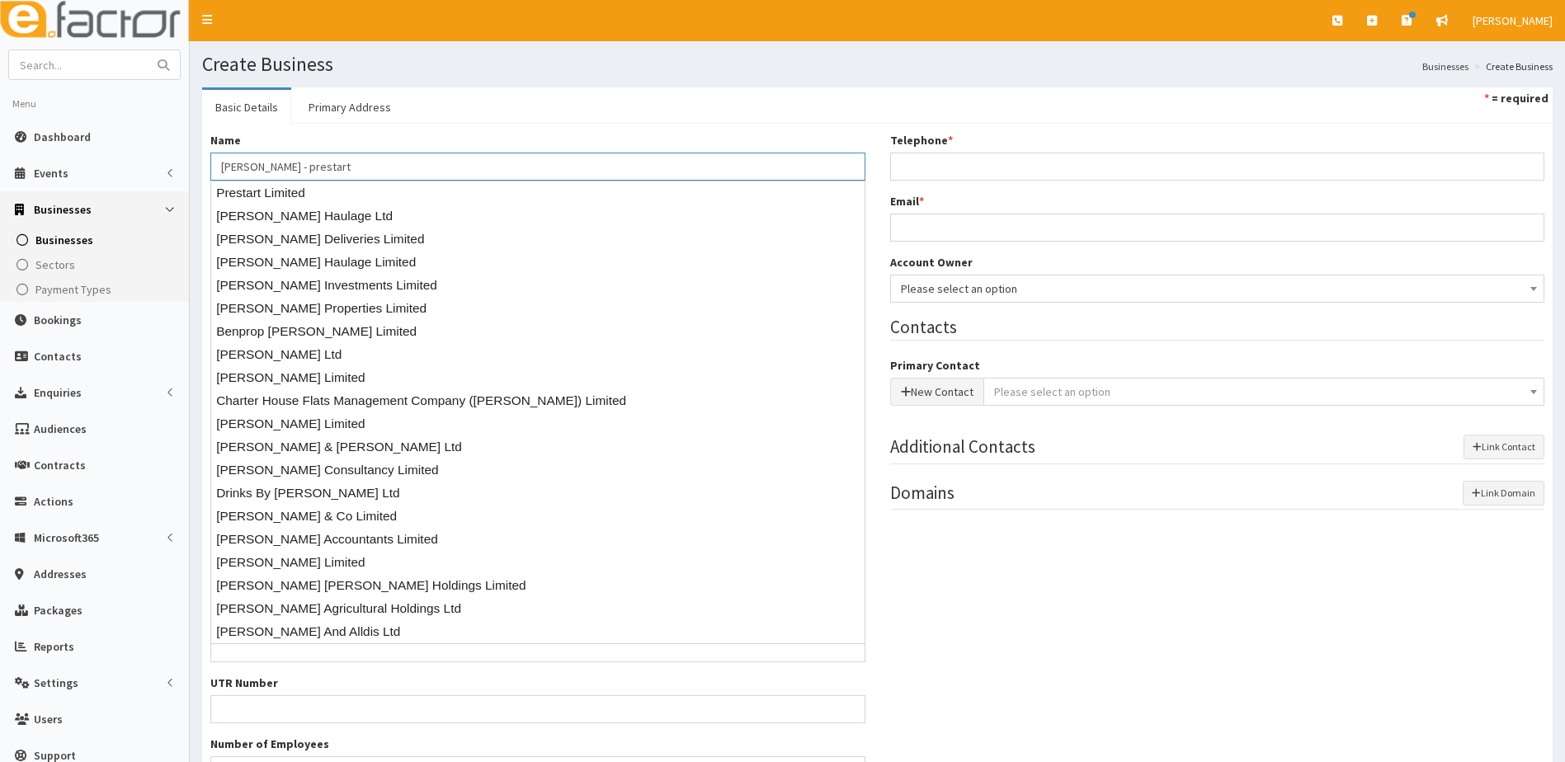
type input "Dave Drury - prestart"
click at [412, 131] on div "Name * Dave Drury - prestart Industry Description * Sector Please select an opt…" at bounding box center [877, 464] width 1351 height 681
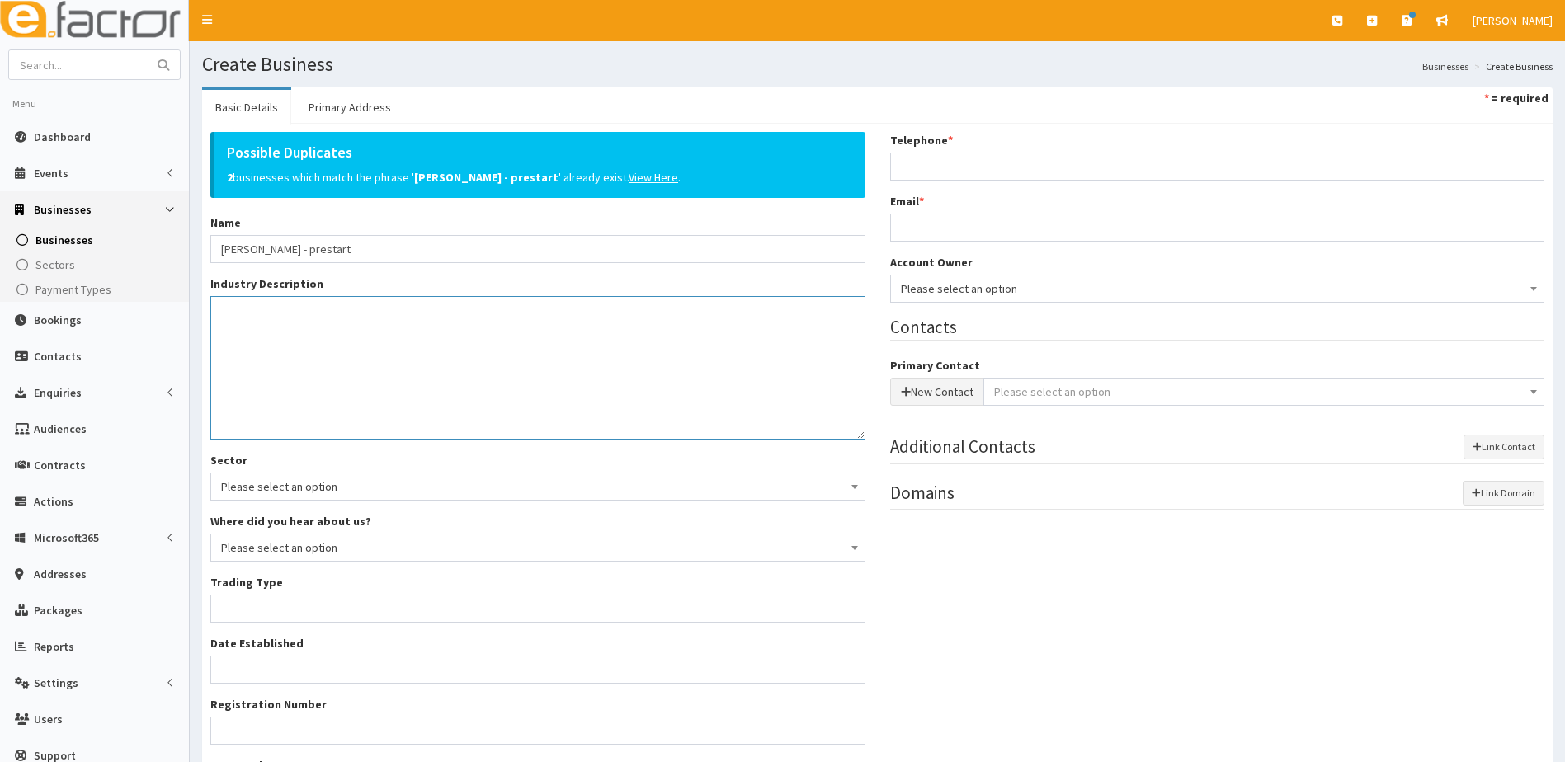
click at [276, 329] on textarea "Industry Description *" at bounding box center [537, 368] width 655 height 144
type textarea "D"
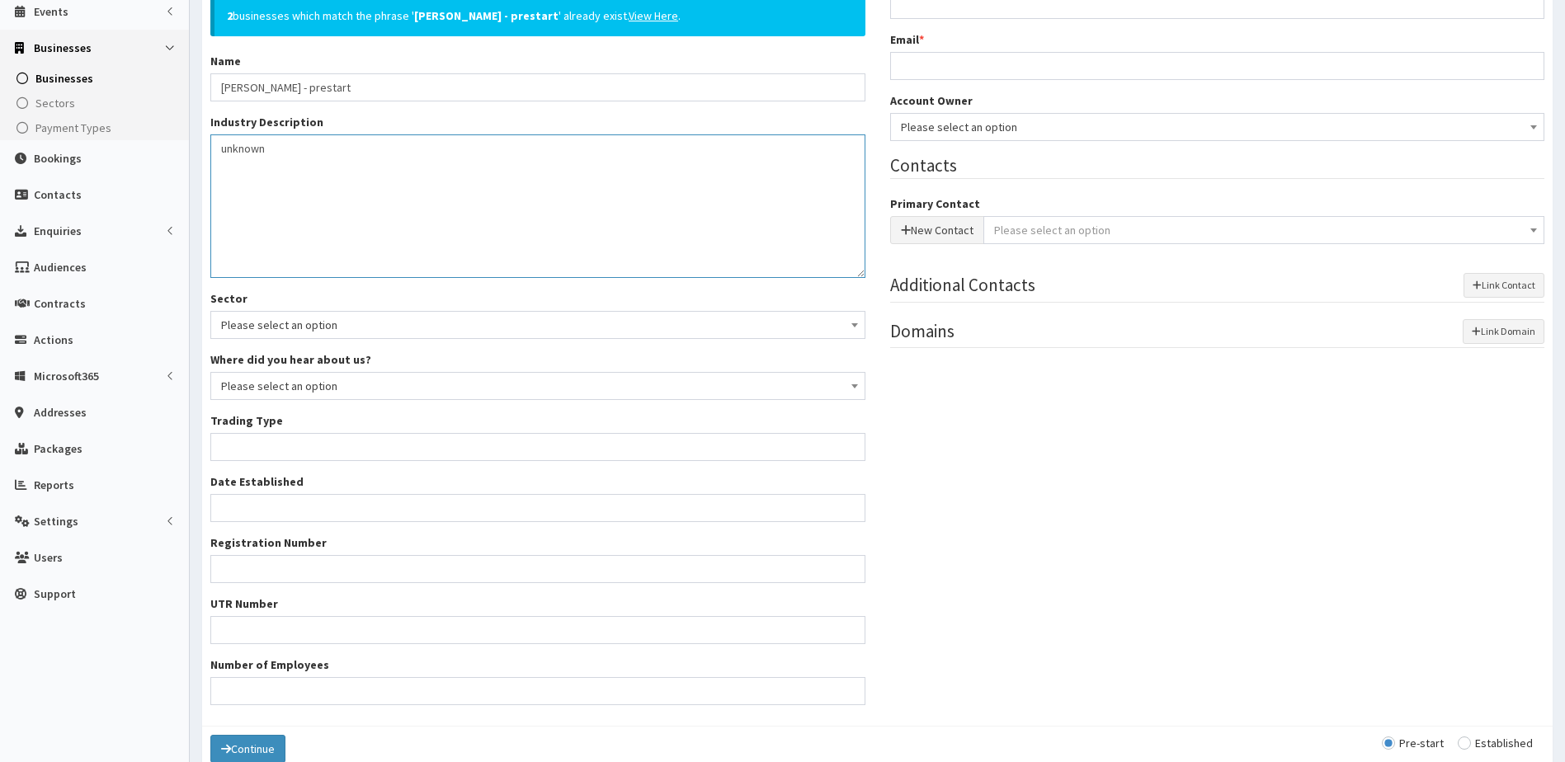
scroll to position [243, 0]
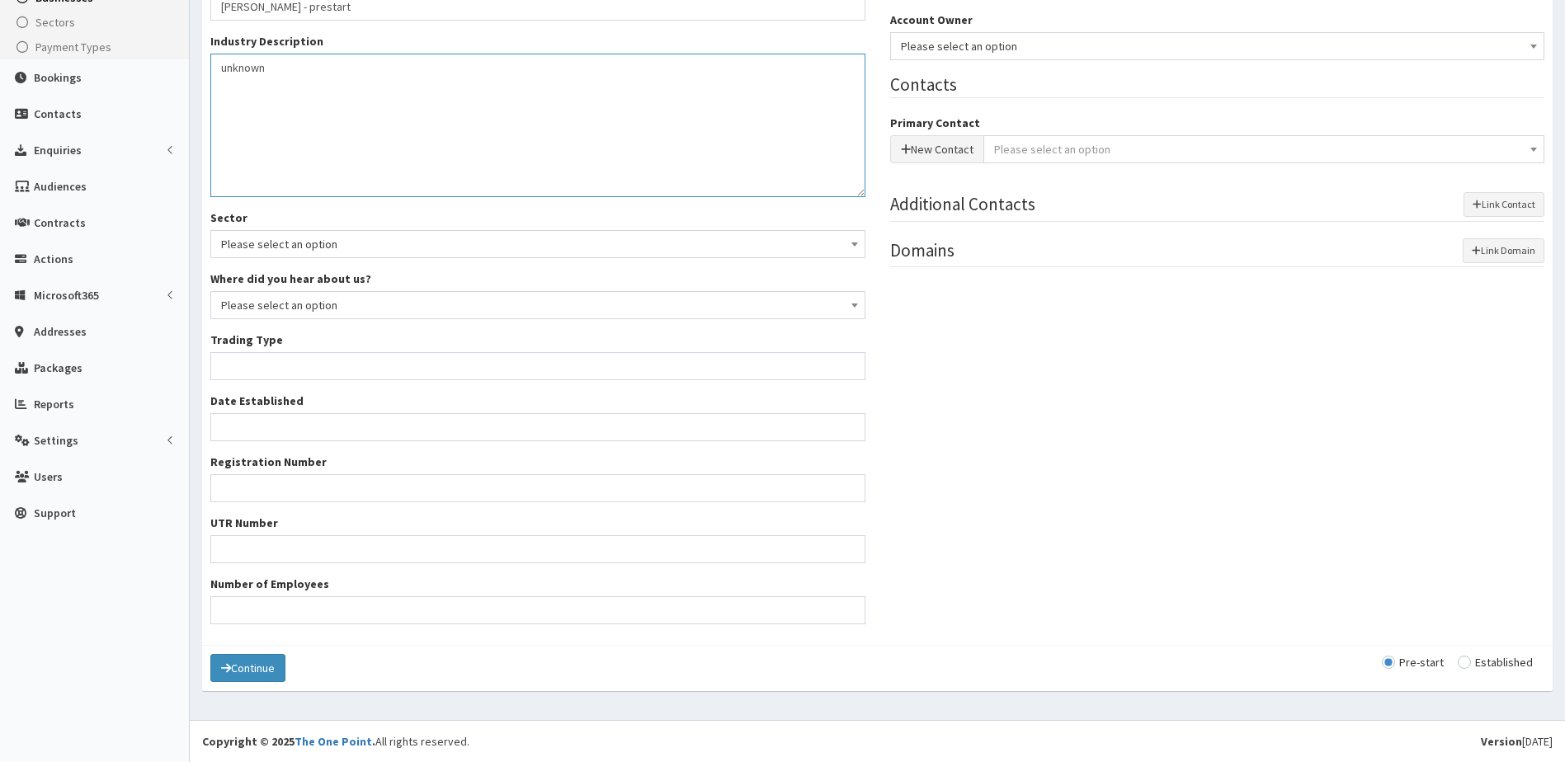
type textarea "unknown"
click at [264, 366] on input "Trading Type *" at bounding box center [537, 366] width 655 height 28
click at [234, 371] on input "Trading Type *" at bounding box center [537, 366] width 655 height 28
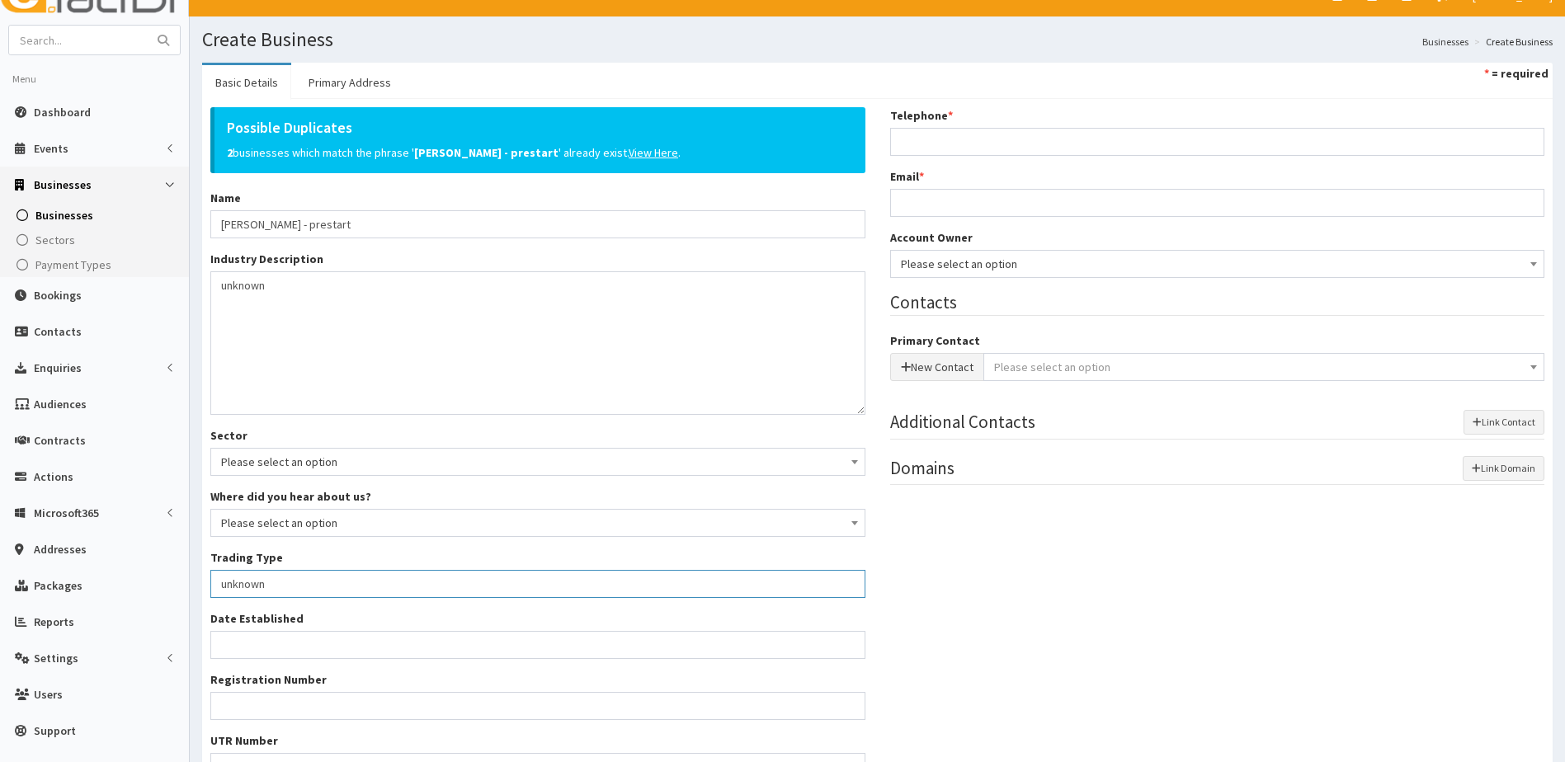
scroll to position [0, 0]
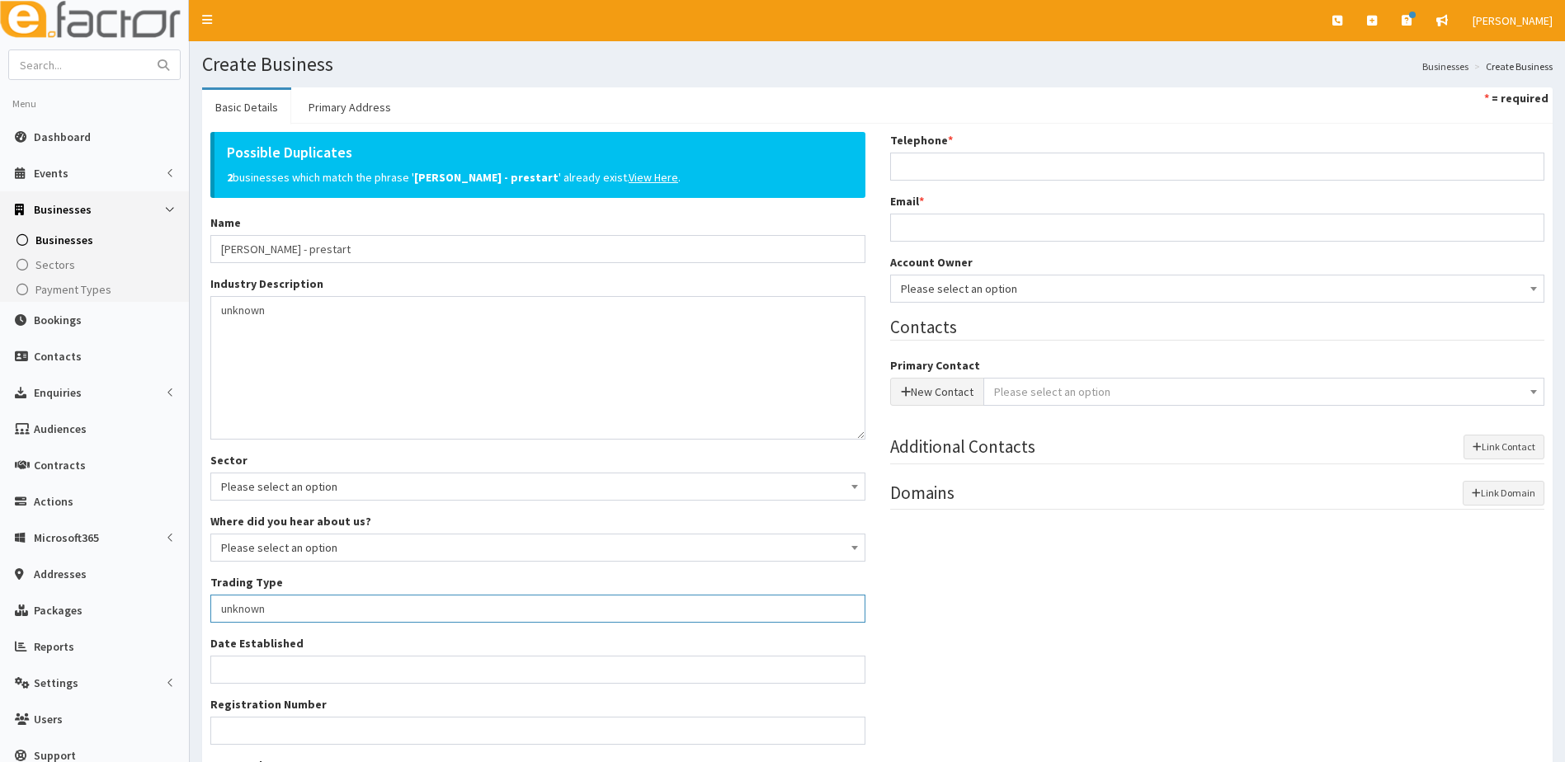
type input "unknown"
click at [925, 170] on input "Telephone *" at bounding box center [1217, 167] width 655 height 28
click at [62, 55] on input "text" at bounding box center [78, 64] width 139 height 29
type input "Chapter 2"
click at [147, 50] on button "submit" at bounding box center [163, 64] width 33 height 29
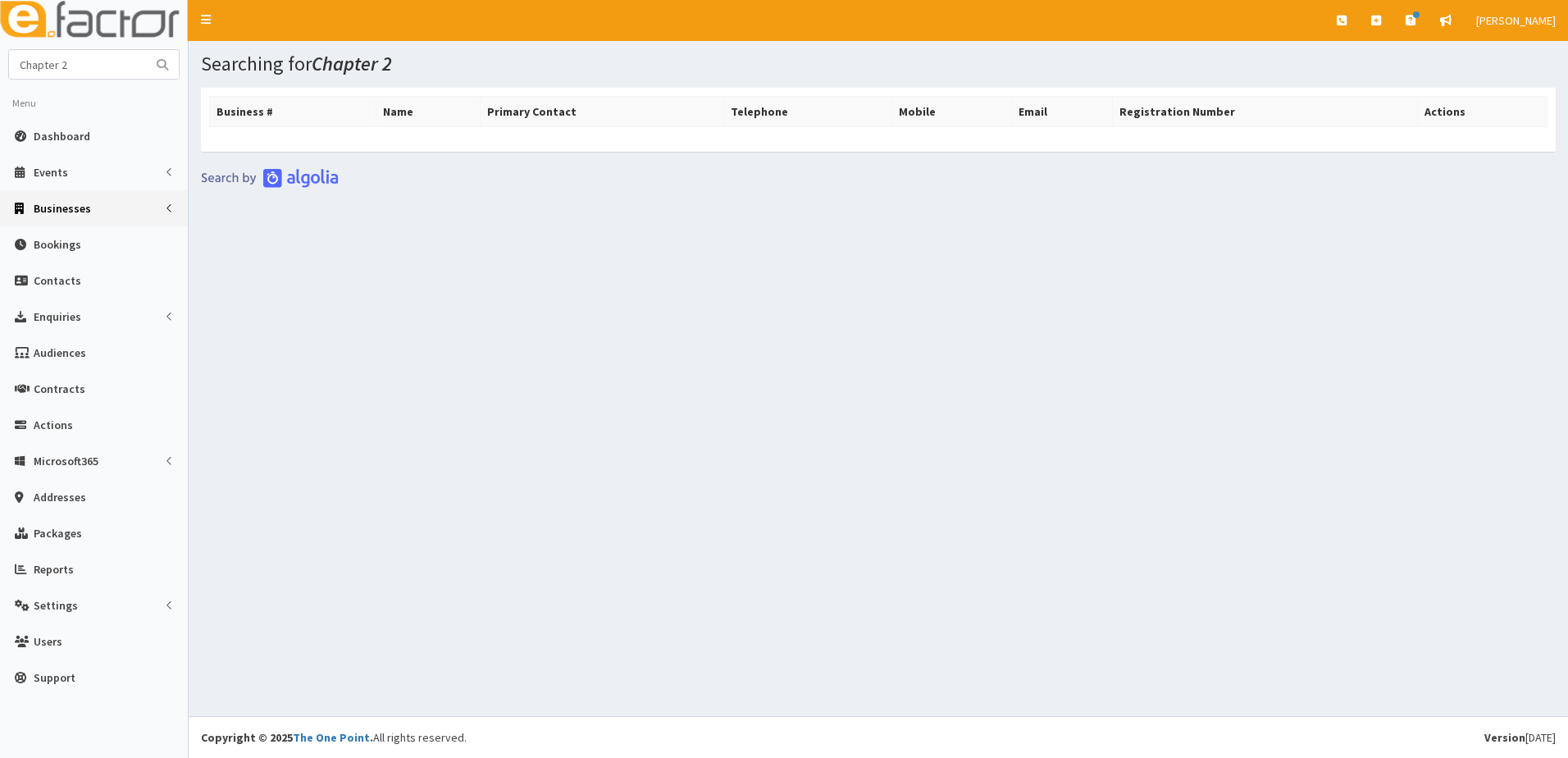
click at [53, 204] on span "Businesses" at bounding box center [63, 208] width 58 height 15
click at [58, 243] on span "Businesses" at bounding box center [63, 239] width 57 height 15
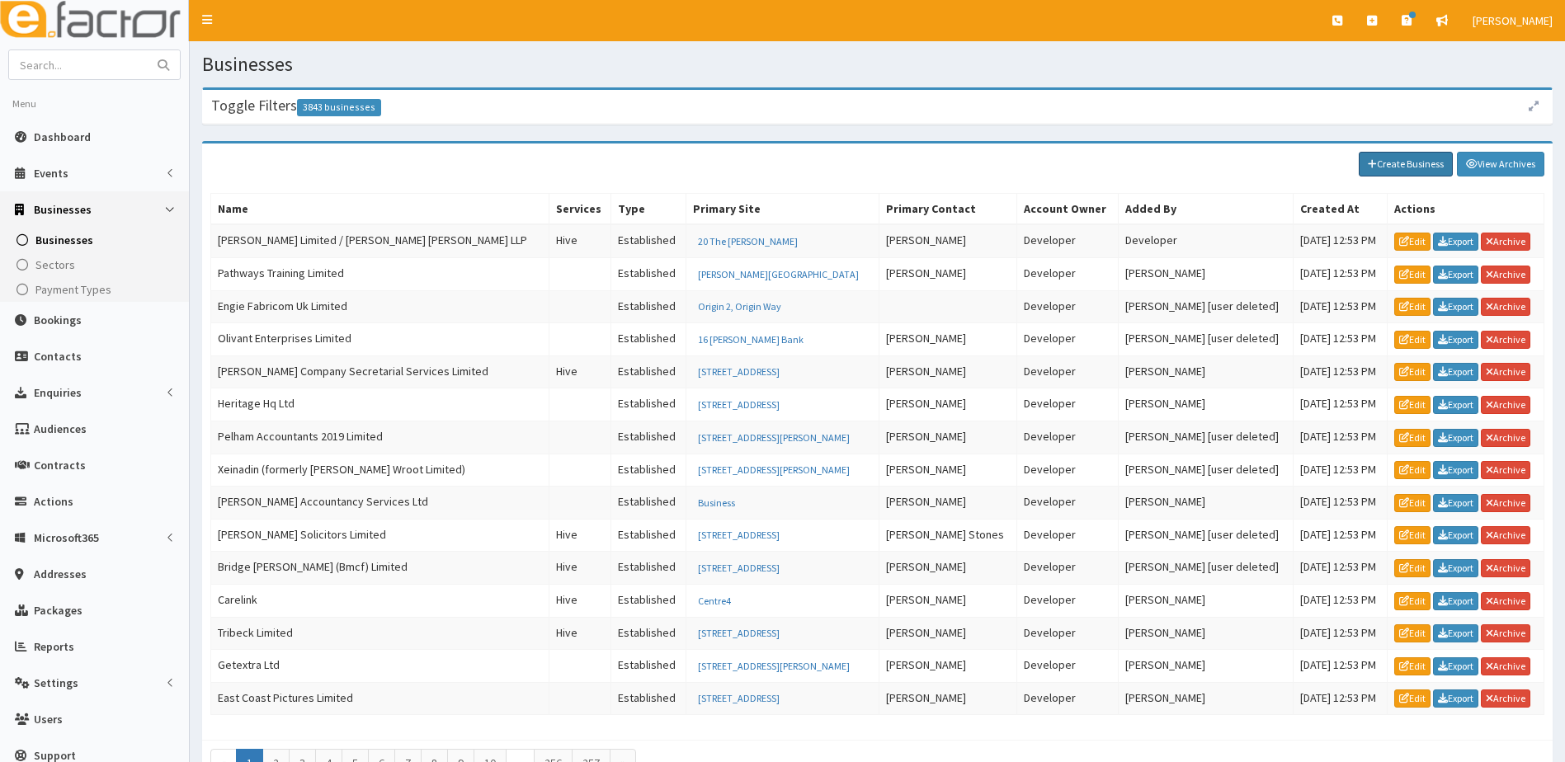
click at [1403, 160] on link "Create Business" at bounding box center [1406, 164] width 94 height 25
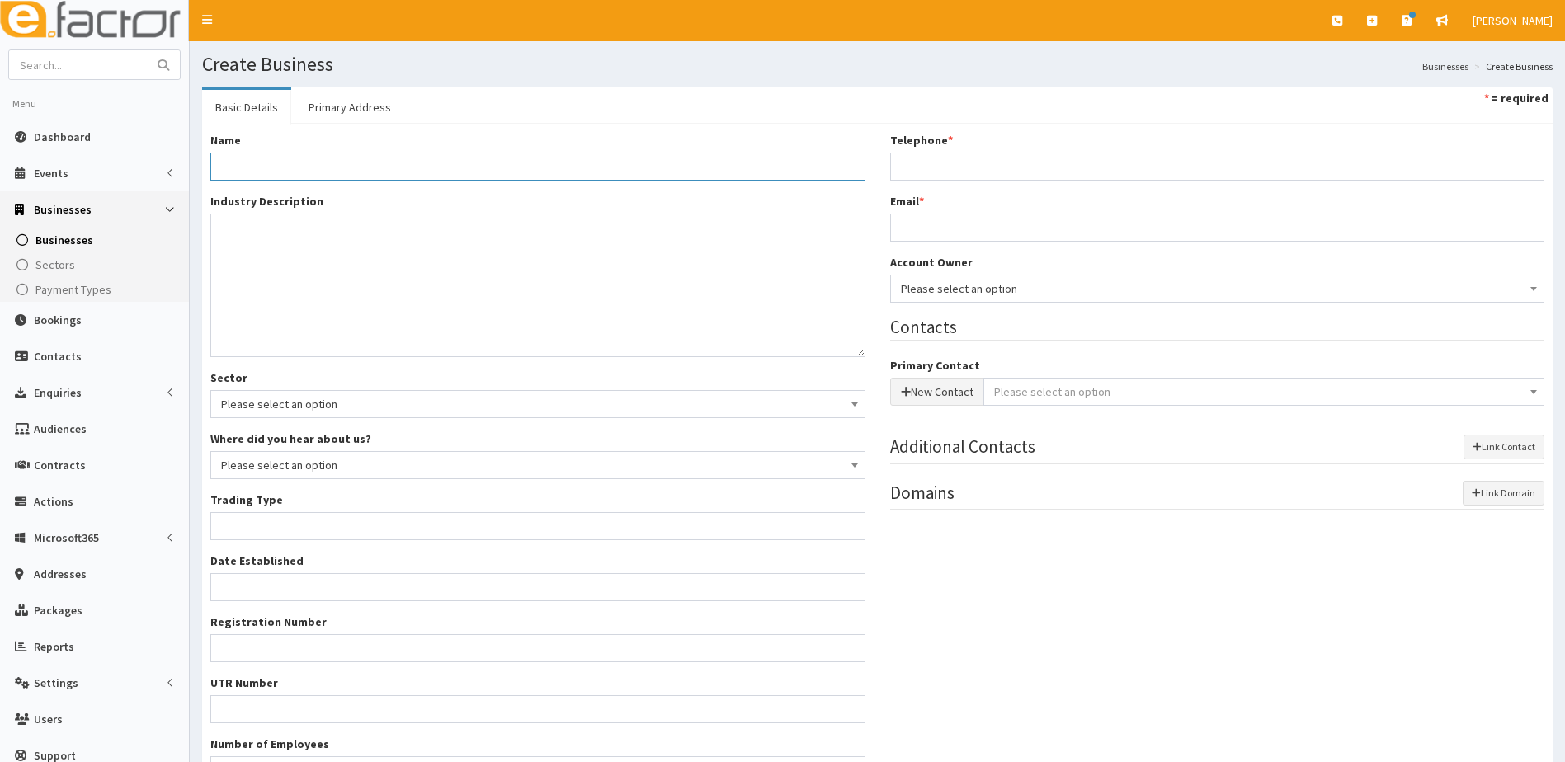
click at [271, 169] on input "Name *" at bounding box center [537, 167] width 655 height 28
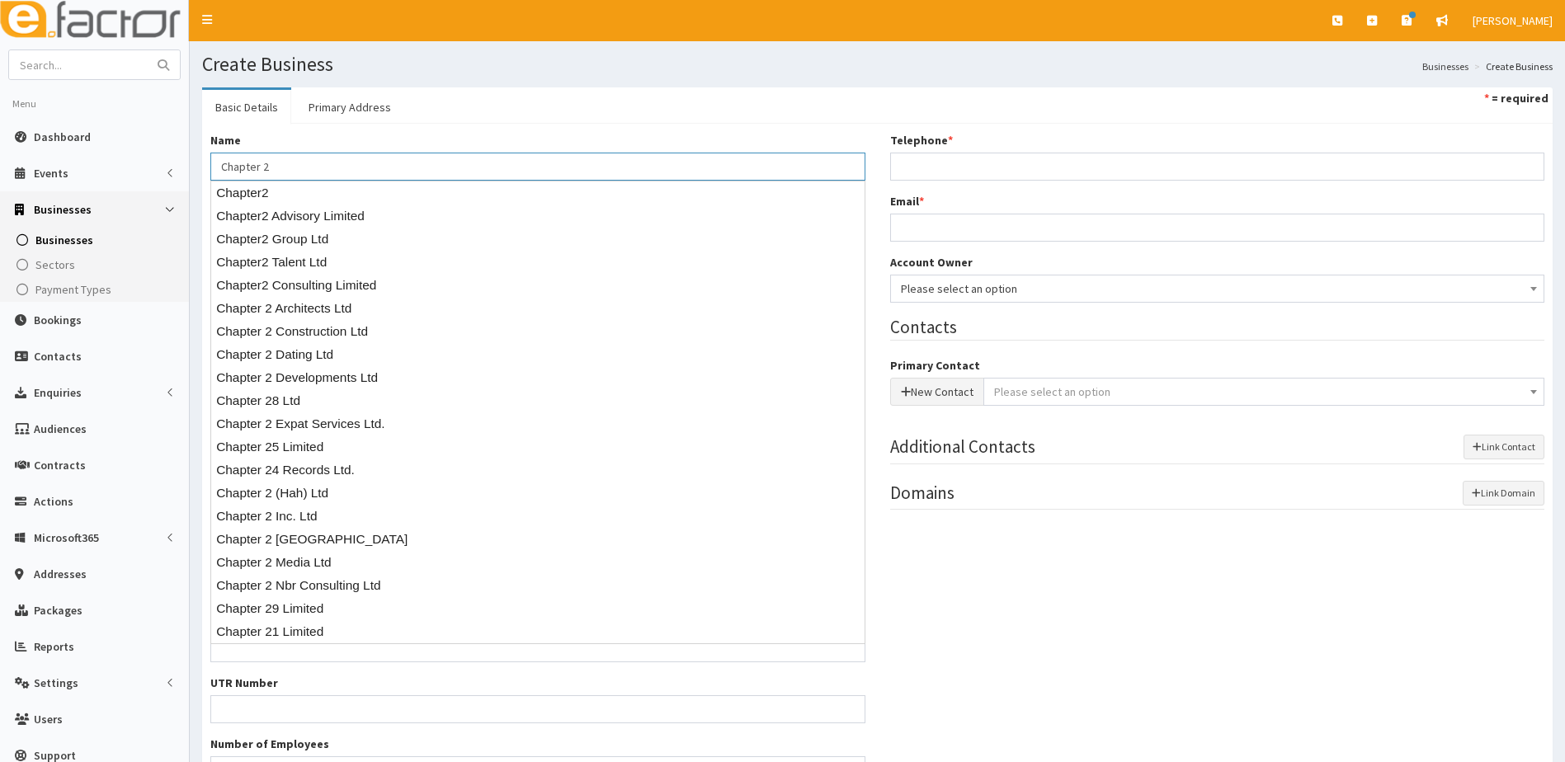
type input "Chapter 2"
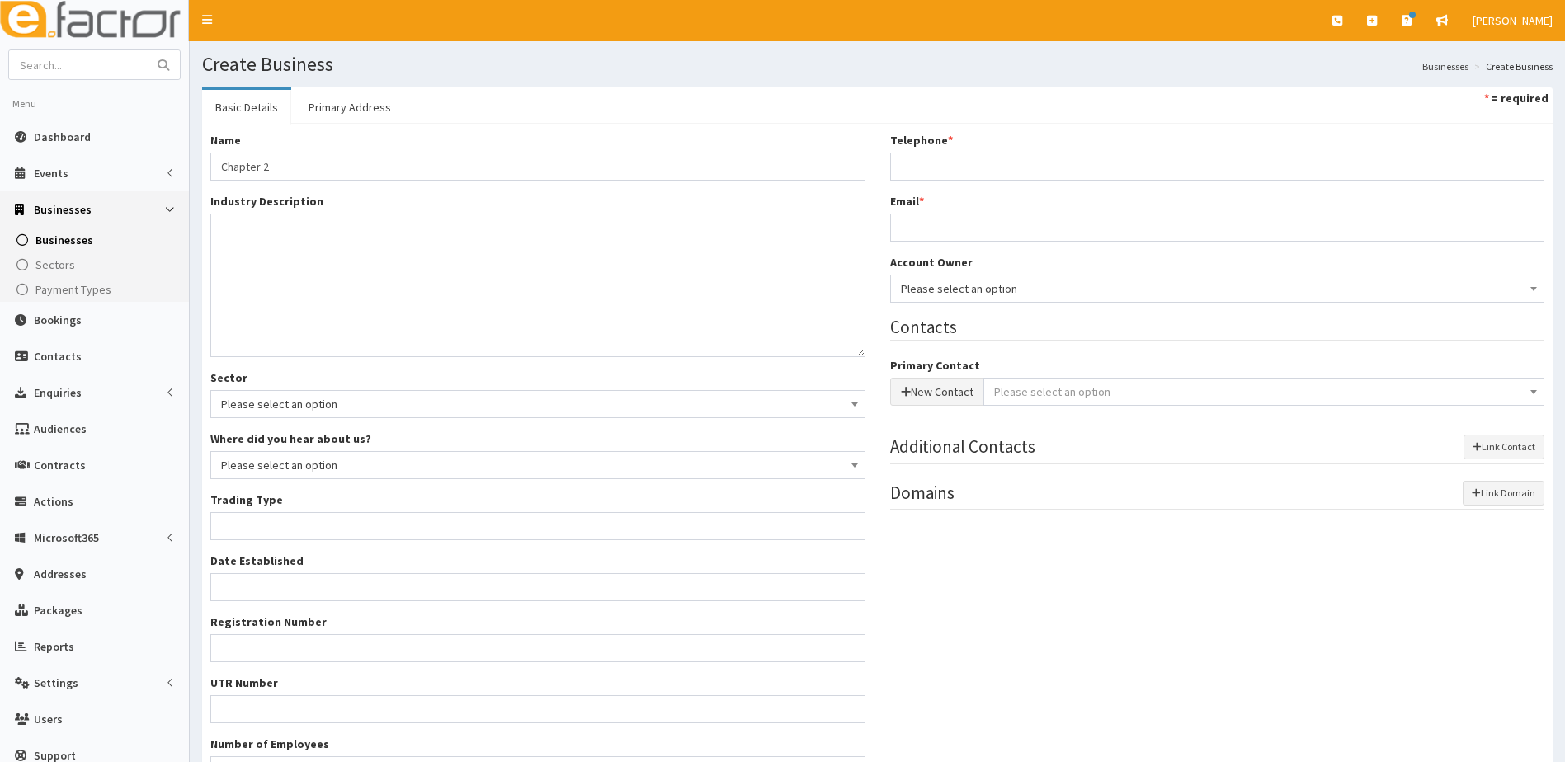
click at [334, 134] on div "Name * Chapter 2" at bounding box center [537, 156] width 655 height 49
click at [238, 231] on textarea "Industry Description *" at bounding box center [537, 286] width 655 height 144
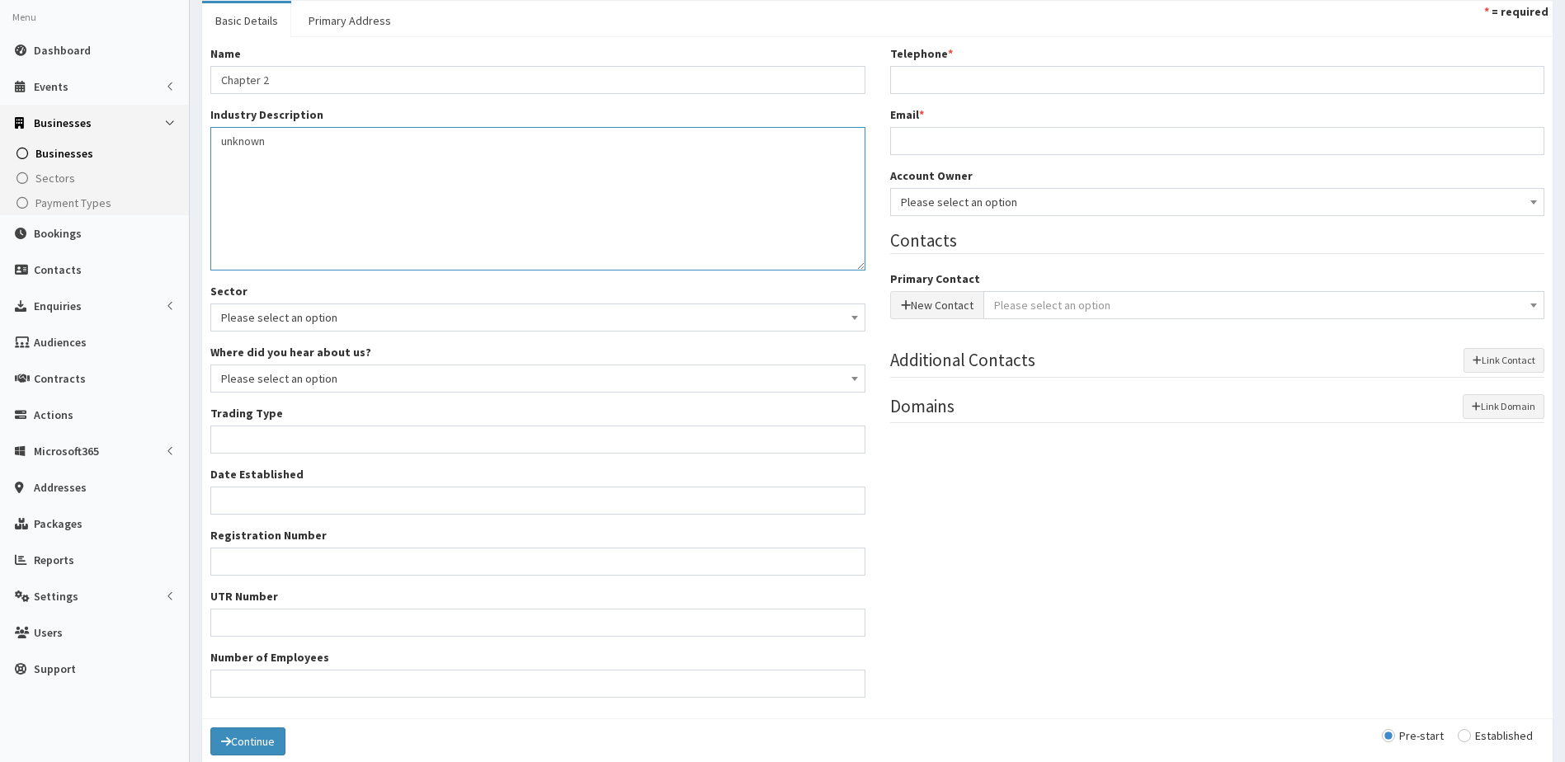
scroll to position [160, 0]
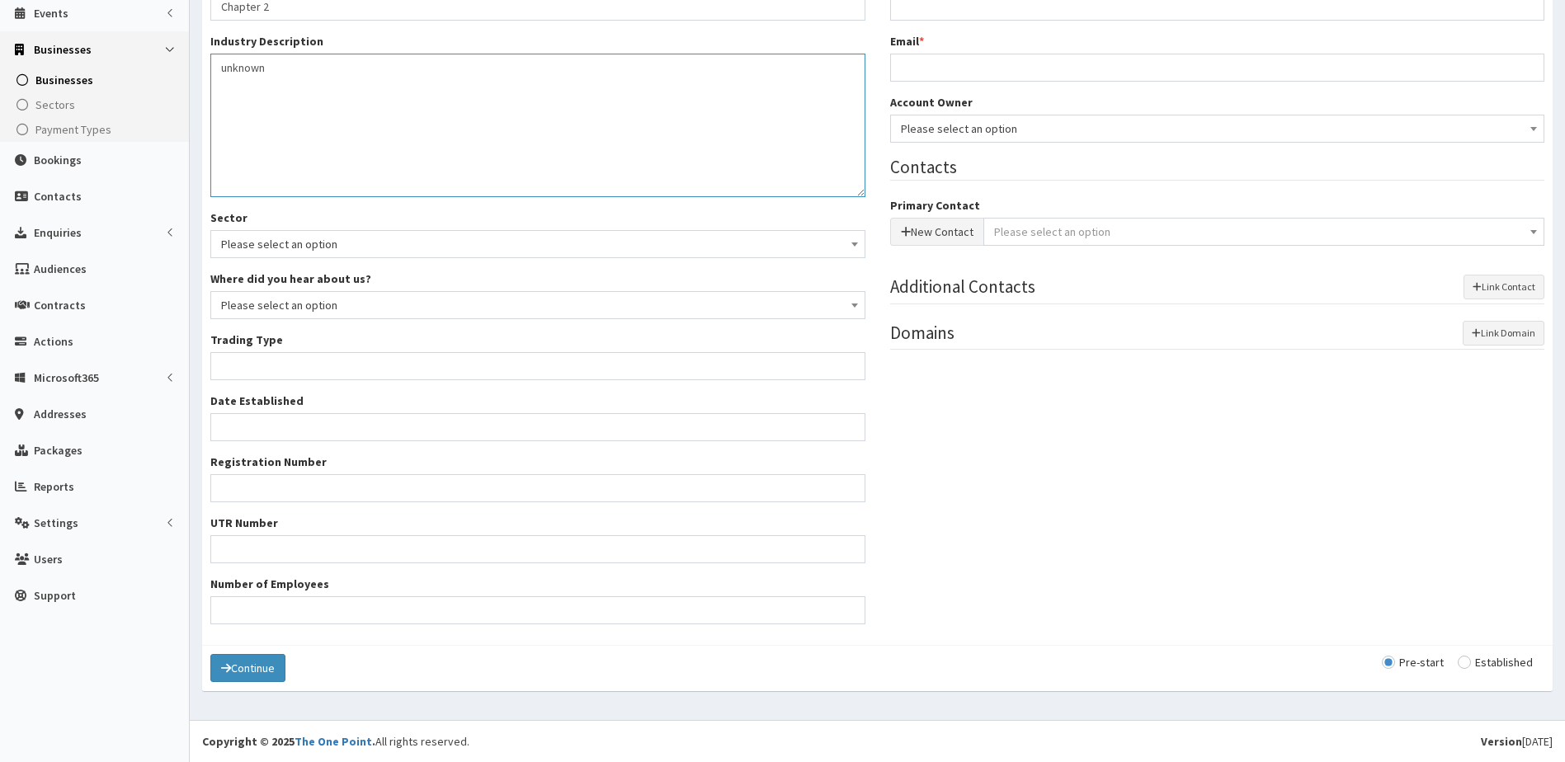
type textarea "unknown"
click at [257, 370] on input "Trading Type *" at bounding box center [537, 366] width 655 height 28
type input "unknown"
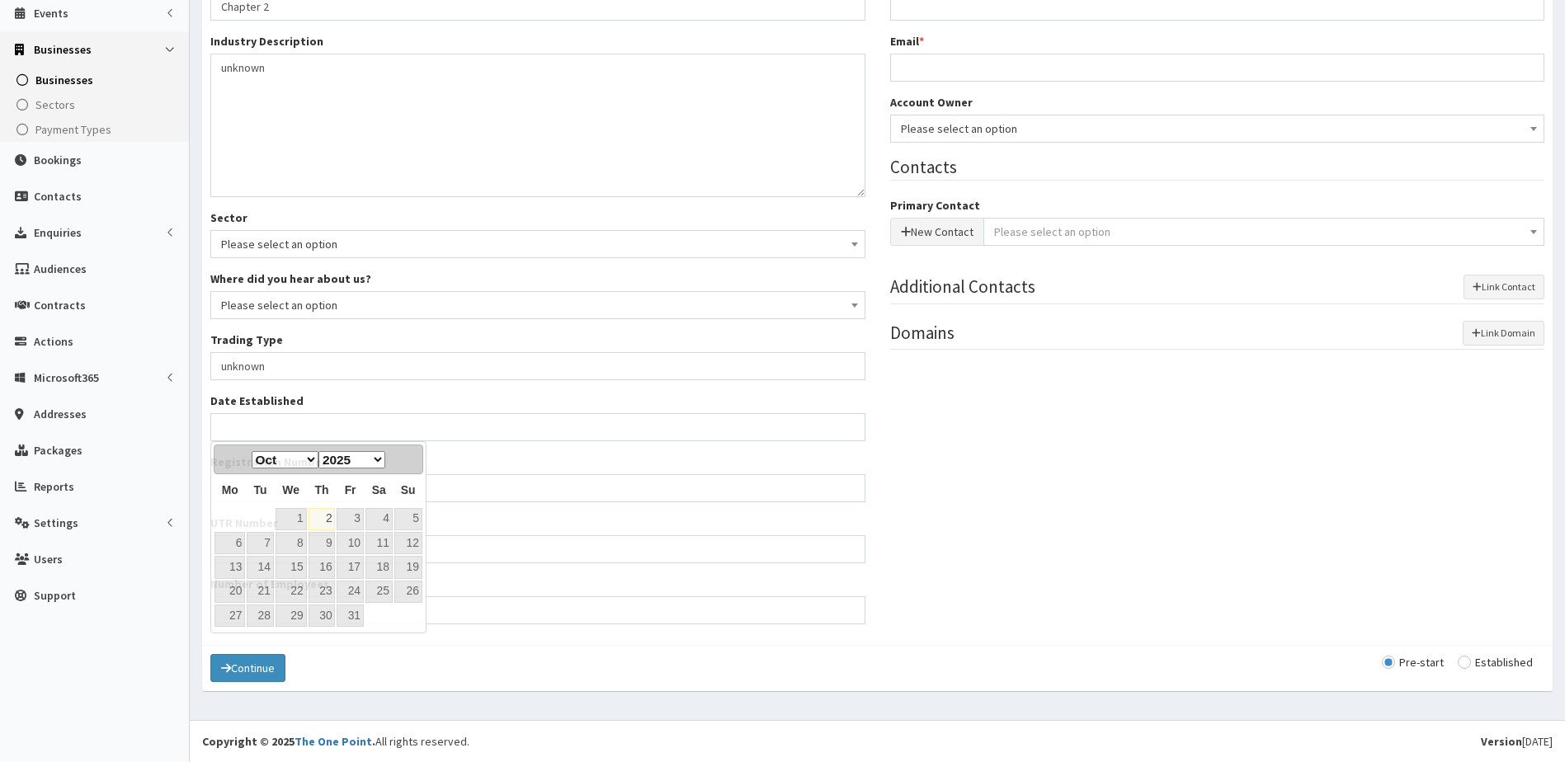
click at [682, 514] on div "Name * Chapter 2 Industry Description * unknown Sector Please select an option …" at bounding box center [538, 304] width 680 height 665
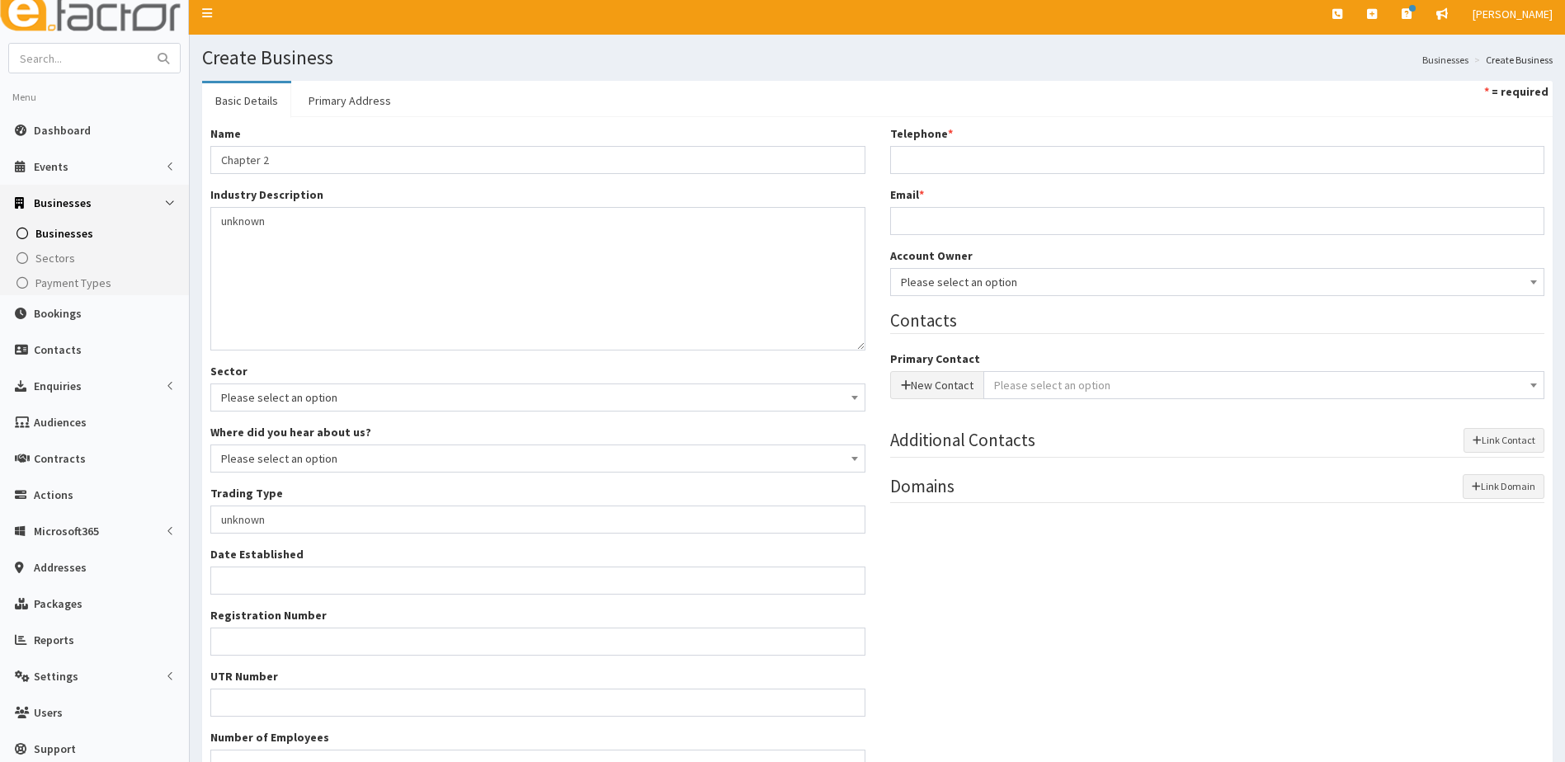
scroll to position [0, 0]
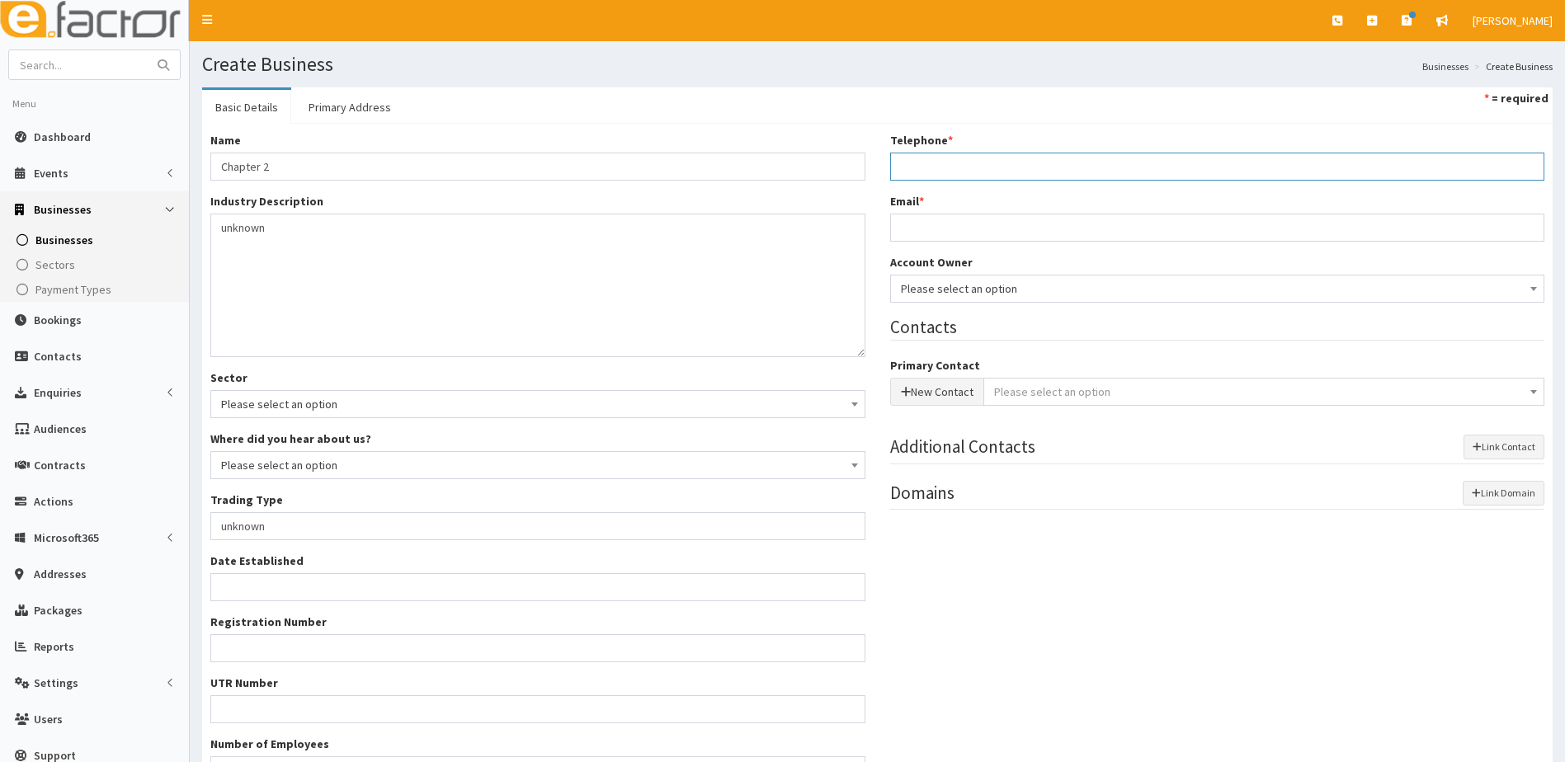
click at [912, 156] on input "Telephone *" at bounding box center [1217, 167] width 655 height 28
click at [988, 159] on input "Telephone *" at bounding box center [1217, 167] width 655 height 28
paste input "07538831922"
type input "07538831922"
drag, startPoint x: 906, startPoint y: 219, endPoint x: 888, endPoint y: 222, distance: 18.3
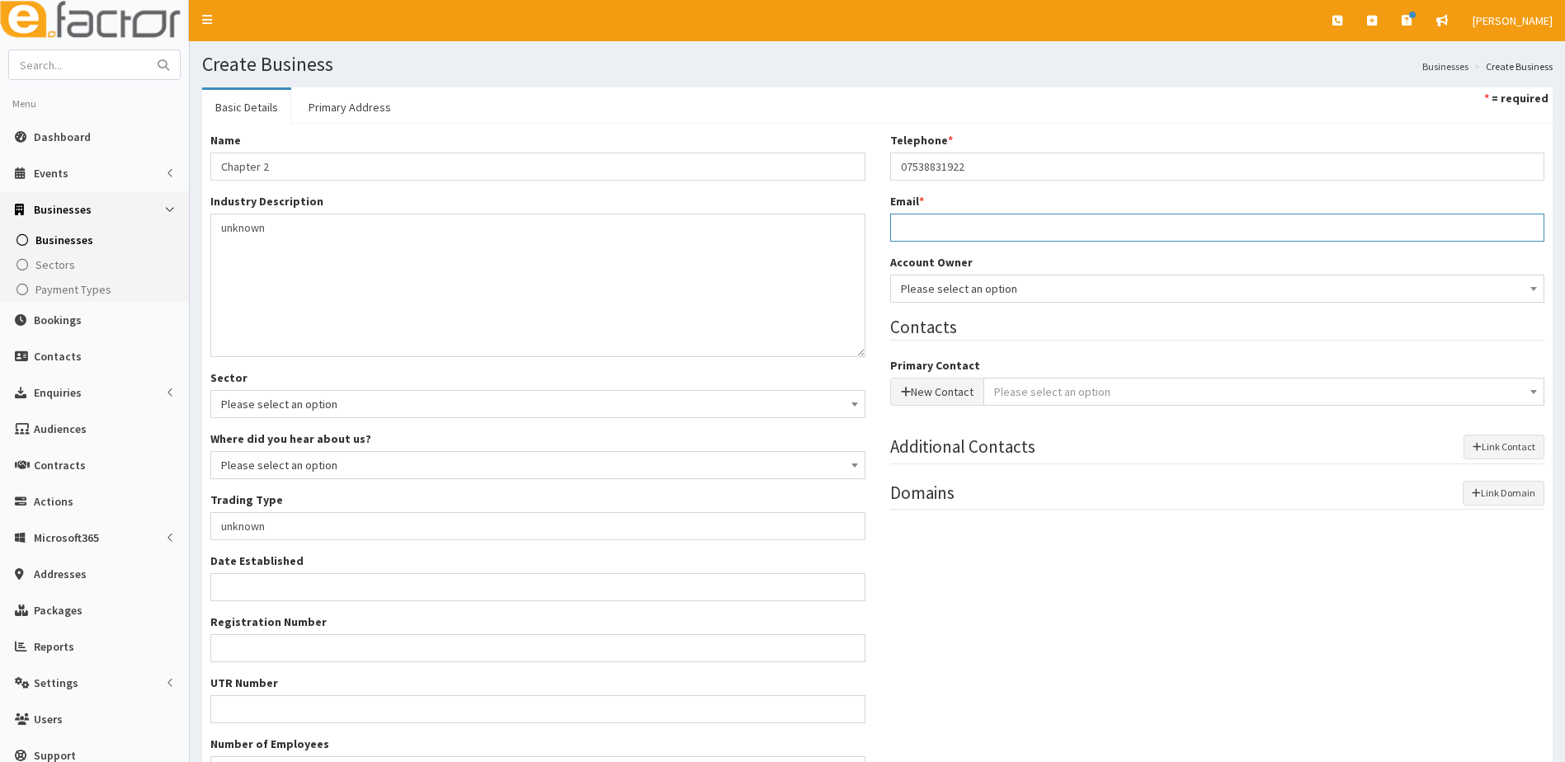
click at [907, 221] on input "Email *" at bounding box center [1217, 228] width 655 height 28
click at [930, 232] on input "Email *" at bounding box center [1217, 228] width 655 height 28
paste input "drury@live.co.uk"
type input "drury@live.co.uk"
click at [943, 389] on button "New Contact" at bounding box center [937, 392] width 94 height 28
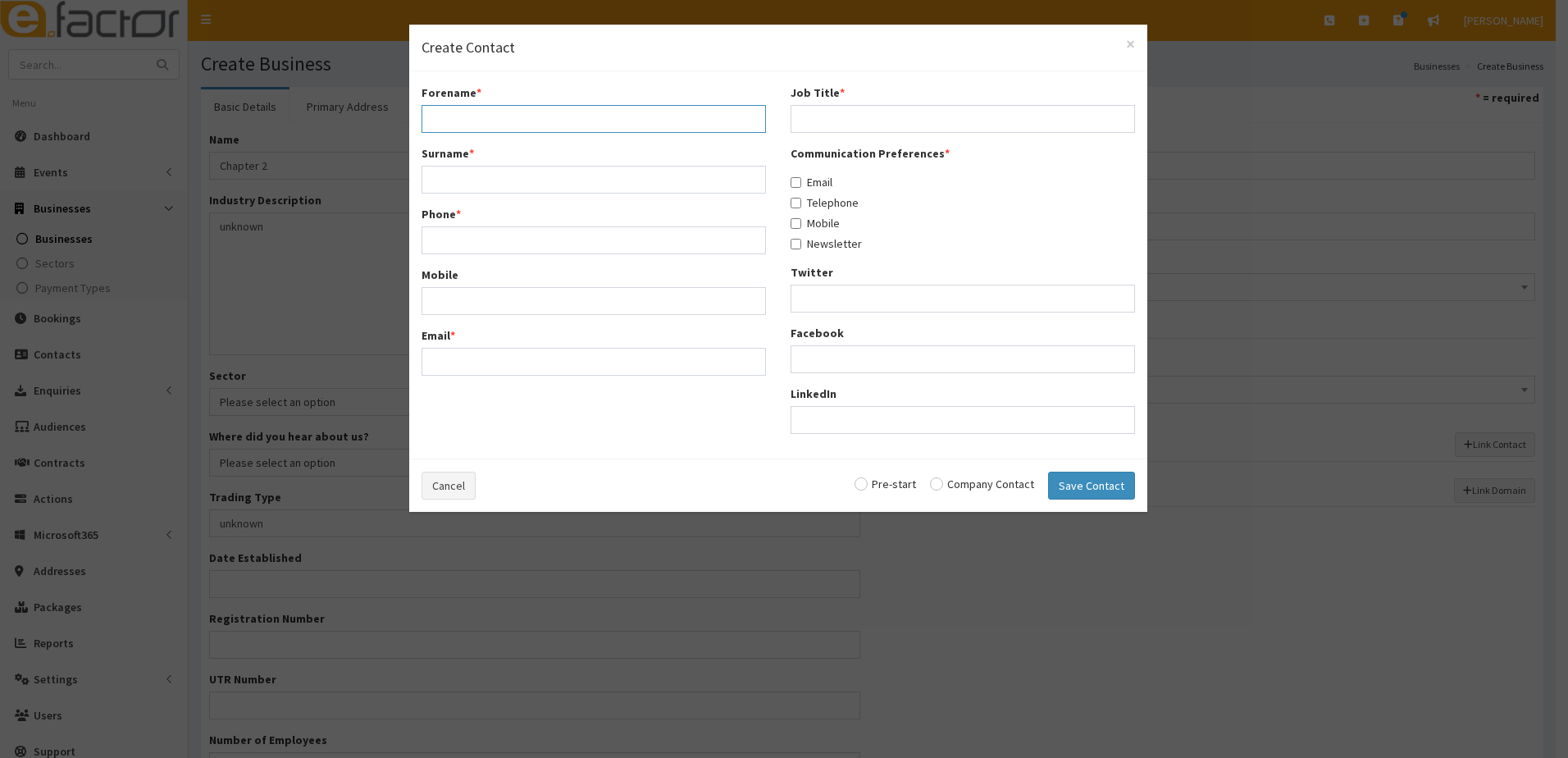
click at [457, 120] on input "Forename *" at bounding box center [594, 119] width 345 height 28
type input "Dave"
type input "Drury"
paste input "[PERSON_NAME][EMAIL_ADDRESS][DOMAIN_NAME]"
type input "[PERSON_NAME][EMAIL_ADDRESS][DOMAIN_NAME]"
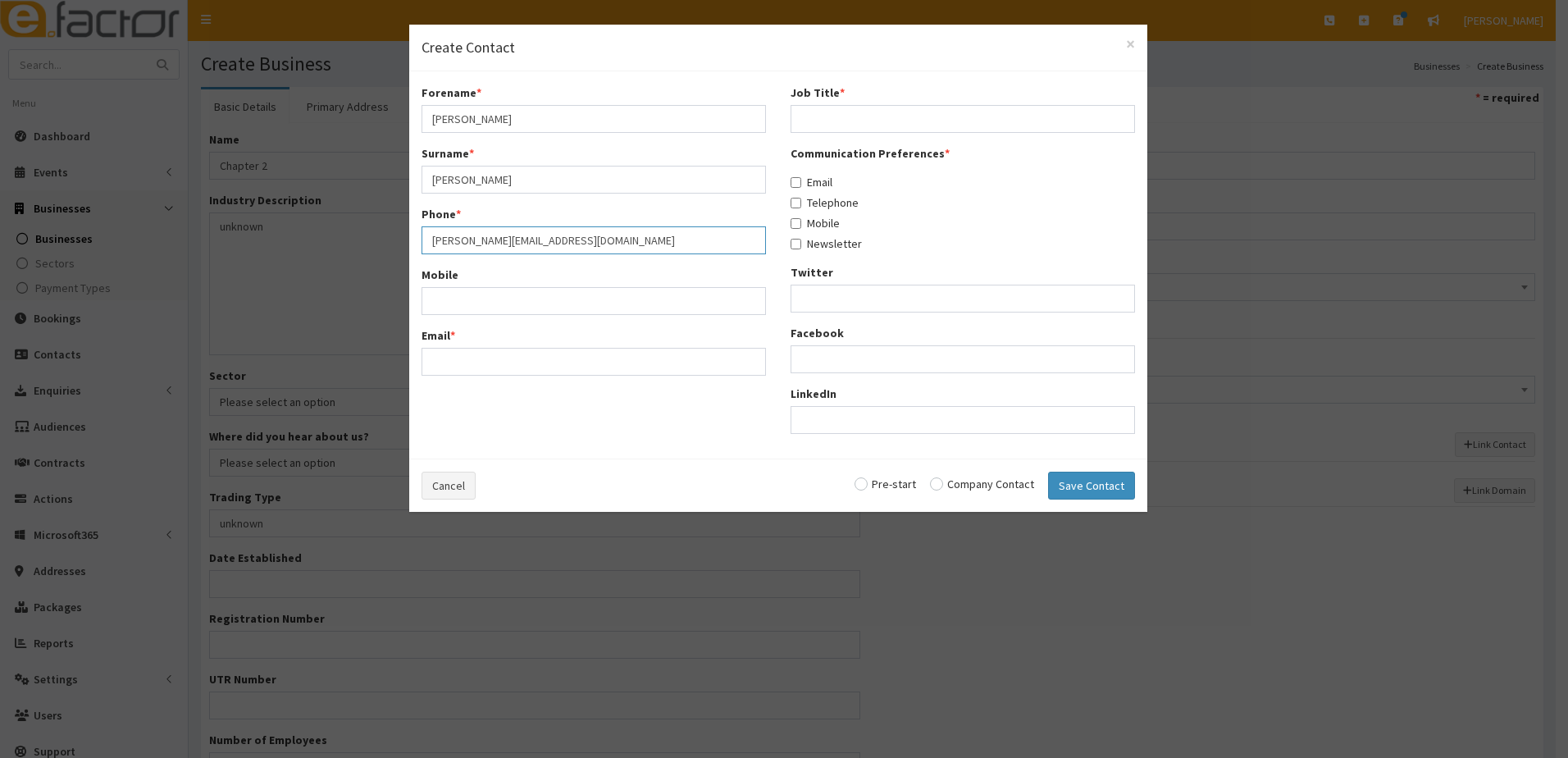
drag, startPoint x: 520, startPoint y: 243, endPoint x: 425, endPoint y: 243, distance: 95.0
click at [425, 243] on input "[PERSON_NAME][EMAIL_ADDRESS][DOMAIN_NAME]" at bounding box center [594, 241] width 345 height 28
click at [434, 363] on input "Email *" at bounding box center [594, 362] width 345 height 28
paste input "drury@live.co.uk"
type input "drury@live.co.uk"
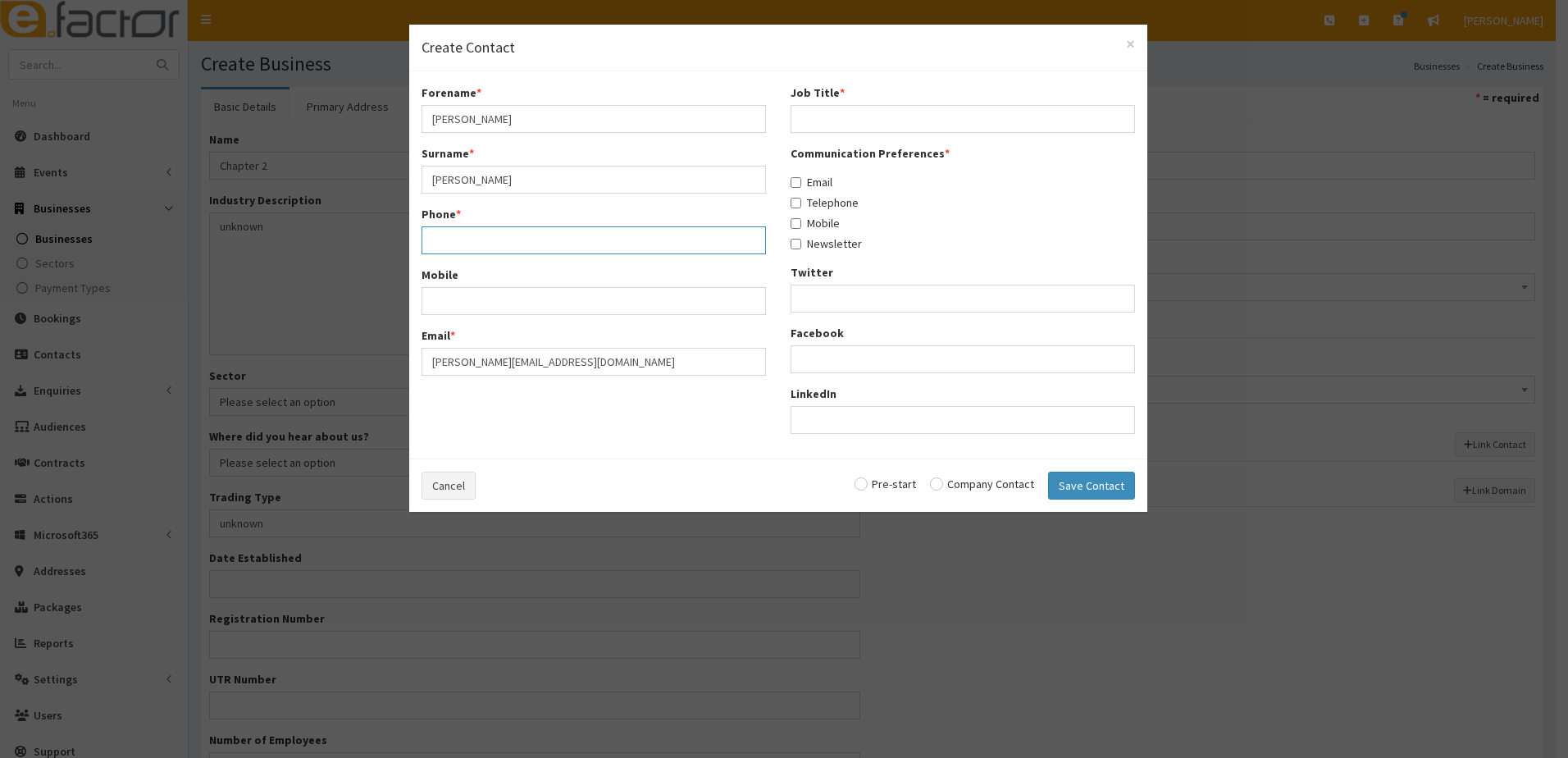
click at [437, 232] on input "Phone *" at bounding box center [594, 241] width 345 height 28
click at [471, 236] on input "Phone *" at bounding box center [594, 241] width 345 height 28
paste input "drury@live.co.uk"
type input "drury@live.co.uk"
drag, startPoint x: 351, startPoint y: 250, endPoint x: 343, endPoint y: 251, distance: 8.1
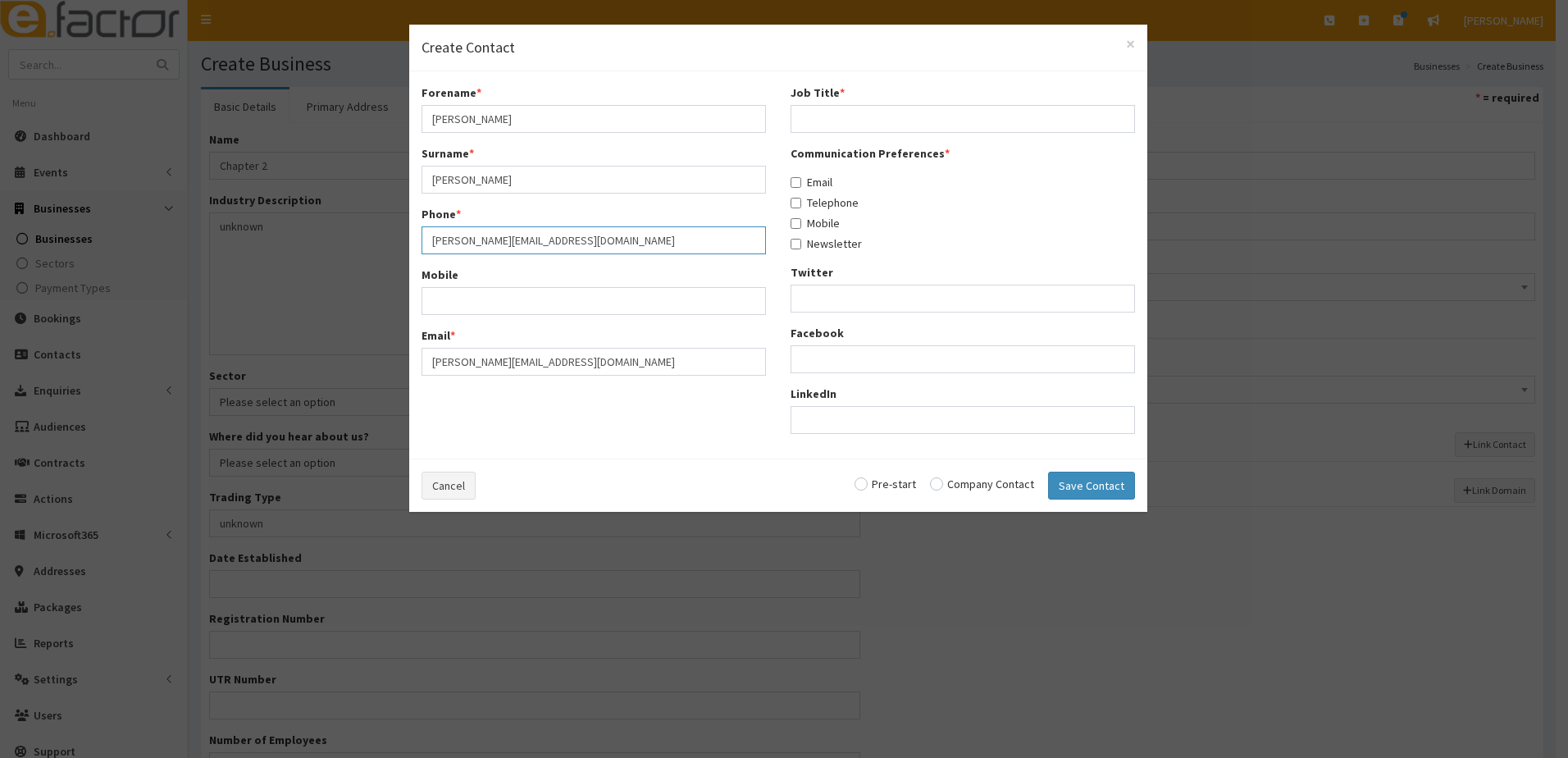
click at [343, 251] on div "× Create Contact Forename * Dave Surname * Drury Phone * drury@live.co.uk Mobil…" at bounding box center [784, 379] width 1568 height 758
click at [466, 245] on input "Phone *" at bounding box center [594, 241] width 345 height 28
paste input "07538831922"
type input "07538831922"
click at [447, 291] on input "Mobile" at bounding box center [594, 301] width 345 height 28
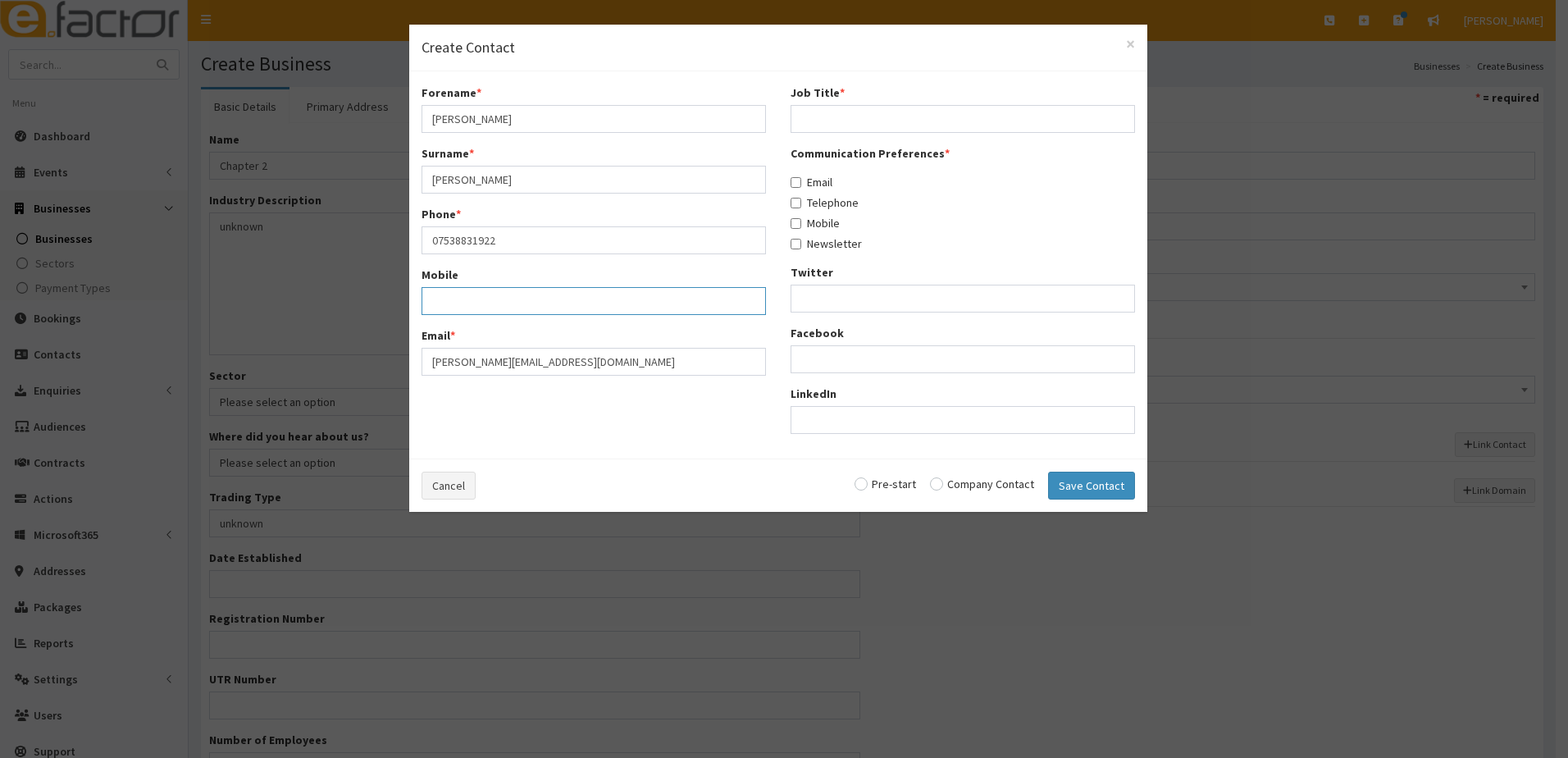
paste input "07538831922"
type input "07538831922"
click at [856, 123] on input "Job Title *" at bounding box center [962, 119] width 345 height 28
type input "director"
click at [801, 182] on label "Email" at bounding box center [811, 182] width 42 height 17
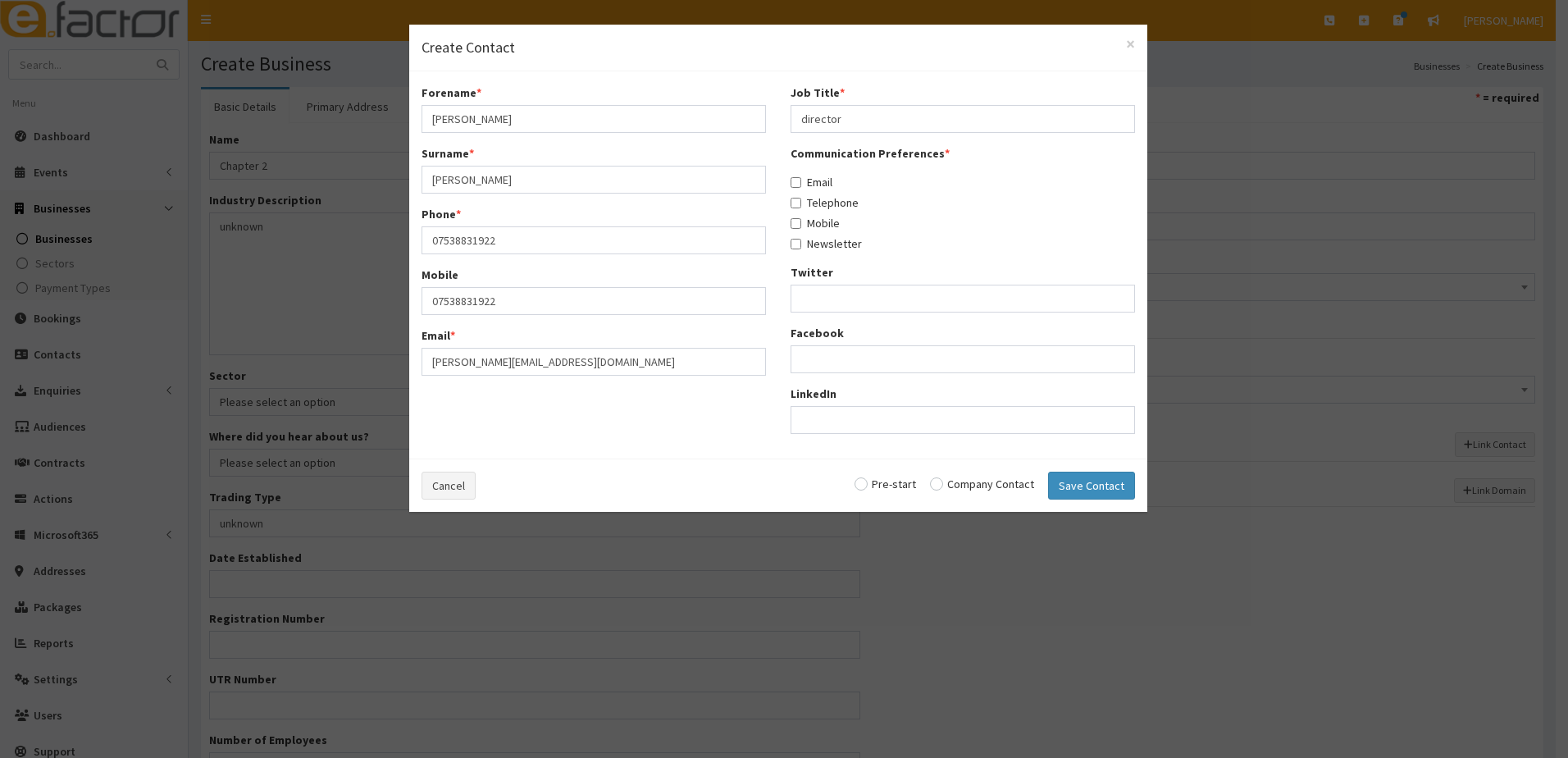
click at [801, 182] on input "Email" at bounding box center [795, 182] width 11 height 11
checkbox input "true"
click at [796, 203] on input "Telephone" at bounding box center [795, 203] width 11 height 11
checkbox input "true"
click at [799, 222] on input "Mobile" at bounding box center [795, 223] width 11 height 11
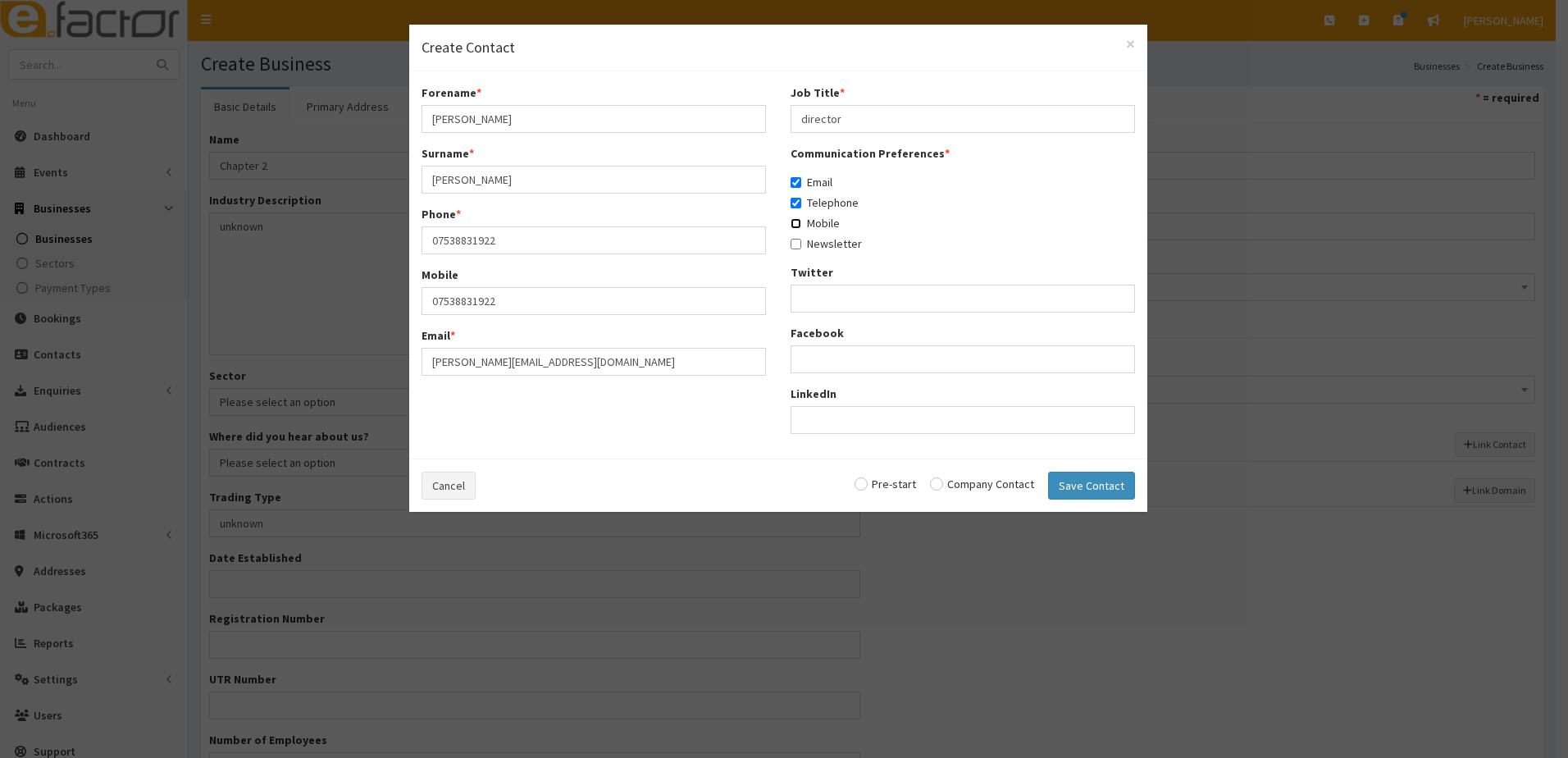
checkbox input "true"
click at [797, 242] on input "Newsletter" at bounding box center [795, 244] width 11 height 11
checkbox input "true"
click at [868, 484] on input "radio" at bounding box center [886, 484] width 62 height 12
radio input "true"
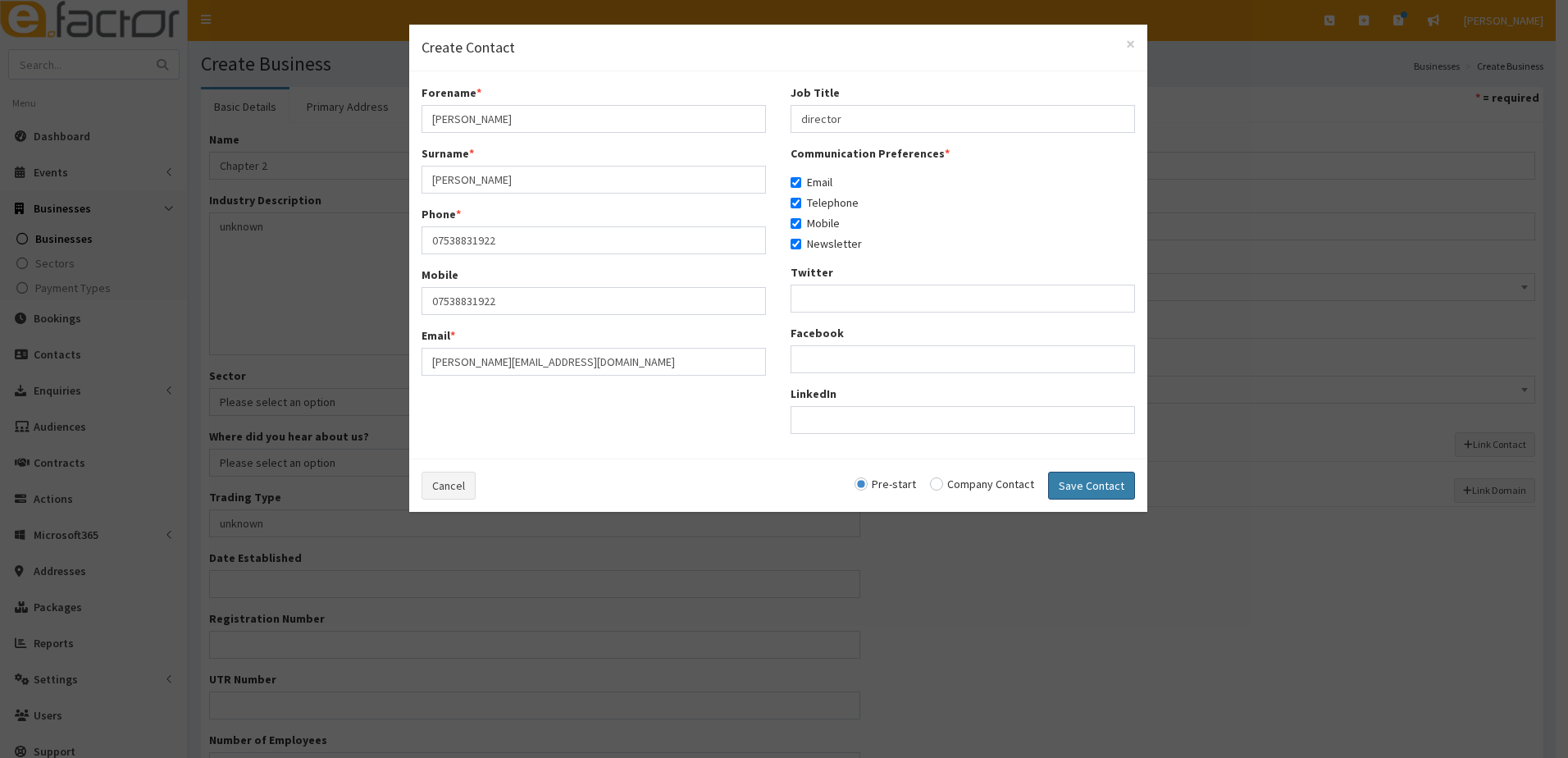
click at [1074, 485] on button "Save Contact" at bounding box center [1091, 485] width 87 height 28
checkbox input "false"
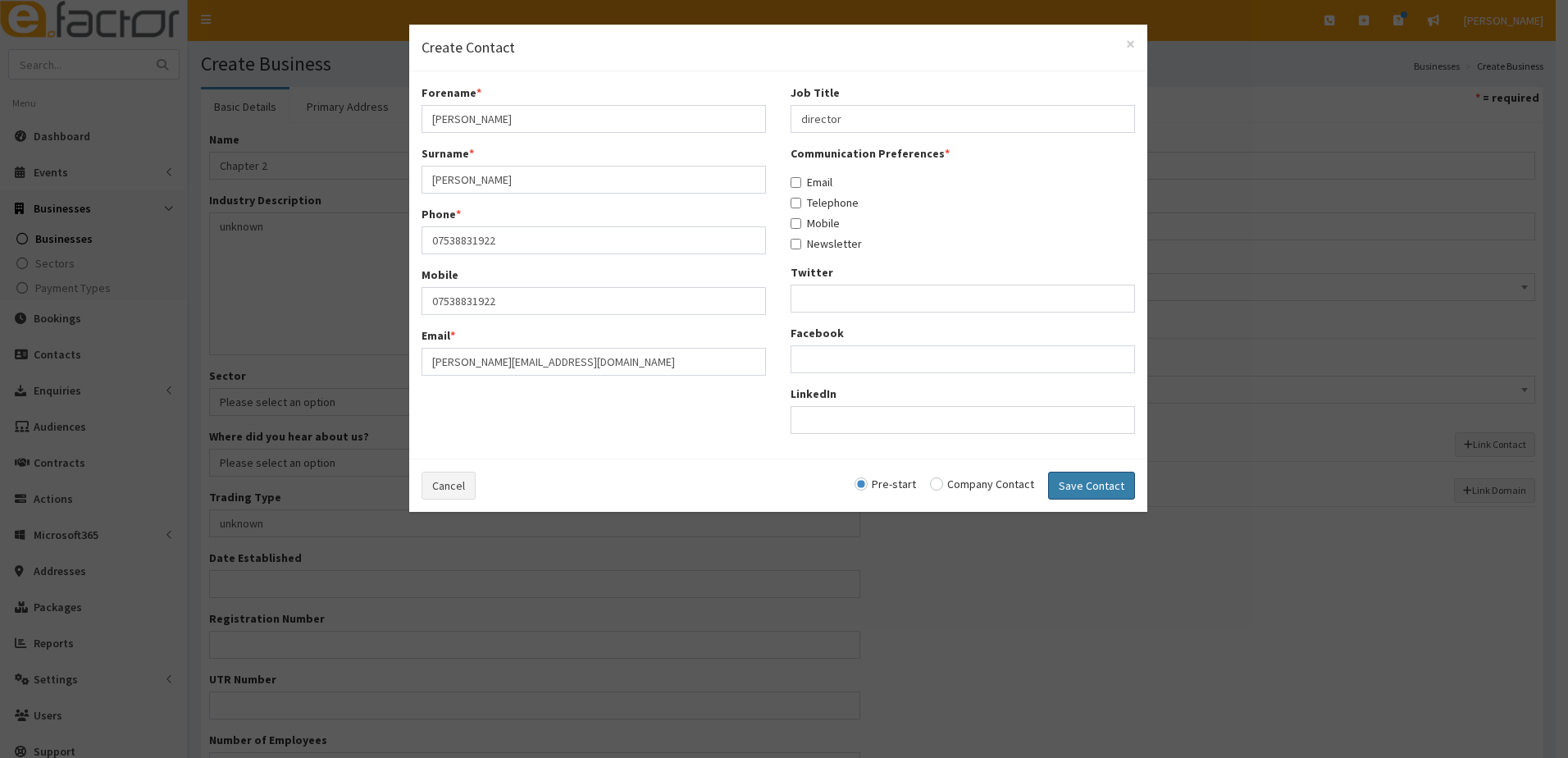
radio input "false"
select select "5288"
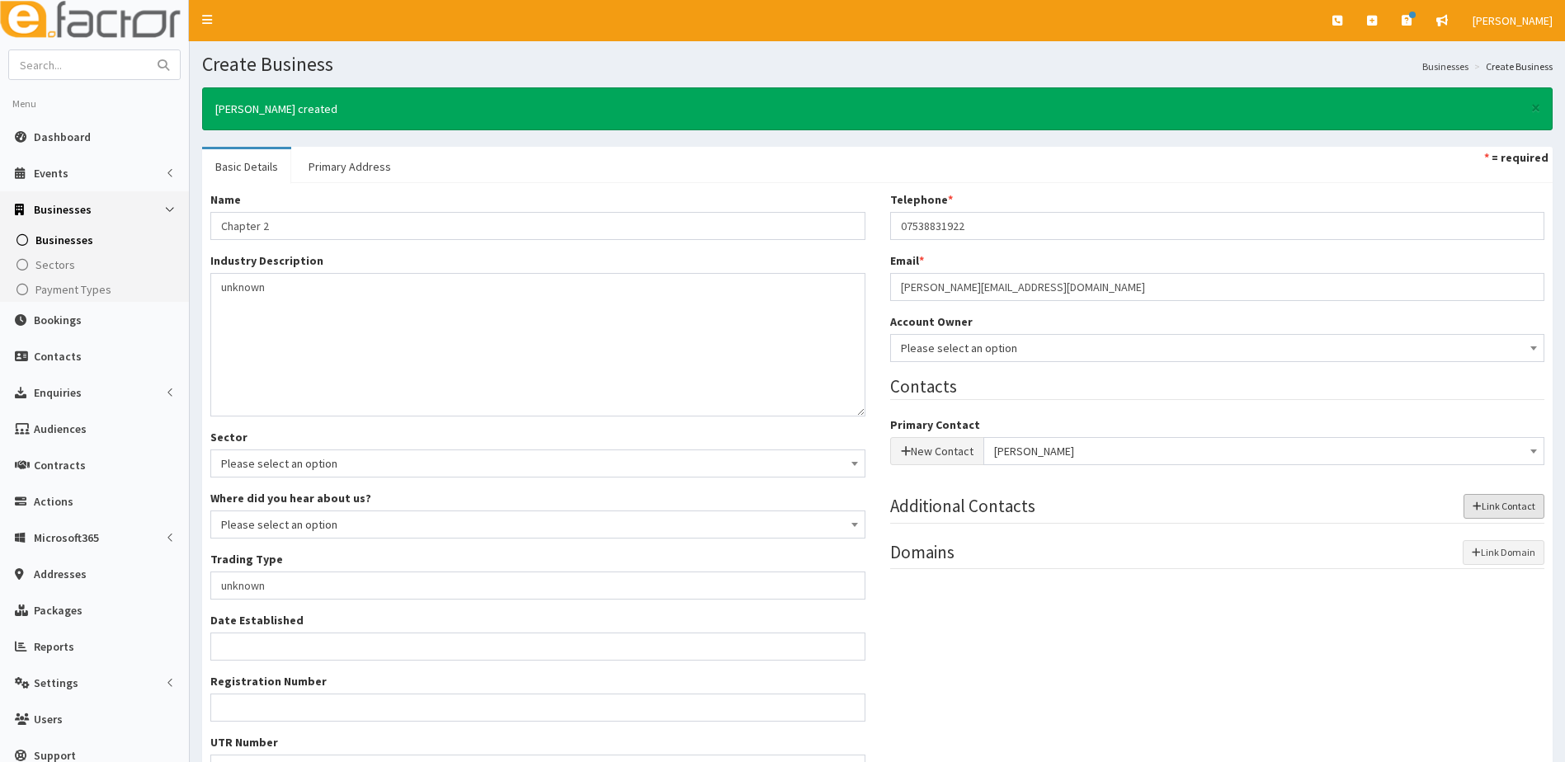
click at [1492, 508] on button "Link Contact" at bounding box center [1504, 506] width 81 height 25
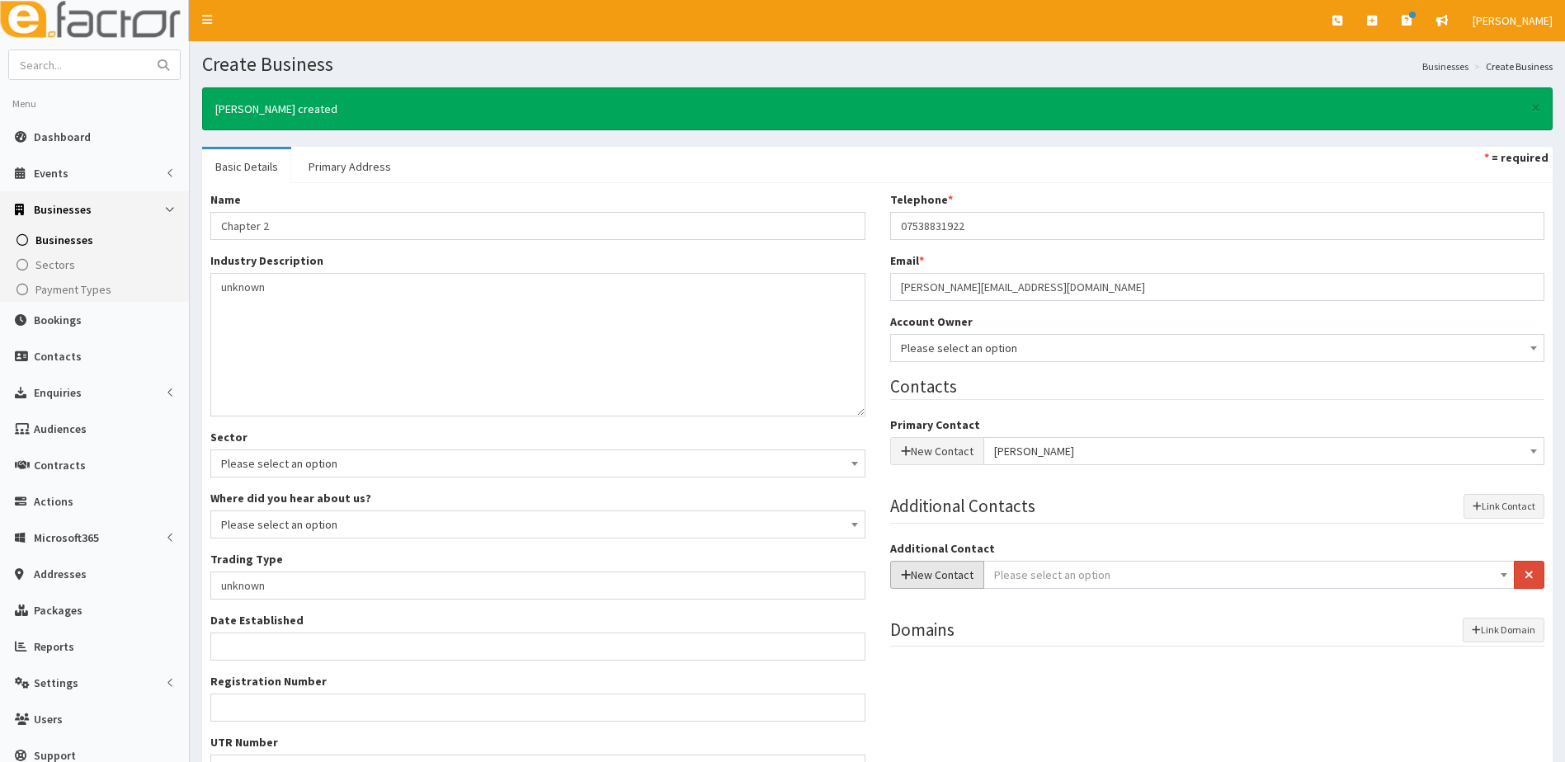
click at [943, 574] on button "New Contact" at bounding box center [937, 575] width 94 height 28
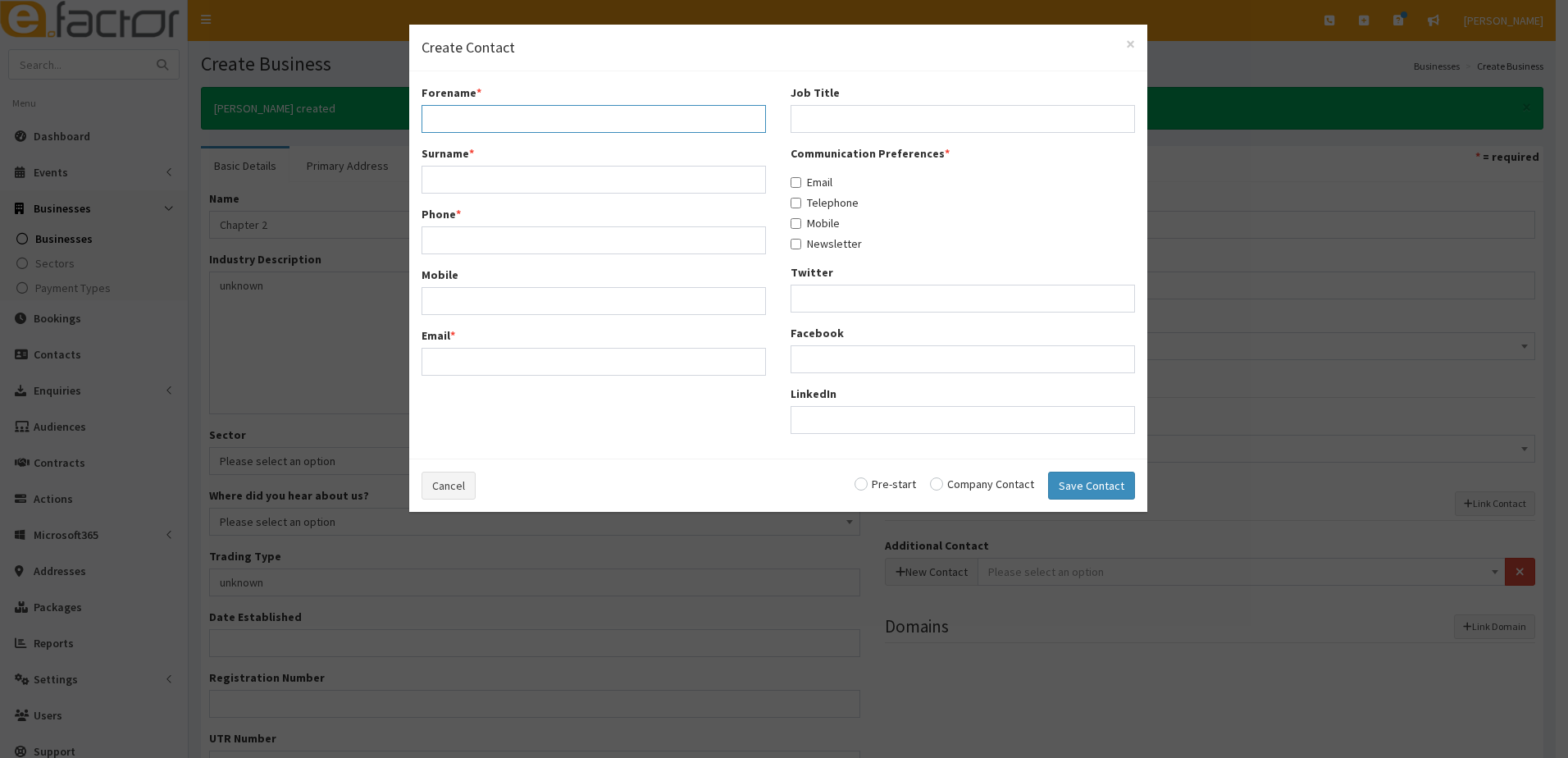
click at [504, 115] on input "Forename *" at bounding box center [594, 119] width 345 height 28
type input "L"
drag, startPoint x: 436, startPoint y: 482, endPoint x: 461, endPoint y: 485, distance: 25.2
click at [437, 482] on button "Cancel" at bounding box center [448, 485] width 54 height 28
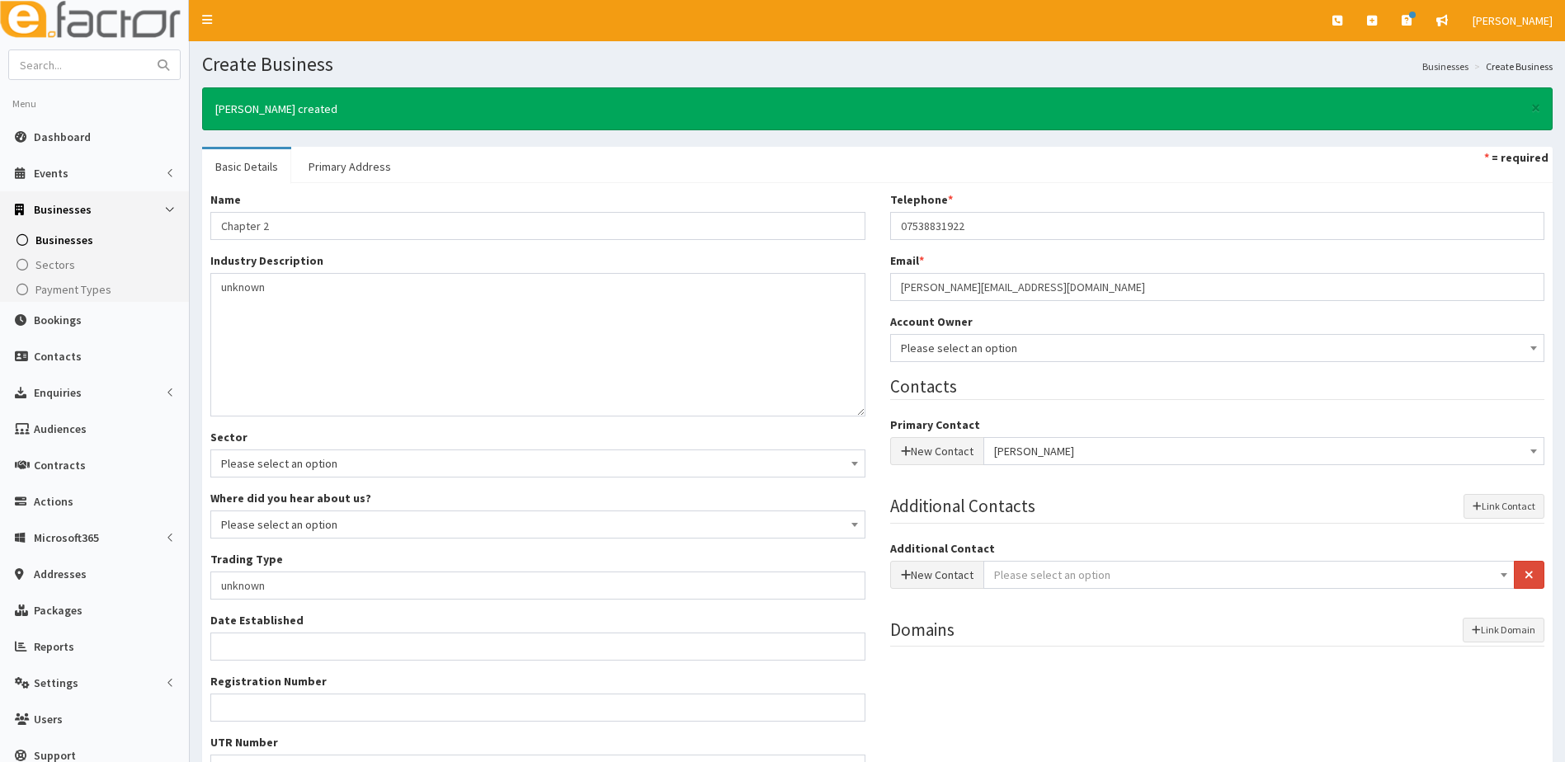
click at [1076, 577] on span "Please select an option" at bounding box center [1052, 575] width 116 height 15
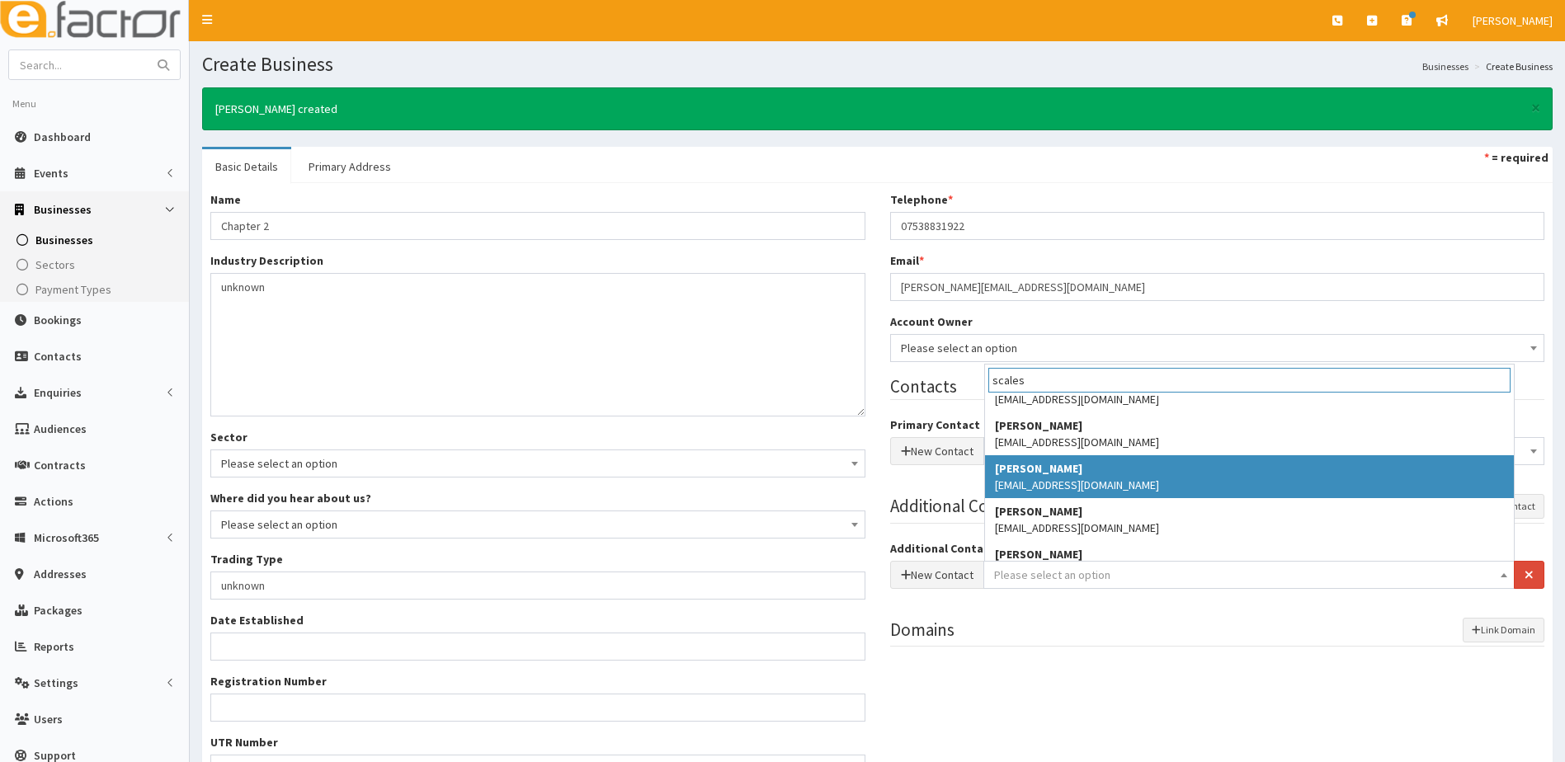
scroll to position [50, 0]
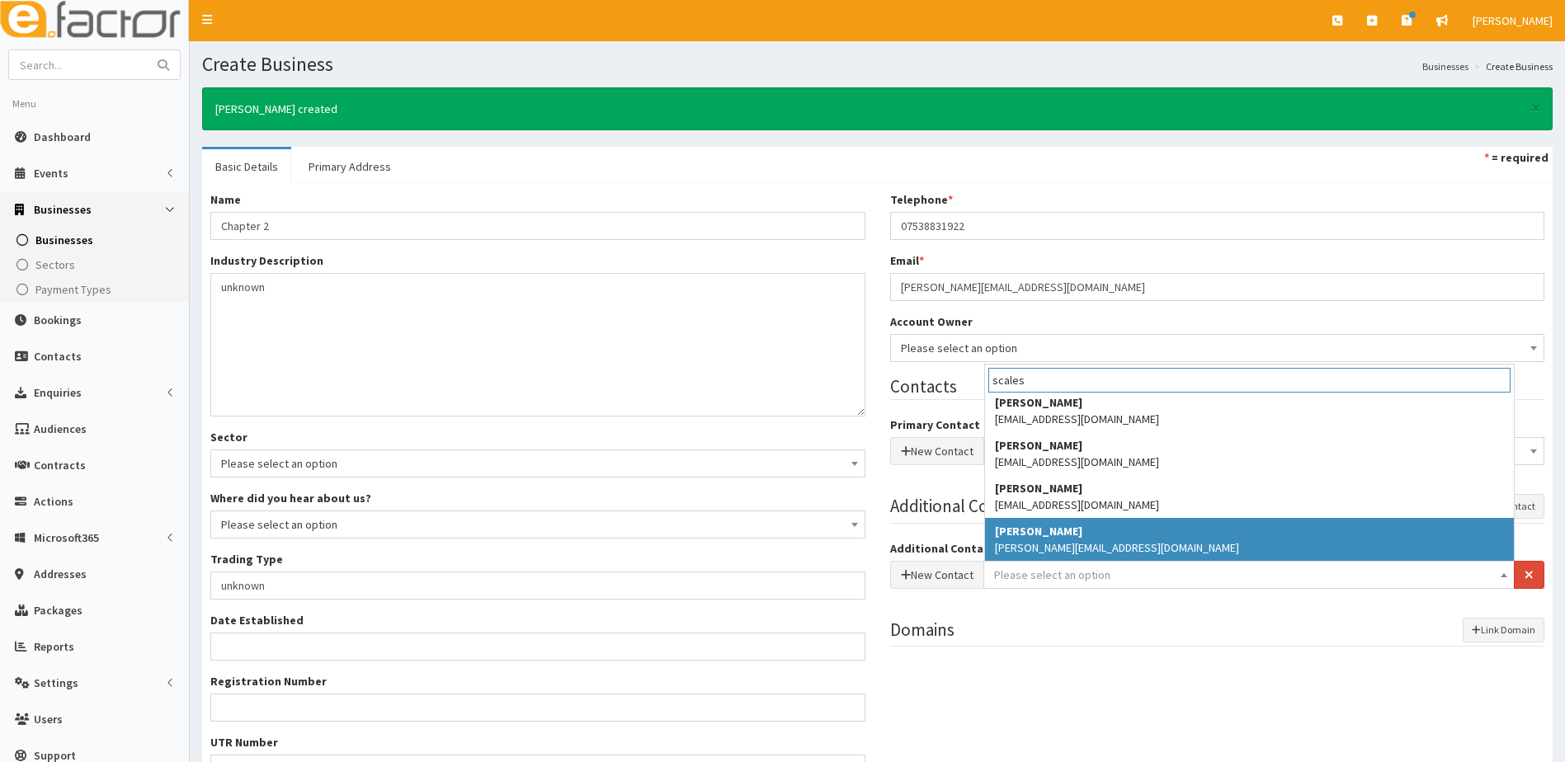
type input "scales"
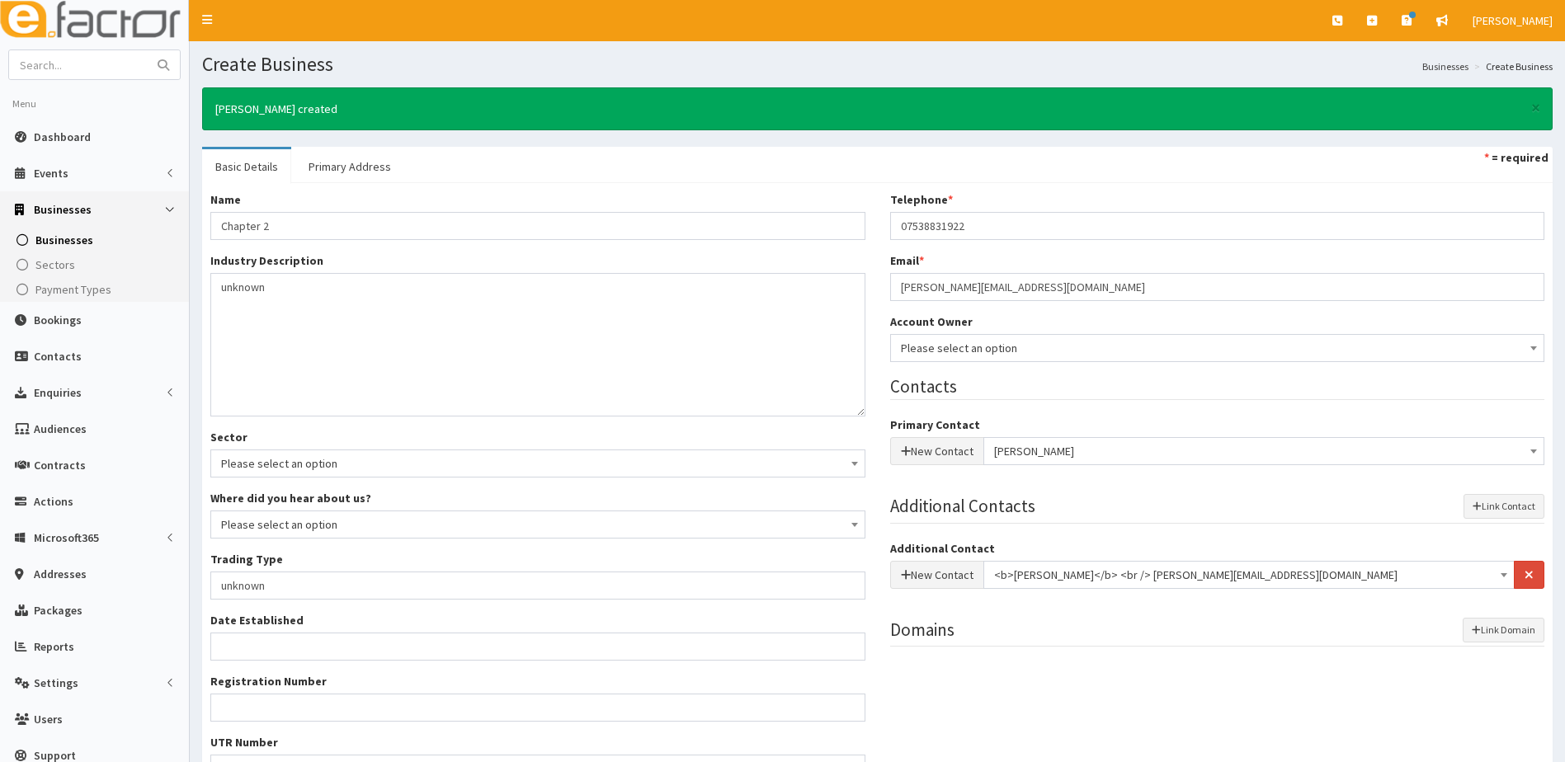
select select "5280"
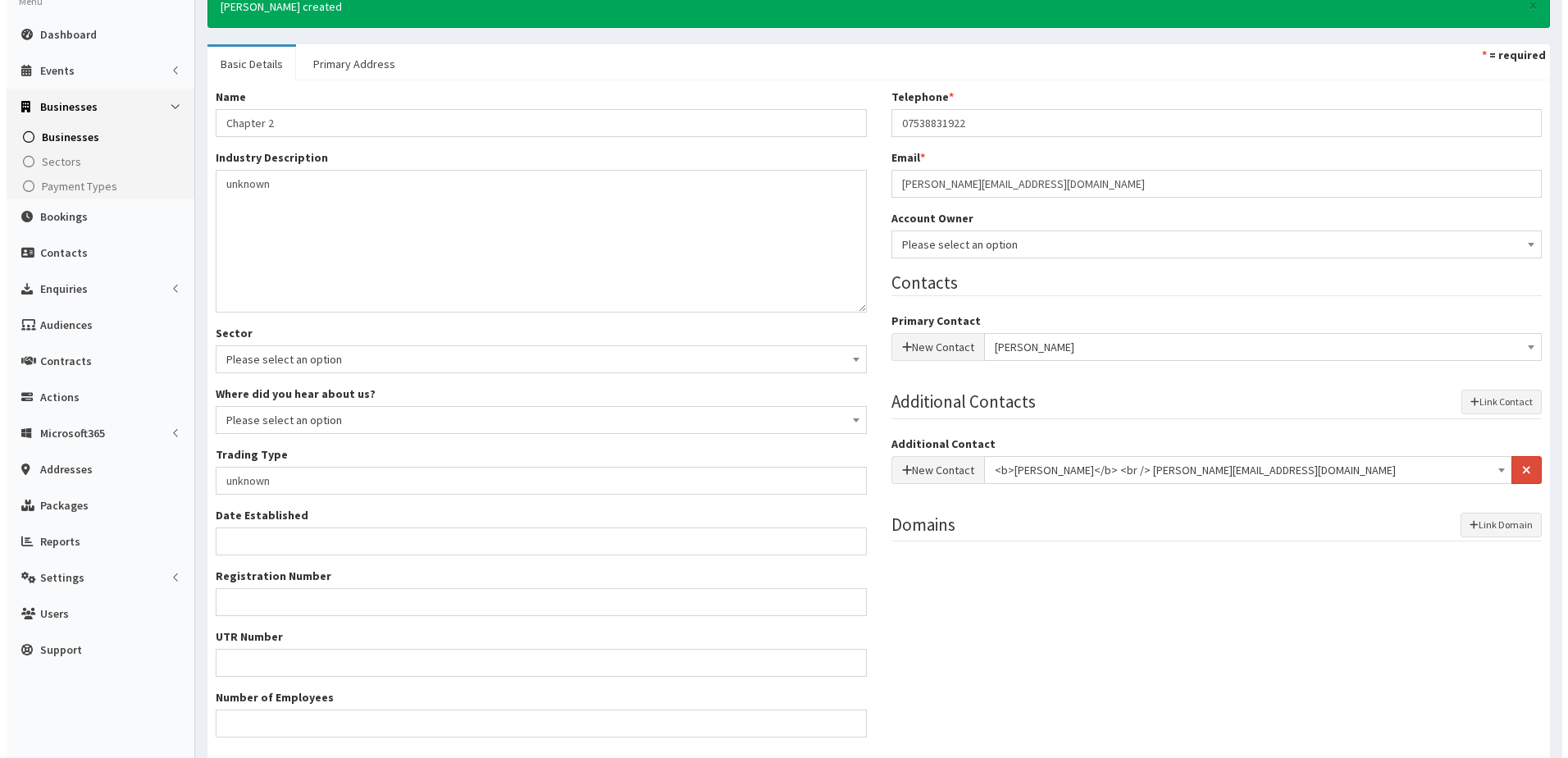
scroll to position [0, 0]
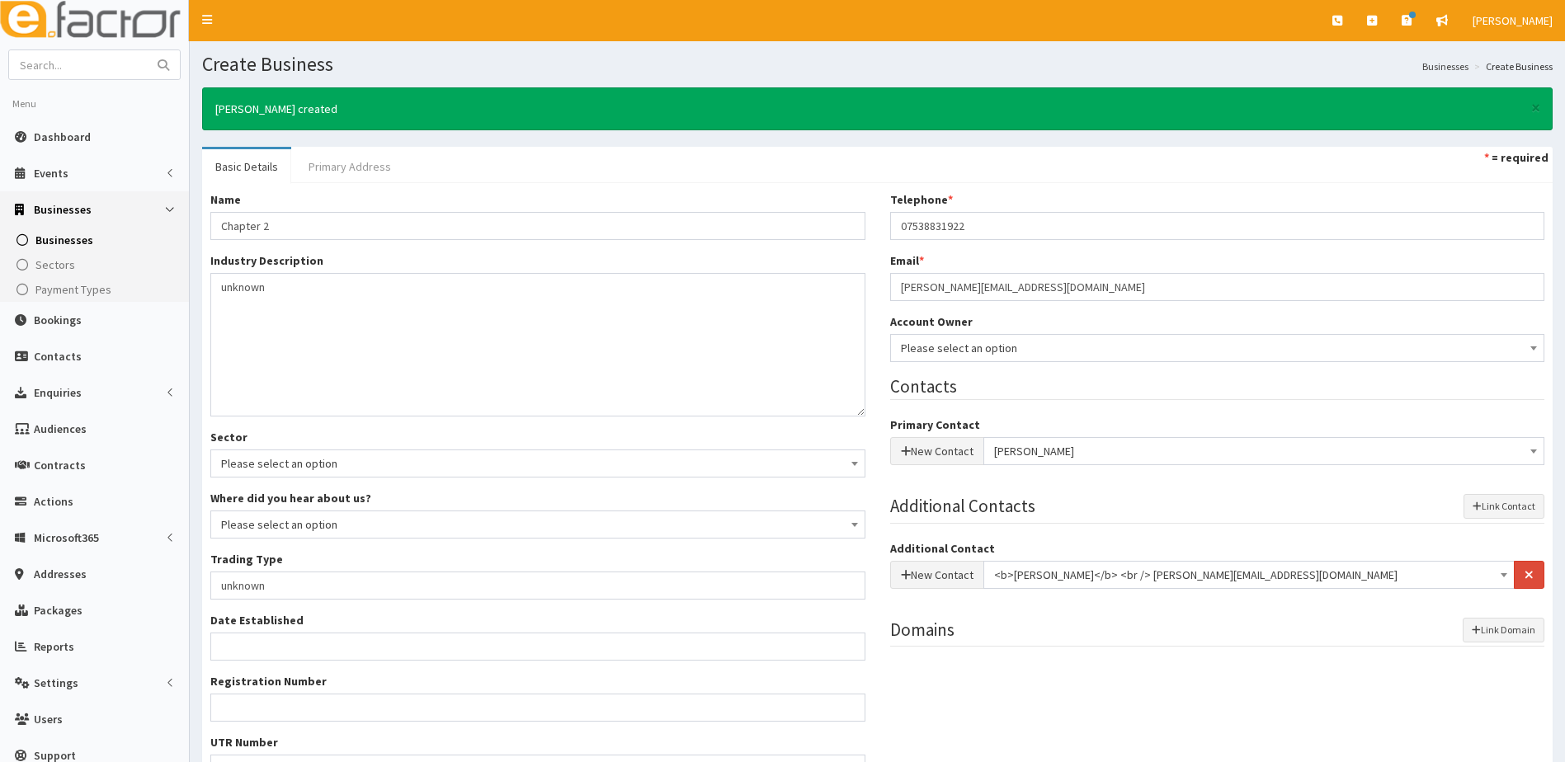
click at [318, 164] on link "Primary Address" at bounding box center [349, 166] width 109 height 35
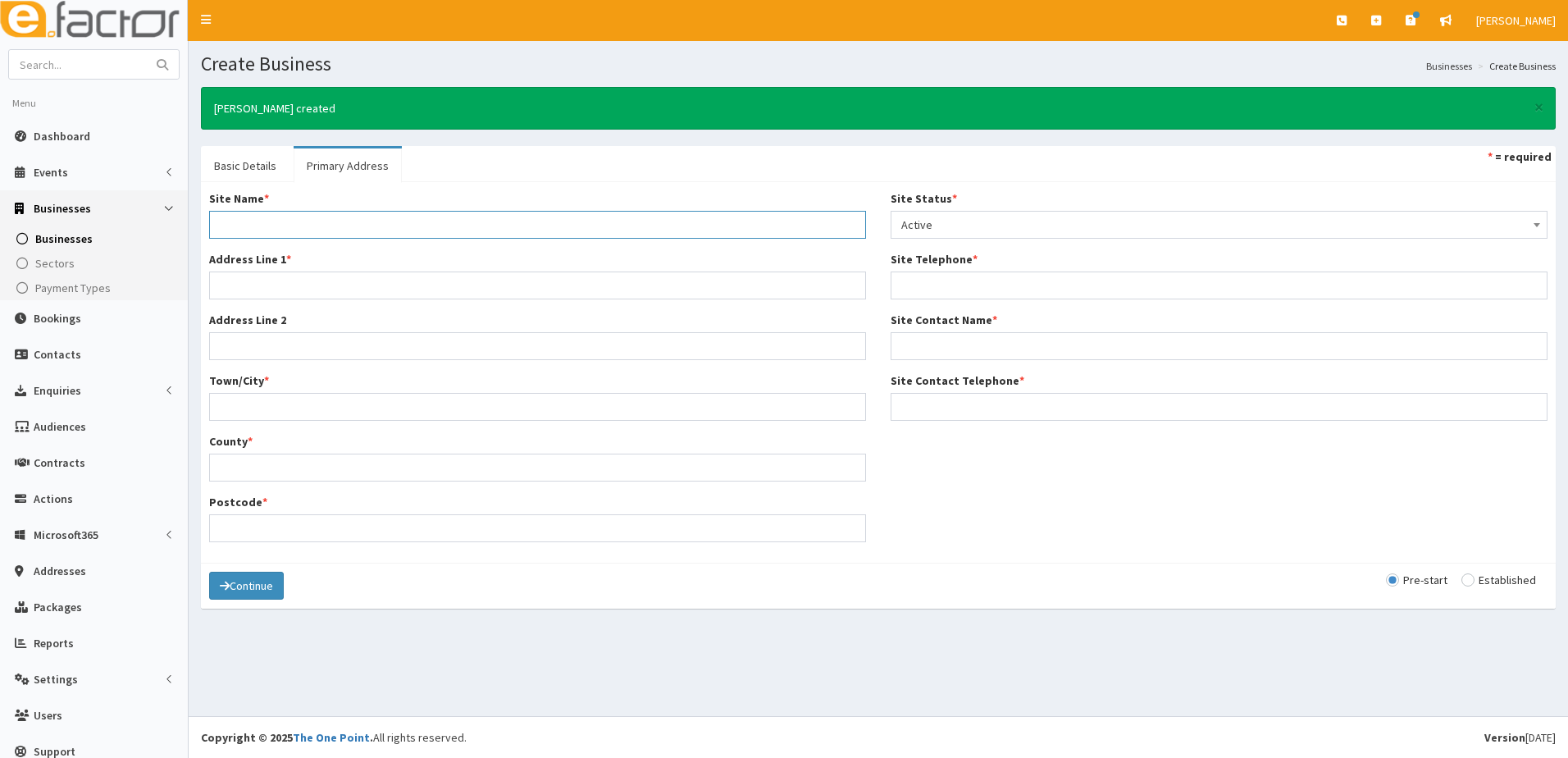
click at [247, 230] on input "Site Name *" at bounding box center [537, 225] width 657 height 28
type input "Home"
click at [249, 287] on input "Address Line 1 *" at bounding box center [537, 285] width 657 height 28
type input "6 holly Lane"
type input "Humberstone"
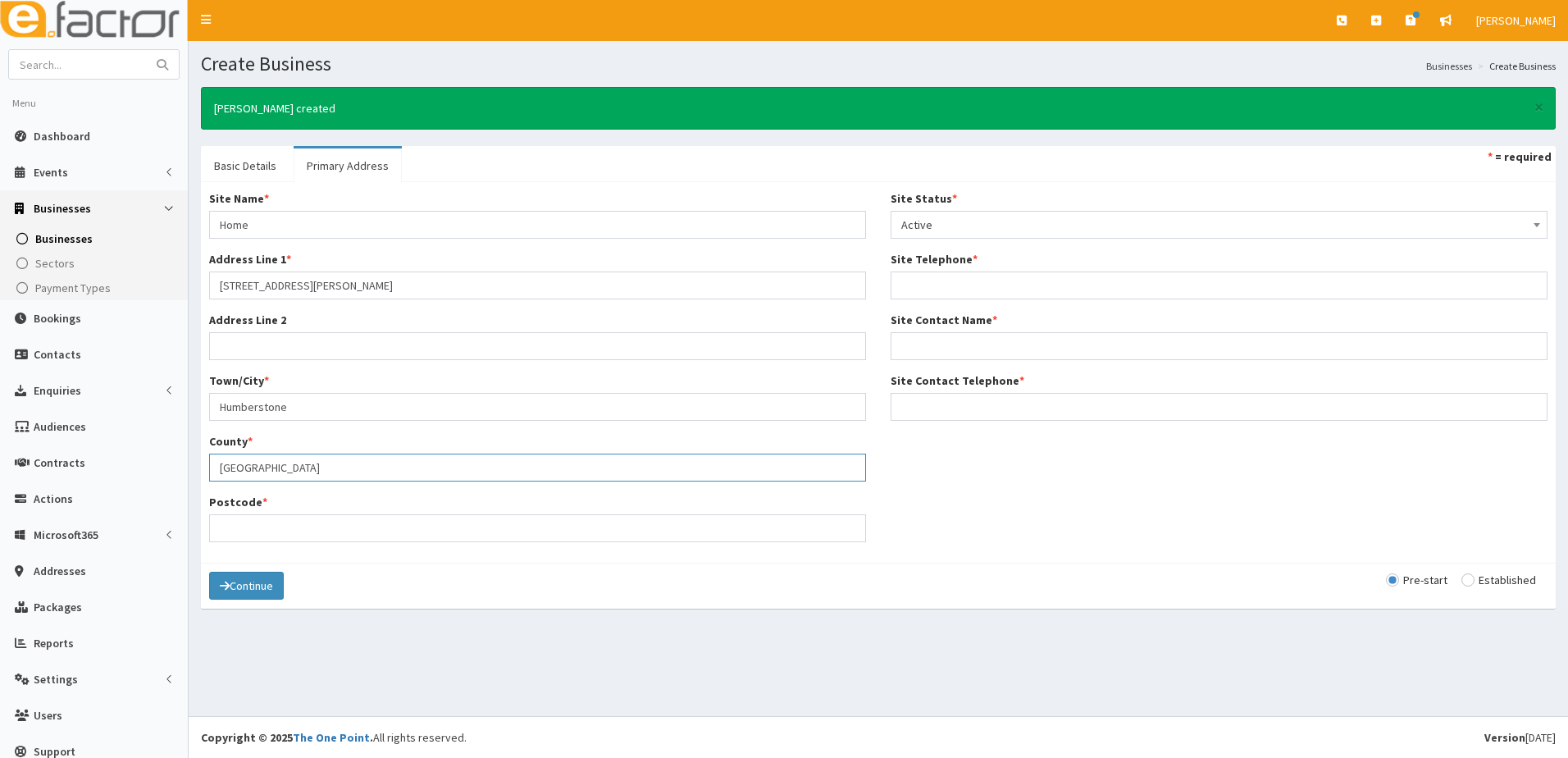
type input "[GEOGRAPHIC_DATA]"
type input "DN36 4ZD"
click at [947, 277] on input "Site Telephone *" at bounding box center [1219, 285] width 657 height 28
click at [942, 284] on input "Site Telephone *" at bounding box center [1219, 285] width 657 height 28
paste input "07538831922"
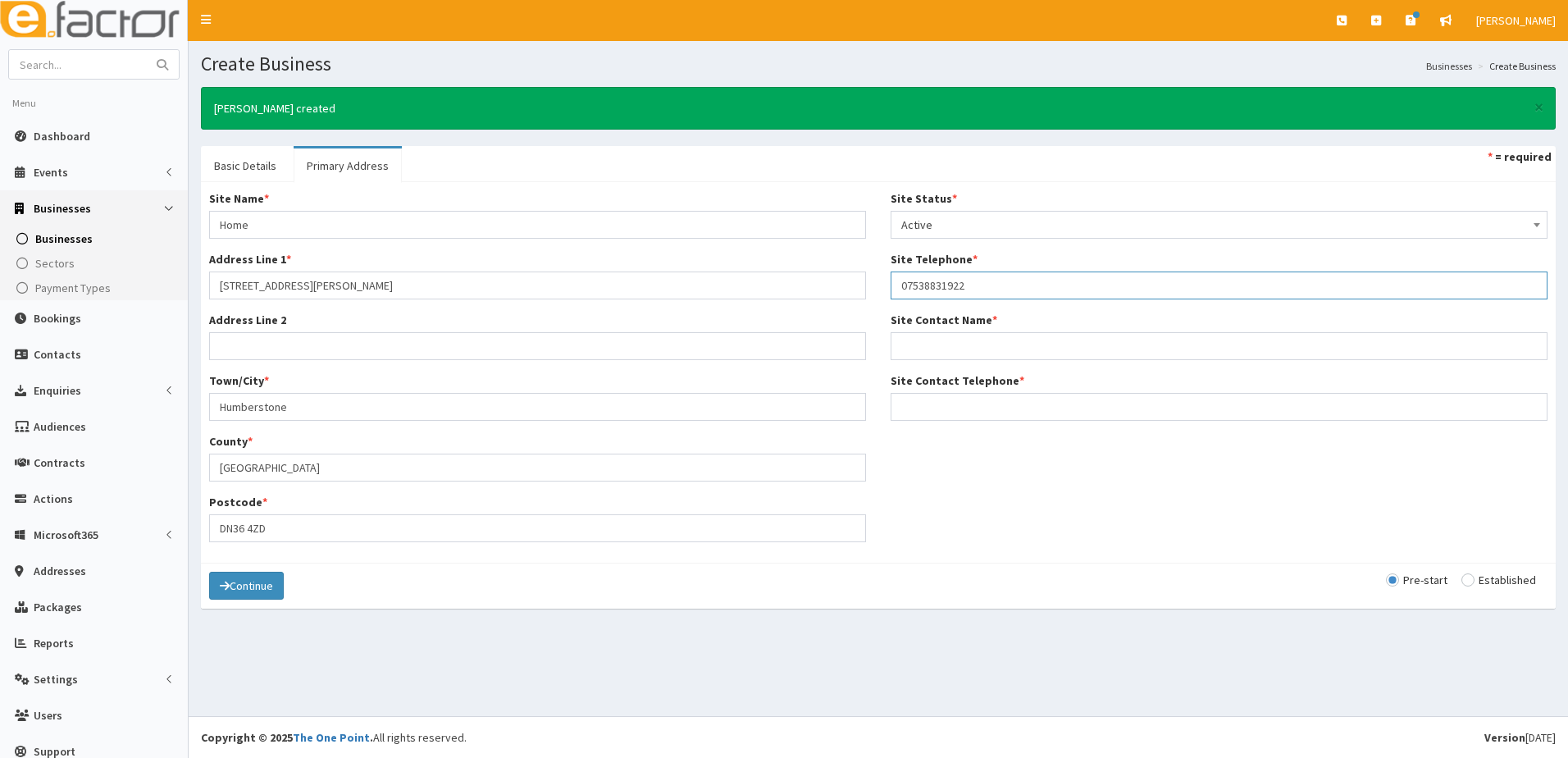
type input "07538831922"
click at [924, 401] on input "Site Contact Telephone *" at bounding box center [1219, 407] width 657 height 28
paste input "07538831922"
type input "07538831922"
click at [929, 353] on input "Site Contact Name *" at bounding box center [1219, 346] width 657 height 28
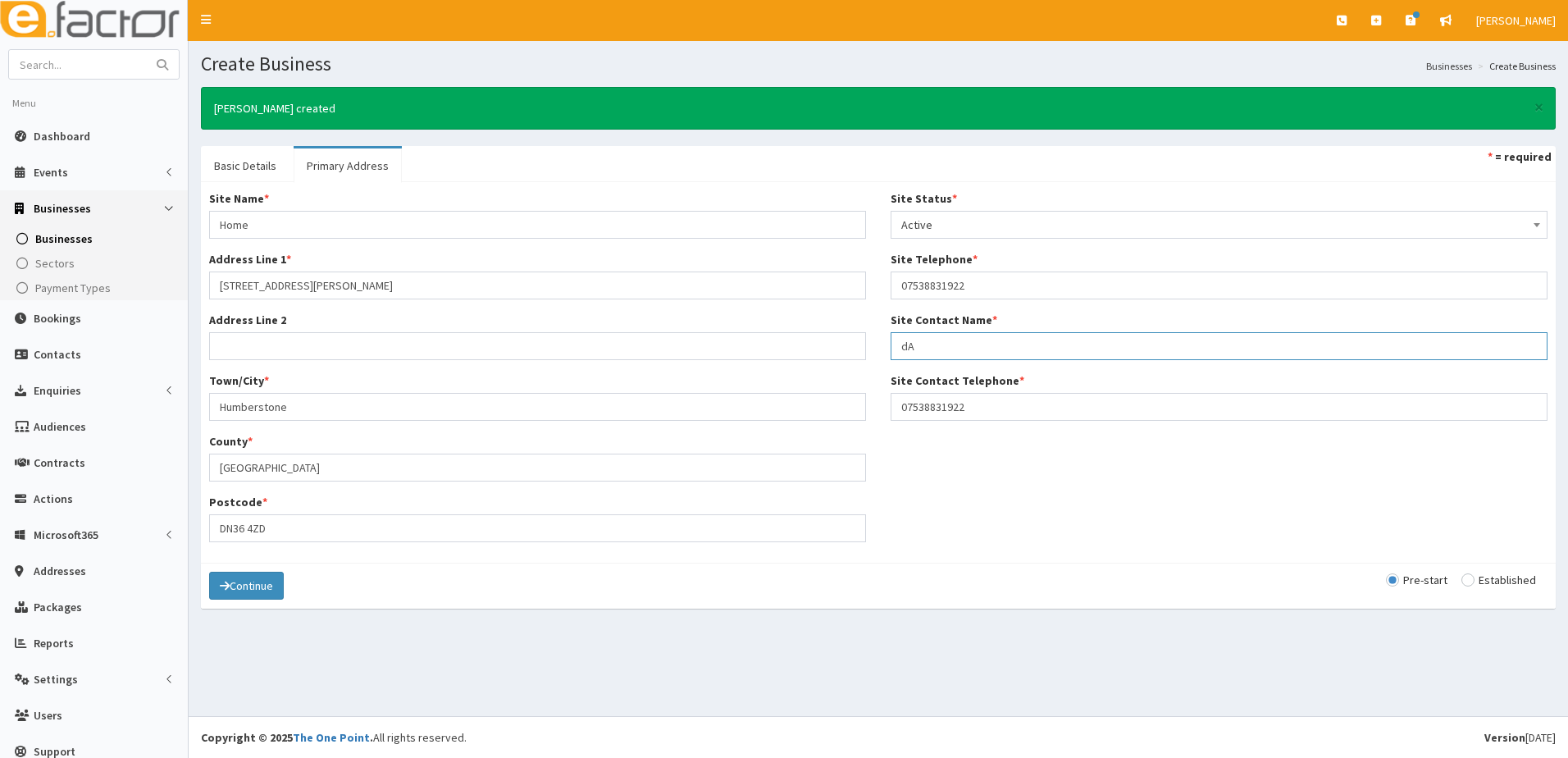
type input "d"
click at [915, 345] on input "Dav Drury" at bounding box center [1219, 346] width 657 height 28
type input "Dave Drury"
click at [261, 589] on button "Continue" at bounding box center [246, 586] width 75 height 28
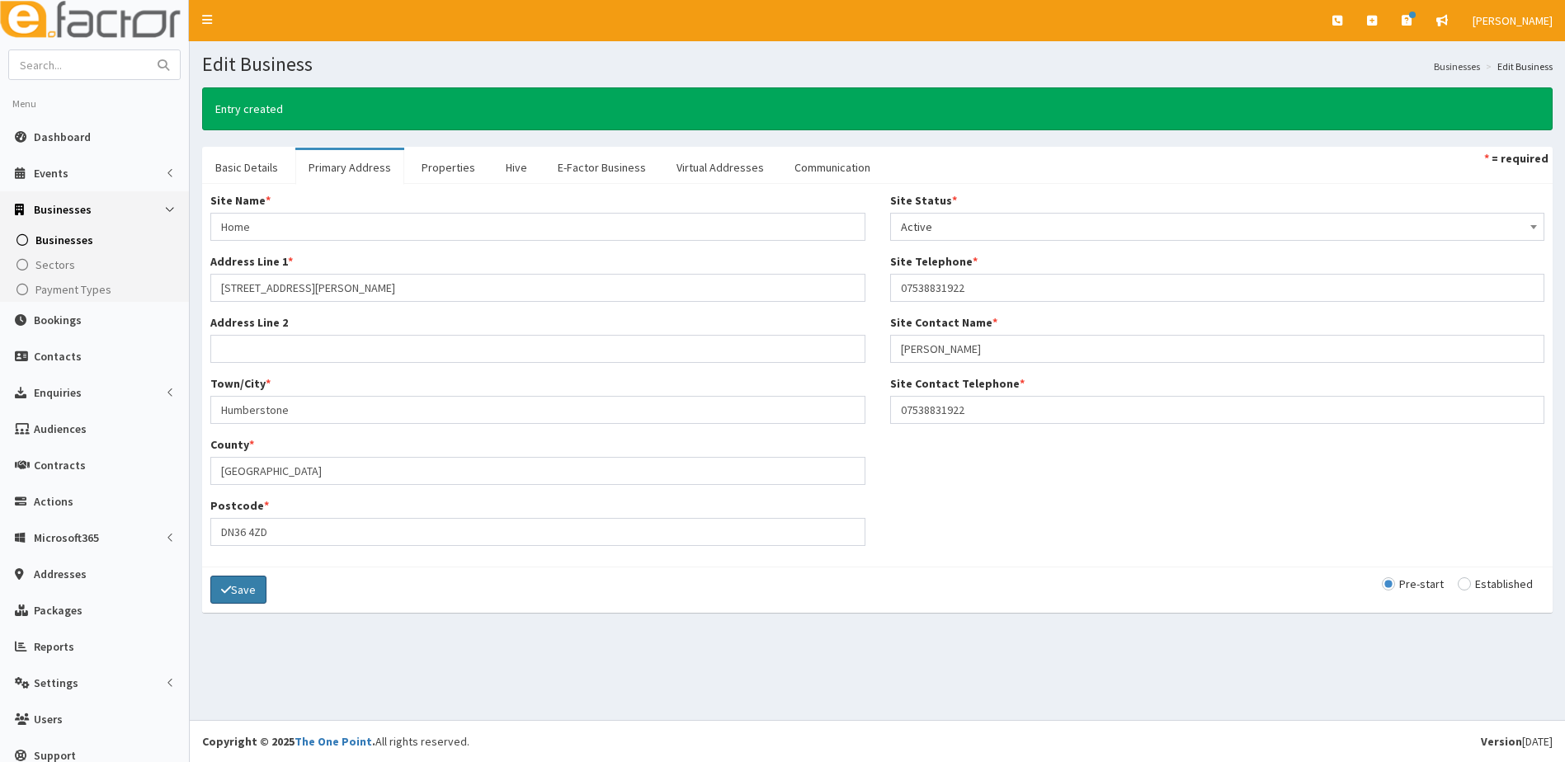
click at [252, 592] on button "Save" at bounding box center [238, 590] width 56 height 28
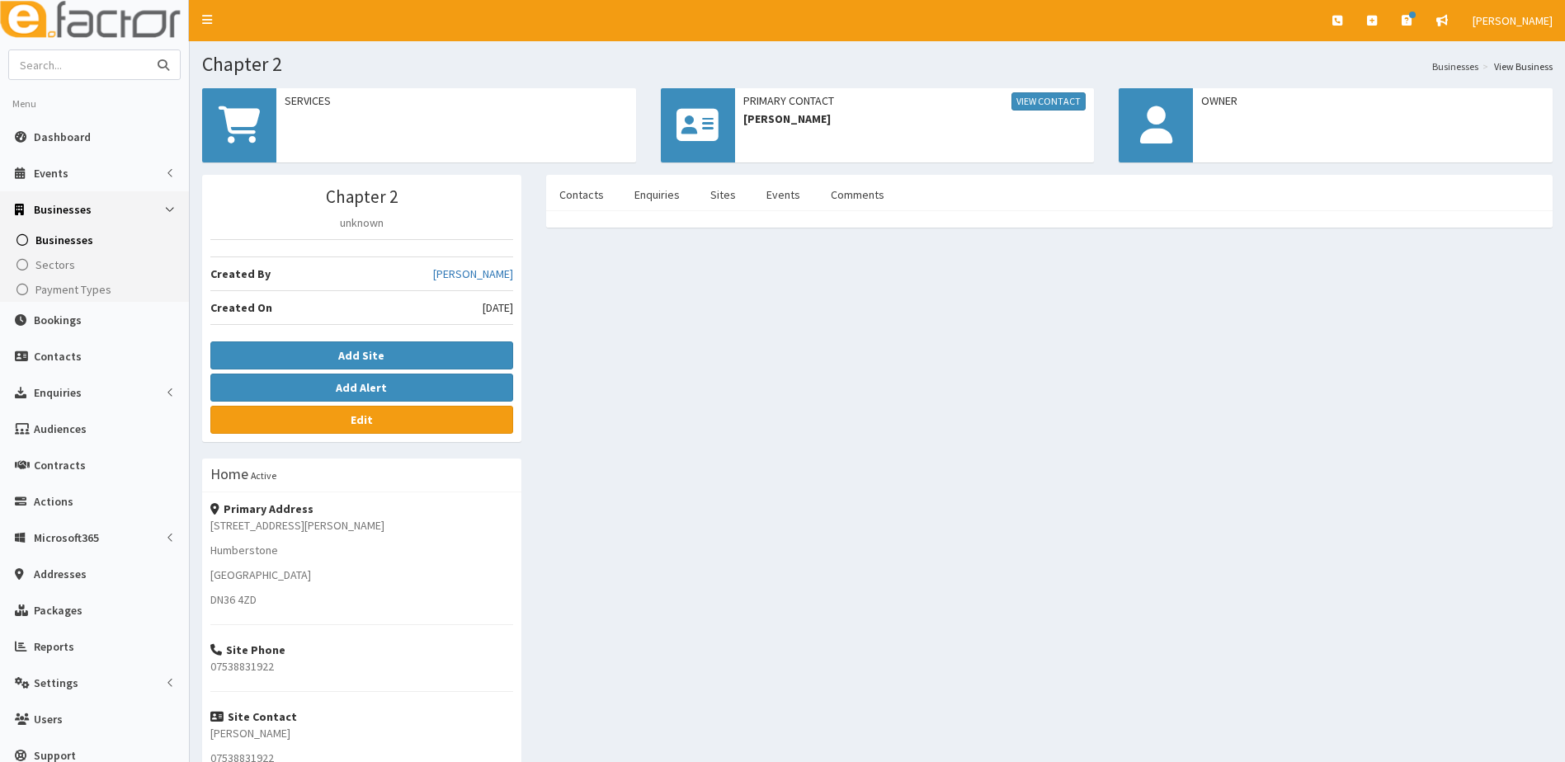
click at [75, 72] on input "text" at bounding box center [78, 64] width 139 height 29
type input "t"
type input "Kane"
click at [147, 50] on button "submit" at bounding box center [163, 64] width 33 height 29
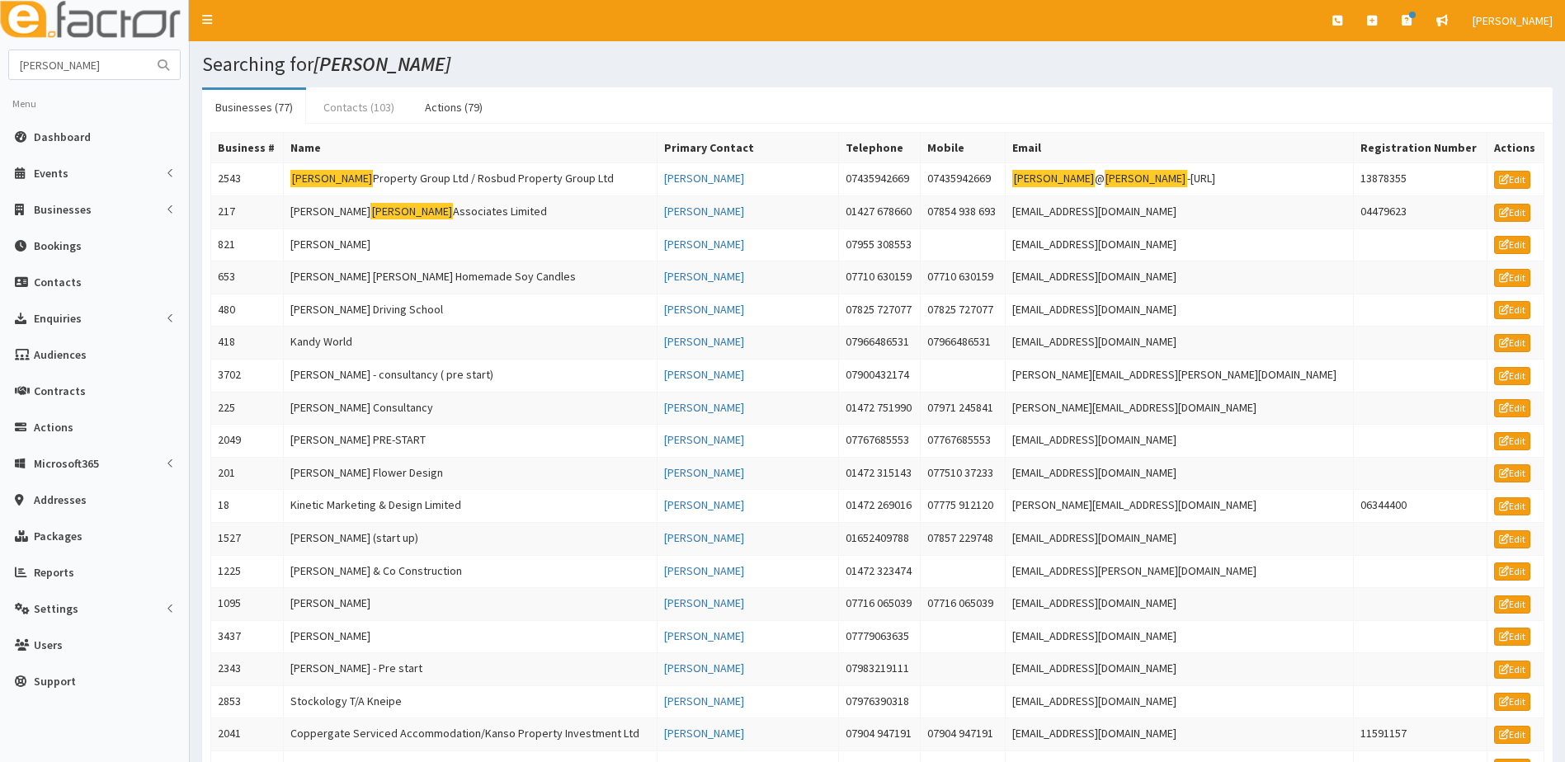
click at [342, 106] on link "Contacts (103)" at bounding box center [358, 107] width 97 height 35
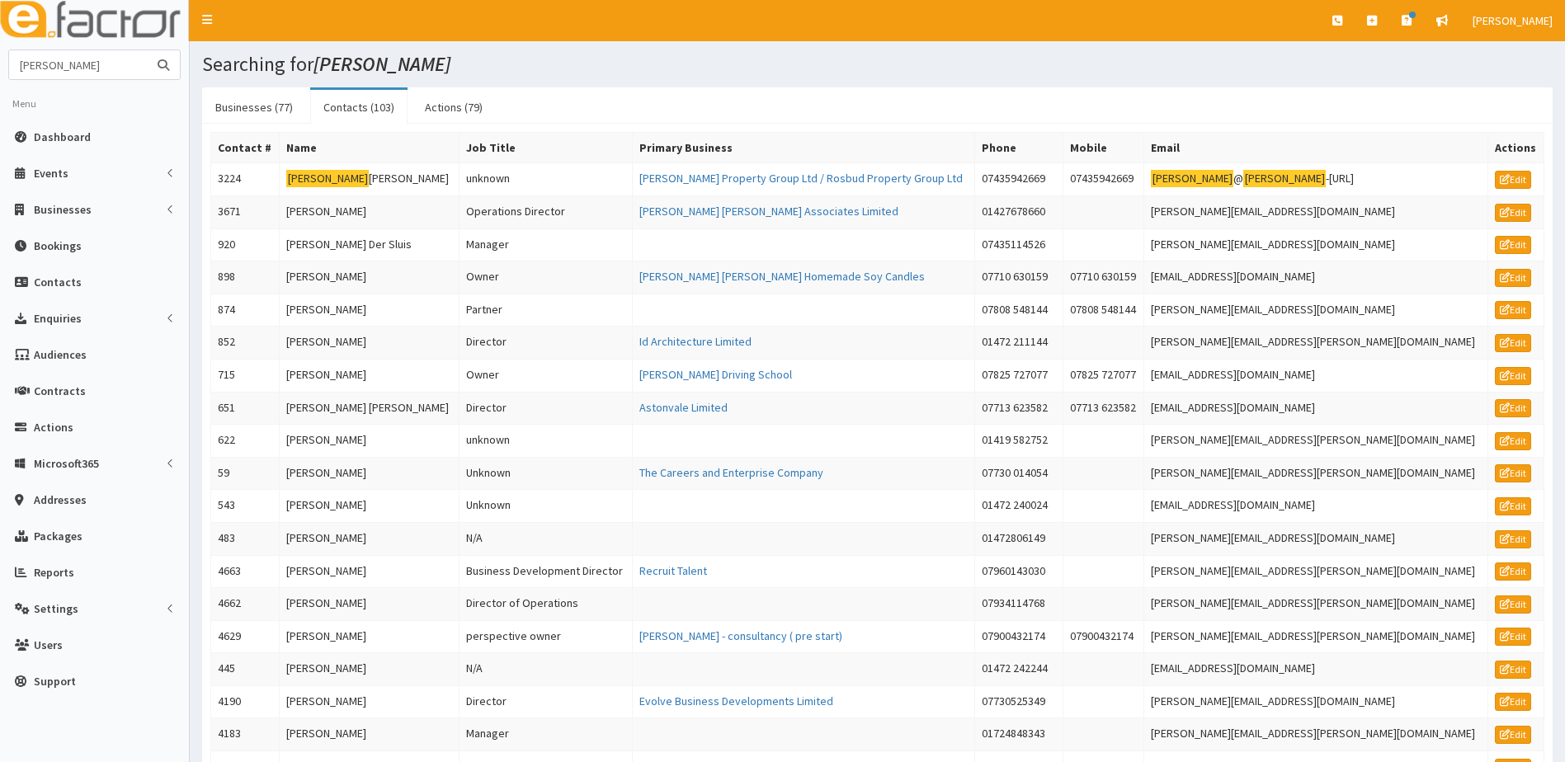
click at [79, 58] on input "[PERSON_NAME]" at bounding box center [78, 64] width 139 height 29
click at [78, 65] on input "[PERSON_NAME]" at bounding box center [78, 64] width 139 height 29
type input "K"
type input "[PERSON_NAME]"
click at [147, 50] on button "submit" at bounding box center [163, 64] width 33 height 29
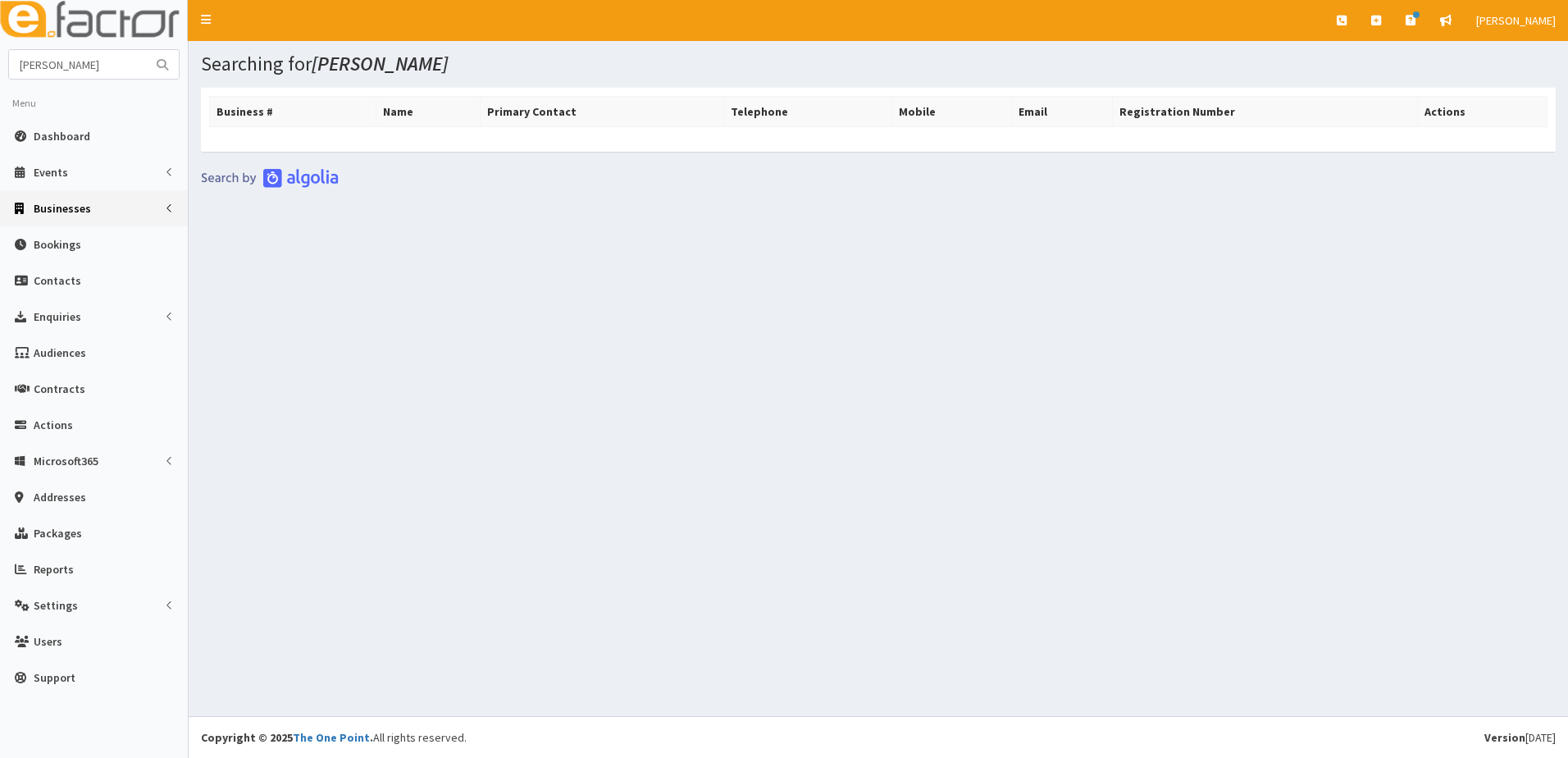
click at [84, 213] on span "Businesses" at bounding box center [63, 208] width 58 height 15
click at [69, 245] on span "Businesses" at bounding box center [63, 239] width 57 height 15
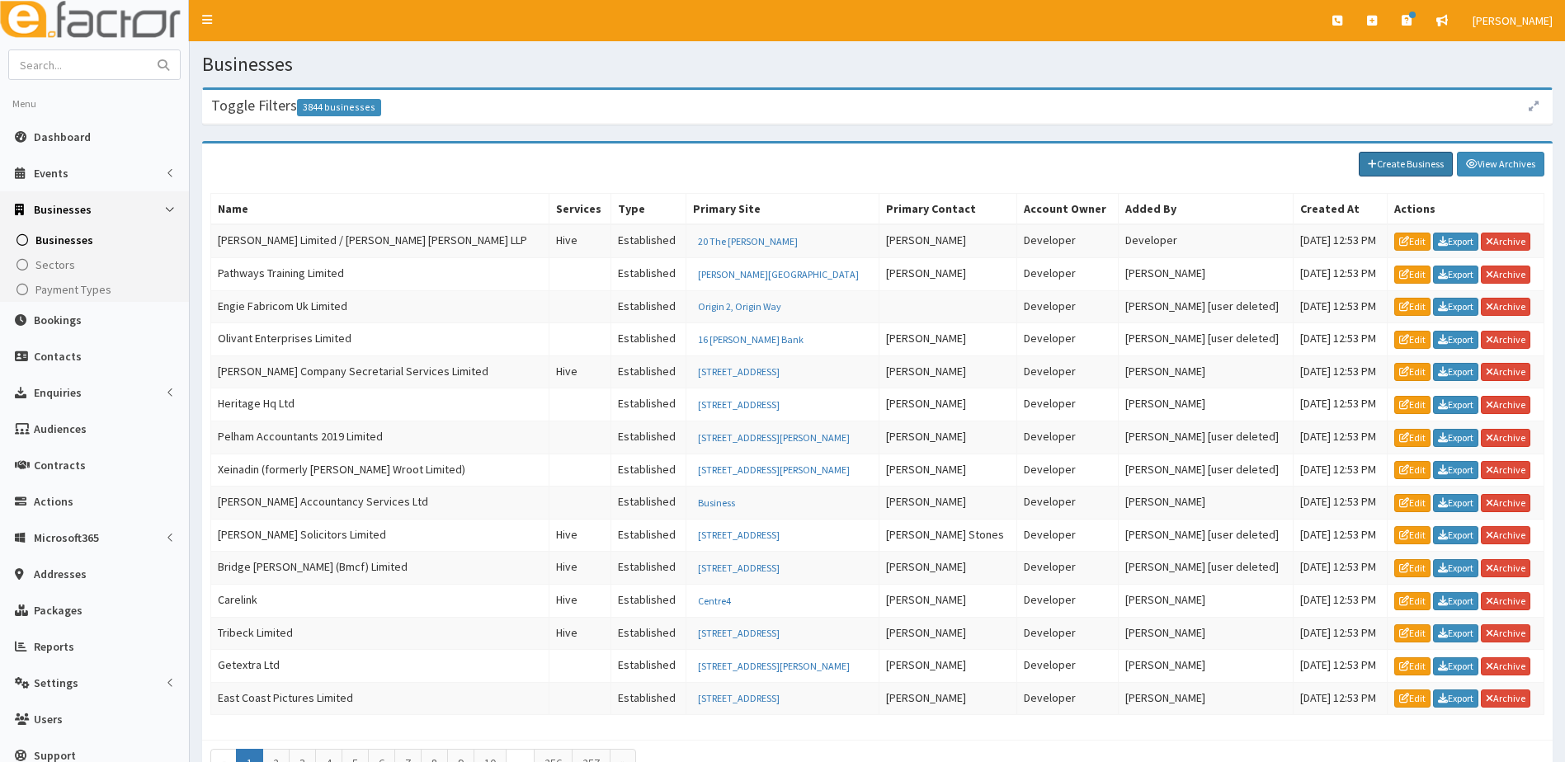
click at [1399, 168] on link "Create Business" at bounding box center [1406, 164] width 94 height 25
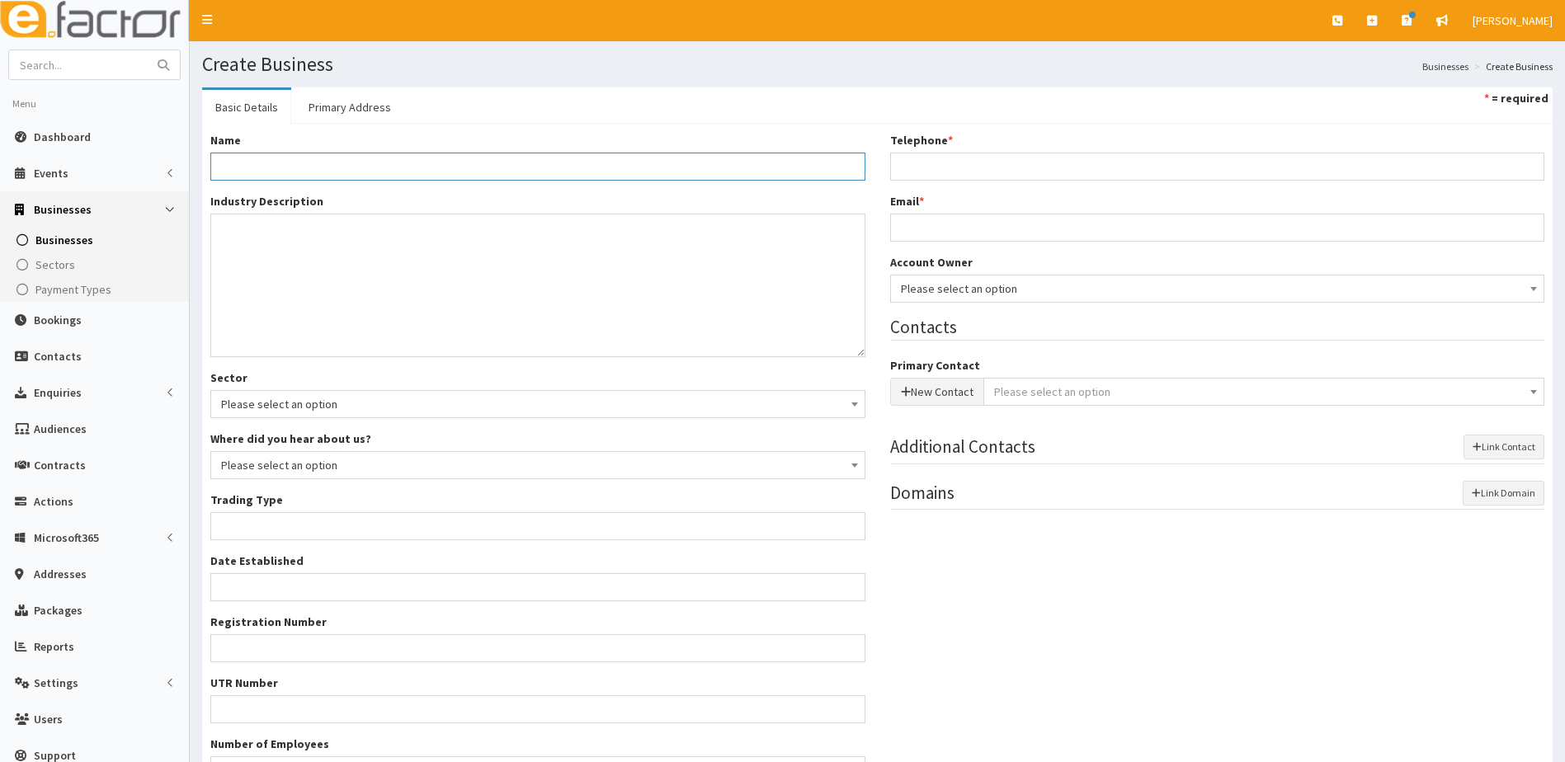
click at [253, 158] on input "Name *" at bounding box center [537, 167] width 655 height 28
paste input "A&T Creations"
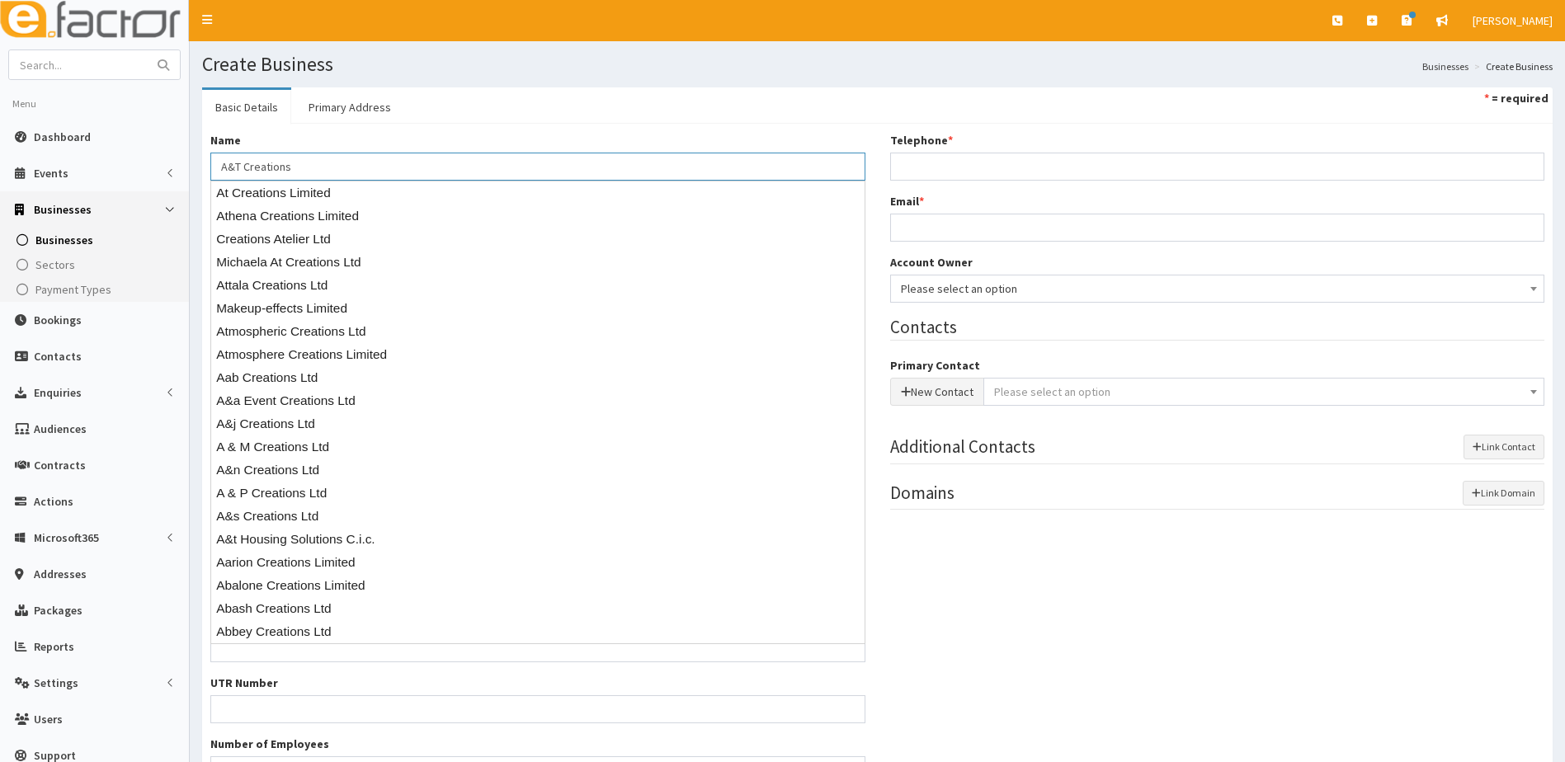
type input "A&T Creations"
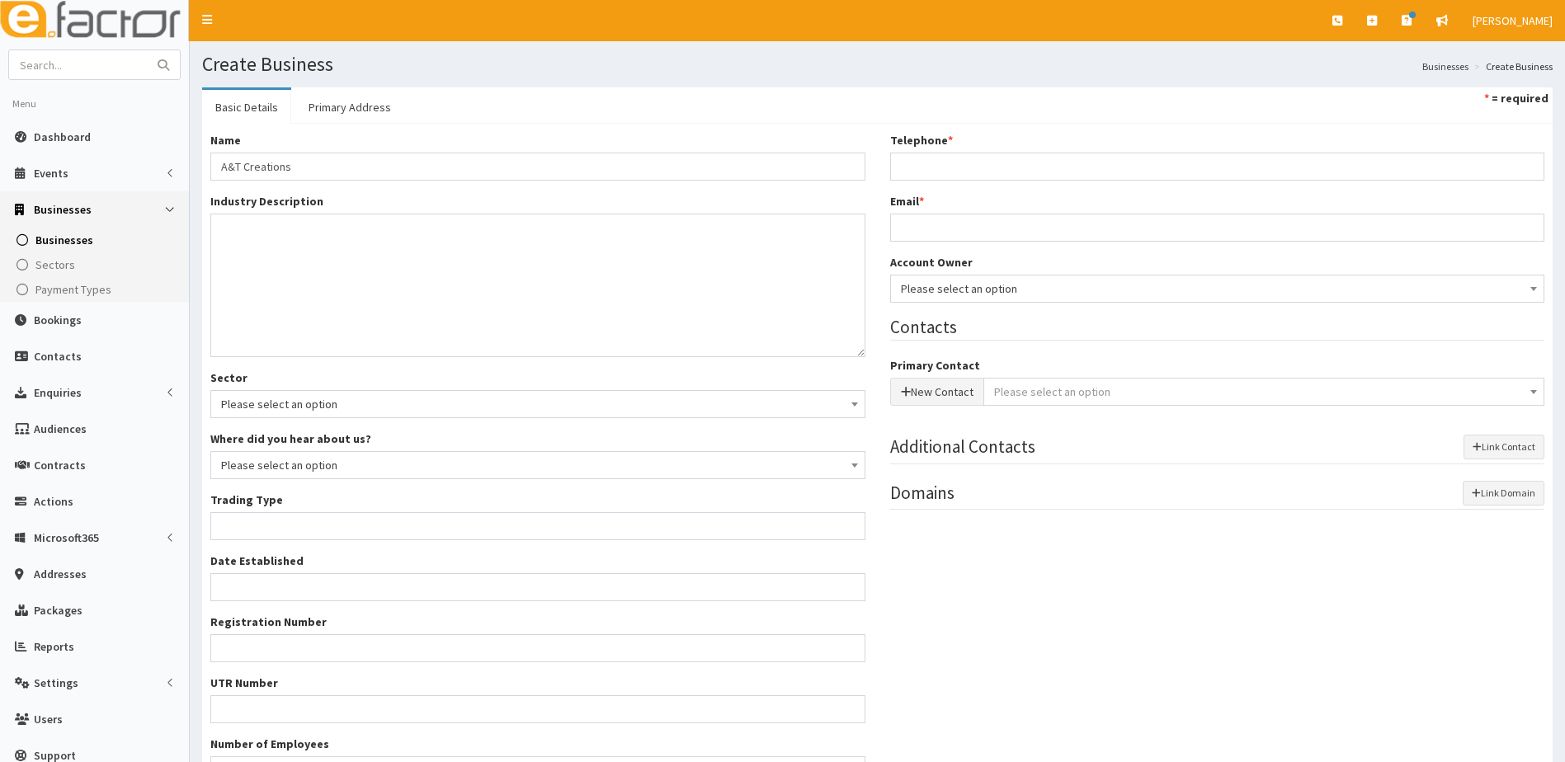
click at [375, 135] on div "Name * A&T Creations" at bounding box center [537, 156] width 655 height 49
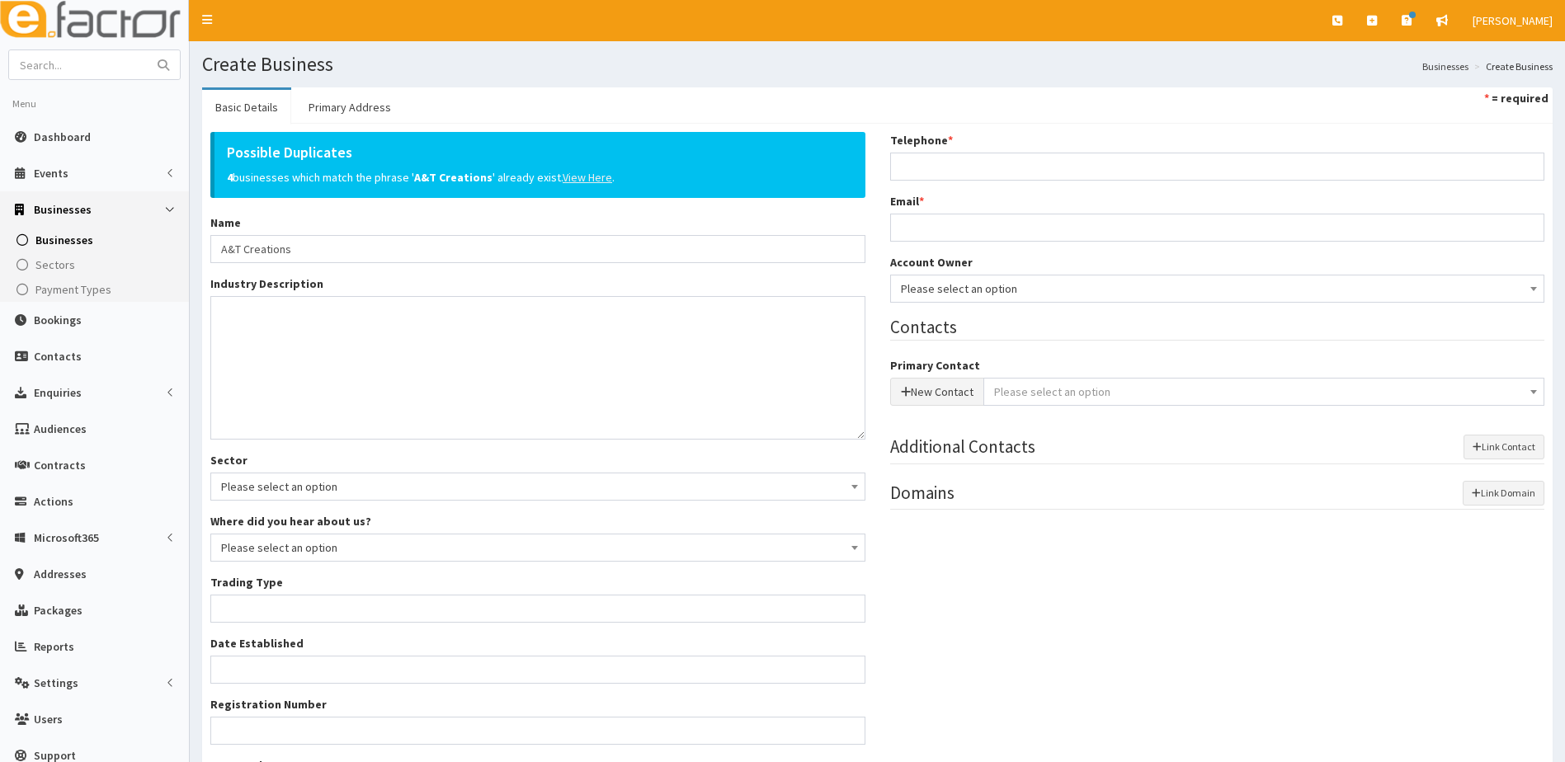
click at [573, 180] on u "View Here" at bounding box center [588, 177] width 50 height 15
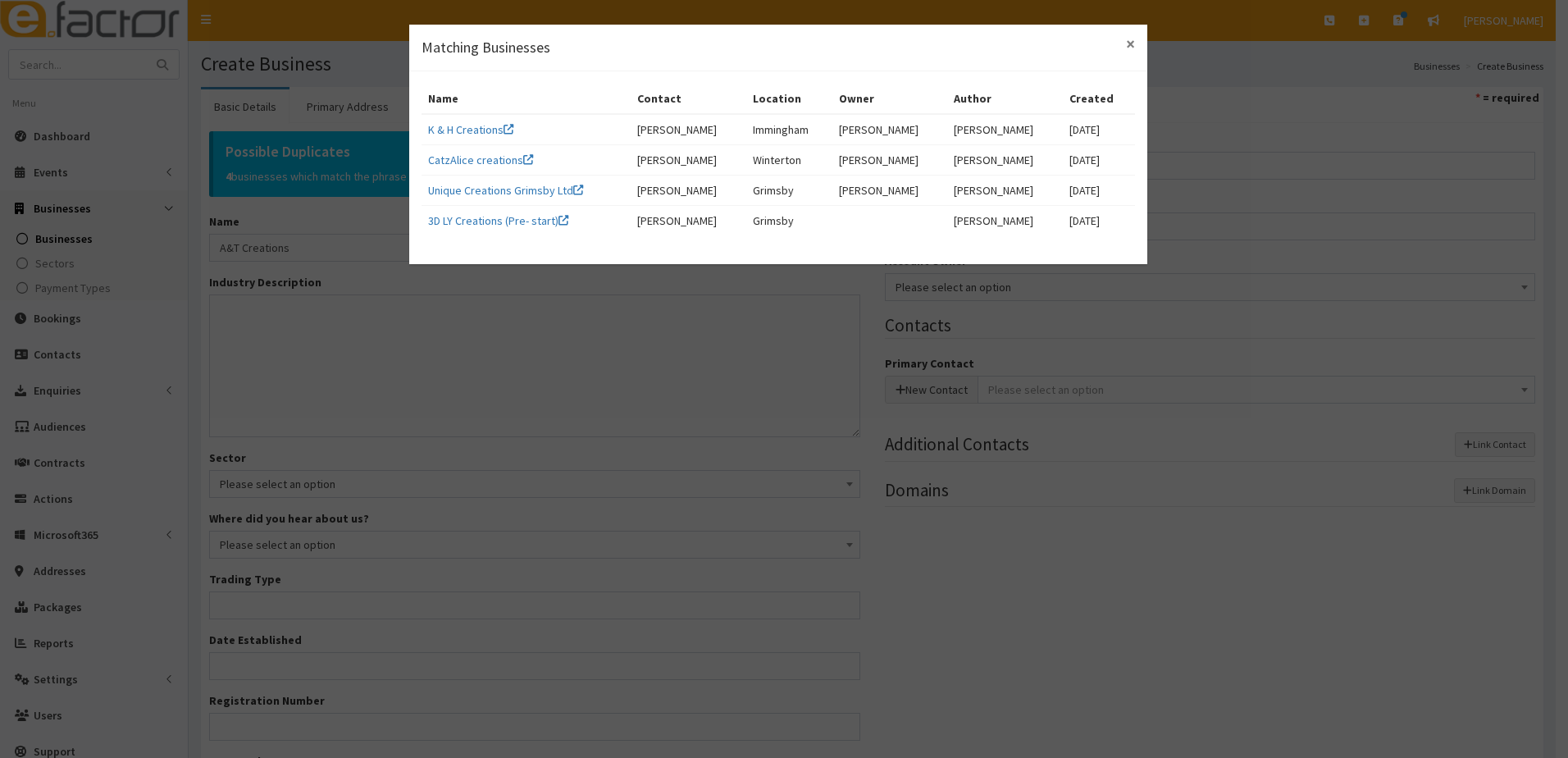
click at [1132, 44] on span "×" at bounding box center [1131, 44] width 9 height 22
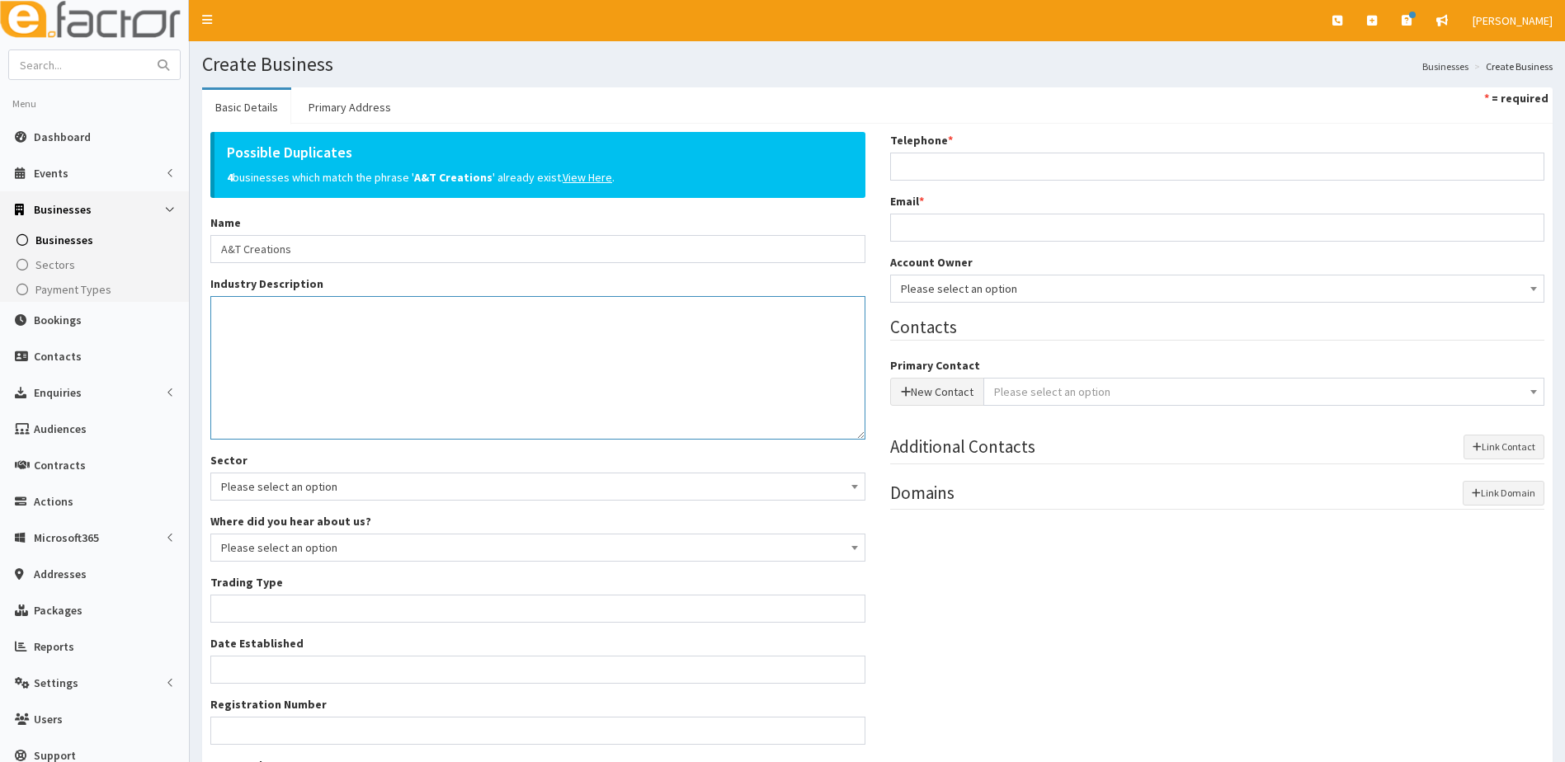
click at [237, 318] on textarea "Industry Description *" at bounding box center [537, 368] width 655 height 144
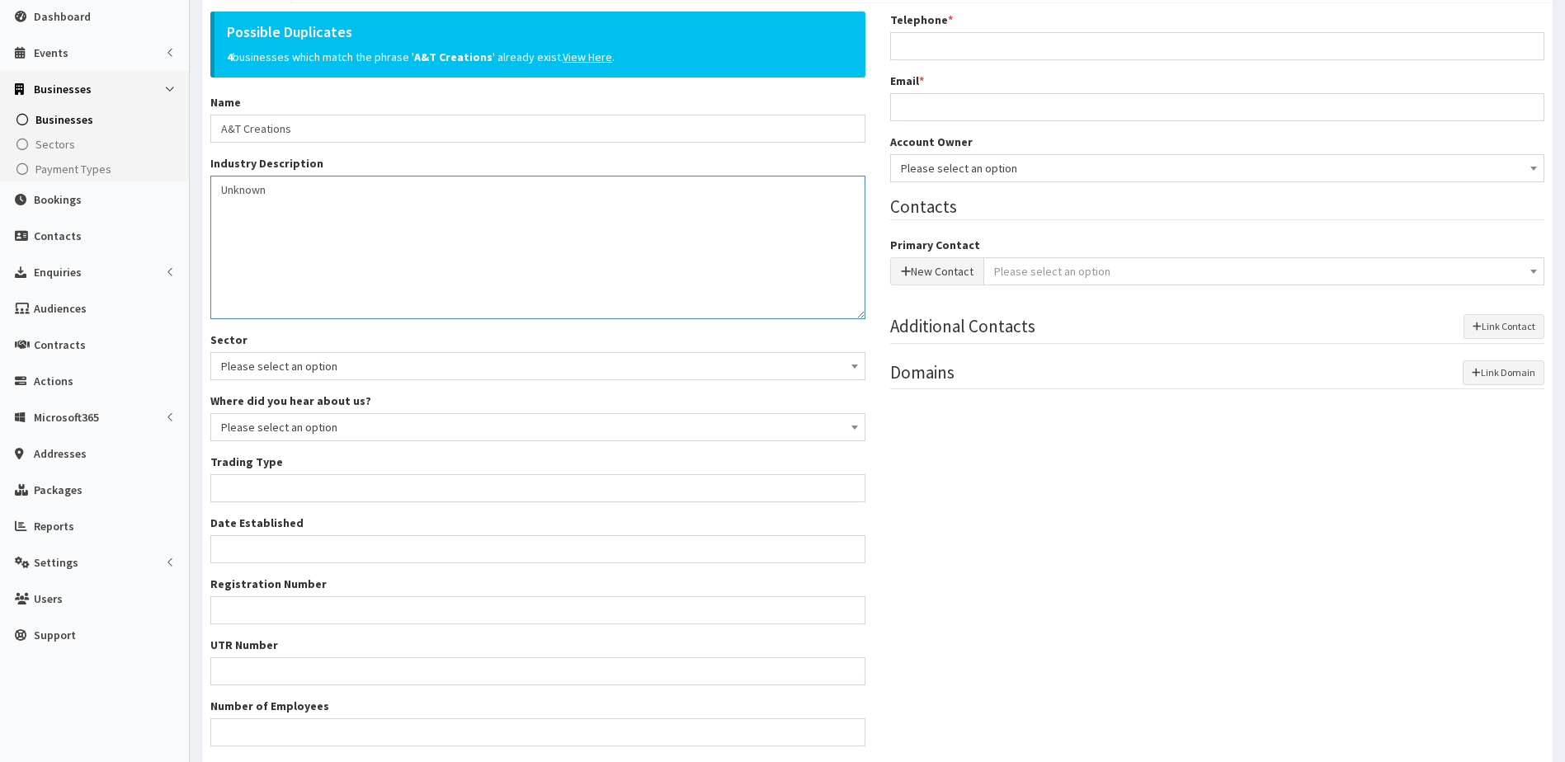
scroll to position [243, 0]
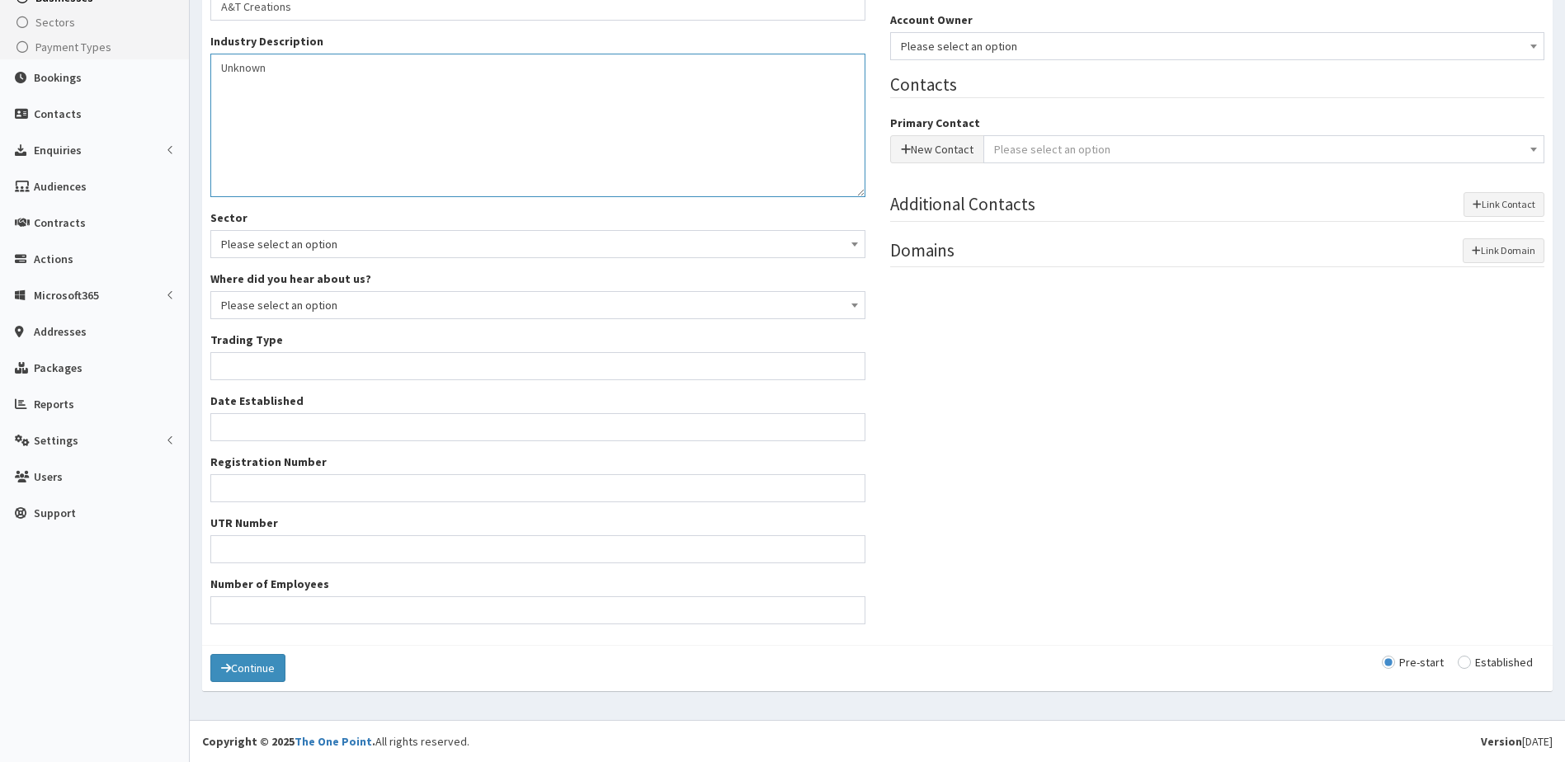
type textarea "Unknown"
click at [255, 370] on input "Trading Type *" at bounding box center [537, 366] width 655 height 28
type input "unknown"
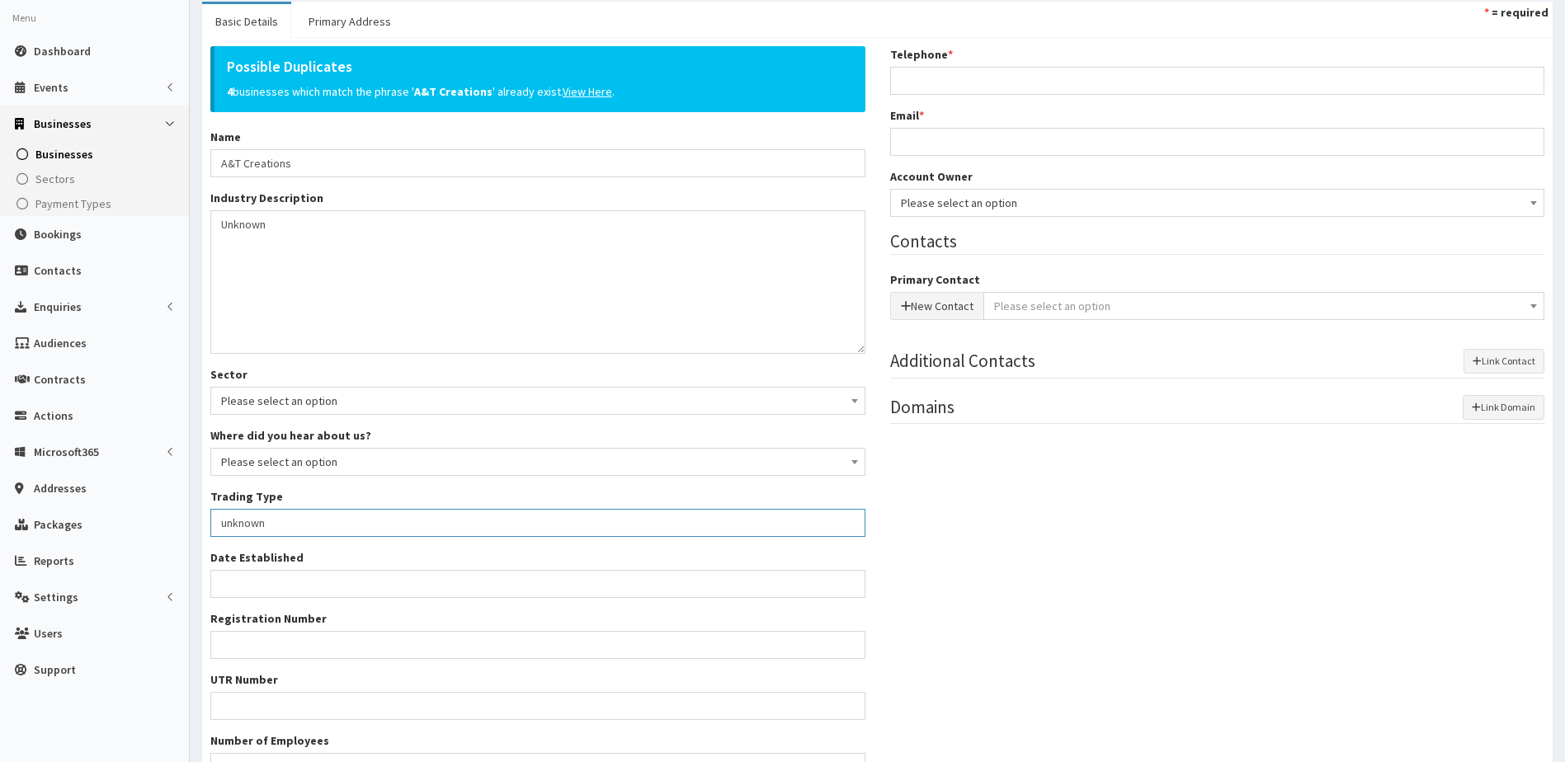
scroll to position [0, 0]
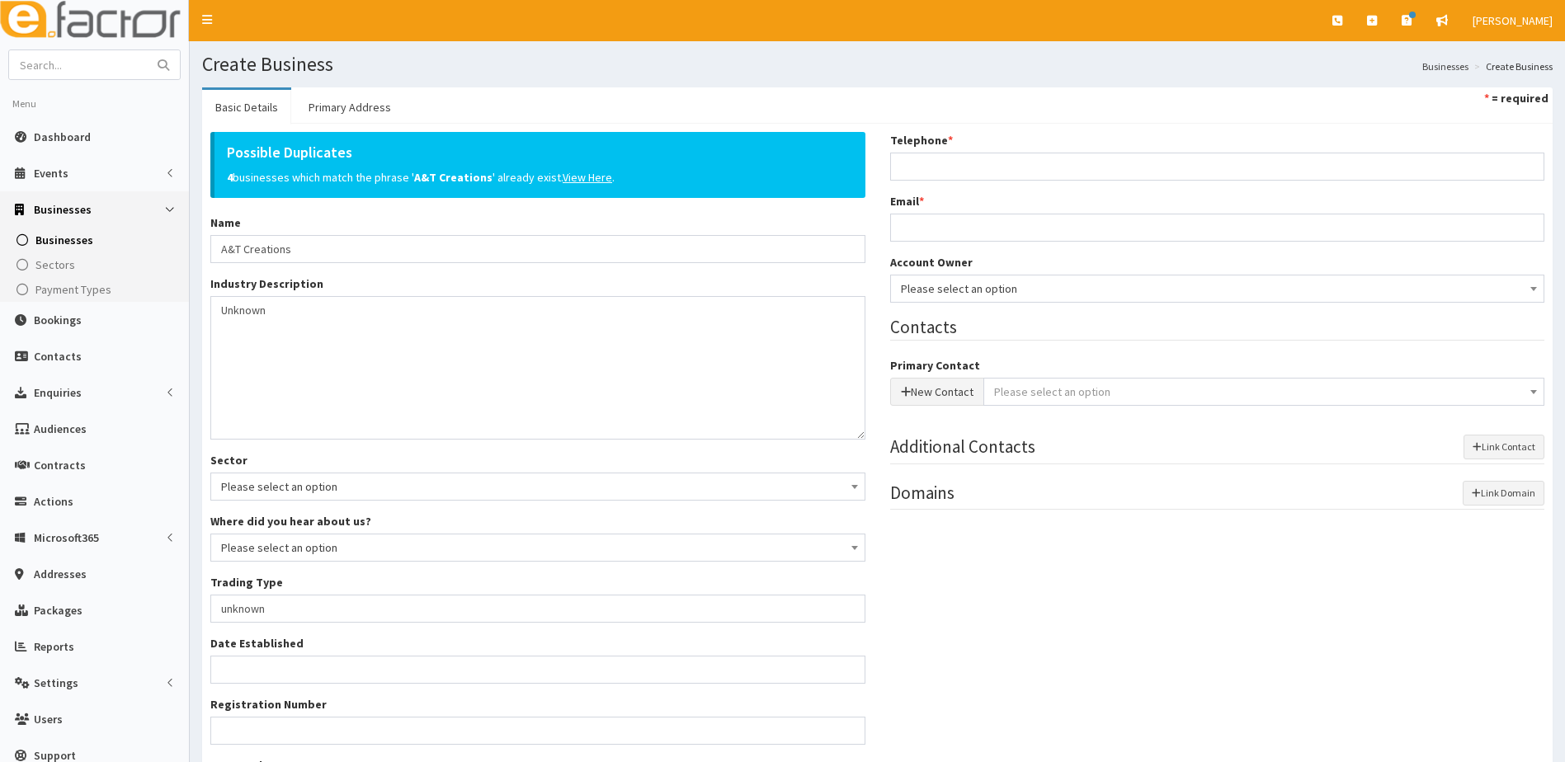
click at [919, 153] on div "Telephone *" at bounding box center [1217, 156] width 655 height 49
click at [926, 168] on input "Telephone *" at bounding box center [1217, 167] width 655 height 28
click at [910, 171] on input "Telephone *" at bounding box center [1217, 167] width 655 height 28
paste input "07864661741"
type input "07864661741"
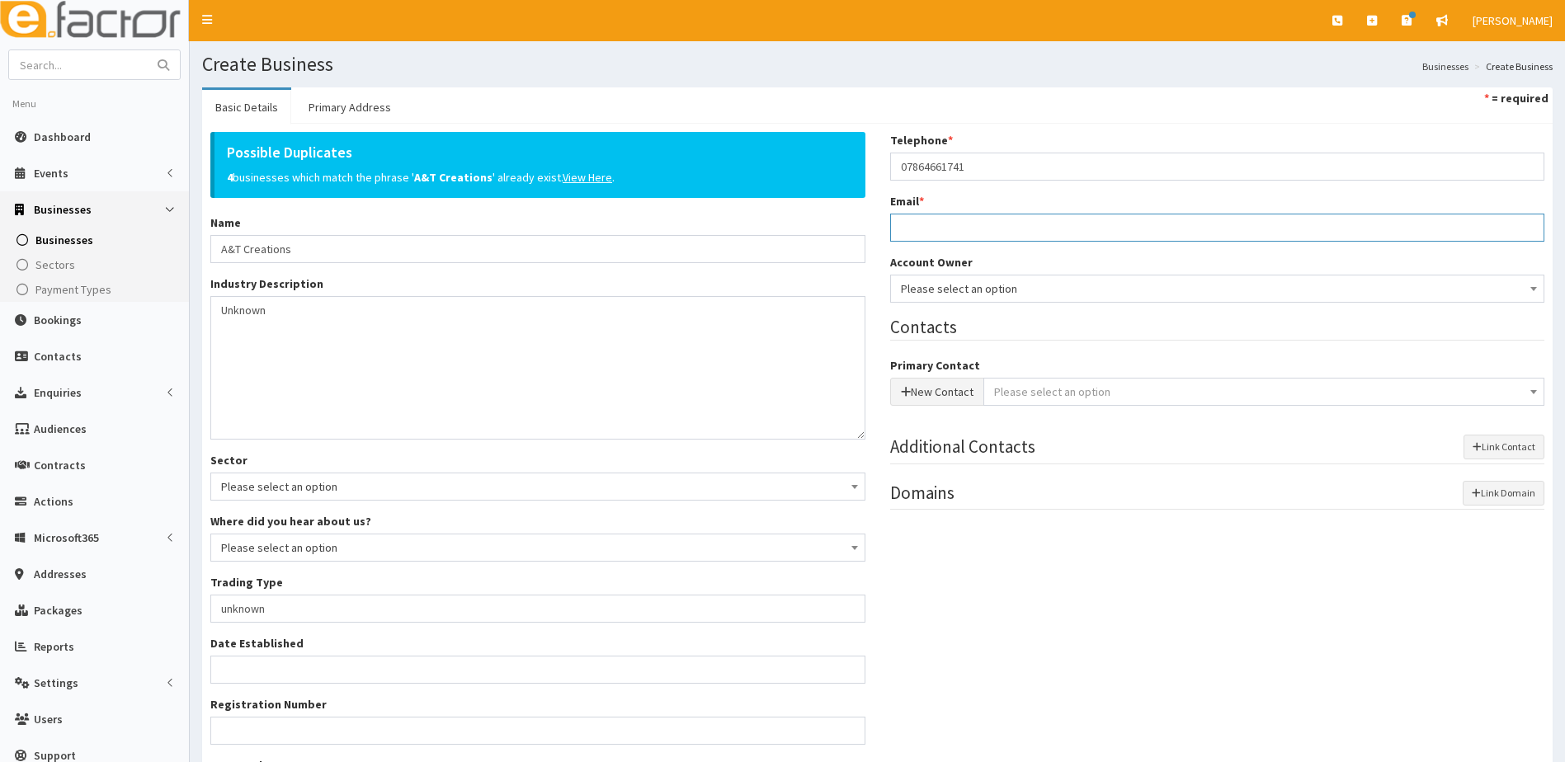
drag, startPoint x: 908, startPoint y: 229, endPoint x: 459, endPoint y: 218, distance: 448.9
click at [908, 229] on input "Email *" at bounding box center [1217, 228] width 655 height 28
click at [917, 224] on input "Email *" at bounding box center [1217, 228] width 655 height 28
paste input "[PERSON_NAME][EMAIL_ADDRESS][DOMAIN_NAME]"
type input "[PERSON_NAME][EMAIL_ADDRESS][DOMAIN_NAME]"
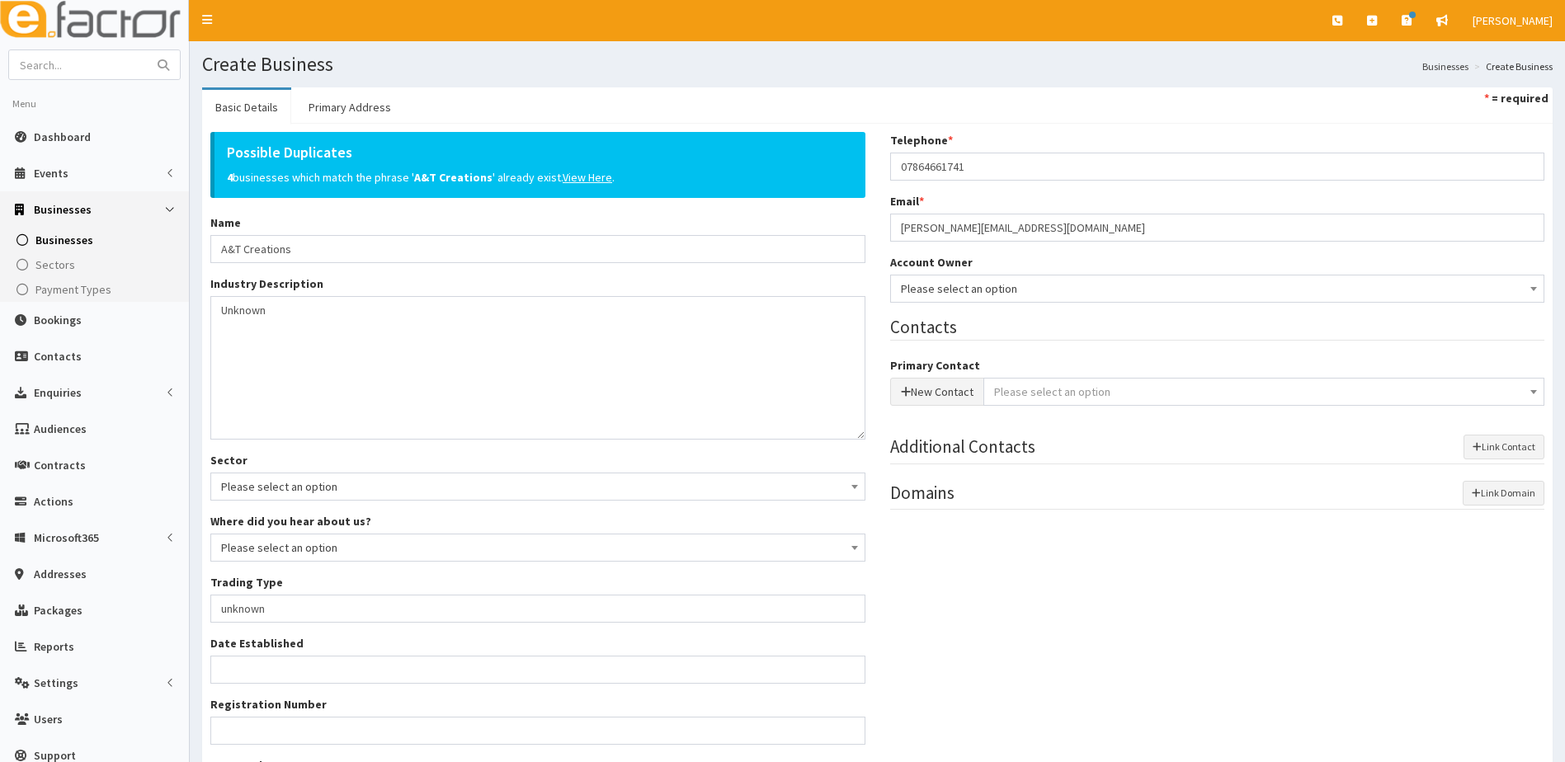
click at [950, 287] on span "Please select an option" at bounding box center [1218, 288] width 634 height 23
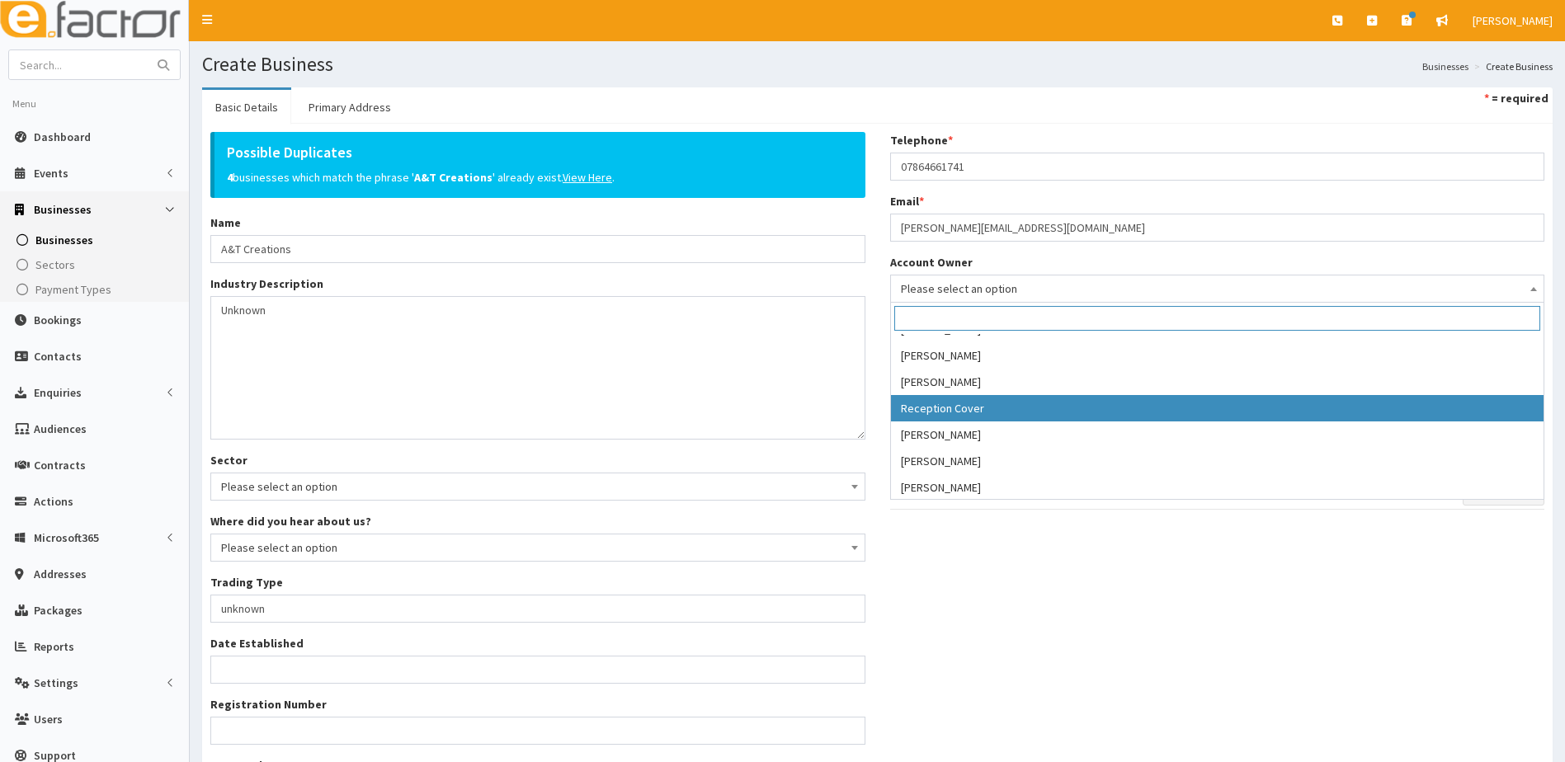
scroll to position [337, 0]
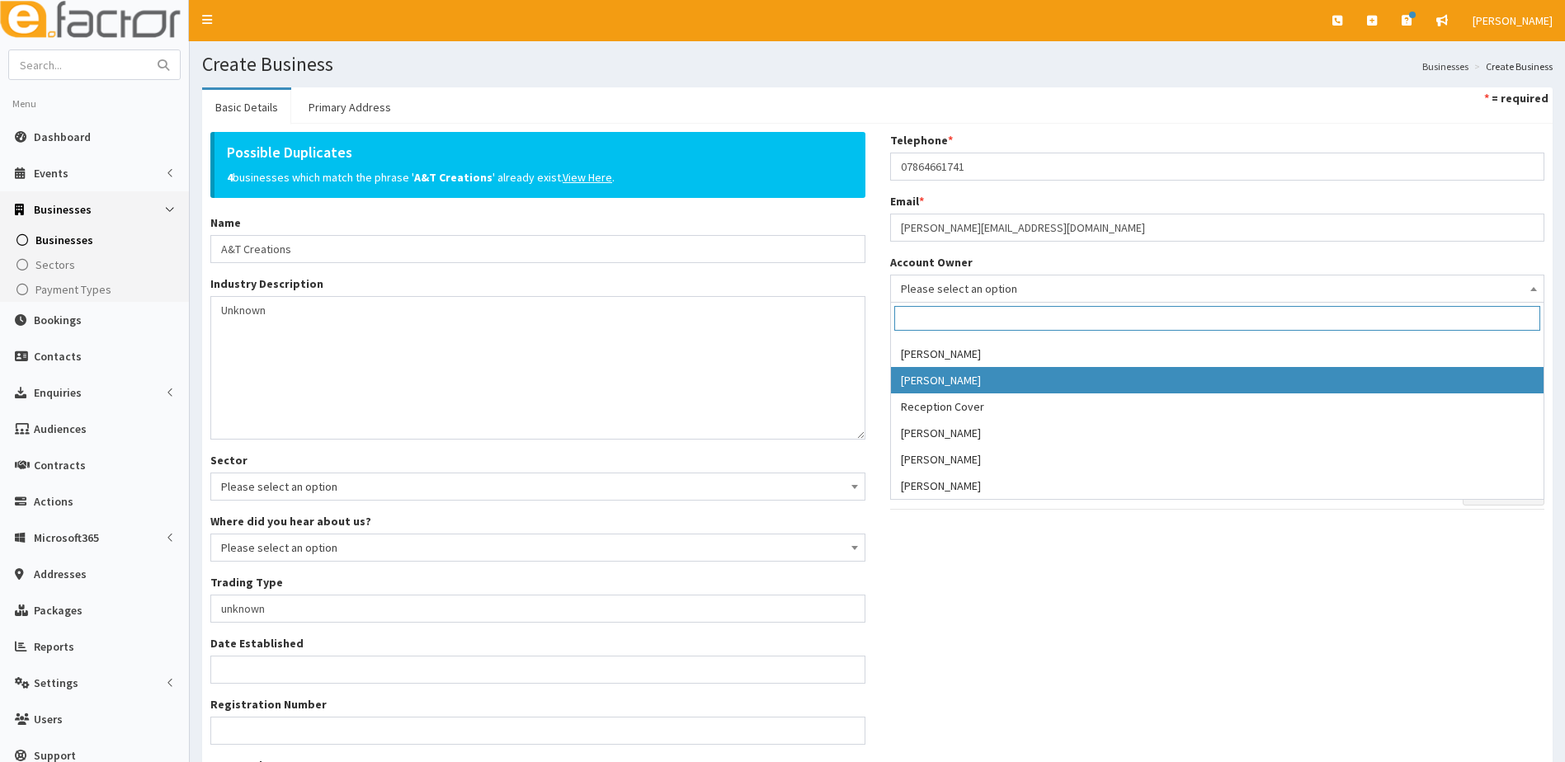
select select "39"
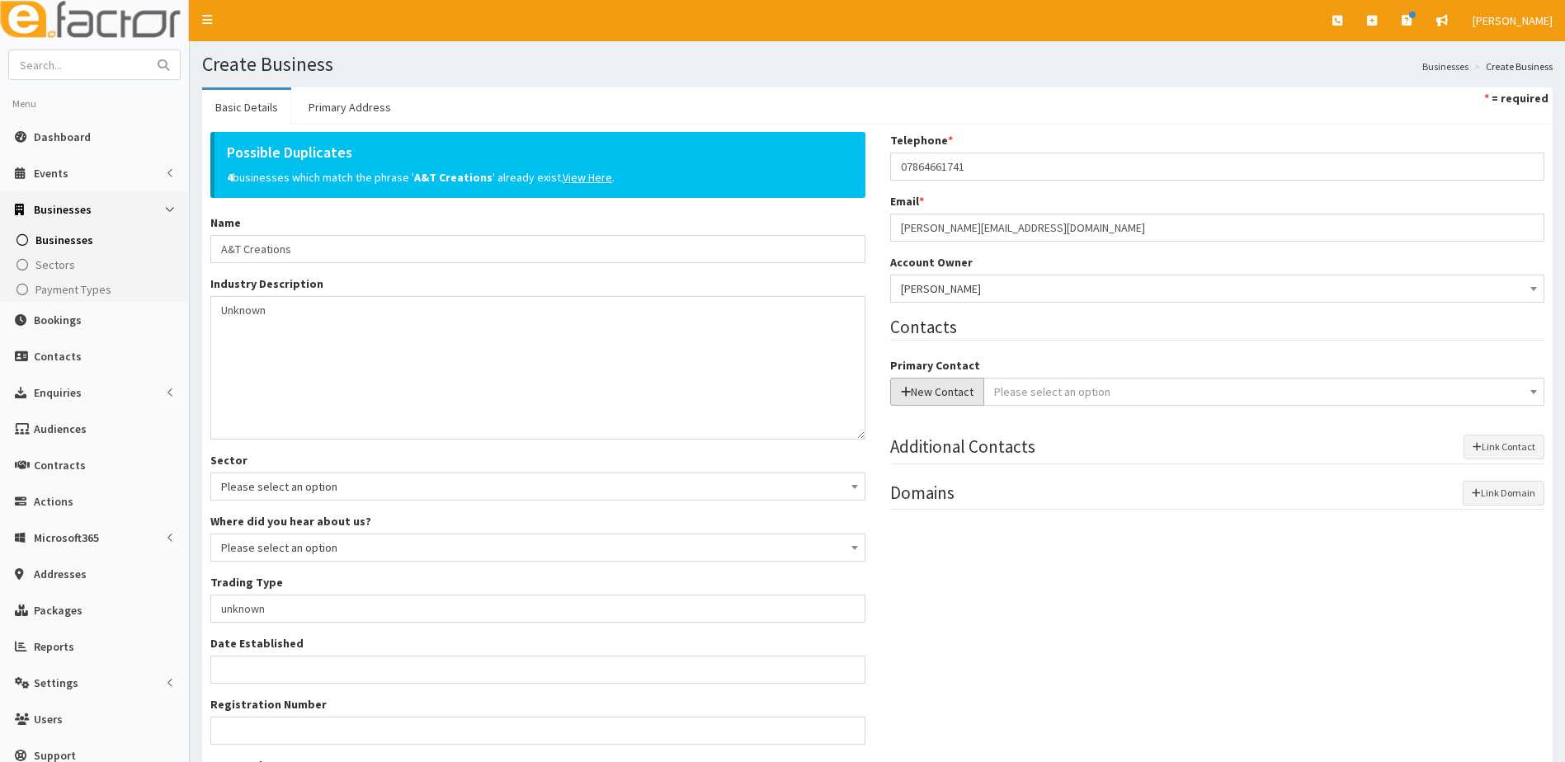
click at [916, 392] on button "New Contact" at bounding box center [937, 392] width 94 height 28
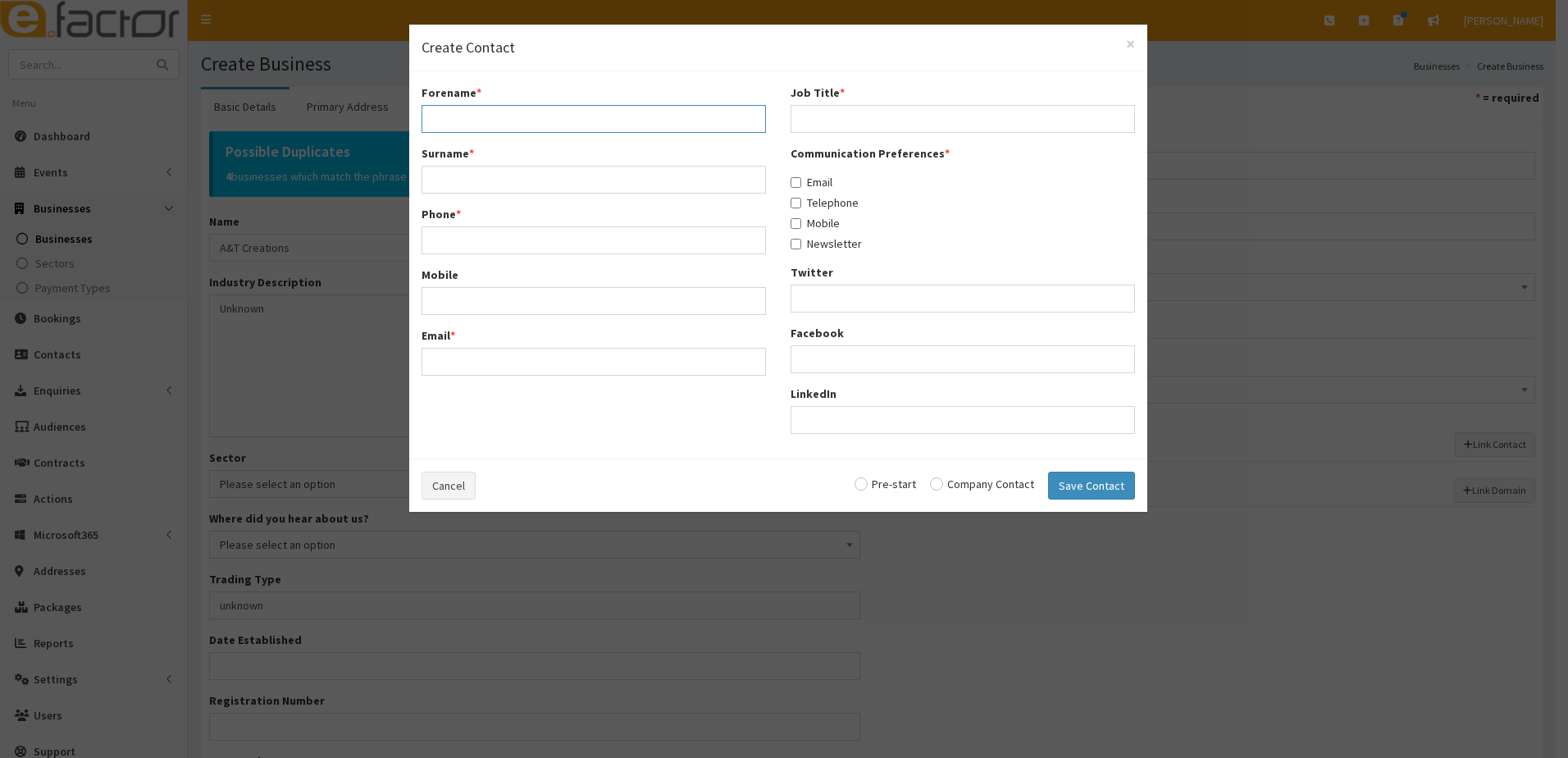
click at [450, 121] on input "Forename *" at bounding box center [594, 119] width 345 height 28
type input "t"
type input "Y"
type input "t"
type input "Tanya"
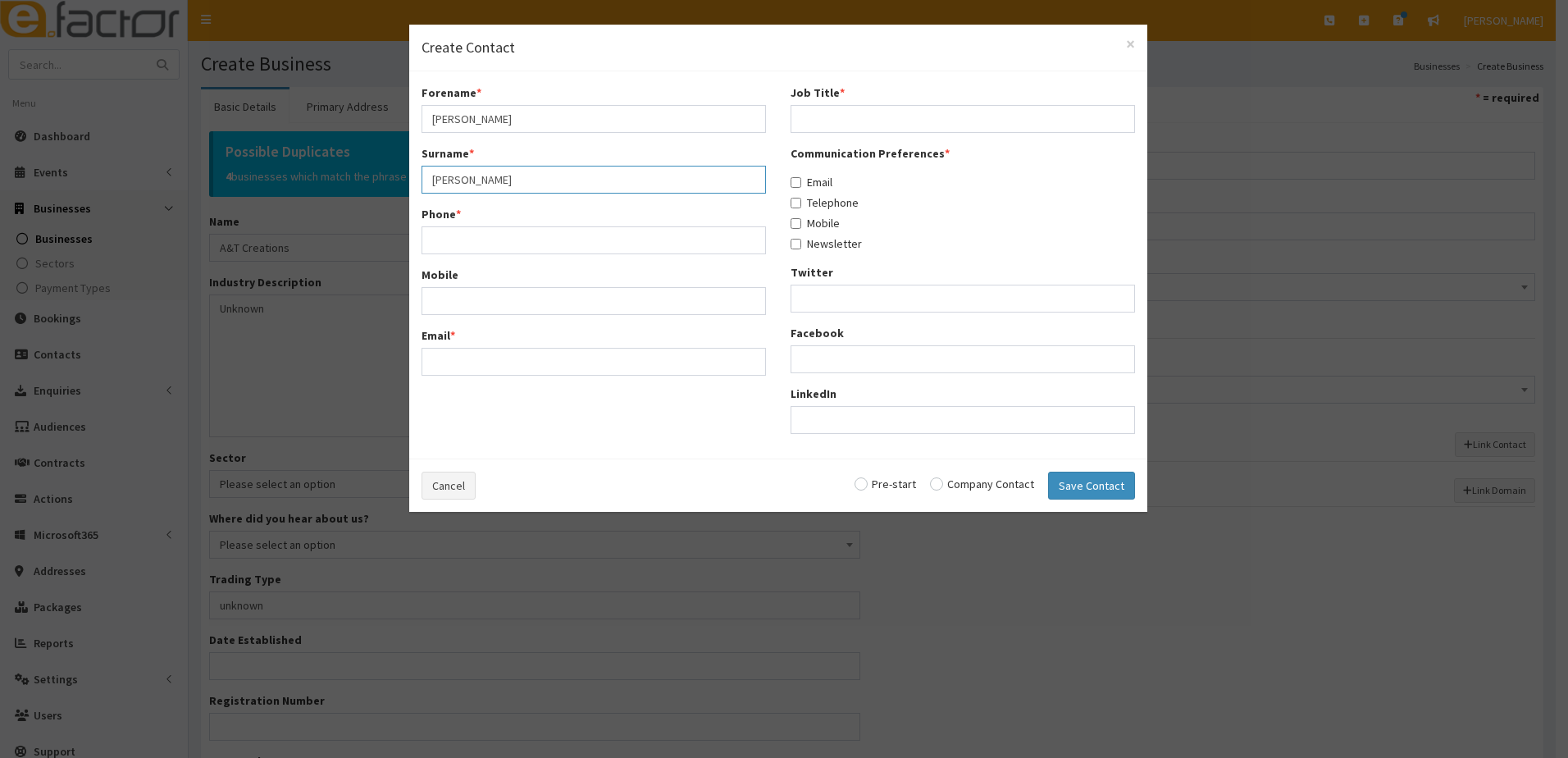
type input "Kane"
click at [456, 243] on input "Phone *" at bounding box center [594, 241] width 345 height 28
paste input "07864661741"
type input "07864661741"
click at [455, 303] on input "Mobile" at bounding box center [594, 301] width 345 height 28
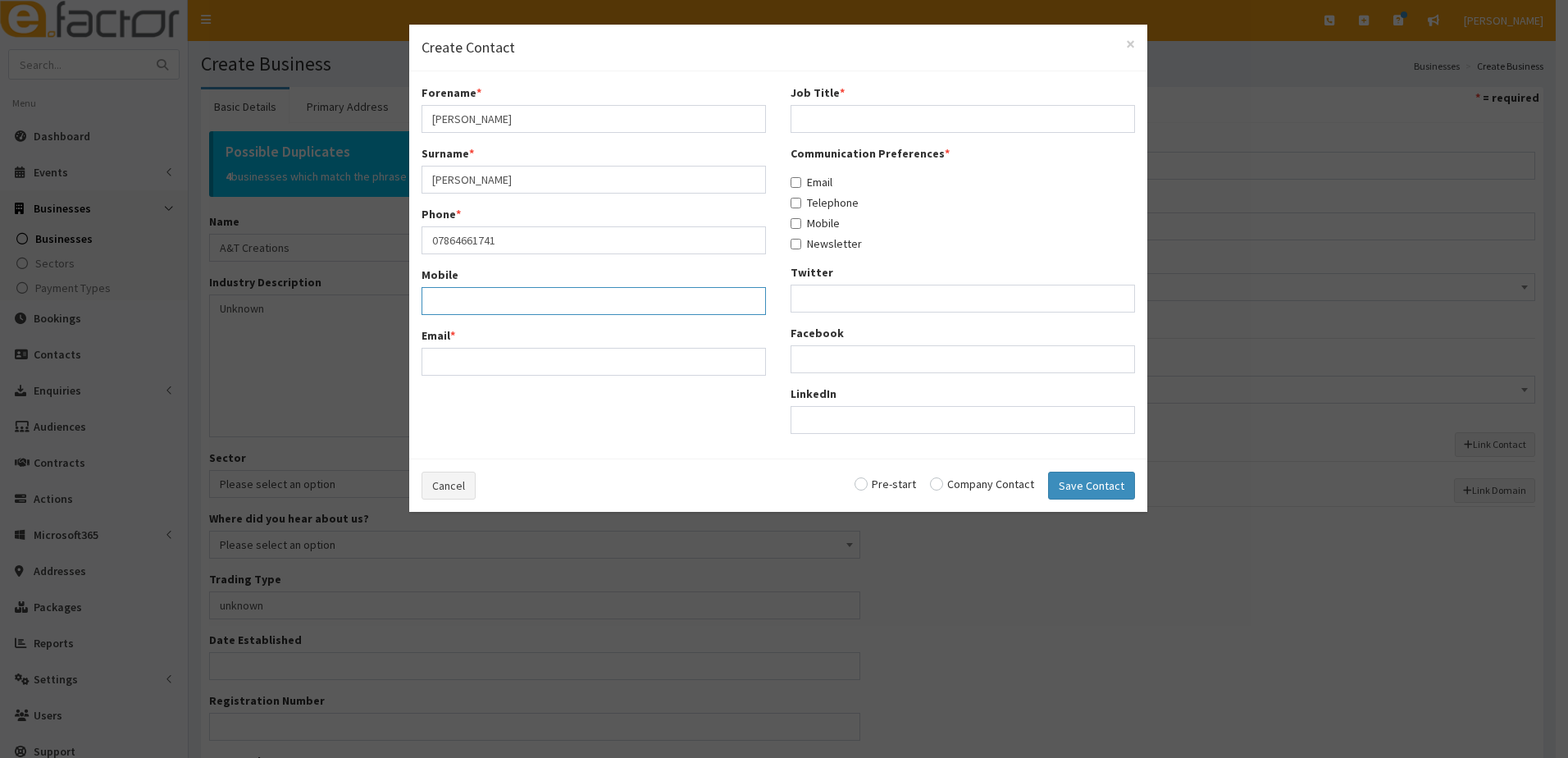
paste input "07864661741"
type input "07864661741"
click at [444, 361] on input "Email *" at bounding box center [594, 362] width 345 height 28
paste input "tanya-kane@outlook.com"
type input "tanya-kane@outlook.com"
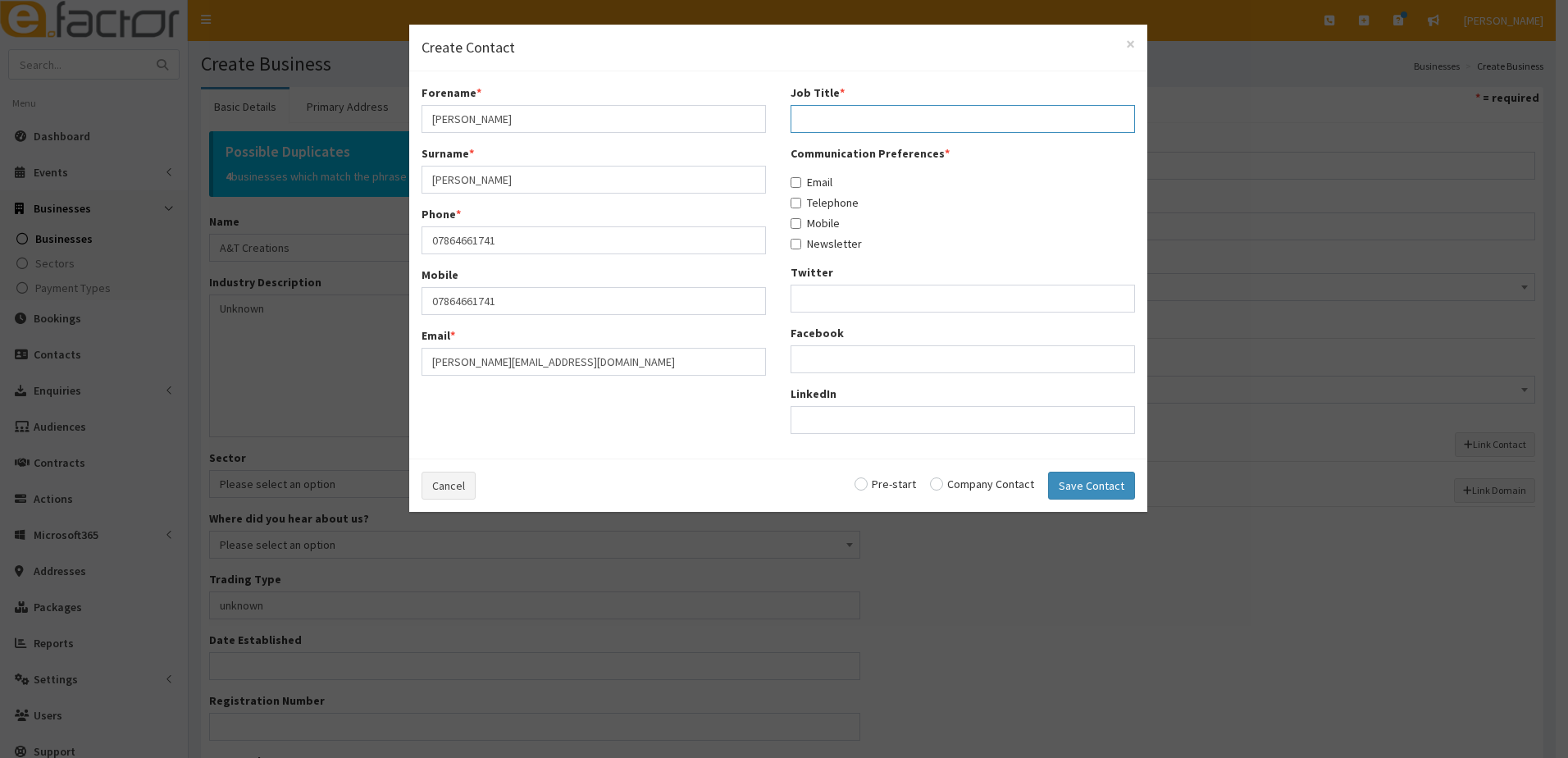
click at [835, 112] on input "Job Title *" at bounding box center [962, 119] width 345 height 28
type input "owner"
click at [795, 181] on input "Email" at bounding box center [795, 182] width 11 height 11
checkbox input "true"
drag, startPoint x: 797, startPoint y: 202, endPoint x: 797, endPoint y: 211, distance: 9.0
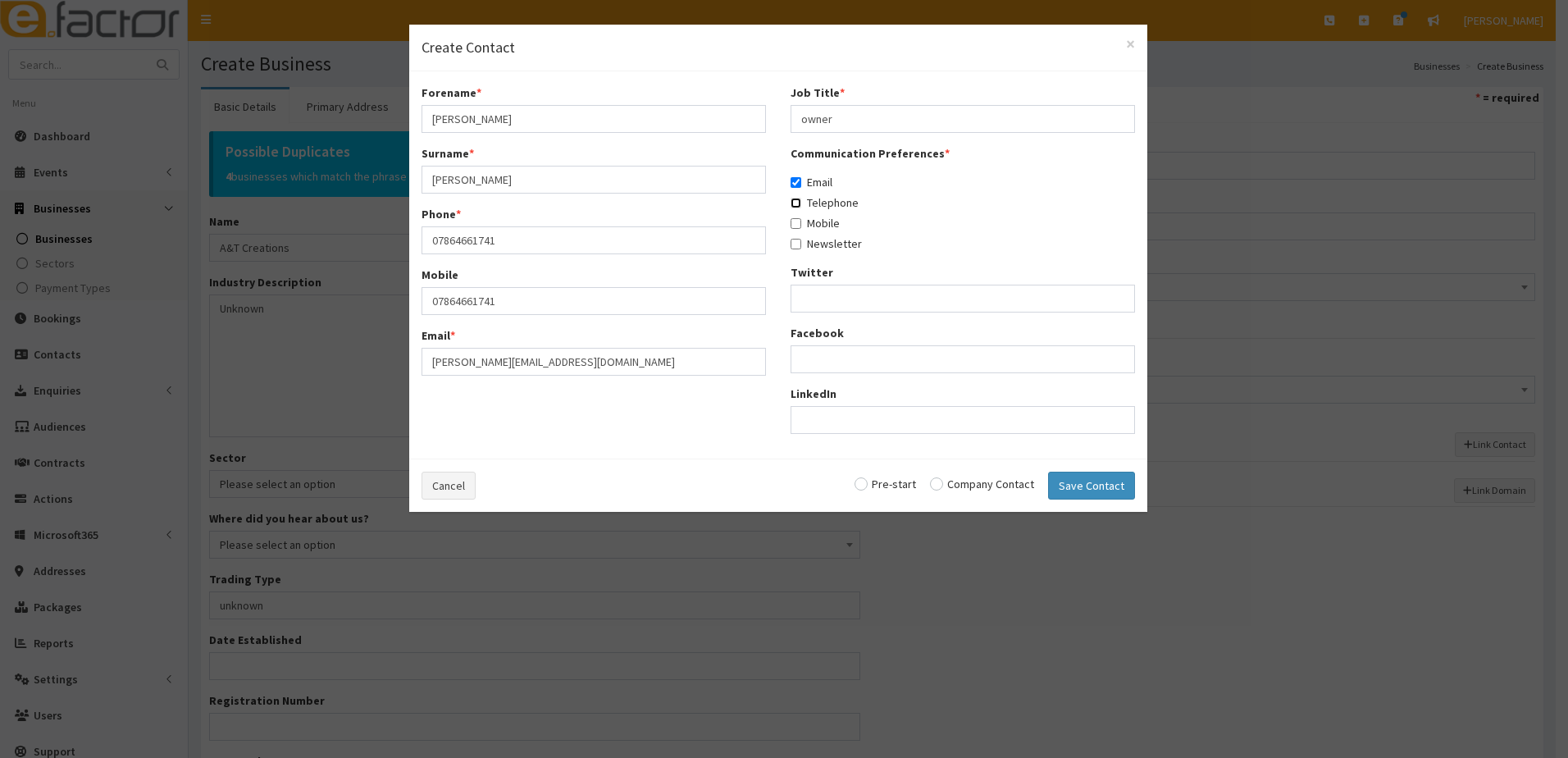
click at [797, 206] on input "Telephone" at bounding box center [795, 203] width 11 height 11
checkbox input "true"
drag, startPoint x: 796, startPoint y: 223, endPoint x: 794, endPoint y: 251, distance: 28.1
click at [796, 227] on input "Mobile" at bounding box center [795, 223] width 11 height 11
checkbox input "true"
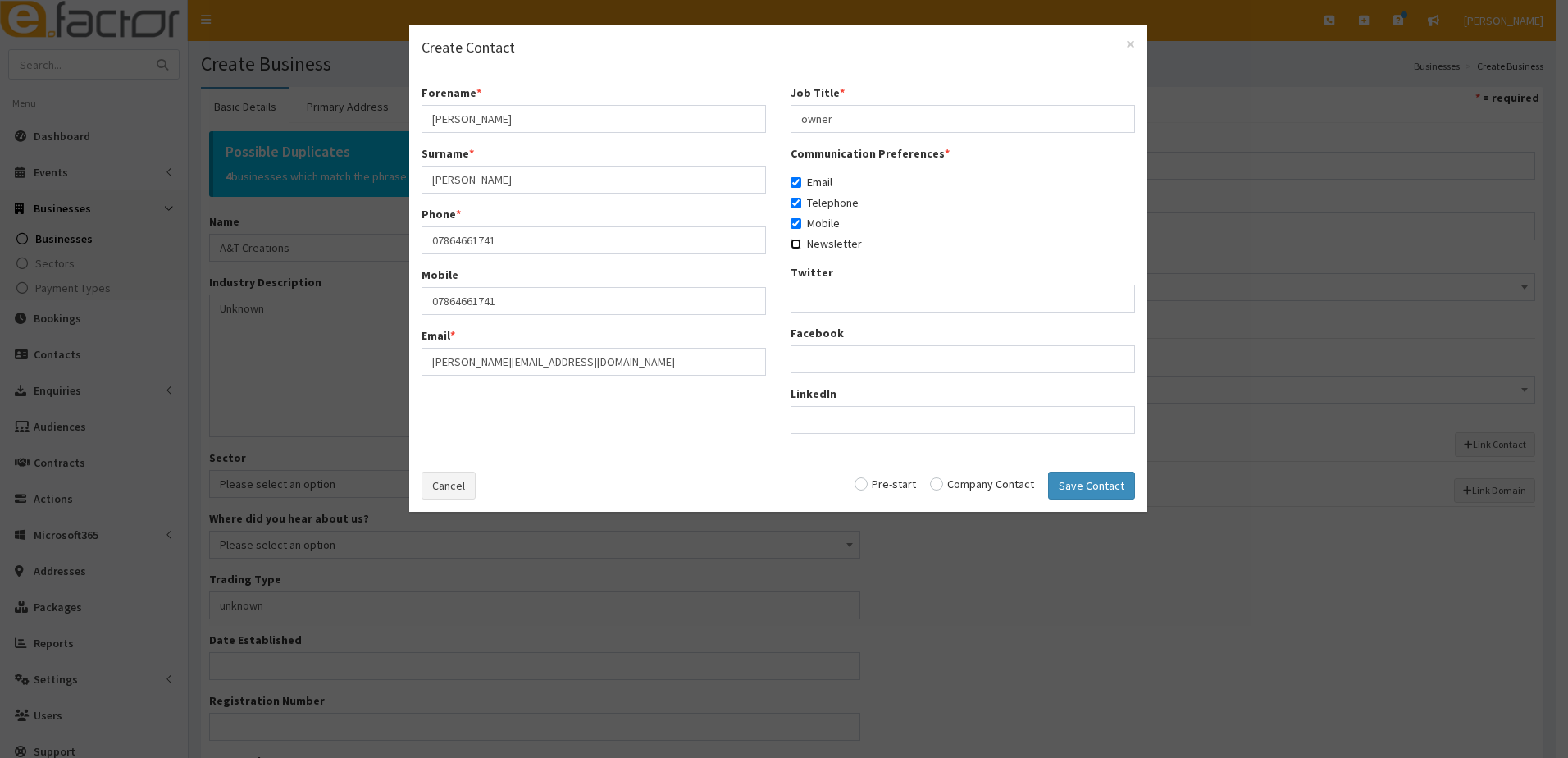
click at [796, 247] on input "Newsletter" at bounding box center [795, 244] width 11 height 11
checkbox input "true"
click at [871, 482] on input "radio" at bounding box center [886, 484] width 62 height 12
radio input "true"
click at [1094, 482] on button "Save Contact" at bounding box center [1091, 485] width 87 height 28
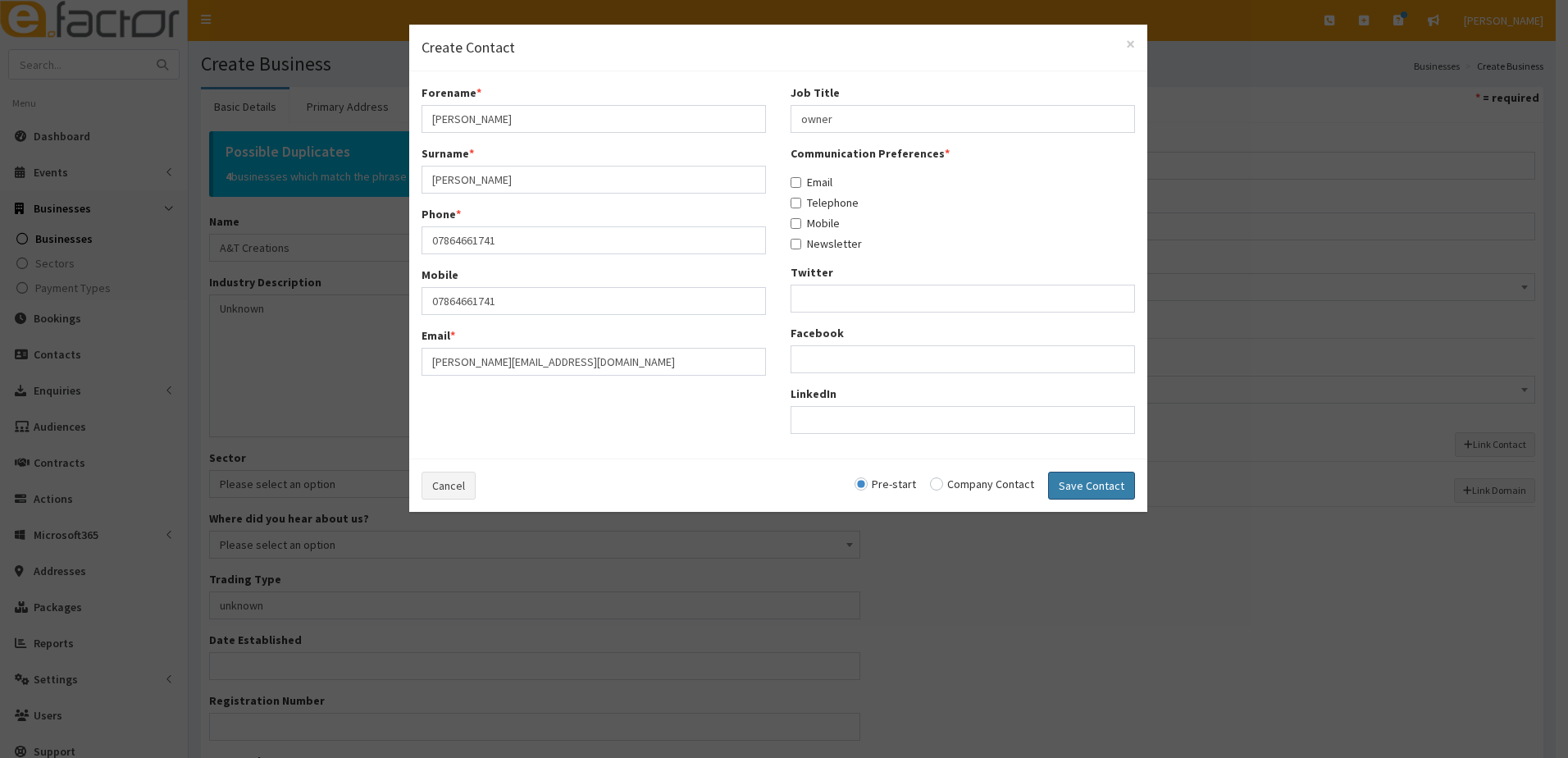
checkbox input "false"
radio input "false"
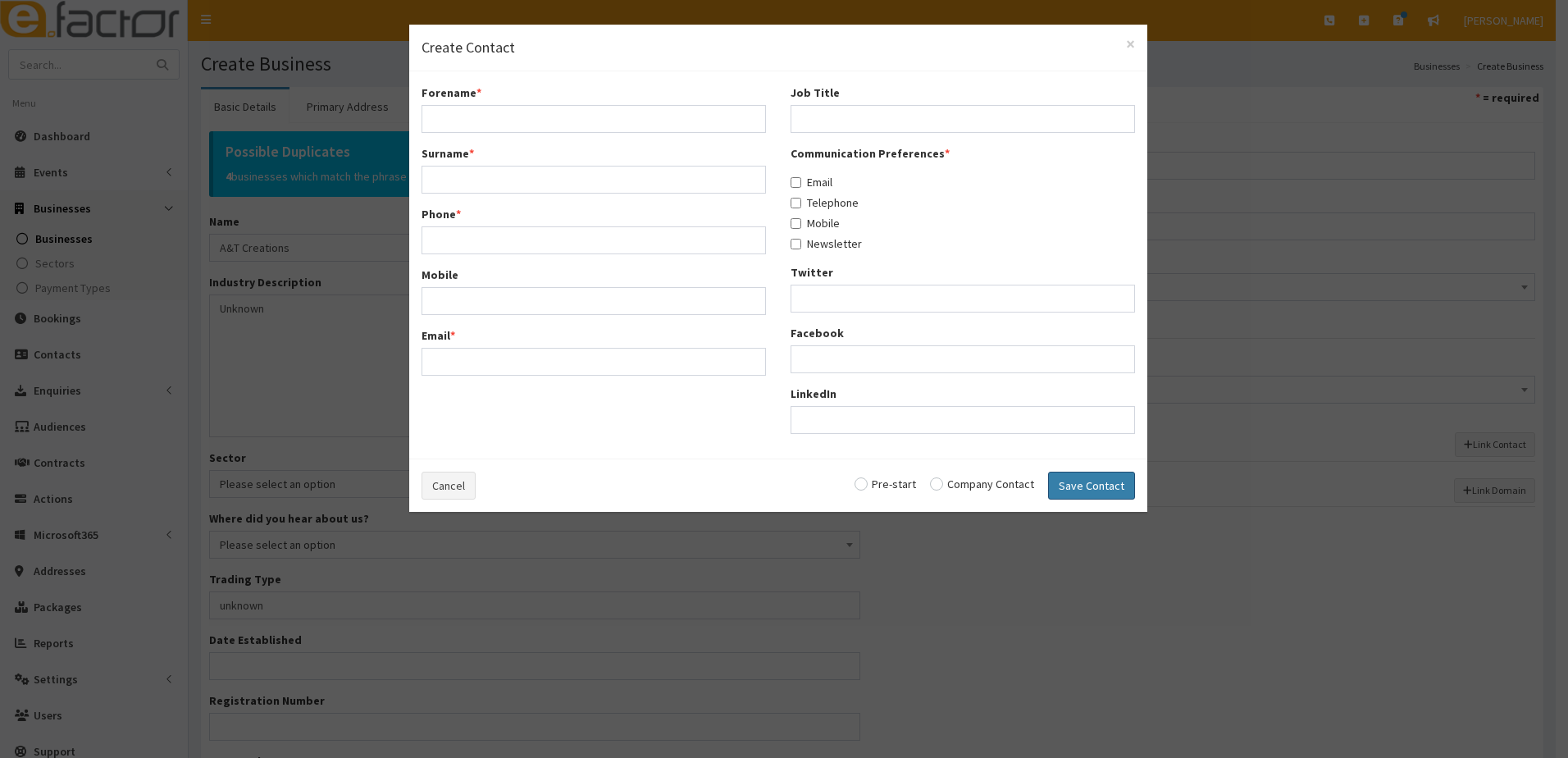
select select "5289"
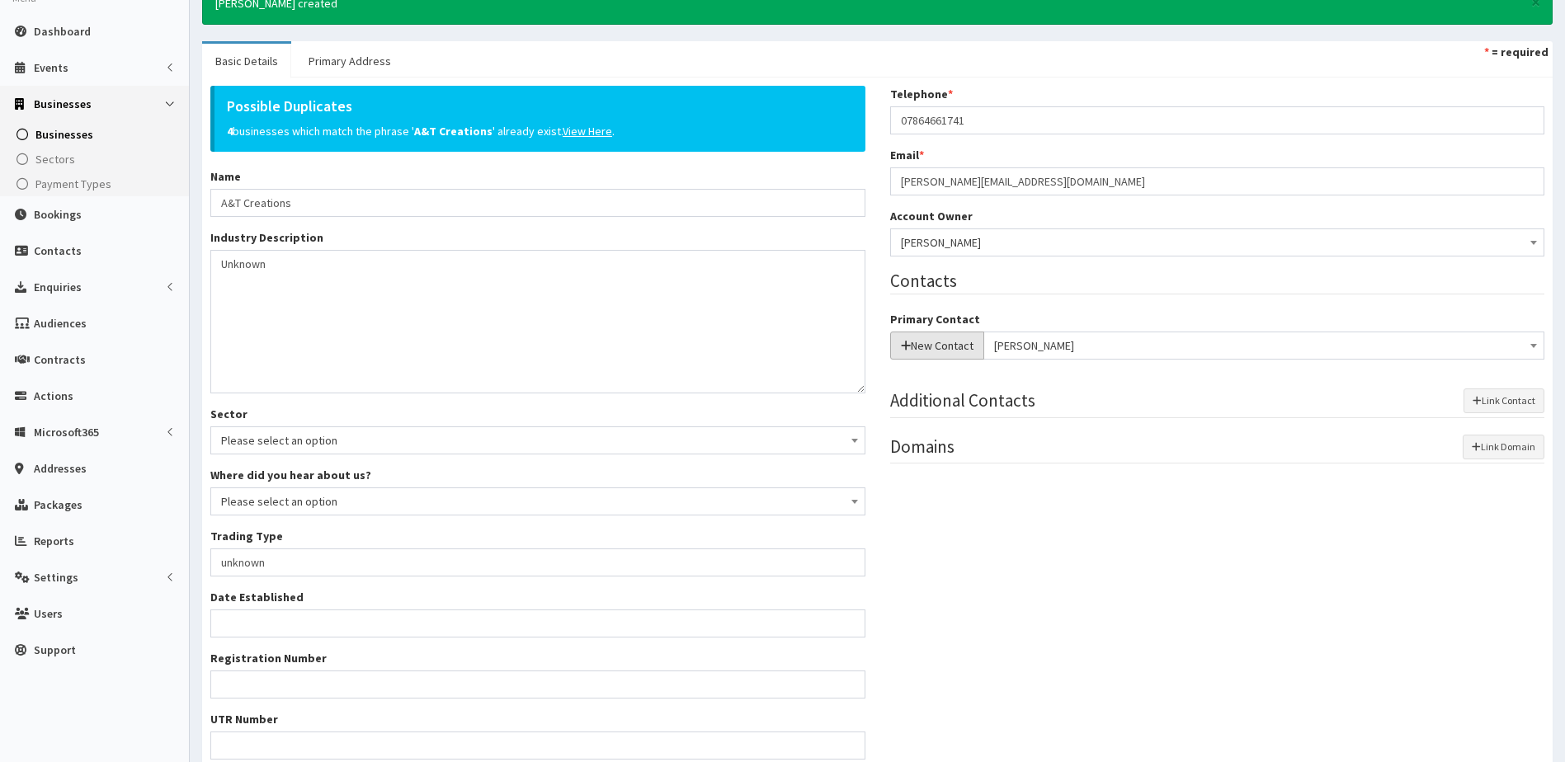
scroll to position [54, 0]
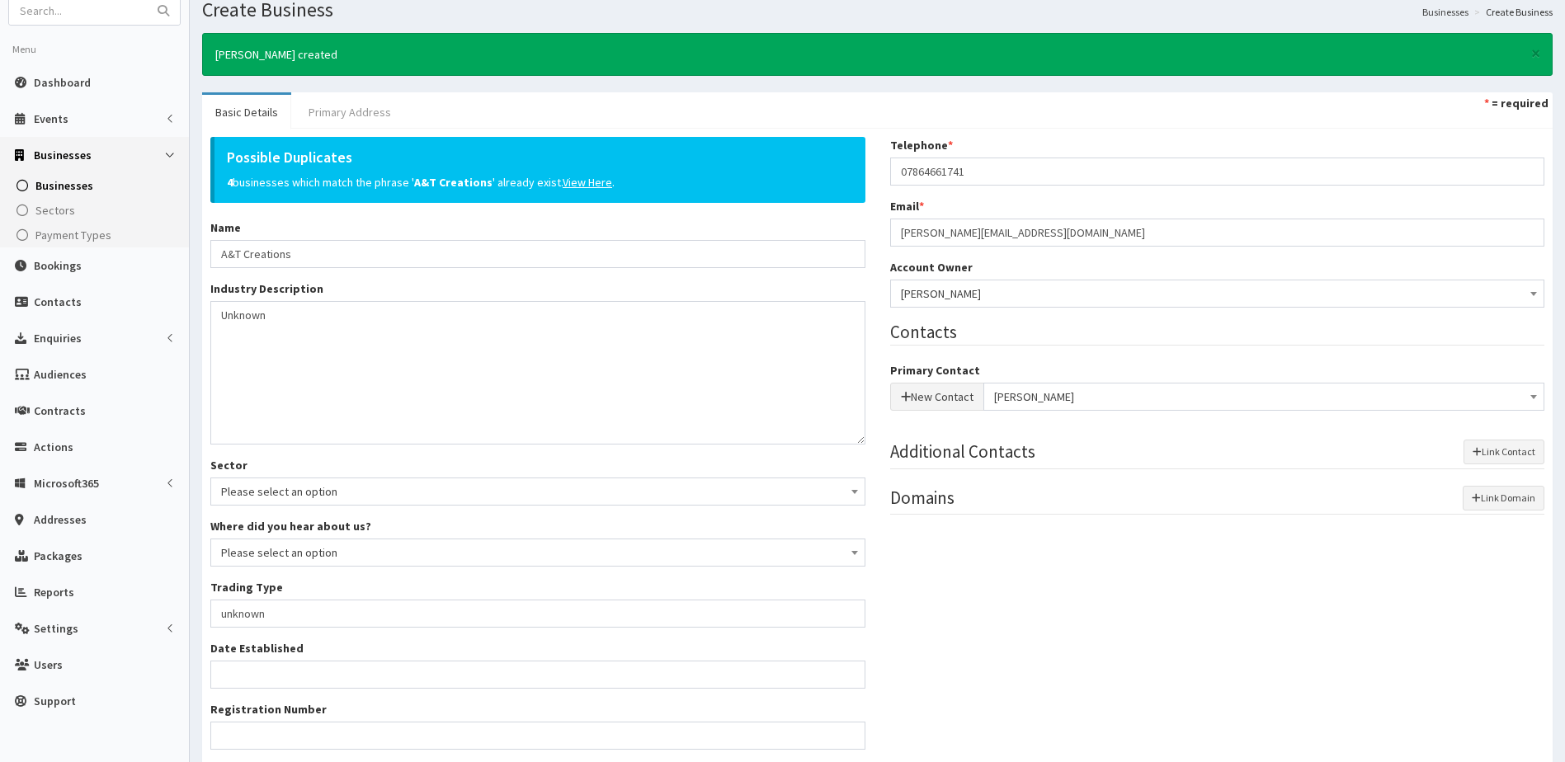
click at [334, 120] on link "Primary Address" at bounding box center [349, 112] width 109 height 35
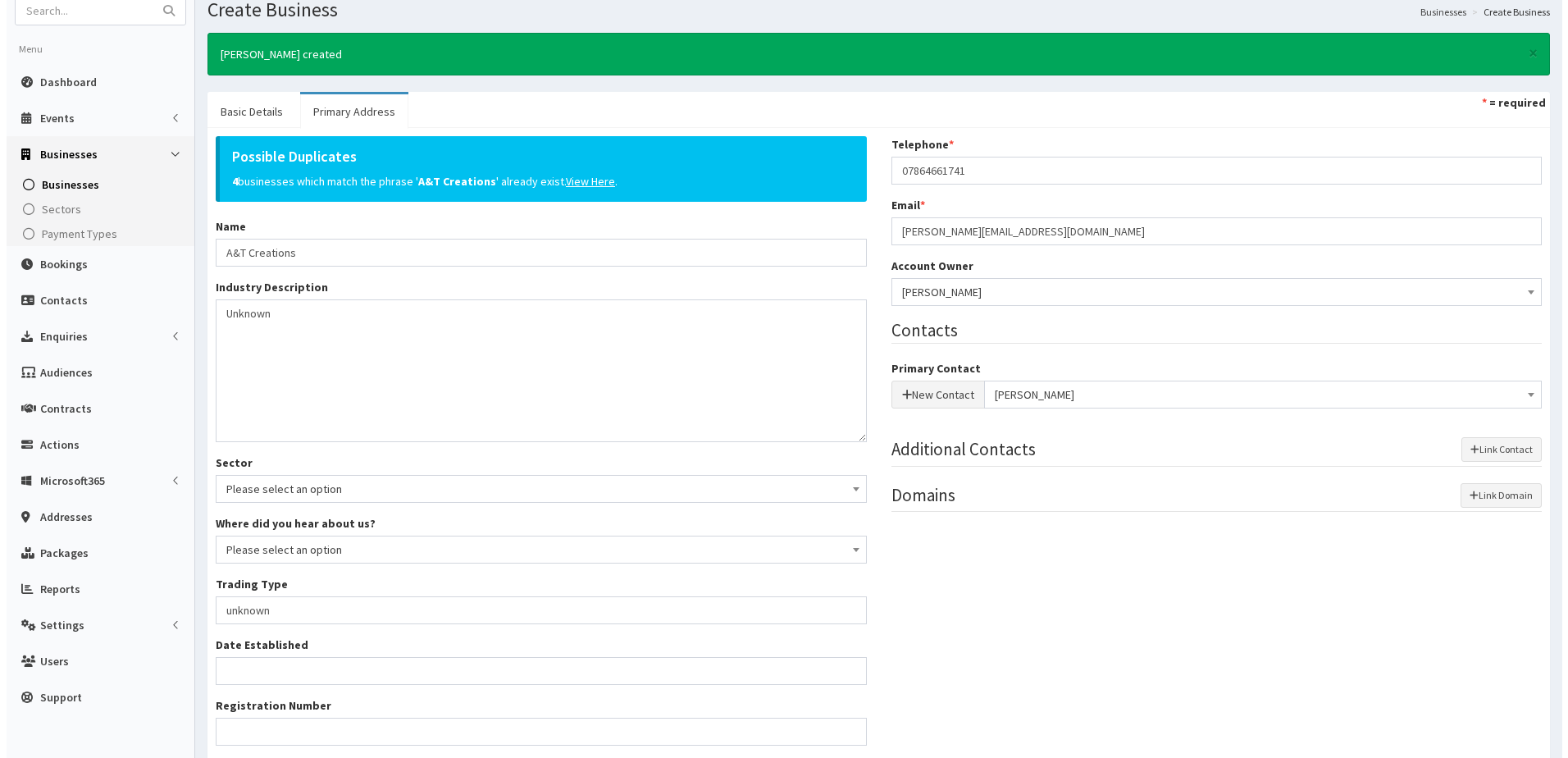
scroll to position [0, 0]
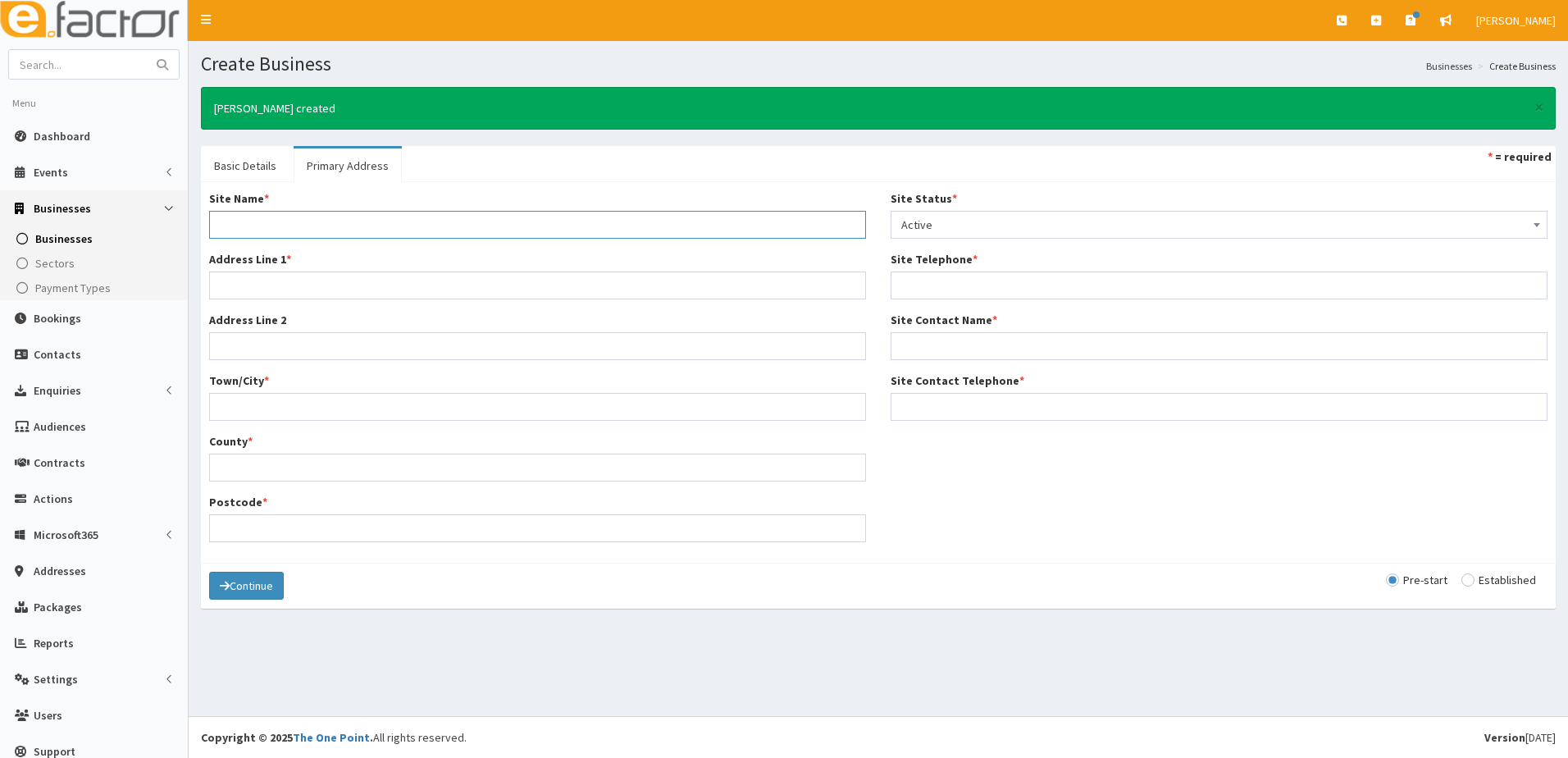
click at [251, 225] on input "Site Name *" at bounding box center [537, 225] width 657 height 28
type input "Home"
type input "Scartho Road"
type input "Grimsby"
type input "[GEOGRAPHIC_DATA]"
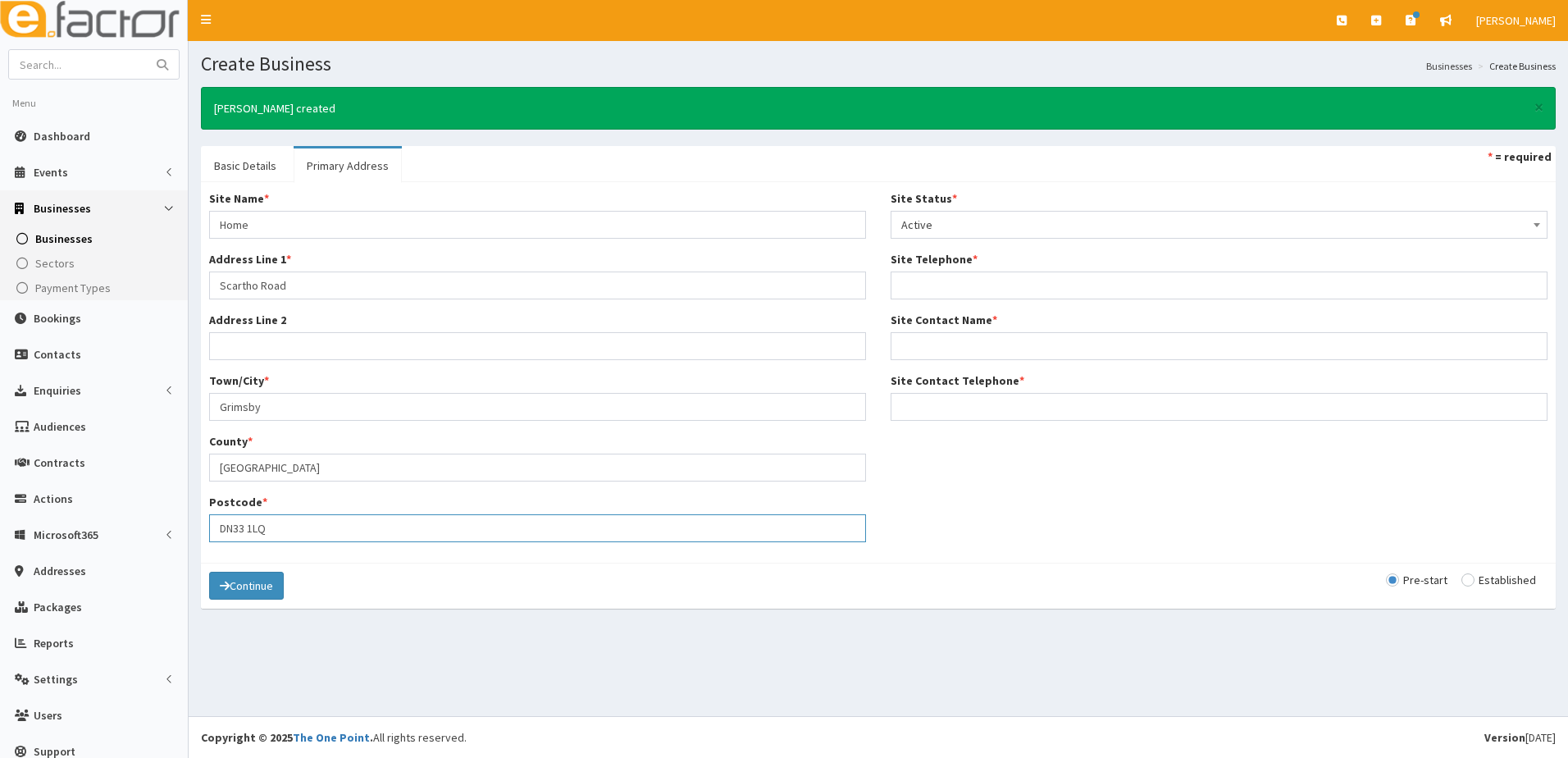
type input "DN33 1LQ"
click at [984, 280] on input "Site Telephone *" at bounding box center [1219, 285] width 657 height 28
click at [959, 287] on input "Site Telephone *" at bounding box center [1219, 285] width 657 height 28
paste input "07864661741"
type input "07864661741"
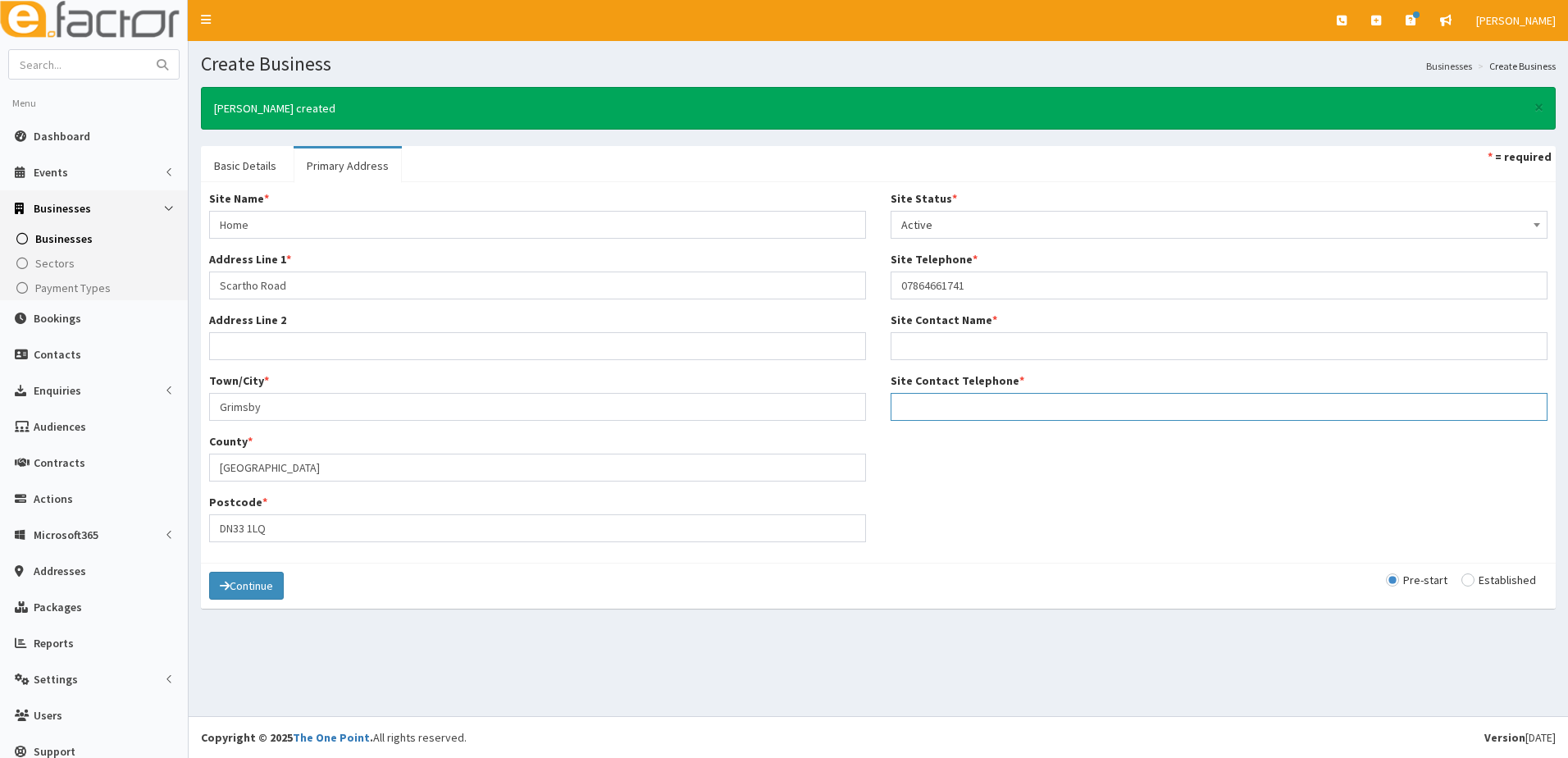
click at [927, 405] on input "Site Contact Telephone *" at bounding box center [1219, 407] width 657 height 28
paste input "07864661741"
type input "07864661741"
click at [911, 342] on input "Site Contact Name *" at bounding box center [1219, 346] width 657 height 28
click at [926, 345] on input "Site Contact Name *" at bounding box center [1219, 346] width 657 height 28
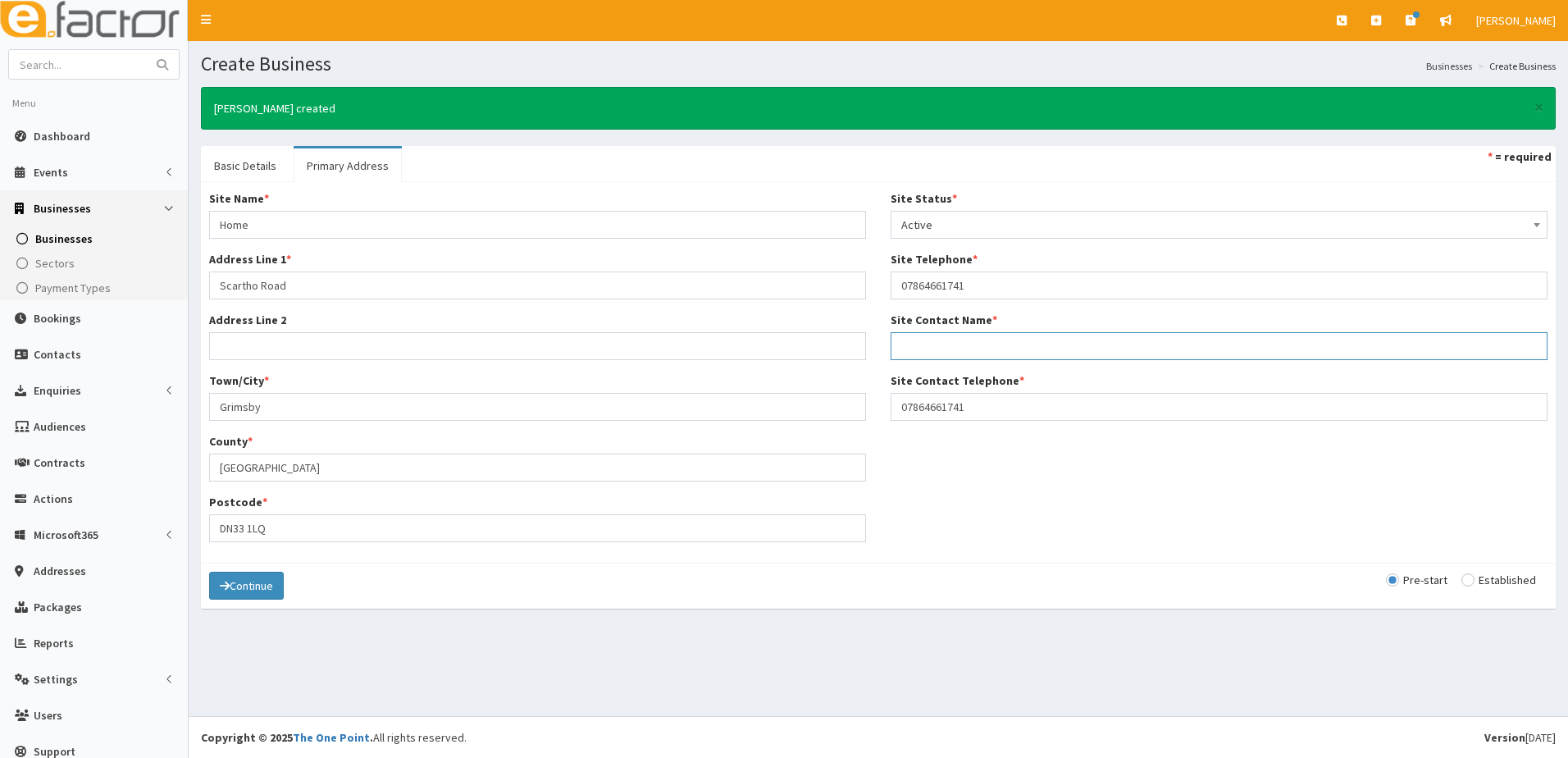
paste input "Tanya Kane"
click at [926, 345] on input "Tanya Kane" at bounding box center [1219, 346] width 657 height 28
type input "[PERSON_NAME]"
click at [254, 589] on button "Continue" at bounding box center [246, 586] width 75 height 28
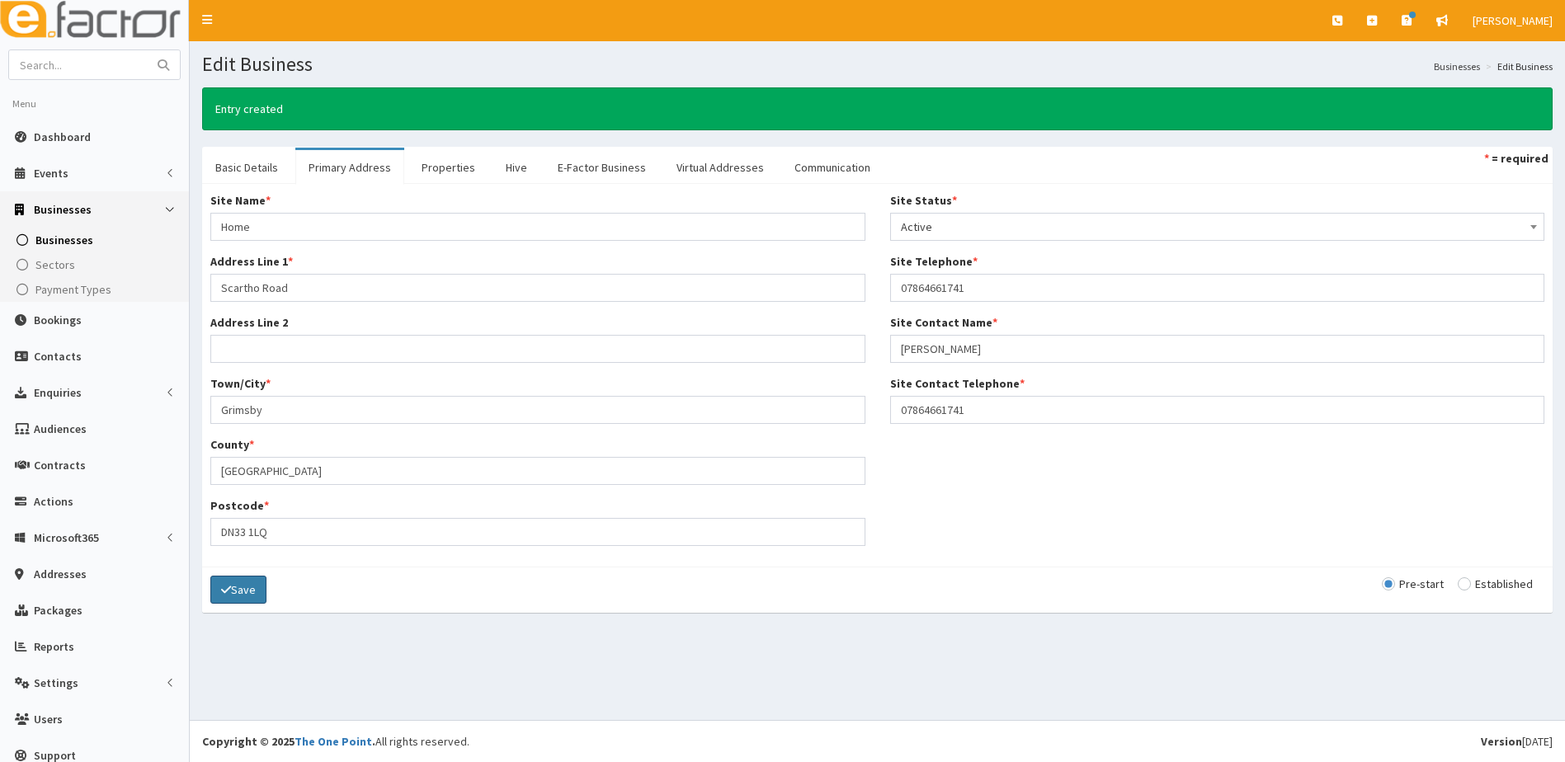
click at [252, 593] on button "Save" at bounding box center [238, 590] width 56 height 28
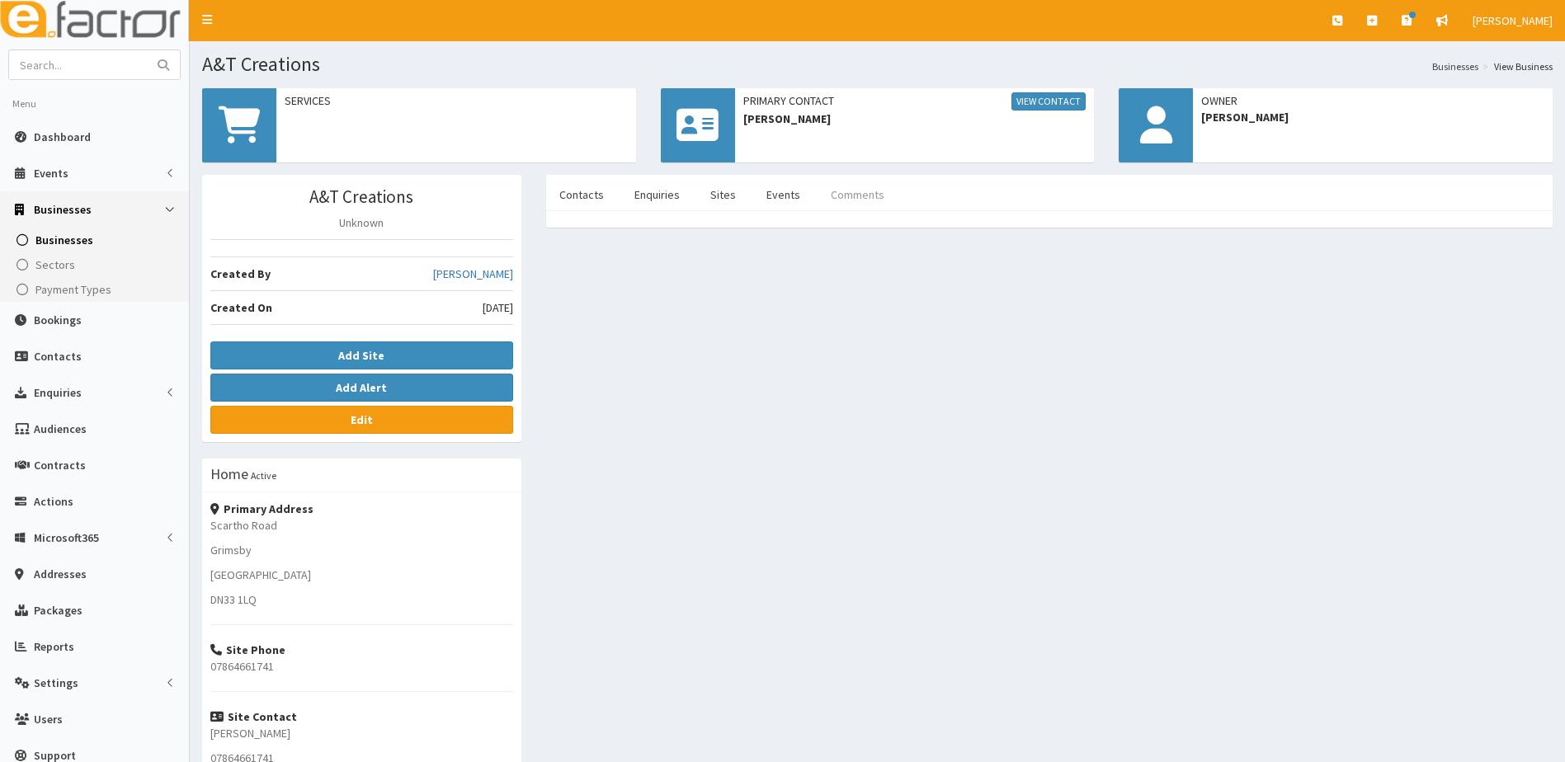
click at [869, 187] on link "Comments" at bounding box center [858, 194] width 80 height 35
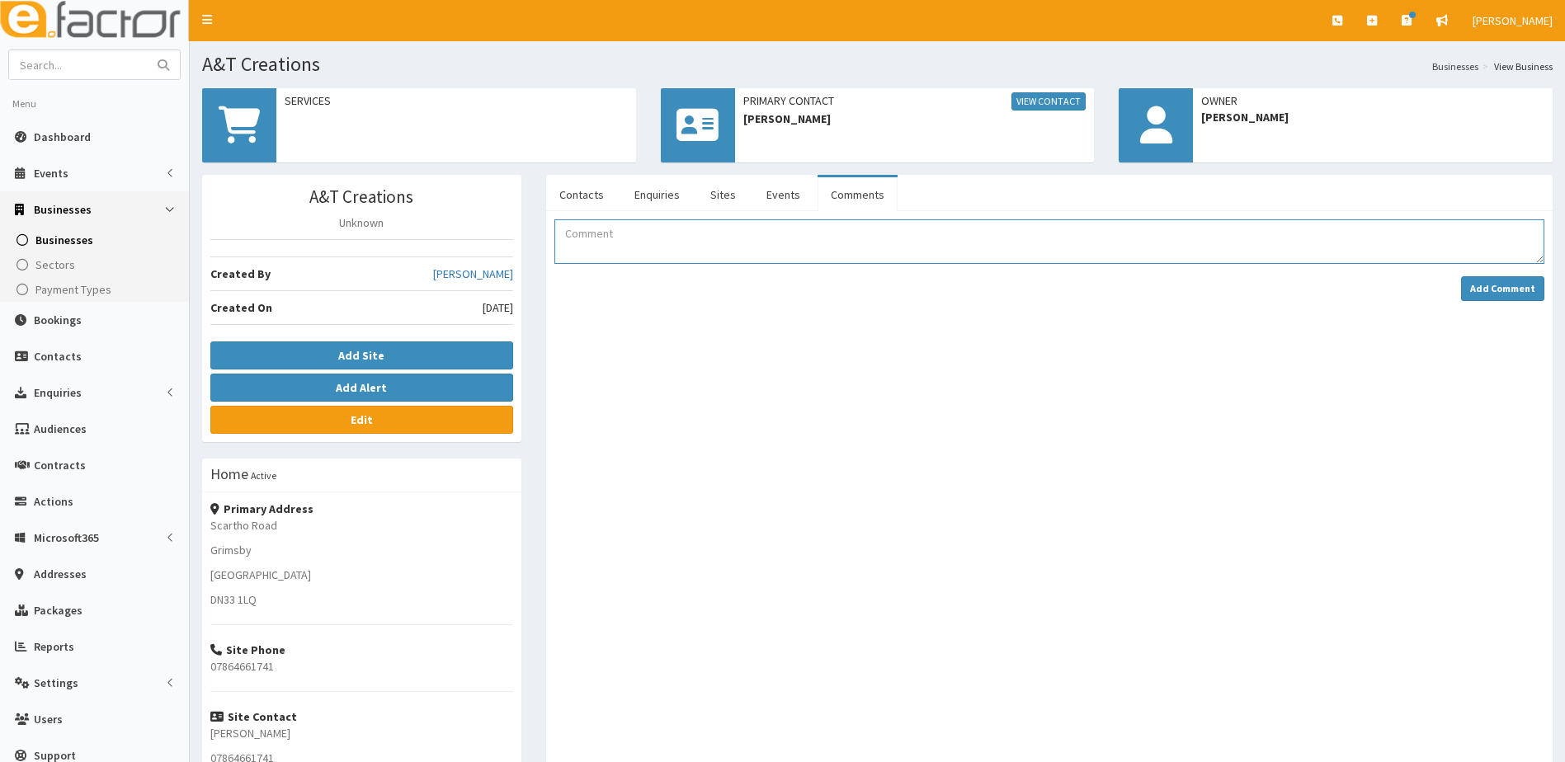
click at [653, 242] on textarea "Comment" at bounding box center [1049, 241] width 990 height 45
type textarea "t"
type textarea "[PERSON_NAME] attended BYOB [DATE]"
click at [1488, 295] on button "Add Comment" at bounding box center [1502, 288] width 83 height 25
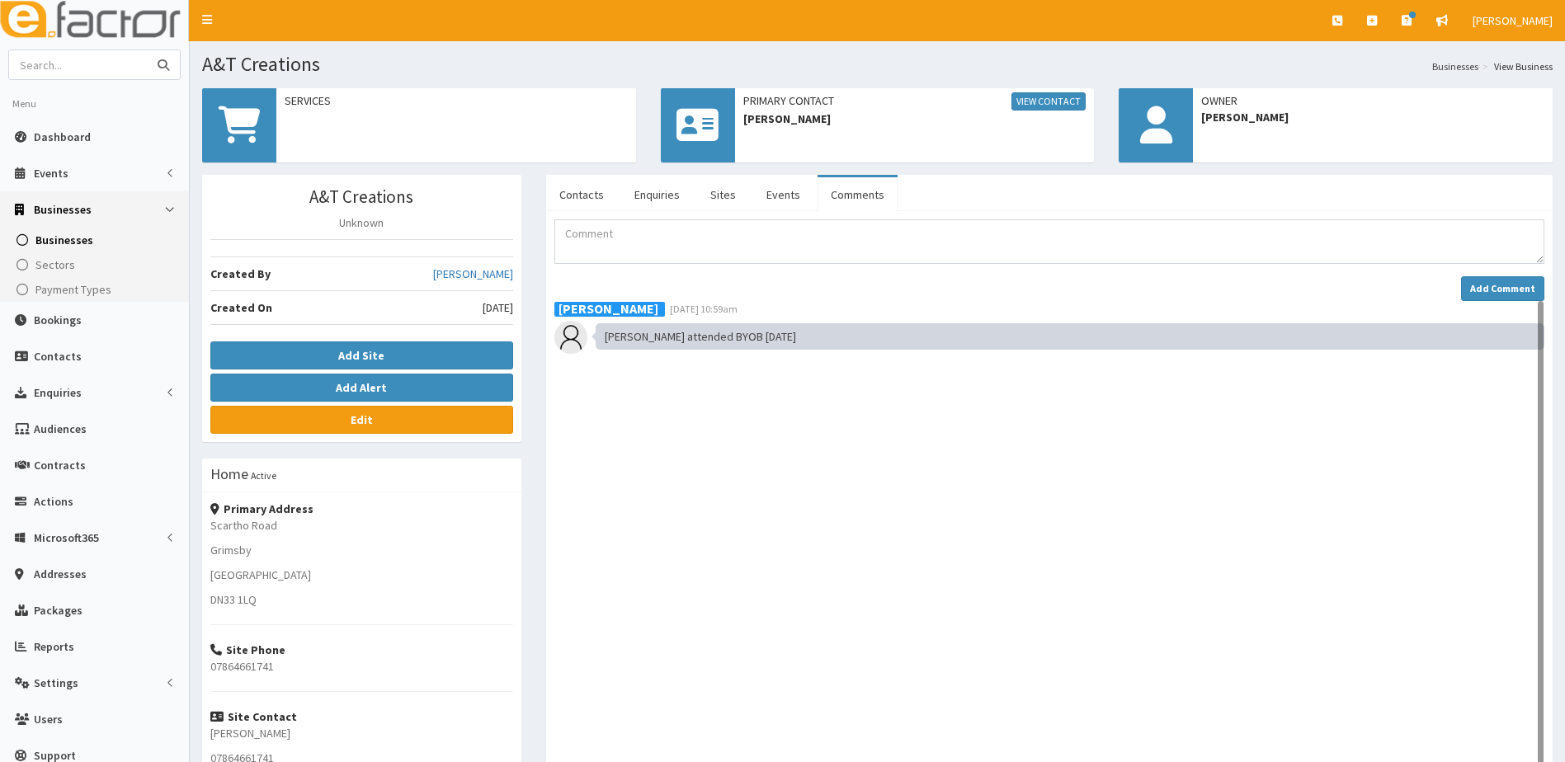
click at [60, 73] on input "text" at bounding box center [78, 64] width 139 height 29
type input "[PERSON_NAME]"
click at [147, 50] on button "submit" at bounding box center [163, 64] width 33 height 29
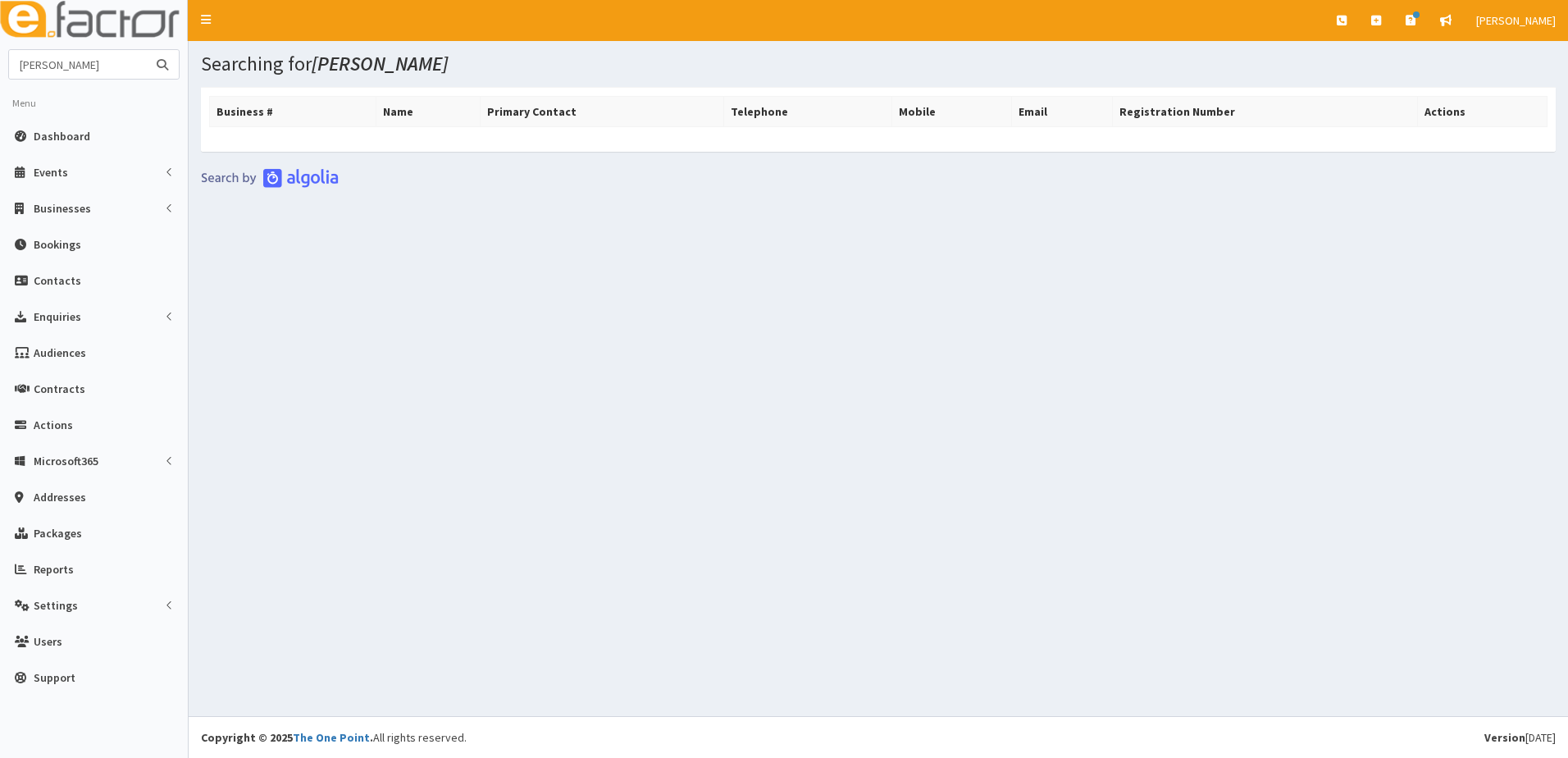
drag, startPoint x: 112, startPoint y: 70, endPoint x: -5, endPoint y: 70, distance: 117.0
click at [0, 70] on html "E Toggle navigation Quick Create Create Business Create Booking" at bounding box center [784, 379] width 1568 height 758
type input "and t"
click at [146, 50] on button "submit" at bounding box center [162, 64] width 33 height 29
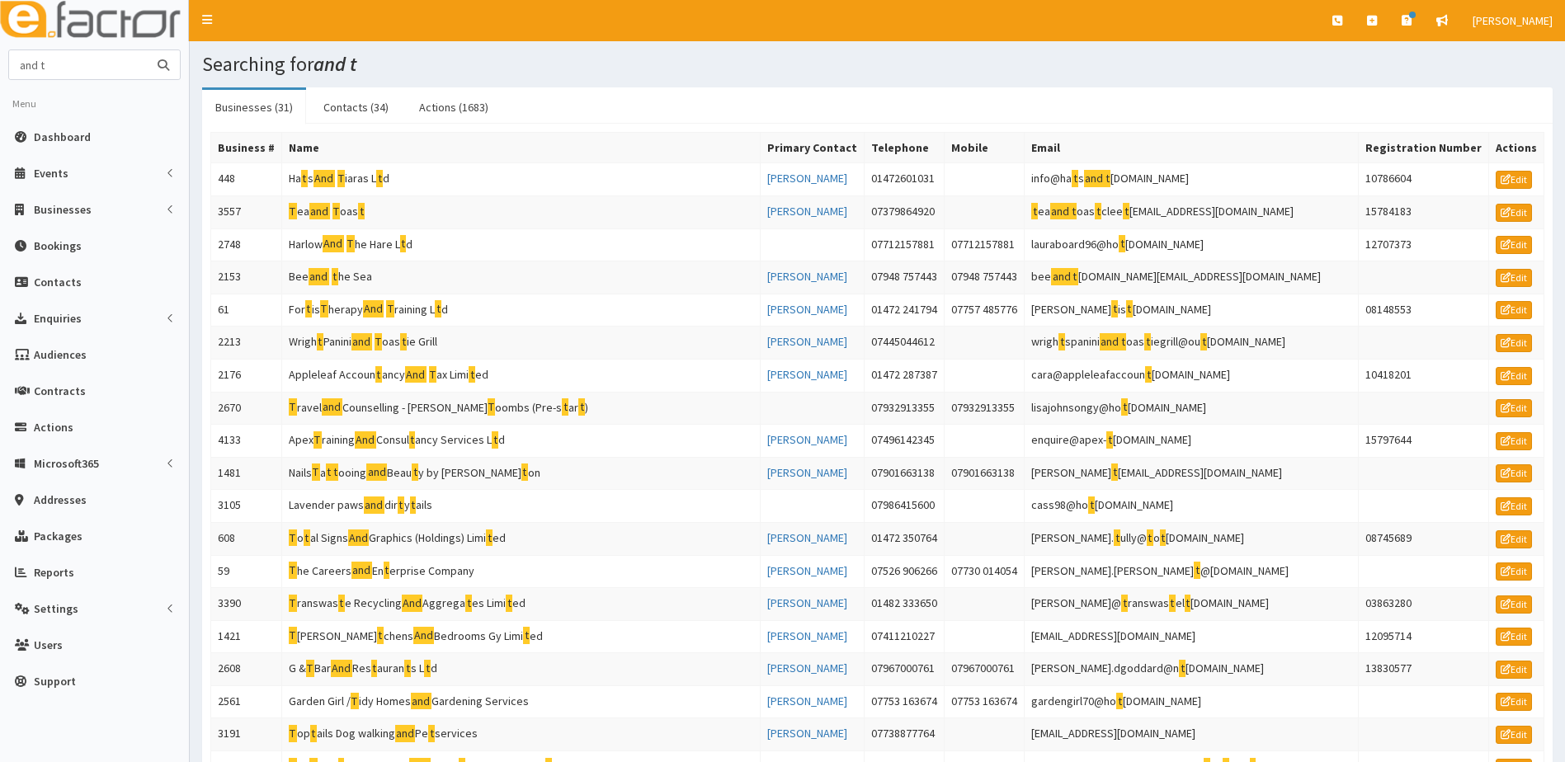
drag, startPoint x: 78, startPoint y: 68, endPoint x: -46, endPoint y: 63, distance: 123.9
click at [0, 63] on html "E Toggle navigation Quick Create Create Business Create Booking" at bounding box center [782, 646] width 1565 height 1292
type input "a&T"
click at [147, 50] on button "submit" at bounding box center [163, 64] width 33 height 29
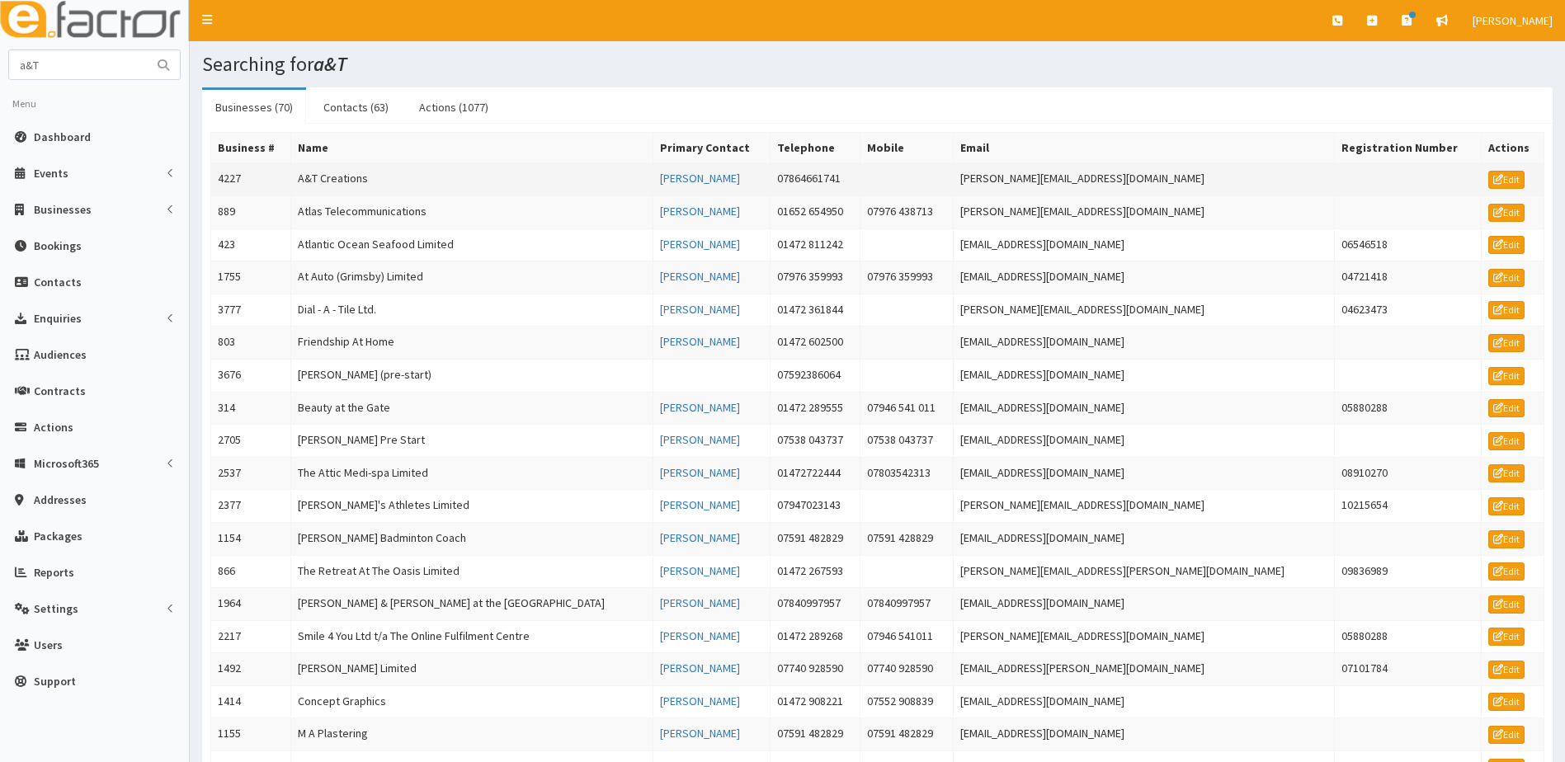
click at [247, 187] on td "4227" at bounding box center [251, 179] width 80 height 33
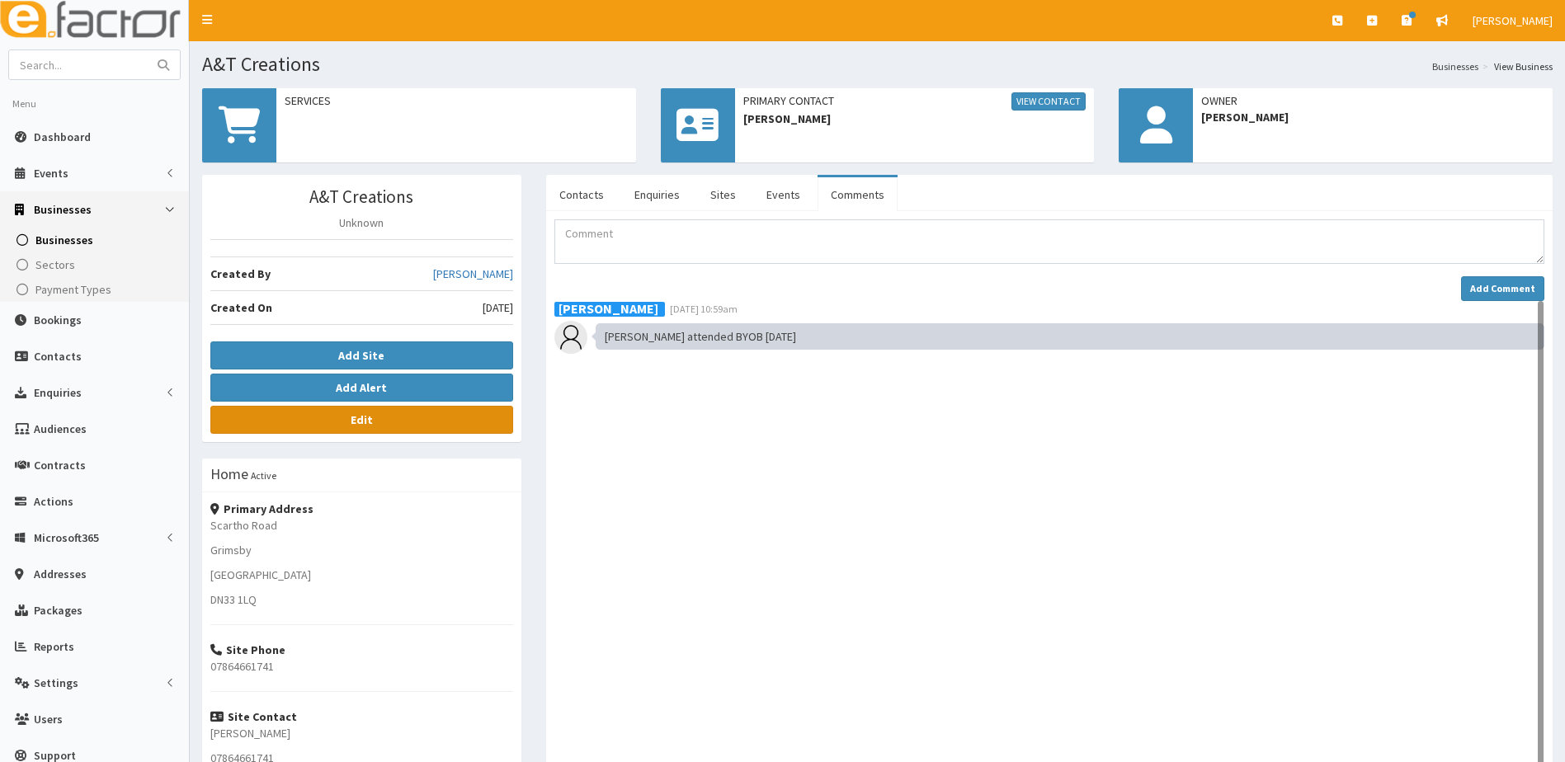
click at [408, 413] on link "Edit" at bounding box center [361, 420] width 303 height 28
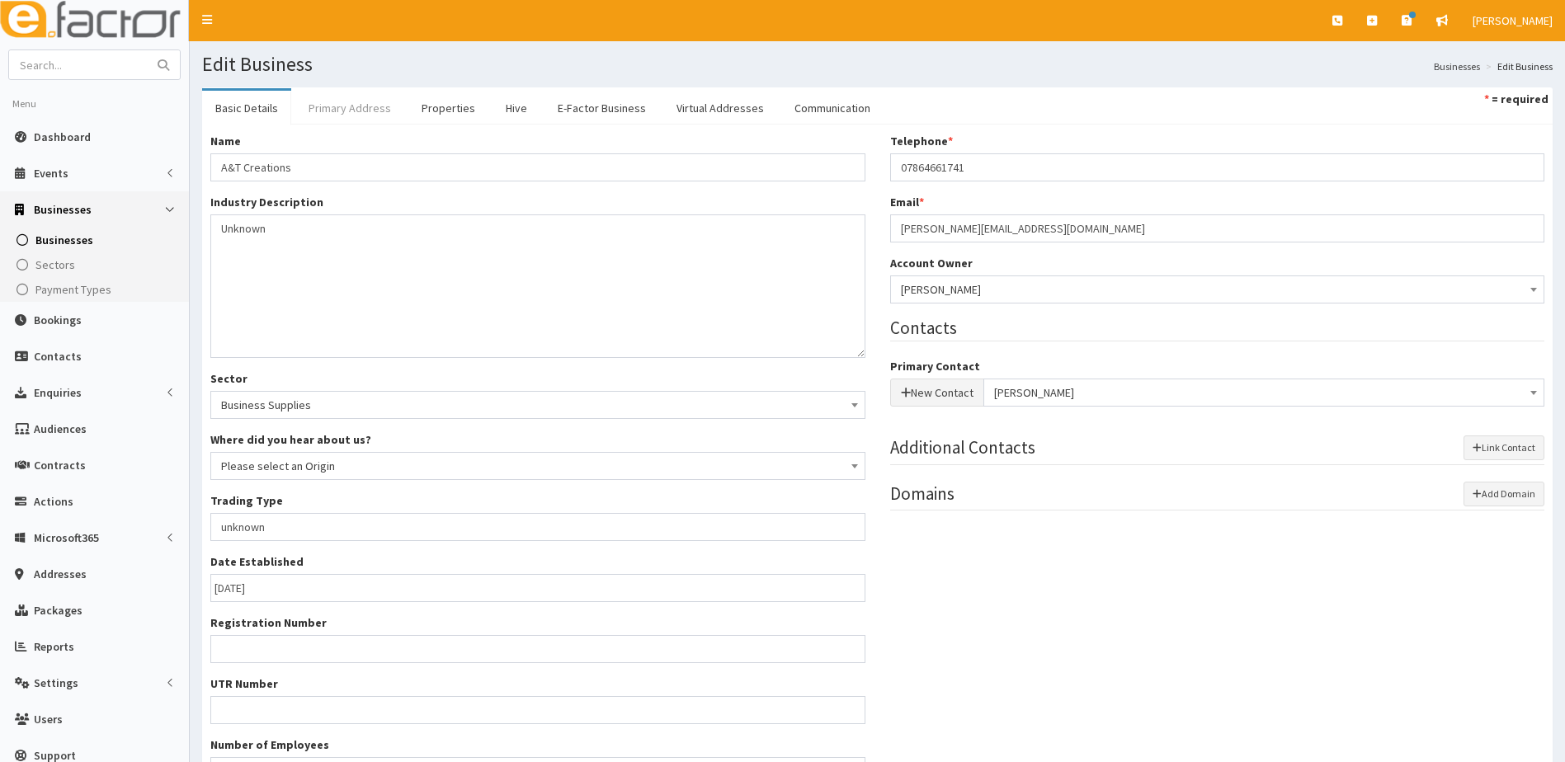
click at [361, 106] on link "Primary Address" at bounding box center [349, 108] width 109 height 35
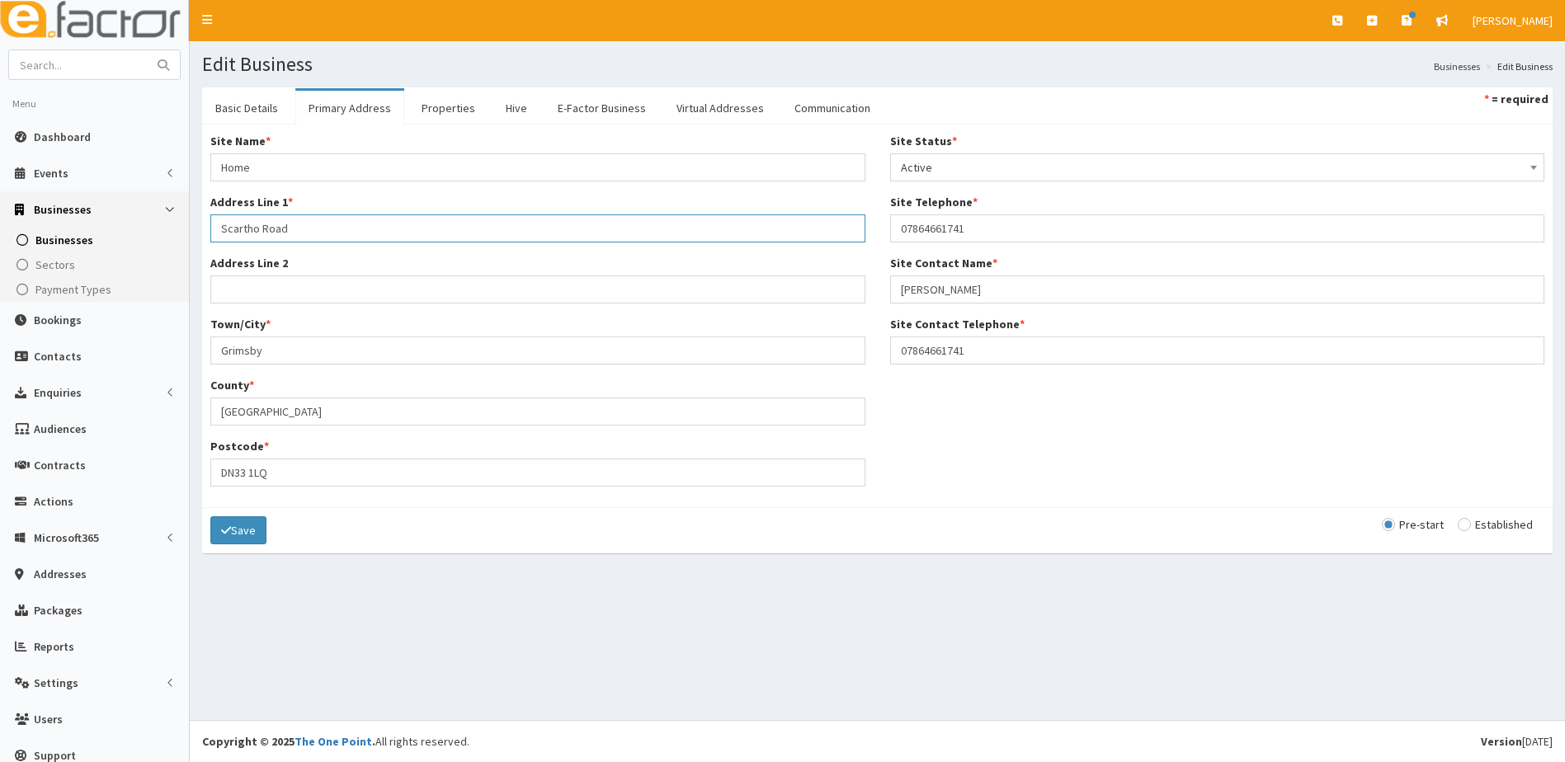
drag, startPoint x: 314, startPoint y: 233, endPoint x: 118, endPoint y: 233, distance: 196.4
click at [148, 233] on div "E Toggle navigation Quick Create Create Business Create Booking Create Contact" at bounding box center [782, 381] width 1565 height 762
type input "[STREET_ADDRESS]"
type input "DN331LQ"
click at [222, 531] on icon "submit" at bounding box center [226, 531] width 10 height 12
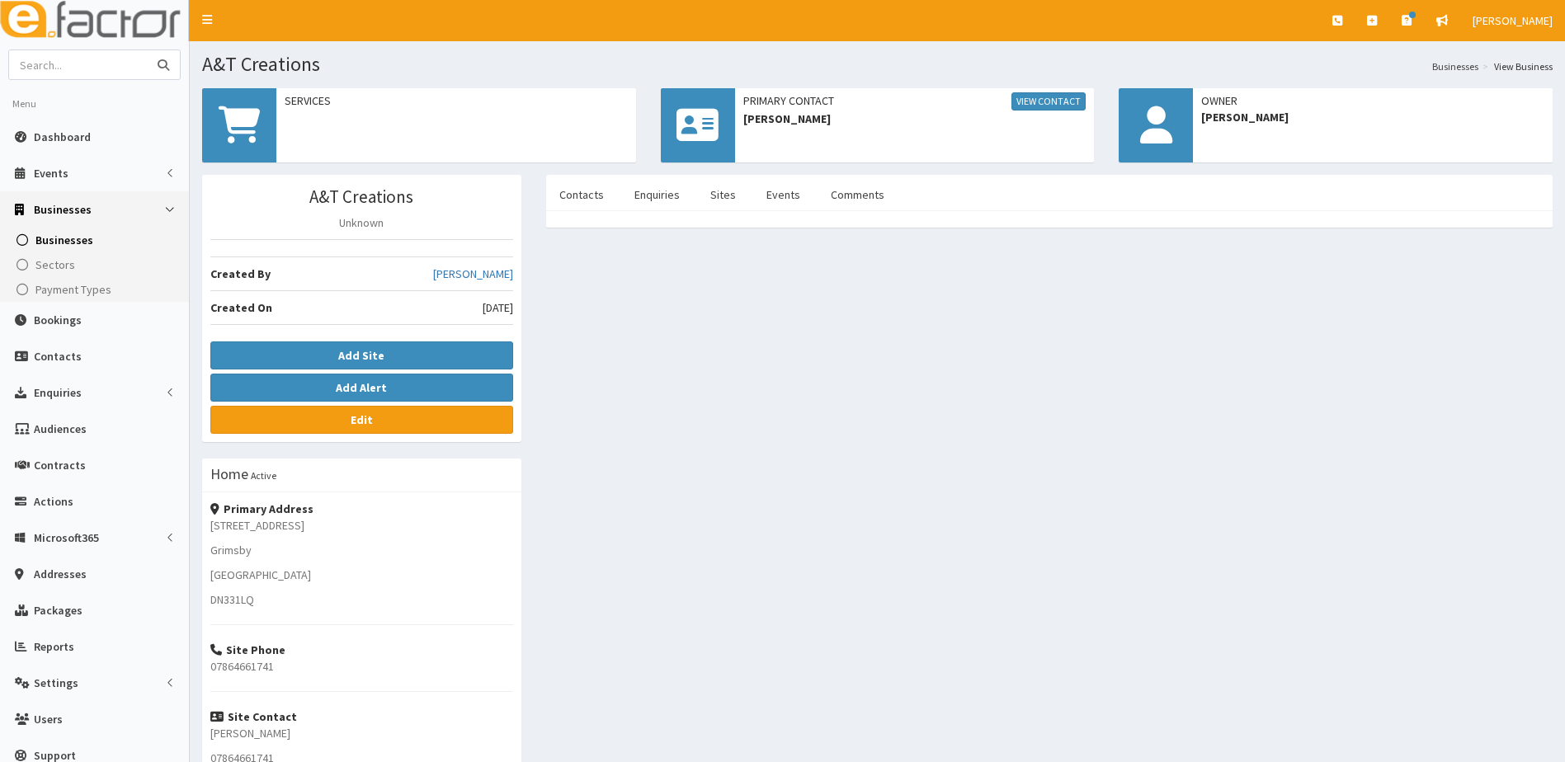
click at [88, 71] on input "text" at bounding box center [78, 64] width 139 height 29
click at [57, 242] on span "Businesses" at bounding box center [64, 240] width 58 height 15
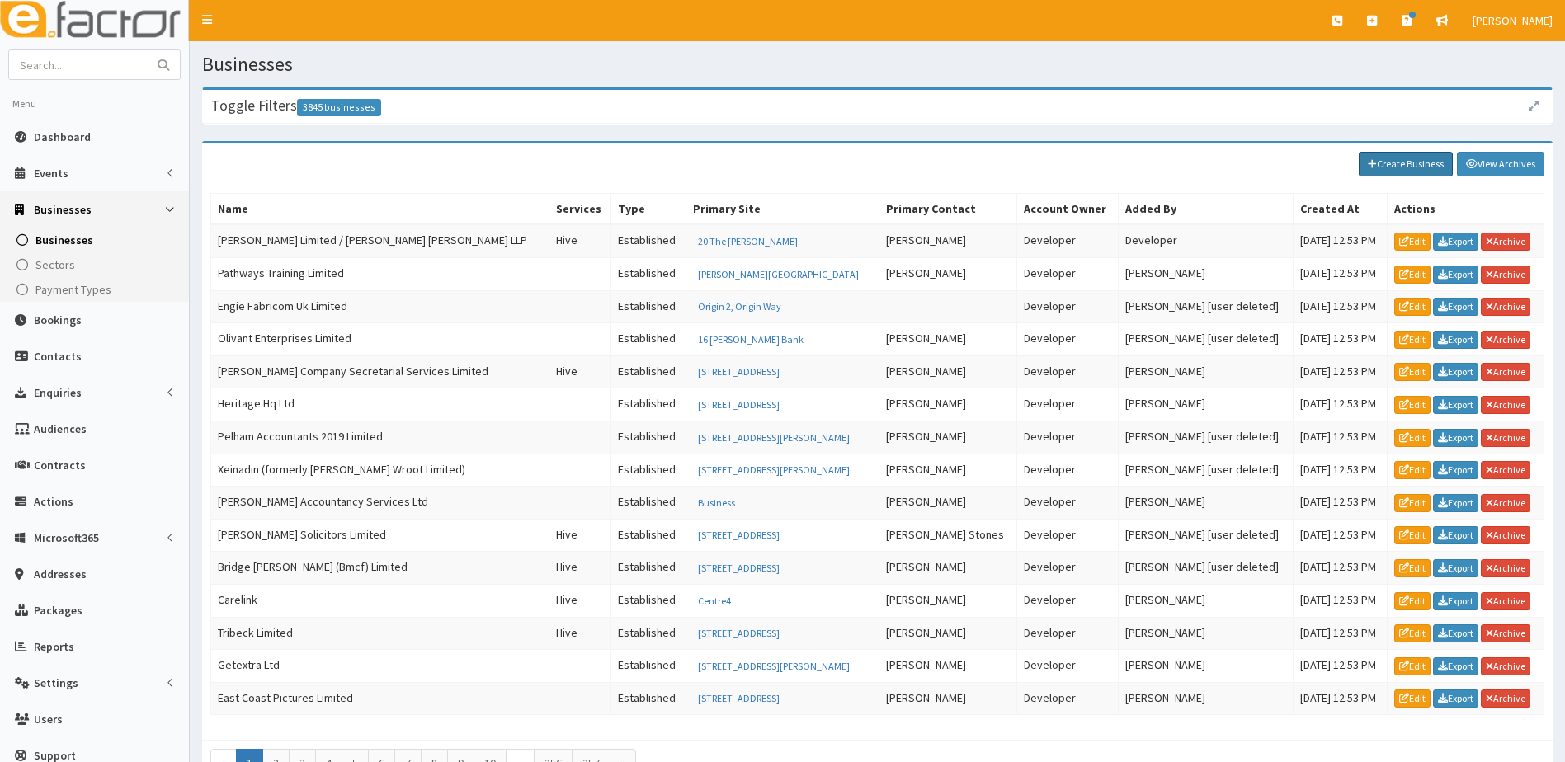
click at [1398, 163] on link "Create Business" at bounding box center [1406, 164] width 94 height 25
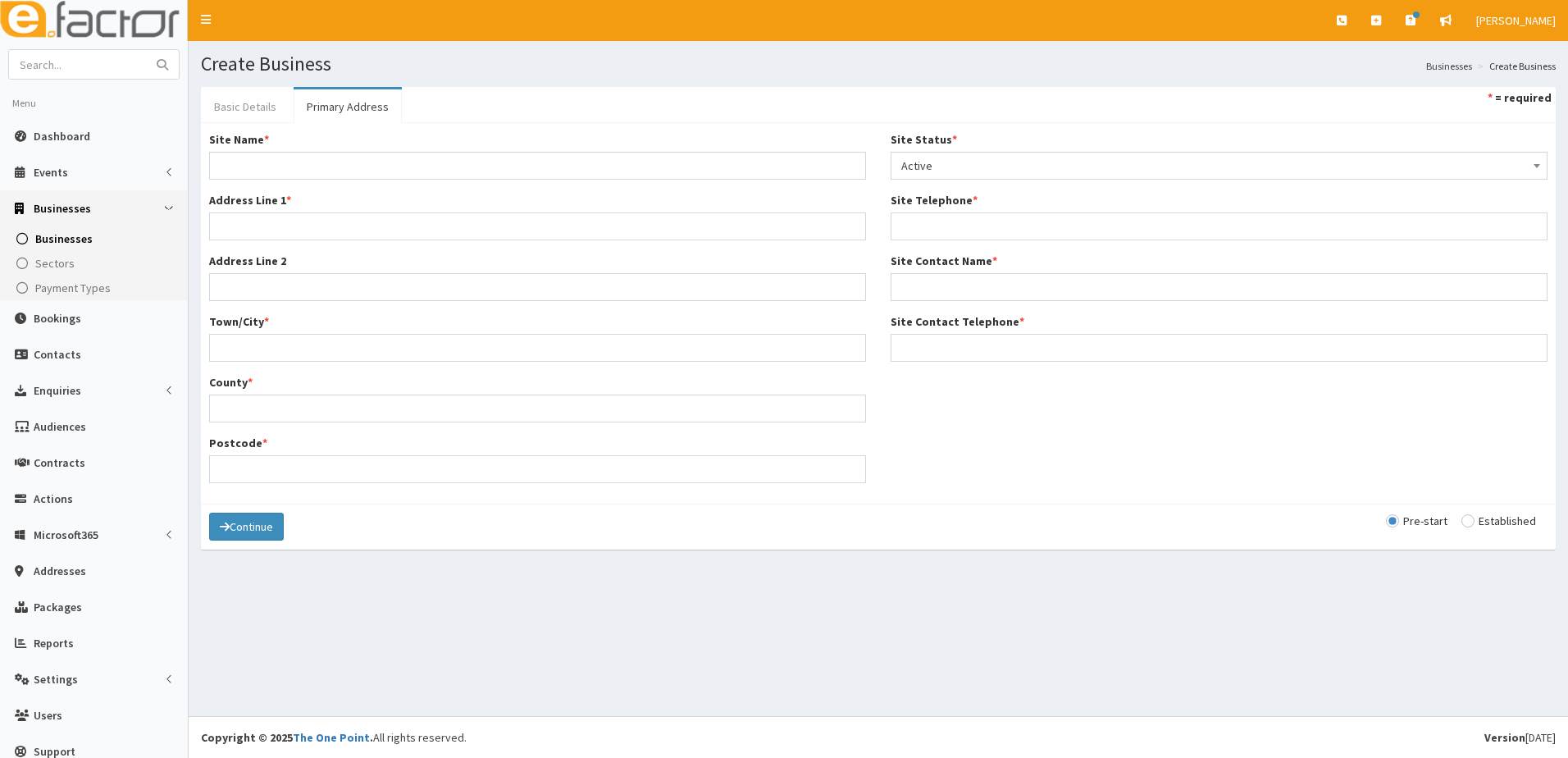
click at [248, 98] on link "Basic Details" at bounding box center [245, 106] width 88 height 35
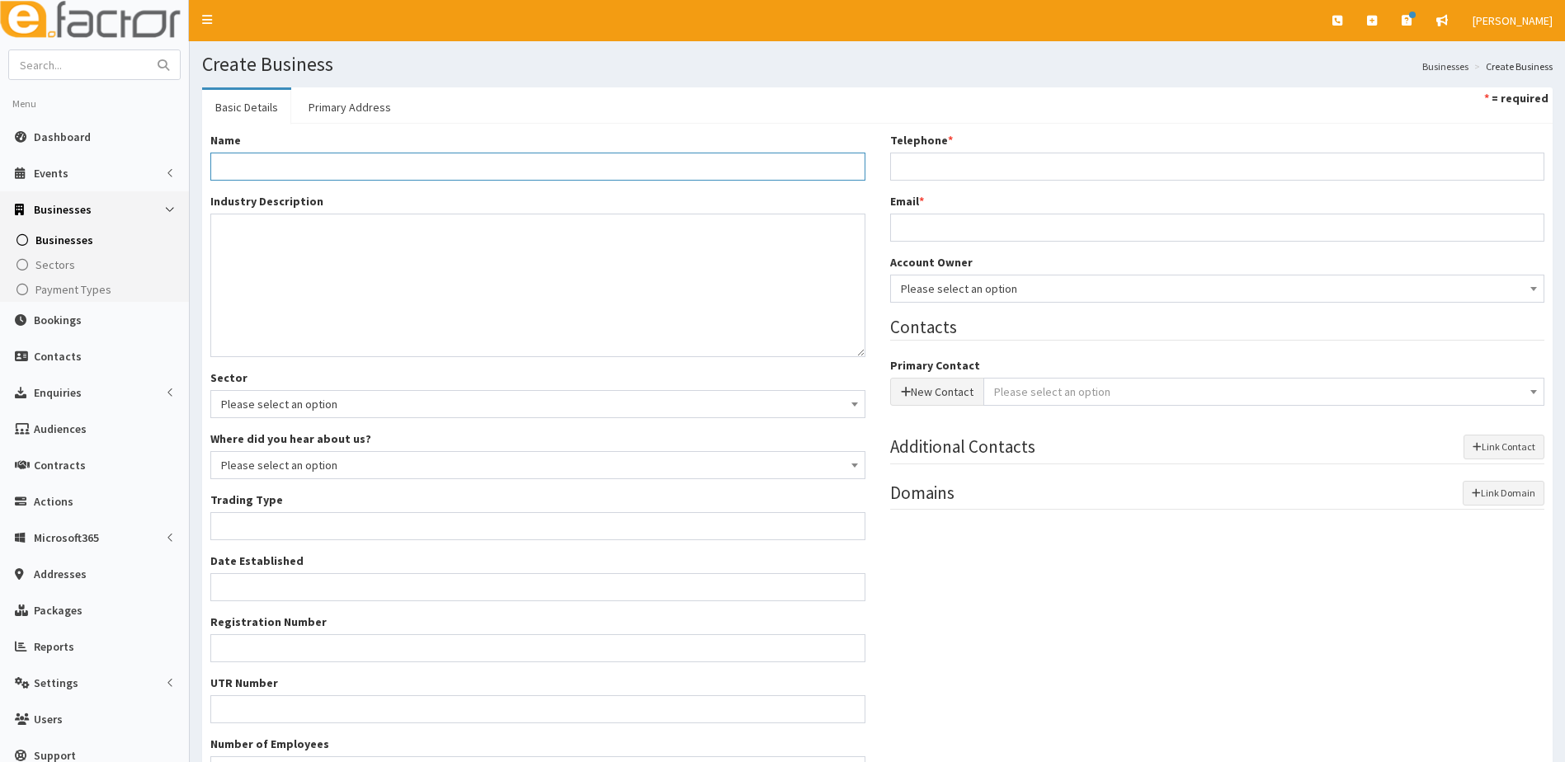
click at [260, 163] on input "Name *" at bounding box center [537, 167] width 655 height 28
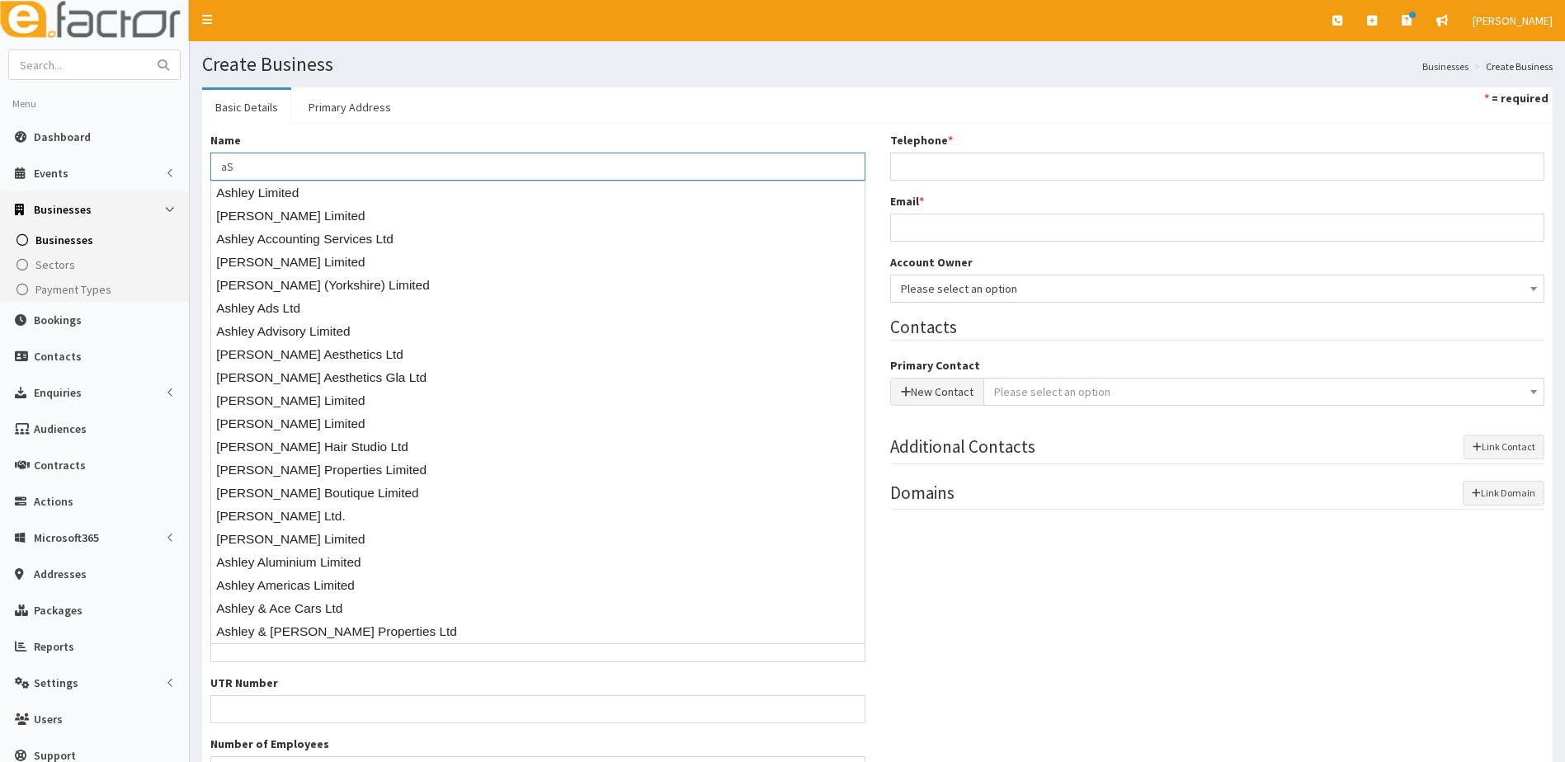
type input "a"
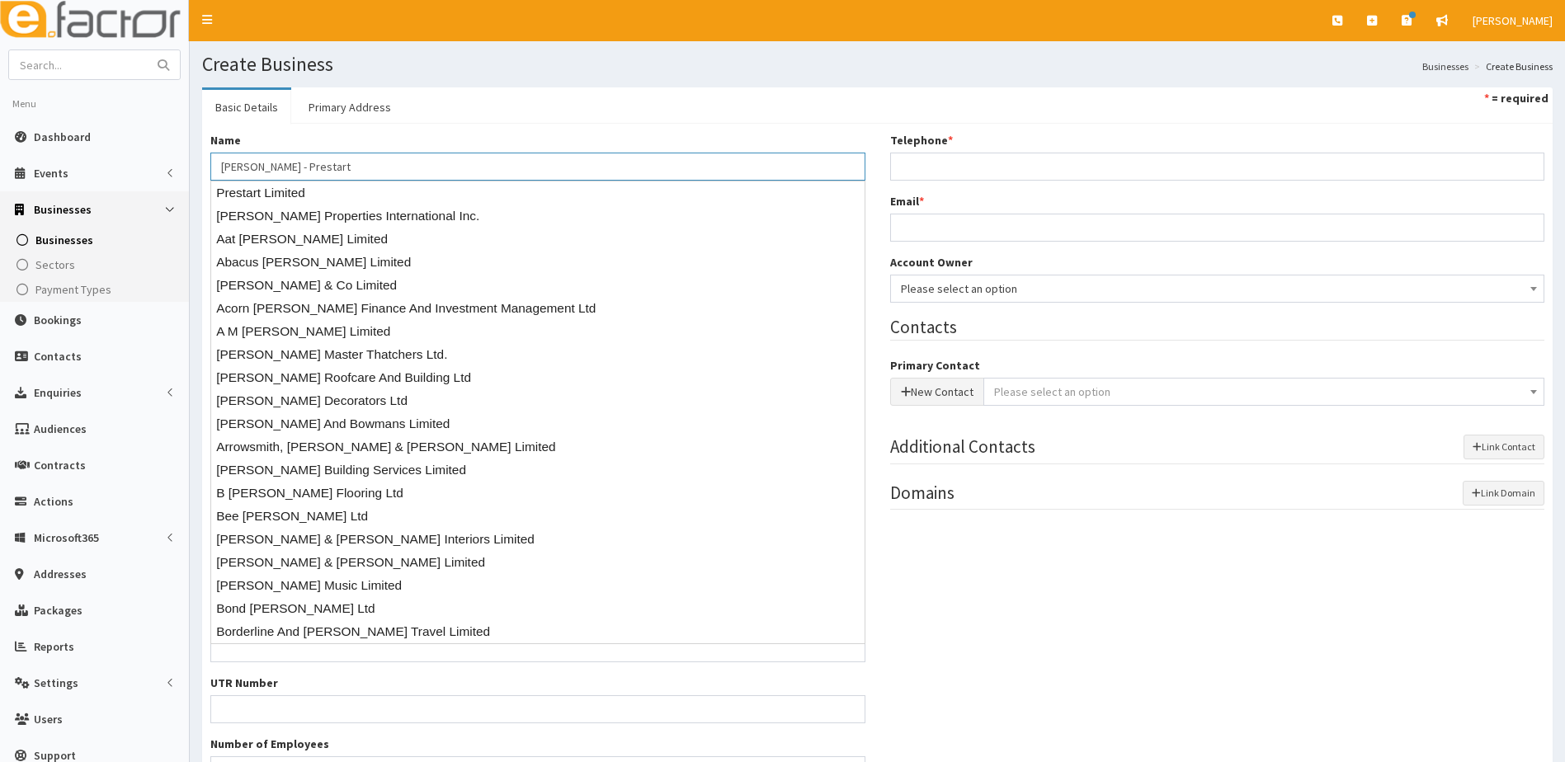
type input "Ashley Bowman - Prestart"
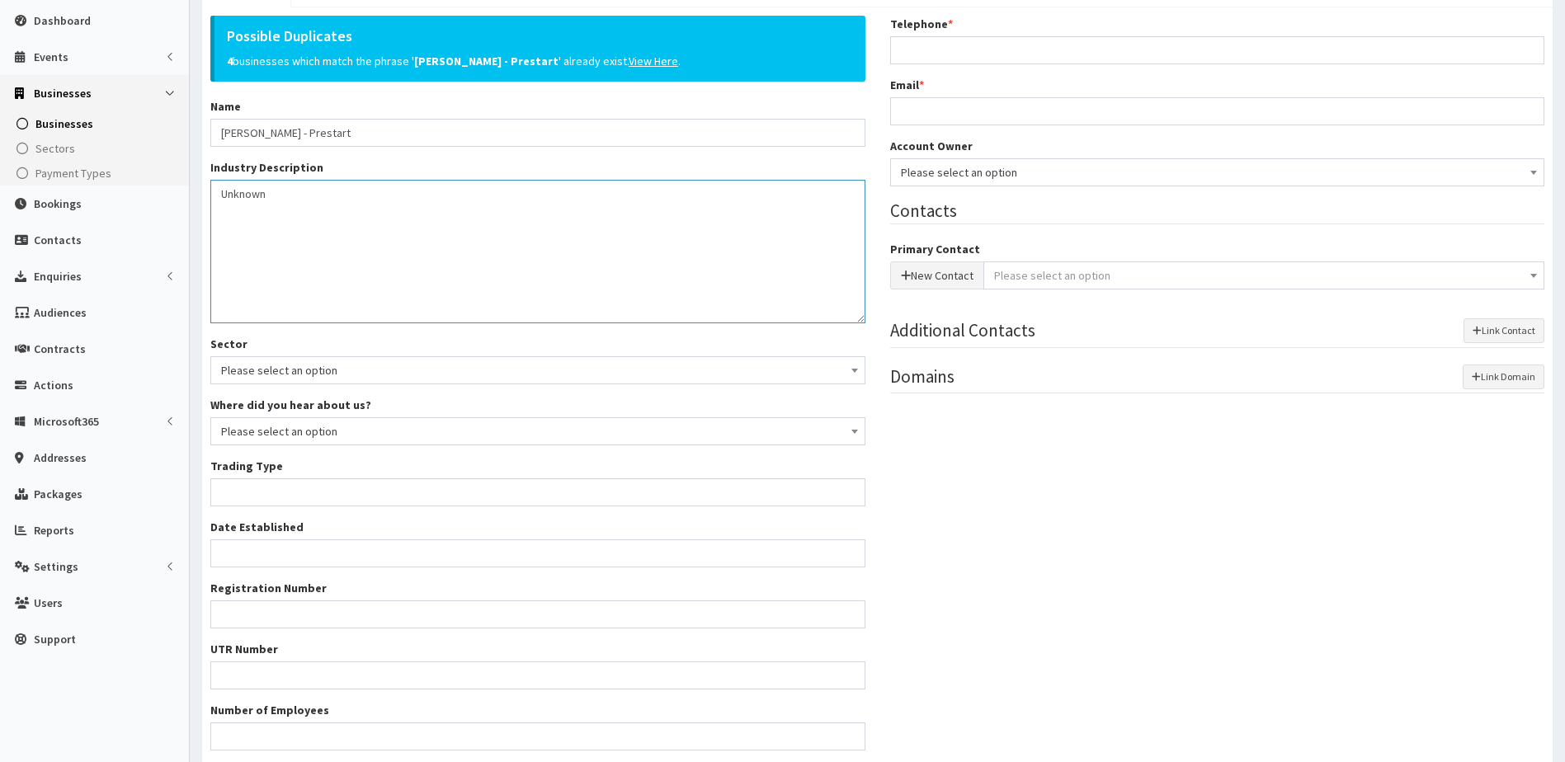
scroll to position [243, 0]
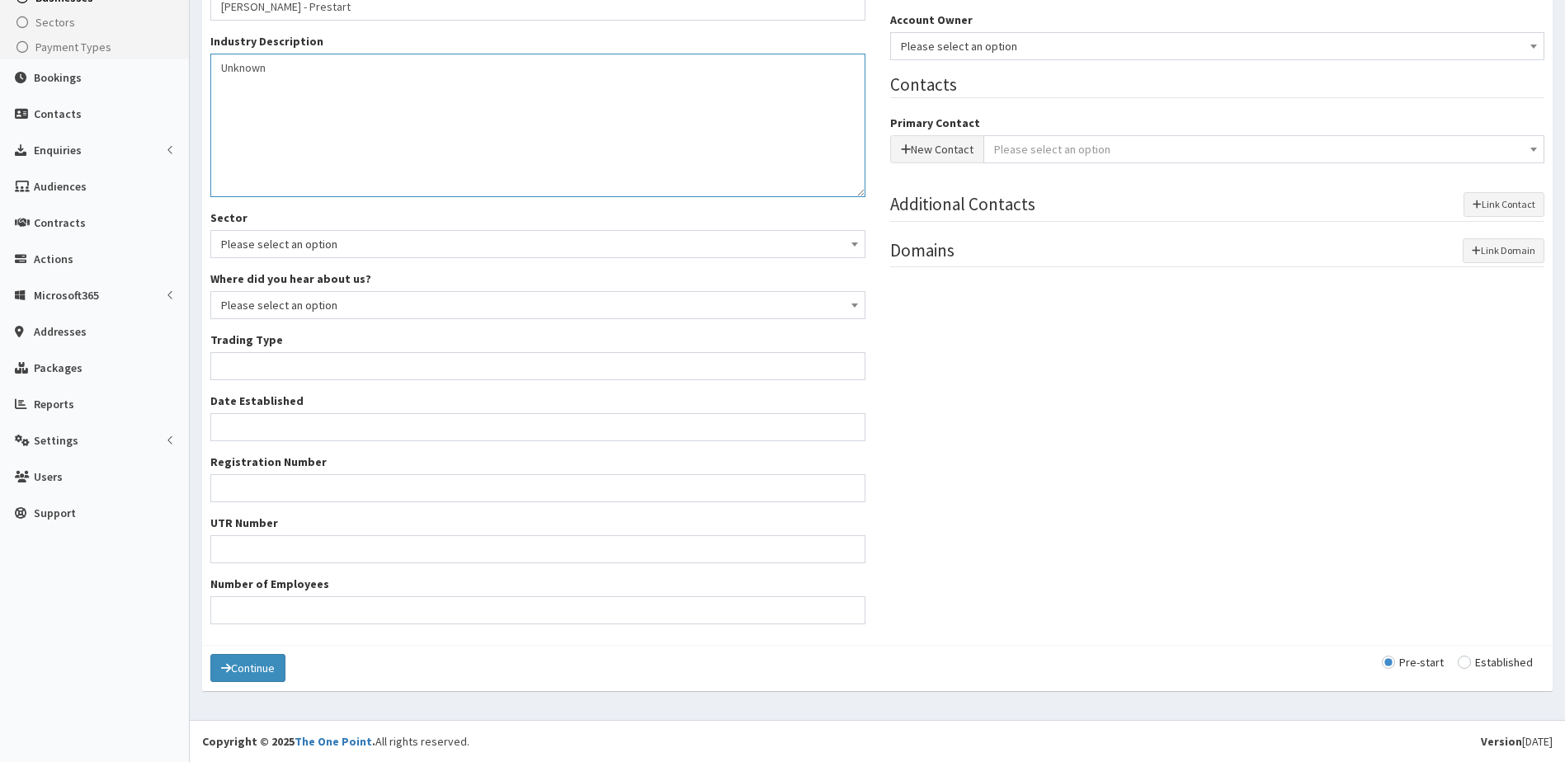
type textarea "Unknown"
click at [255, 369] on input "Trading Type *" at bounding box center [537, 366] width 655 height 28
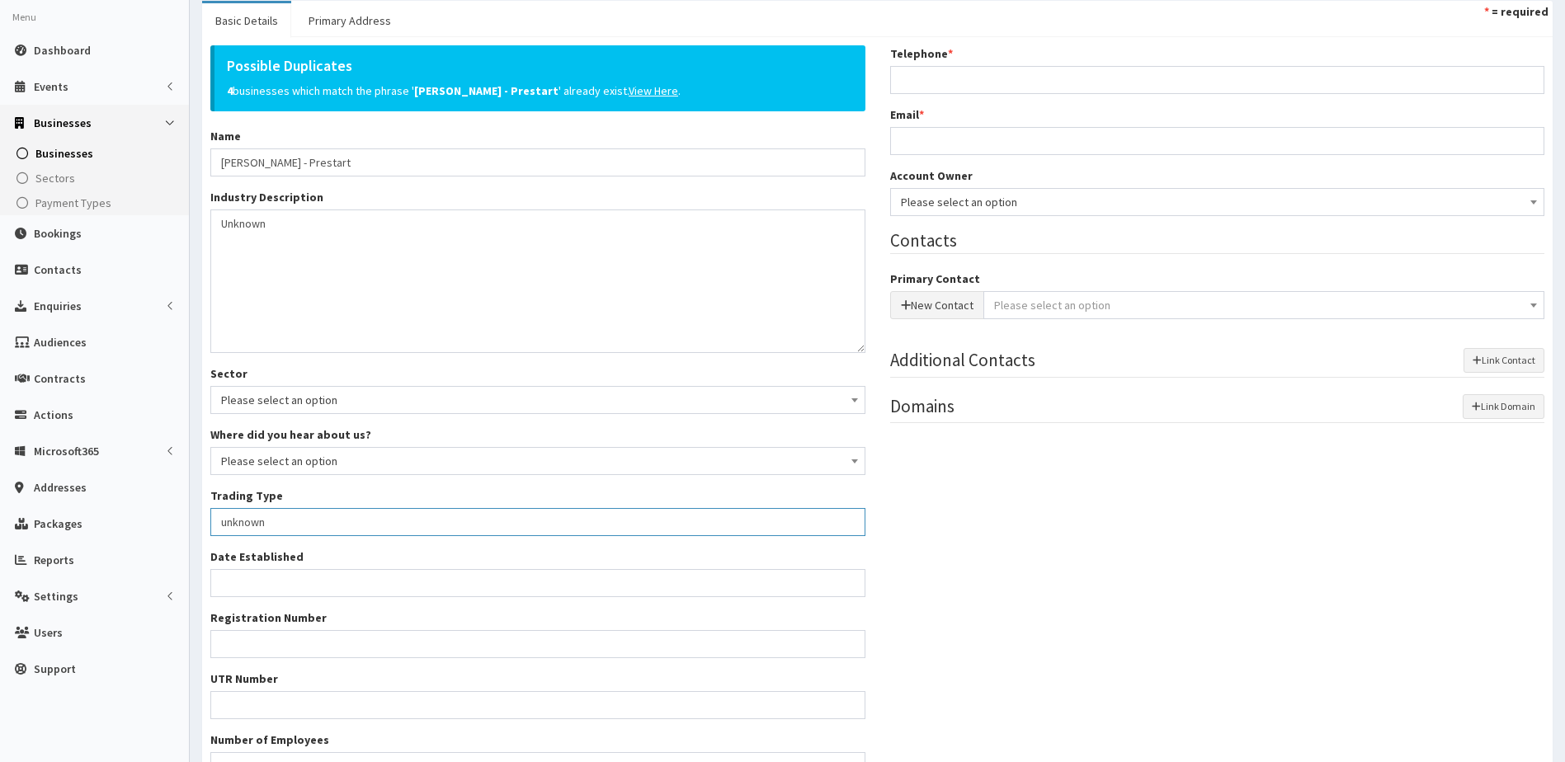
scroll to position [0, 0]
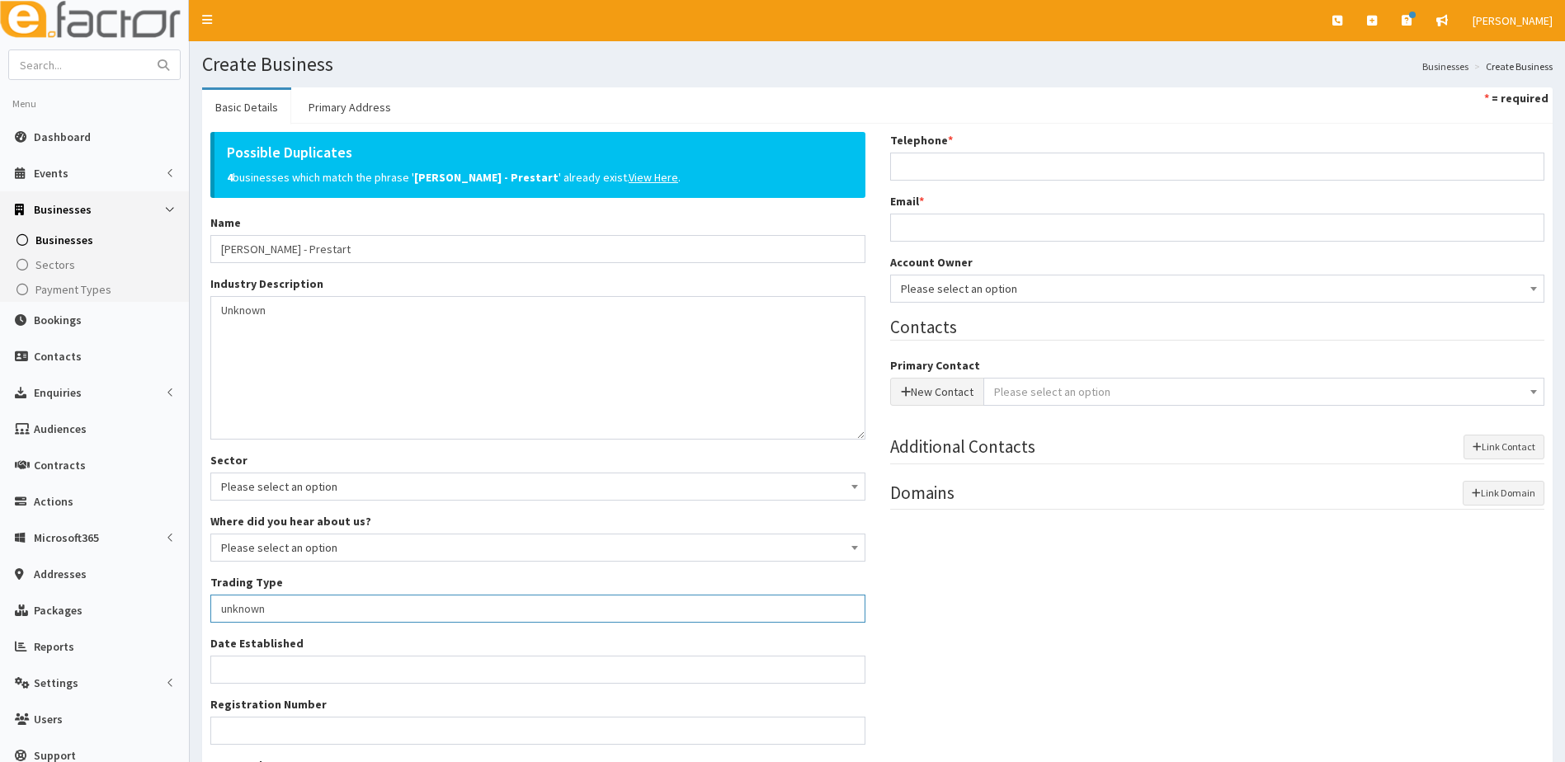
type input "unknown"
drag, startPoint x: 947, startPoint y: 164, endPoint x: 447, endPoint y: 157, distance: 500.0
click at [947, 165] on input "Telephone *" at bounding box center [1217, 167] width 655 height 28
click at [922, 156] on input "Telephone *" at bounding box center [1217, 167] width 655 height 28
paste input "07845470789"
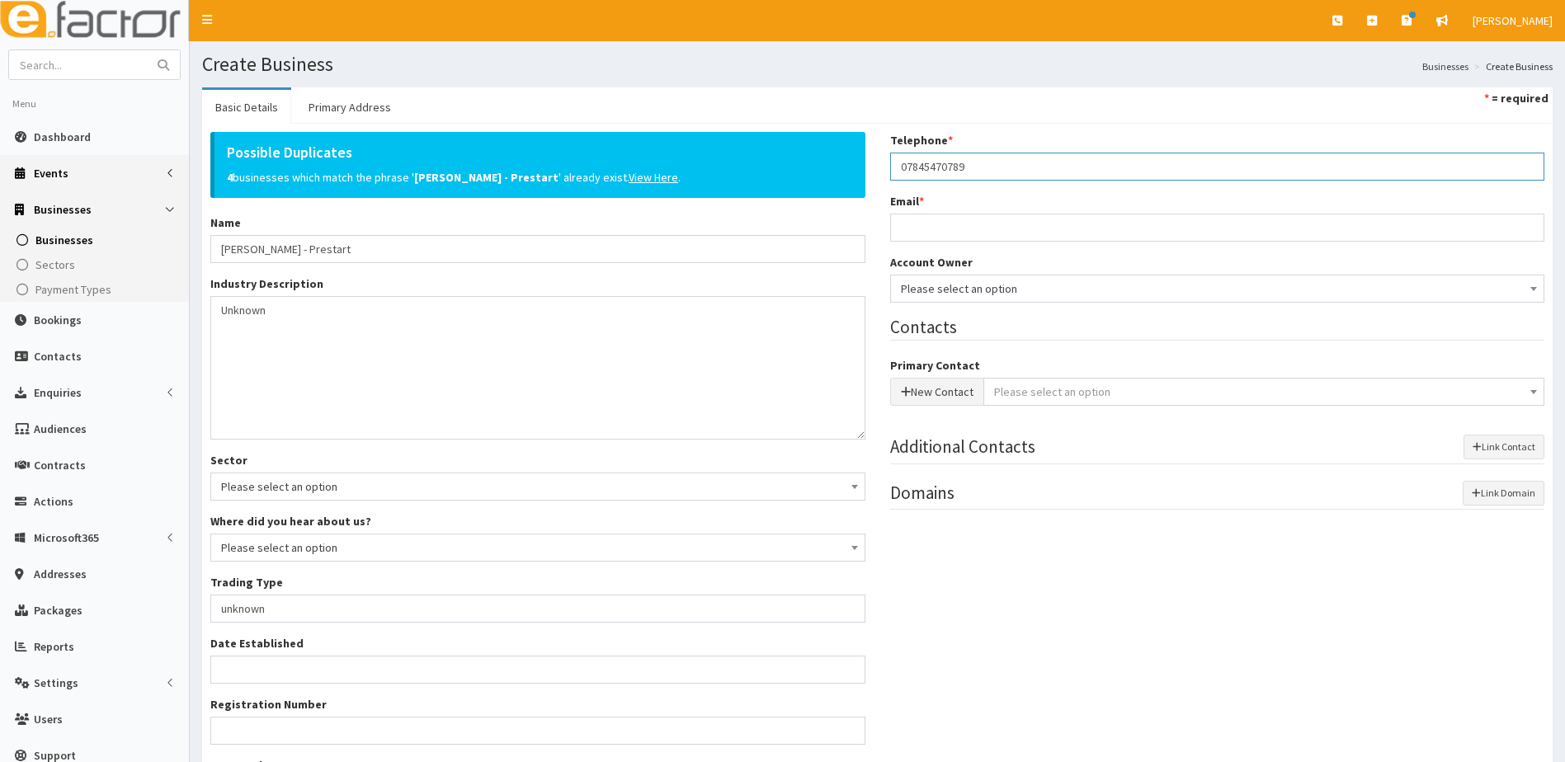
type input "07845470789"
click at [946, 225] on input "Email *" at bounding box center [1217, 228] width 655 height 28
paste input "lugsy6@gmail.com"
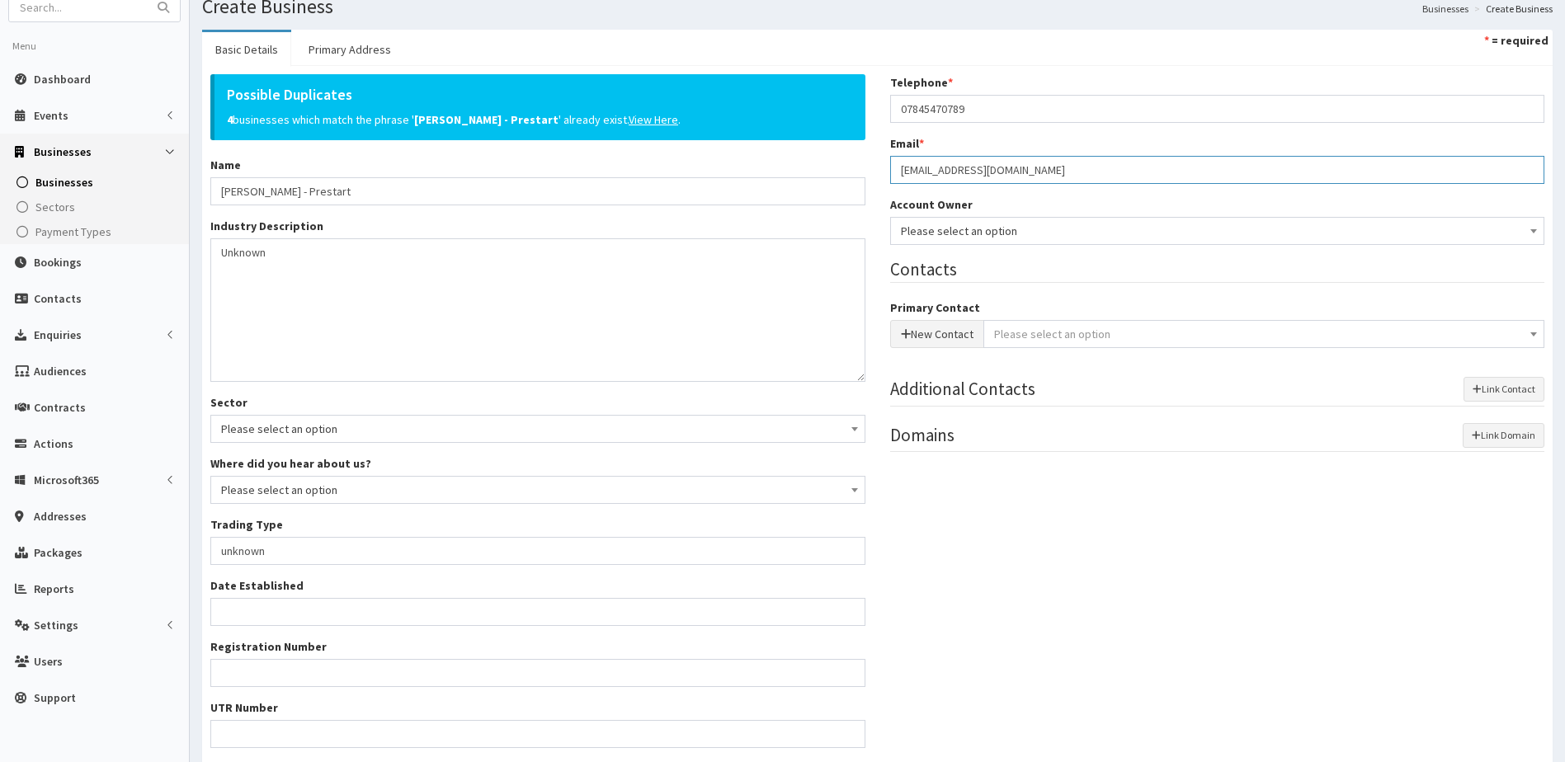
scroll to position [83, 0]
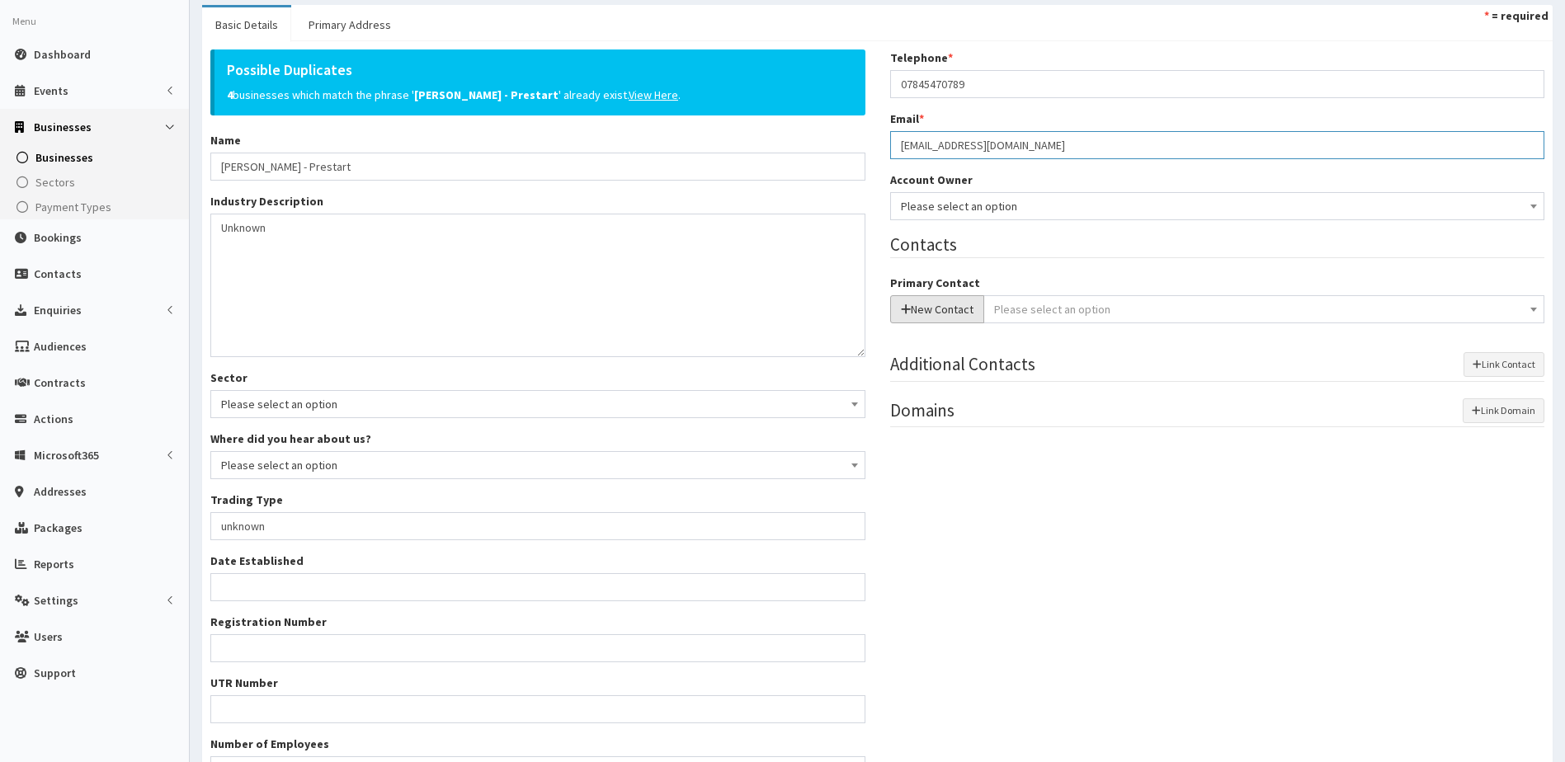
type input "lugsy6@gmail.com"
click at [912, 321] on button "New Contact" at bounding box center [937, 309] width 94 height 28
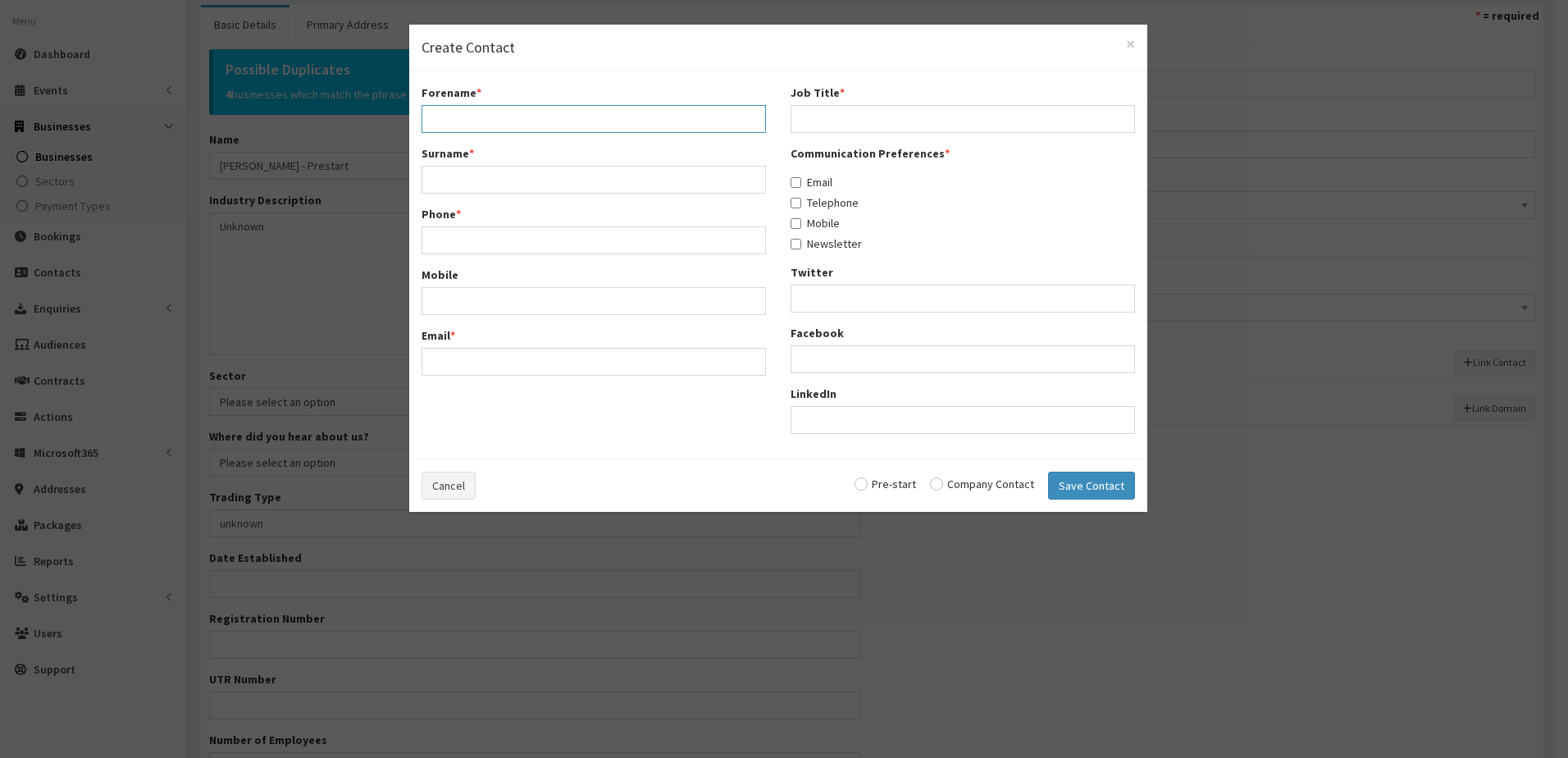
click at [446, 119] on input "Forename *" at bounding box center [594, 119] width 345 height 28
type input "Ashley"
type input "Bowman"
click at [491, 368] on input "Email *" at bounding box center [594, 362] width 345 height 28
paste input "lugsy6@gmail.com"
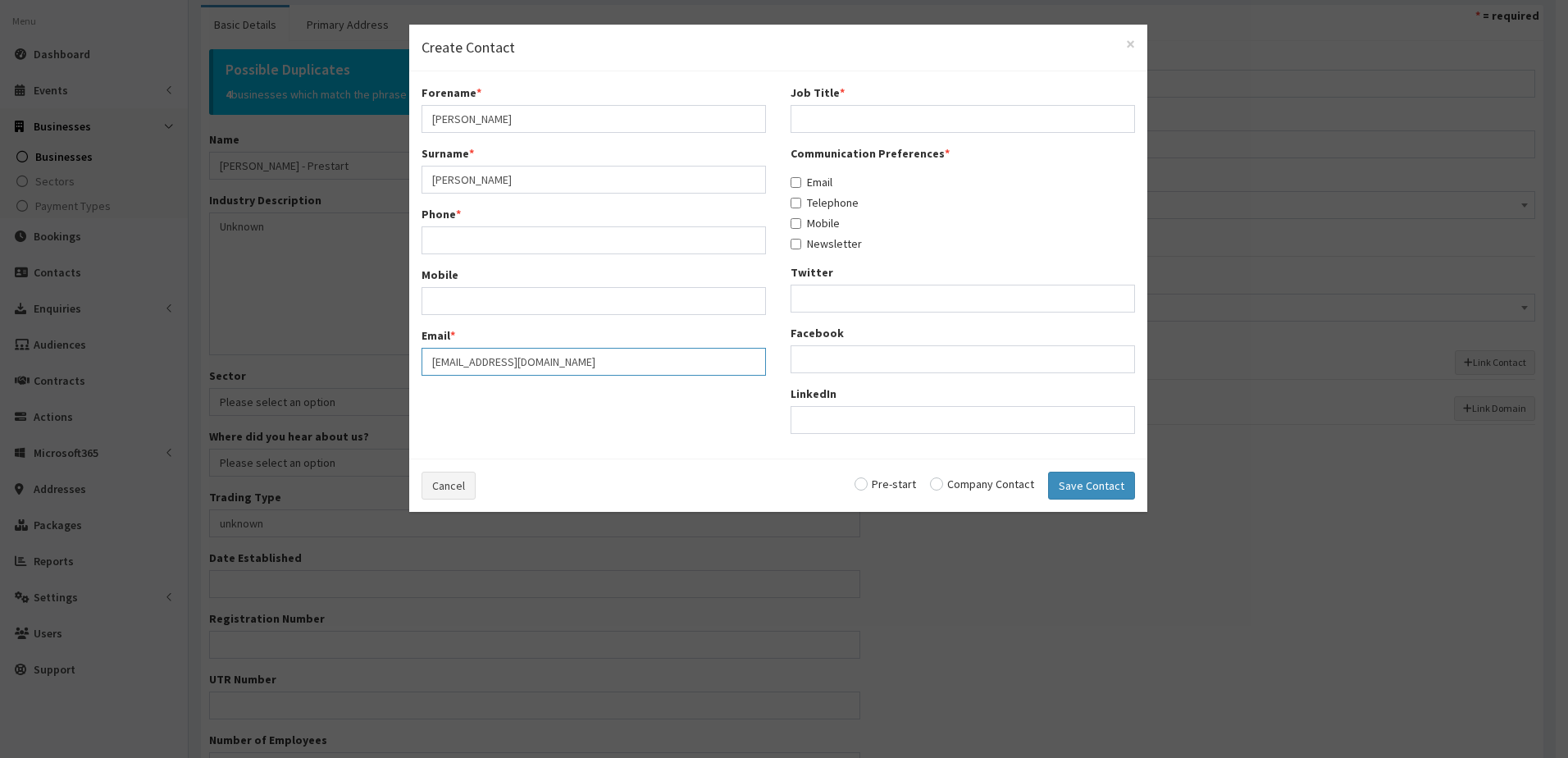
type input "lugsy6@gmail.com"
click at [444, 231] on input "Phone *" at bounding box center [594, 241] width 345 height 28
paste input "07845470789"
type input "07845470789"
click at [436, 300] on input "Mobile" at bounding box center [594, 301] width 345 height 28
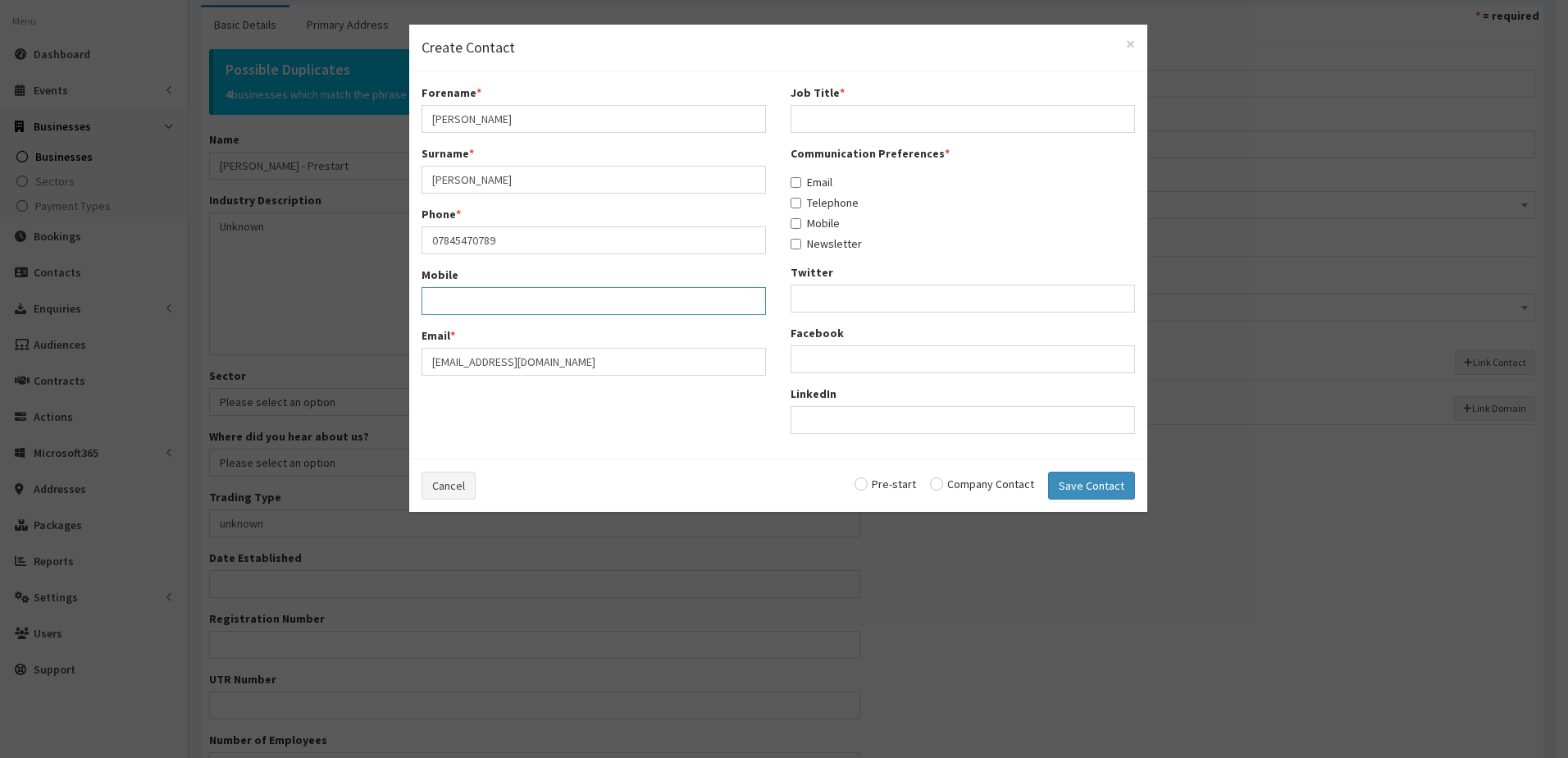
paste input "07845470789"
type input "07845470789"
click at [825, 117] on input "Job Title *" at bounding box center [962, 119] width 345 height 28
type input "owner"
click at [798, 181] on input "Email" at bounding box center [795, 182] width 11 height 11
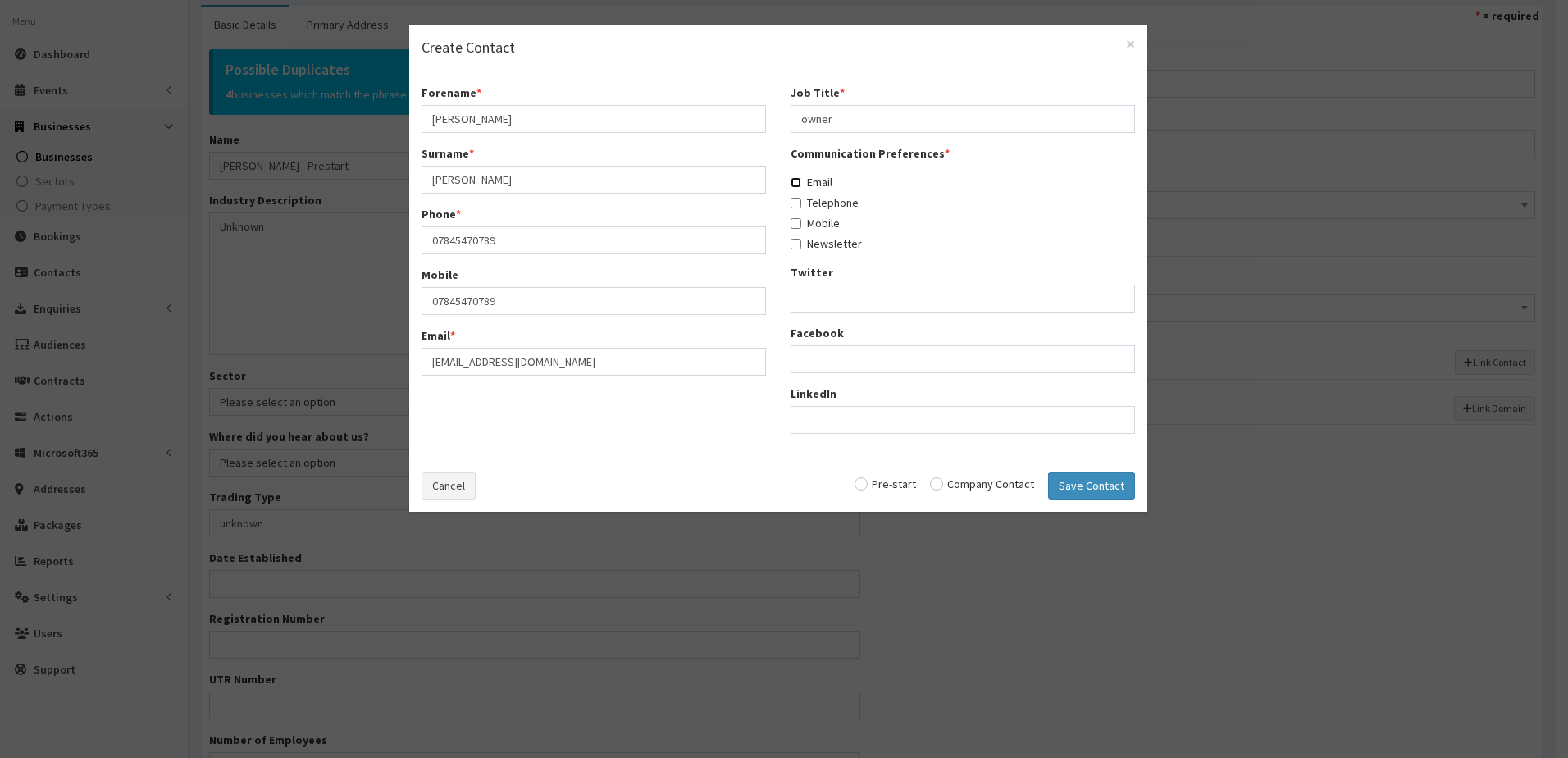
checkbox input "true"
drag, startPoint x: 799, startPoint y: 200, endPoint x: 793, endPoint y: 215, distance: 16.2
click at [799, 202] on input "Telephone" at bounding box center [795, 203] width 11 height 11
checkbox input "true"
drag, startPoint x: 798, startPoint y: 227, endPoint x: 790, endPoint y: 257, distance: 31.0
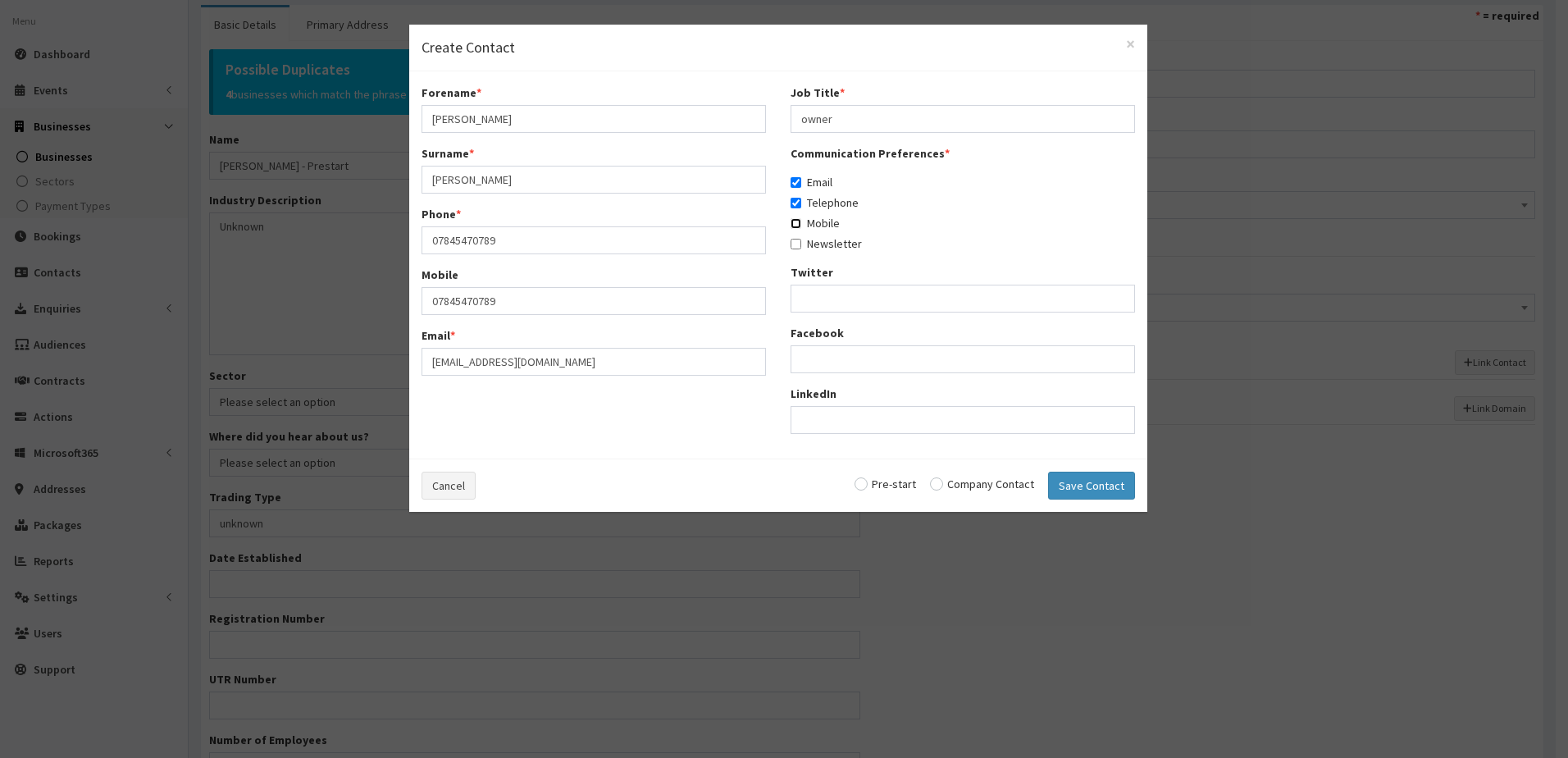
click at [798, 228] on input "Mobile" at bounding box center [795, 223] width 11 height 11
checkbox input "true"
click at [797, 247] on input "Newsletter" at bounding box center [795, 244] width 11 height 11
checkbox input "true"
click at [861, 485] on input "radio" at bounding box center [886, 484] width 62 height 12
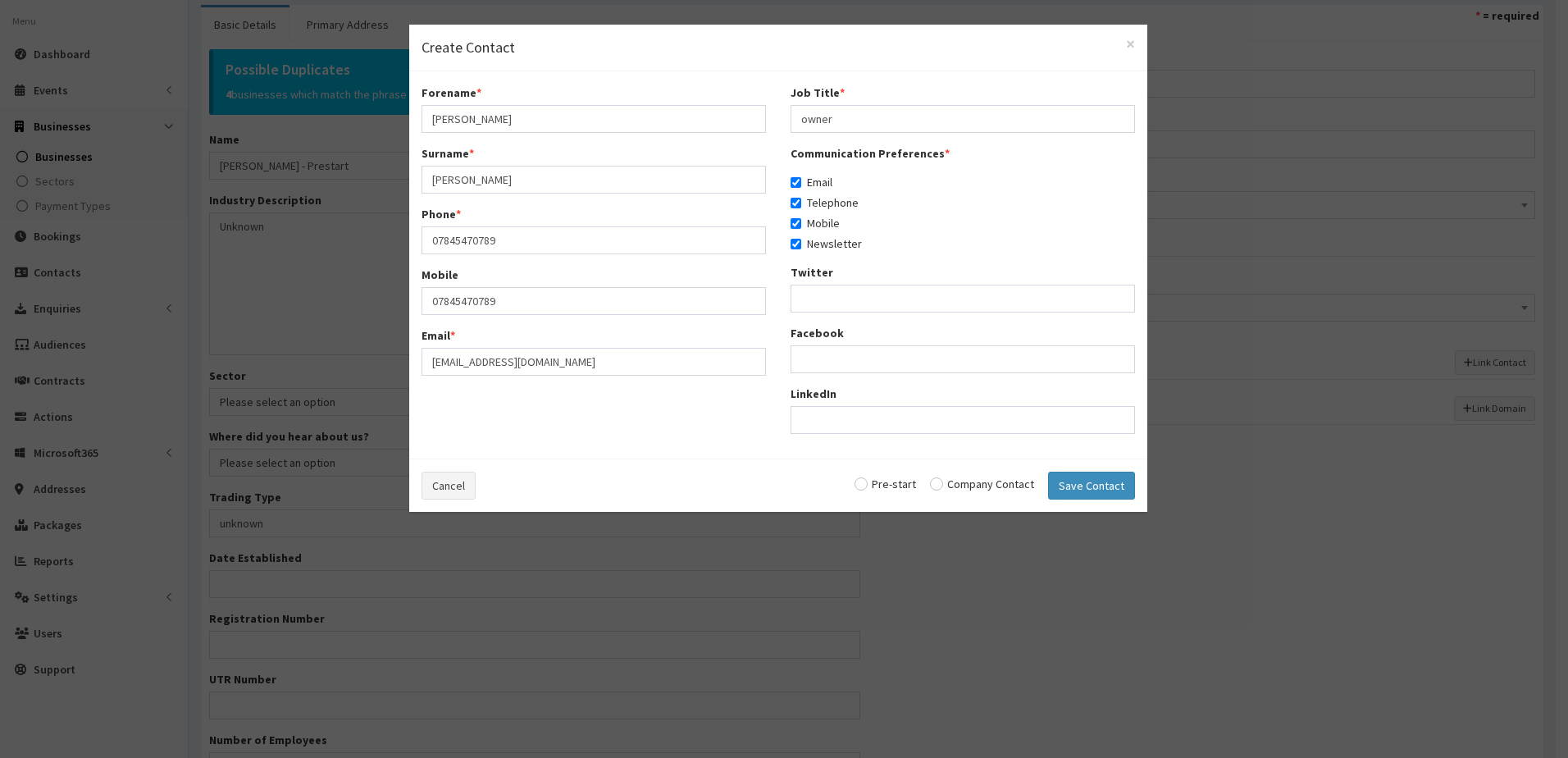
radio input "true"
click at [1094, 479] on button "Save Contact" at bounding box center [1091, 485] width 87 height 28
checkbox input "false"
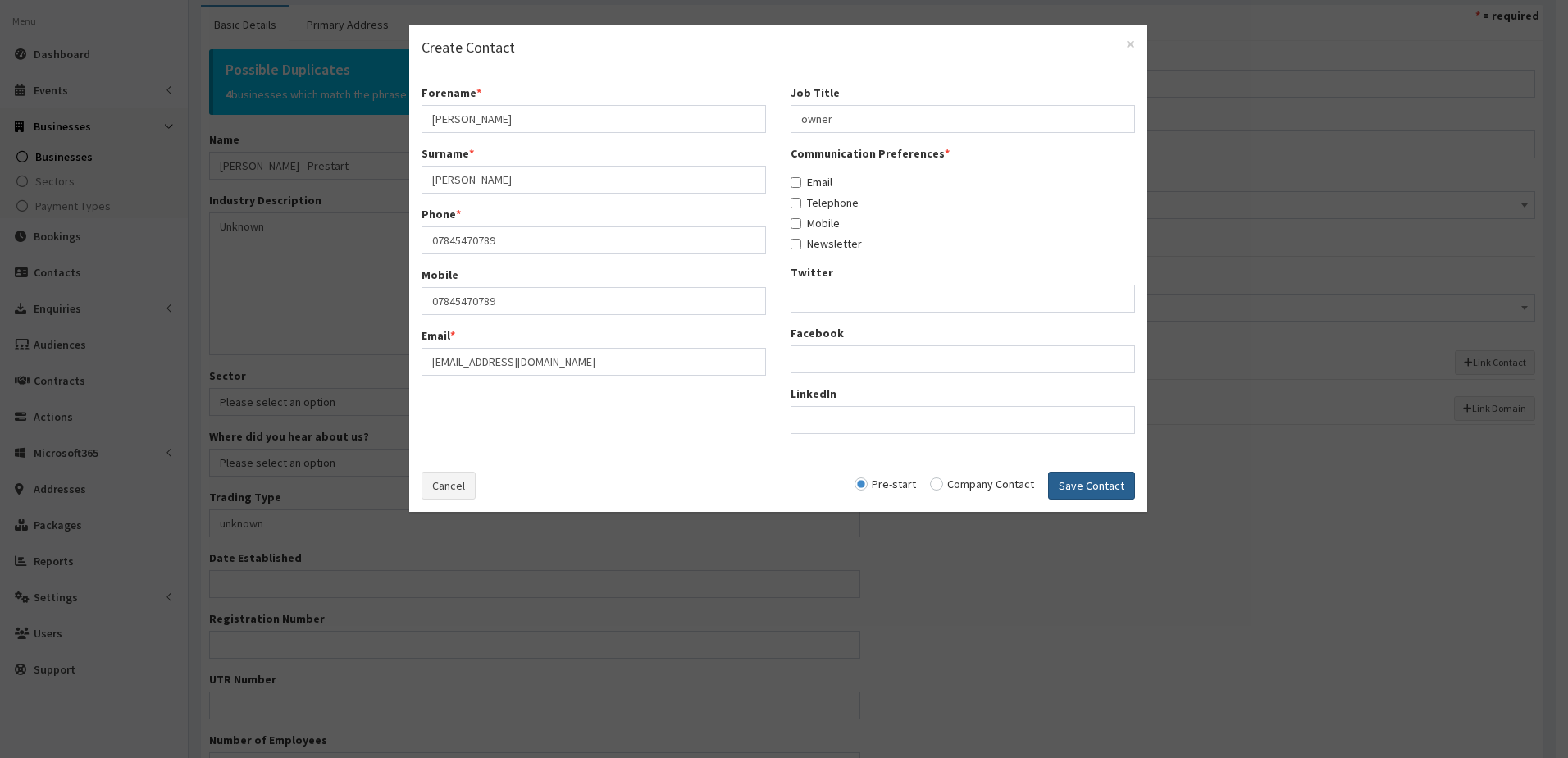
checkbox input "false"
radio input "false"
select select "5290"
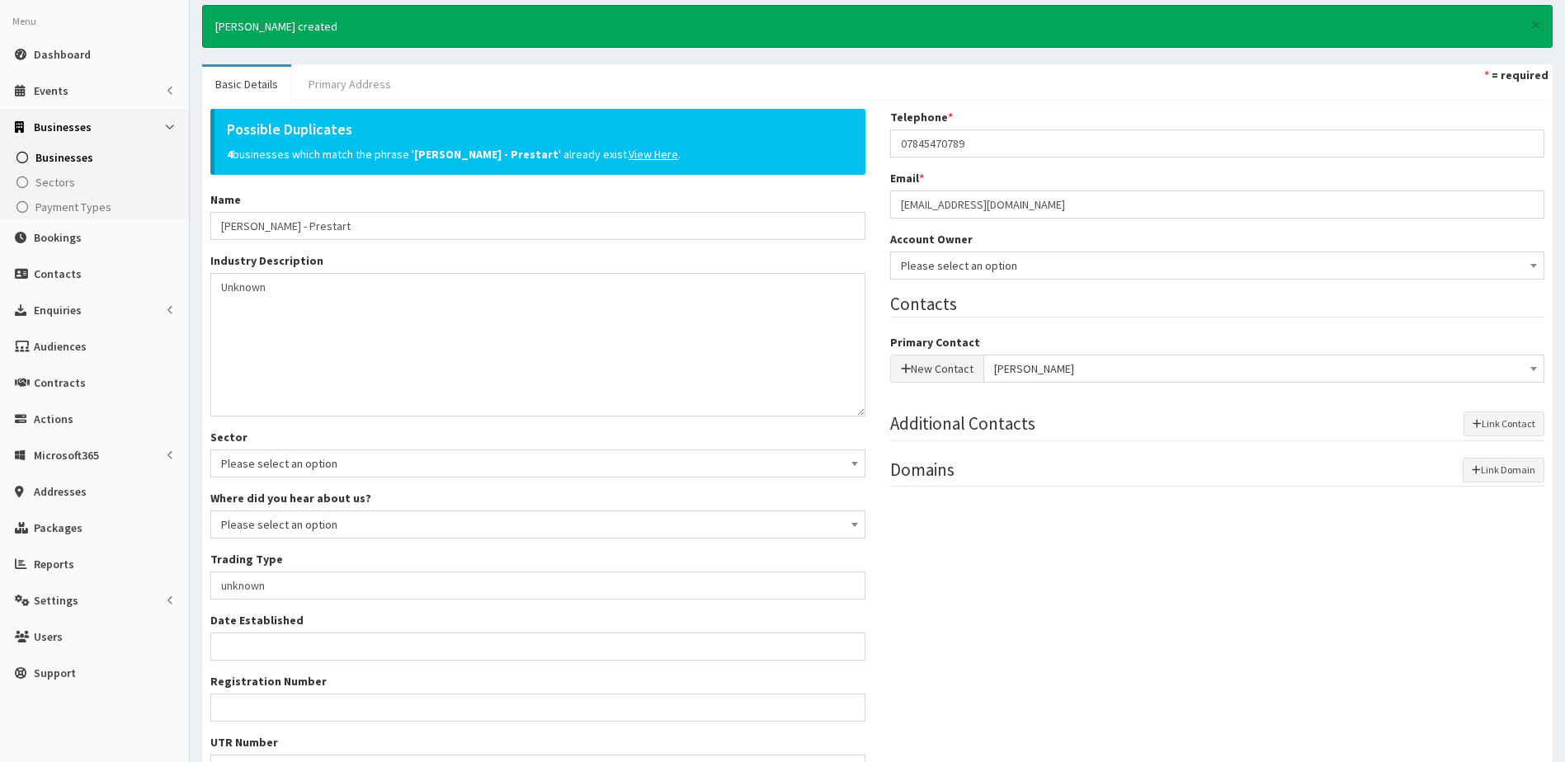
click at [354, 82] on link "Primary Address" at bounding box center [349, 84] width 109 height 35
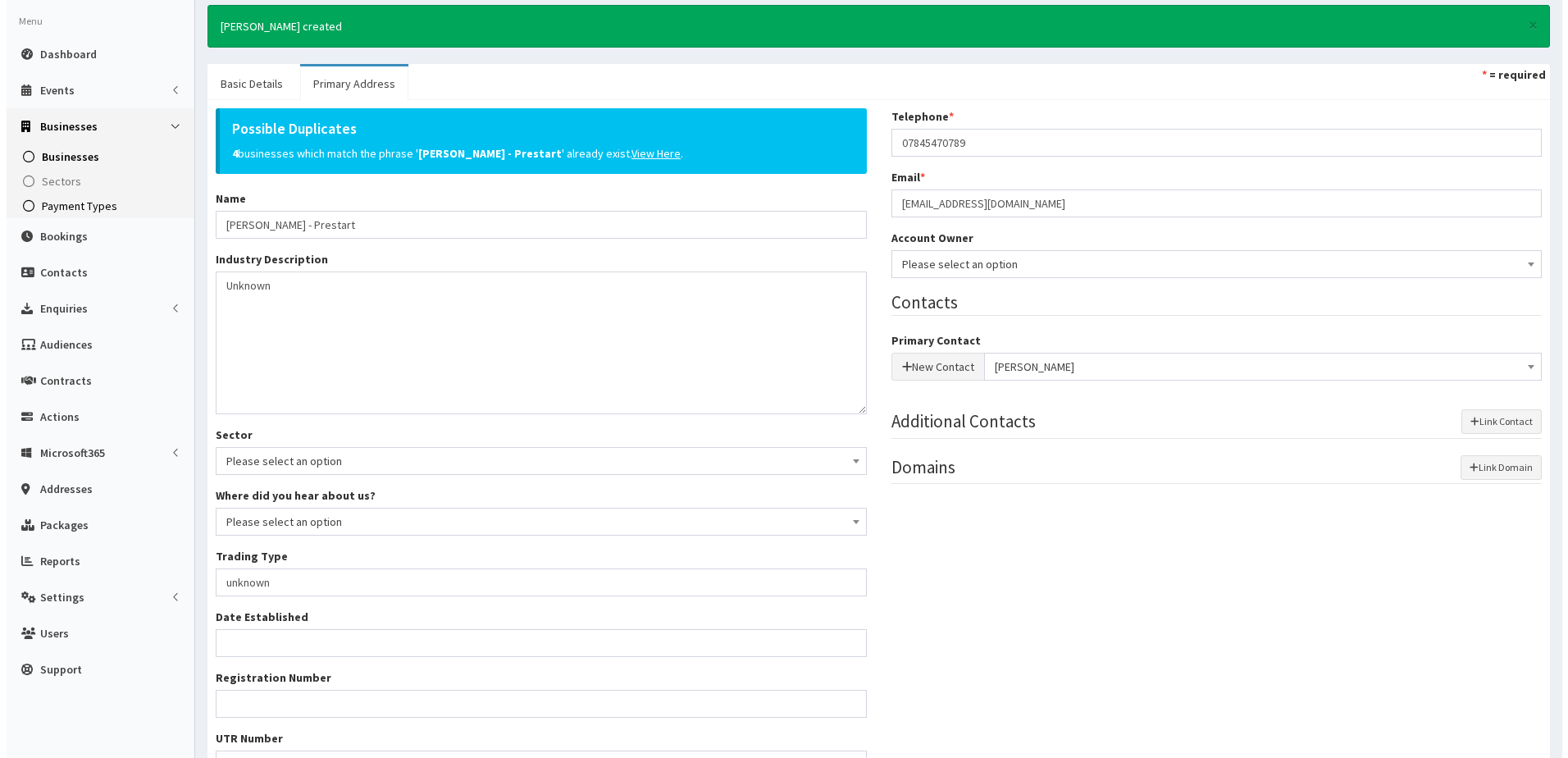
scroll to position [0, 0]
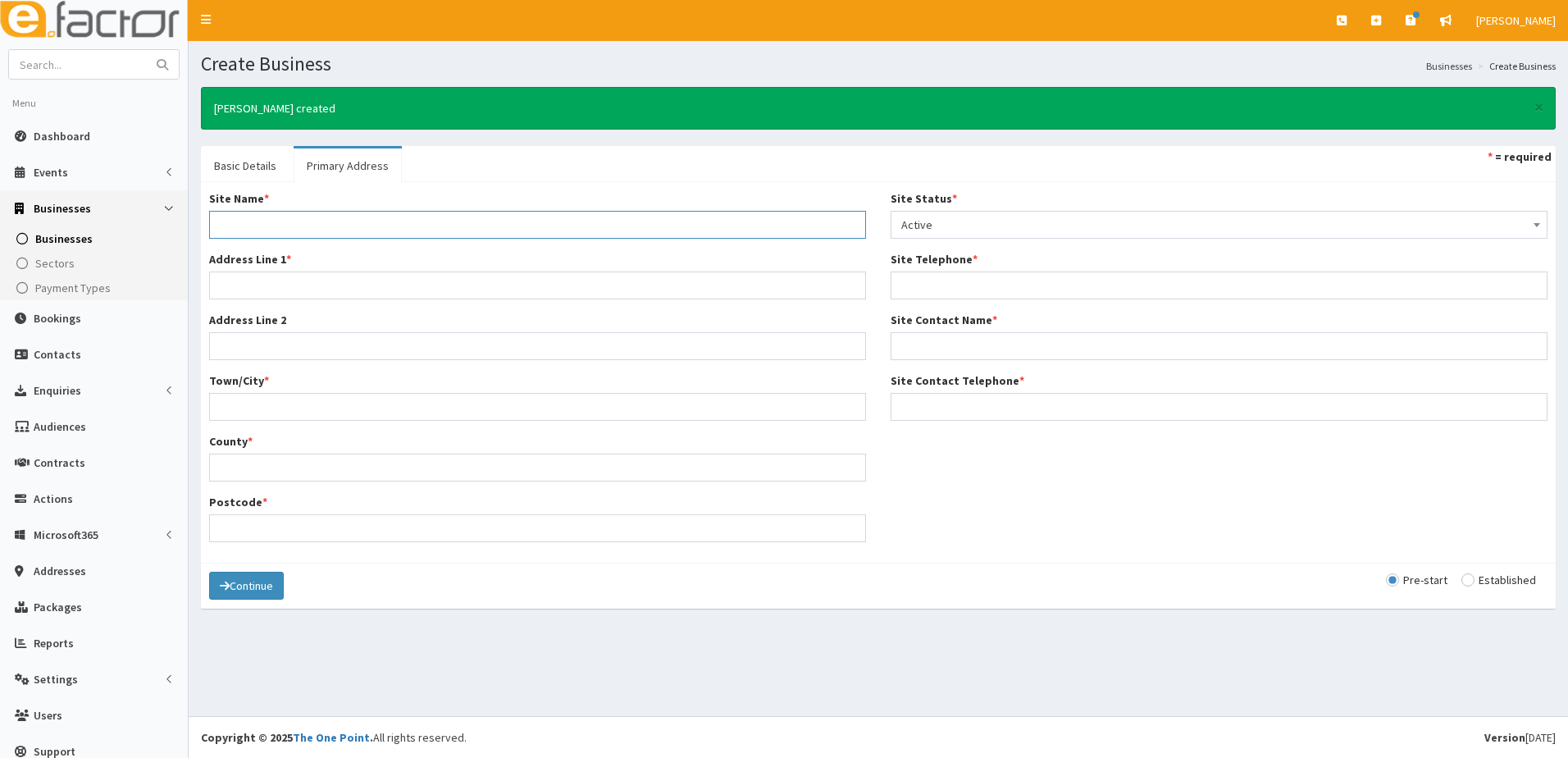
click at [257, 219] on input "Site Name *" at bounding box center [537, 225] width 657 height 28
type input "Home"
click at [306, 285] on input "Scartho Road" at bounding box center [537, 285] width 657 height 28
click at [297, 285] on input "Scartho Road" at bounding box center [537, 285] width 657 height 28
type input "Scartho Road"
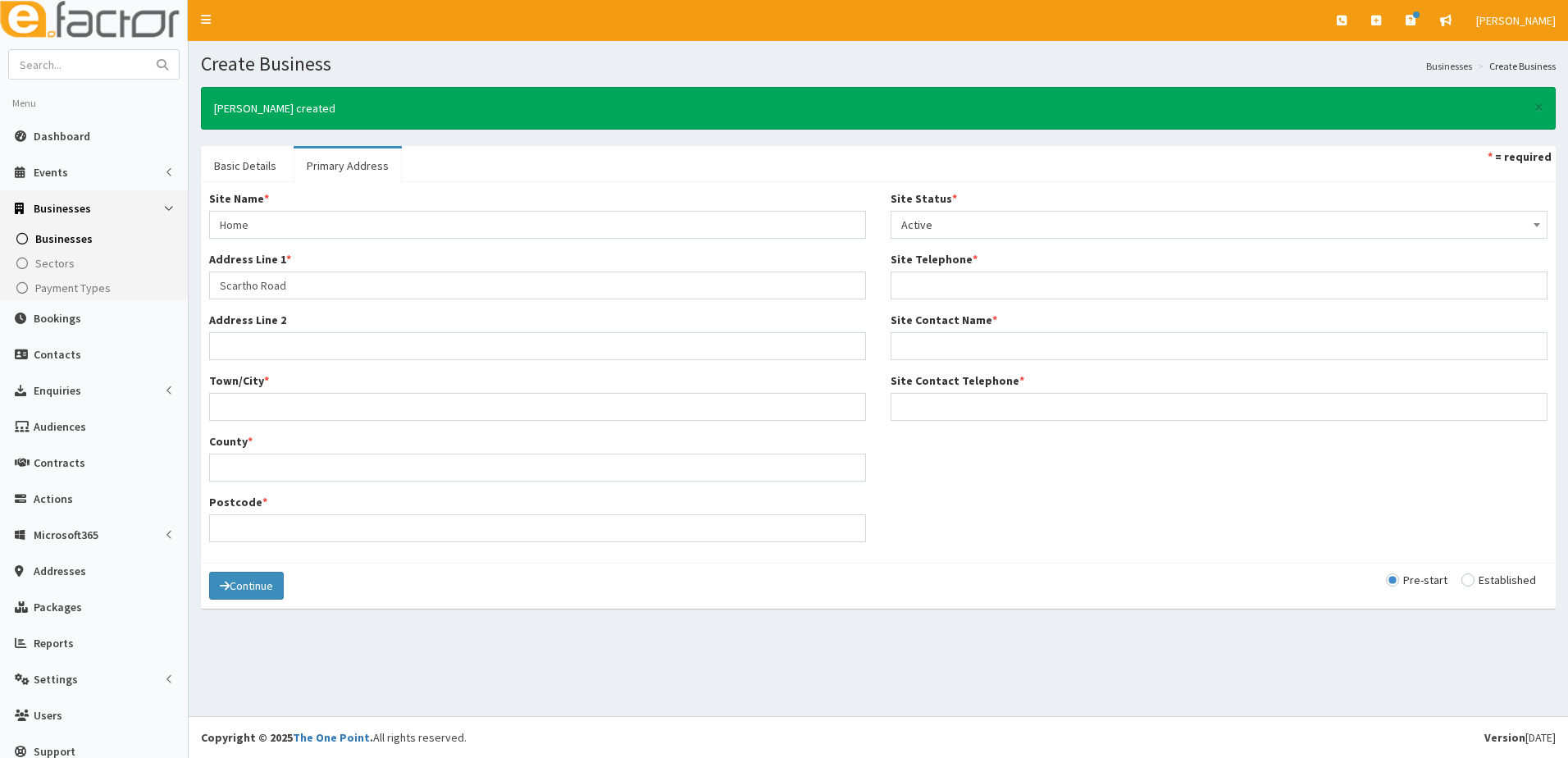
type input "Grimsby"
type input "North East Lincolnshire"
type input "DN33 1LQ"
type input "07864661741"
type input "Tanya Kane"
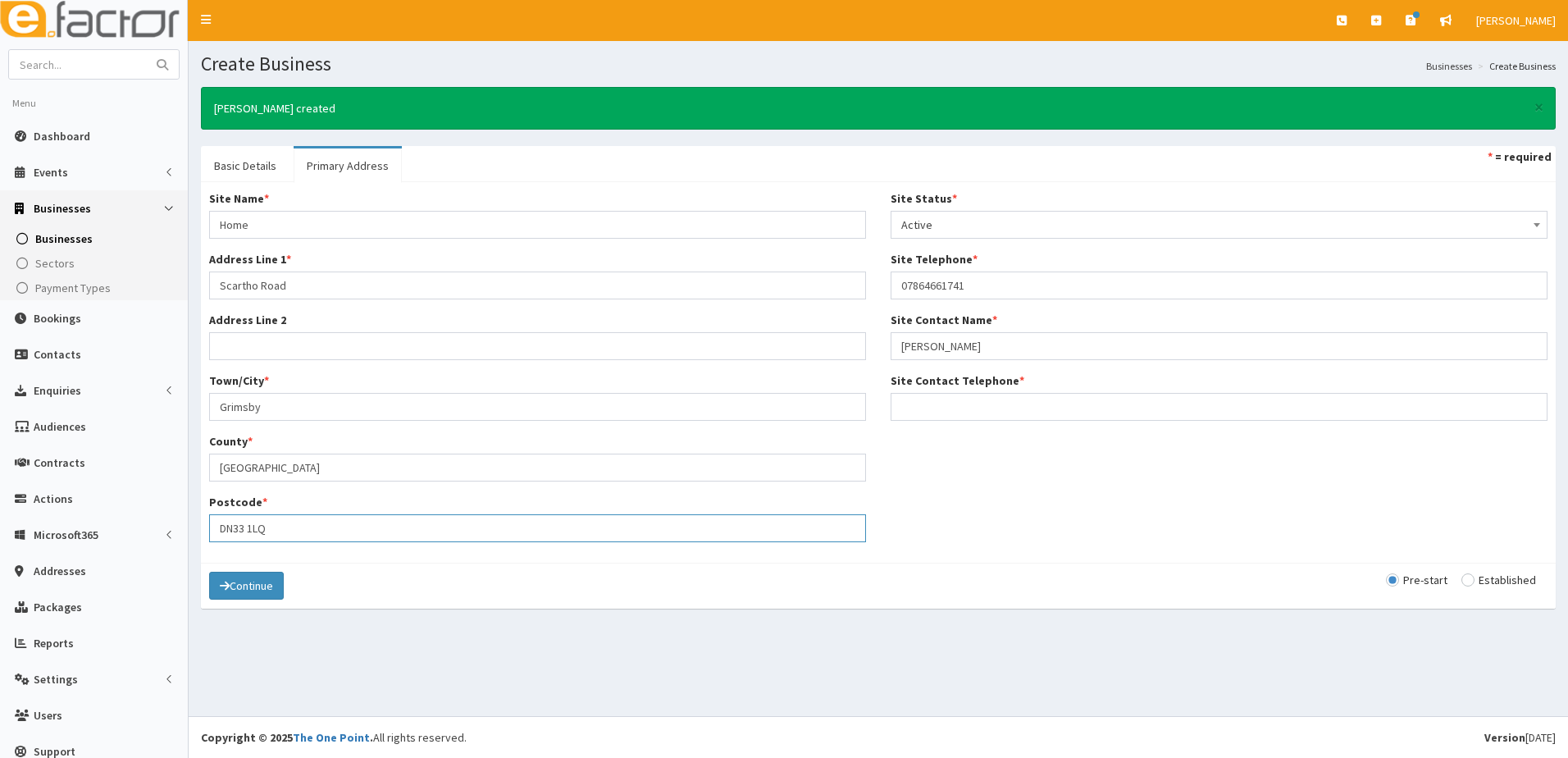
click at [277, 532] on input "DN33 1LQ" at bounding box center [537, 528] width 657 height 28
type input "DN33 2ba"
drag, startPoint x: 947, startPoint y: 411, endPoint x: 887, endPoint y: 399, distance: 61.2
click at [947, 411] on input "Site Contact Telephone *" at bounding box center [1219, 407] width 657 height 28
click at [938, 411] on input "Site Contact Telephone *" at bounding box center [1219, 407] width 657 height 28
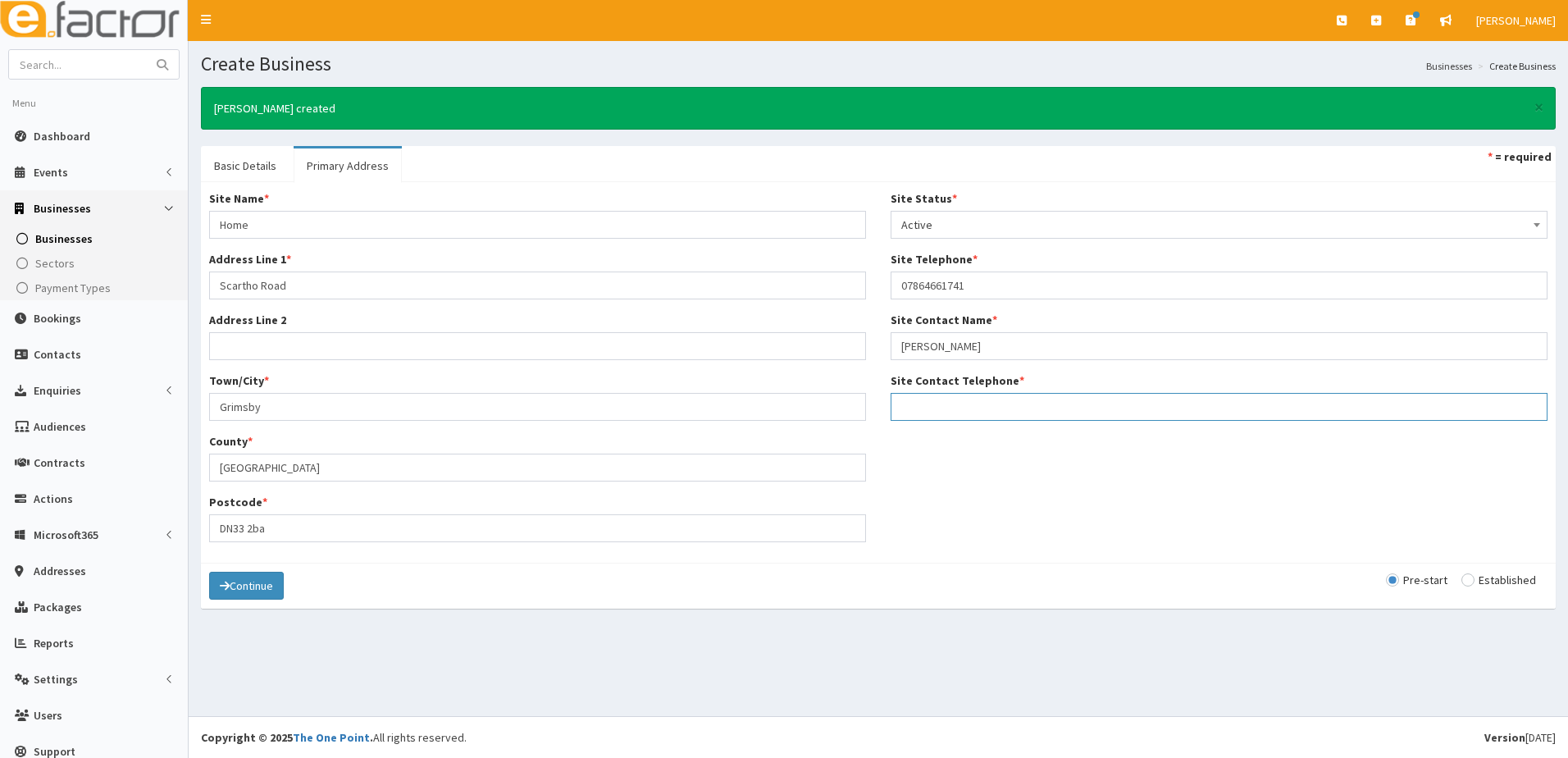
paste input "07845470789"
type input "07845470789"
click at [256, 586] on button "Continue" at bounding box center [246, 586] width 75 height 28
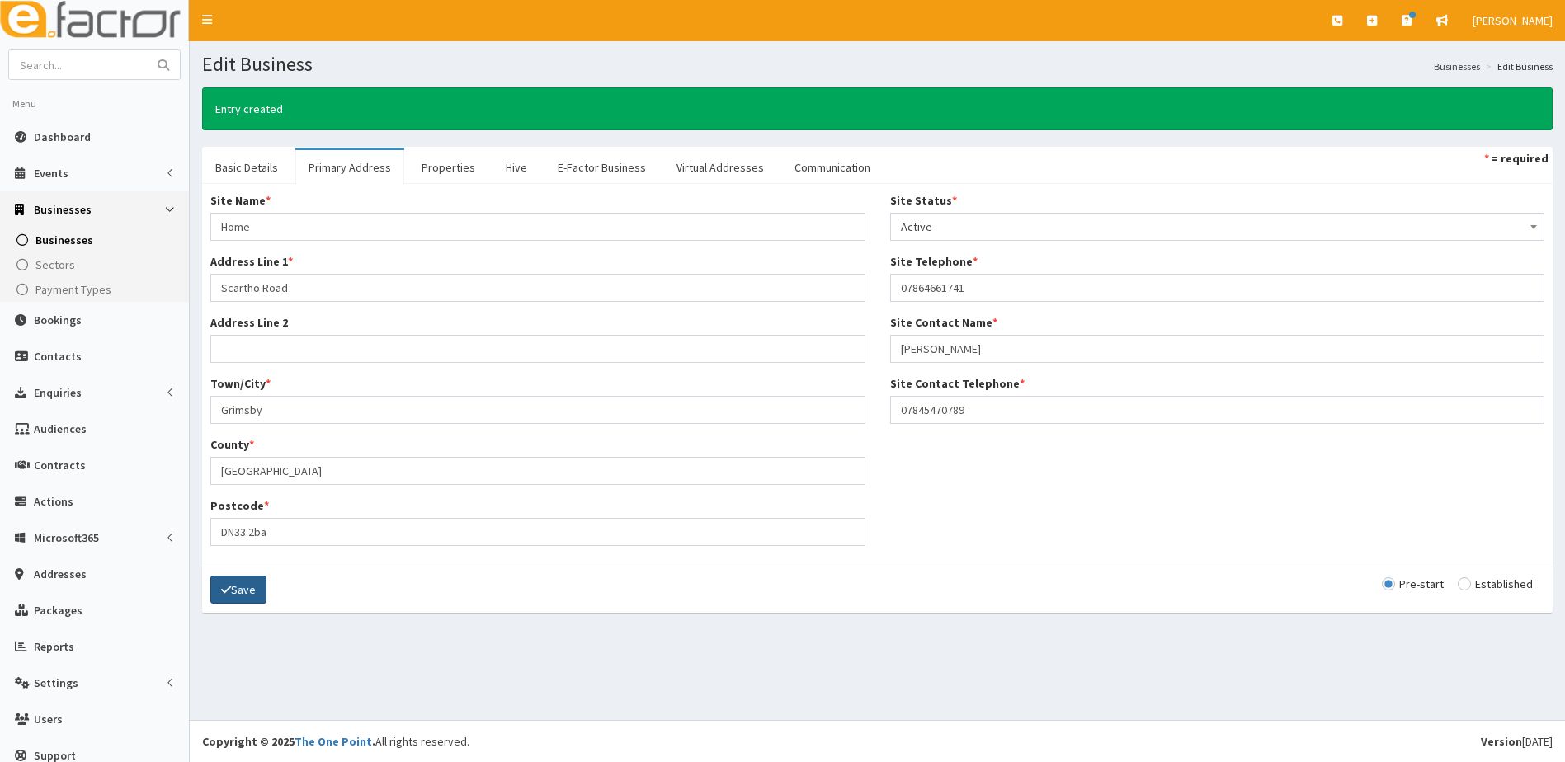
click at [257, 589] on button "Save" at bounding box center [238, 590] width 56 height 28
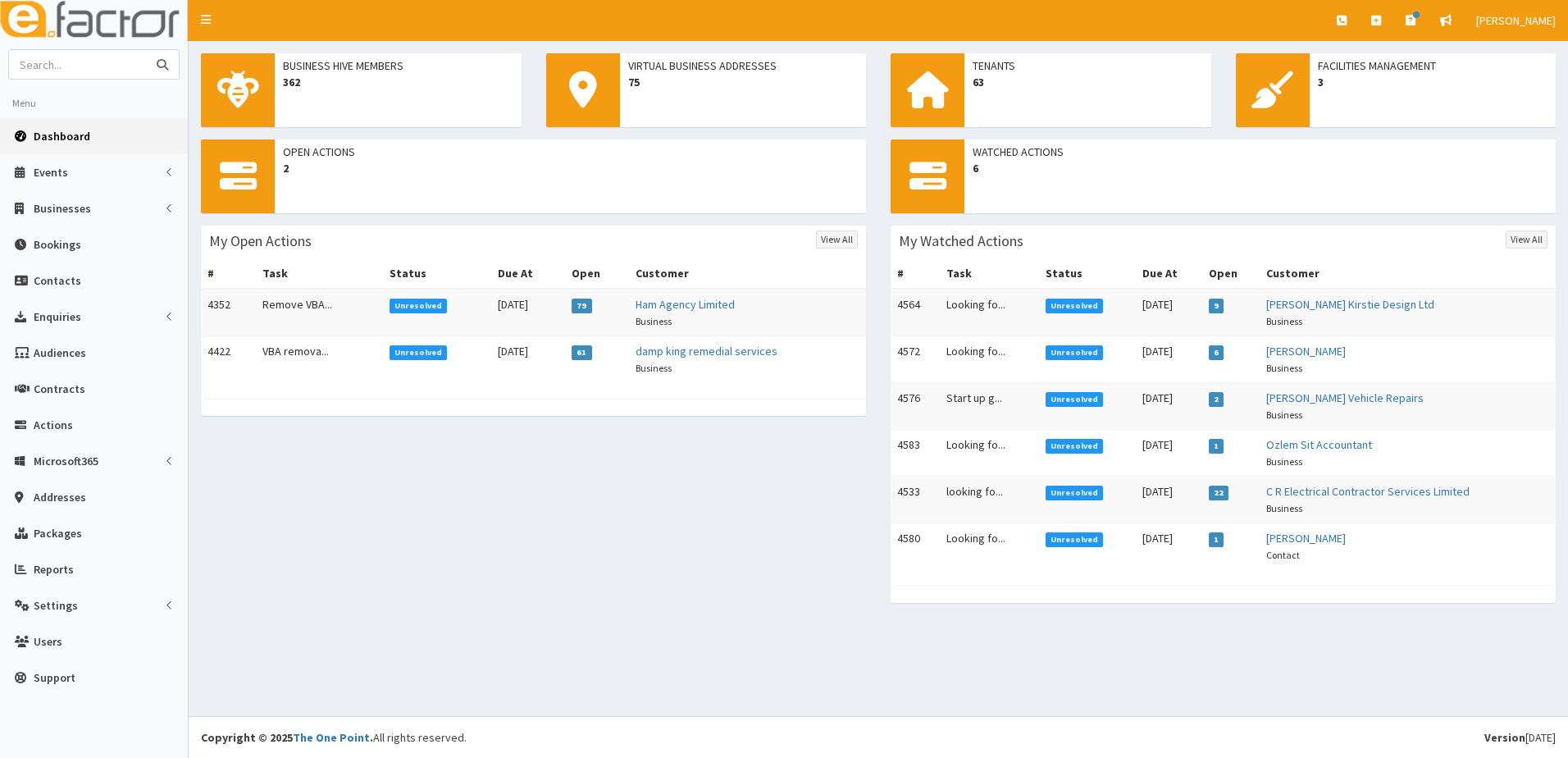
click at [44, 63] on input "text" at bounding box center [78, 64] width 138 height 29
type input "shley"
click at [146, 50] on button "submit" at bounding box center [162, 64] width 33 height 29
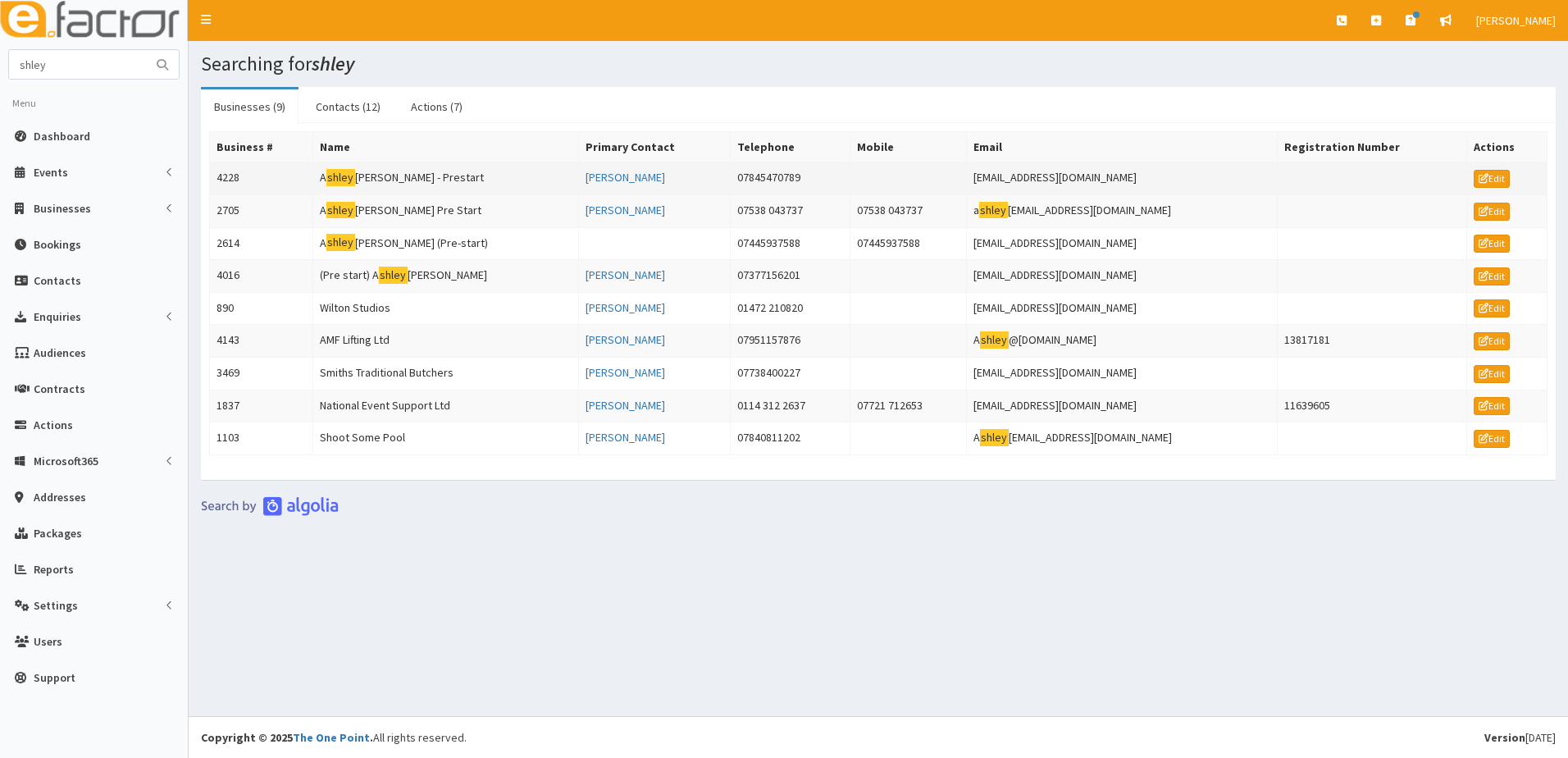
click at [233, 175] on td "4228" at bounding box center [261, 178] width 103 height 33
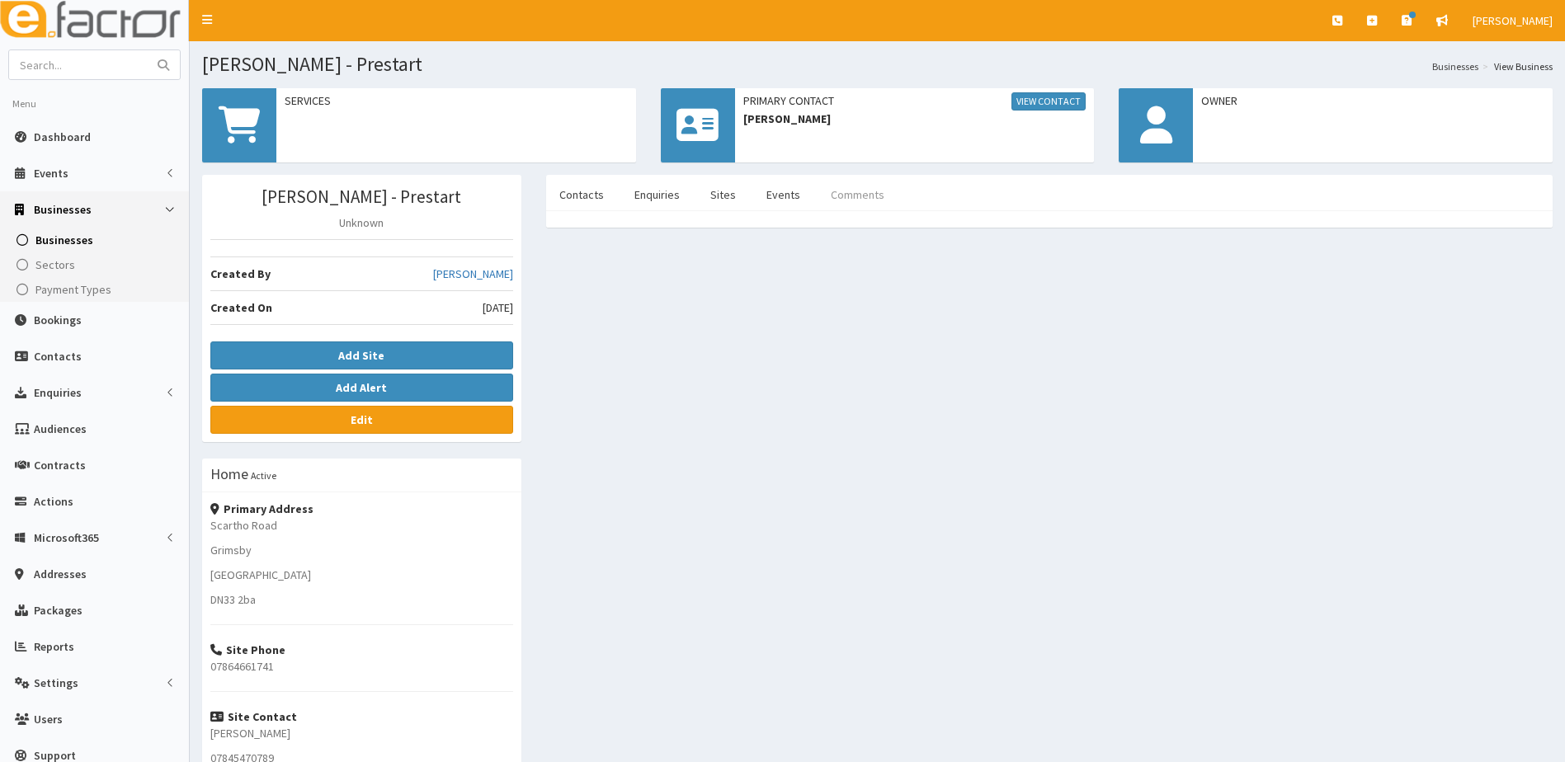
click at [868, 203] on link "Comments" at bounding box center [858, 194] width 80 height 35
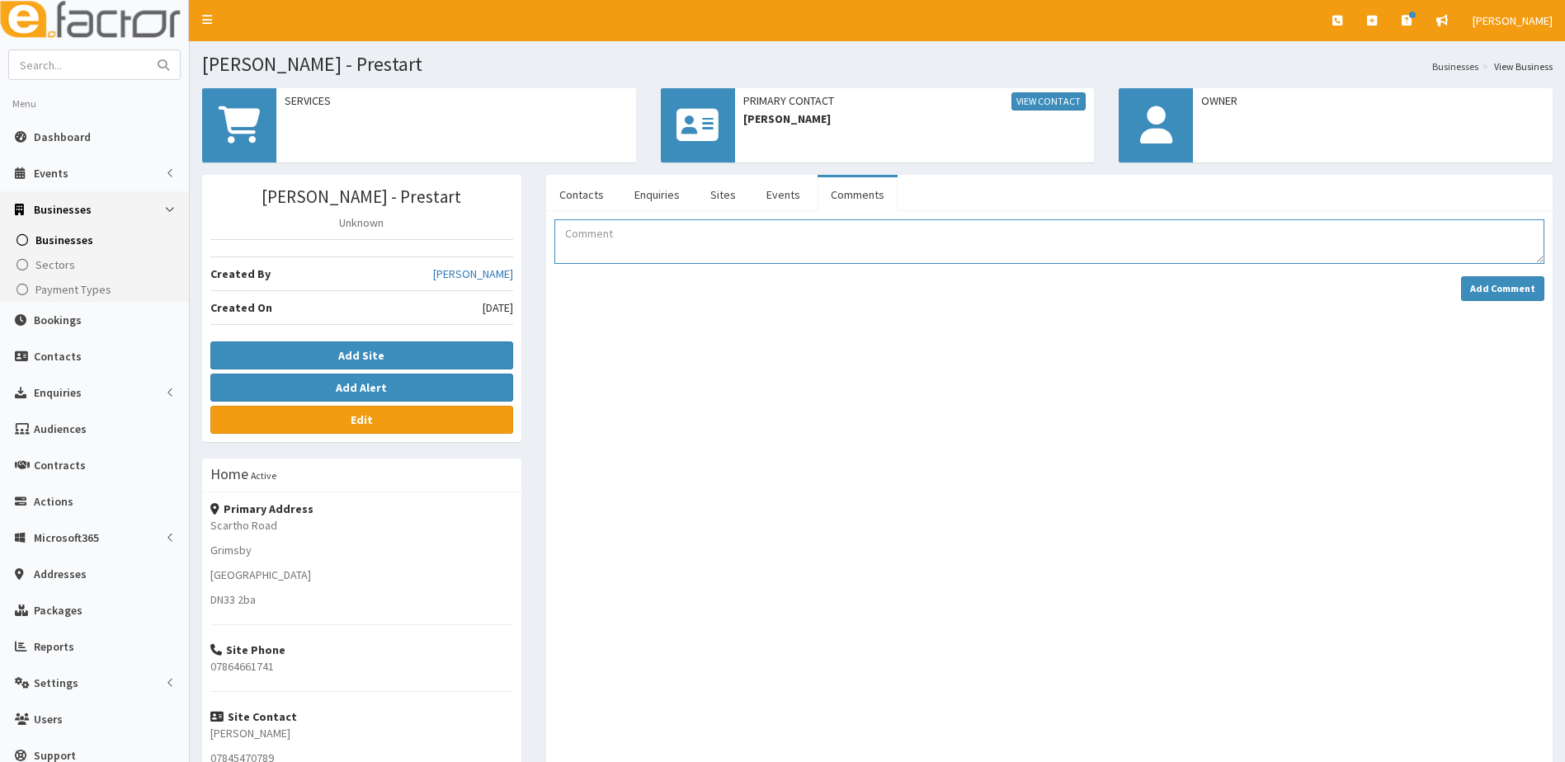
click at [634, 242] on textarea "Comment" at bounding box center [1049, 241] width 990 height 45
click at [686, 237] on textarea "[PERSON_NAME] attended BYOB BRigg [DATE]" at bounding box center [1049, 241] width 990 height 45
type textarea "[PERSON_NAME] attended BYOB Brigg [DATE]"
click at [1495, 286] on strong "Add Comment" at bounding box center [1502, 288] width 65 height 12
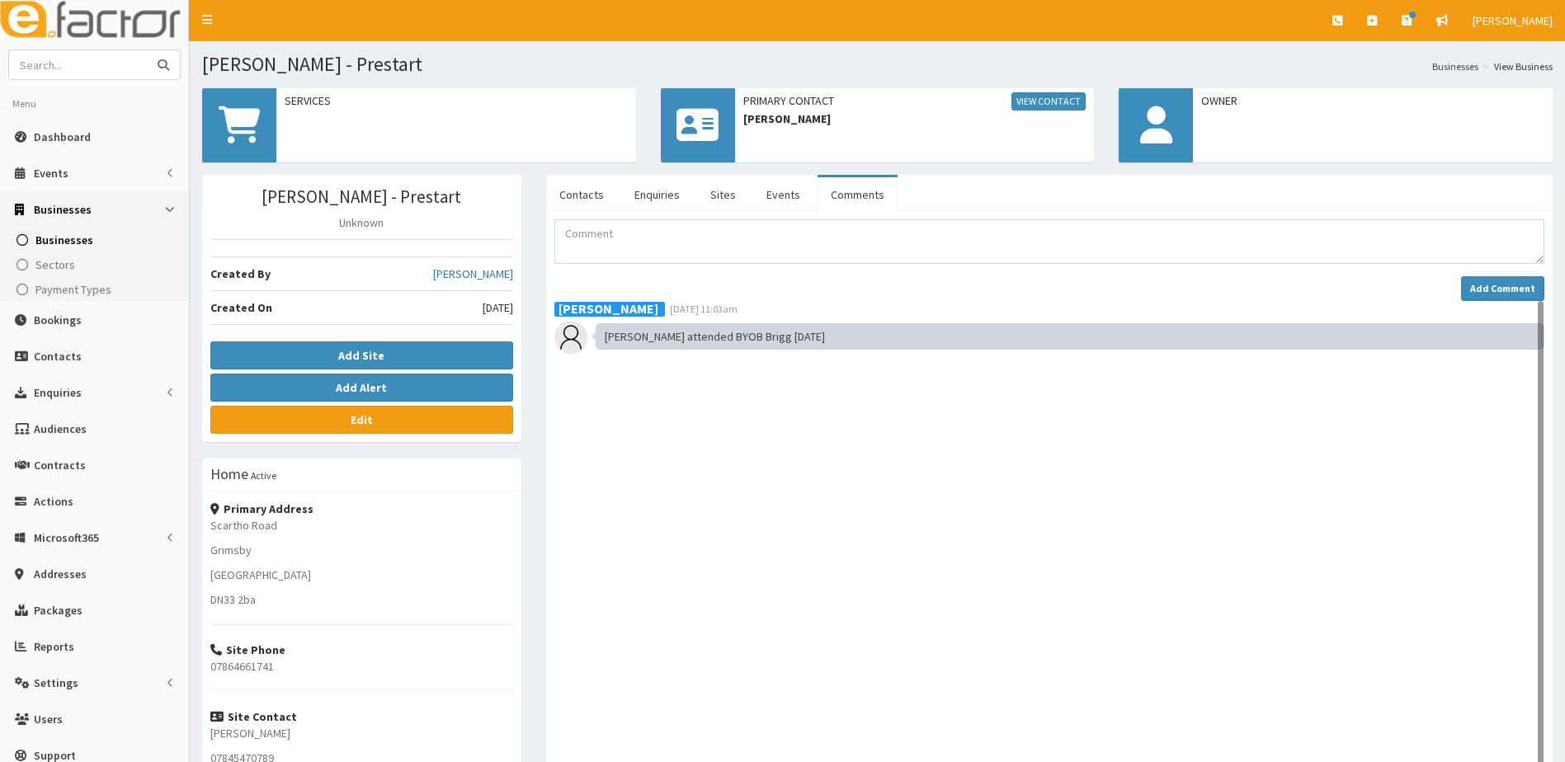
click at [35, 68] on input "text" at bounding box center [78, 64] width 139 height 29
type input "chapter 2"
click at [147, 50] on button "submit" at bounding box center [163, 64] width 33 height 29
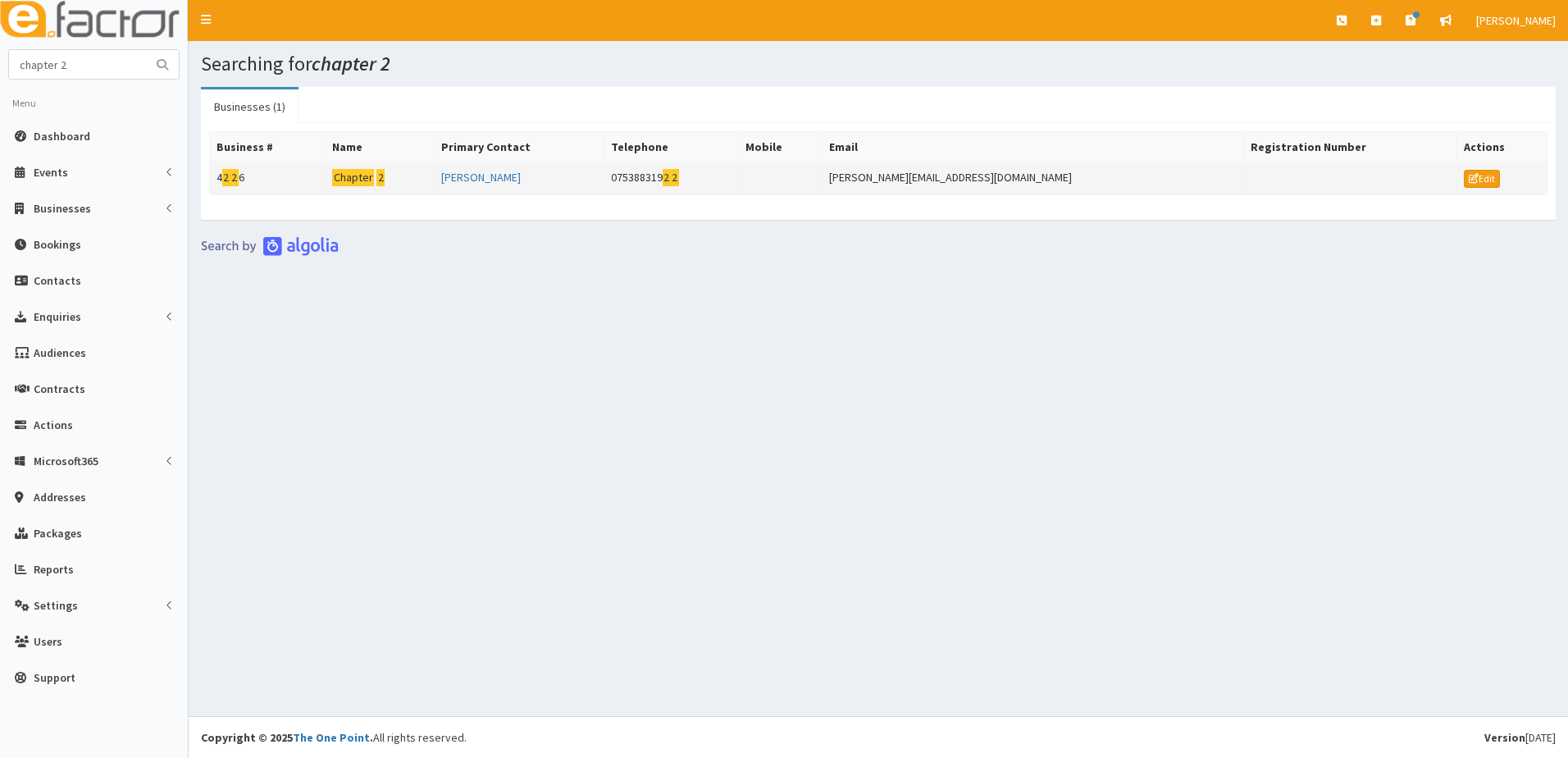
click at [225, 182] on mark "2" at bounding box center [227, 177] width 8 height 17
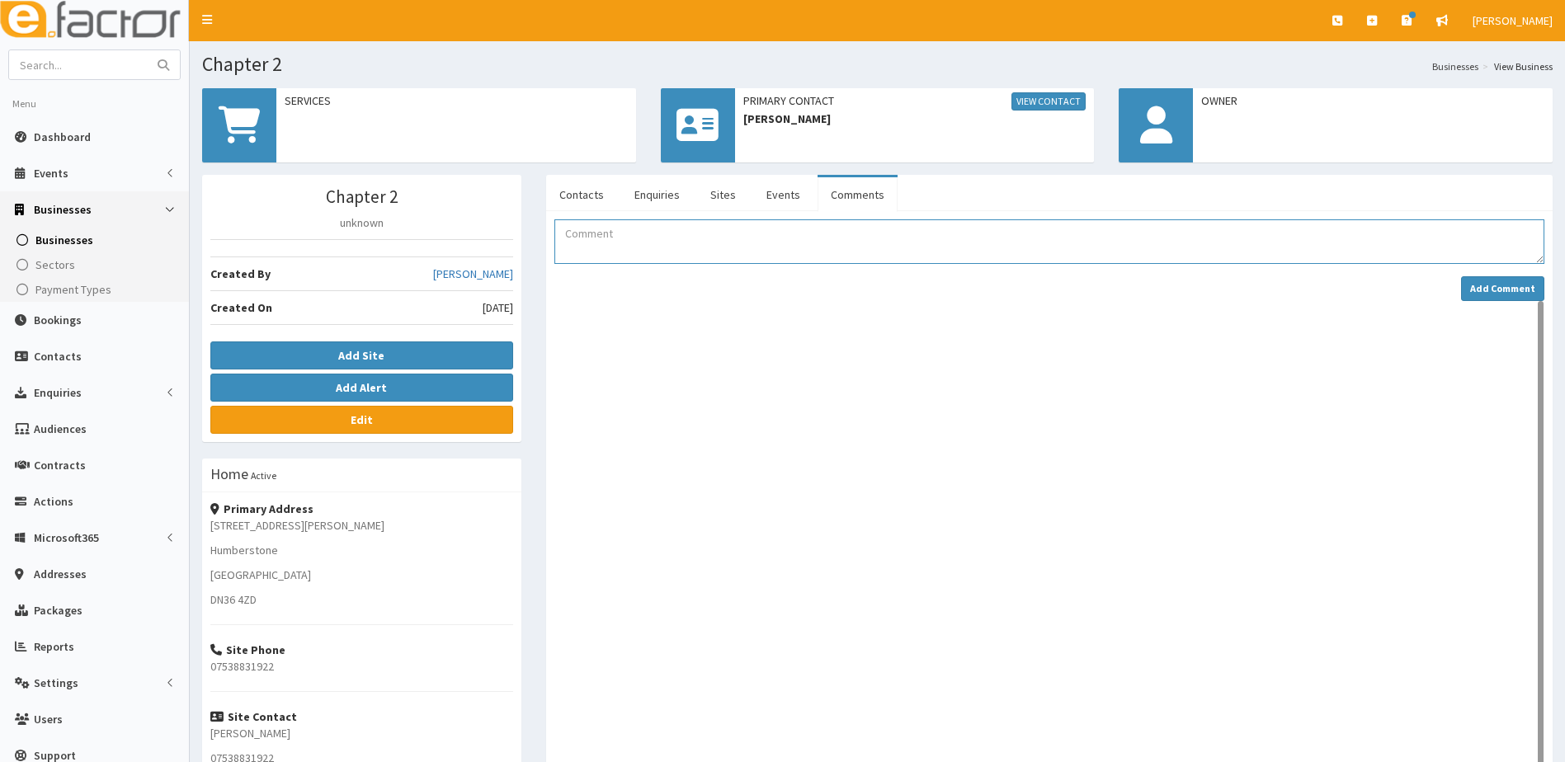
click at [654, 244] on textarea "Comment" at bounding box center [1049, 241] width 990 height 45
click at [639, 245] on textarea "Dave and" at bounding box center [1049, 241] width 990 height 45
type textarea "Dave and Lisa attended BYOB Brigg Oct 25"
click at [1472, 285] on button "Add Comment" at bounding box center [1502, 288] width 83 height 25
